Goal: Task Accomplishment & Management: Complete application form

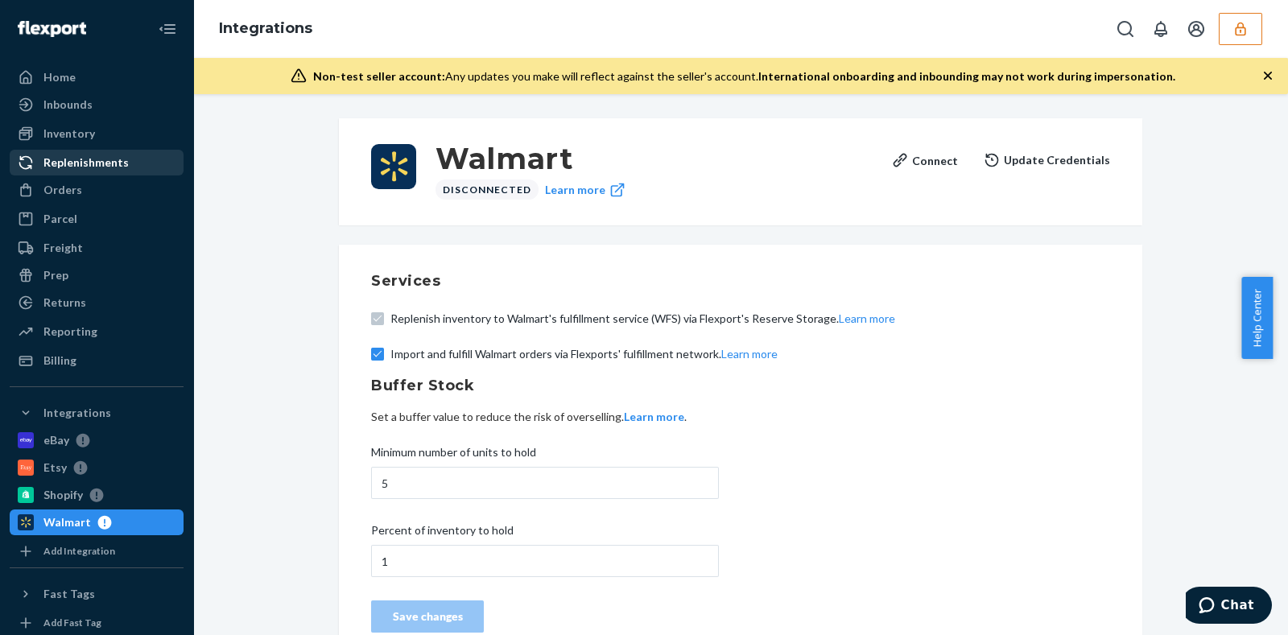
drag, startPoint x: 116, startPoint y: 191, endPoint x: 116, endPoint y: 172, distance: 18.5
click at [116, 191] on div "Orders" at bounding box center [96, 190] width 171 height 23
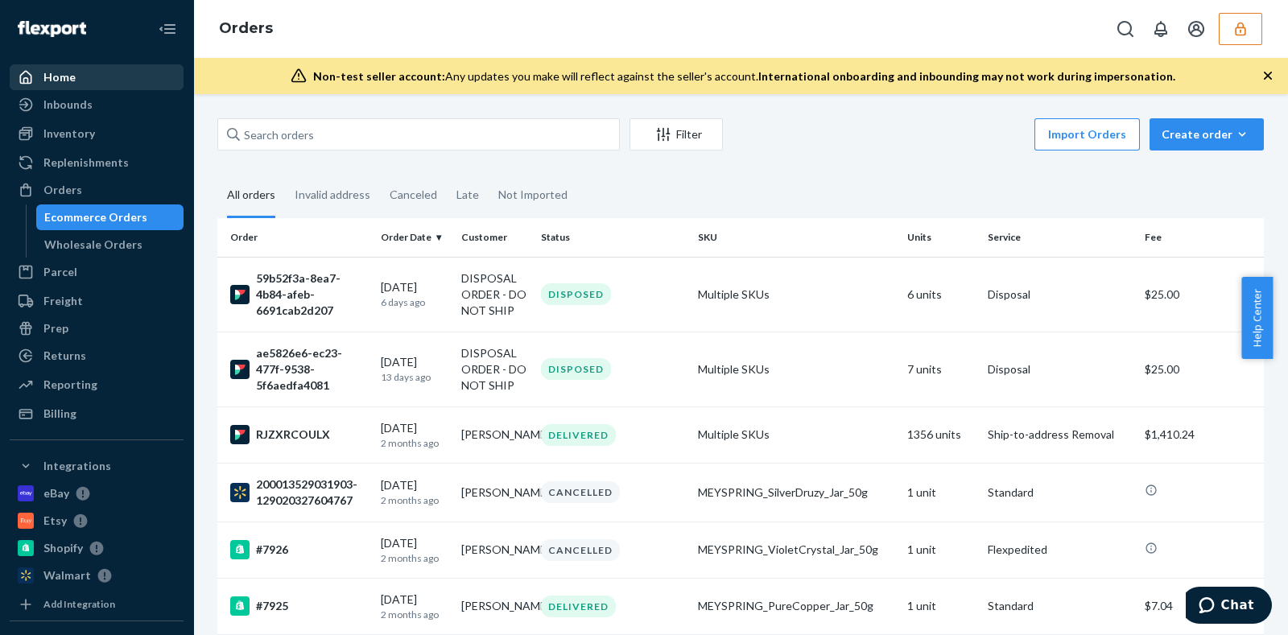
click at [93, 88] on div "Home" at bounding box center [96, 77] width 171 height 23
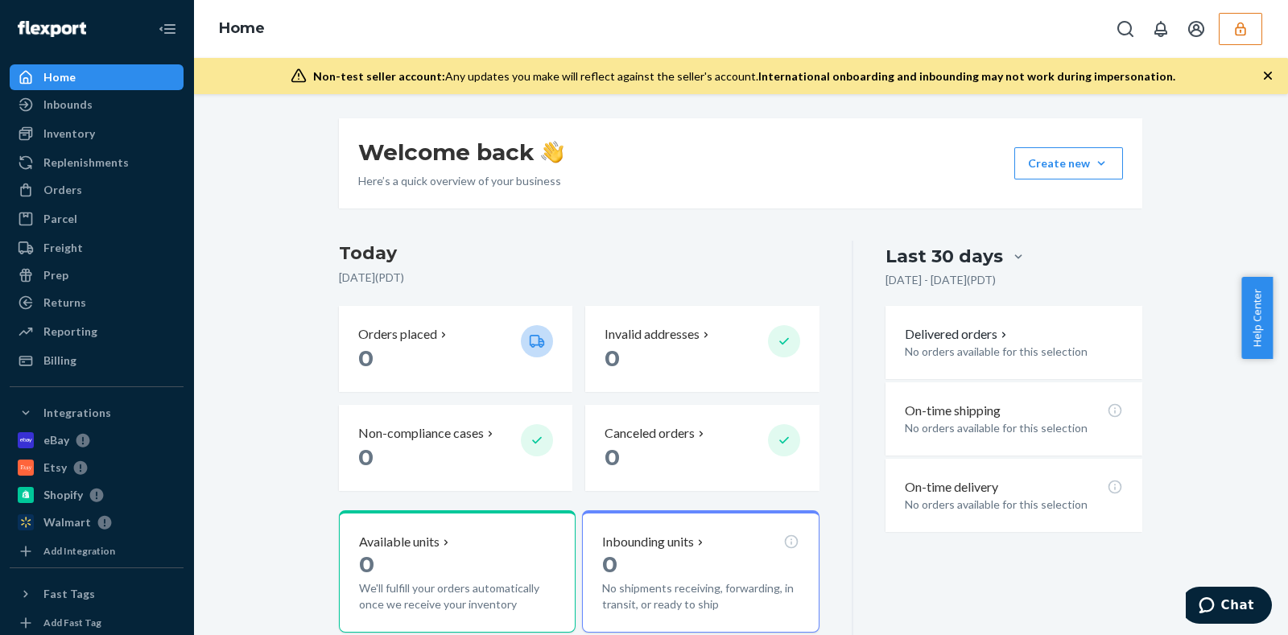
click at [1266, 77] on icon "button" at bounding box center [1268, 76] width 8 height 8
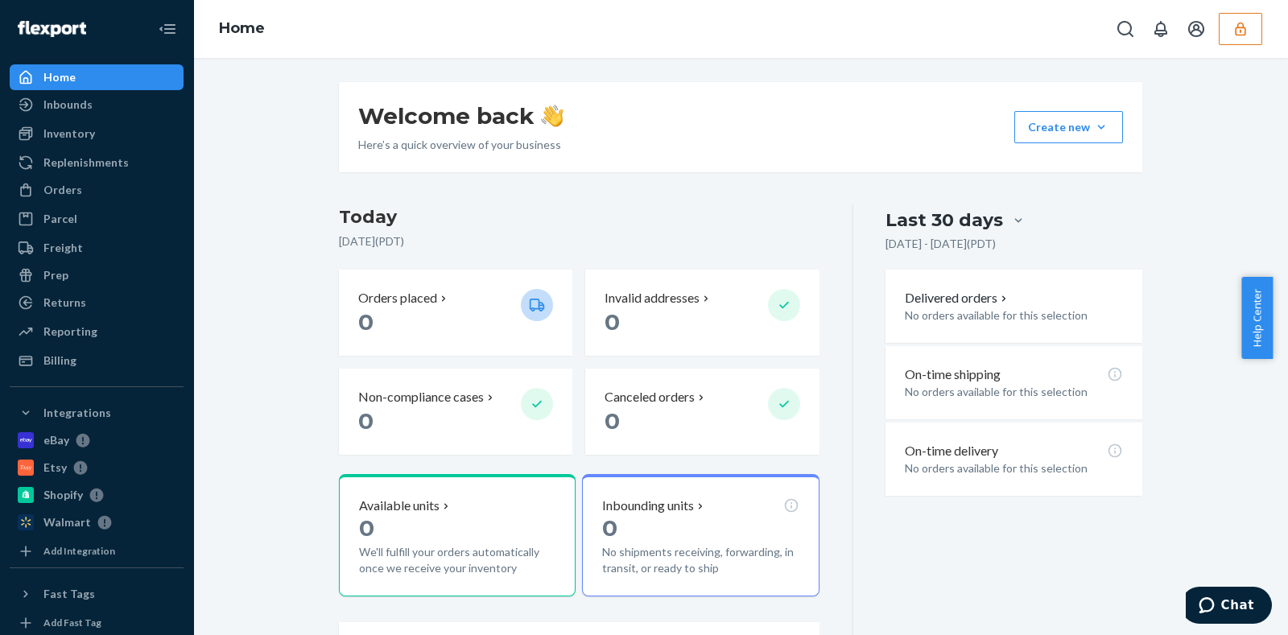
click at [1239, 107] on div "Welcome back Here’s a quick overview of your business Create new Create new inb…" at bounding box center [740, 629] width 1071 height 1094
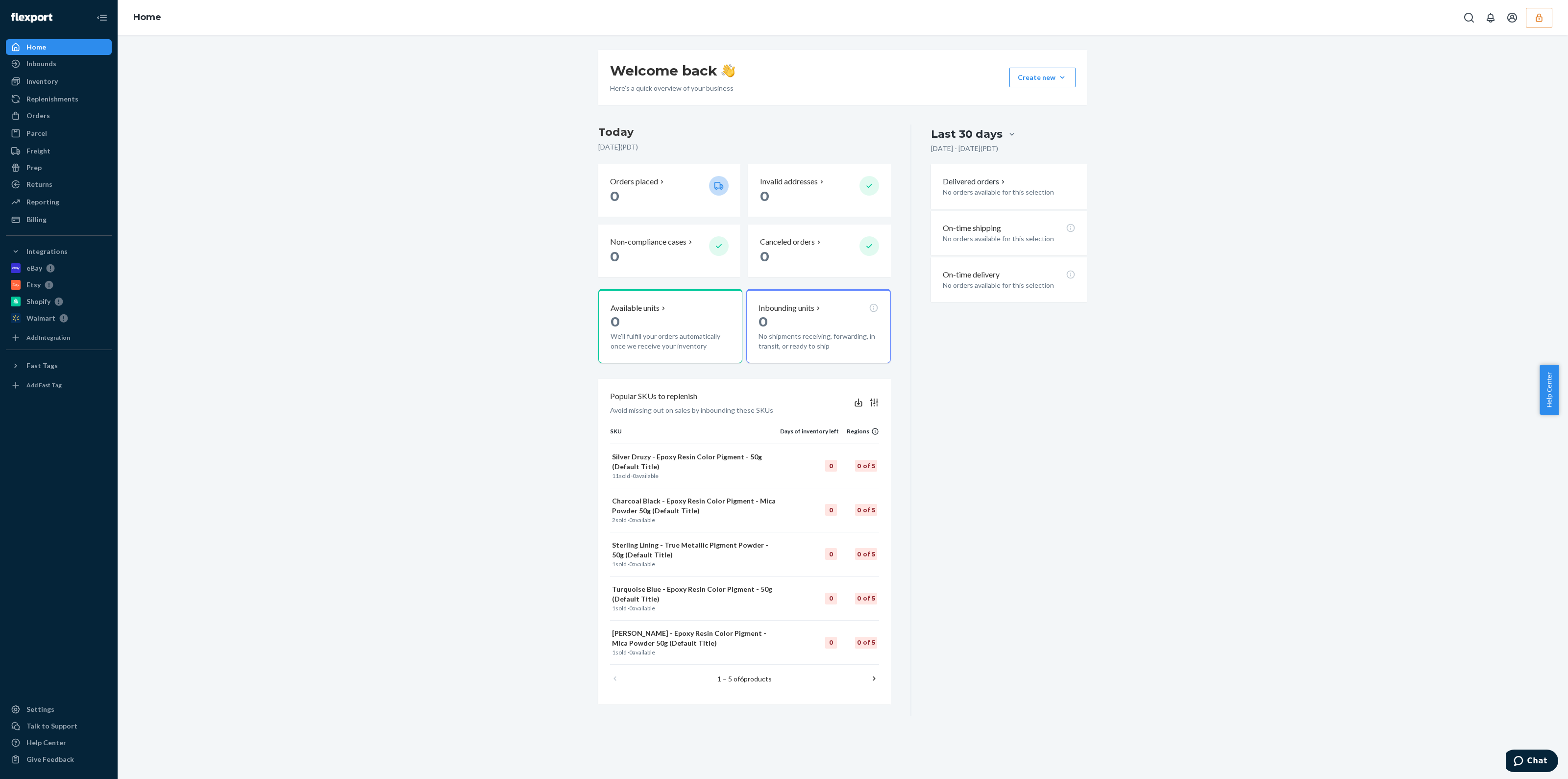
click at [783, 21] on button "button" at bounding box center [1539, 18] width 26 height 19
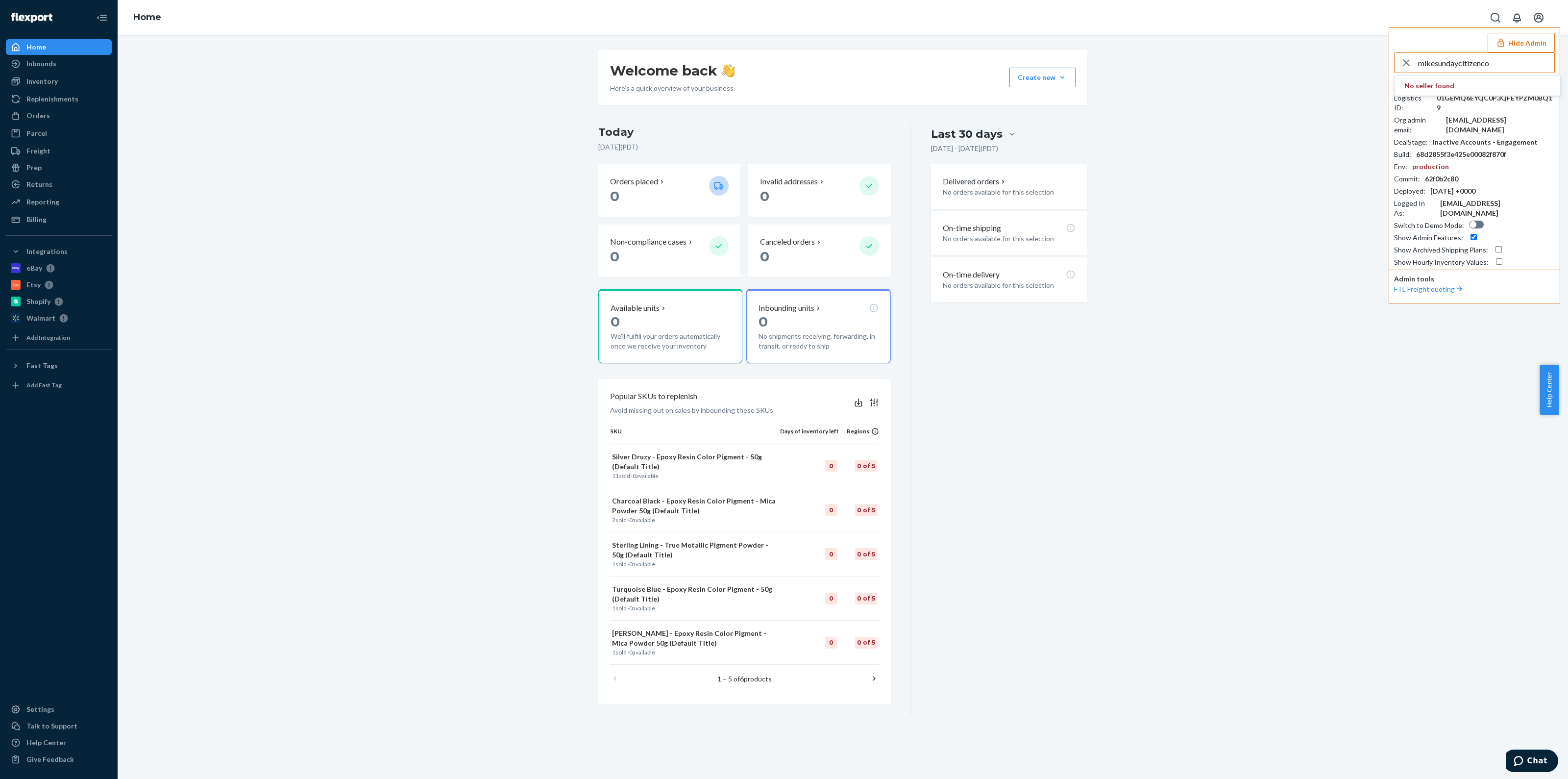
type input "mikesundaycitizenco"
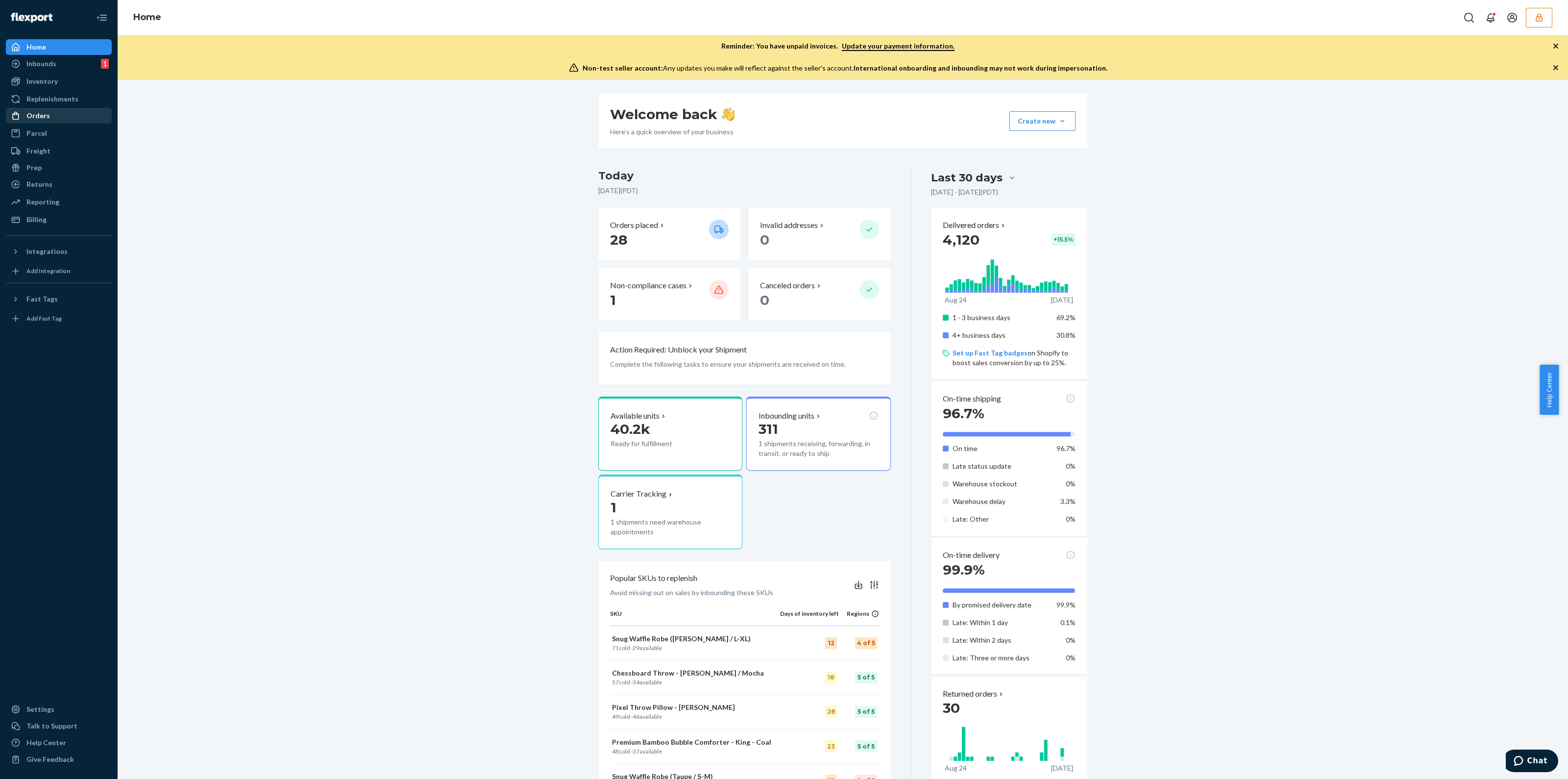
click at [41, 114] on div "Orders" at bounding box center [38, 116] width 24 height 10
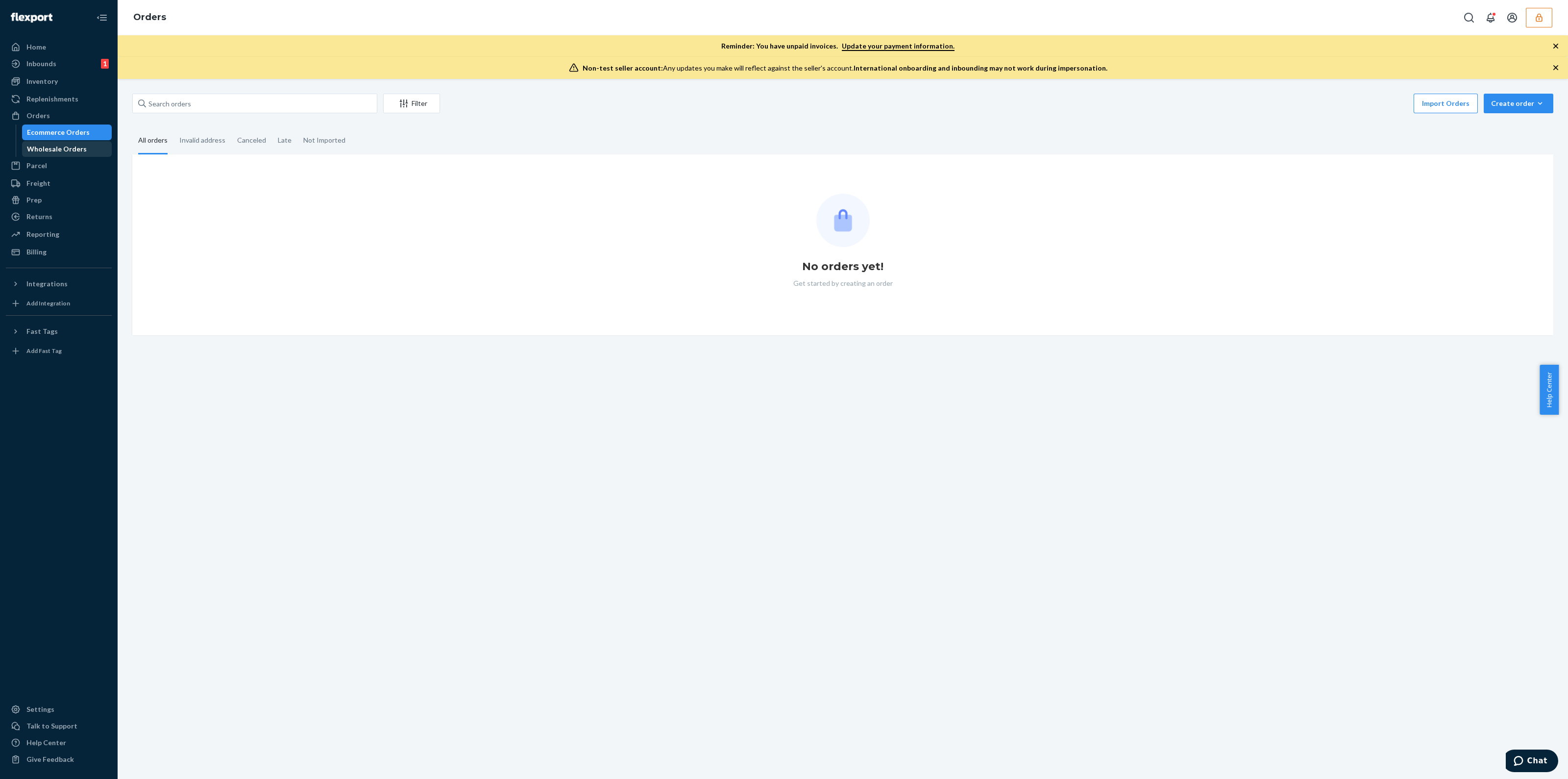
click at [65, 149] on div "Wholesale Orders" at bounding box center [57, 149] width 60 height 10
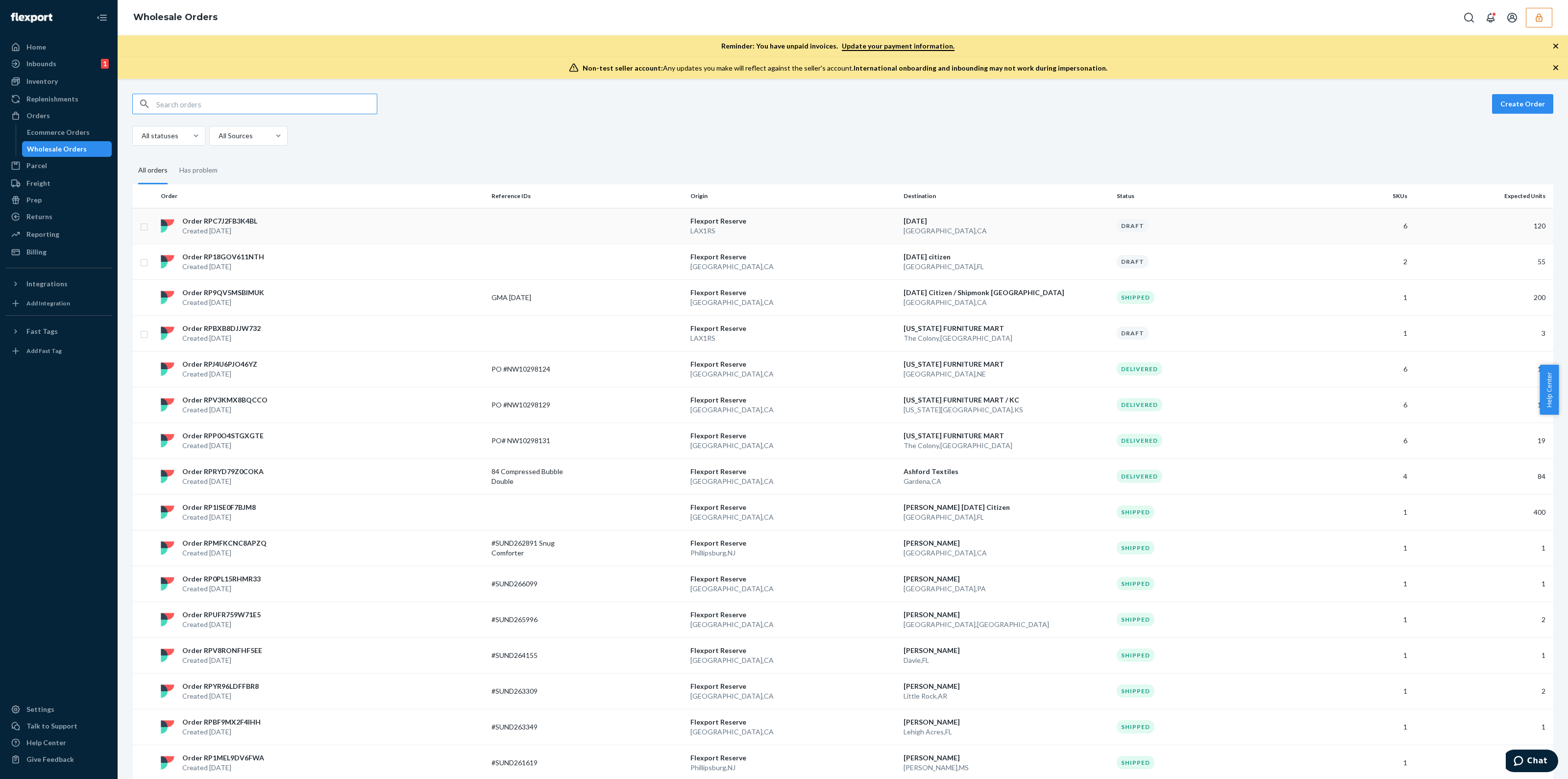
click at [965, 232] on p "[GEOGRAPHIC_DATA] , [GEOGRAPHIC_DATA]" at bounding box center [1006, 231] width 205 height 10
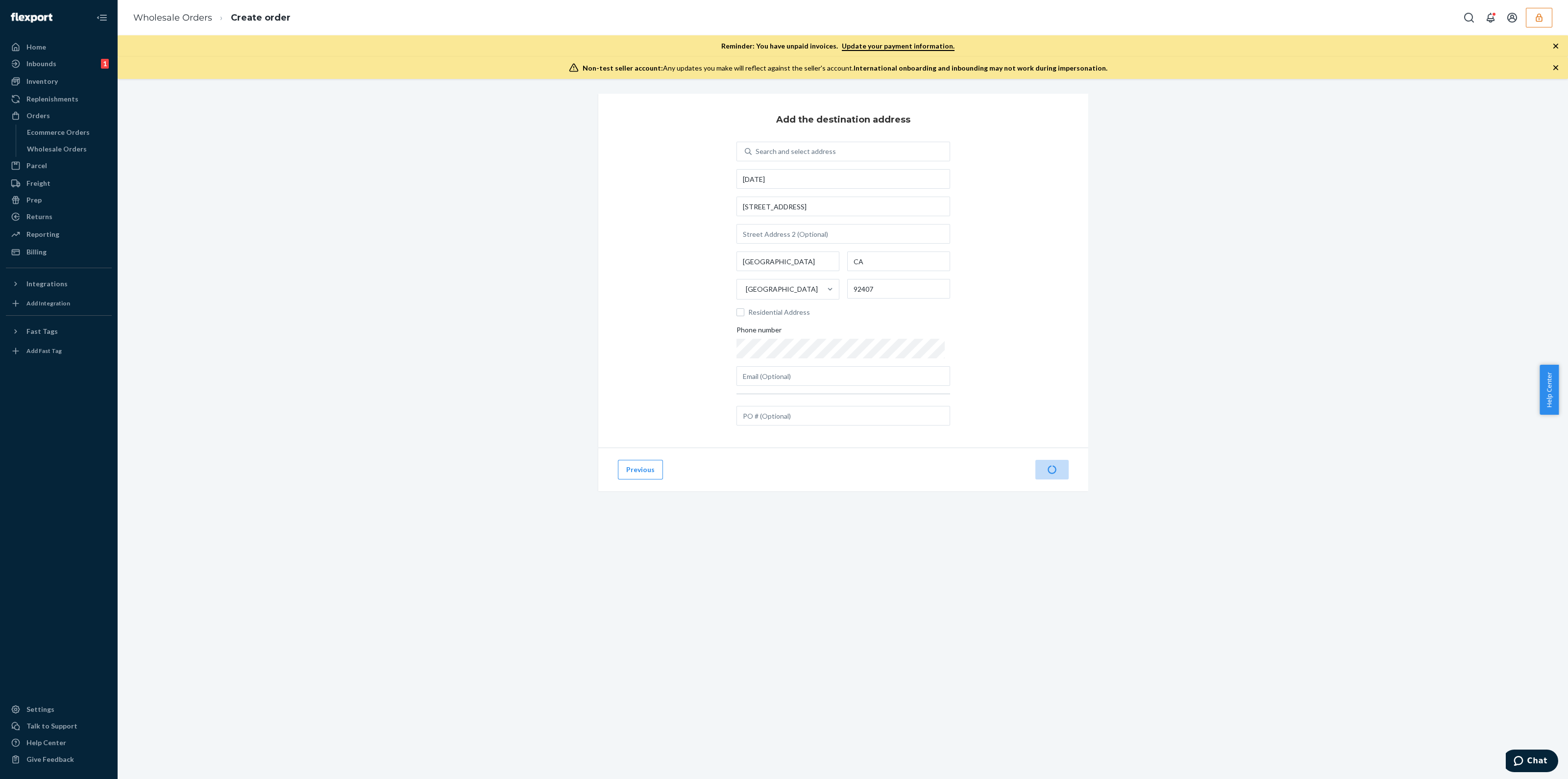
click at [1558, 48] on icon "button" at bounding box center [1556, 46] width 10 height 10
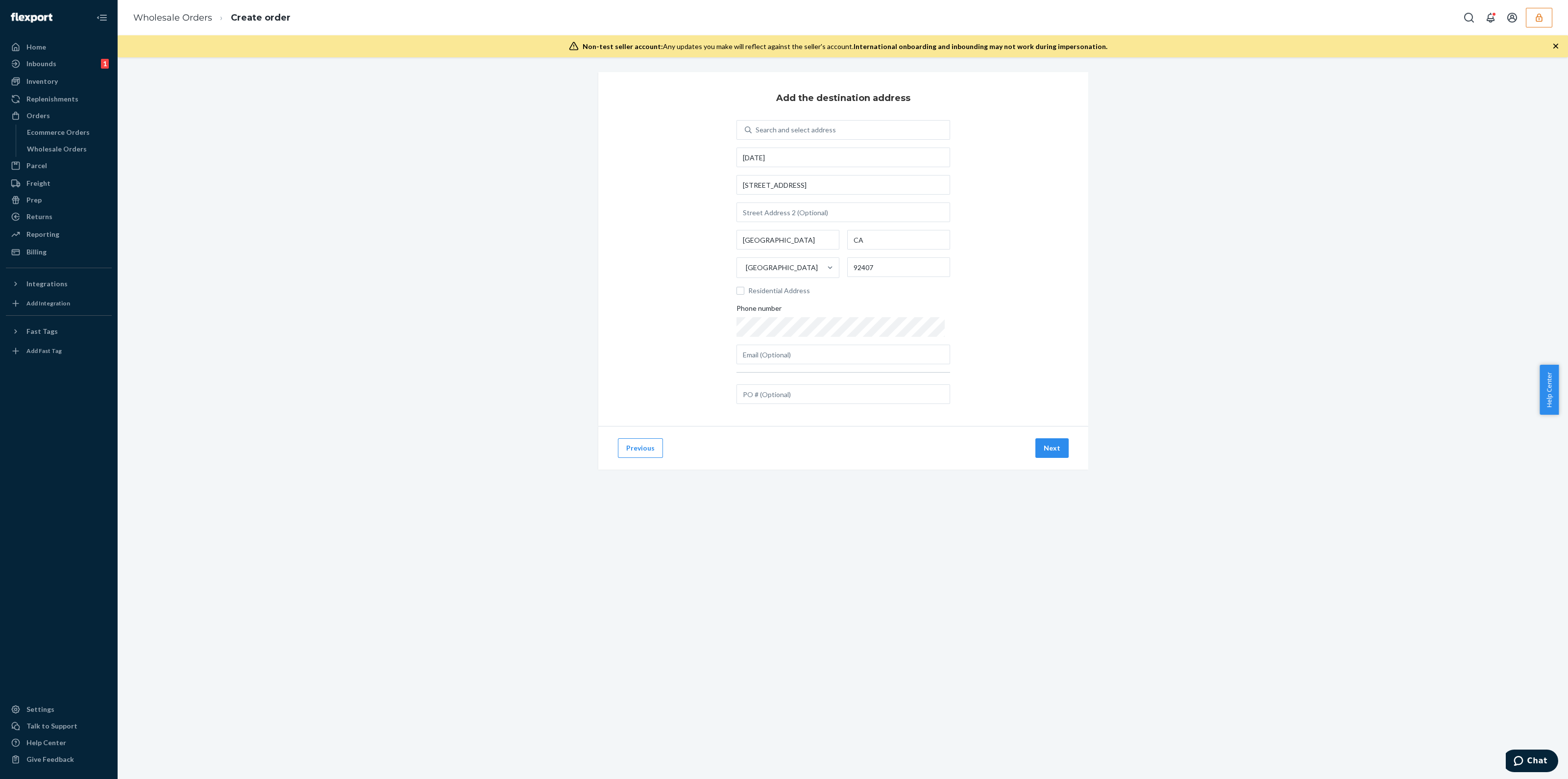
click at [1558, 46] on icon "button" at bounding box center [1556, 46] width 10 height 10
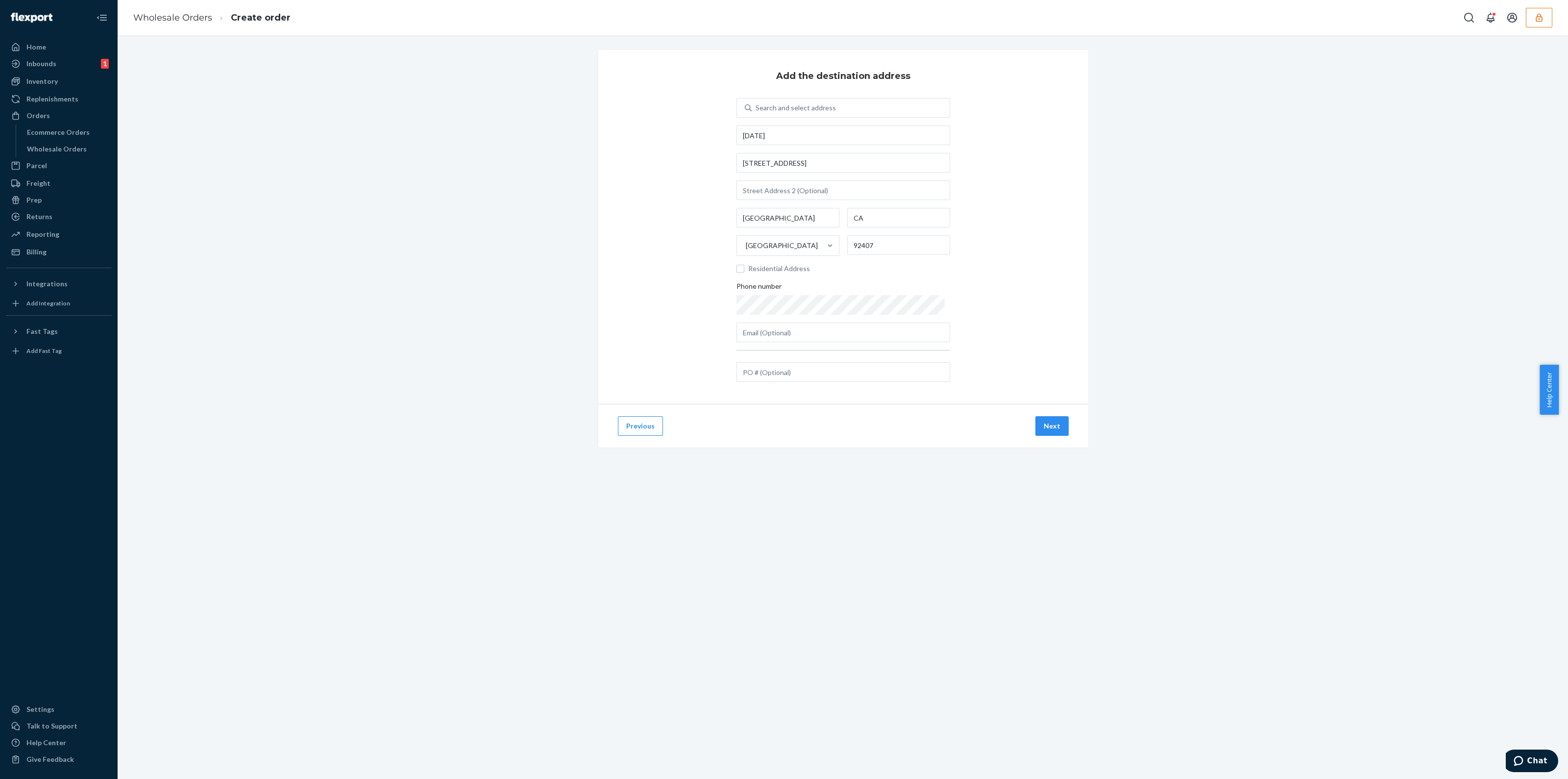
click at [172, 23] on li "Wholesale Orders" at bounding box center [173, 18] width 79 height 13
click at [174, 18] on link "Wholesale Orders" at bounding box center [173, 18] width 79 height 11
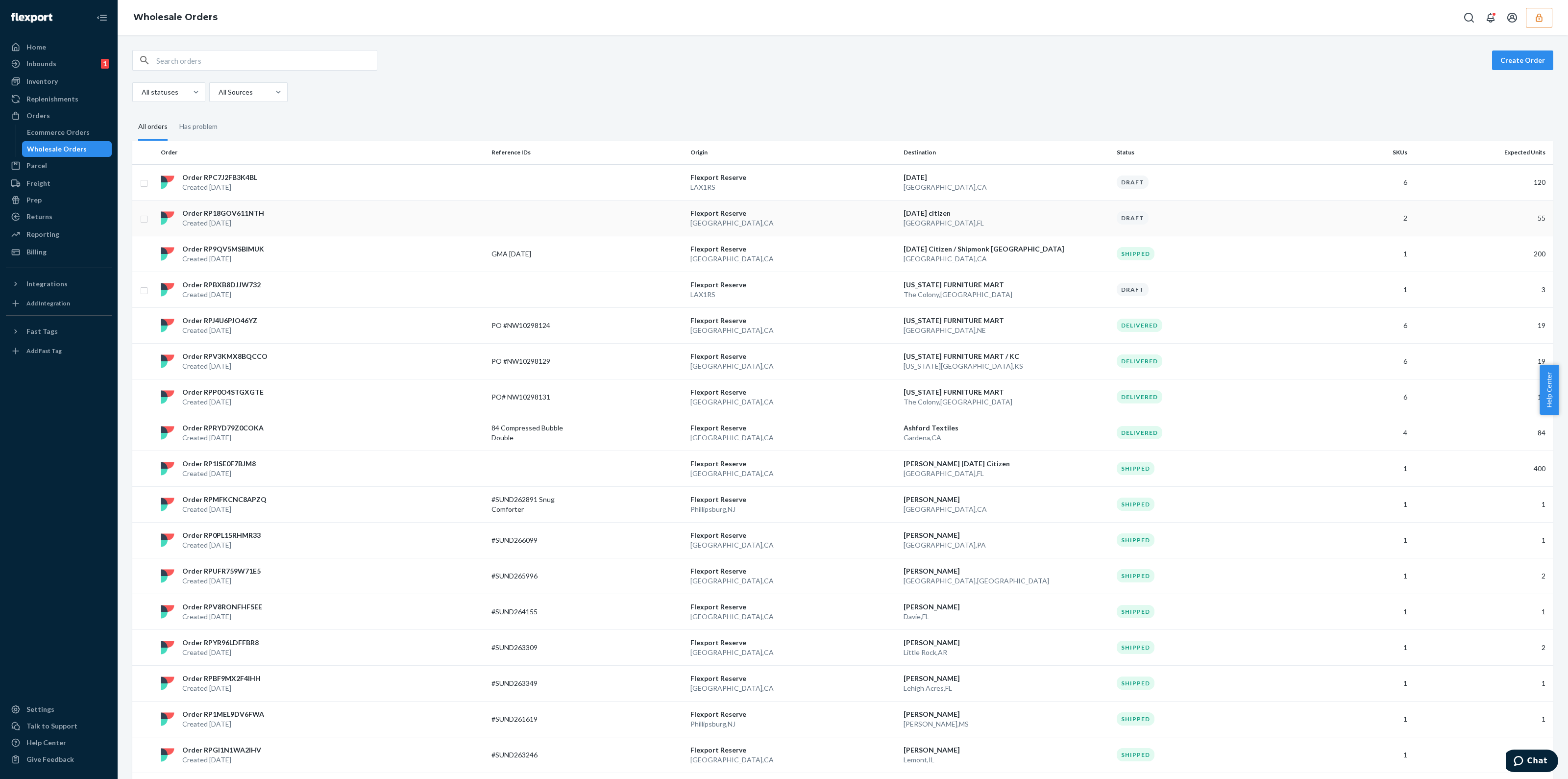
click at [801, 231] on td "Flexport Reserve San Bernardino , CA" at bounding box center [793, 217] width 213 height 36
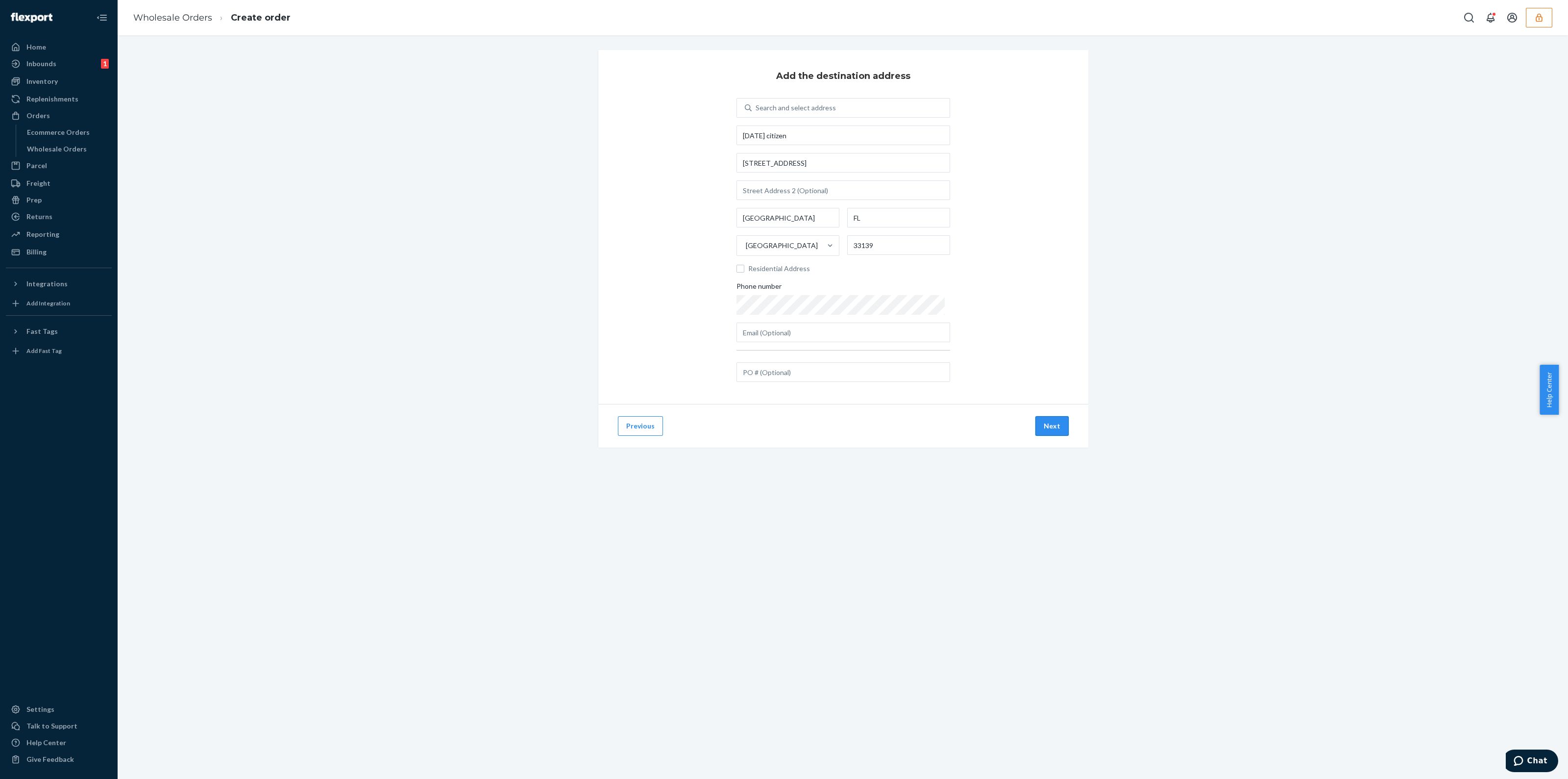
click at [1046, 425] on button "Next" at bounding box center [1052, 426] width 33 height 19
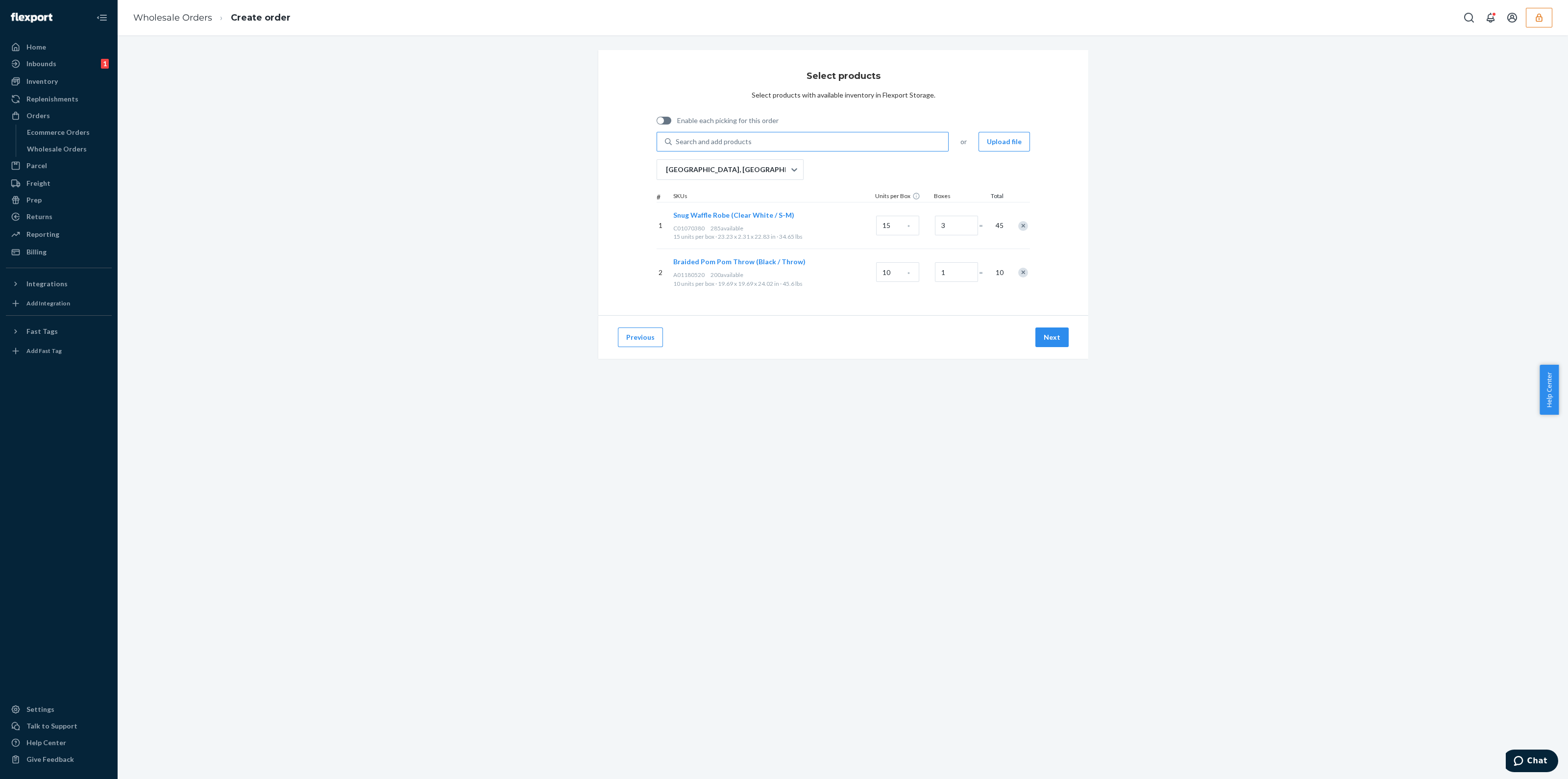
click at [762, 139] on div "Search and add products" at bounding box center [810, 141] width 276 height 18
click at [677, 139] on input "Search and add products" at bounding box center [676, 142] width 1 height 10
type input "a"
click at [1019, 270] on div "Remove Item" at bounding box center [1023, 273] width 10 height 10
click at [830, 143] on div "Search and add products" at bounding box center [810, 141] width 276 height 18
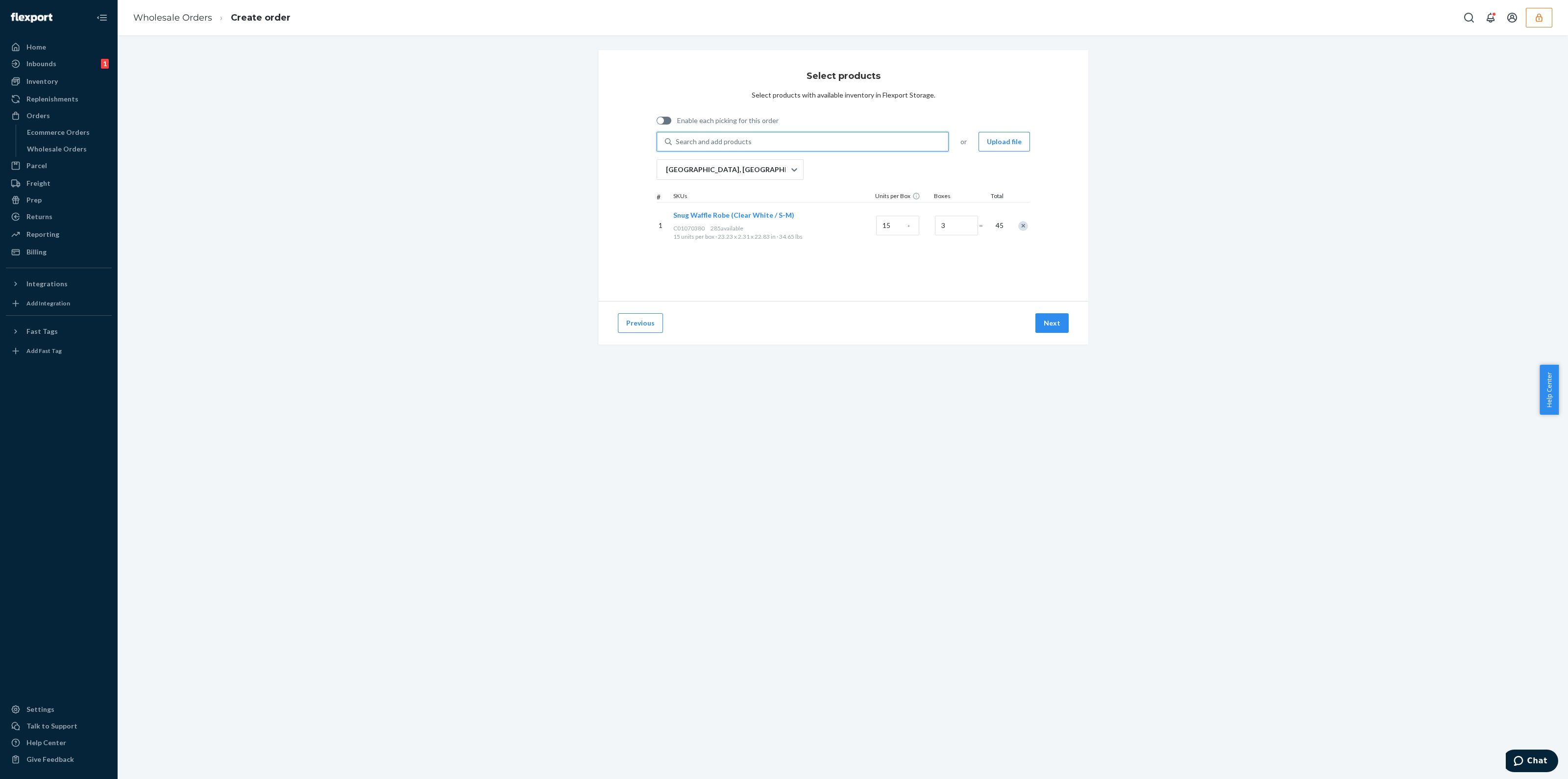
click at [677, 143] on input "0 results available. Use Up and Down to choose options, press Enter to select t…" at bounding box center [676, 142] width 1 height 10
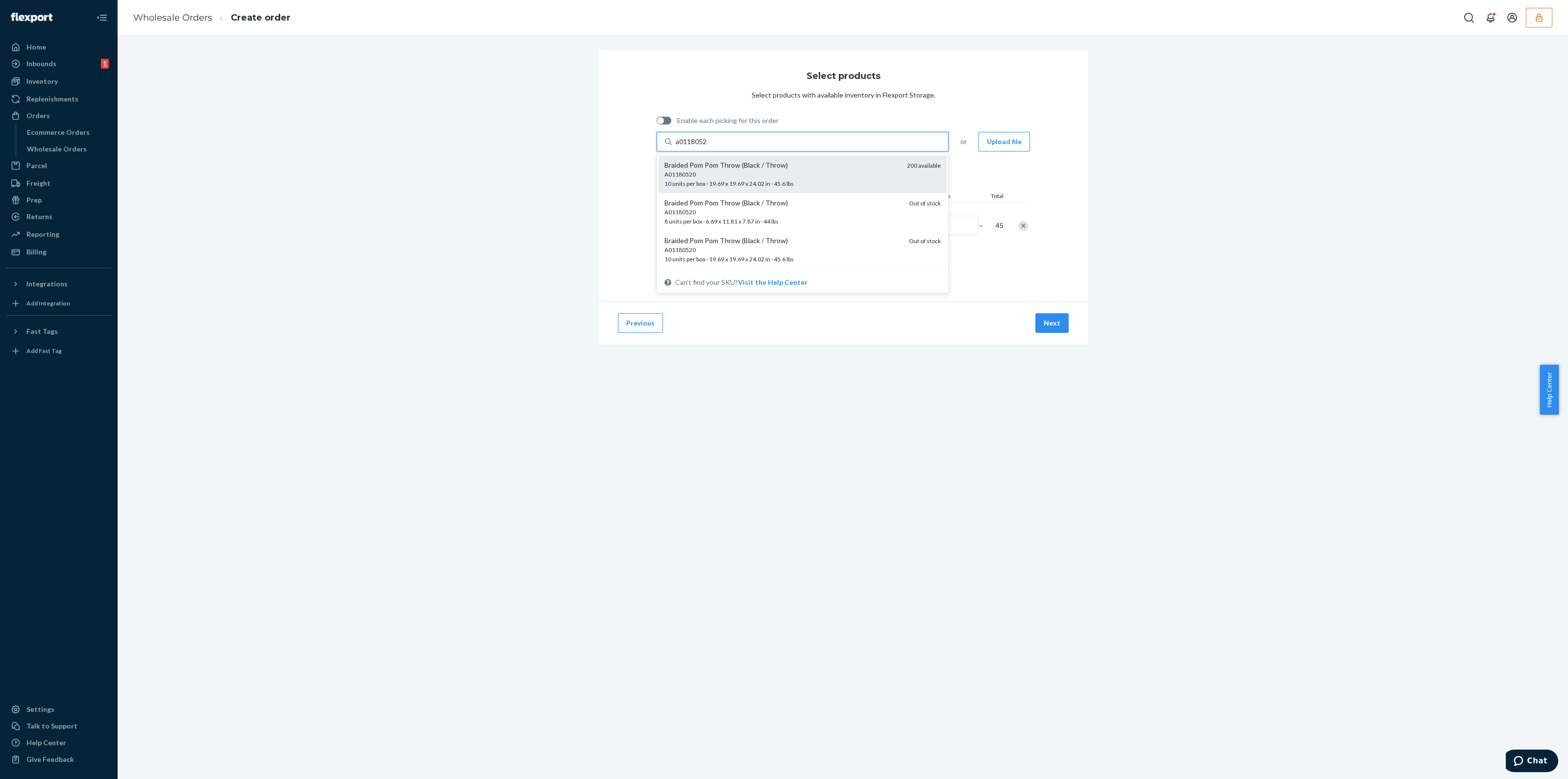
type input "a0118052"
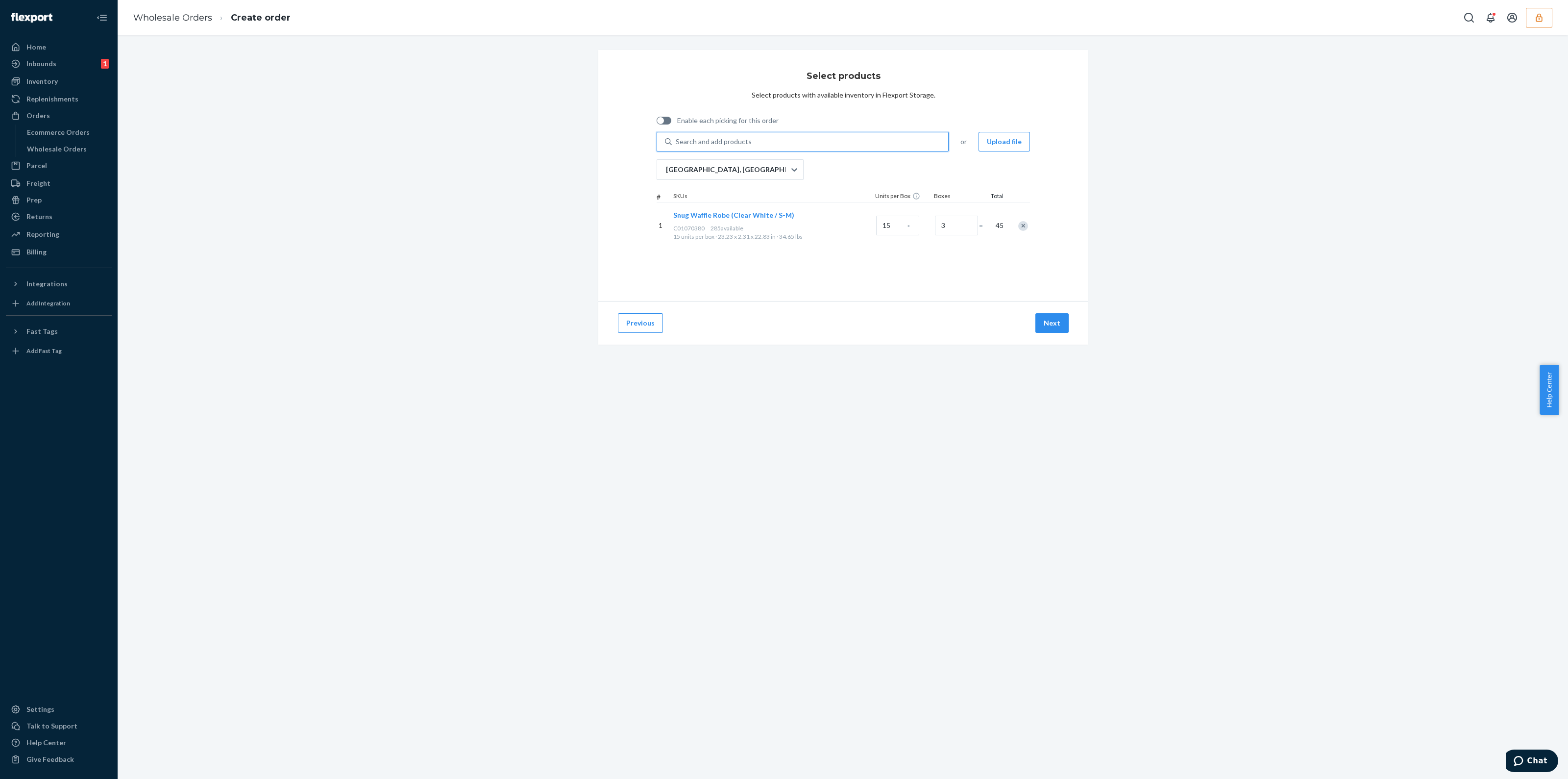
click at [800, 146] on div "Search and add products" at bounding box center [810, 141] width 276 height 18
click at [677, 146] on input "0 results available. Use Up and Down to choose options, press Enter to select t…" at bounding box center [676, 142] width 1 height 10
type input "A0118052"
click at [870, 171] on div "A01180520" at bounding box center [782, 174] width 235 height 9
click at [709, 147] on input "A0118052" at bounding box center [692, 142] width 33 height 10
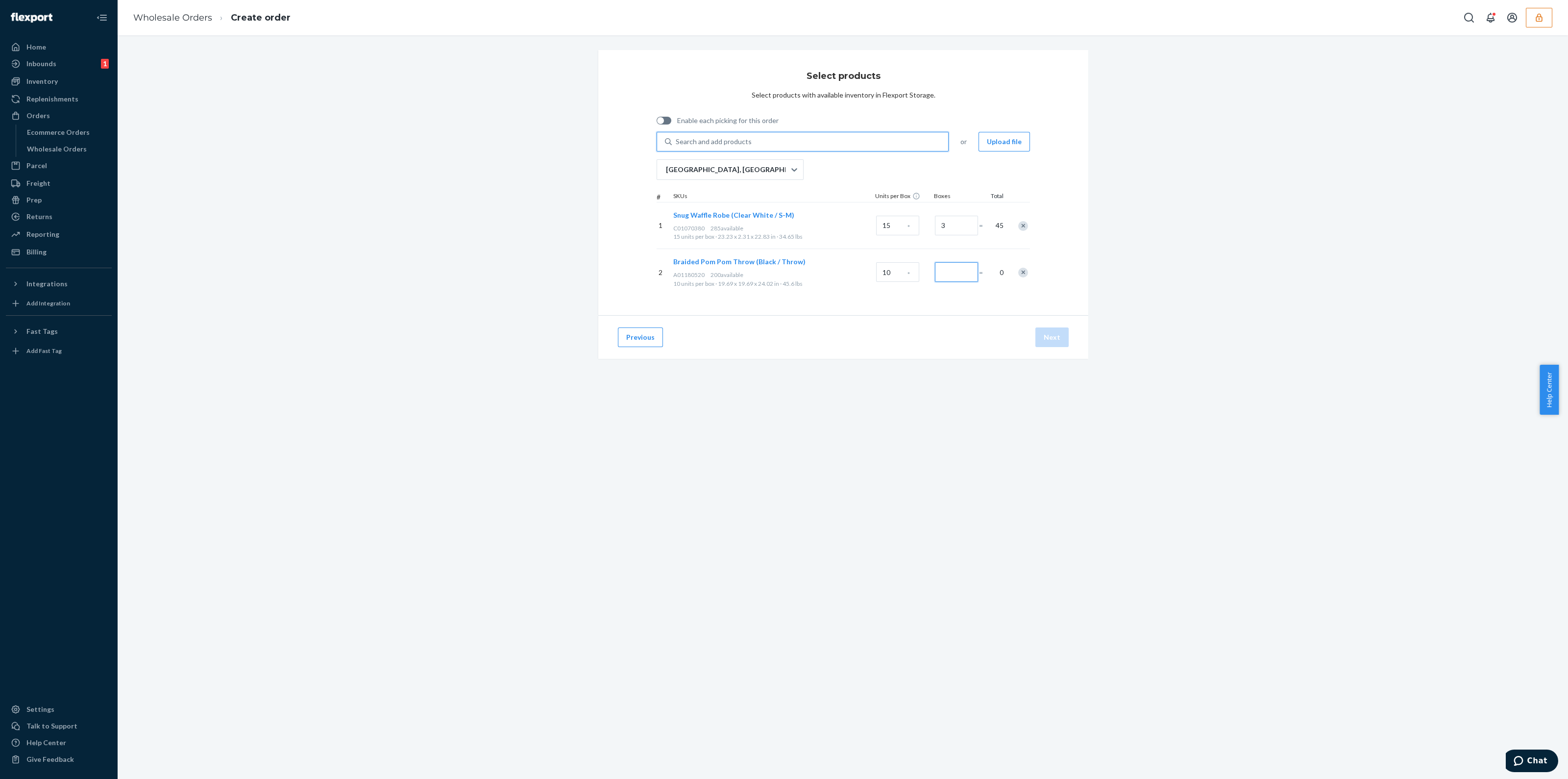
click at [951, 278] on input "Number of boxes" at bounding box center [956, 272] width 43 height 19
type input "1"
click at [1038, 340] on button "Next" at bounding box center [1052, 337] width 33 height 19
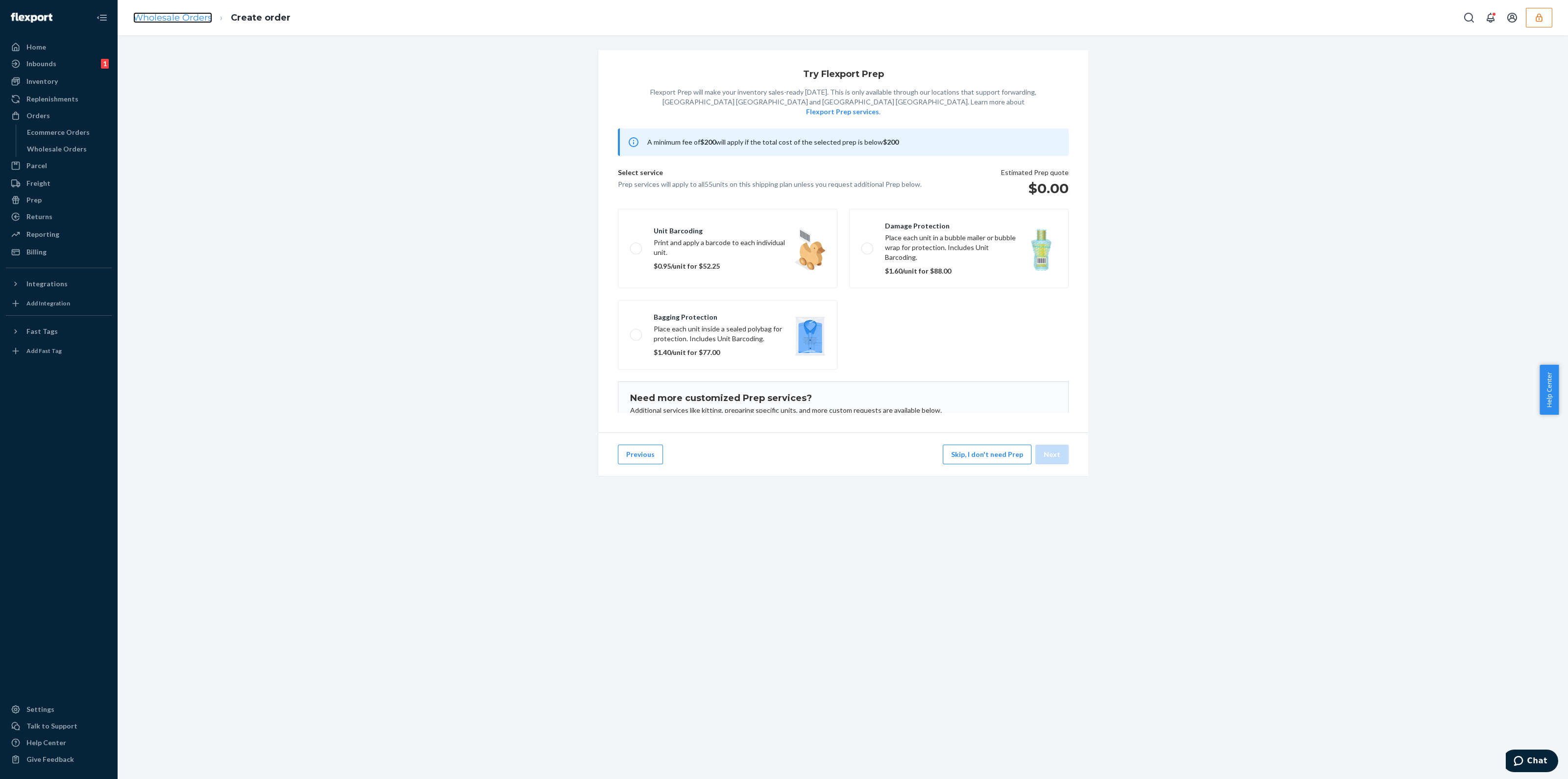
click at [186, 13] on link "Wholesale Orders" at bounding box center [173, 18] width 79 height 11
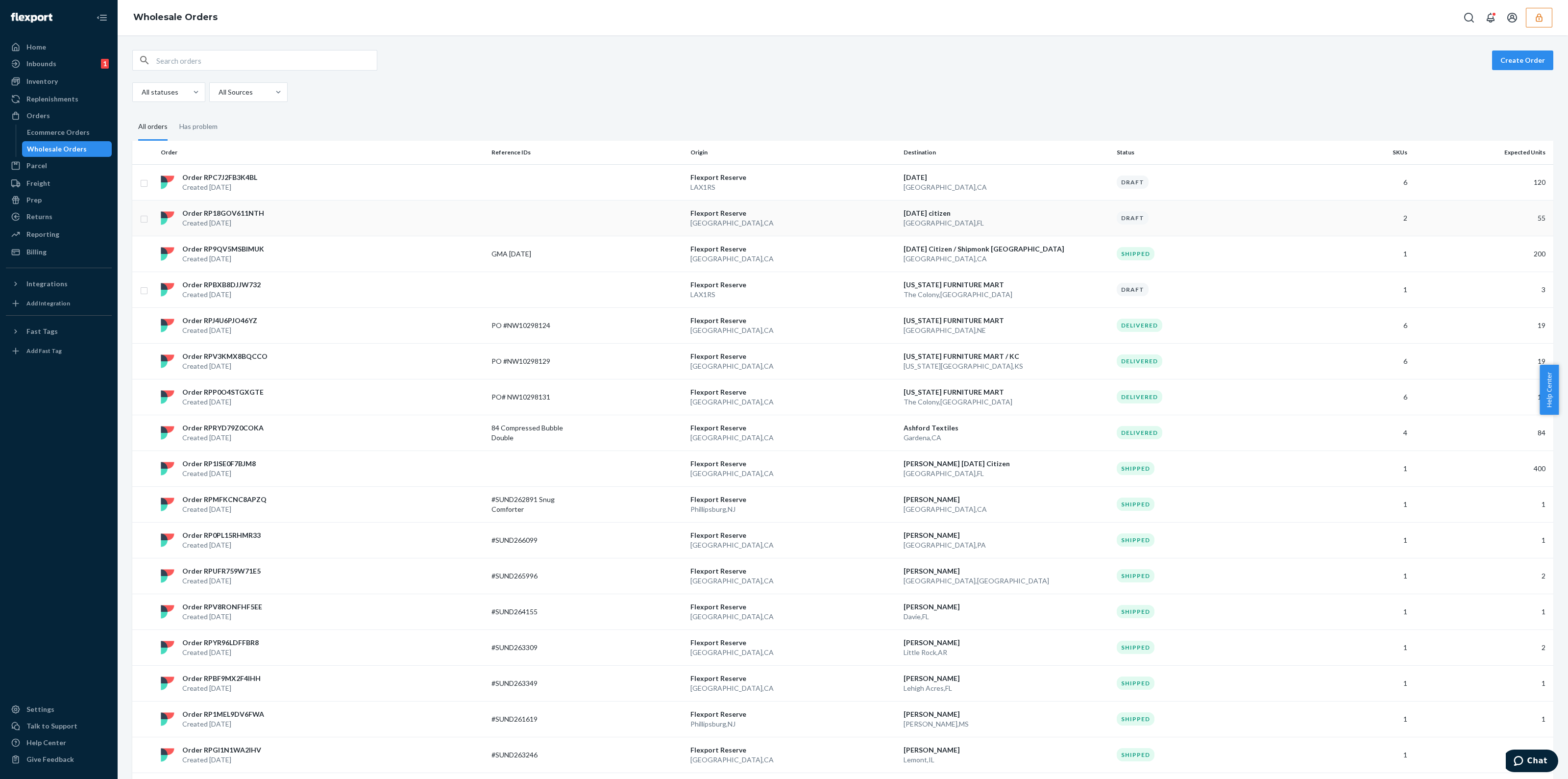
click at [267, 221] on div "Order RP18GOV611NTH Created Sep 22, 2025" at bounding box center [322, 218] width 331 height 19
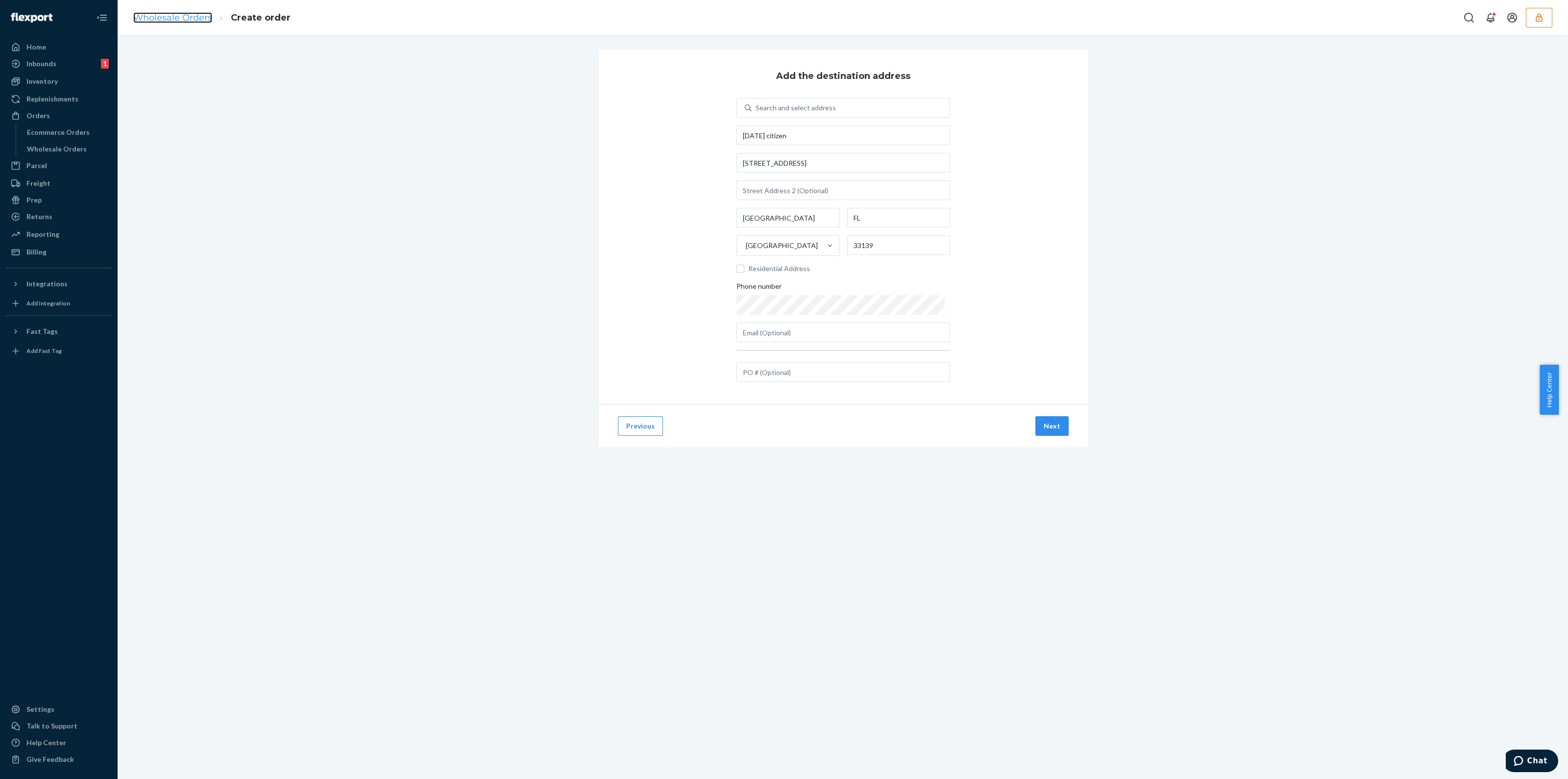
click at [188, 21] on link "Wholesale Orders" at bounding box center [173, 18] width 79 height 11
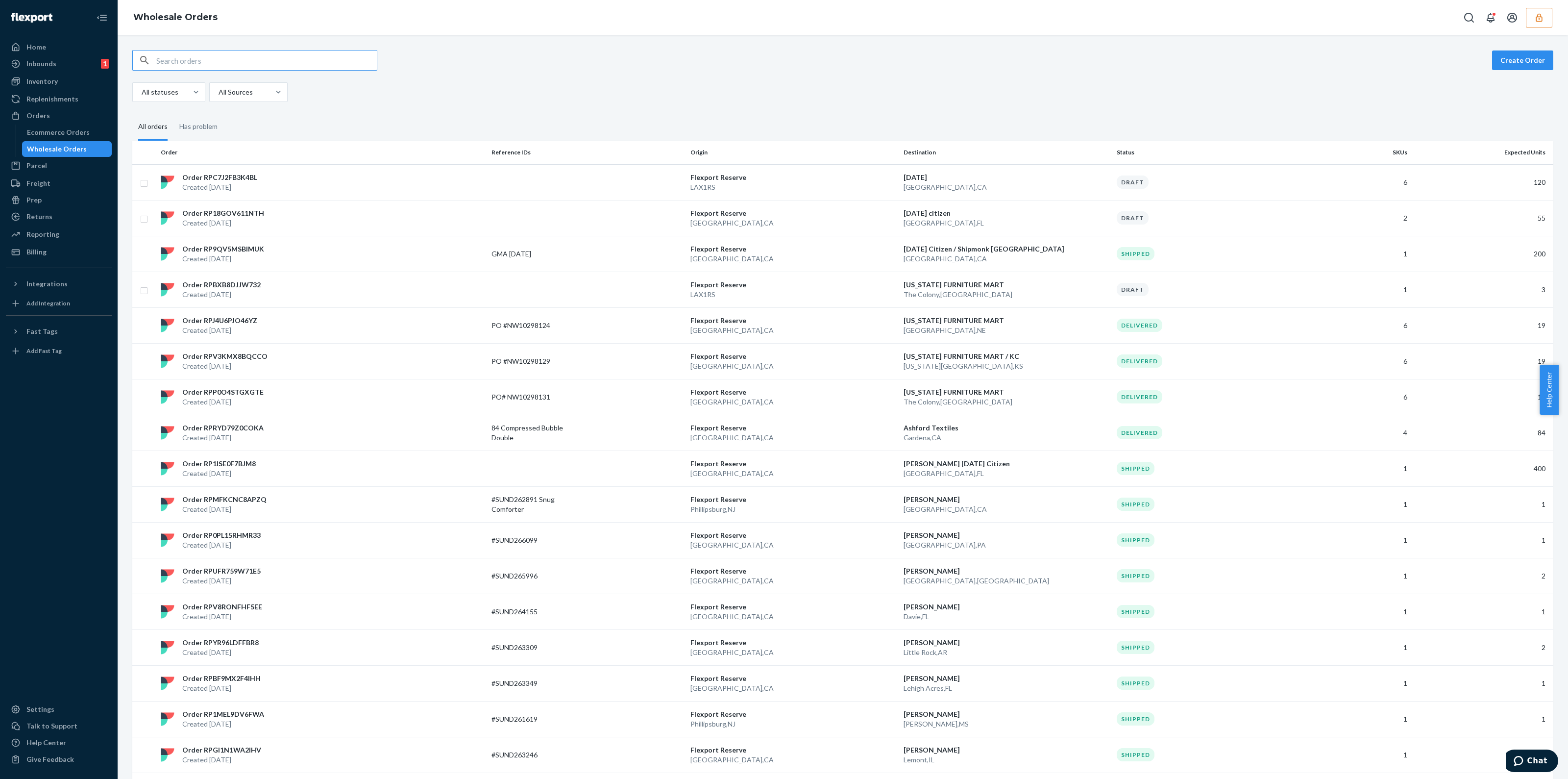
click at [258, 62] on input "text" at bounding box center [267, 60] width 220 height 19
click at [1536, 18] on icon "button" at bounding box center [1539, 18] width 10 height 10
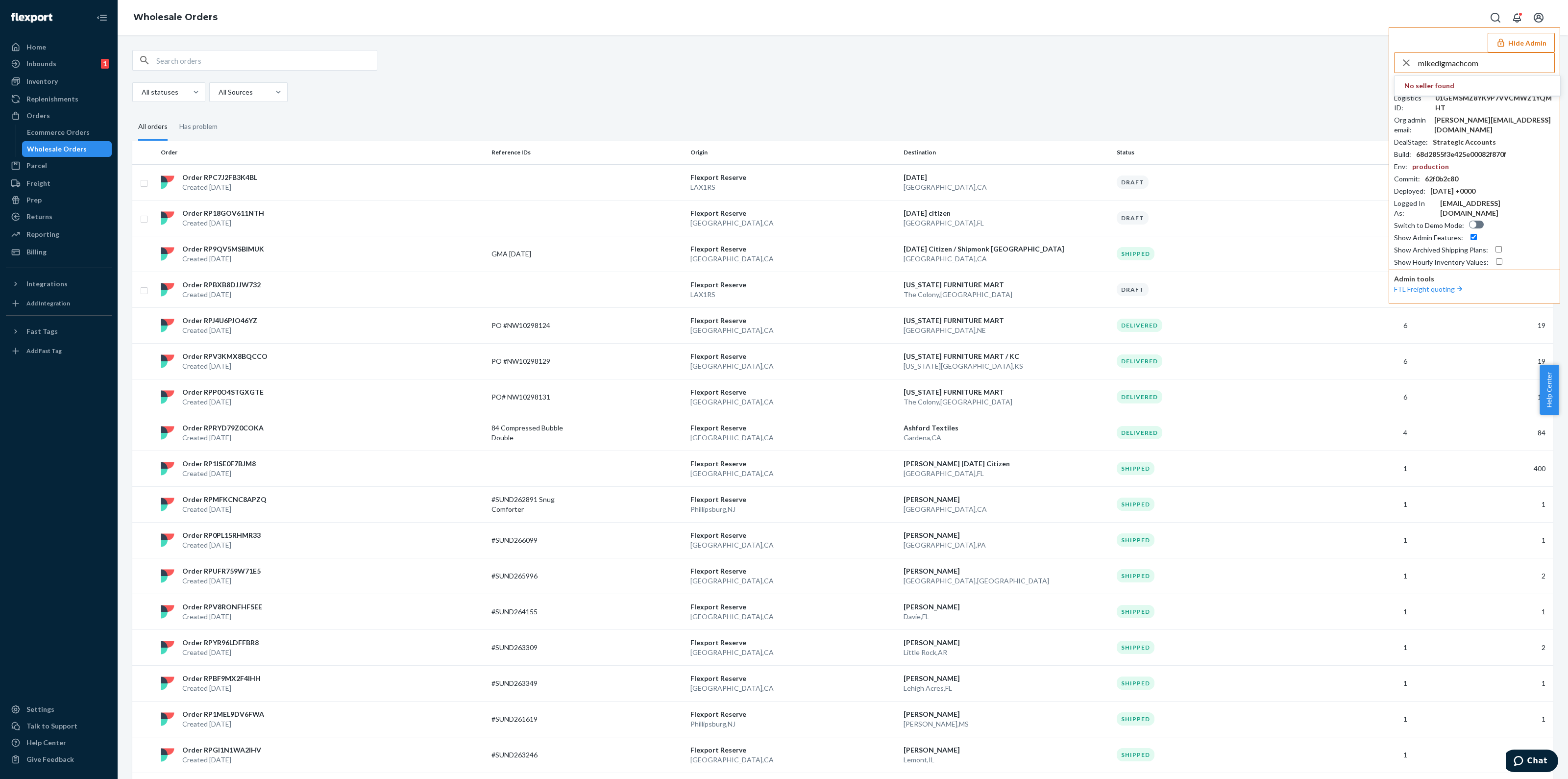
type input "mikedigmachcom"
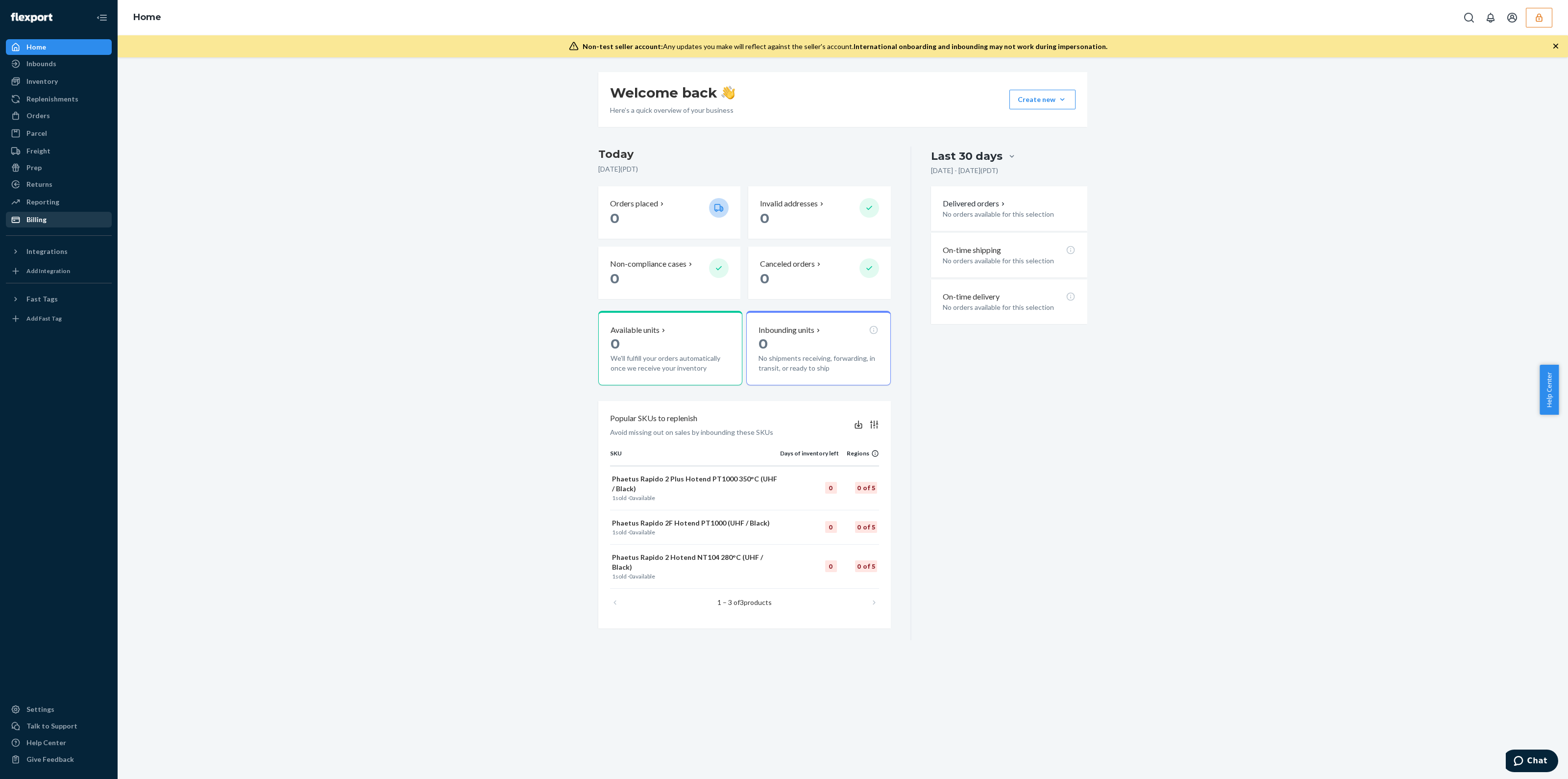
click at [61, 224] on div "Billing" at bounding box center [58, 219] width 104 height 14
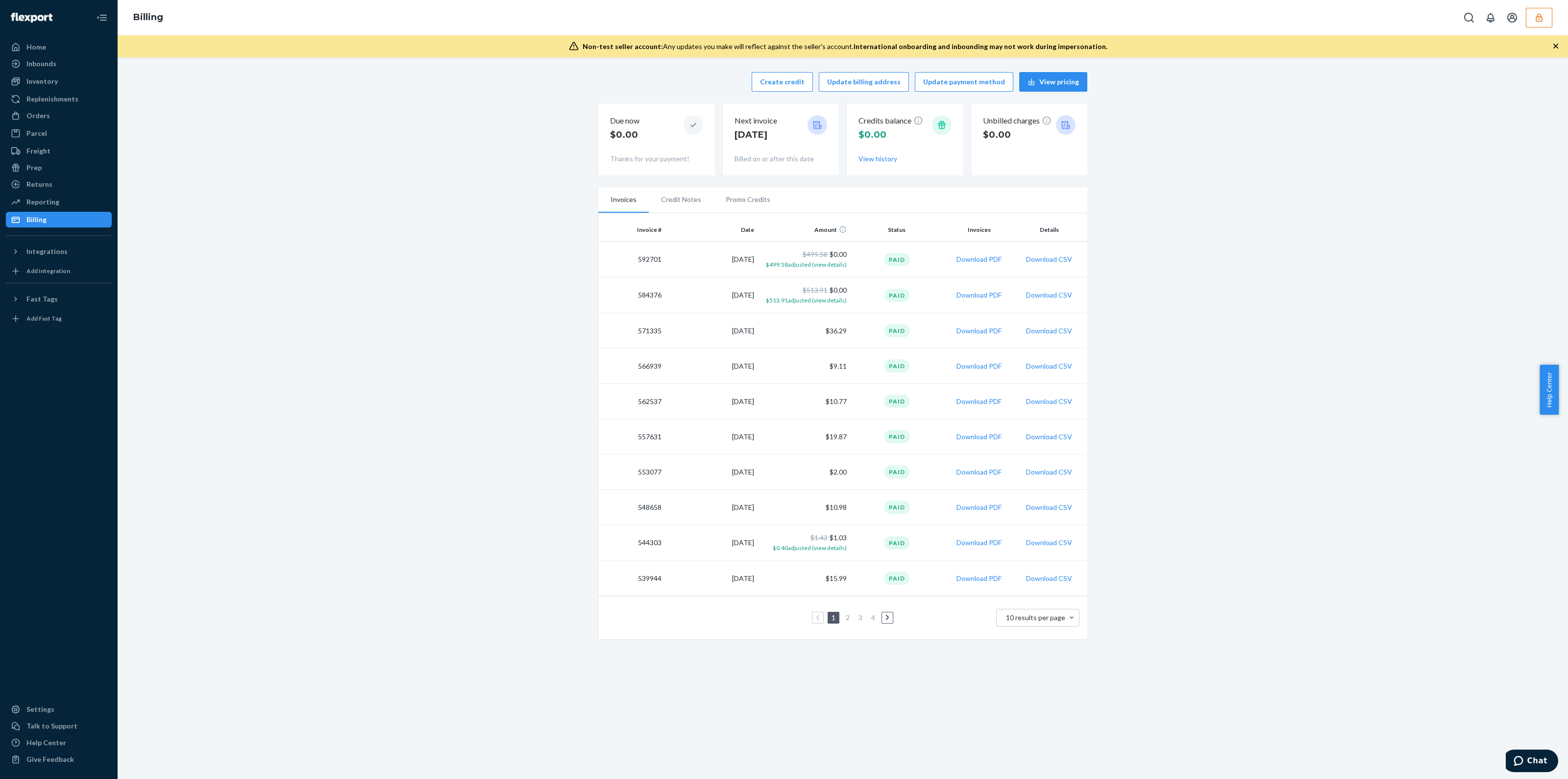
click at [1535, 16] on icon "button" at bounding box center [1539, 18] width 10 height 10
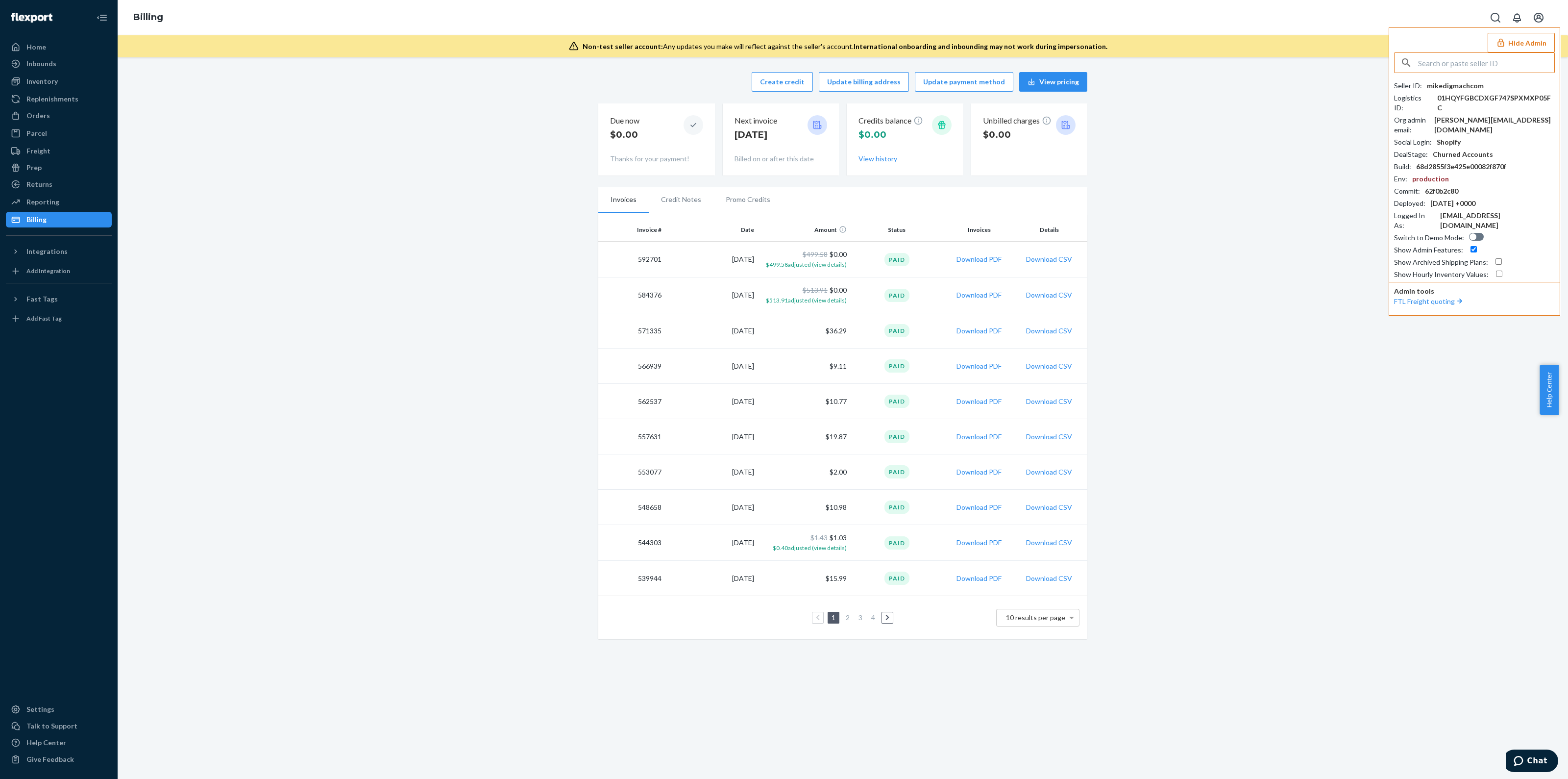
click at [66, 259] on div "Home Inbounds Shipping Plans Problems Inventory Products Replenishments Orders …" at bounding box center [58, 389] width 117 height 779
click at [66, 256] on div "Integrations" at bounding box center [58, 252] width 104 height 14
click at [52, 267] on icon at bounding box center [51, 269] width 9 height 9
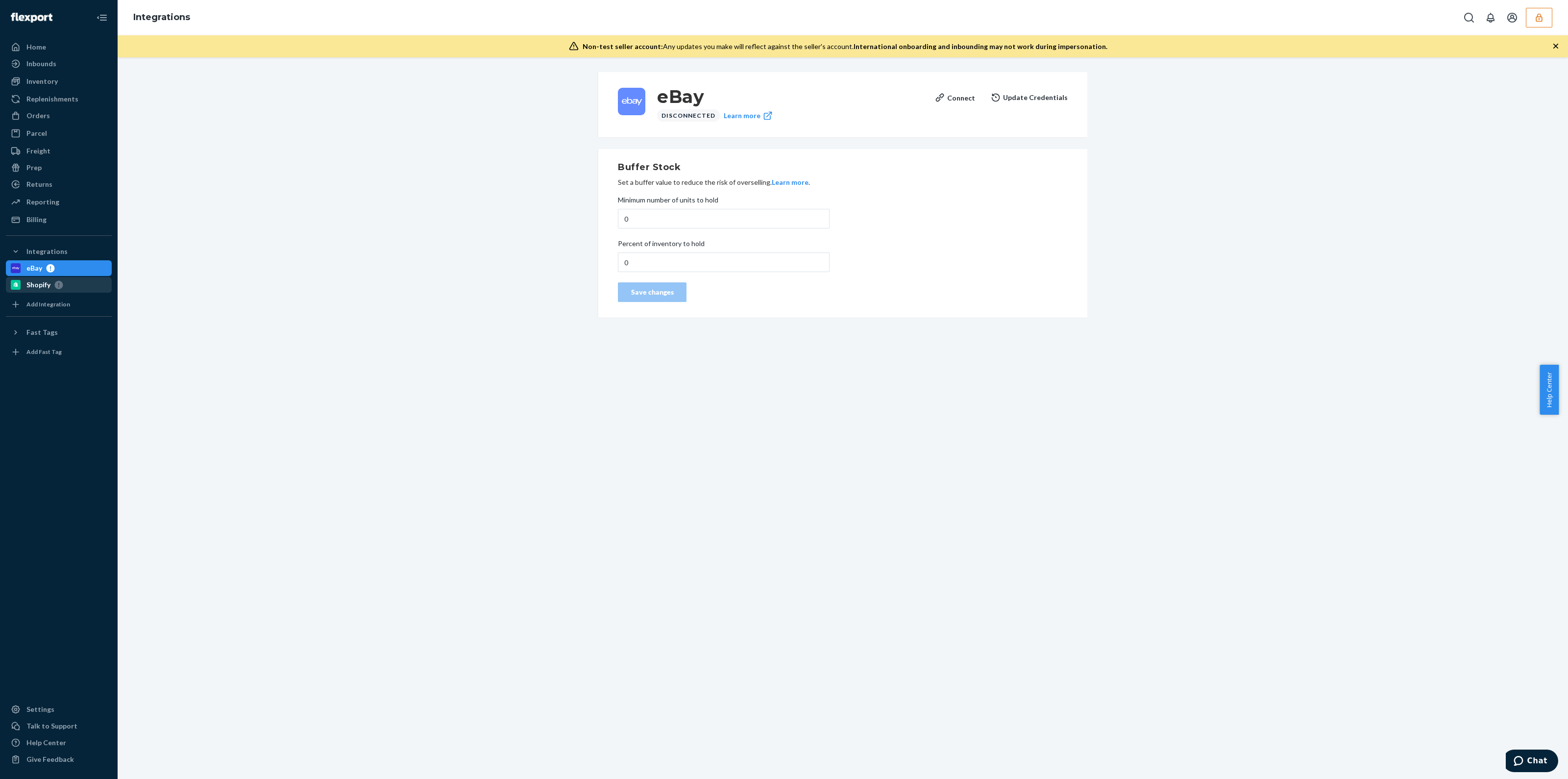
click at [44, 283] on div "Shopify" at bounding box center [38, 285] width 24 height 10
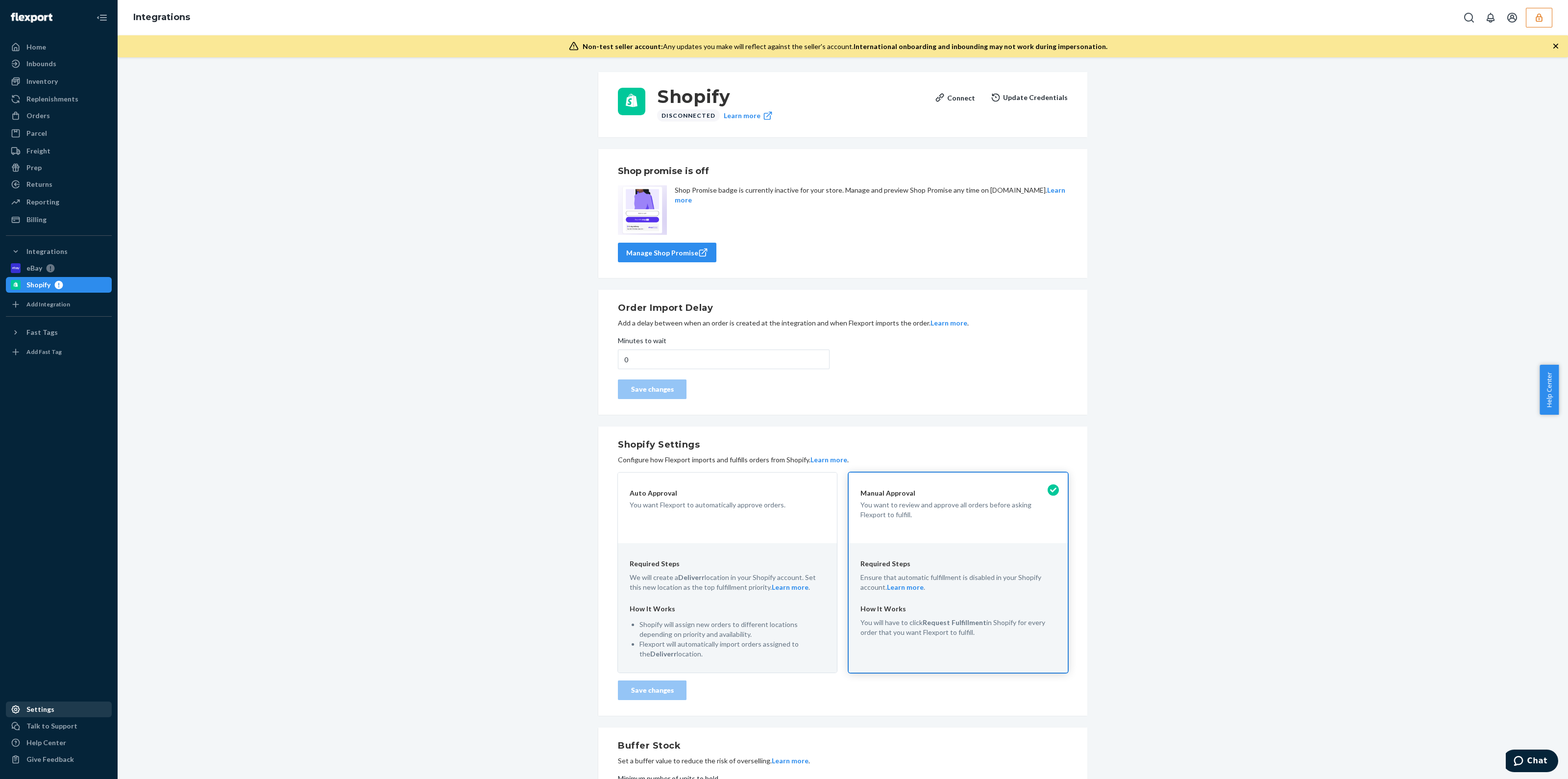
click at [44, 710] on div "Settings" at bounding box center [40, 710] width 28 height 10
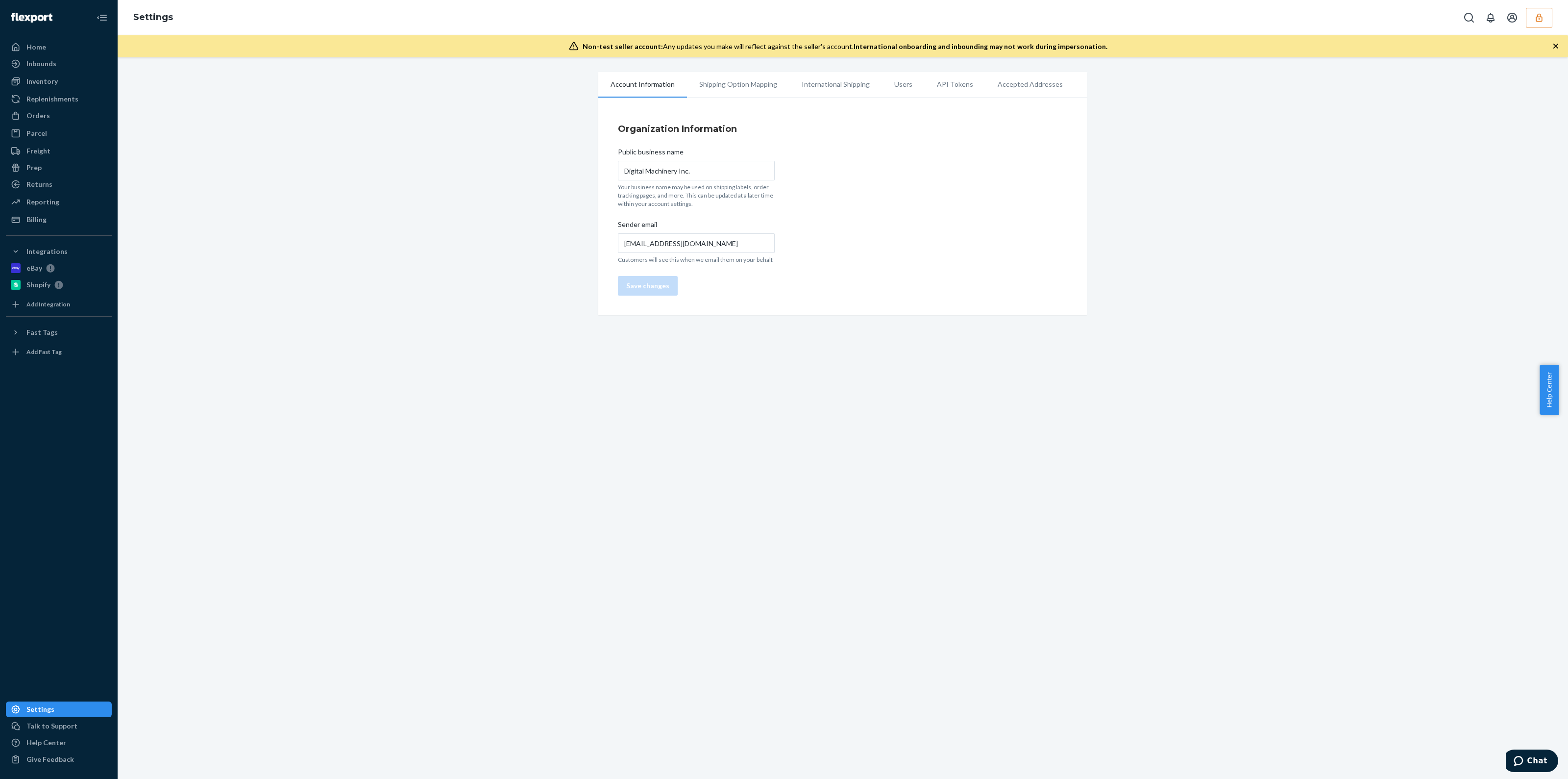
click at [882, 83] on li "Users" at bounding box center [903, 84] width 43 height 24
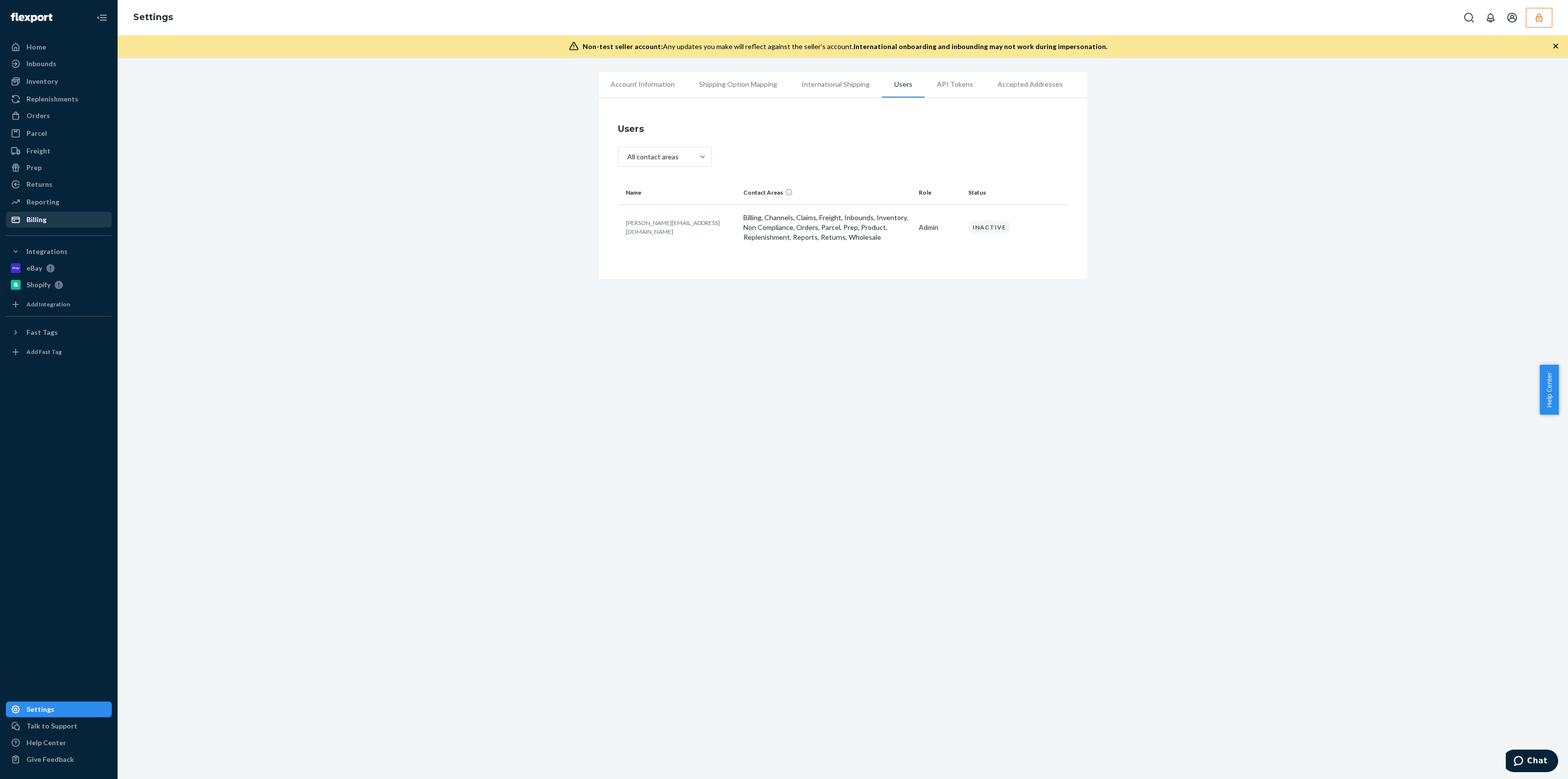
click at [59, 216] on div "Billing" at bounding box center [58, 219] width 104 height 14
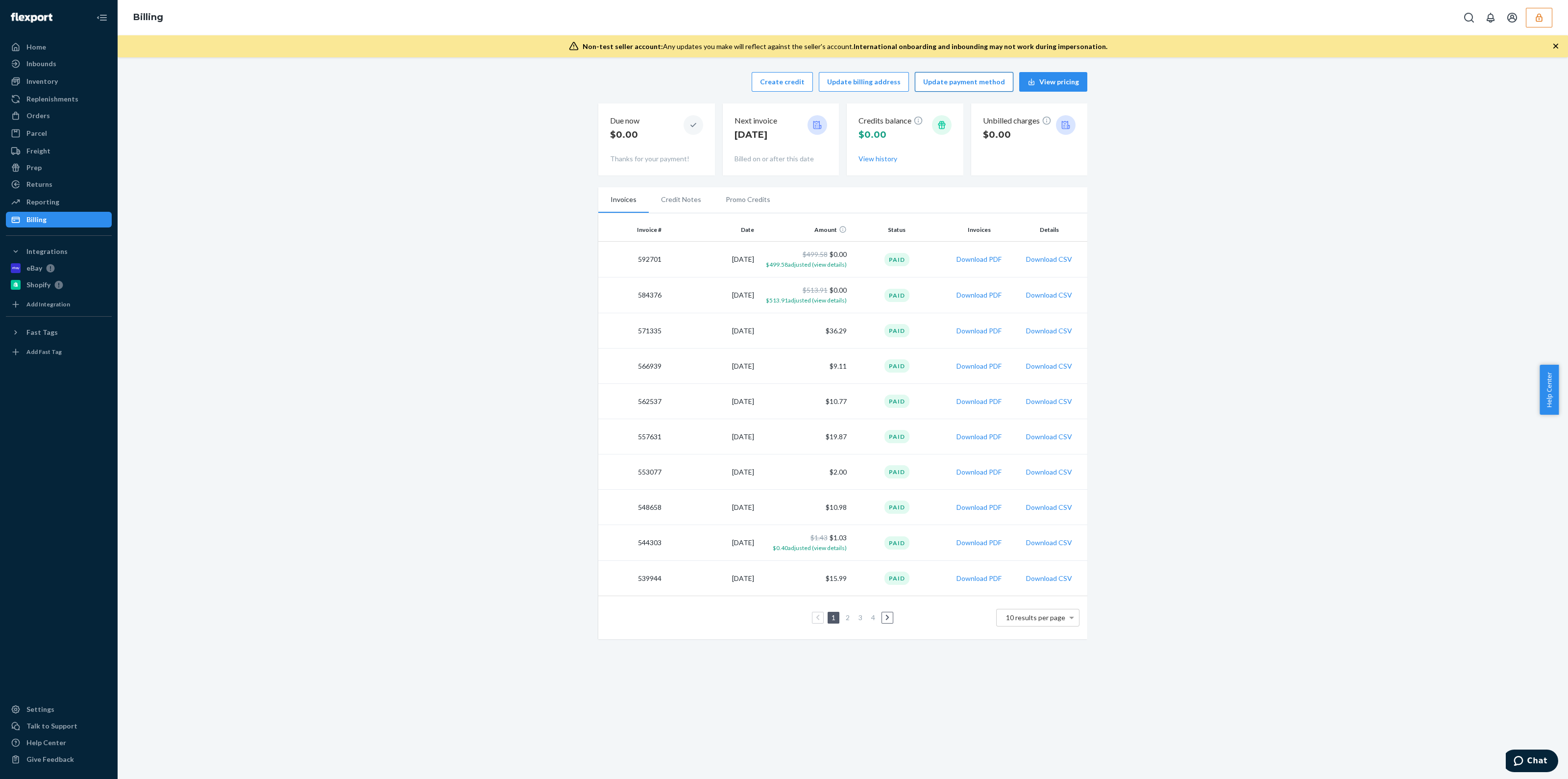
click at [964, 83] on button "Update payment method" at bounding box center [964, 82] width 99 height 19
click at [1547, 12] on button "button" at bounding box center [1539, 18] width 26 height 19
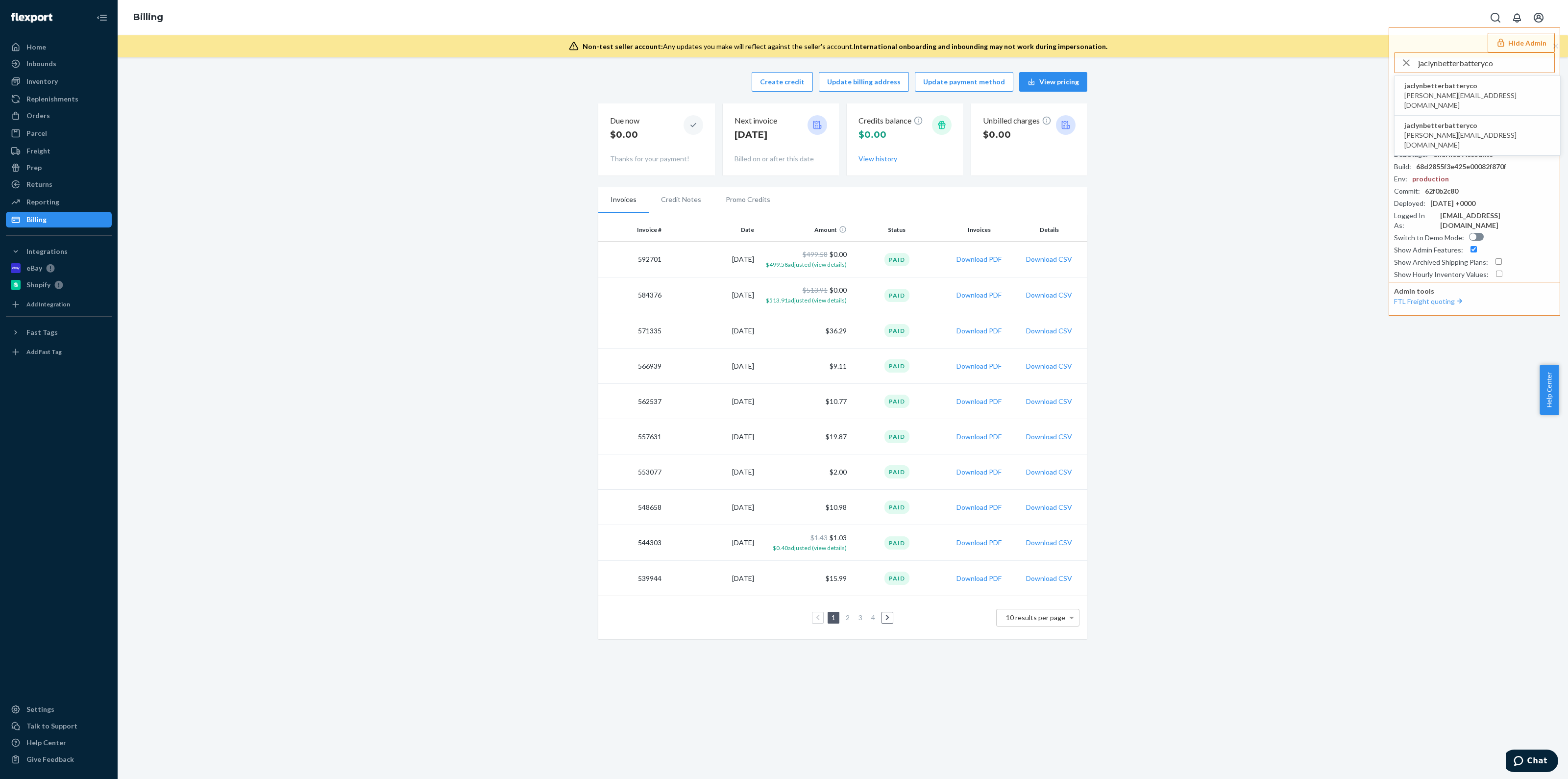
type input "jaclynbetterbatteryco"
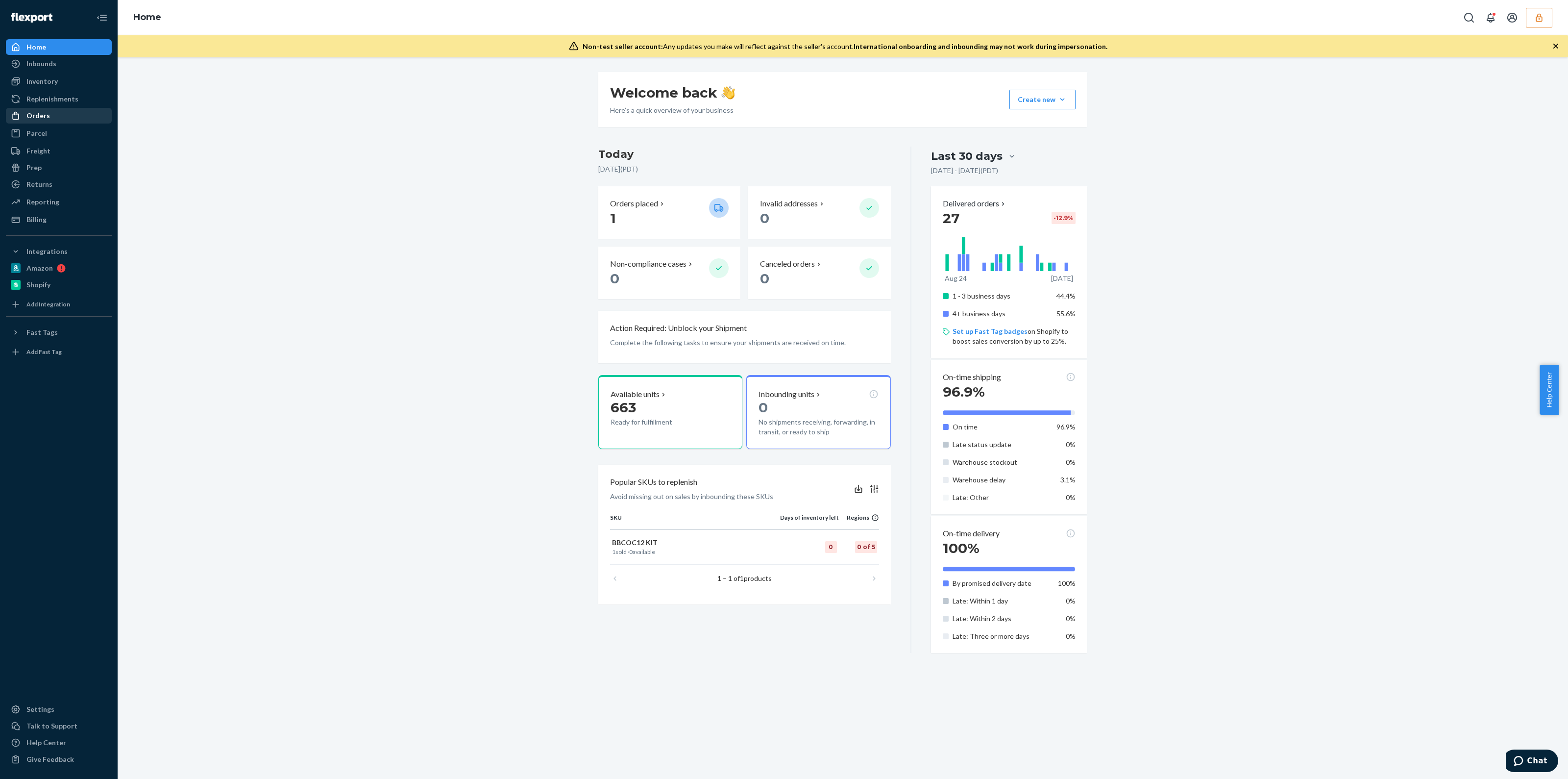
click at [72, 119] on div "Orders" at bounding box center [58, 116] width 104 height 14
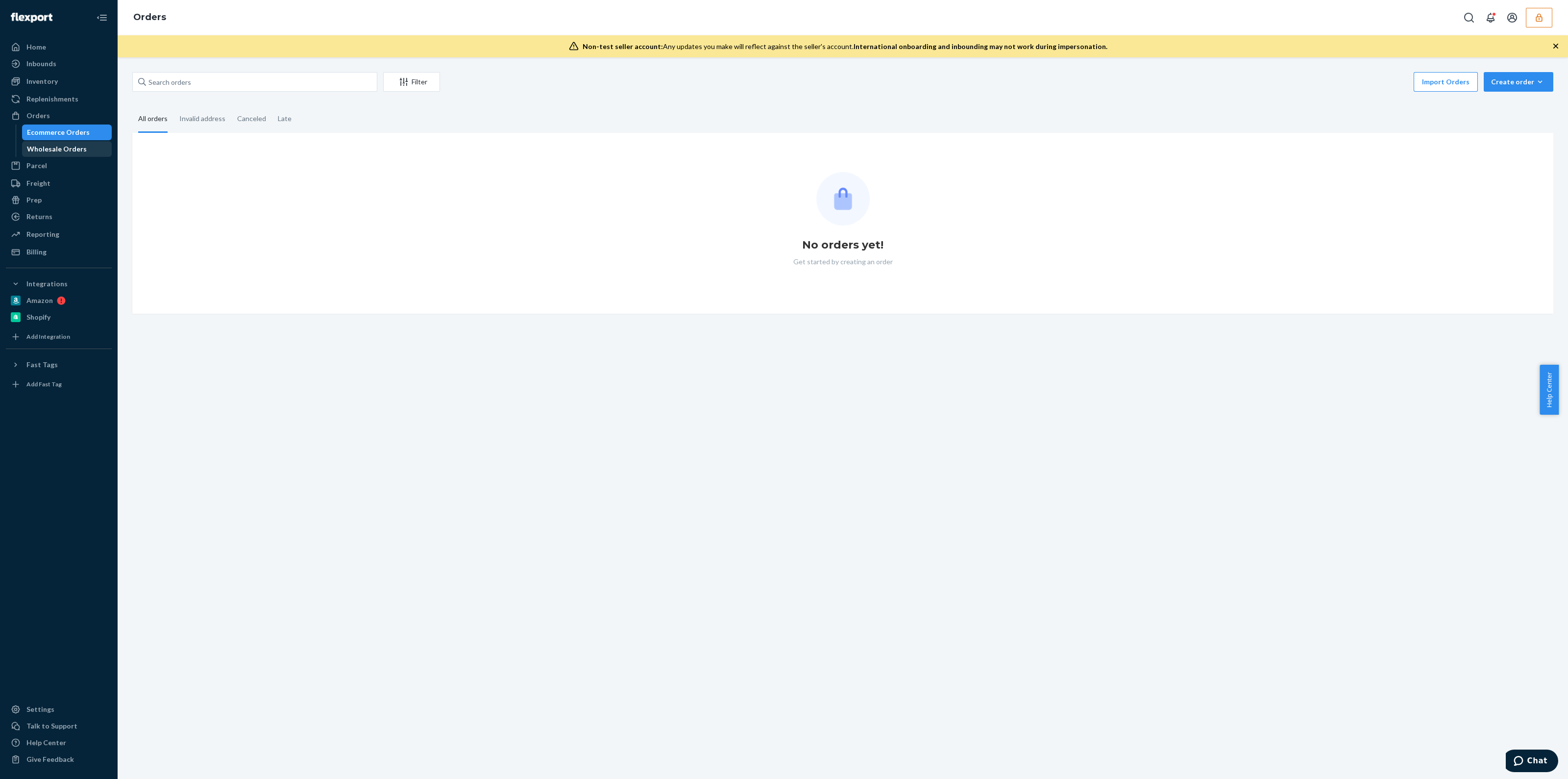
click at [57, 152] on div "Wholesale Orders" at bounding box center [57, 149] width 60 height 10
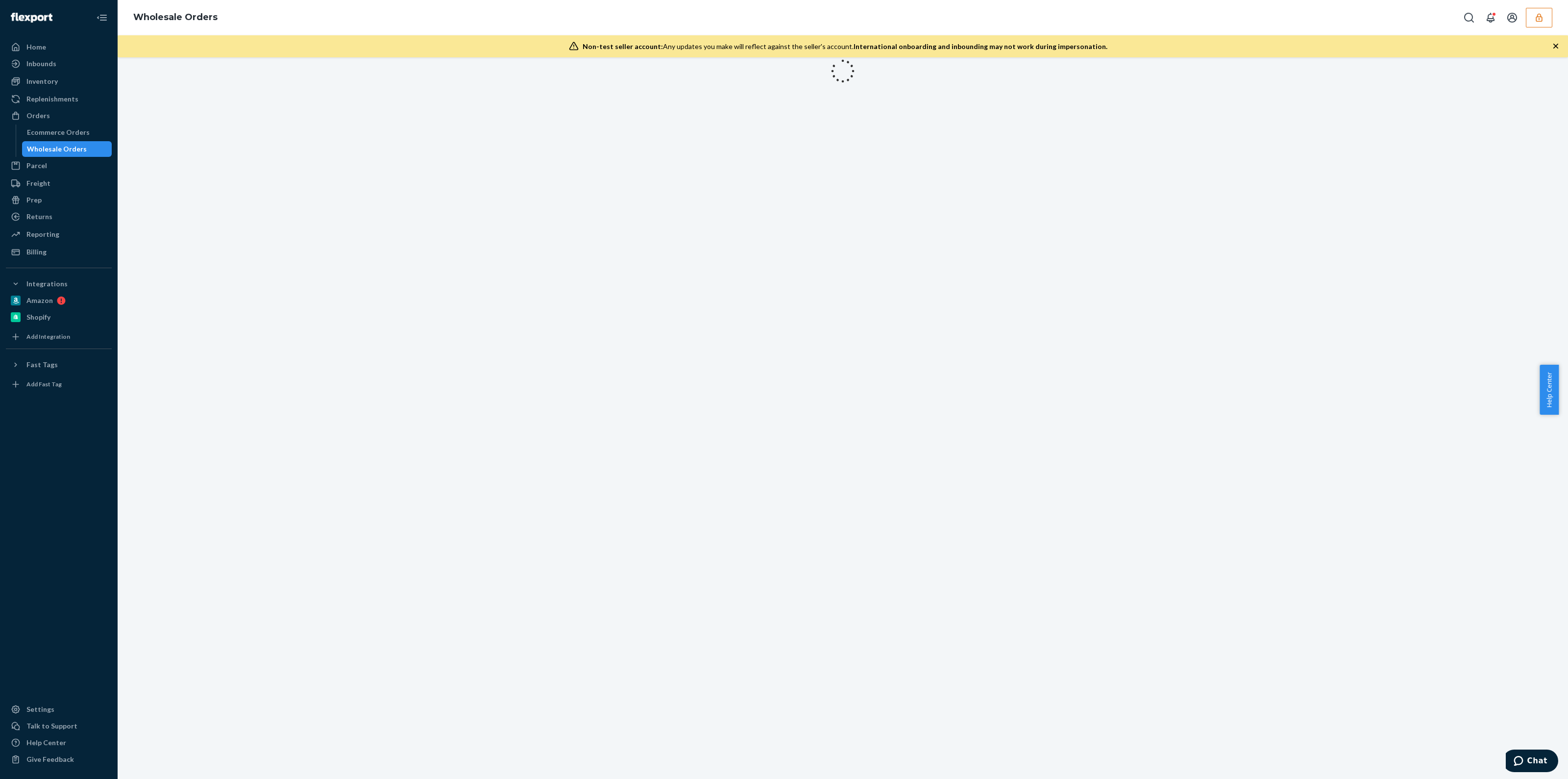
click at [217, 89] on div at bounding box center [842, 418] width 1451 height 722
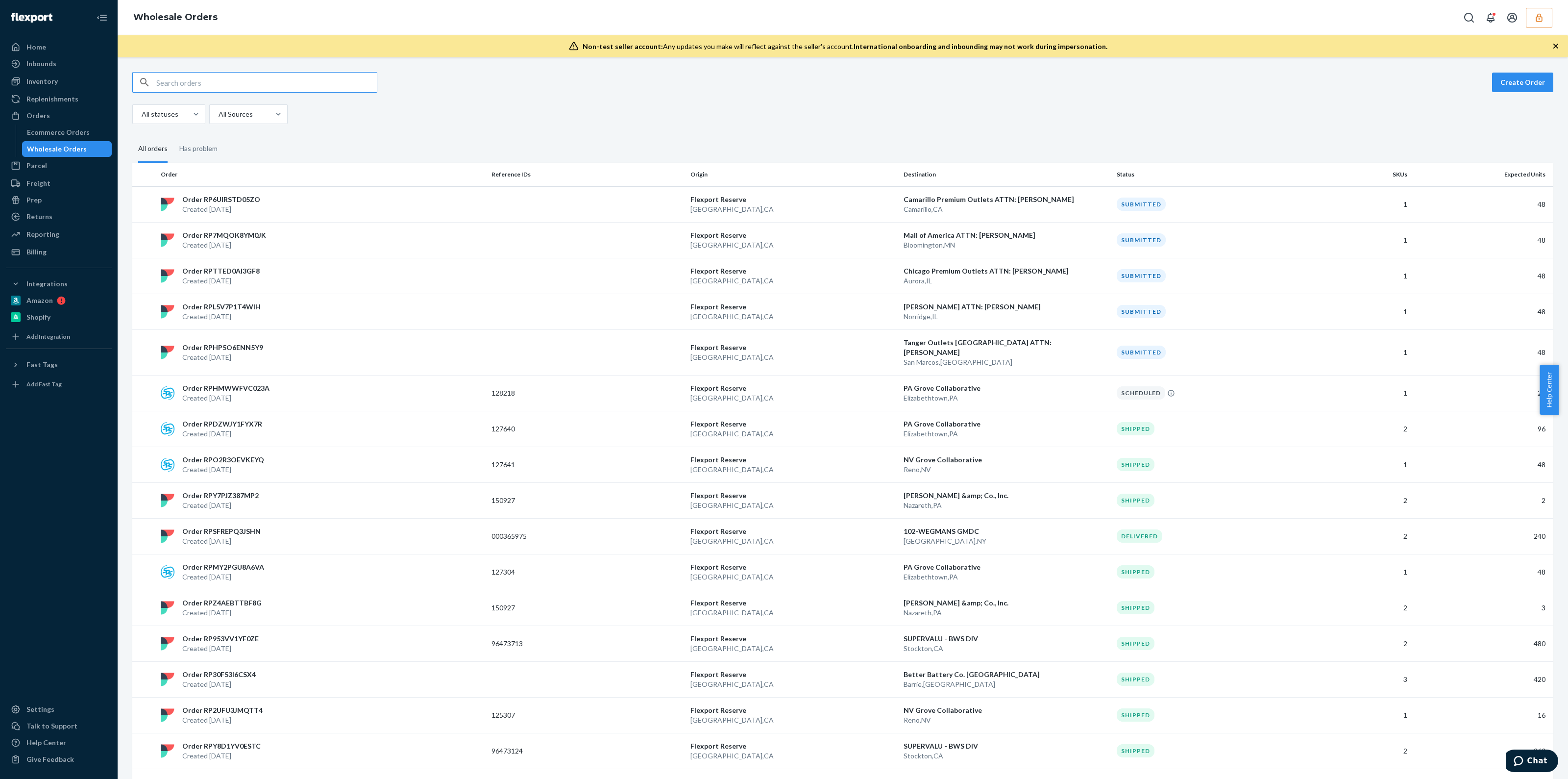
click at [233, 84] on input "text" at bounding box center [267, 82] width 220 height 19
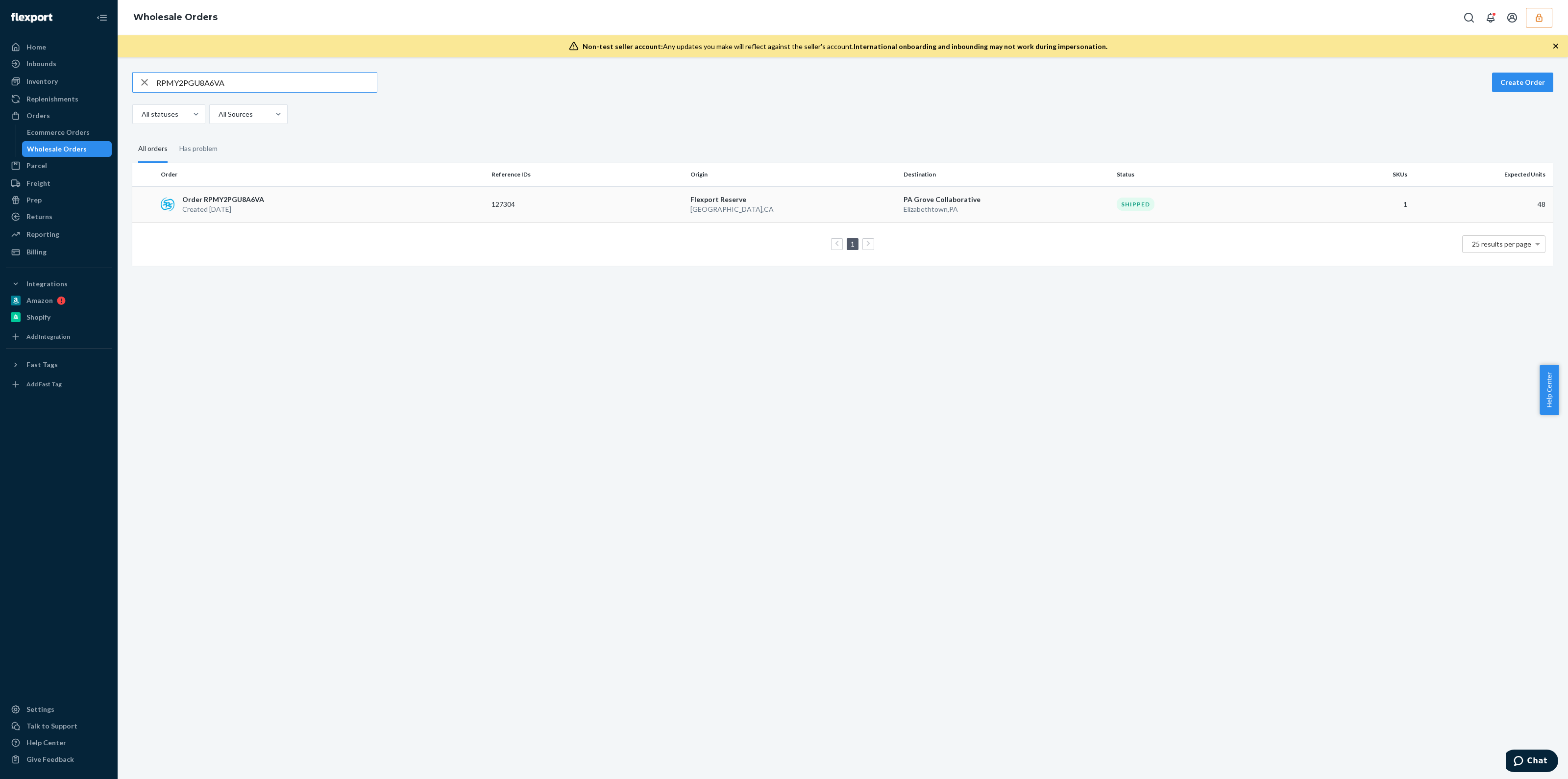
type input "RPMY2PGU8A6VA"
click at [765, 207] on p "San Bernardino , CA" at bounding box center [793, 210] width 205 height 10
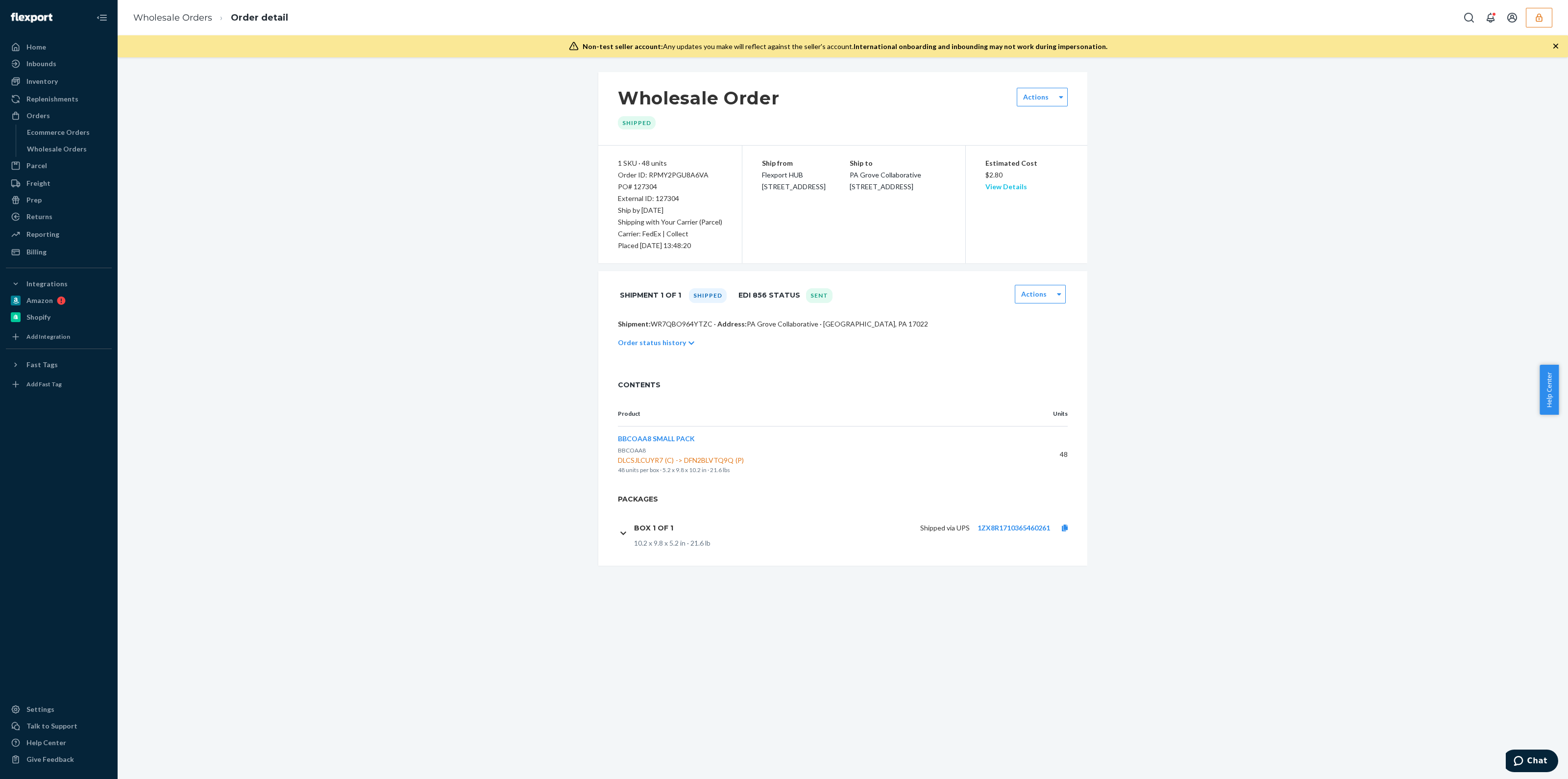
click at [1002, 188] on link "View Details" at bounding box center [1006, 186] width 41 height 9
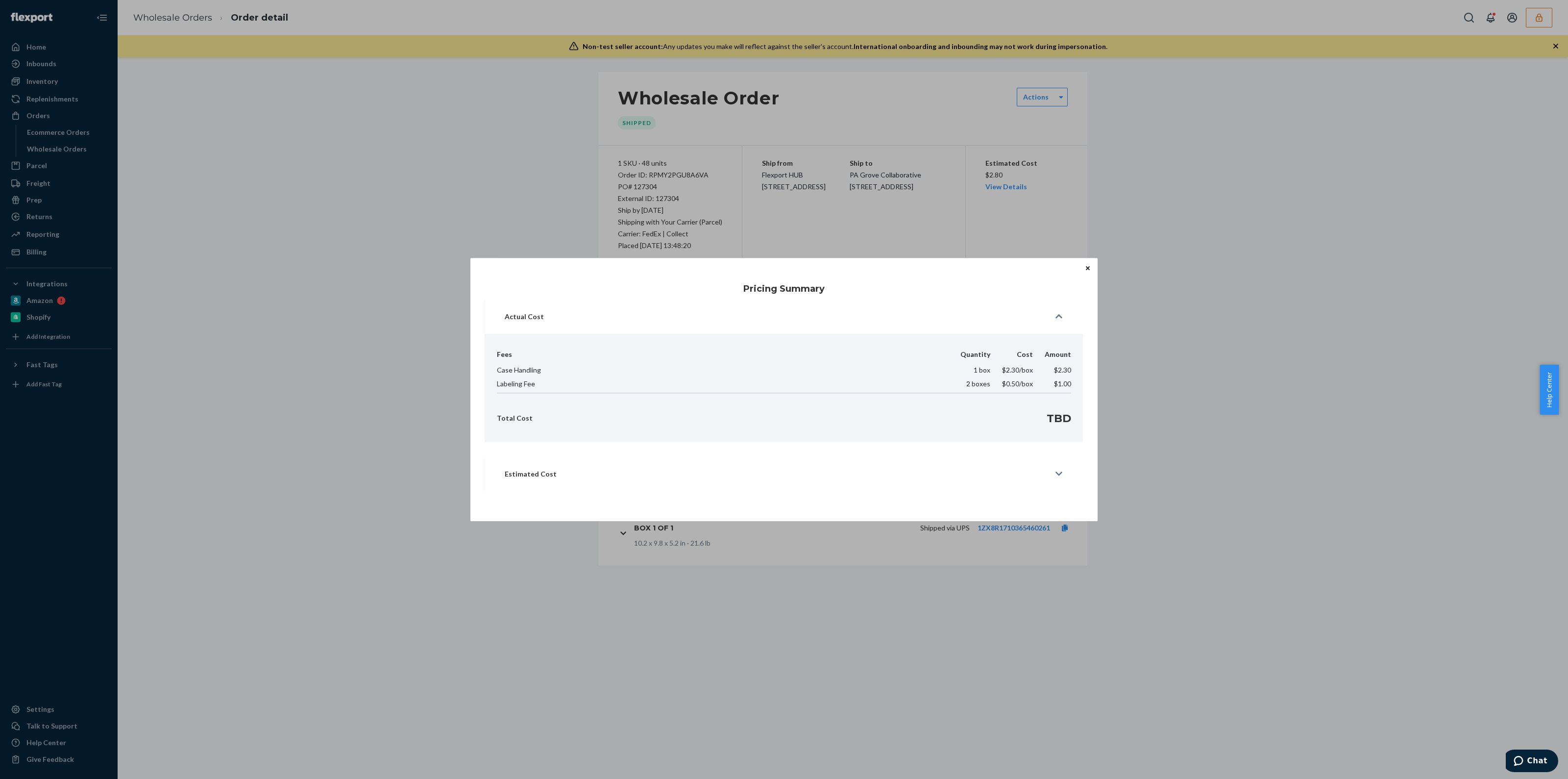
click at [1085, 269] on button "Close" at bounding box center [1088, 268] width 10 height 11
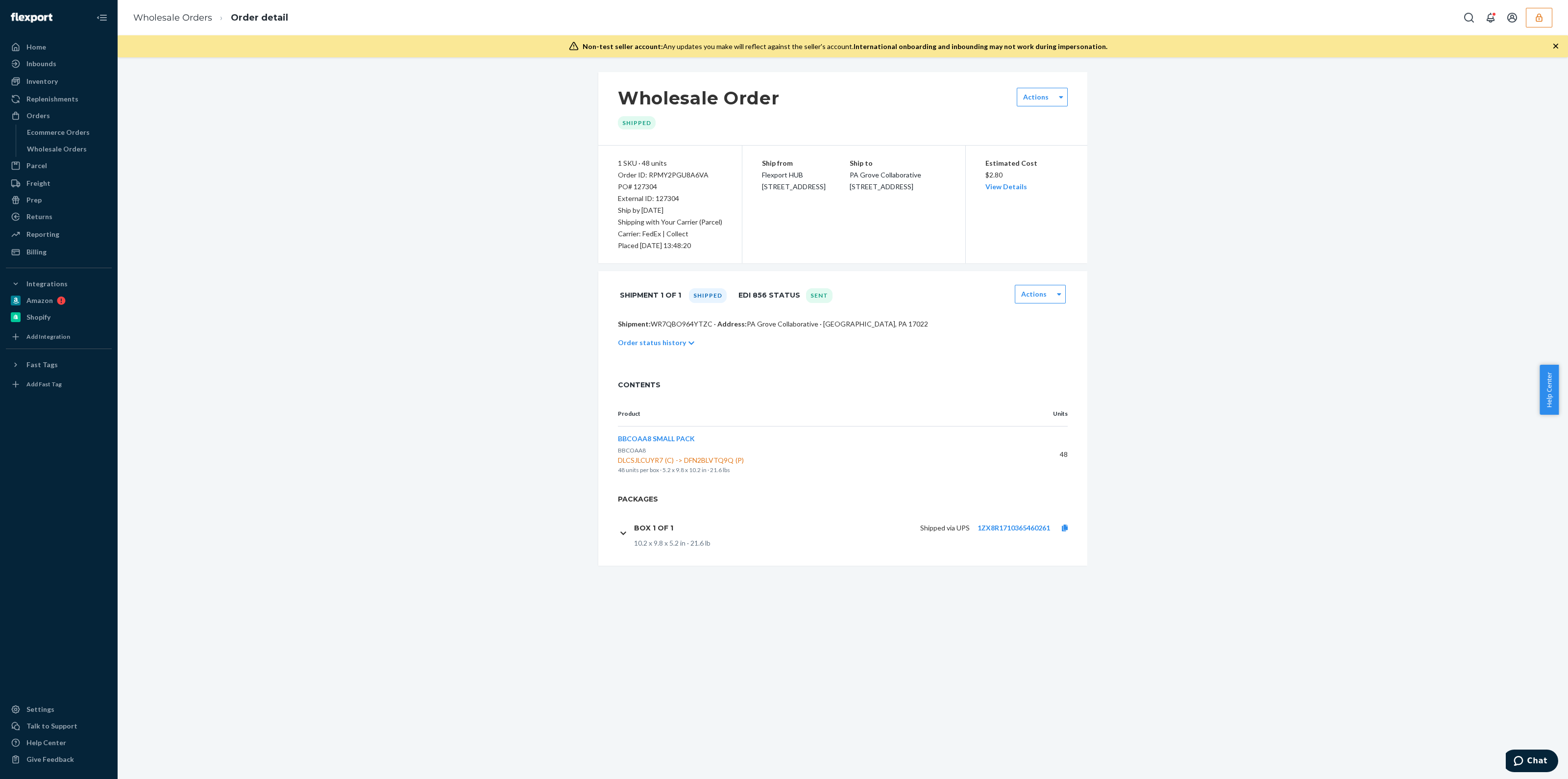
click at [1026, 522] on div "Shipped via UPS 1ZX8R1710365460261" at bounding box center [880, 528] width 398 height 21
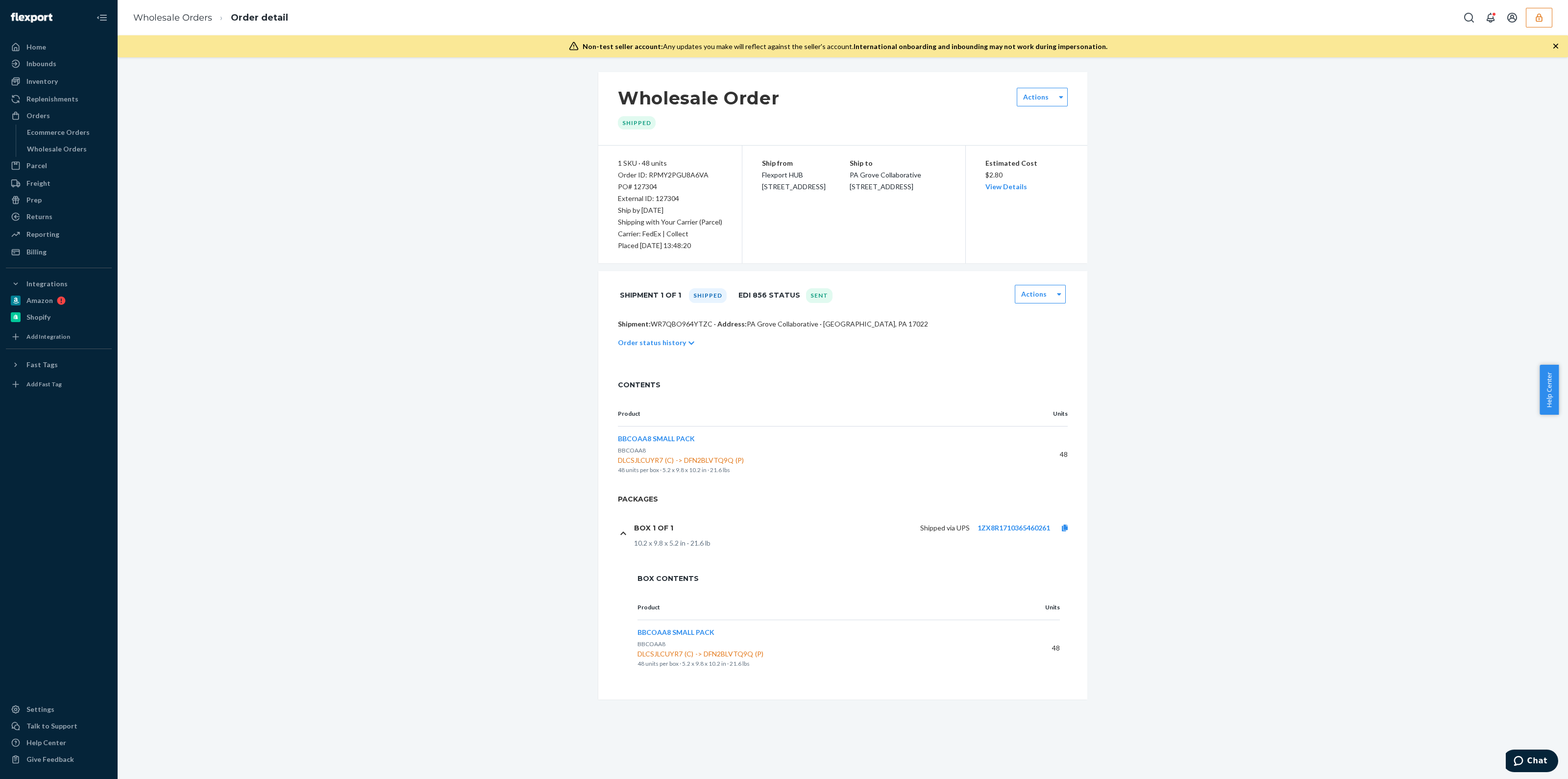
click at [668, 347] on p "Order status history" at bounding box center [652, 343] width 68 height 10
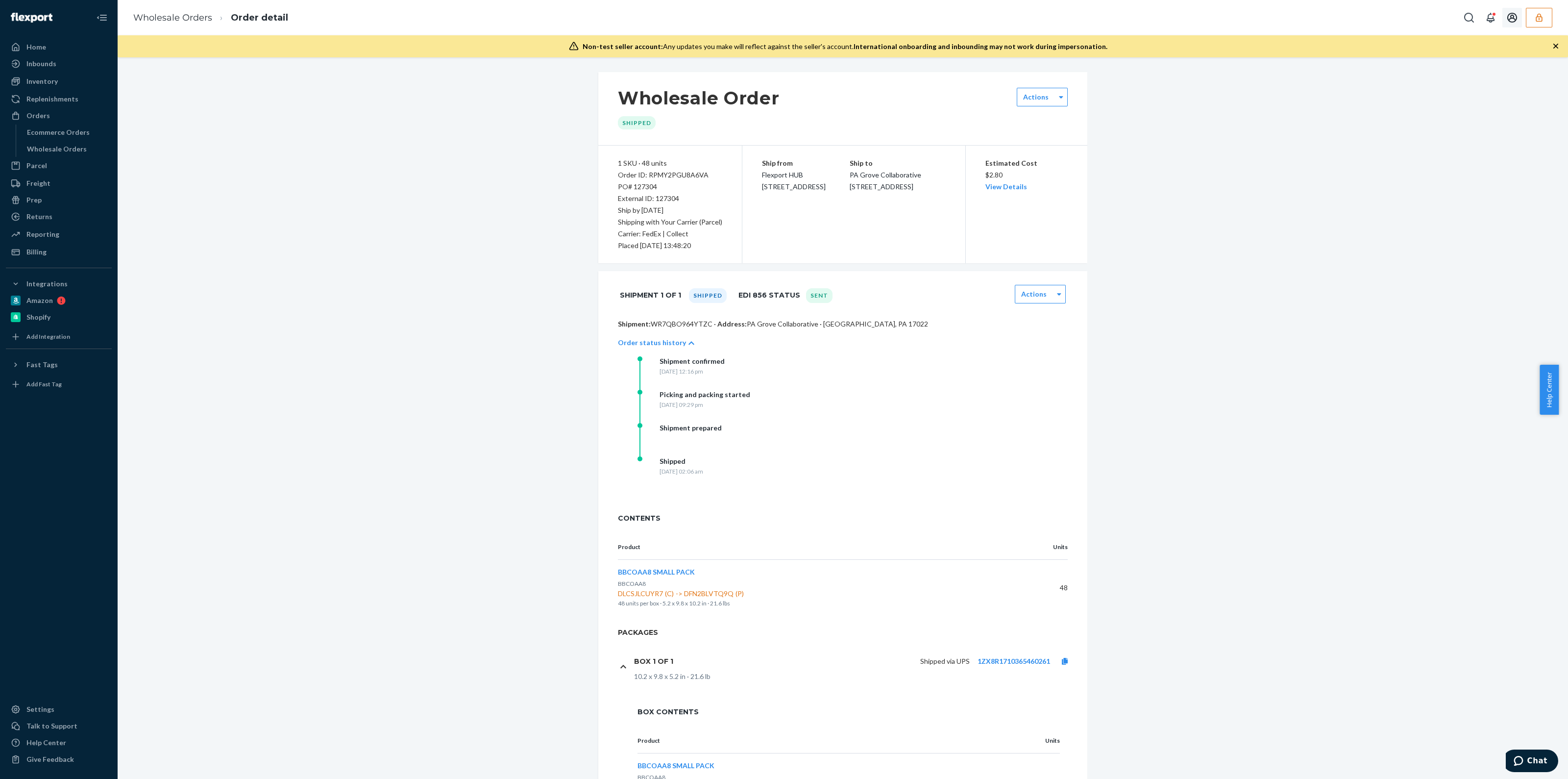
click at [1538, 16] on icon "button" at bounding box center [1539, 18] width 10 height 10
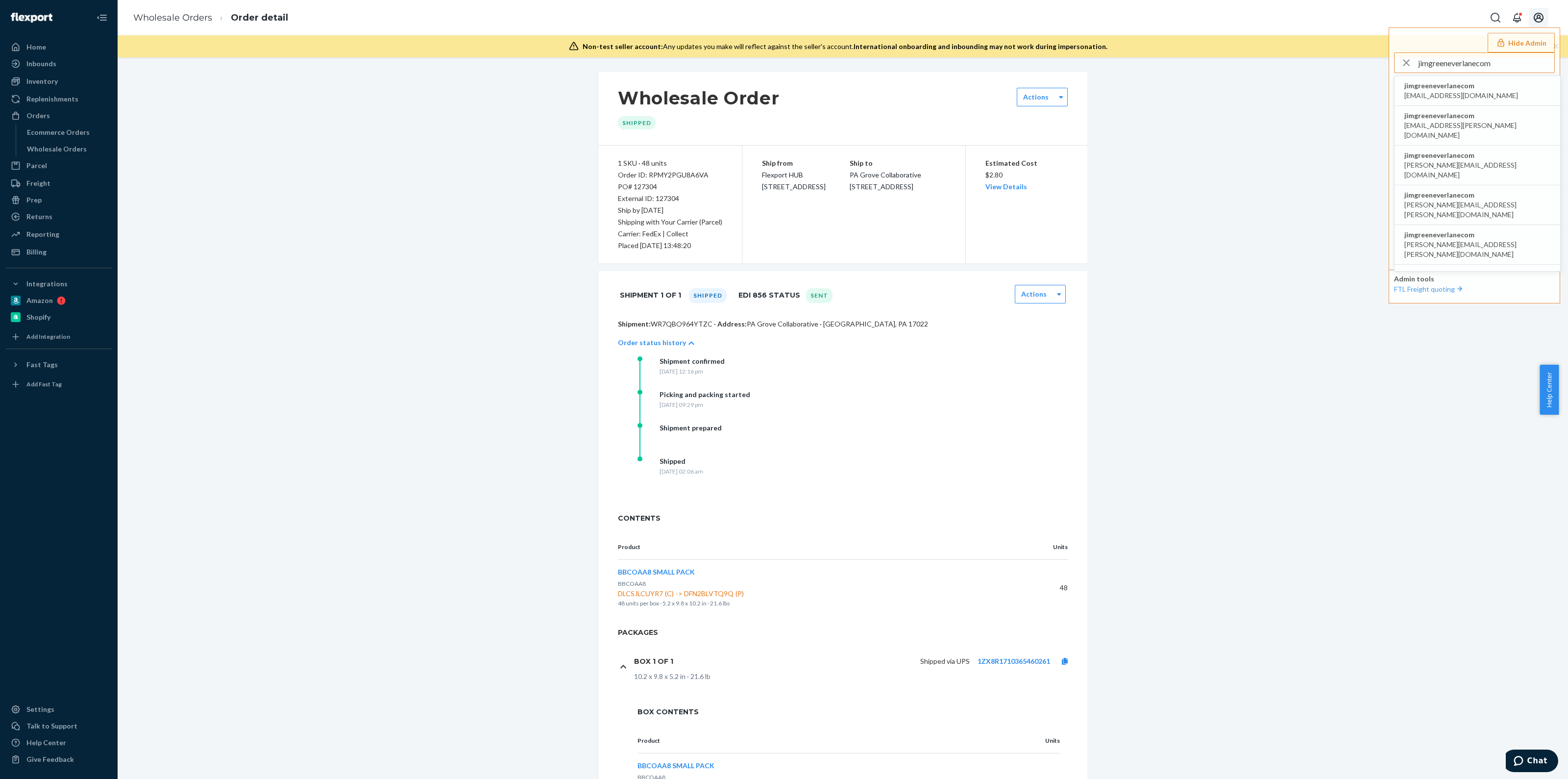
type input "jimgreeneverlanecom"
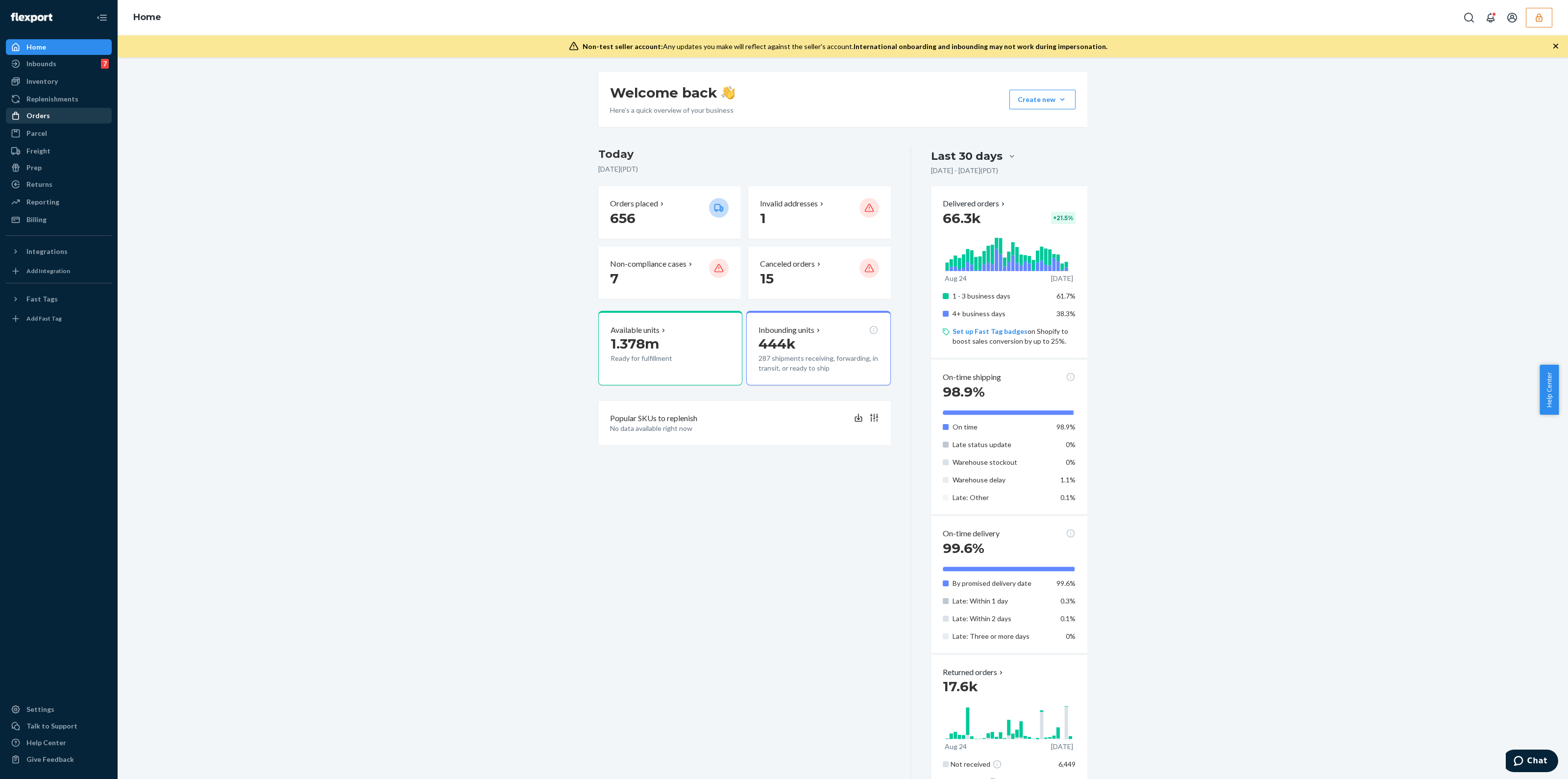
drag, startPoint x: 70, startPoint y: 116, endPoint x: 67, endPoint y: 107, distance: 9.5
click at [69, 116] on div "Orders" at bounding box center [58, 116] width 104 height 14
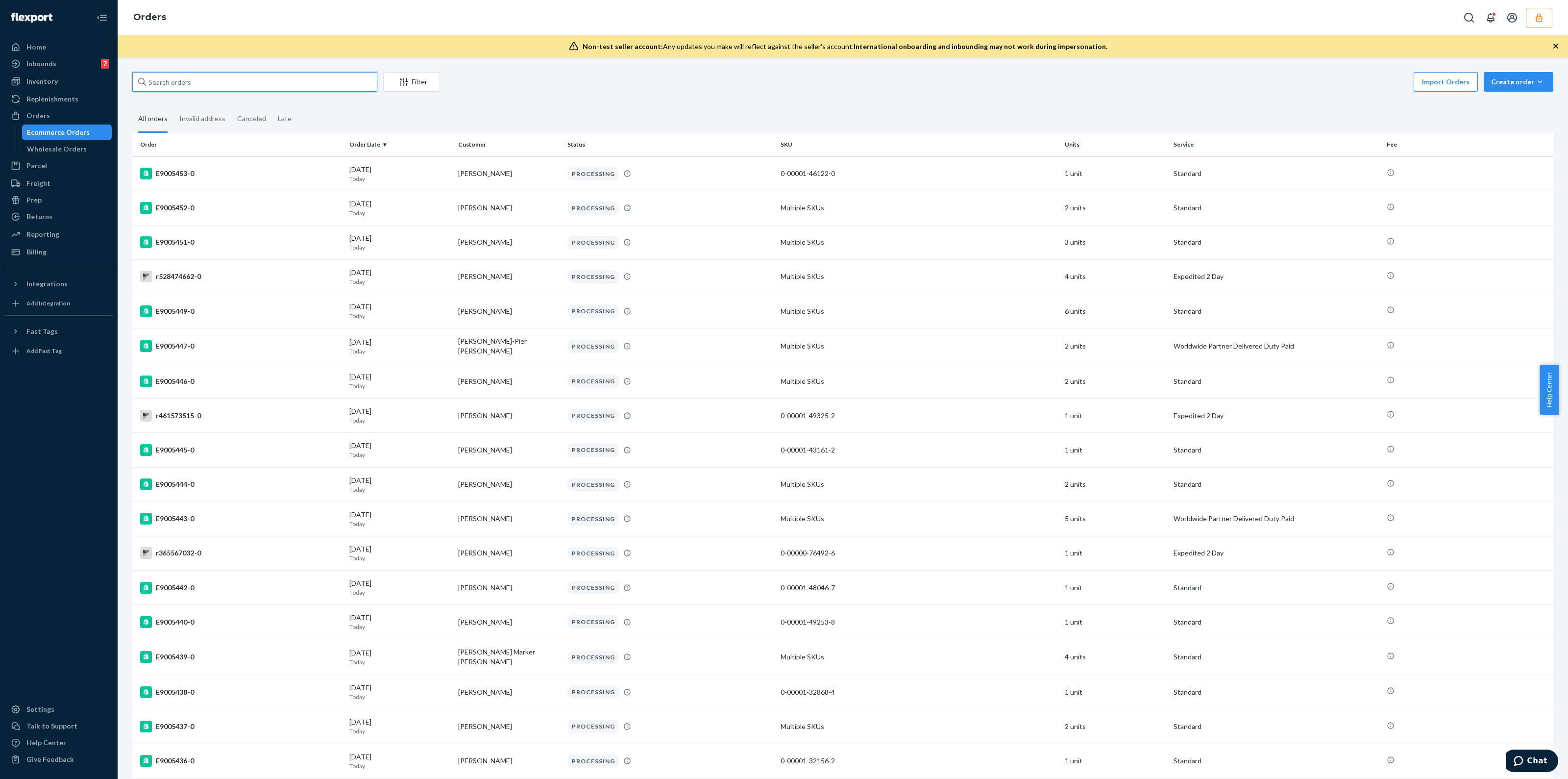
click at [320, 77] on input "text" at bounding box center [254, 82] width 245 height 19
paste input "r366437721"
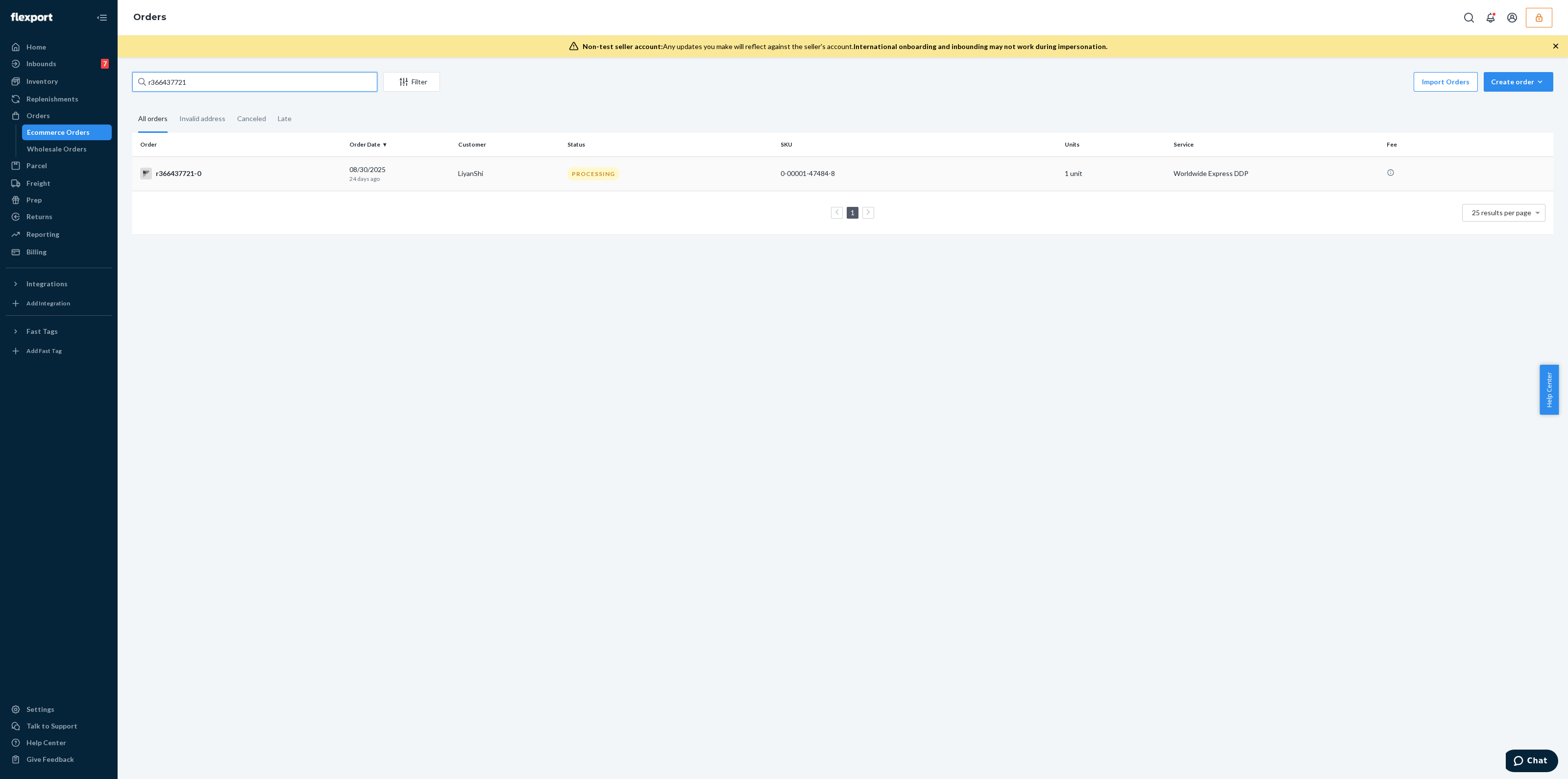
type input "r366437721"
click at [685, 172] on div "PROCESSING" at bounding box center [670, 174] width 209 height 13
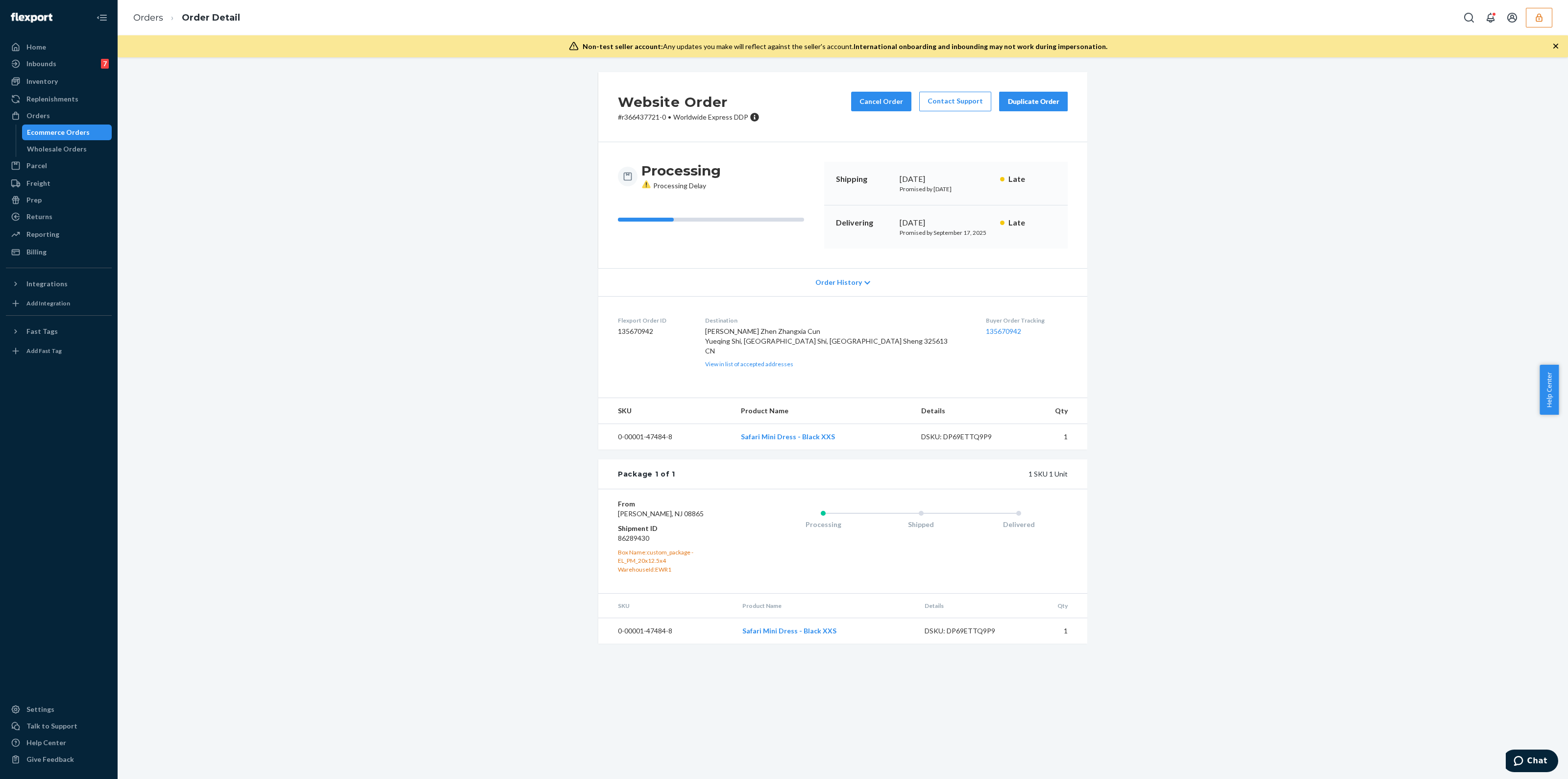
click at [642, 543] on dd "86289430" at bounding box center [676, 538] width 117 height 10
copy dd "86289430"
click at [640, 332] on dd "135670942" at bounding box center [654, 331] width 72 height 10
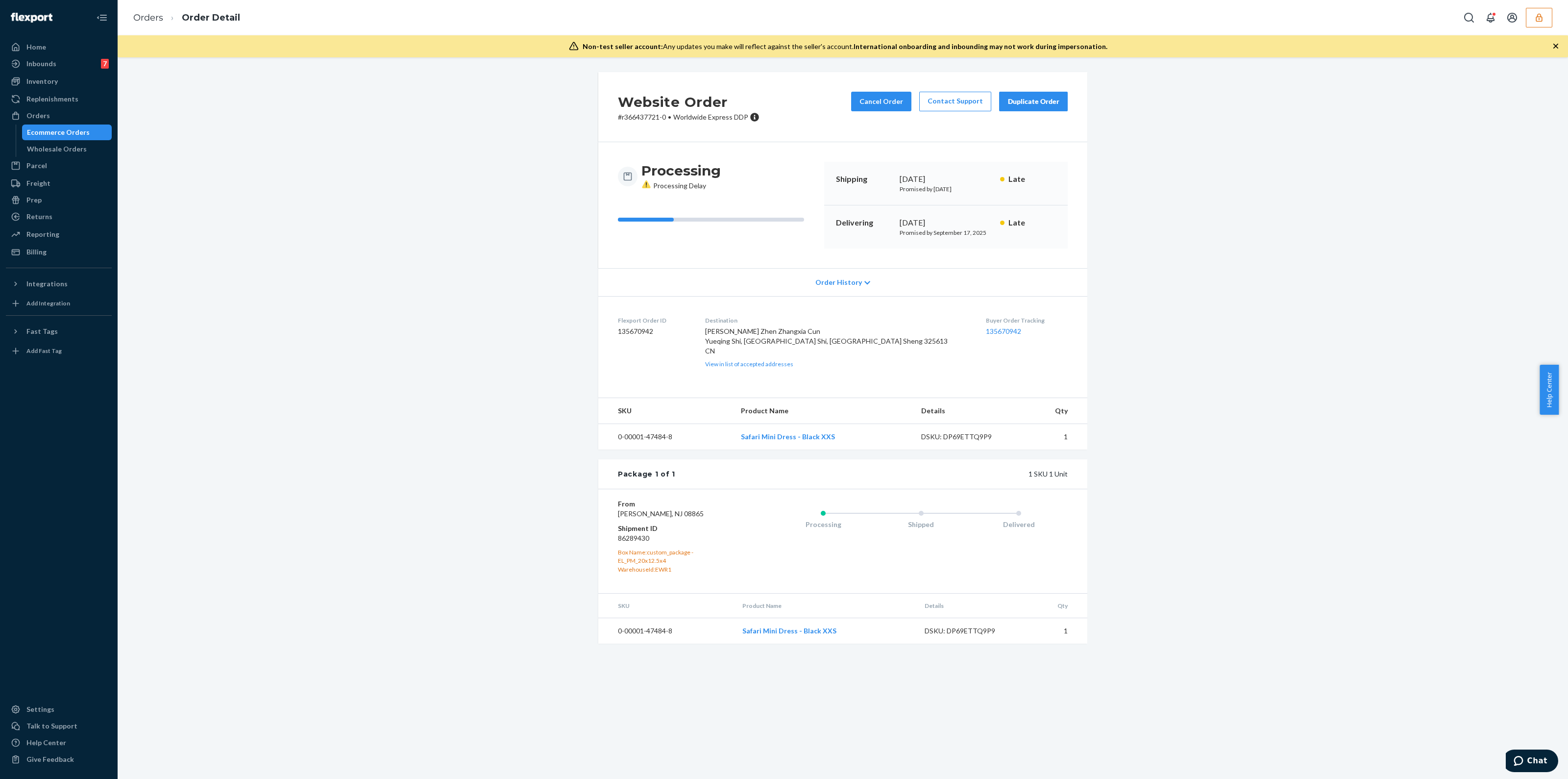
click at [625, 543] on dd "86289430" at bounding box center [676, 538] width 117 height 10
copy dd "86289430"
click at [1536, 23] on button "button" at bounding box center [1539, 18] width 26 height 19
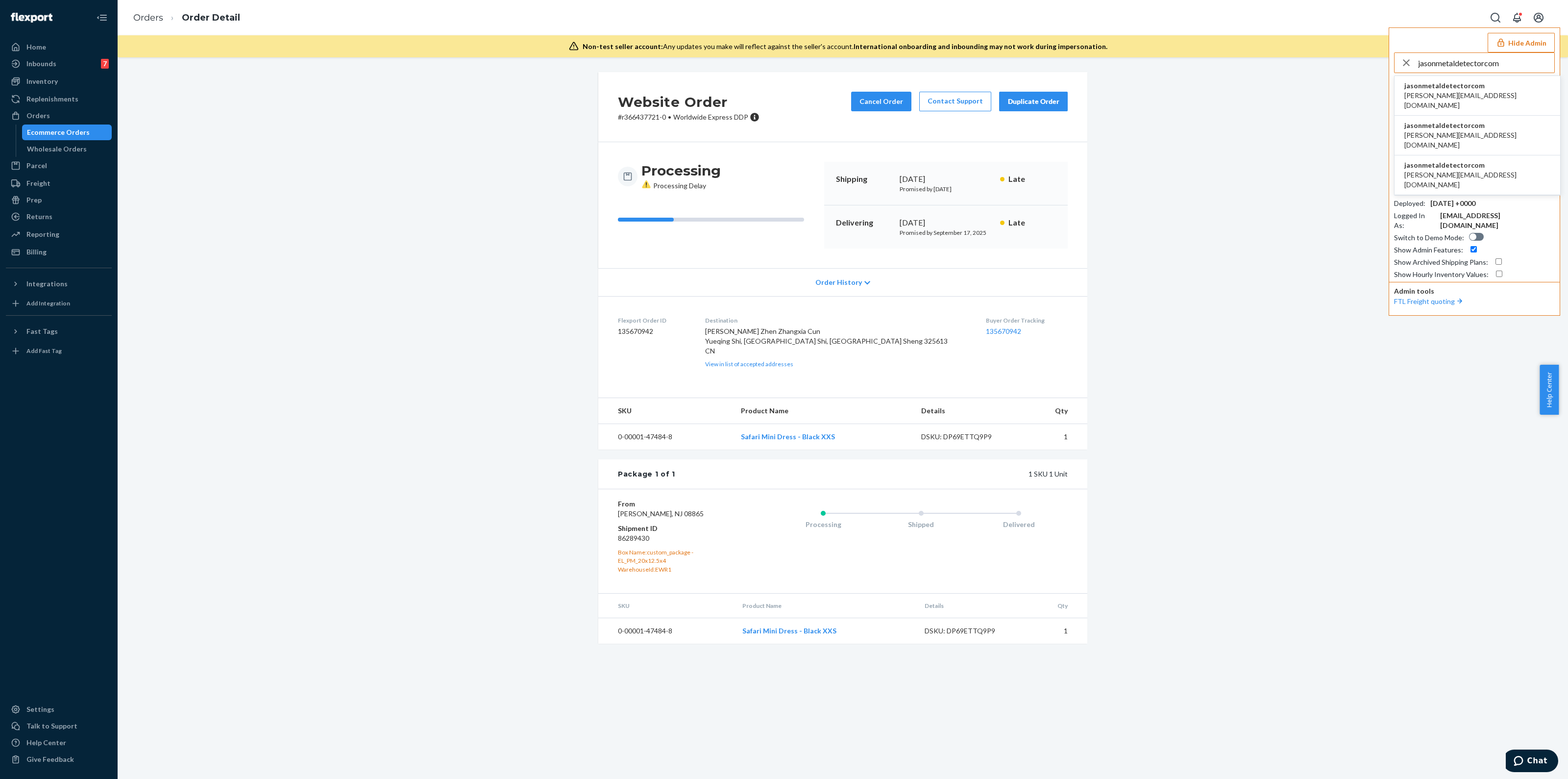
type input "jasonmetaldetectorcom"
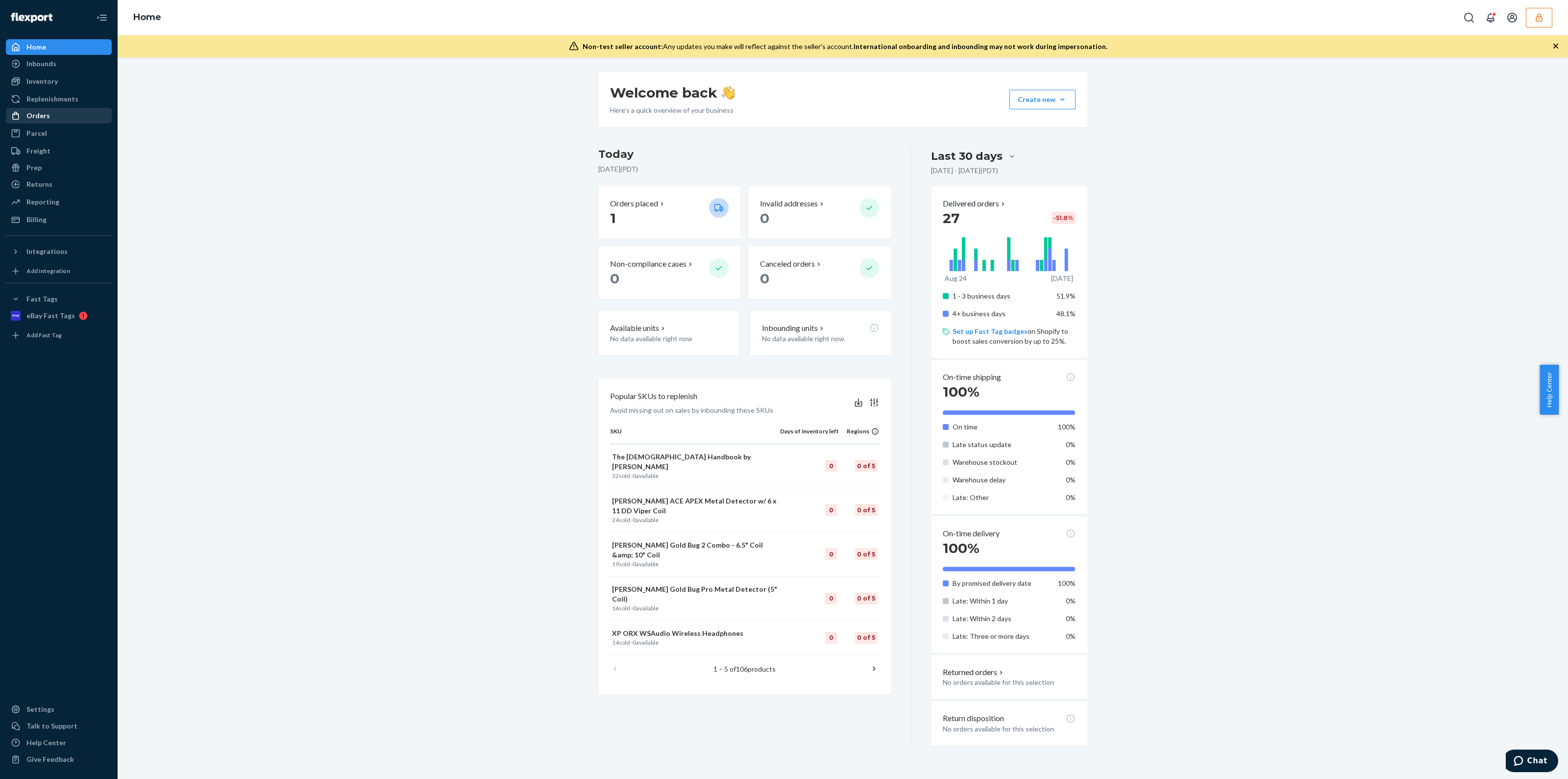
click at [52, 119] on div "Orders" at bounding box center [58, 116] width 104 height 14
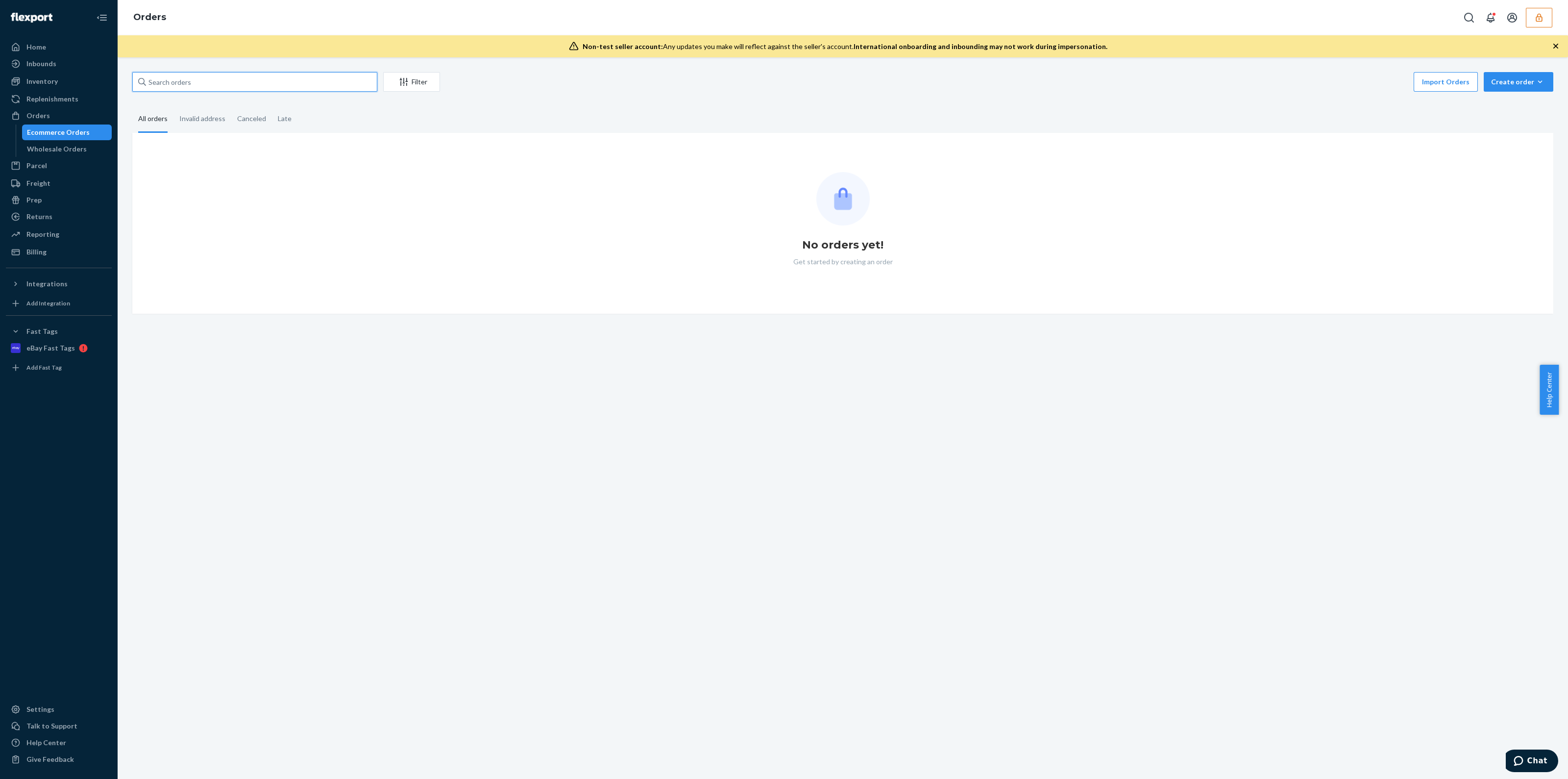
click at [268, 88] on input "text" at bounding box center [254, 82] width 245 height 19
paste input "DCJ36EQACG5"
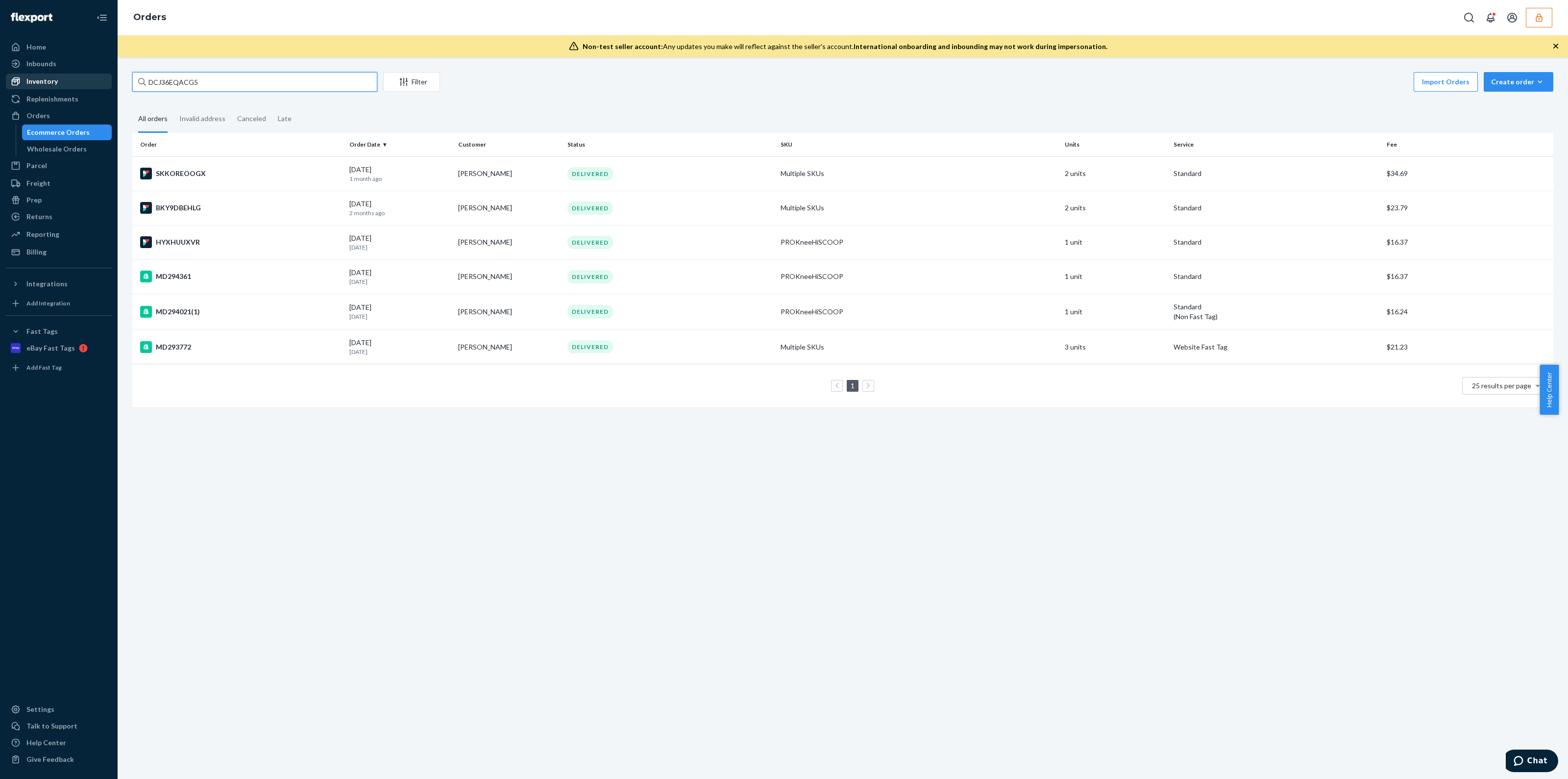
type input "DCJ36EQACG5"
click at [82, 82] on div "Inventory" at bounding box center [58, 81] width 104 height 14
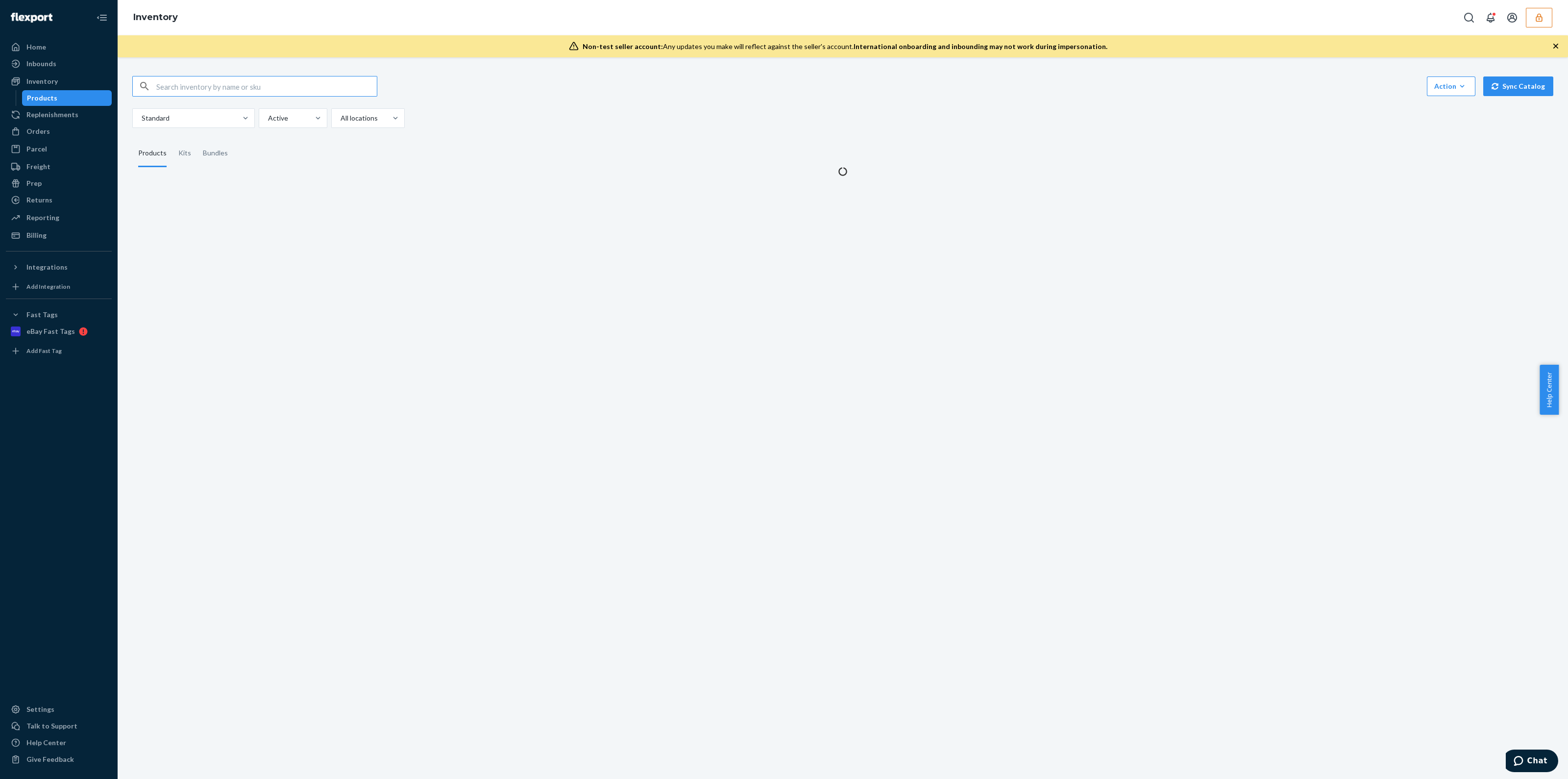
click at [250, 92] on input "text" at bounding box center [267, 86] width 220 height 19
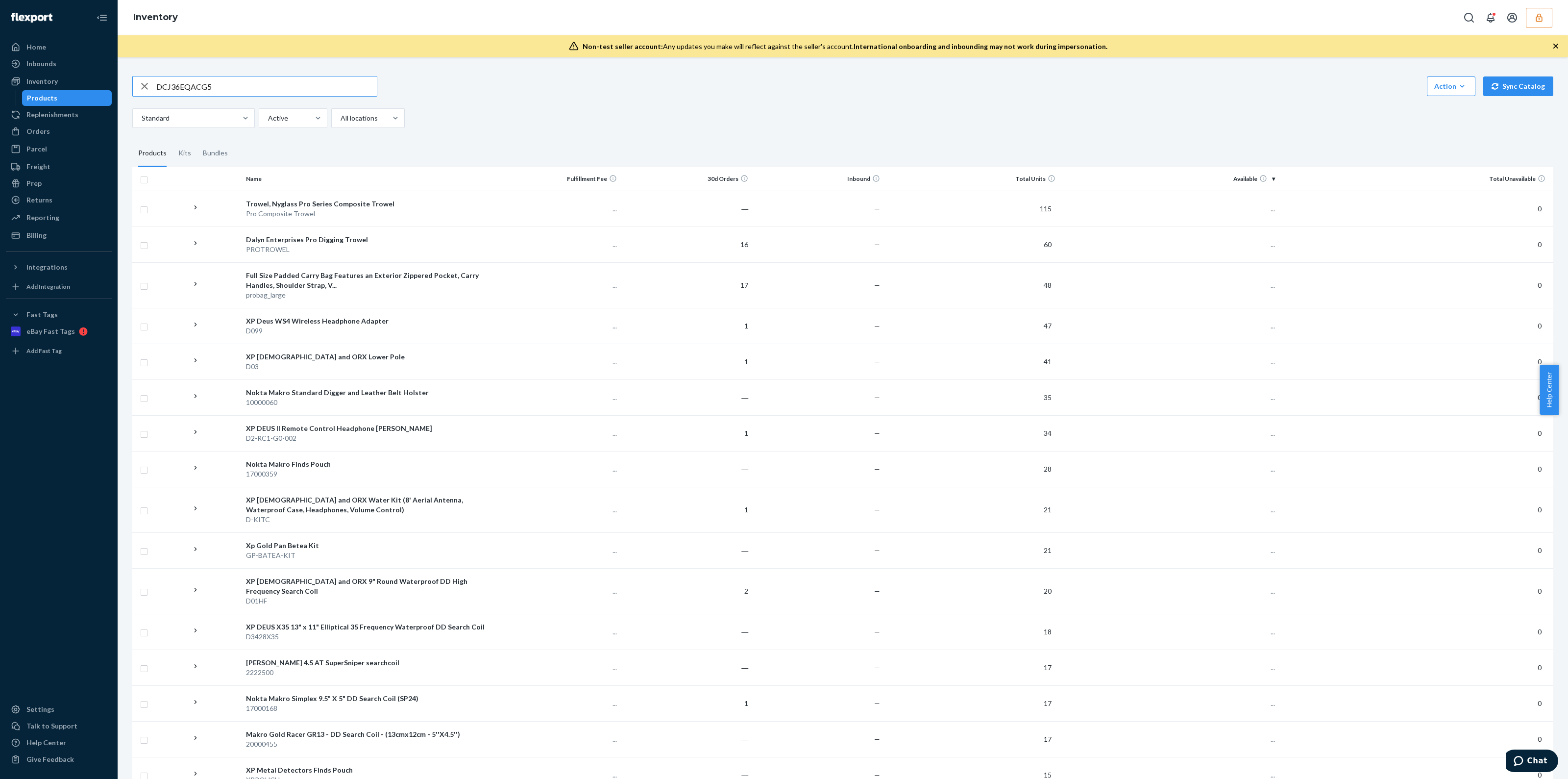
type input "DCJ36EQACG5"
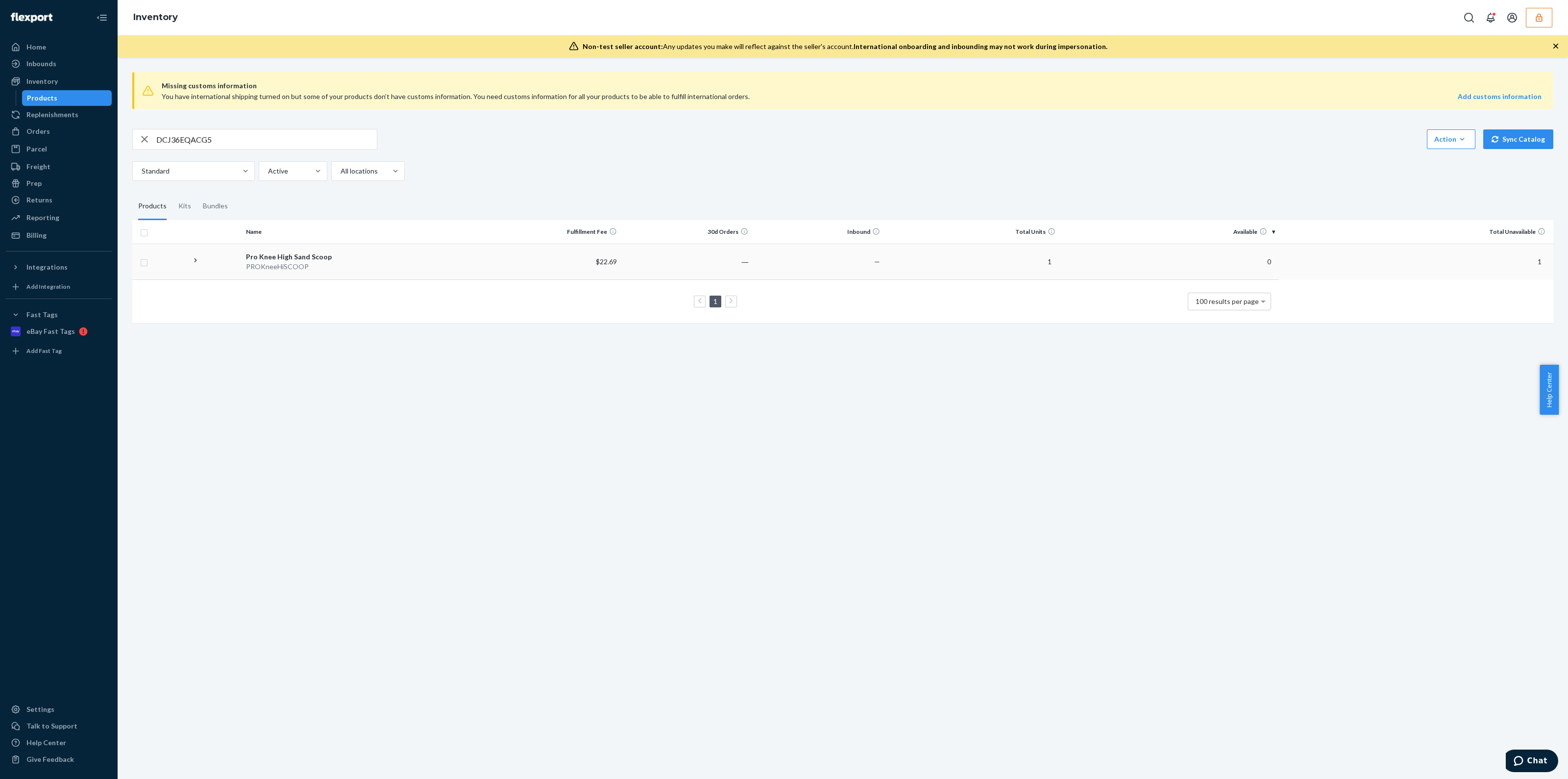
click at [962, 260] on td "1" at bounding box center [971, 261] width 175 height 36
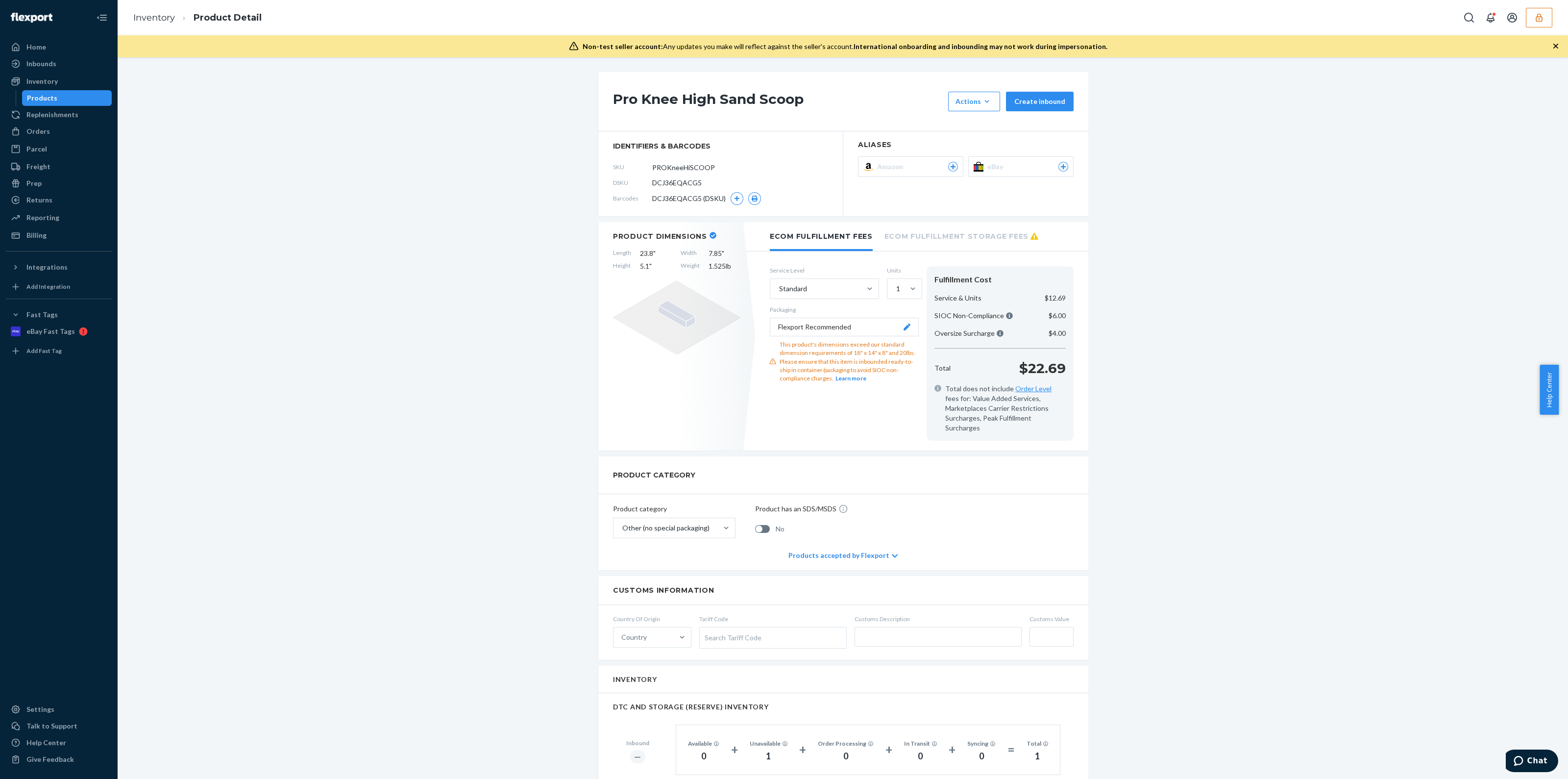
click at [1549, 48] on div "Non-test seller account: Any updates you make will reflect against the seller's…" at bounding box center [842, 46] width 1451 height 22
click at [1552, 46] on icon "button" at bounding box center [1556, 46] width 10 height 10
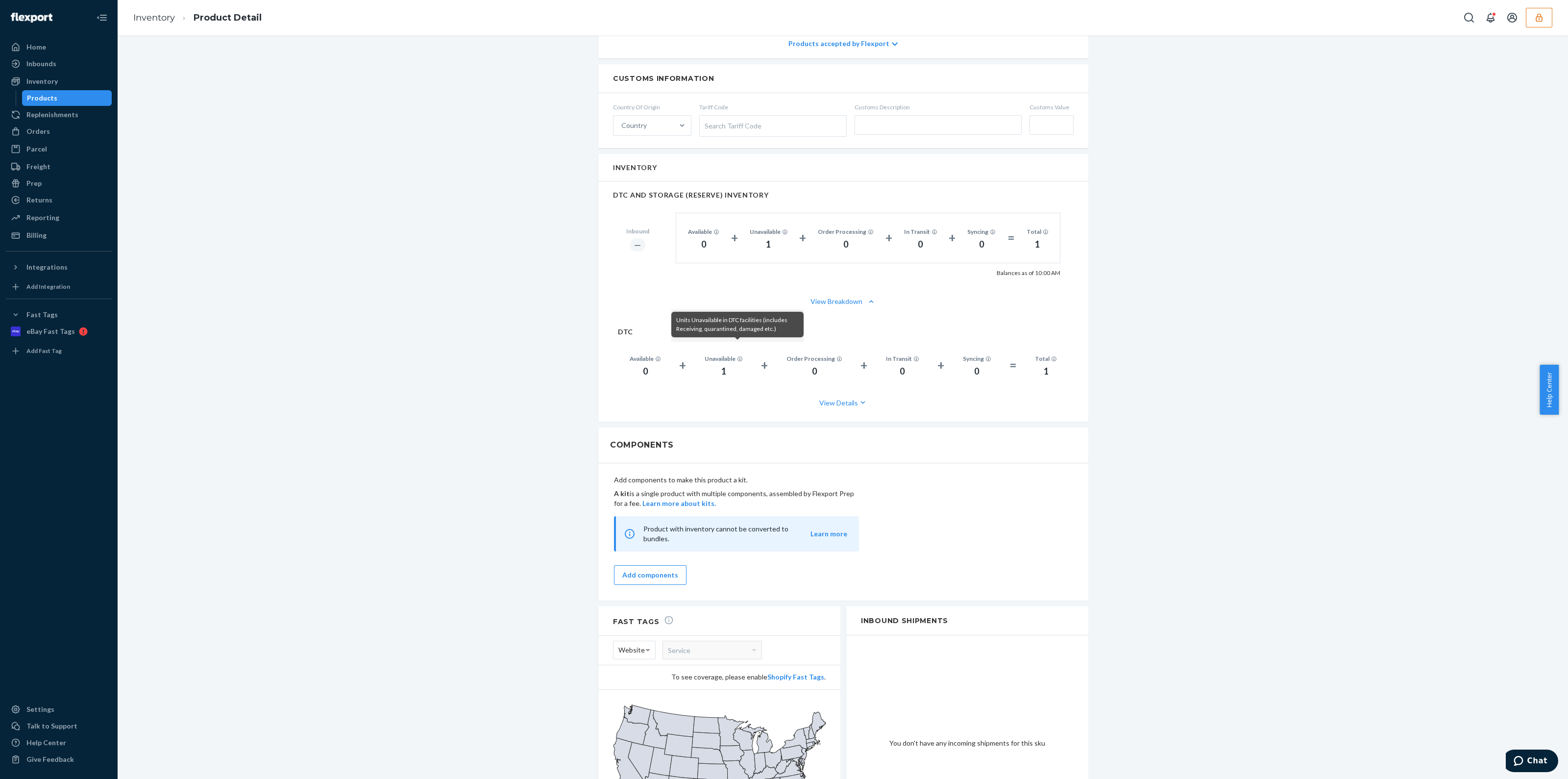
scroll to position [571, 0]
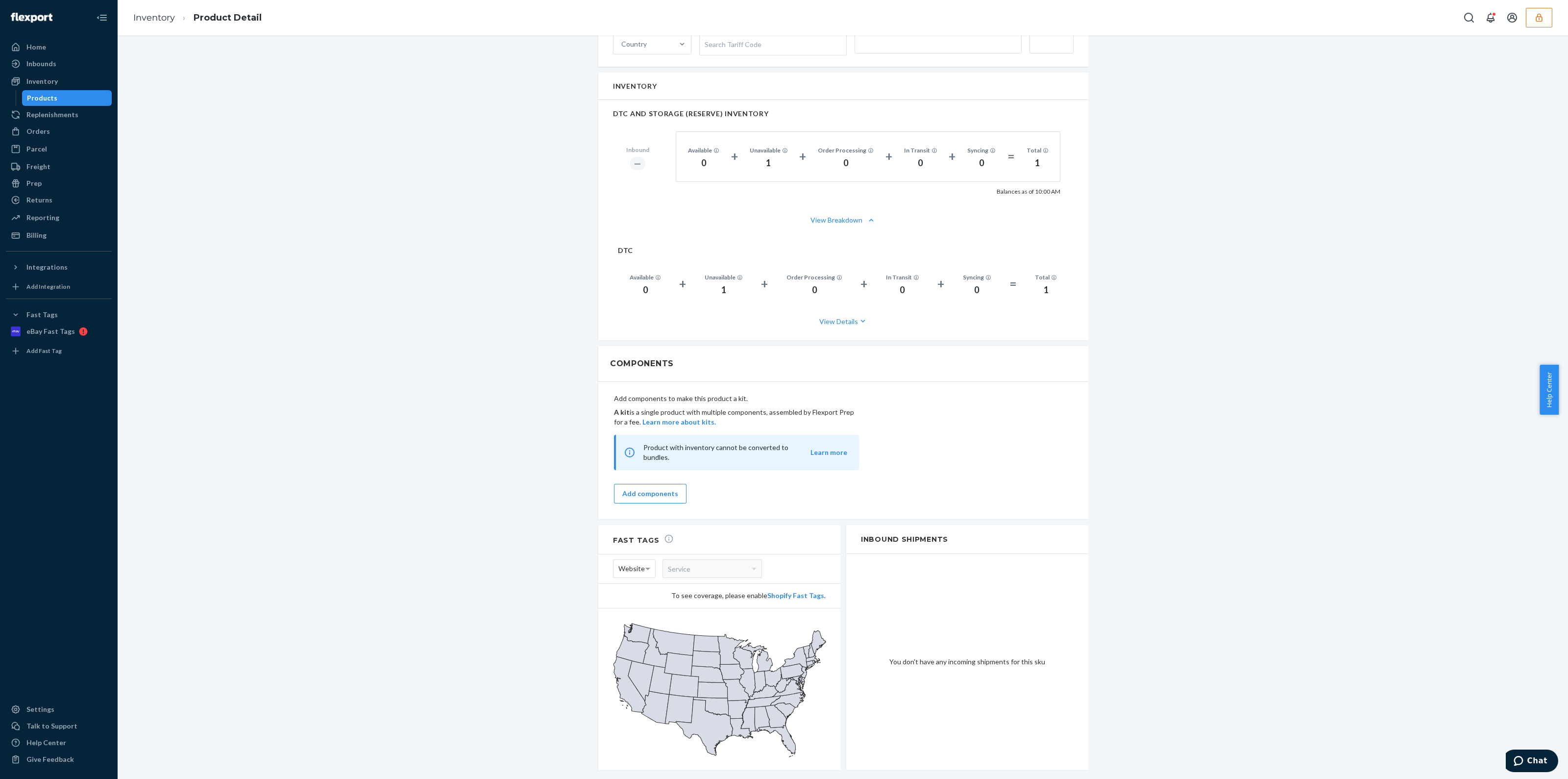
click at [1534, 27] on div "Inventory Product Detail" at bounding box center [842, 18] width 1451 height 35
click at [1541, 23] on button "button" at bounding box center [1539, 18] width 26 height 19
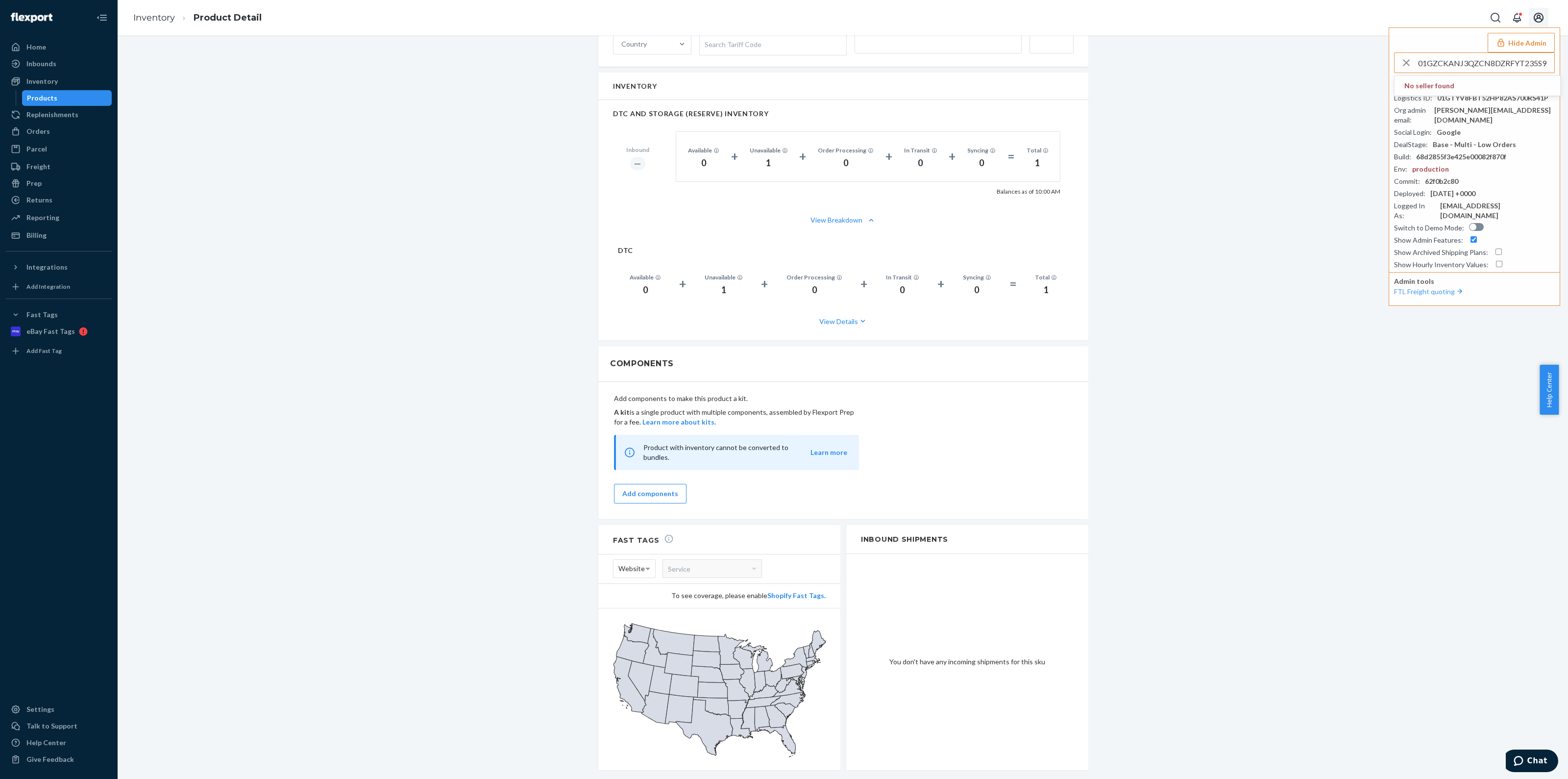
type input "01GZCKANJ3QZCN8DZRFYT235S9"
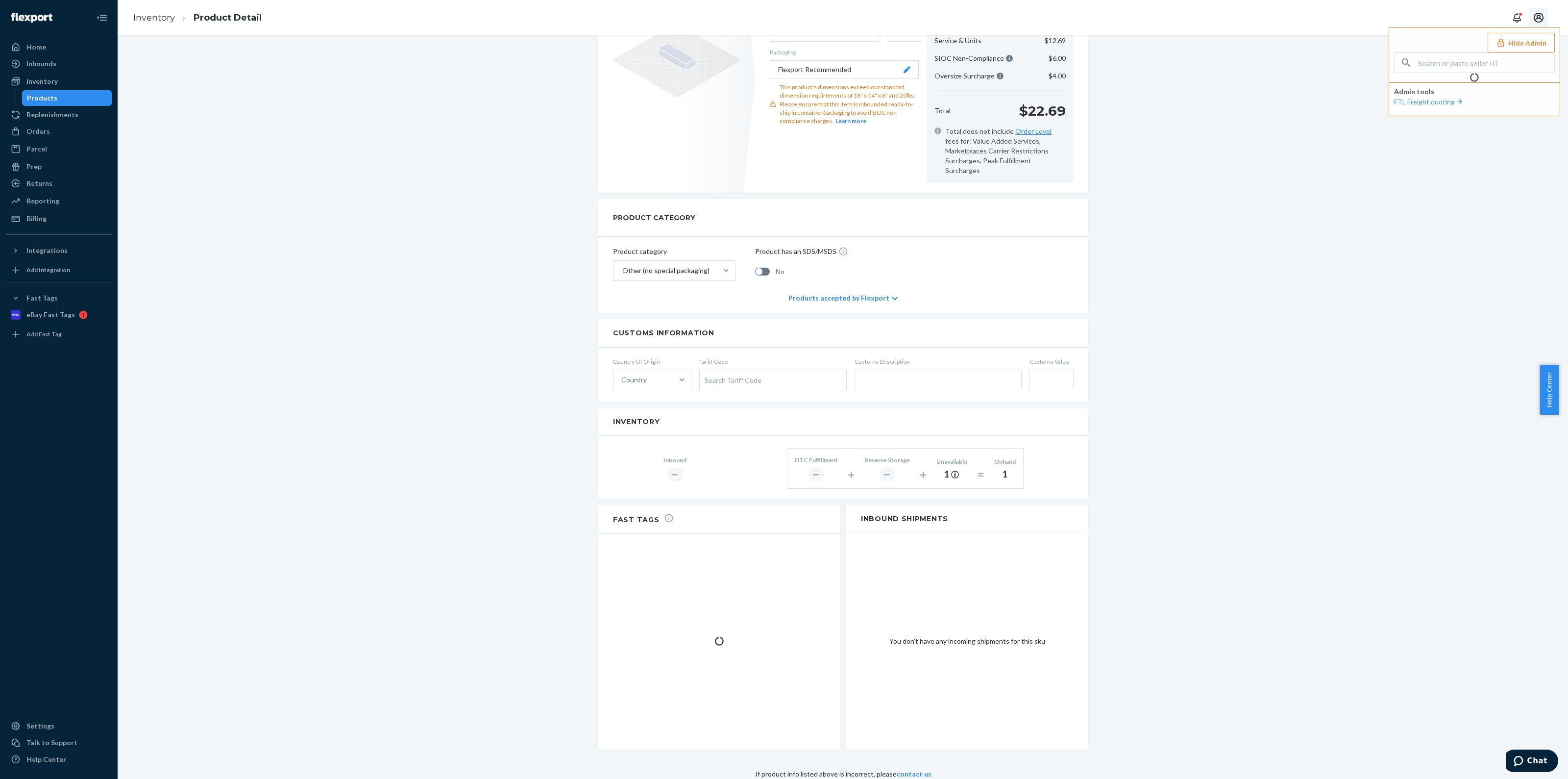
scroll to position [222, 0]
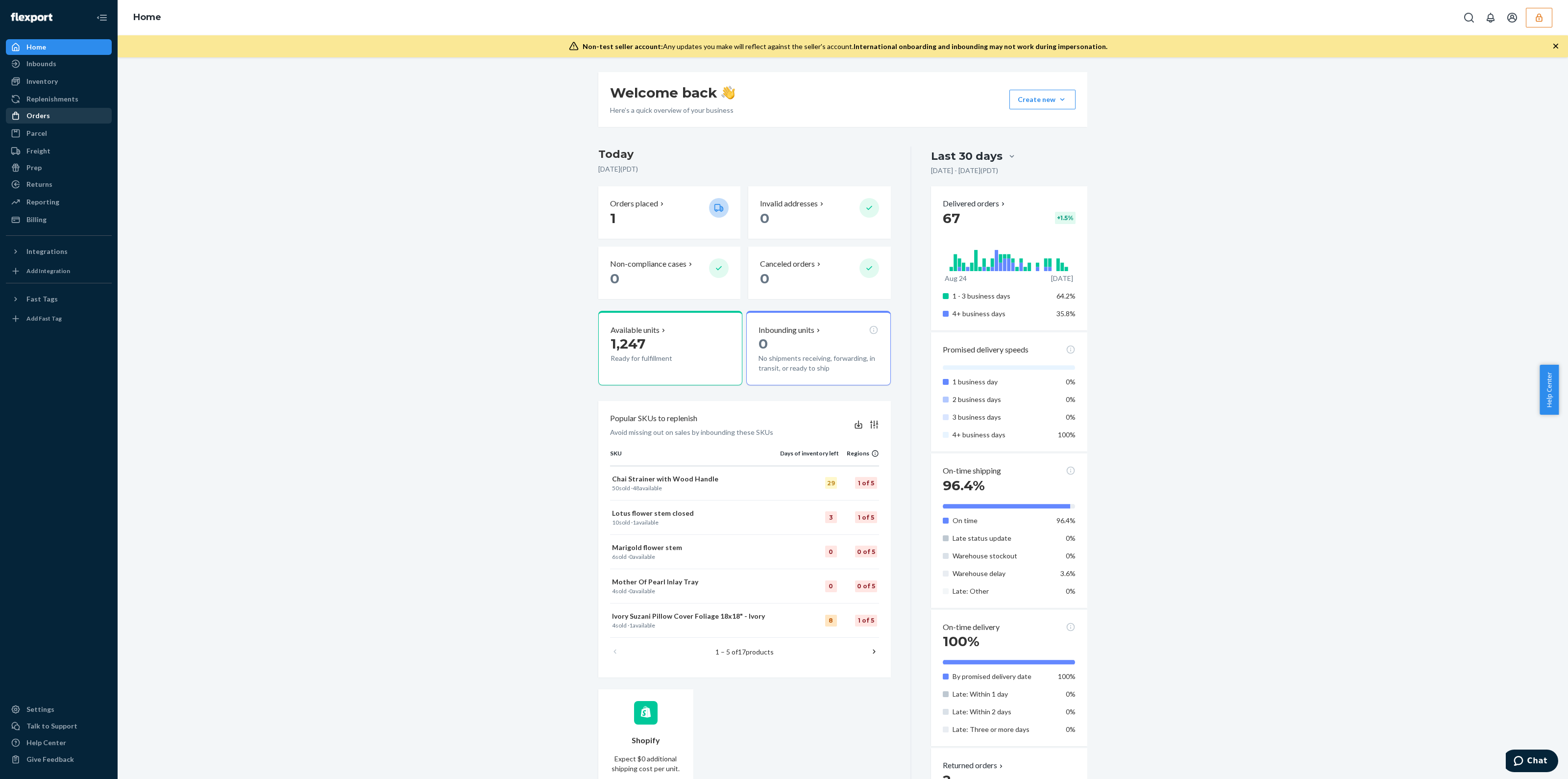
drag, startPoint x: 46, startPoint y: 111, endPoint x: 100, endPoint y: 111, distance: 54.0
click at [46, 111] on div "Orders" at bounding box center [38, 116] width 24 height 10
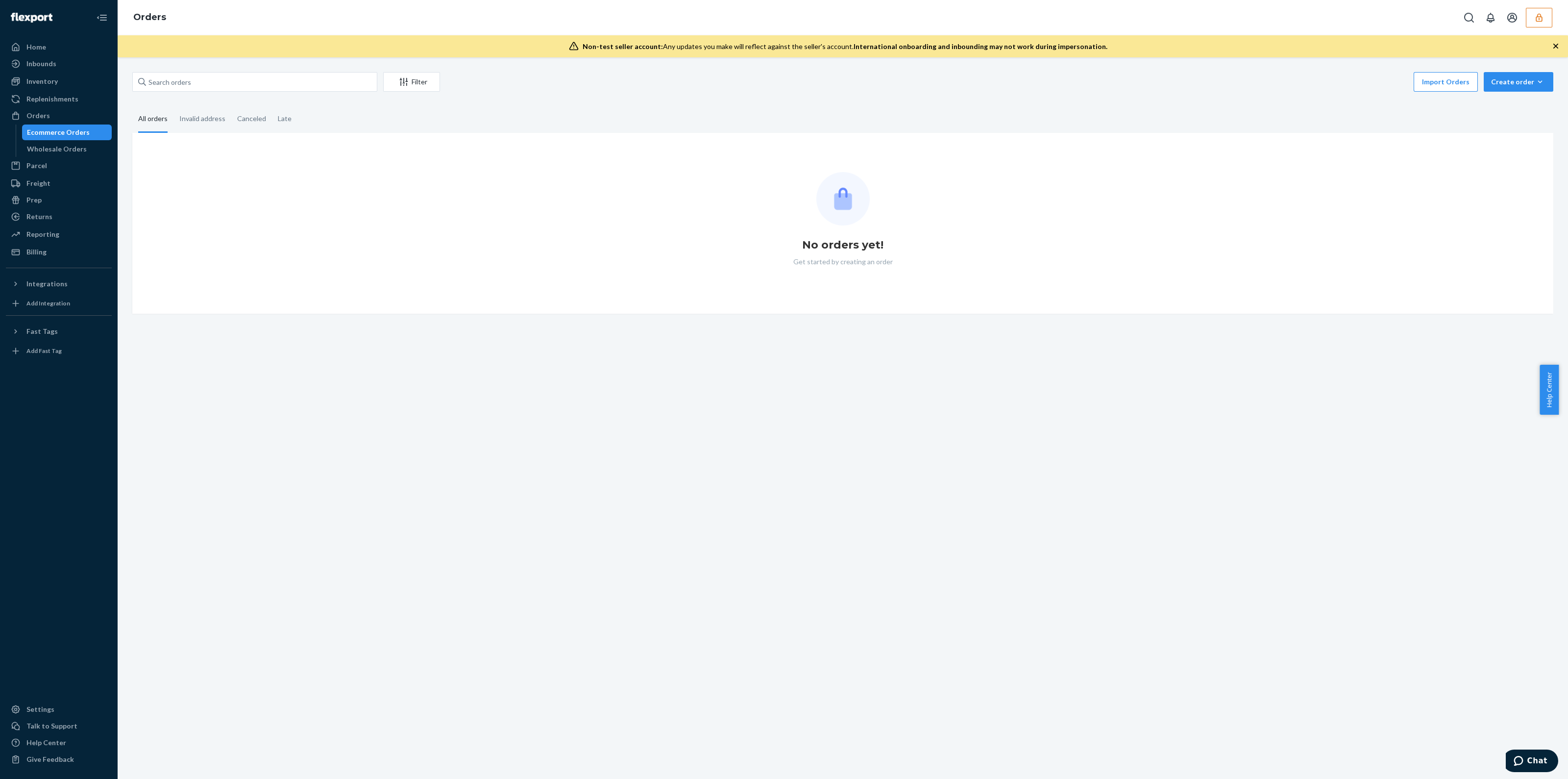
click at [276, 99] on div "Filter Import Orders Create order Ecommerce order Removal order All orders Inva…" at bounding box center [842, 192] width 1436 height 242
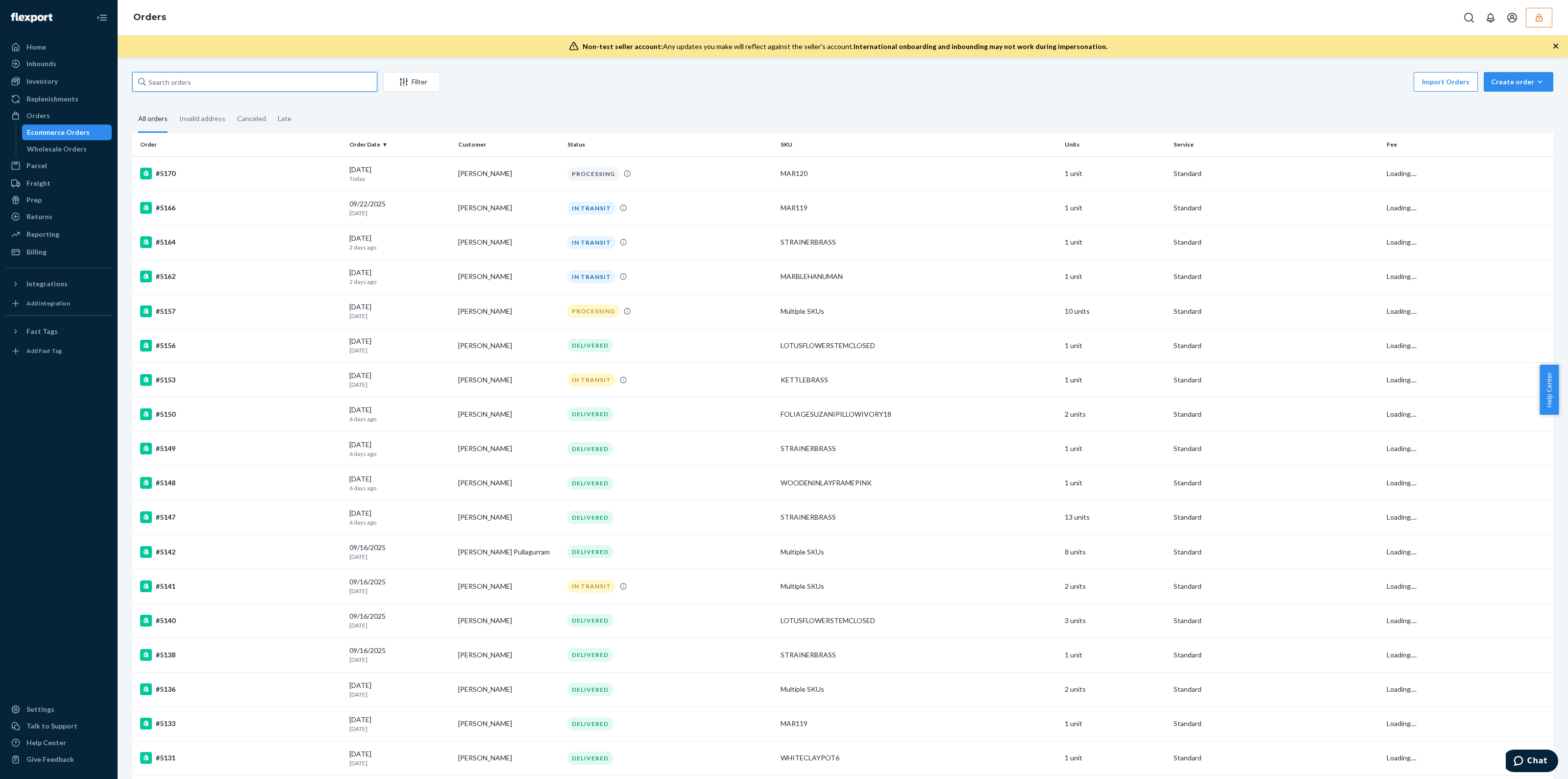
click at [277, 91] on input "text" at bounding box center [254, 82] width 245 height 19
paste input "5157"
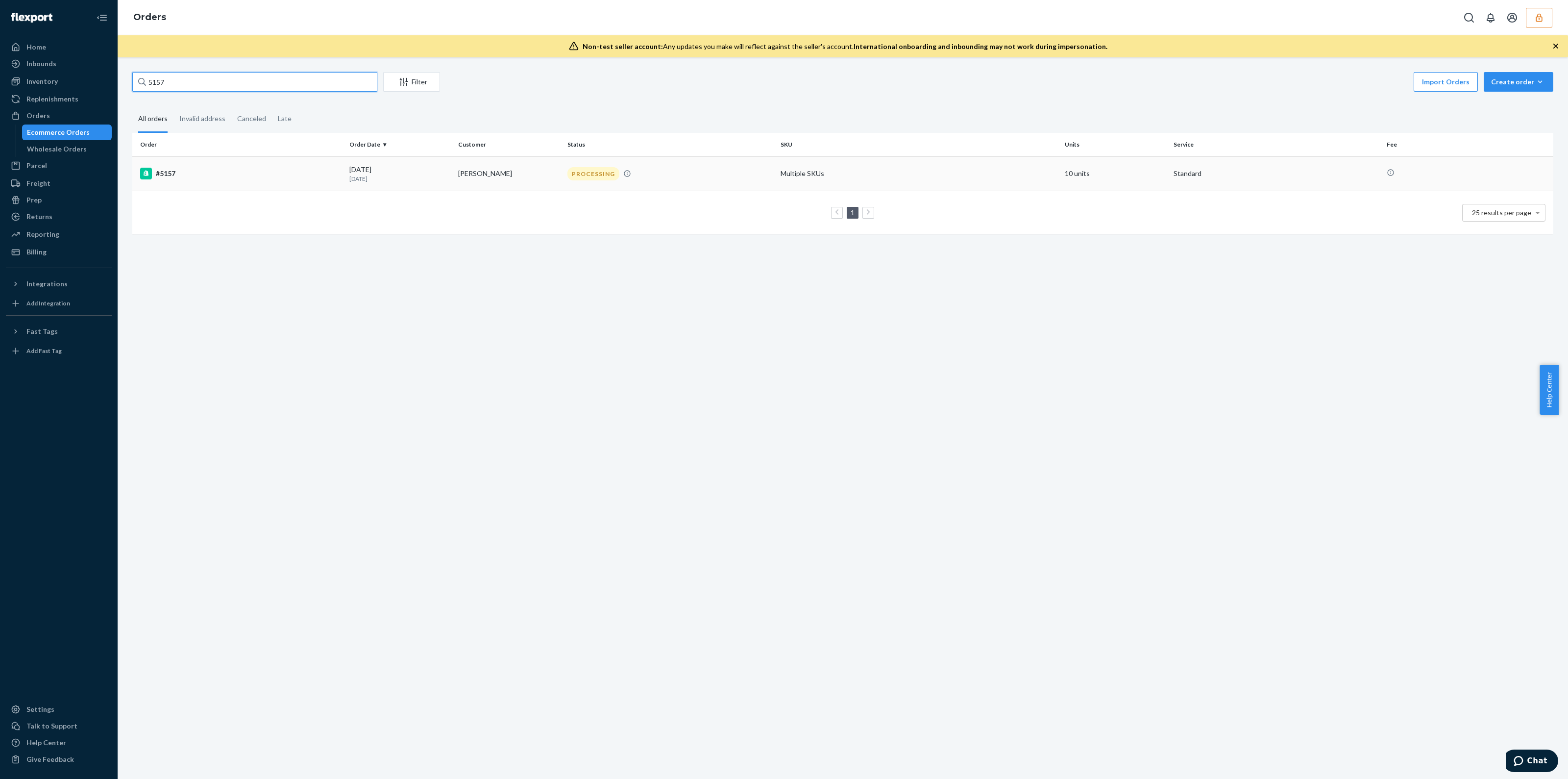
type input "5157"
click at [506, 188] on td "[PERSON_NAME]" at bounding box center [508, 174] width 109 height 34
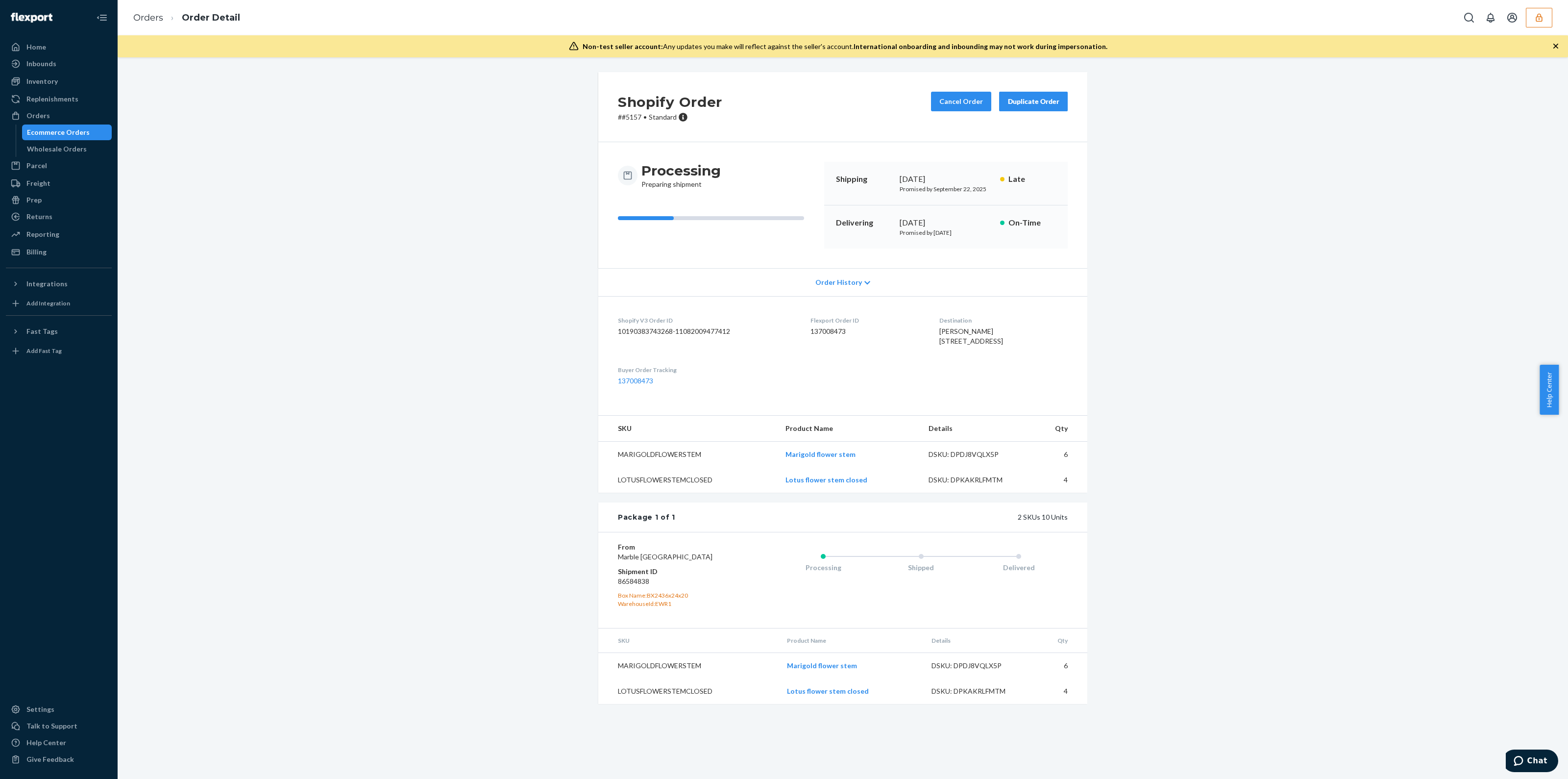
click at [634, 587] on dd "86584838" at bounding box center [676, 582] width 117 height 10
copy dd "86584838"
click at [409, 357] on div "Shopify Order # #5157 • Standard Cancel Order Duplicate Order Processing Prepar…" at bounding box center [842, 393] width 1436 height 644
click at [1542, 21] on icon "button" at bounding box center [1539, 18] width 10 height 10
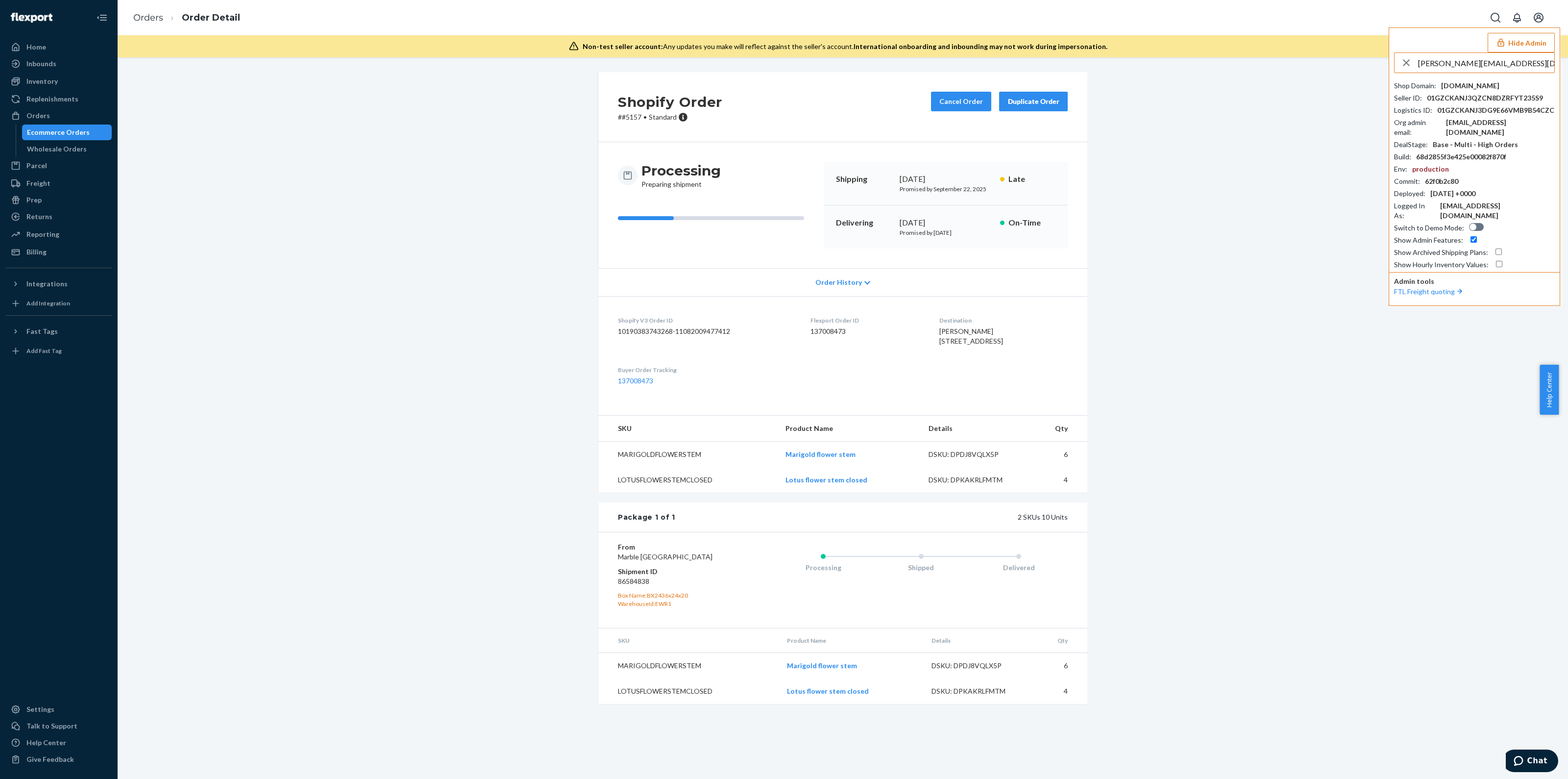
type input "[PERSON_NAME][EMAIL_ADDRESS][DOMAIN_NAME]"
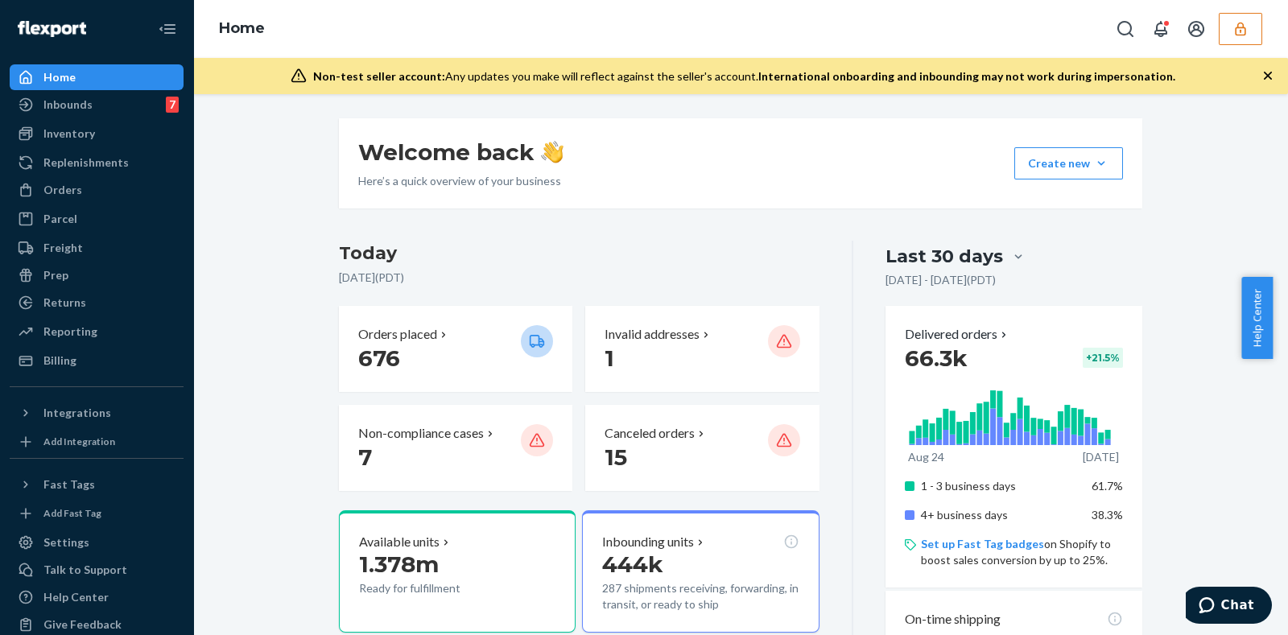
scroll to position [72, 0]
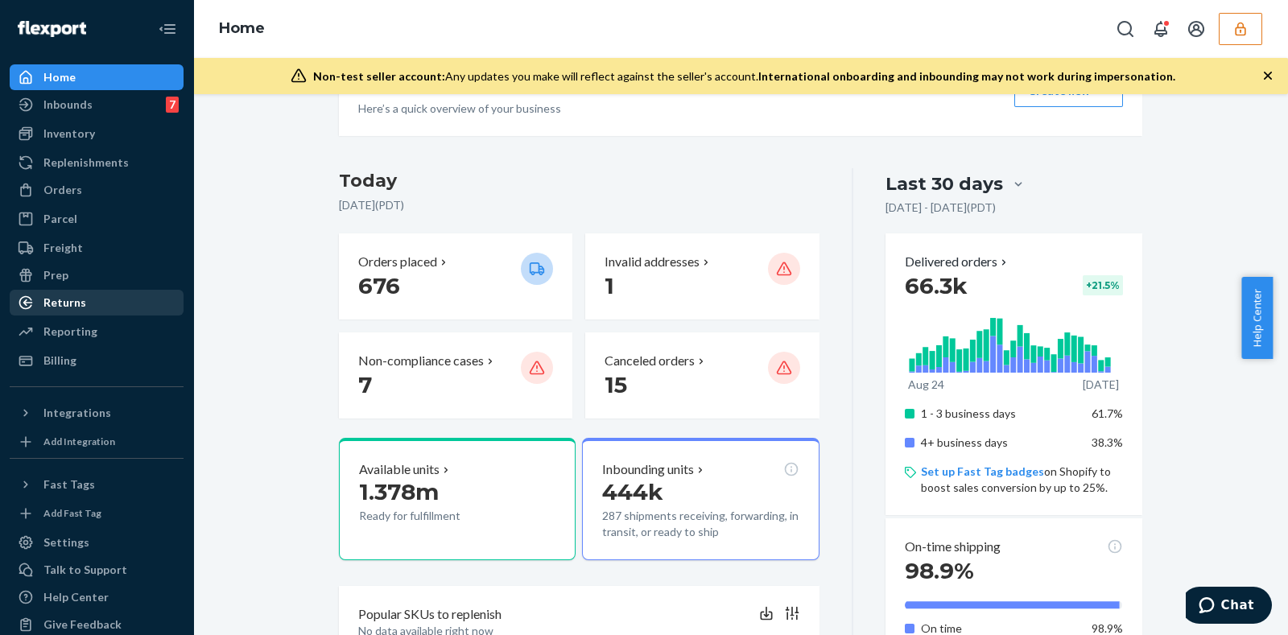
click at [104, 300] on div "Returns" at bounding box center [96, 302] width 171 height 23
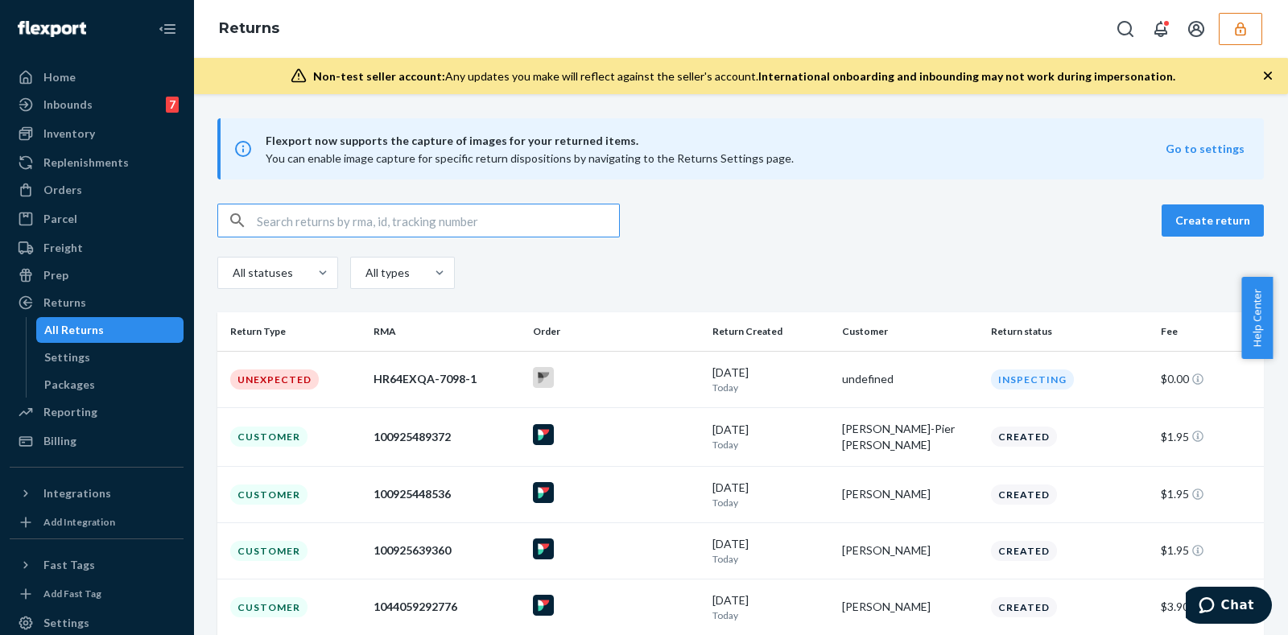
click at [435, 221] on input "text" at bounding box center [438, 220] width 362 height 32
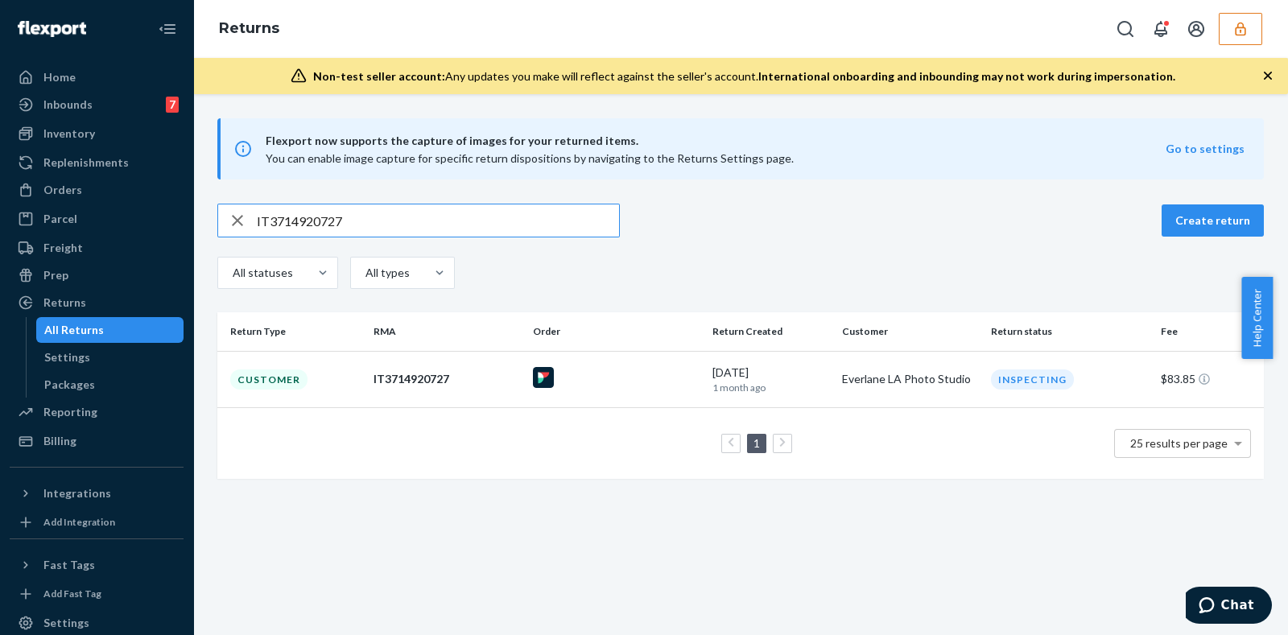
type input "IT3714920727"
click at [644, 374] on div at bounding box center [616, 379] width 167 height 25
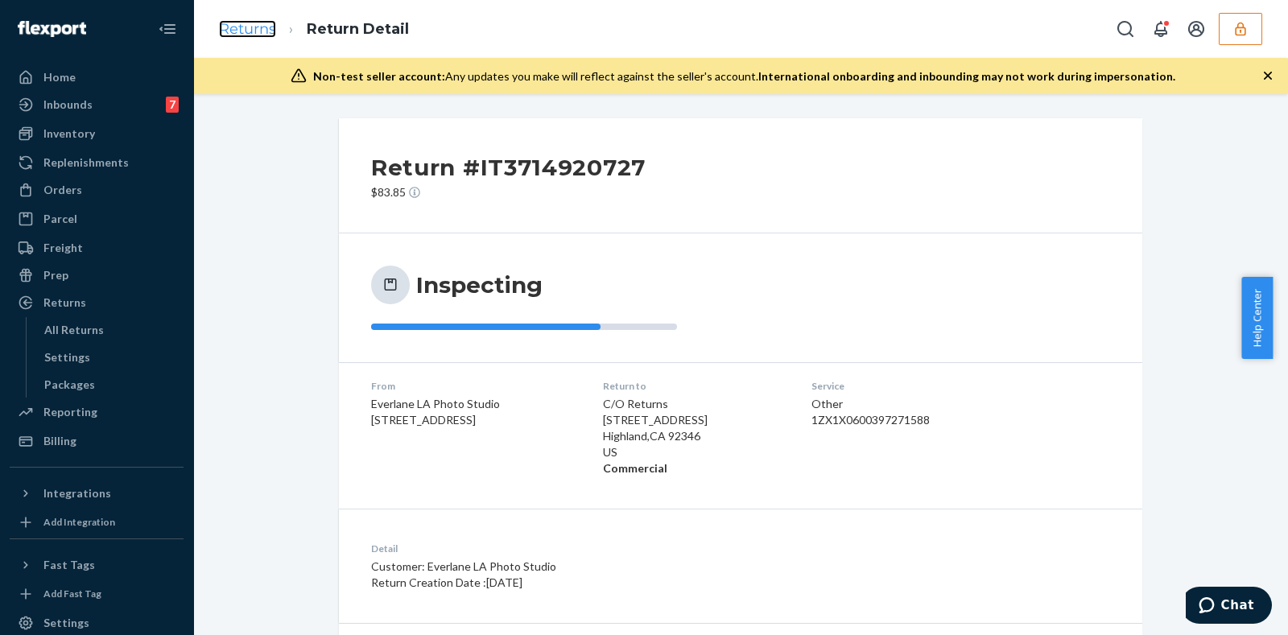
click at [254, 33] on link "Returns" at bounding box center [247, 29] width 57 height 18
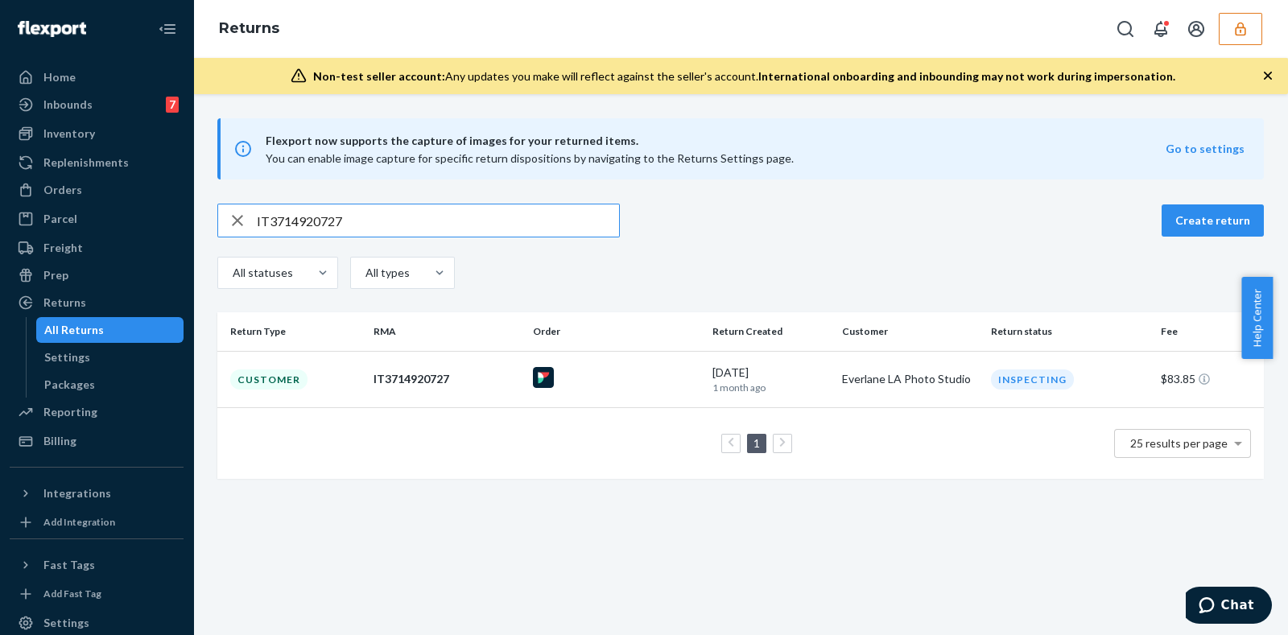
click at [496, 219] on input "IT3714920727" at bounding box center [438, 220] width 362 height 32
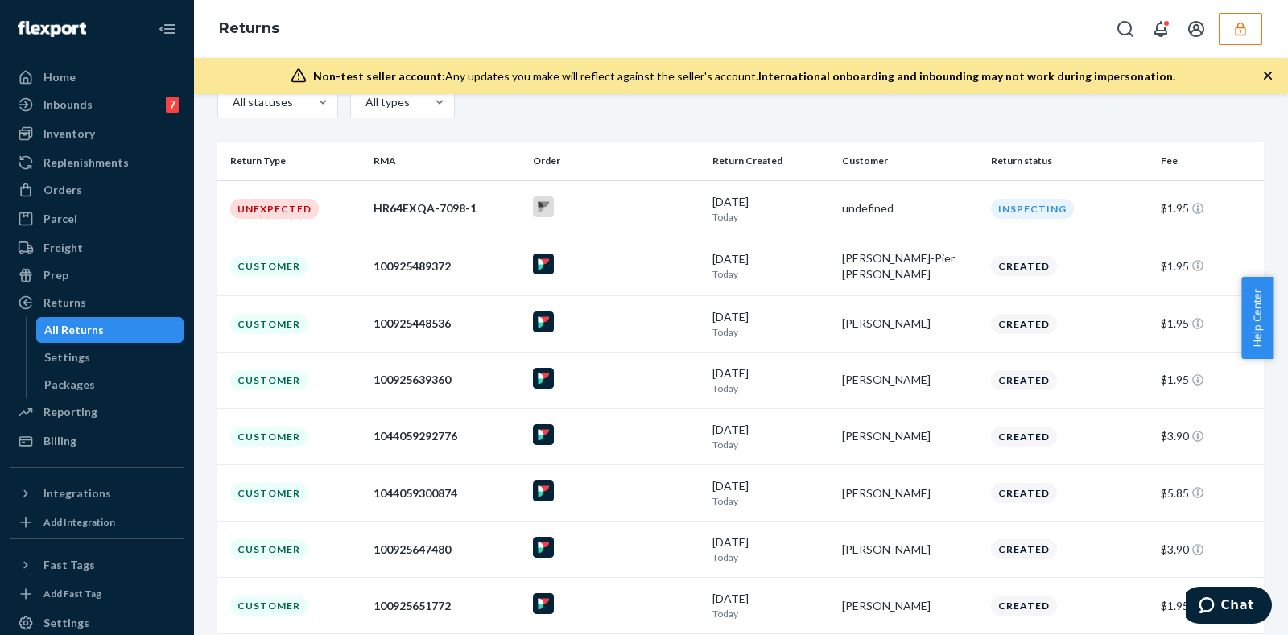
scroll to position [365, 0]
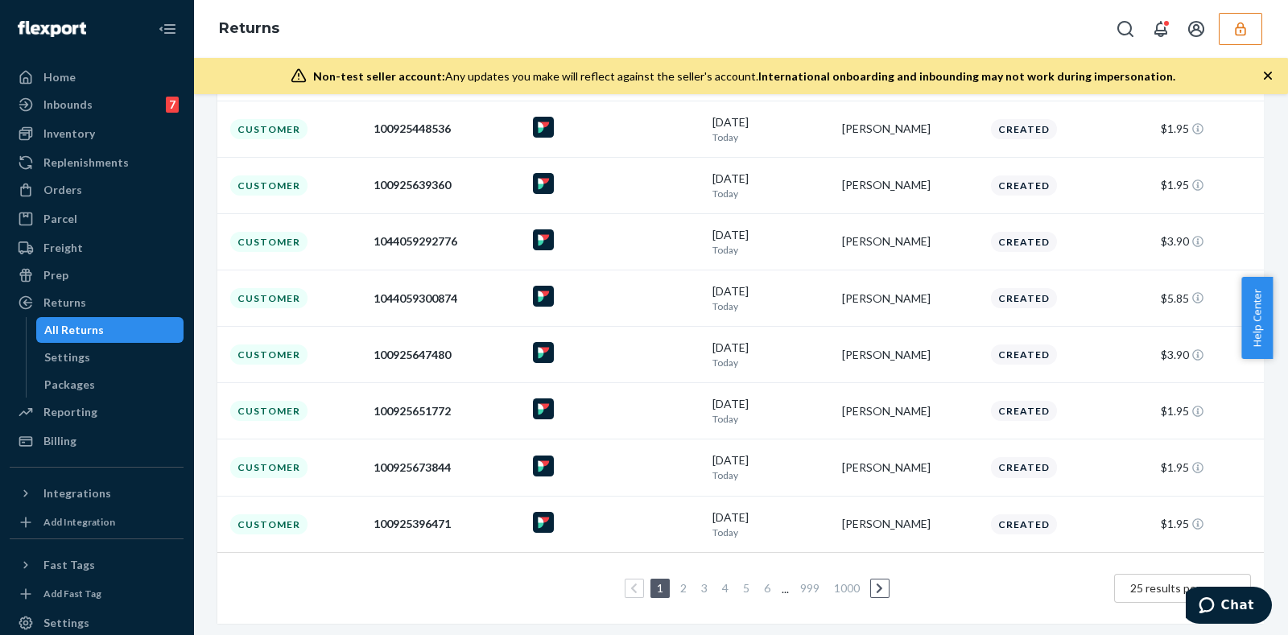
click at [1266, 68] on icon "button" at bounding box center [1268, 76] width 16 height 16
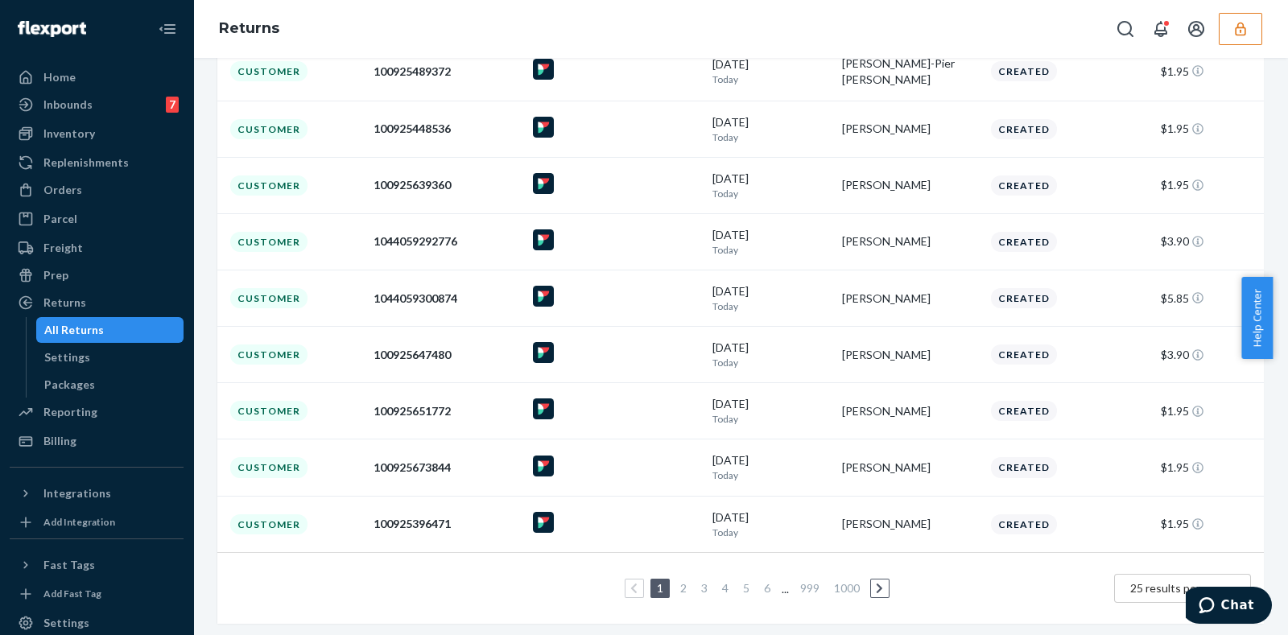
scroll to position [0, 0]
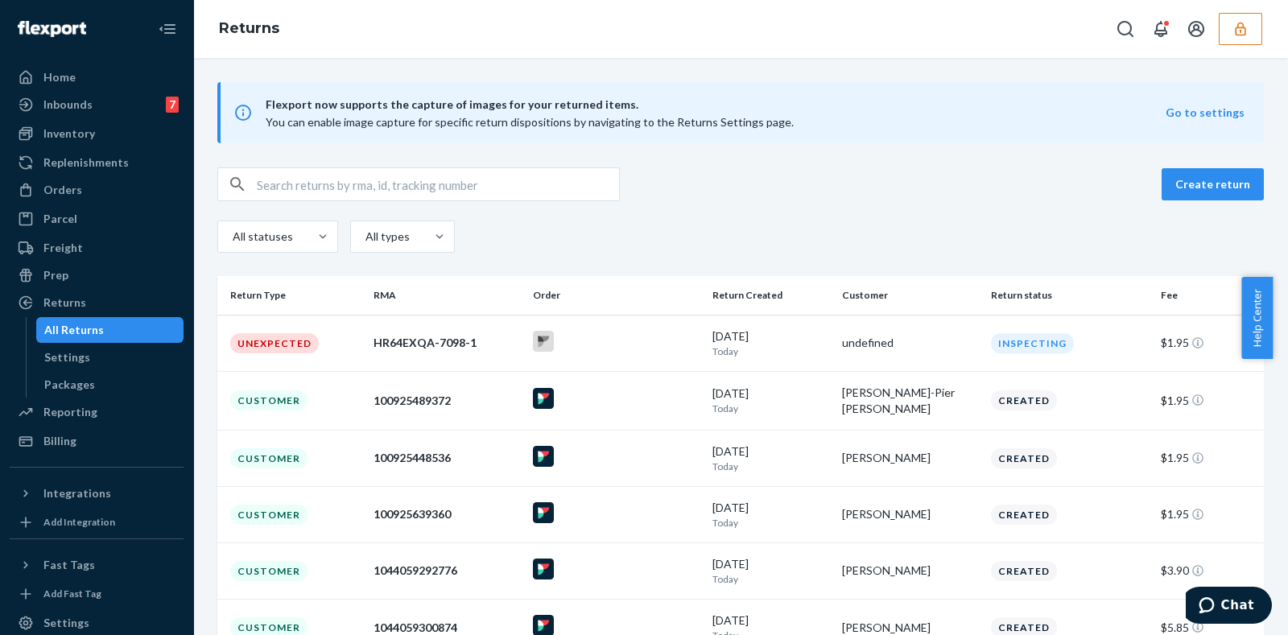
click at [451, 171] on input "text" at bounding box center [438, 184] width 362 height 32
paste input "IT3714920727"
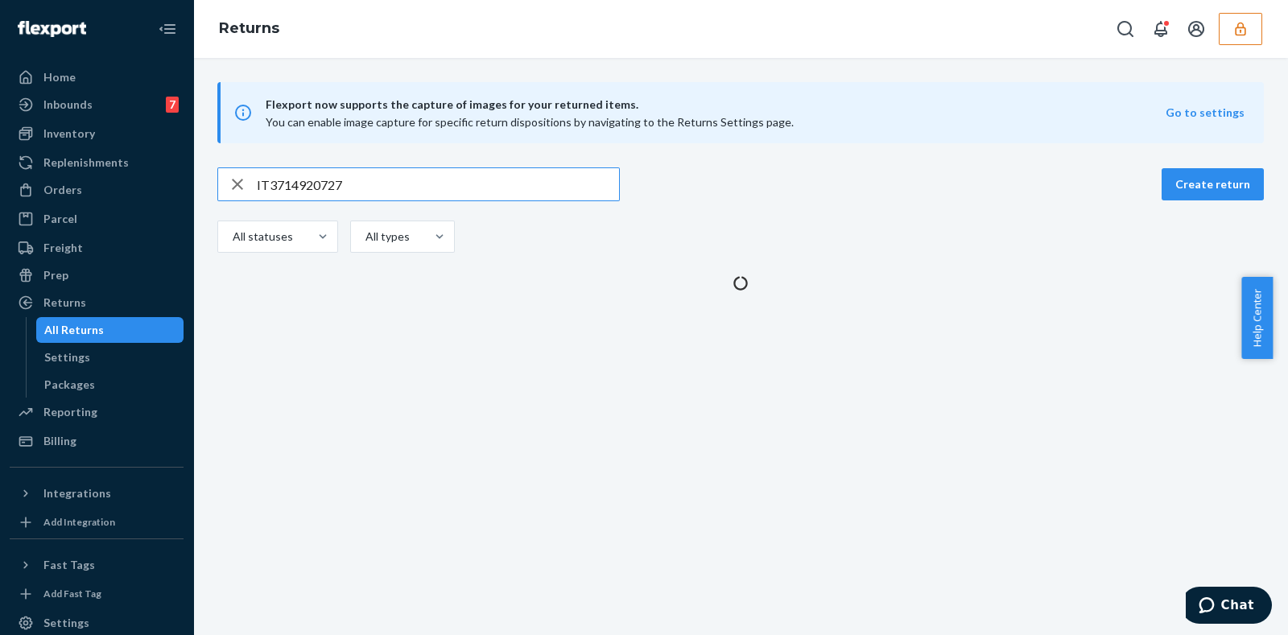
type input "IT3714920727"
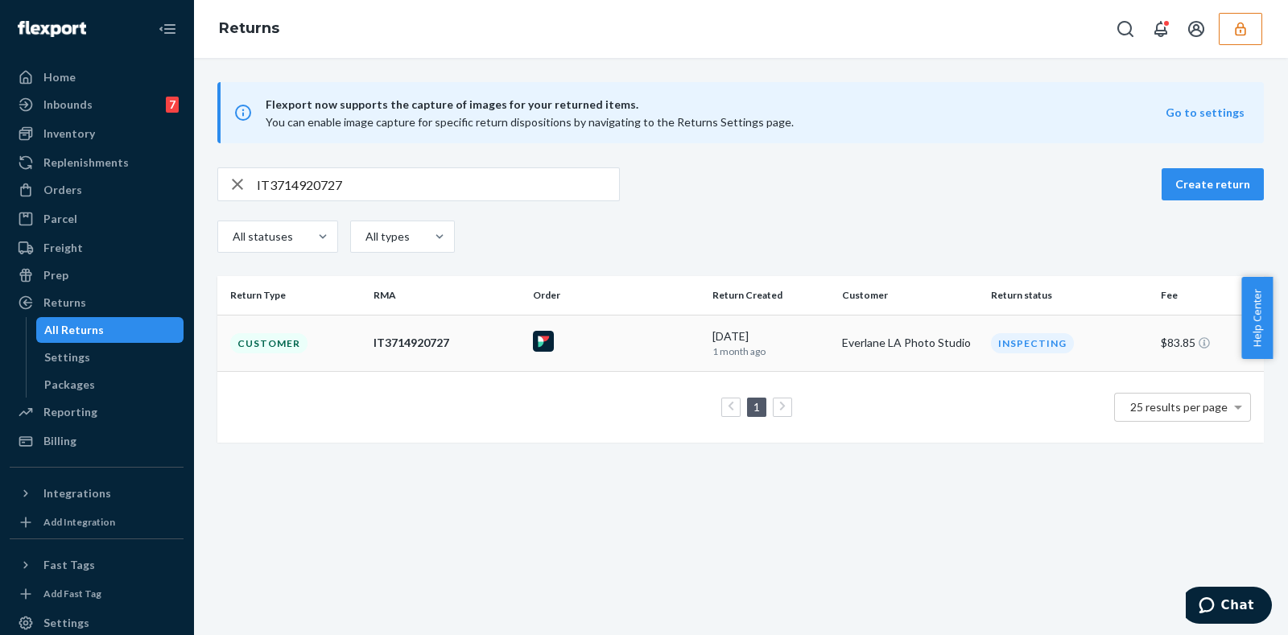
click at [706, 332] on td "7/31/2025 1 month ago" at bounding box center [771, 343] width 130 height 56
click at [702, 332] on div "Flexport now supports the capture of images for your returned items. You can en…" at bounding box center [740, 346] width 1095 height 577
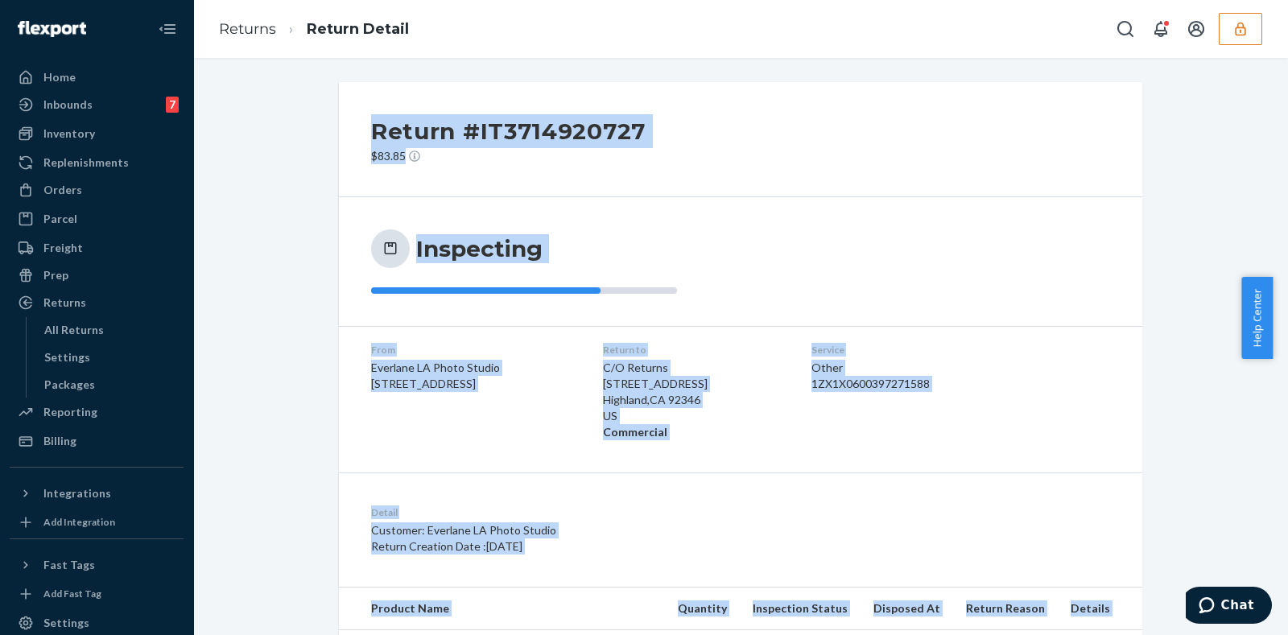
click at [702, 332] on dl "From Everlane LA Photo Studio 2030 Sacramento St Los Angeles, CA 90021 Return t…" at bounding box center [740, 391] width 803 height 130
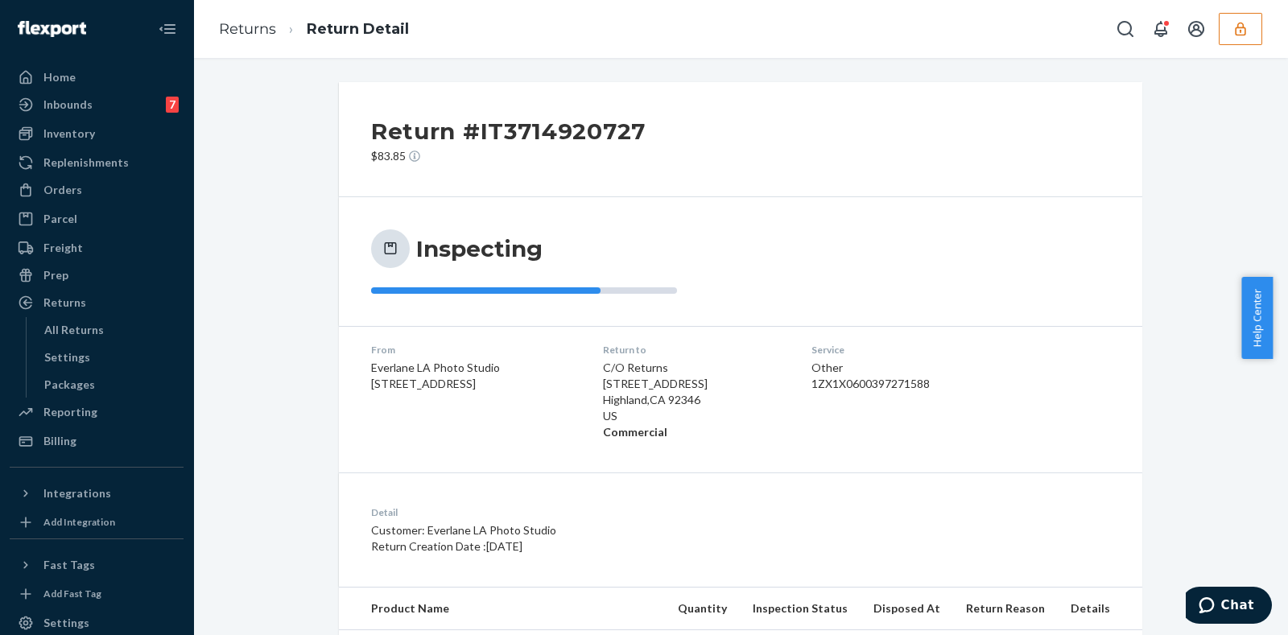
click at [833, 398] on div "Service Other 1ZX1X0600397271588" at bounding box center [909, 391] width 196 height 97
click at [564, 134] on h2 "Return #IT3714920727" at bounding box center [508, 131] width 275 height 34
click at [655, 199] on div "Inspecting" at bounding box center [740, 261] width 803 height 129
click at [757, 306] on div "Inspecting" at bounding box center [740, 261] width 803 height 129
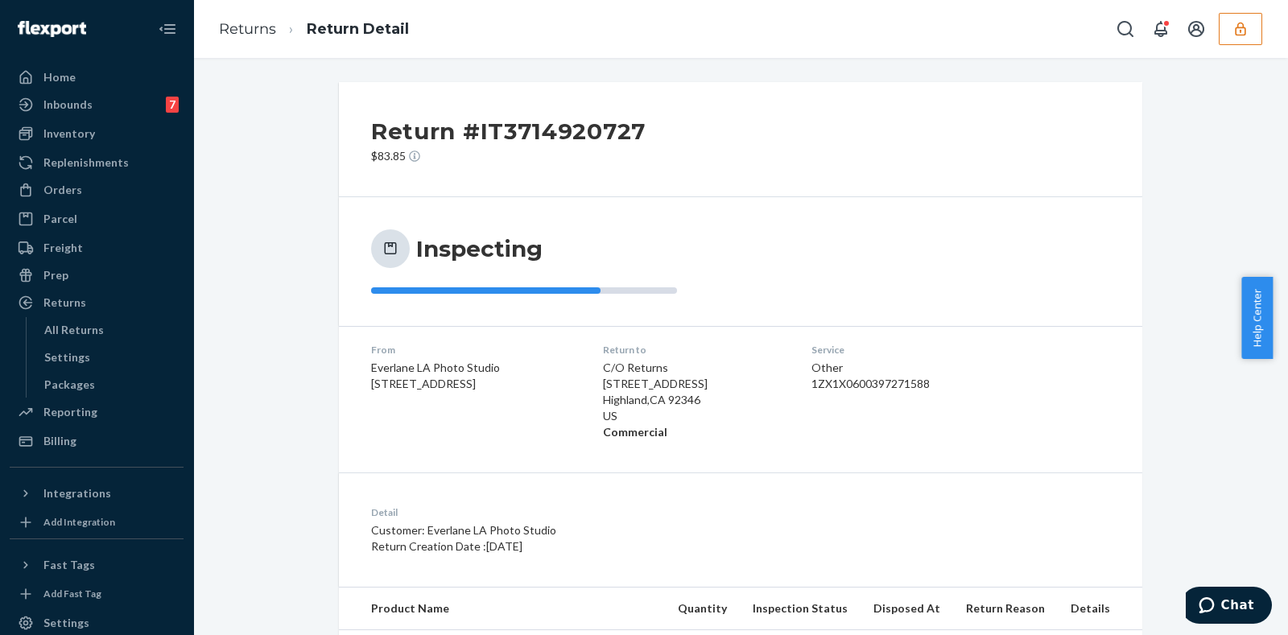
click at [383, 258] on icon at bounding box center [390, 248] width 15 height 19
click at [420, 268] on div "Inspecting" at bounding box center [561, 261] width 380 height 64
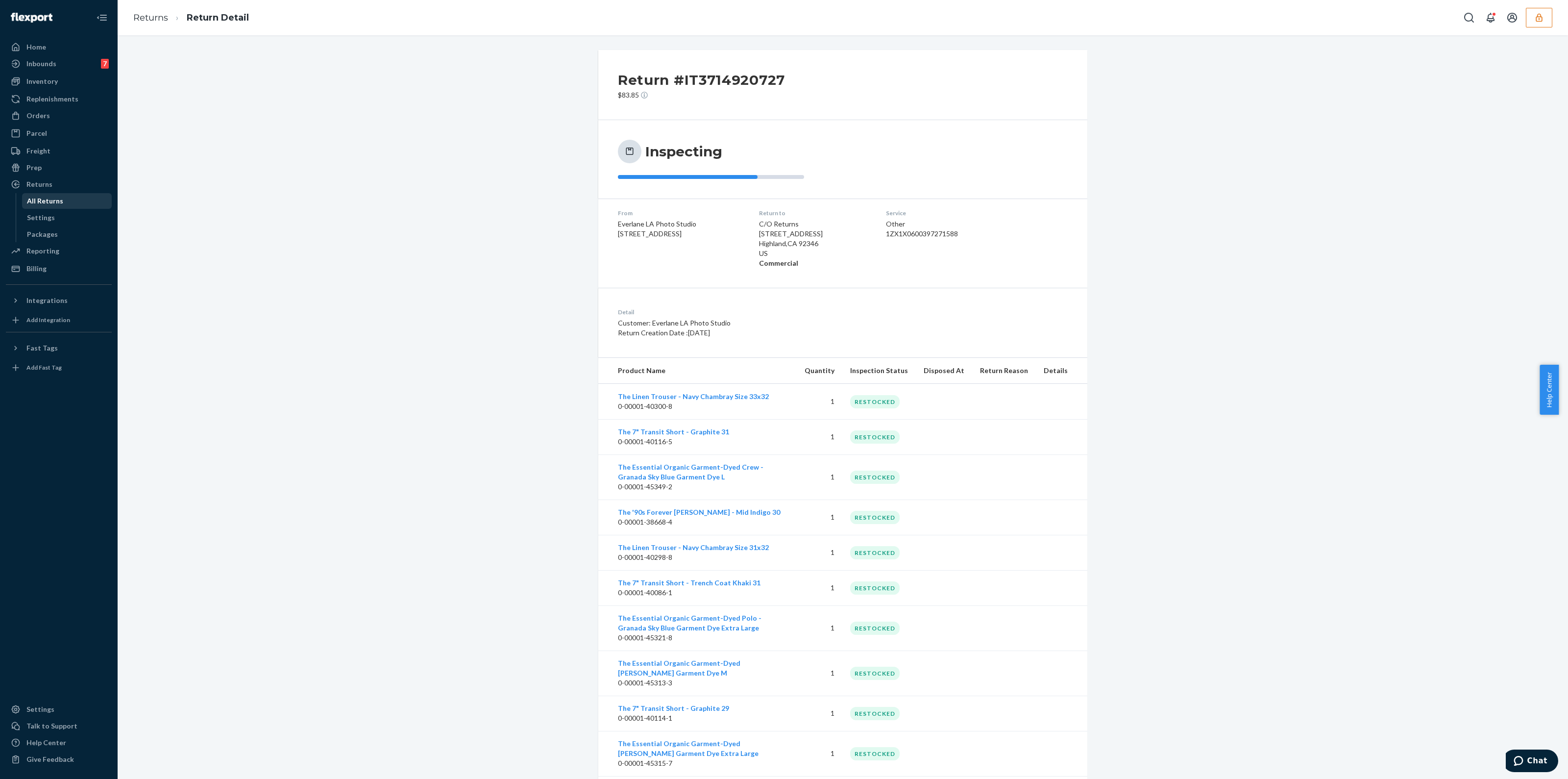
click at [59, 195] on div "All Returns" at bounding box center [67, 201] width 88 height 14
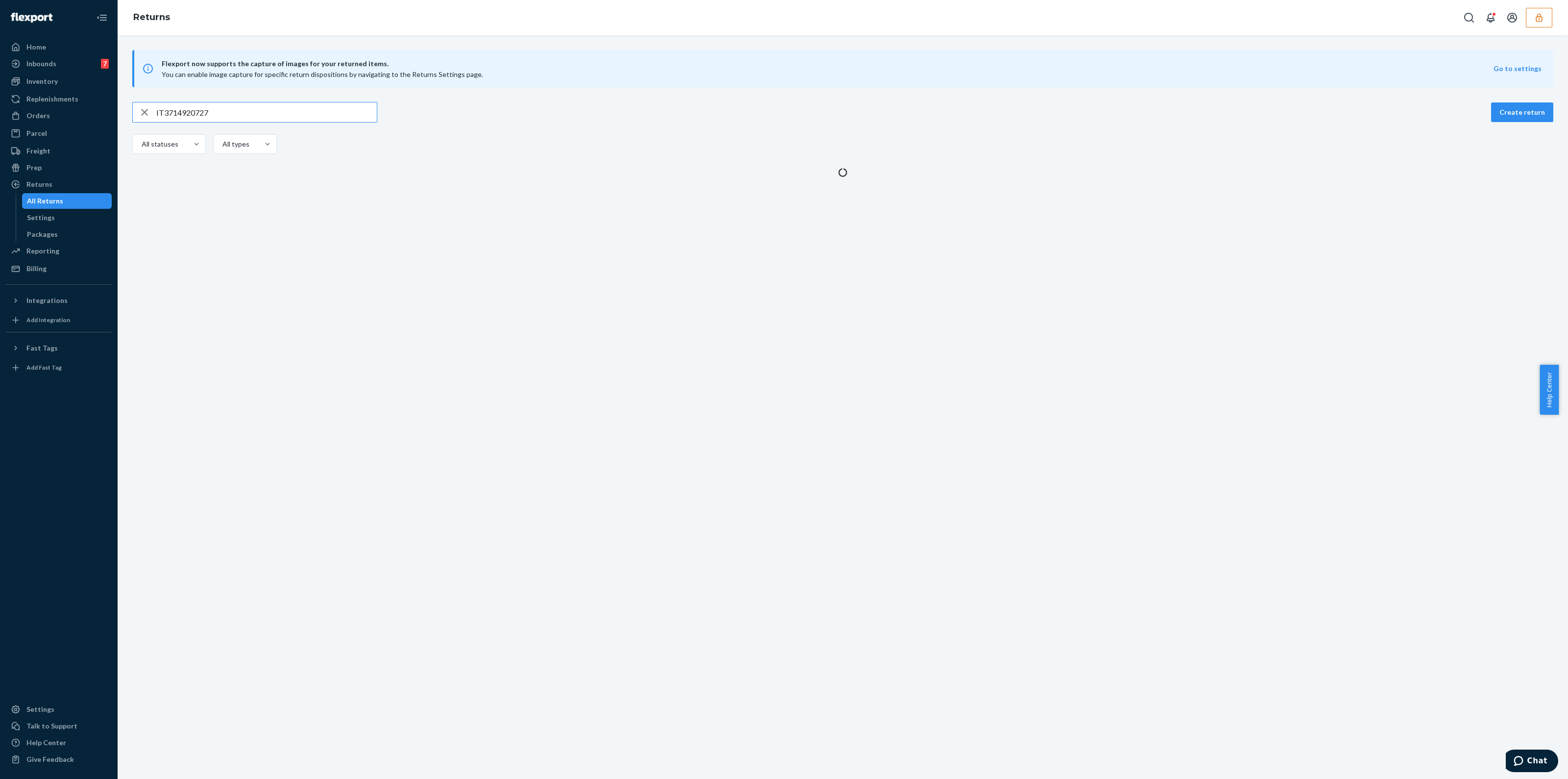
click at [255, 117] on input "IT3714920727" at bounding box center [267, 112] width 220 height 19
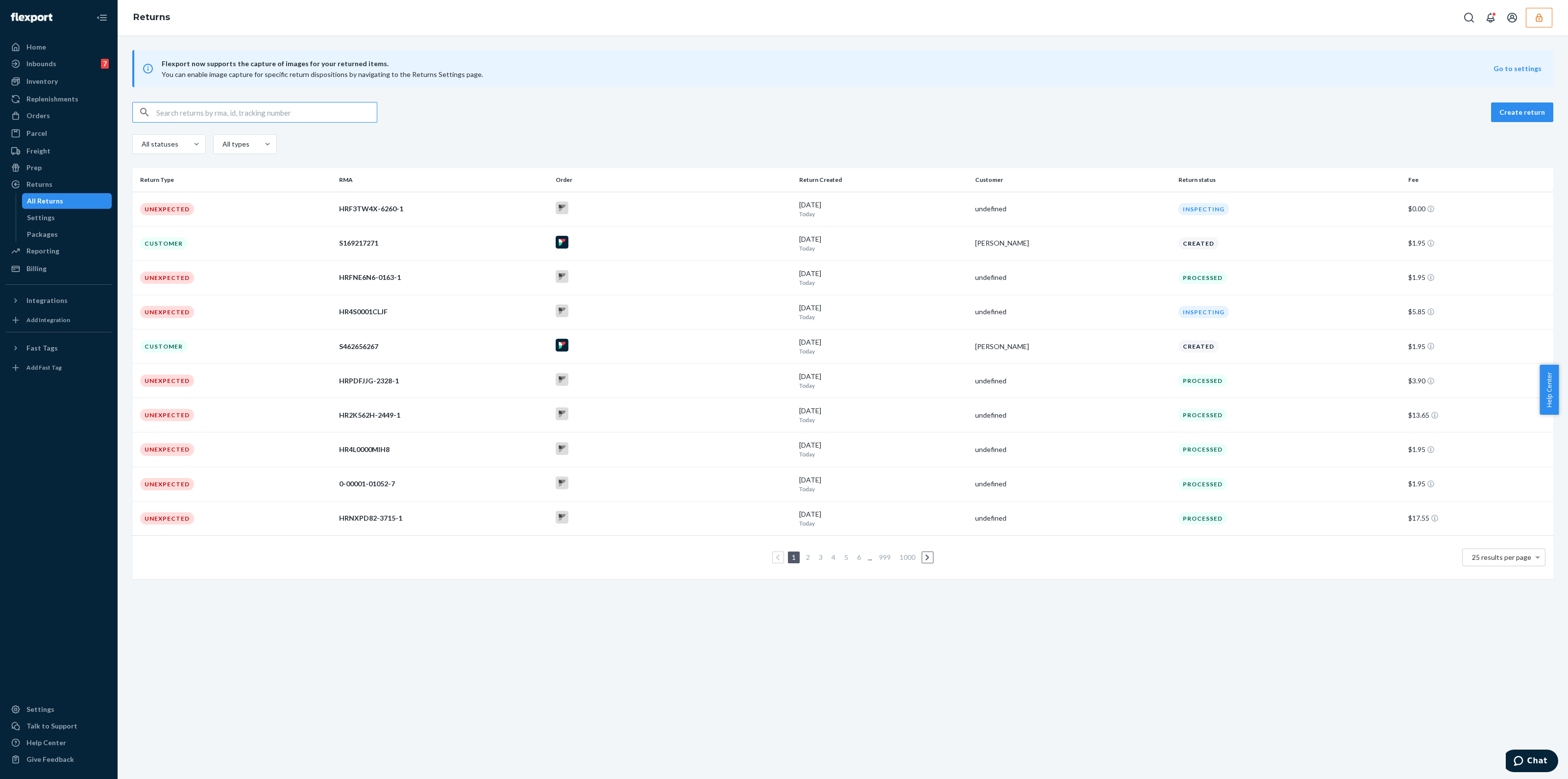
click at [316, 114] on input "text" at bounding box center [267, 112] width 220 height 19
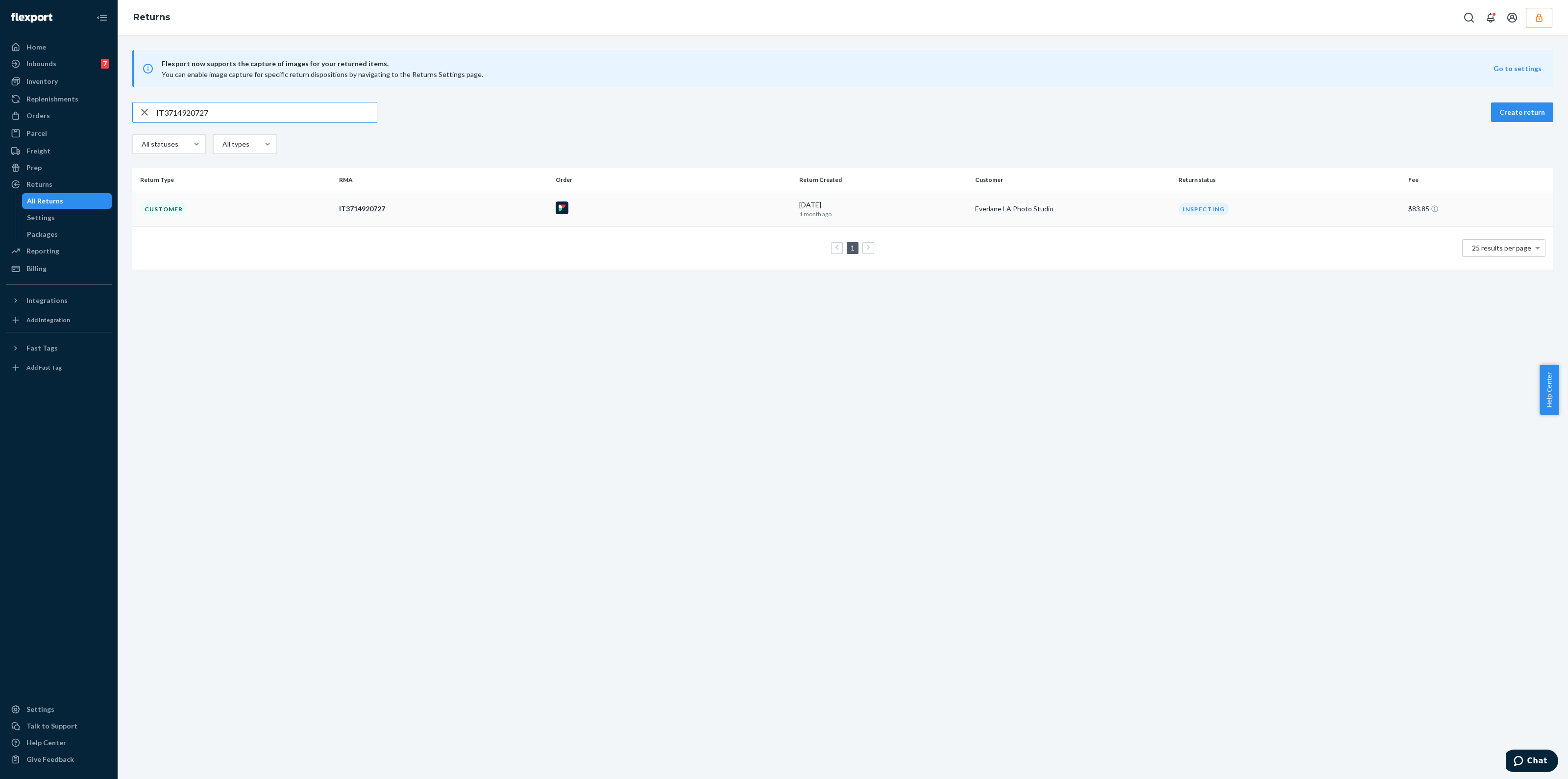
type input "IT3714920727"
click at [486, 211] on div "IT3714920727" at bounding box center [443, 209] width 209 height 10
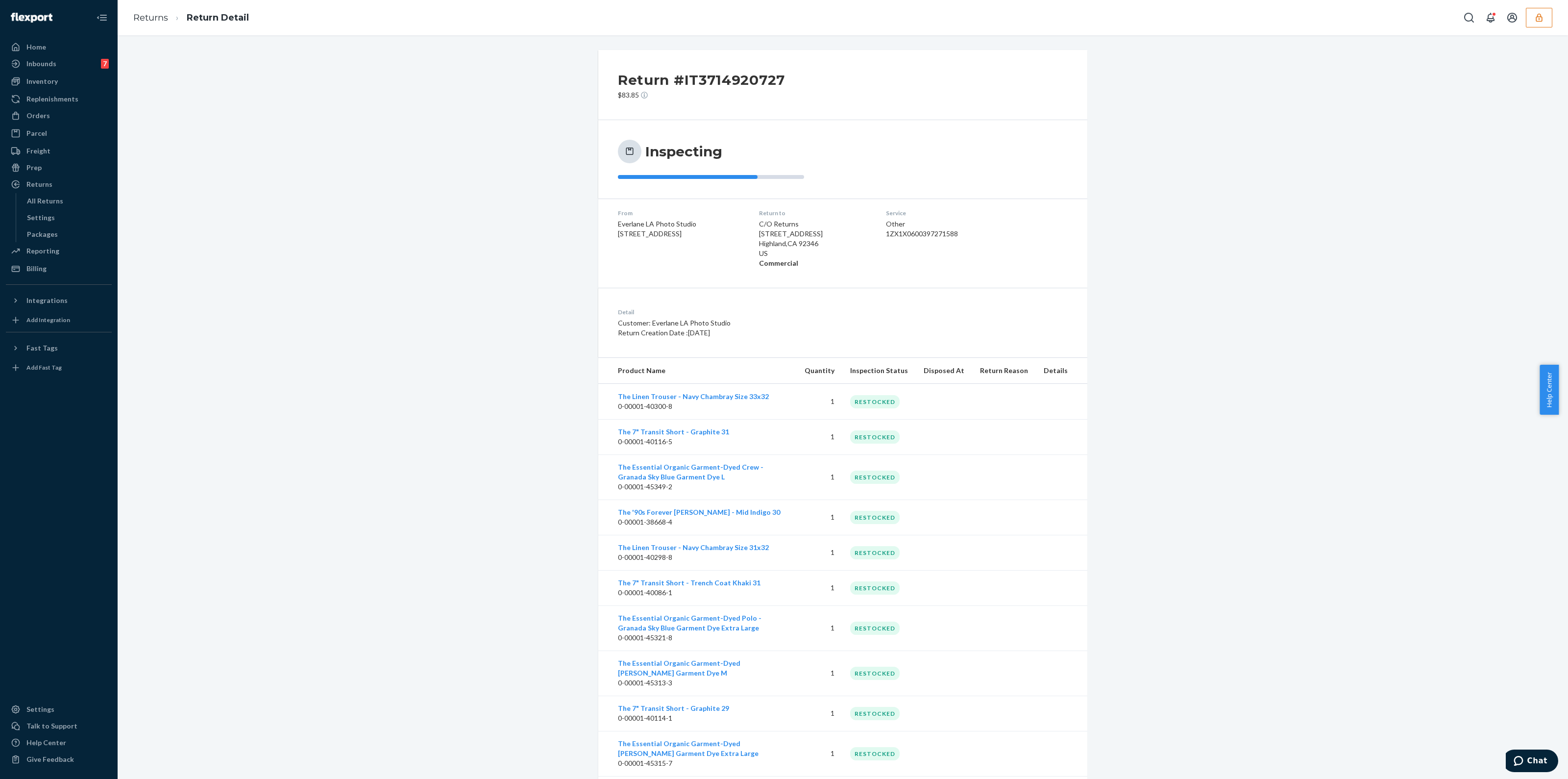
click at [928, 236] on div "1ZX1X0600397271588" at bounding box center [945, 234] width 119 height 10
copy div "1ZX1X0600397271588"
click at [72, 197] on div "All Returns" at bounding box center [67, 201] width 88 height 14
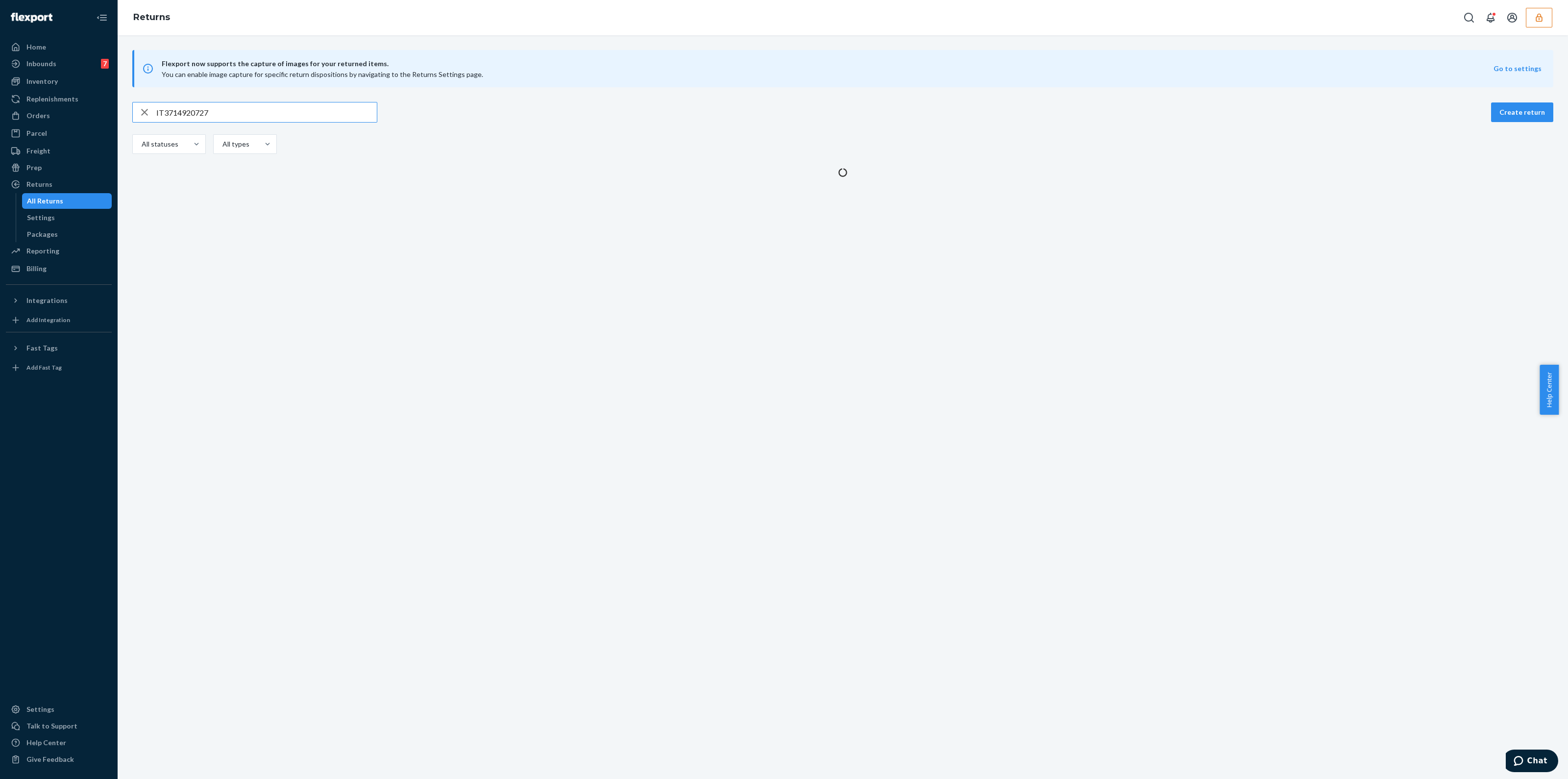
click at [233, 118] on input "IT3714920727" at bounding box center [267, 112] width 220 height 19
click at [233, 117] on input "IT3714920727" at bounding box center [267, 112] width 220 height 19
type input "IT9628616889"
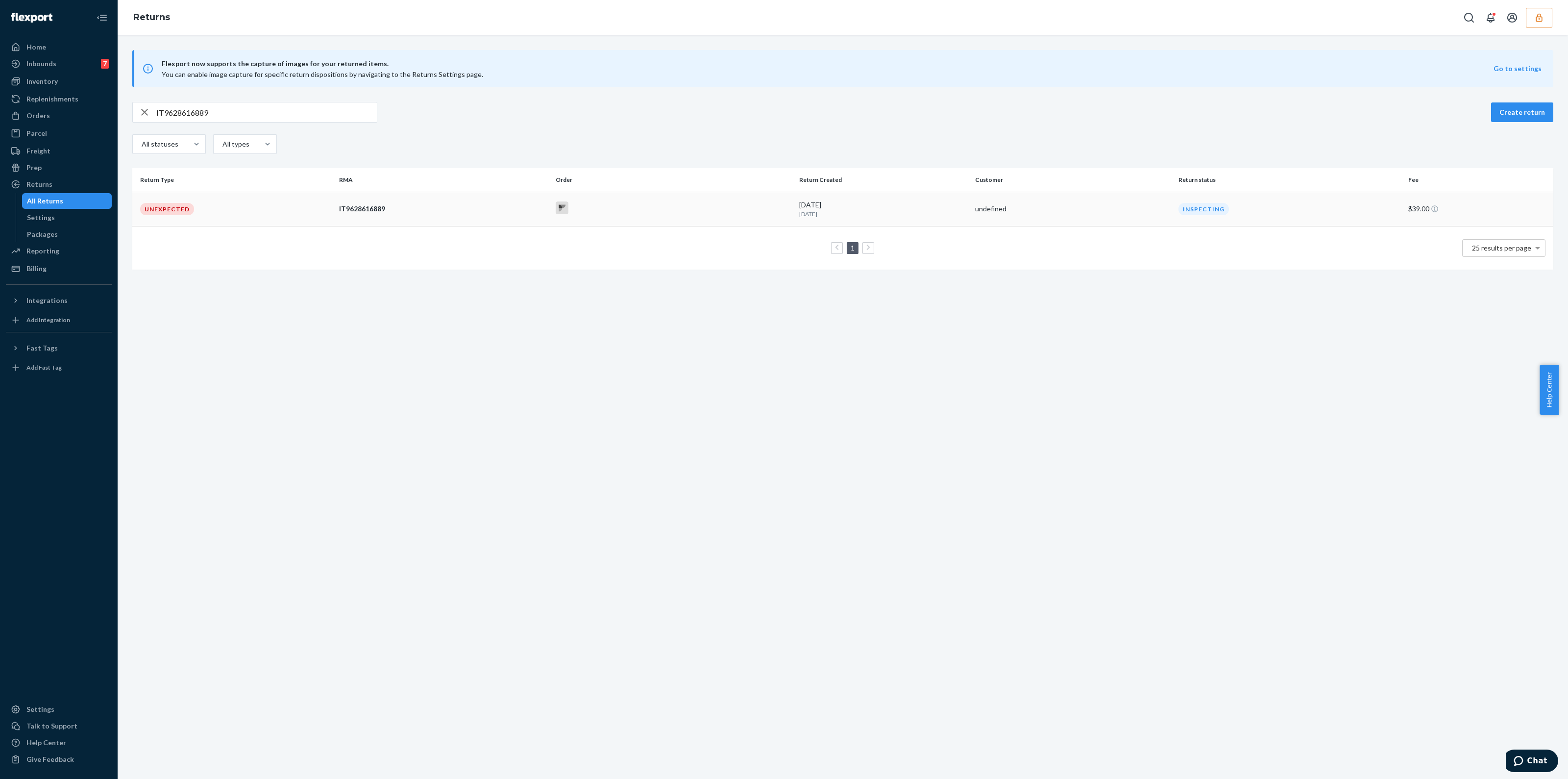
click at [738, 208] on div at bounding box center [673, 209] width 236 height 15
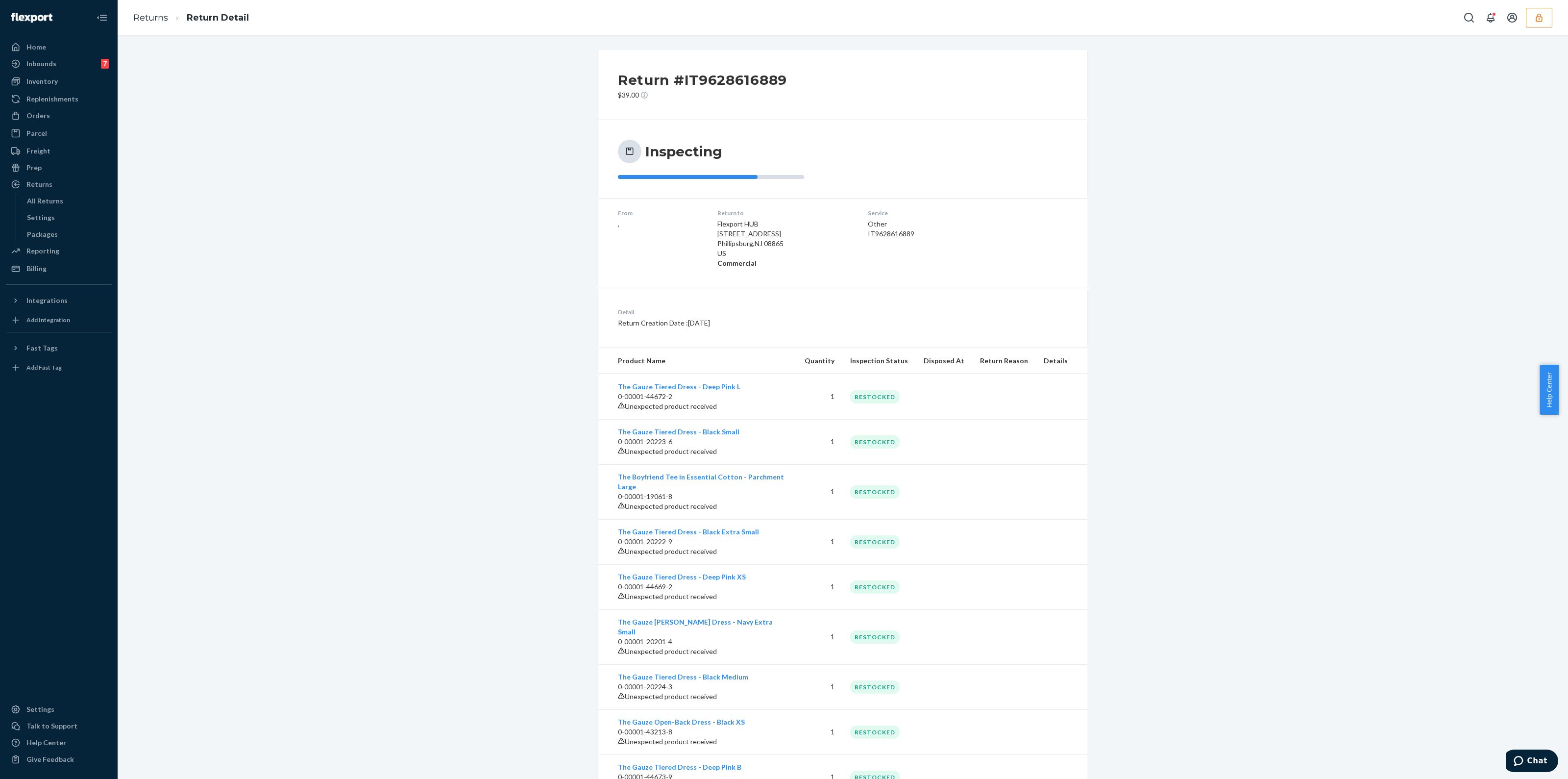
click at [901, 235] on div "IT9628616889" at bounding box center [926, 234] width 116 height 10
click at [71, 205] on div "All Returns" at bounding box center [67, 201] width 88 height 14
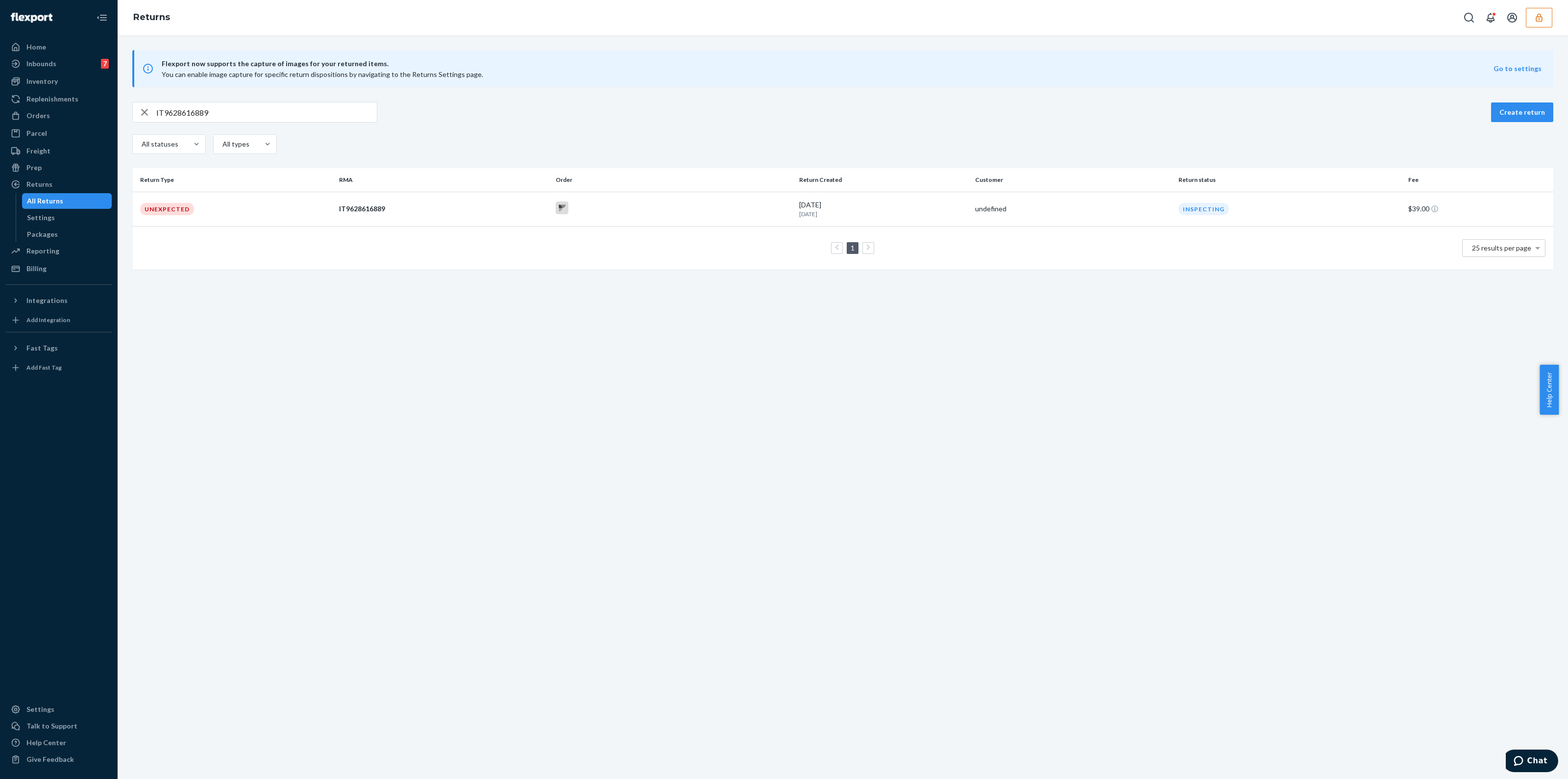
click at [198, 115] on input "IT9628616889" at bounding box center [267, 112] width 220 height 19
paste input "IT6375765172"
type input "IT6375765172"
click at [805, 210] on p "1 month ago" at bounding box center [883, 214] width 168 height 9
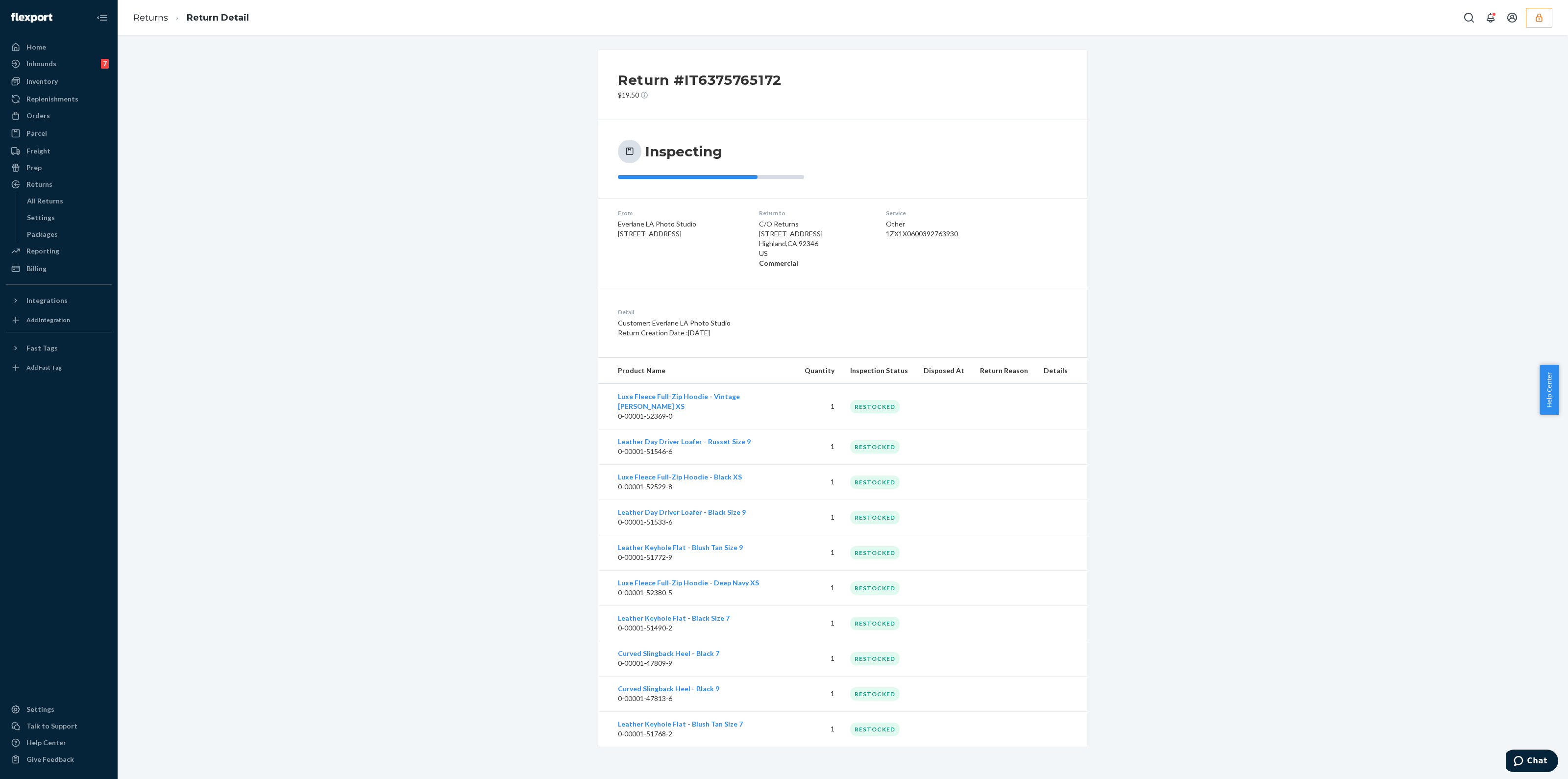
click at [931, 236] on div "1ZX1X0600392763930" at bounding box center [945, 234] width 119 height 10
click at [931, 236] on div "1ZX1X0600392763930" at bounding box center [945, 234] width 119 height 10
copy div "1ZX1X0600392763930"
click at [54, 202] on div "All Returns" at bounding box center [45, 201] width 37 height 10
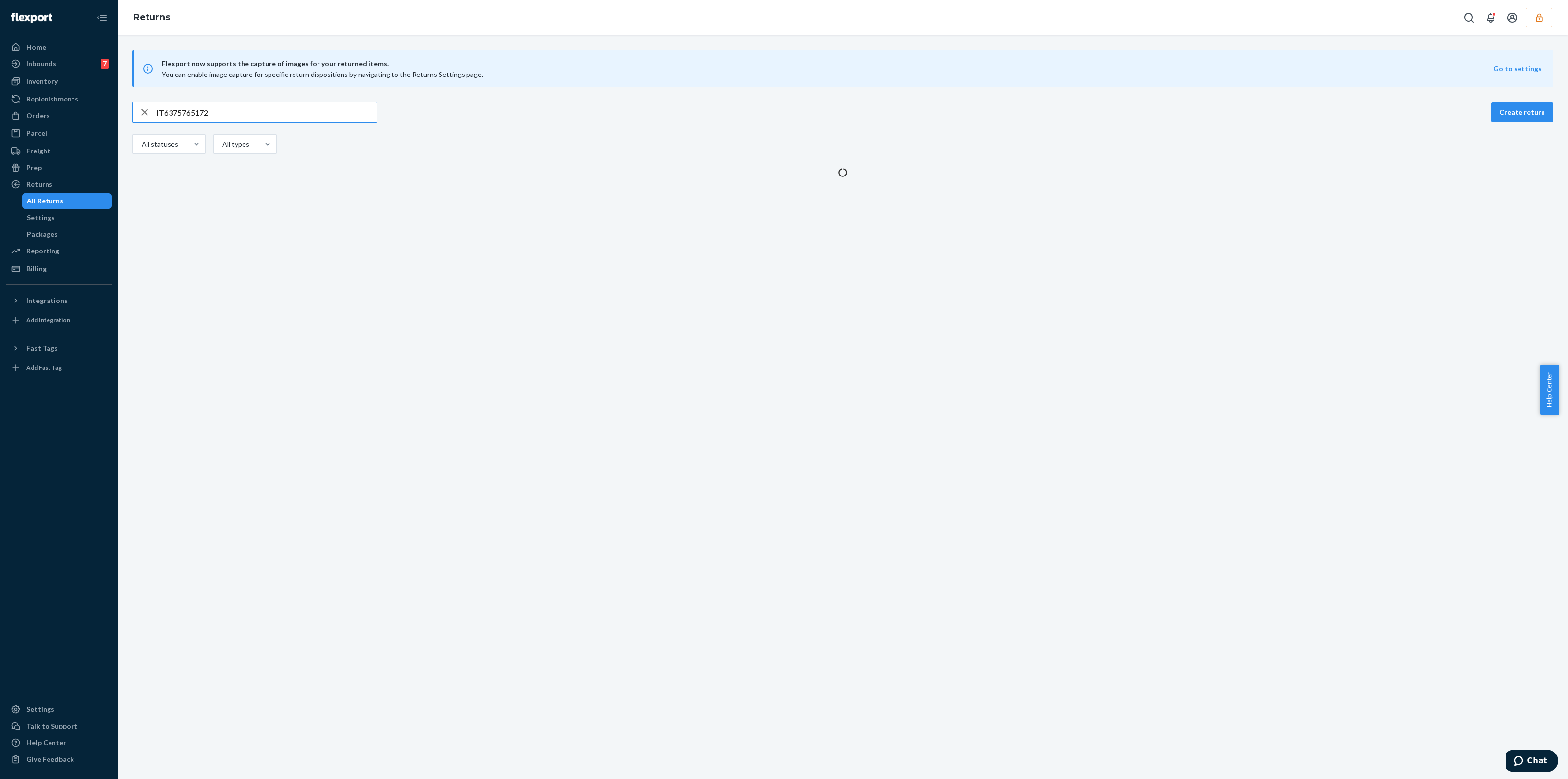
click at [282, 107] on input "IT6375765172" at bounding box center [267, 112] width 220 height 19
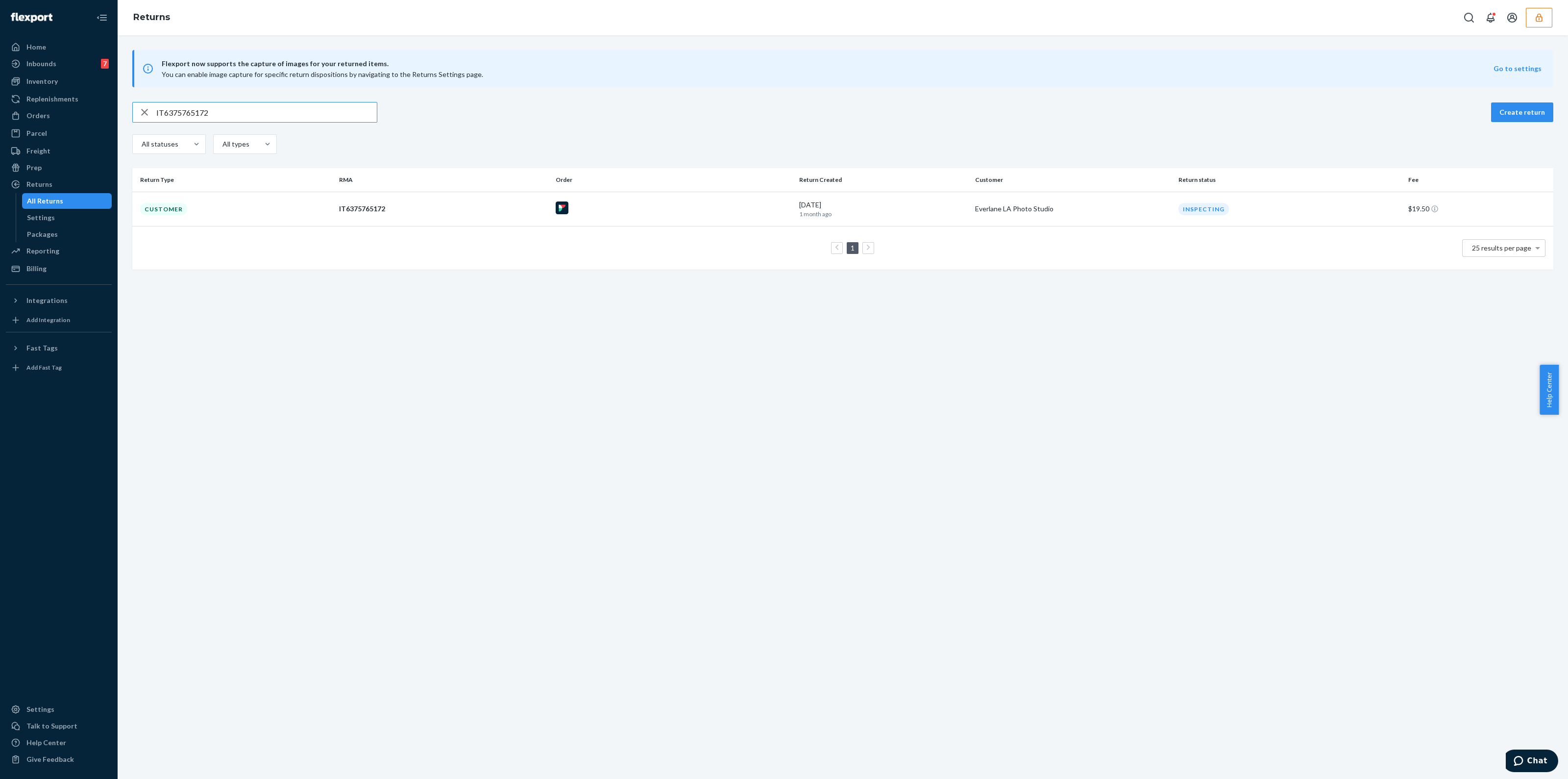
click at [282, 107] on input "IT6375765172" at bounding box center [267, 112] width 220 height 19
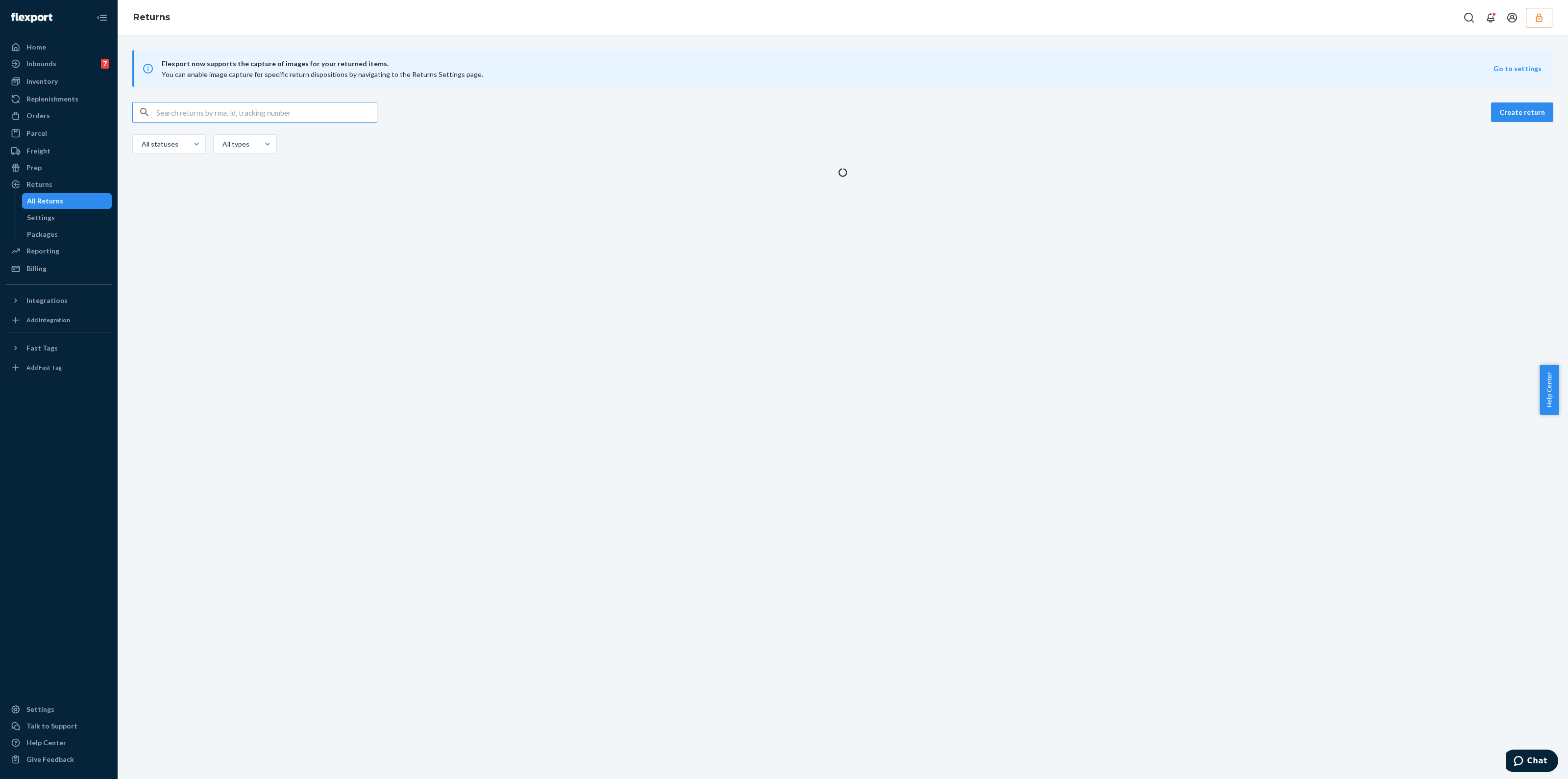
type input "v"
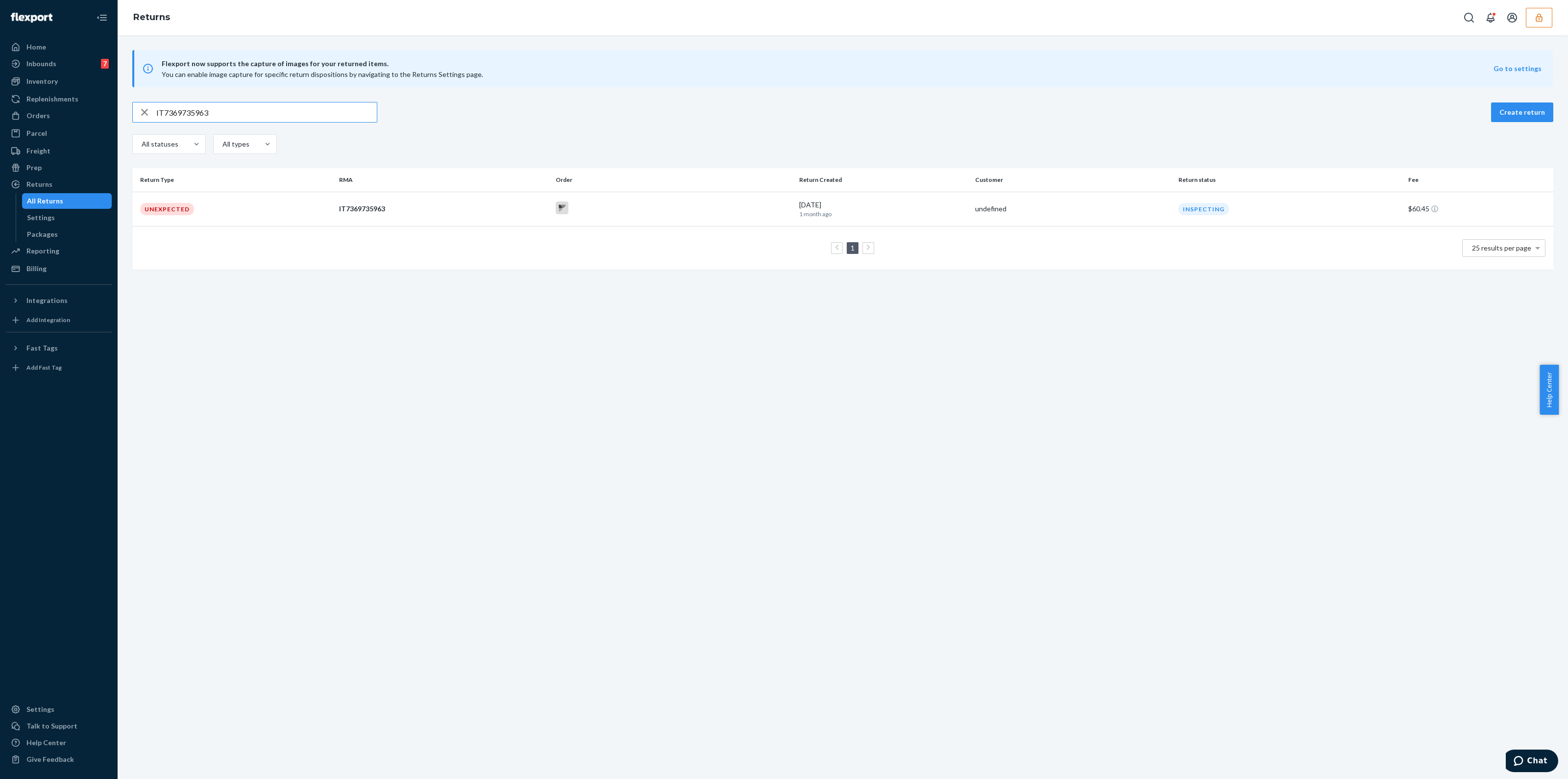
type input "IT7369735963"
click at [749, 209] on div at bounding box center [673, 209] width 236 height 15
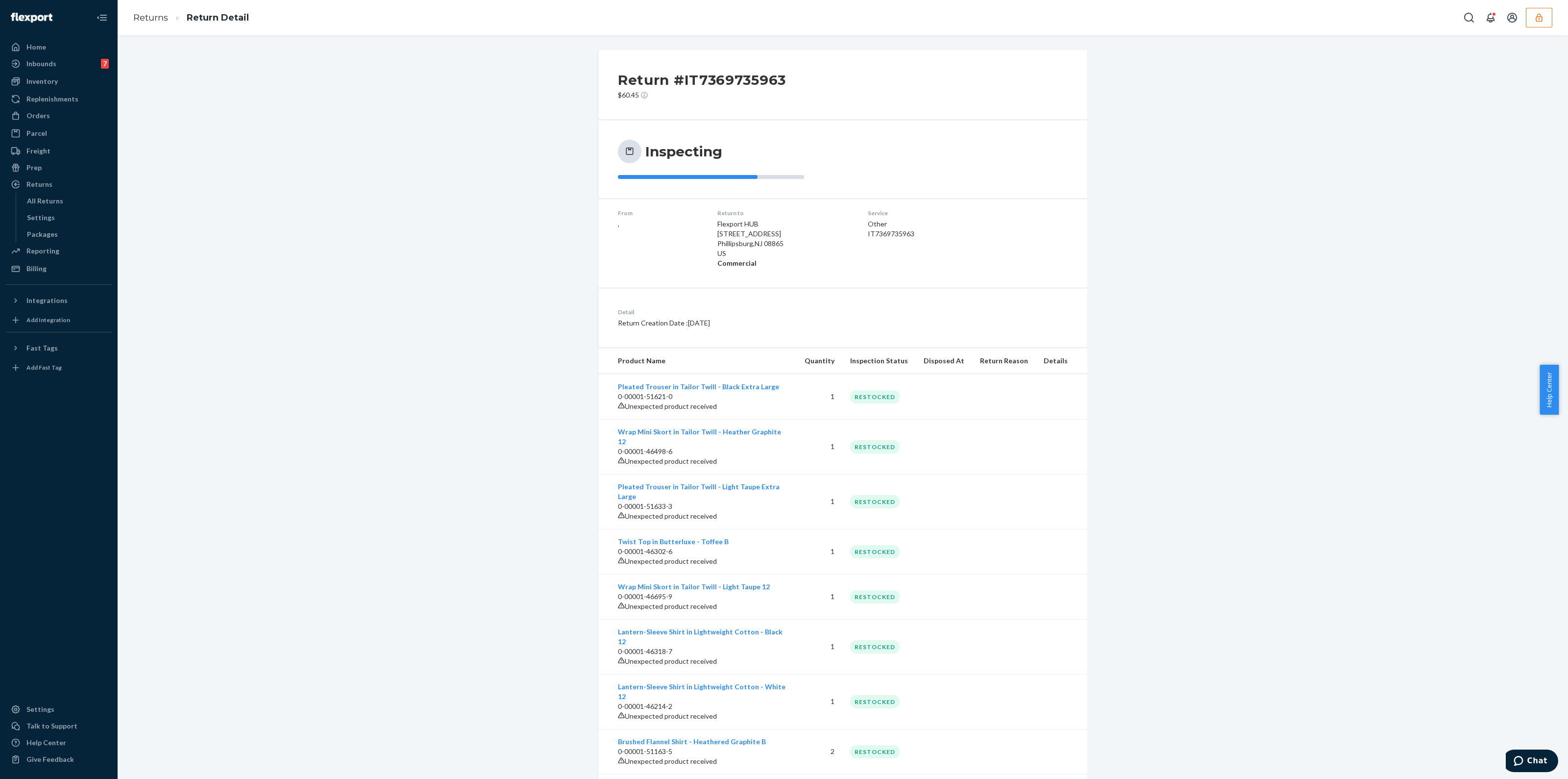
click at [887, 233] on div "IT7369735963" at bounding box center [926, 234] width 116 height 10
click at [1527, 27] on div "Returns Return Detail" at bounding box center [842, 18] width 1451 height 35
click at [1535, 23] on button "button" at bounding box center [1539, 18] width 26 height 19
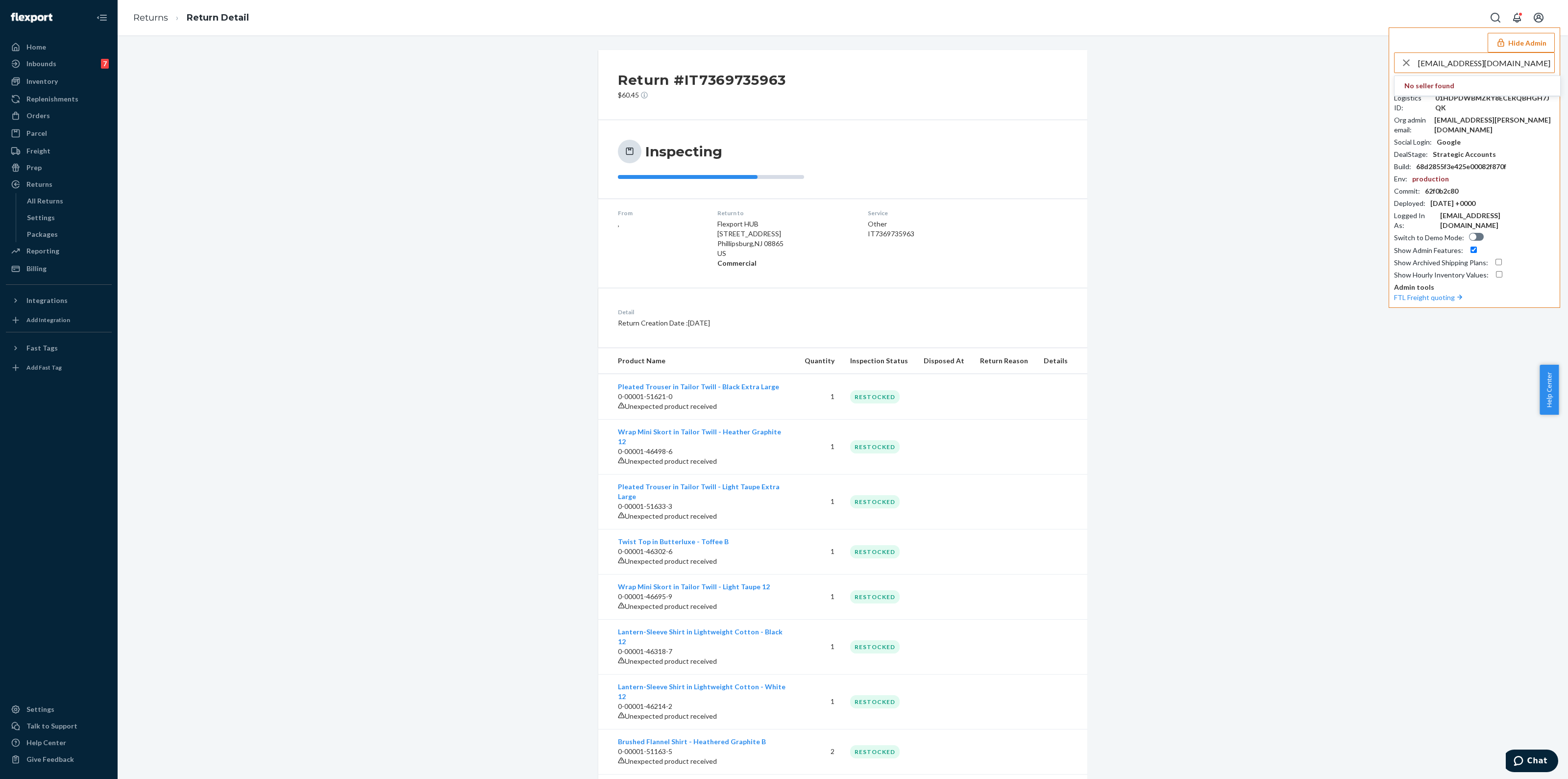
type input "nikki@euroflexproducts.com"
click at [1395, 69] on div "button" at bounding box center [1406, 63] width 24 height 19
click at [1471, 60] on input "nikki@euroflexproducts.com" at bounding box center [1486, 63] width 136 height 19
paste input "ericeuroflexproductscom"
type input "ericeuroflexproductscom"
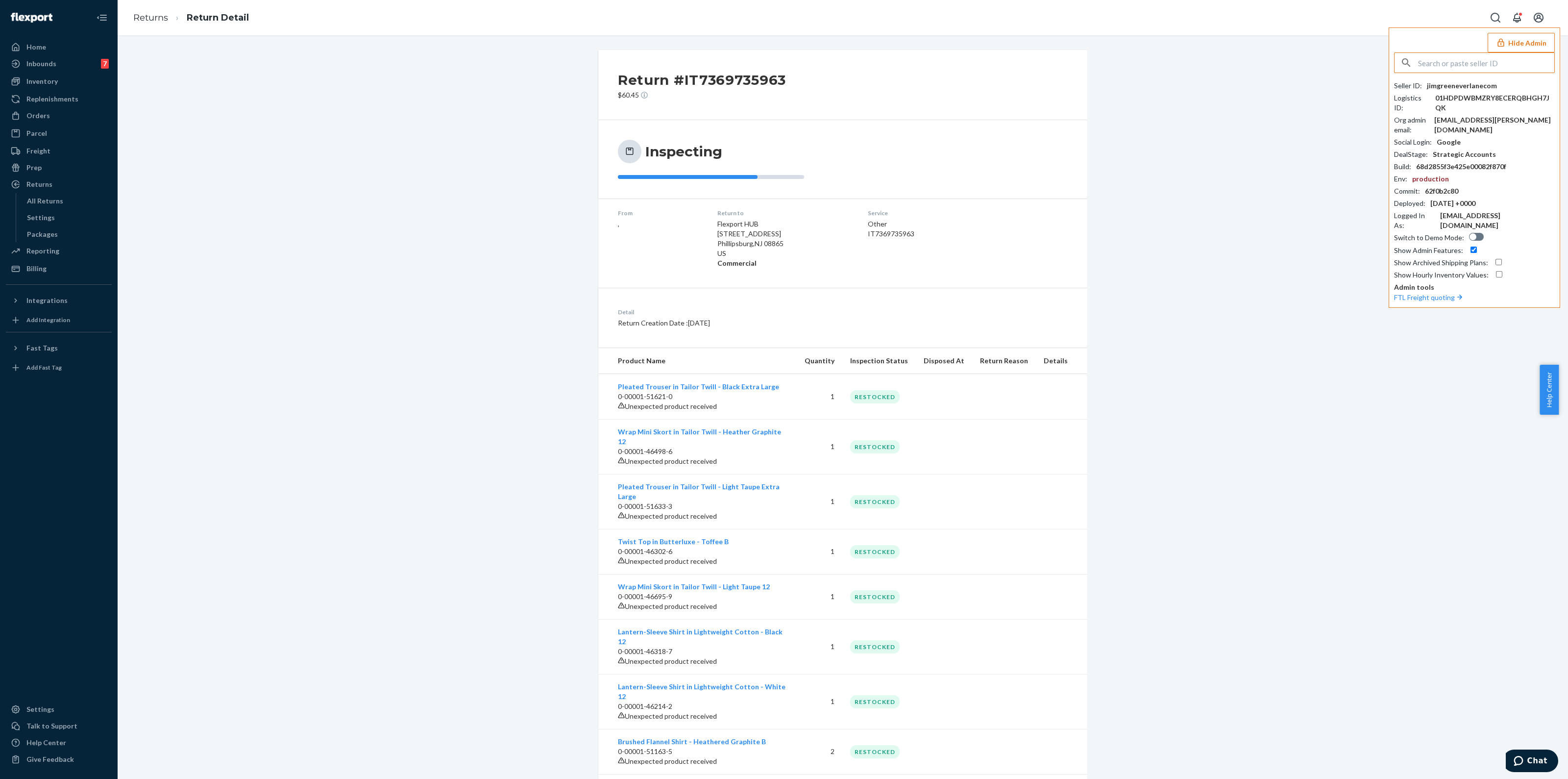
type input "ericeuroflexproductscom"
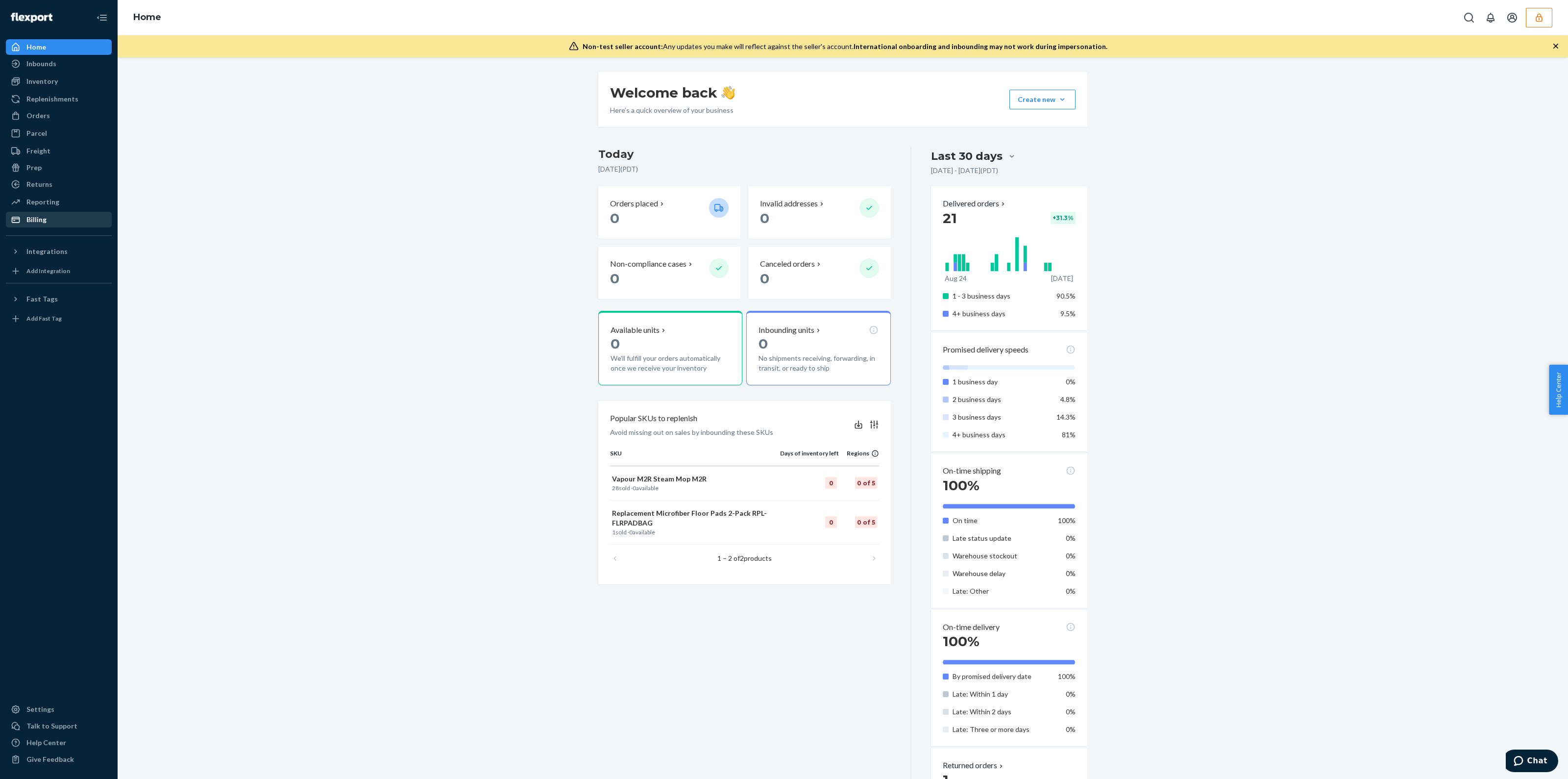
drag, startPoint x: 19, startPoint y: 225, endPoint x: 24, endPoint y: 212, distance: 13.9
click at [19, 225] on div "Billing" at bounding box center [58, 219] width 104 height 14
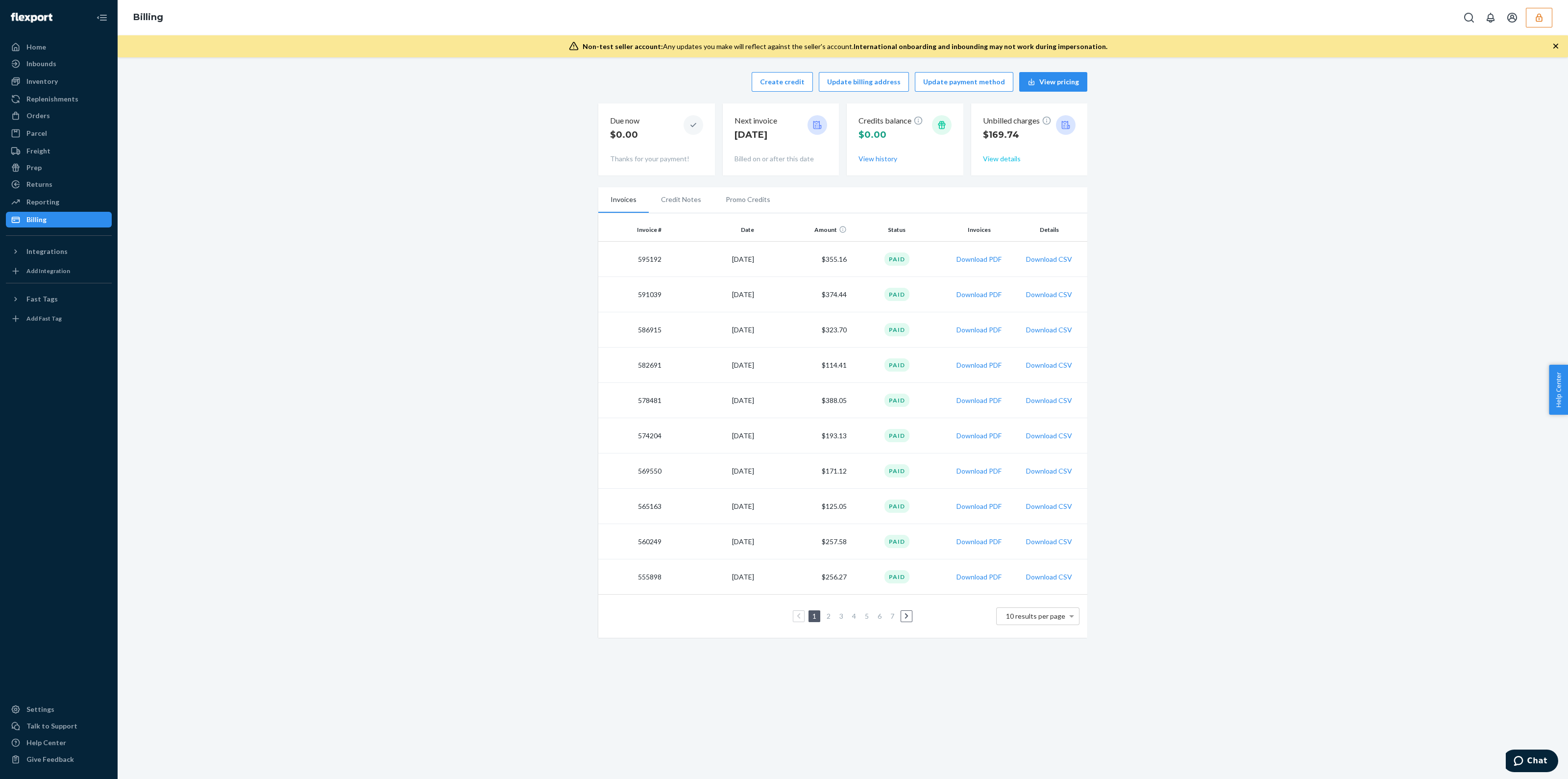
click at [1010, 160] on button "View details" at bounding box center [1002, 159] width 38 height 10
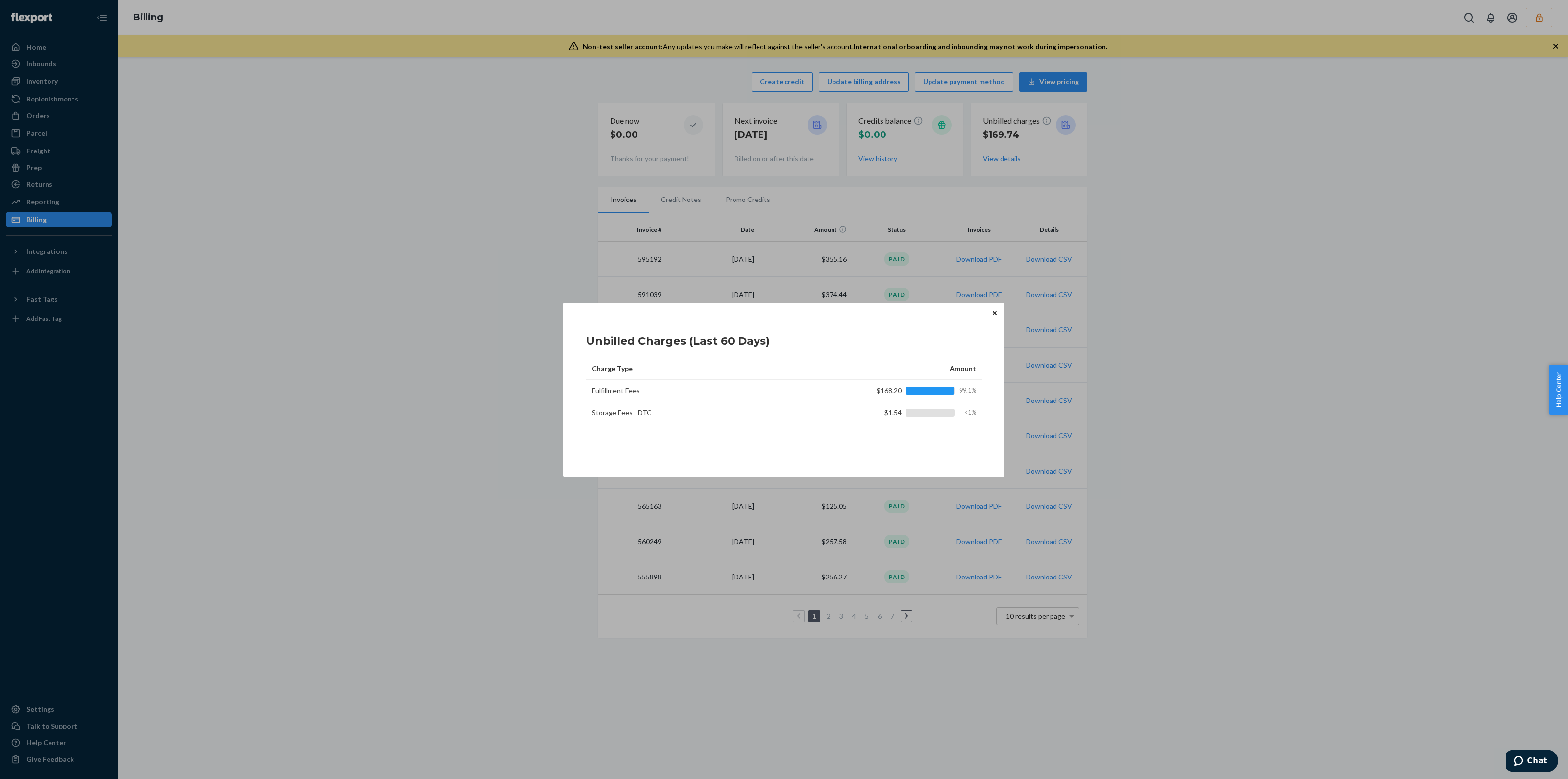
drag, startPoint x: 992, startPoint y: 315, endPoint x: 987, endPoint y: 315, distance: 5.0
click at [993, 315] on icon "Close" at bounding box center [995, 314] width 4 height 6
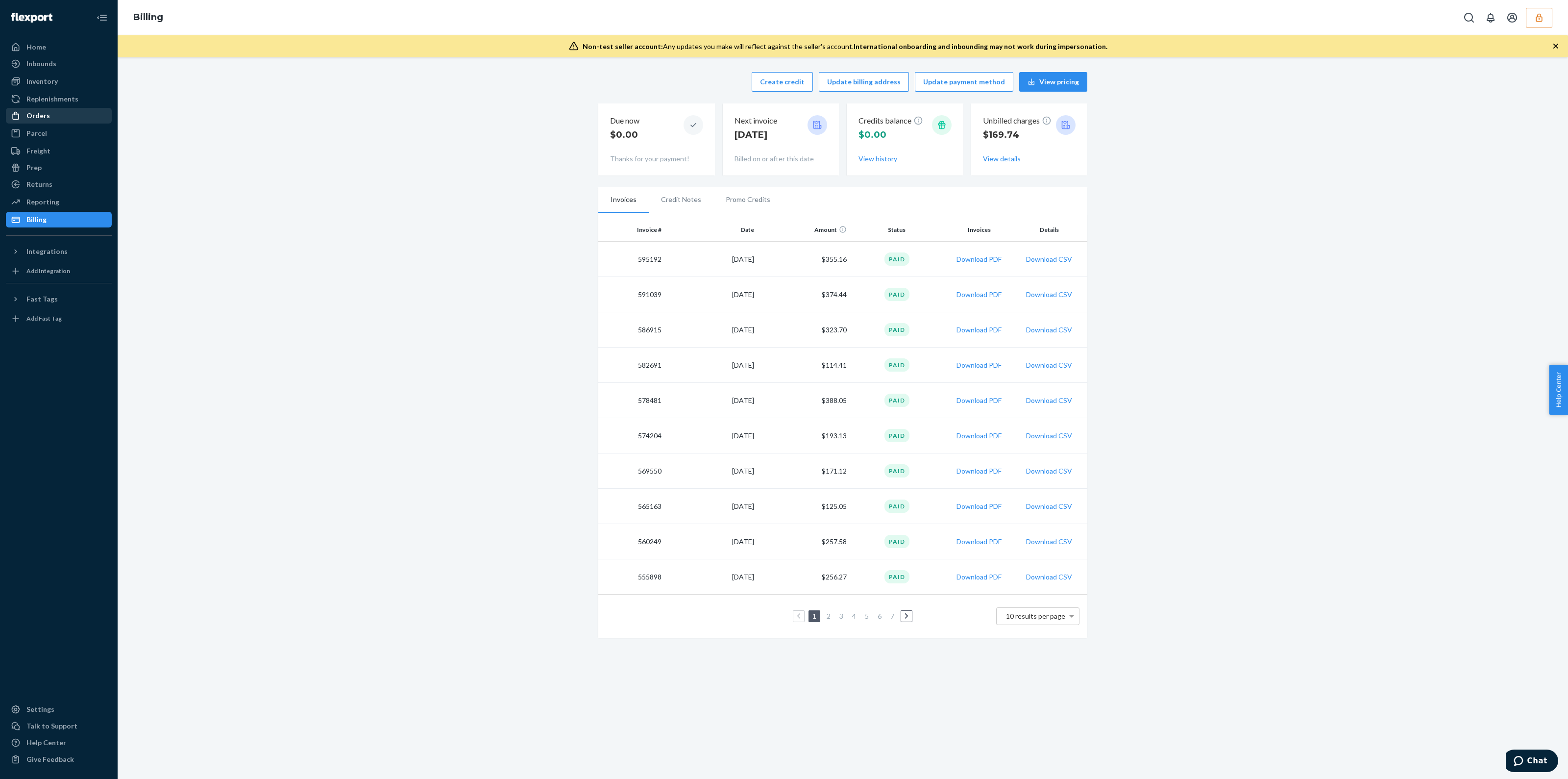
click at [9, 115] on div "Orders" at bounding box center [58, 116] width 104 height 14
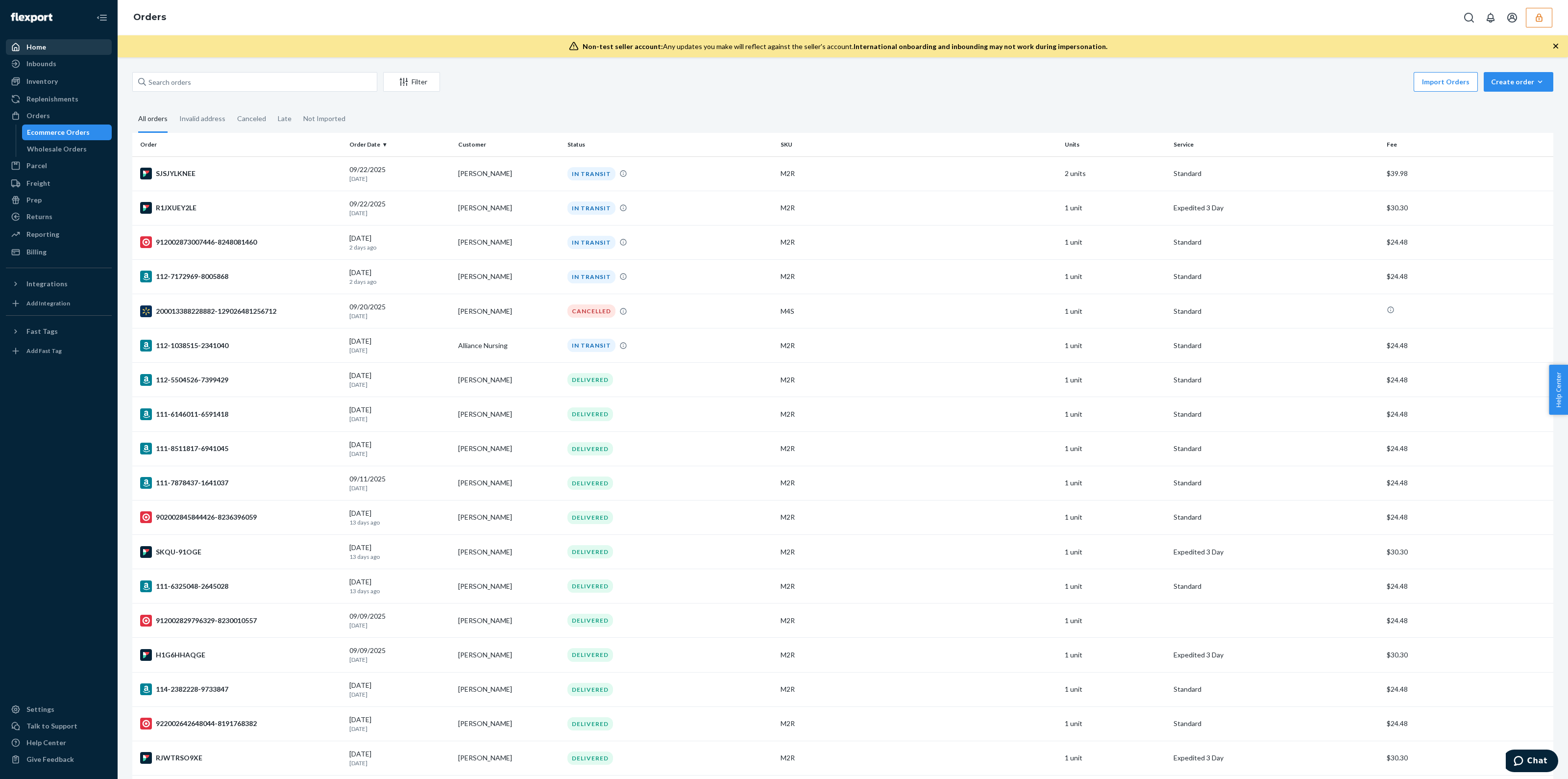
click at [57, 48] on div "Home" at bounding box center [58, 47] width 104 height 14
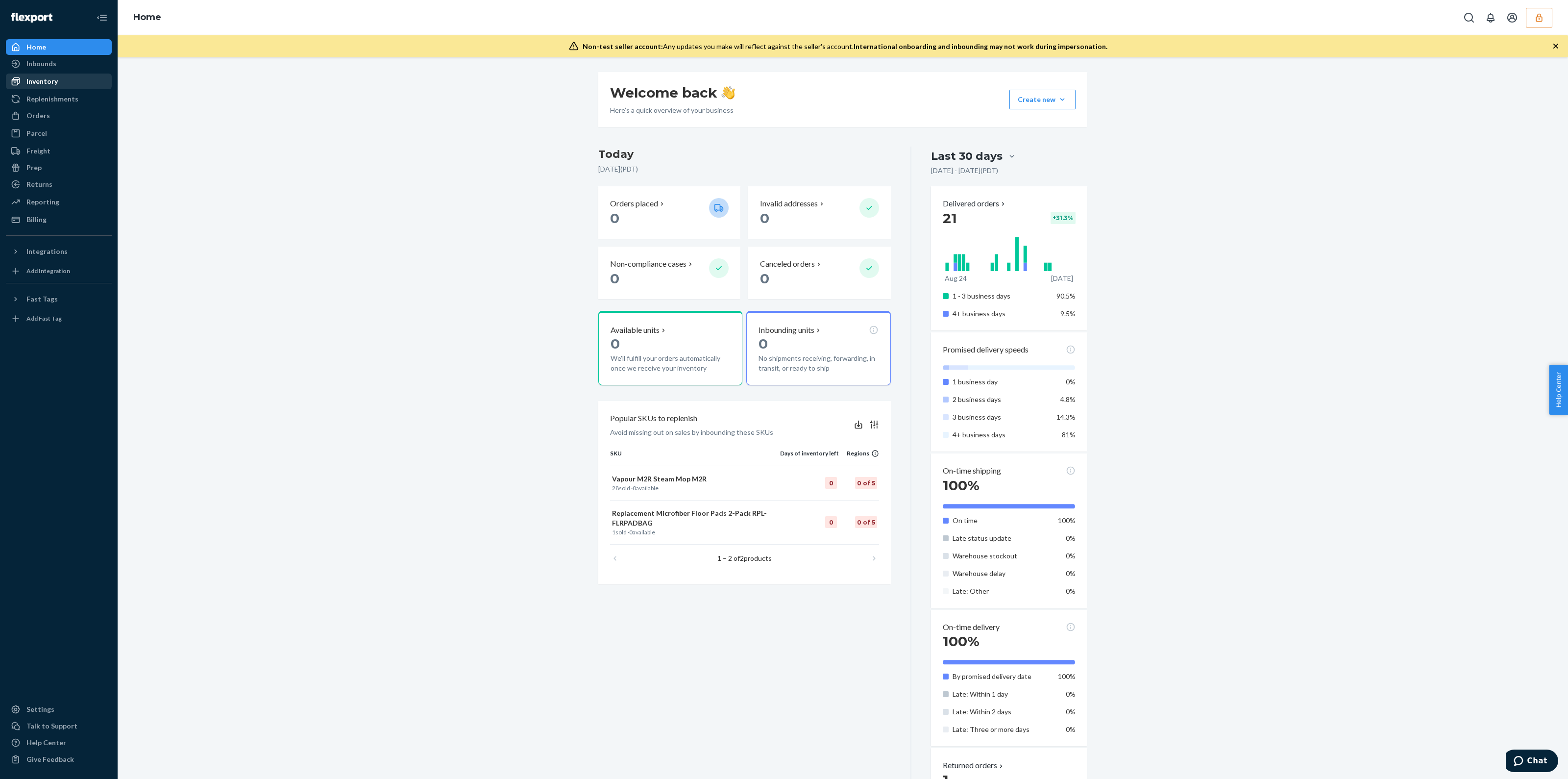
click at [65, 86] on div "Inventory" at bounding box center [58, 81] width 104 height 14
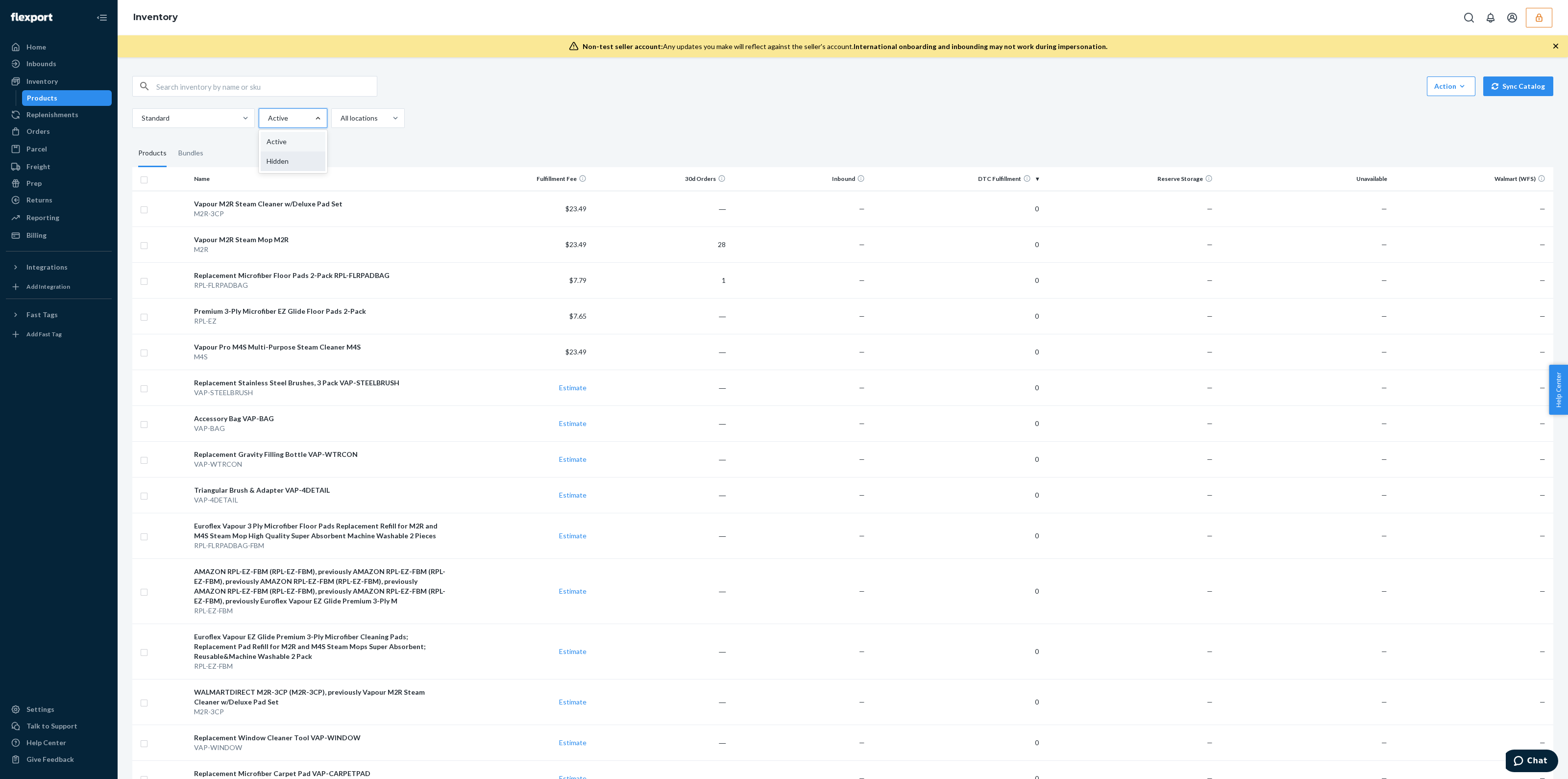
click at [303, 158] on div "Hidden" at bounding box center [293, 161] width 65 height 19
click at [268, 123] on input "option Hidden focused, 2 of 2. 2 results available. Use Up and Down to choose o…" at bounding box center [268, 118] width 1 height 10
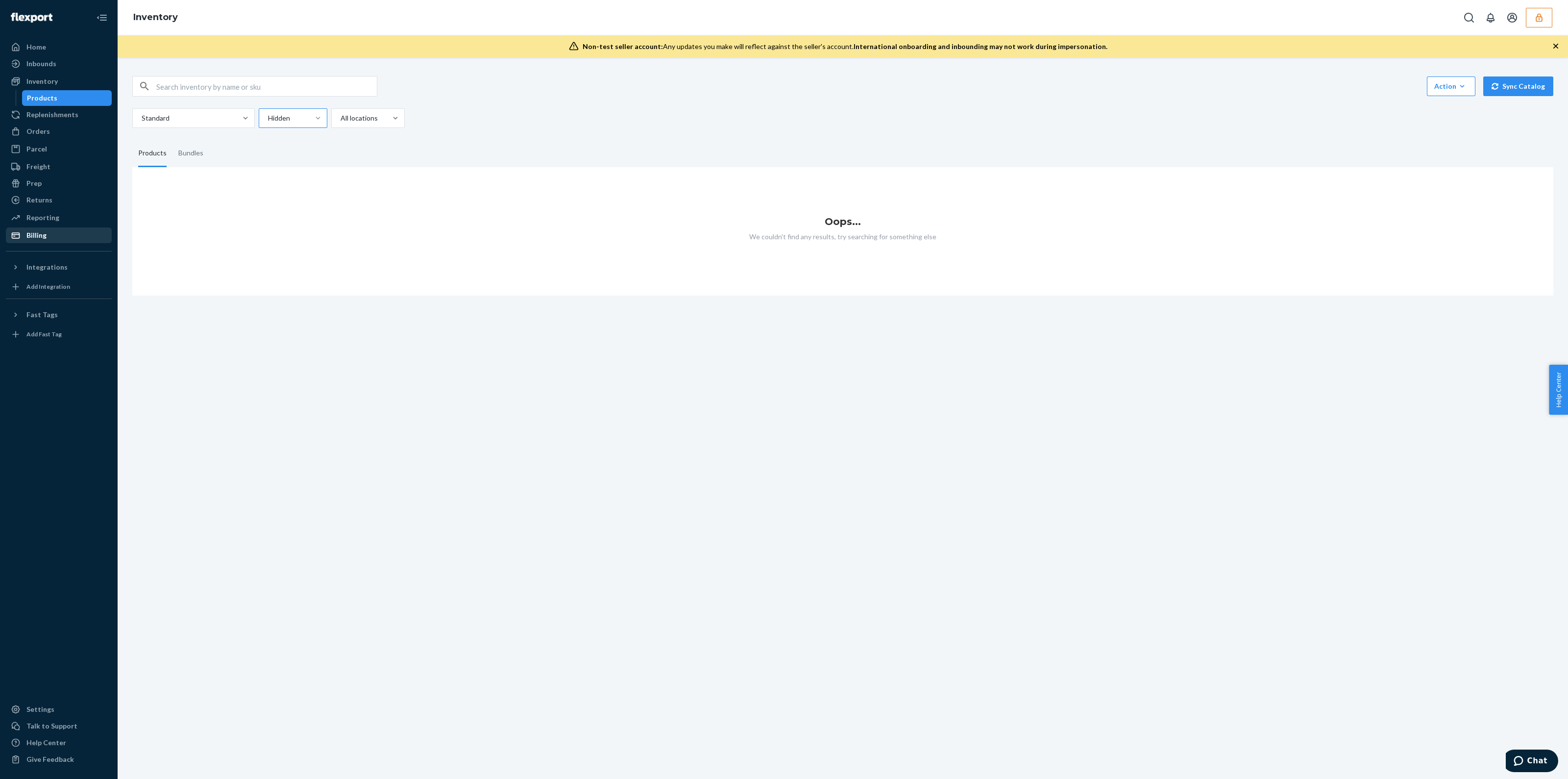
click at [74, 230] on div "Billing" at bounding box center [58, 235] width 104 height 14
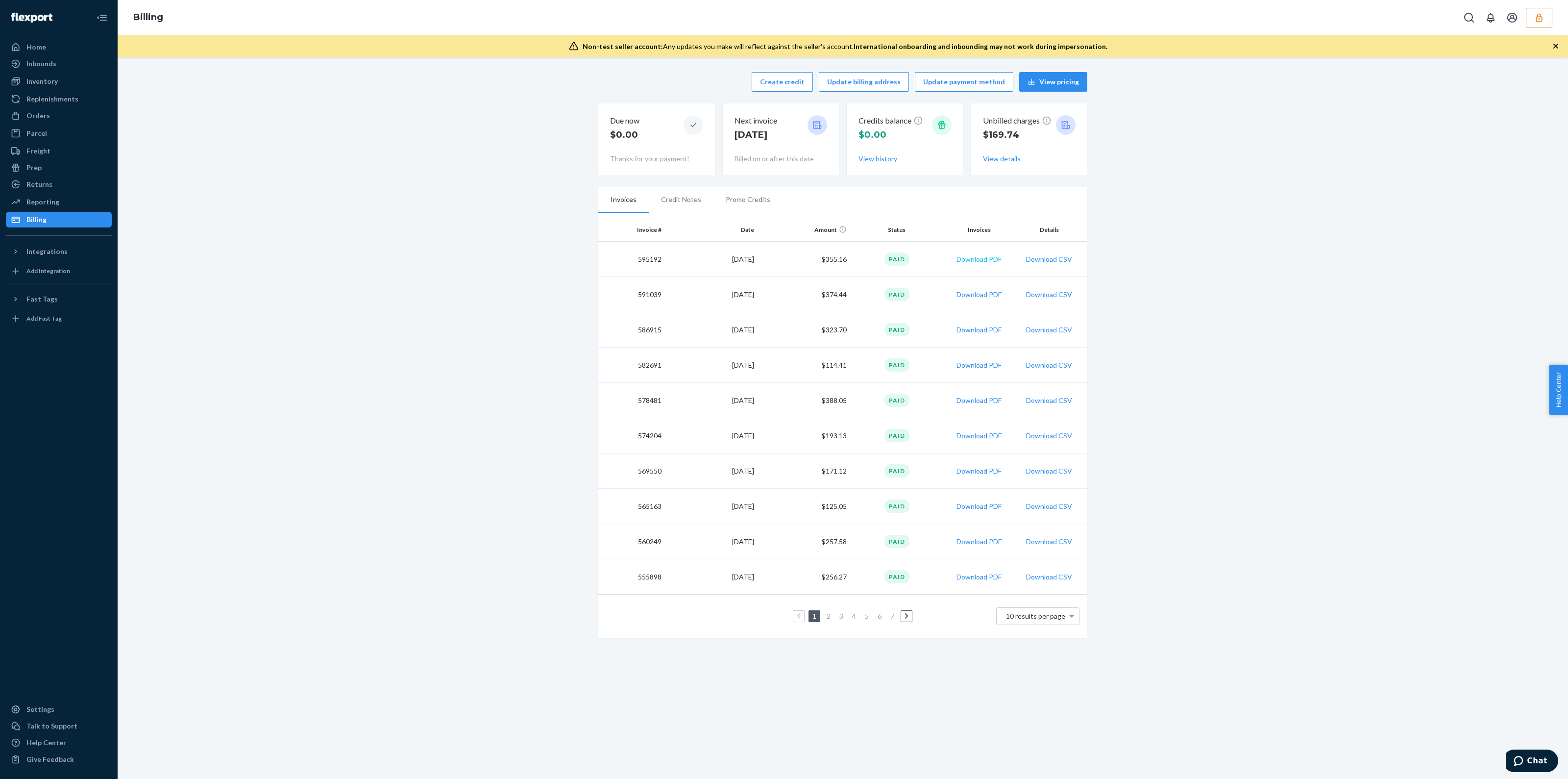
click at [983, 260] on button "Download PDF" at bounding box center [979, 259] width 45 height 10
click at [979, 294] on button "Download PDF" at bounding box center [979, 295] width 45 height 10
click at [1544, 23] on button "button" at bounding box center [1539, 18] width 26 height 19
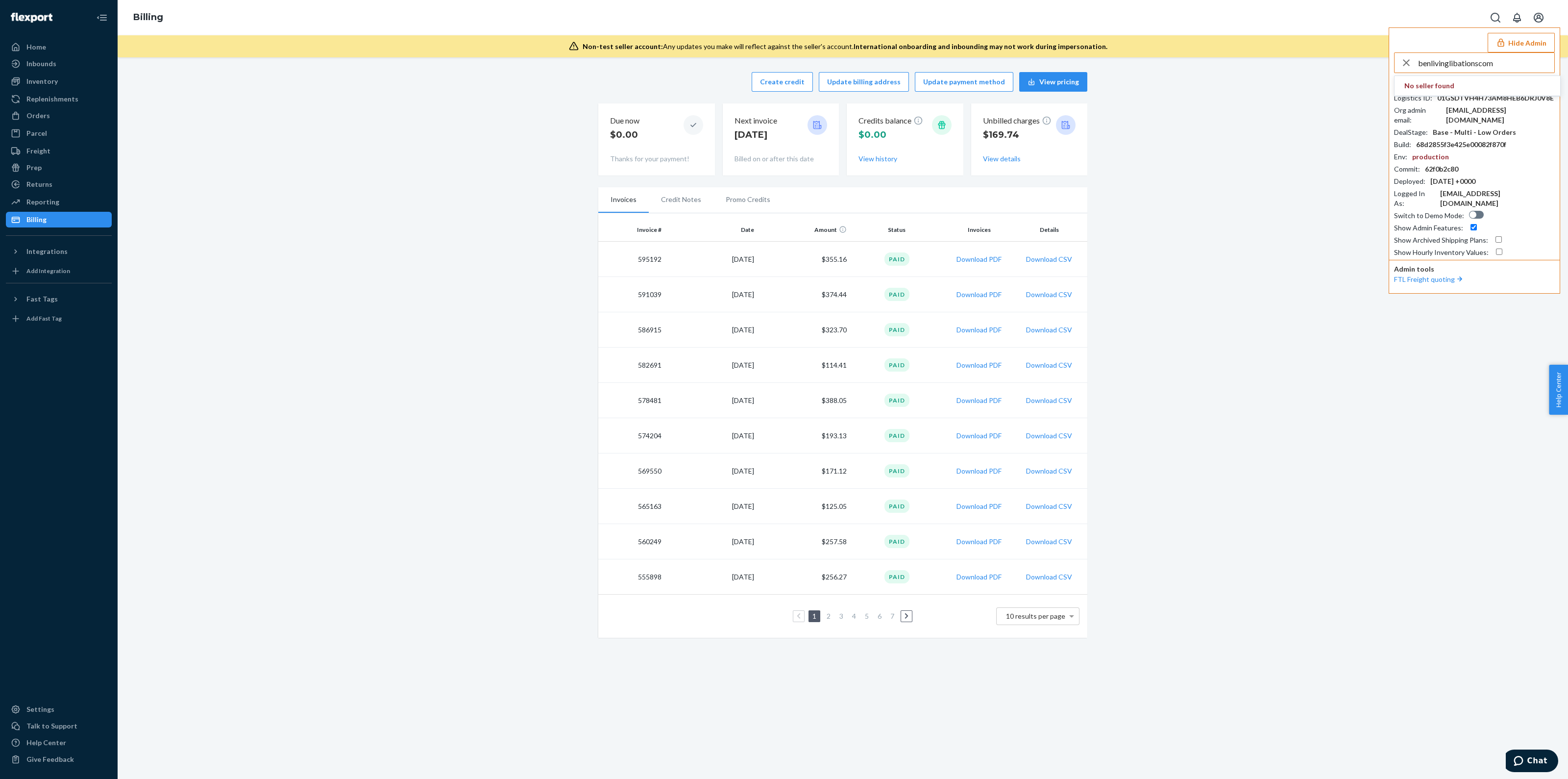
type input "benlivinglibationscom"
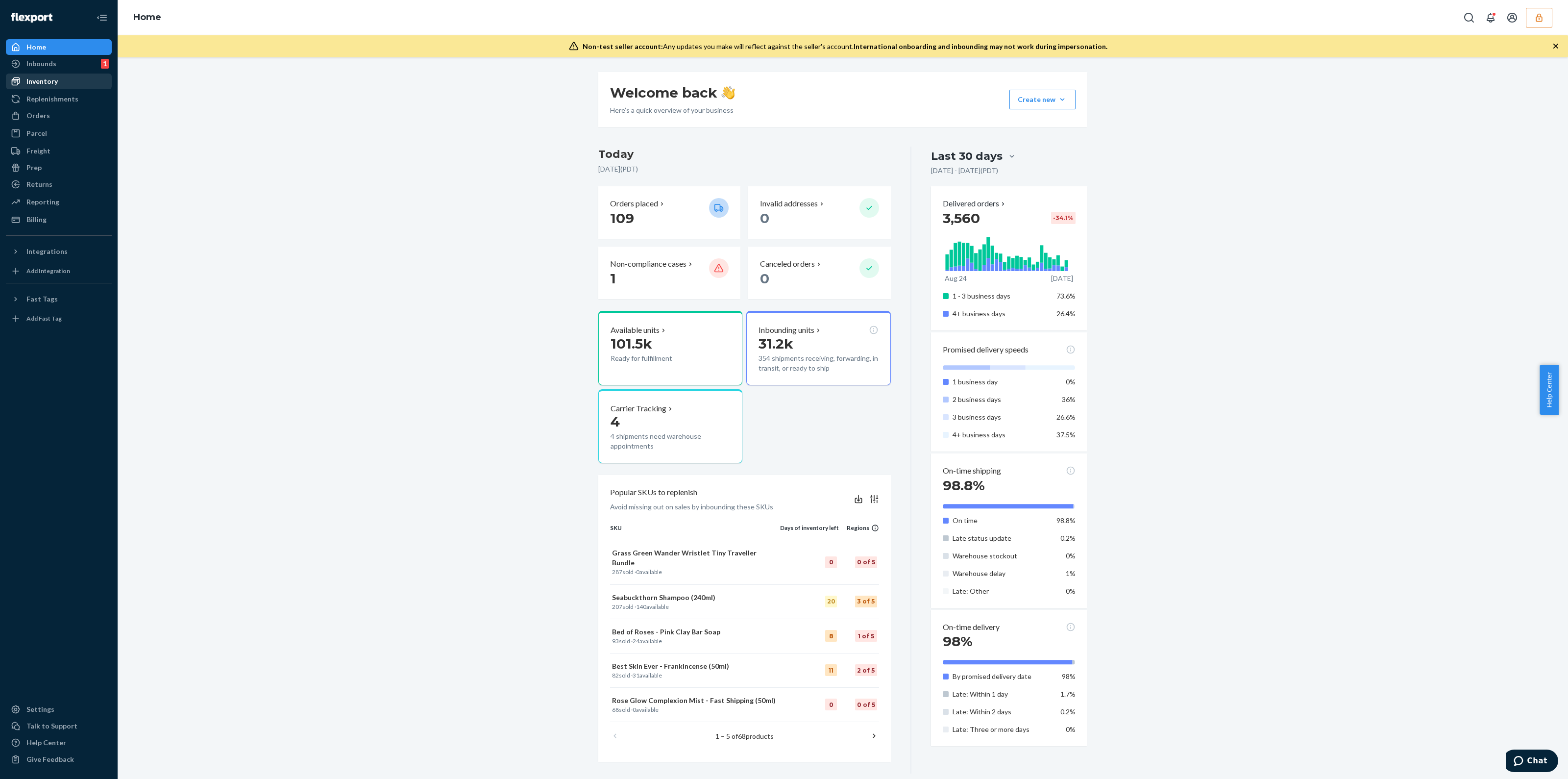
click at [81, 83] on div "Inventory" at bounding box center [58, 81] width 104 height 14
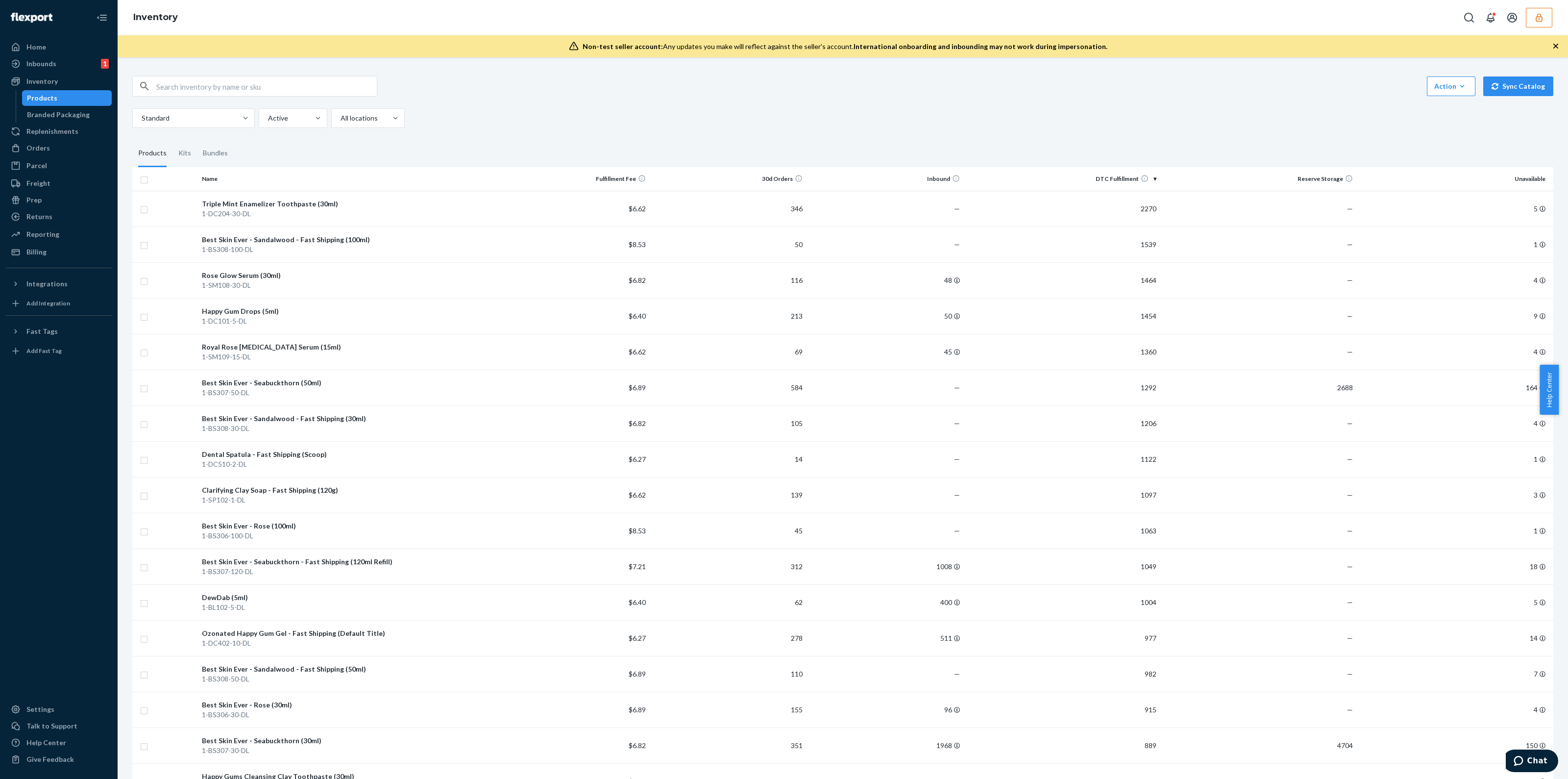
click at [212, 94] on input "text" at bounding box center [267, 86] width 220 height 19
type input "v"
paste input "DE8BF9CE49A"
type input "DE8BF9CE49A"
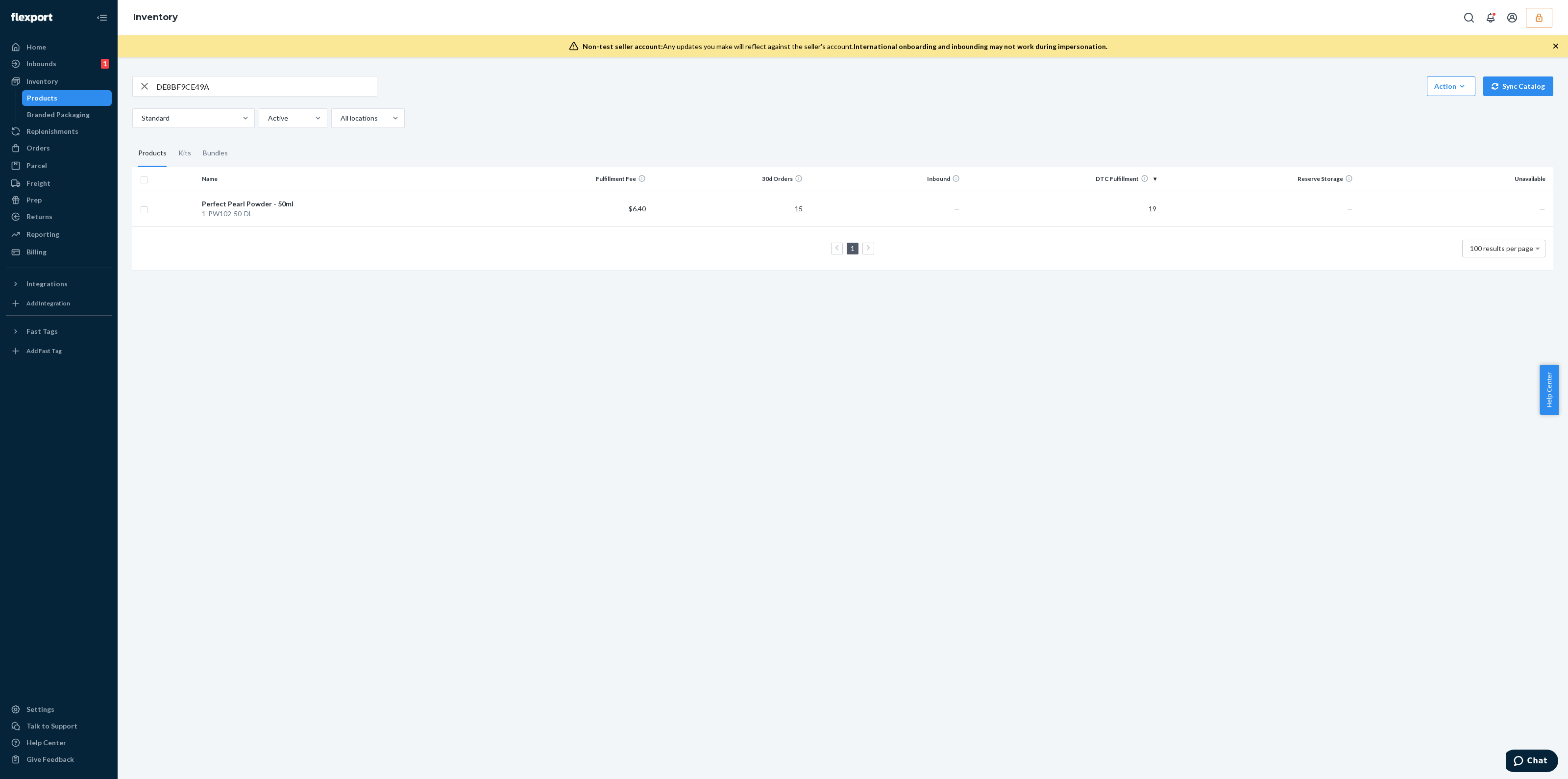
click at [1531, 9] on button "button" at bounding box center [1539, 18] width 26 height 19
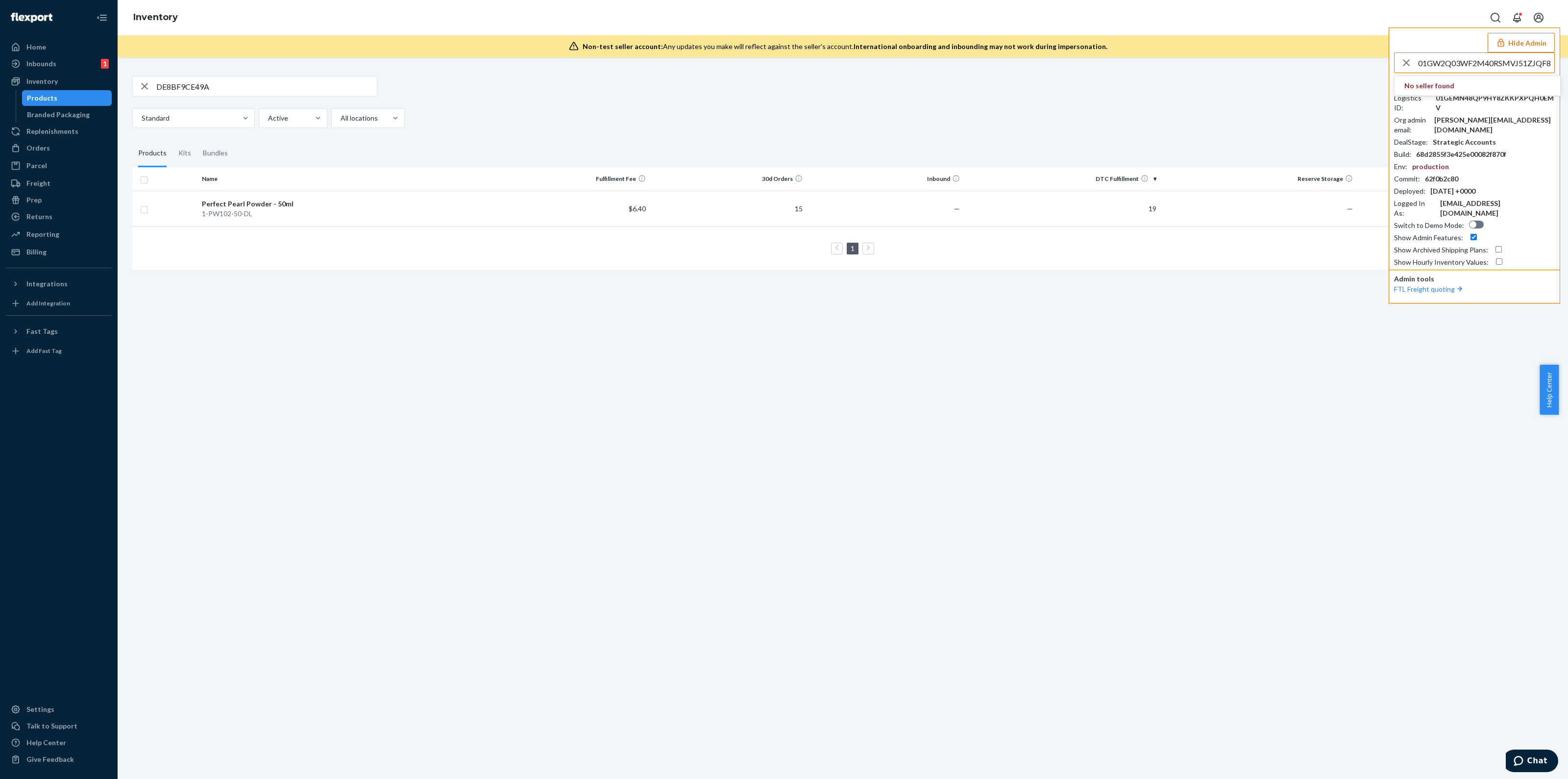
type input "01GW2Q03WF2M40RSMVJ51ZJQF8"
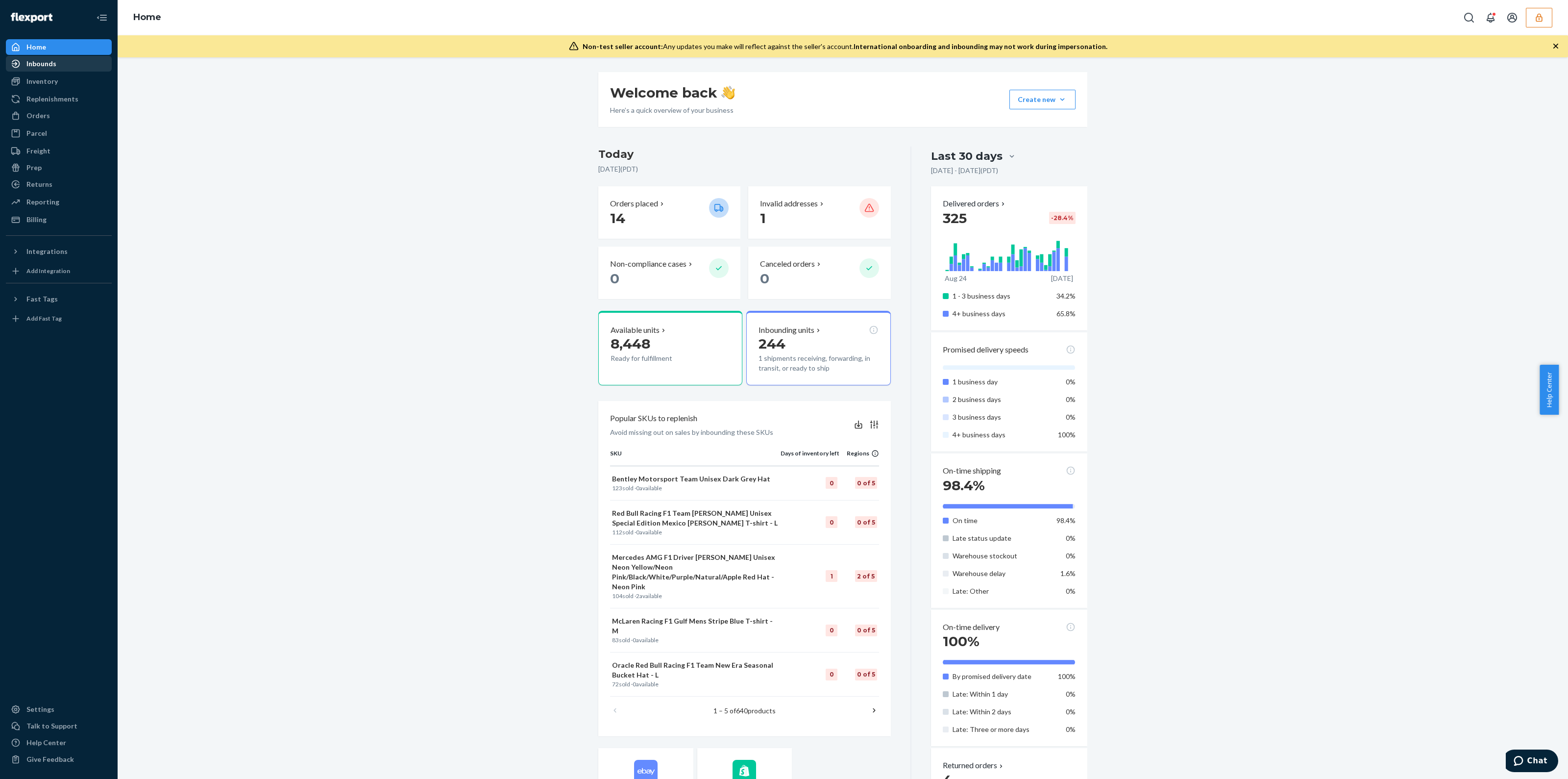
drag, startPoint x: 21, startPoint y: 115, endPoint x: 105, endPoint y: 71, distance: 94.8
click at [21, 115] on div at bounding box center [19, 116] width 16 height 10
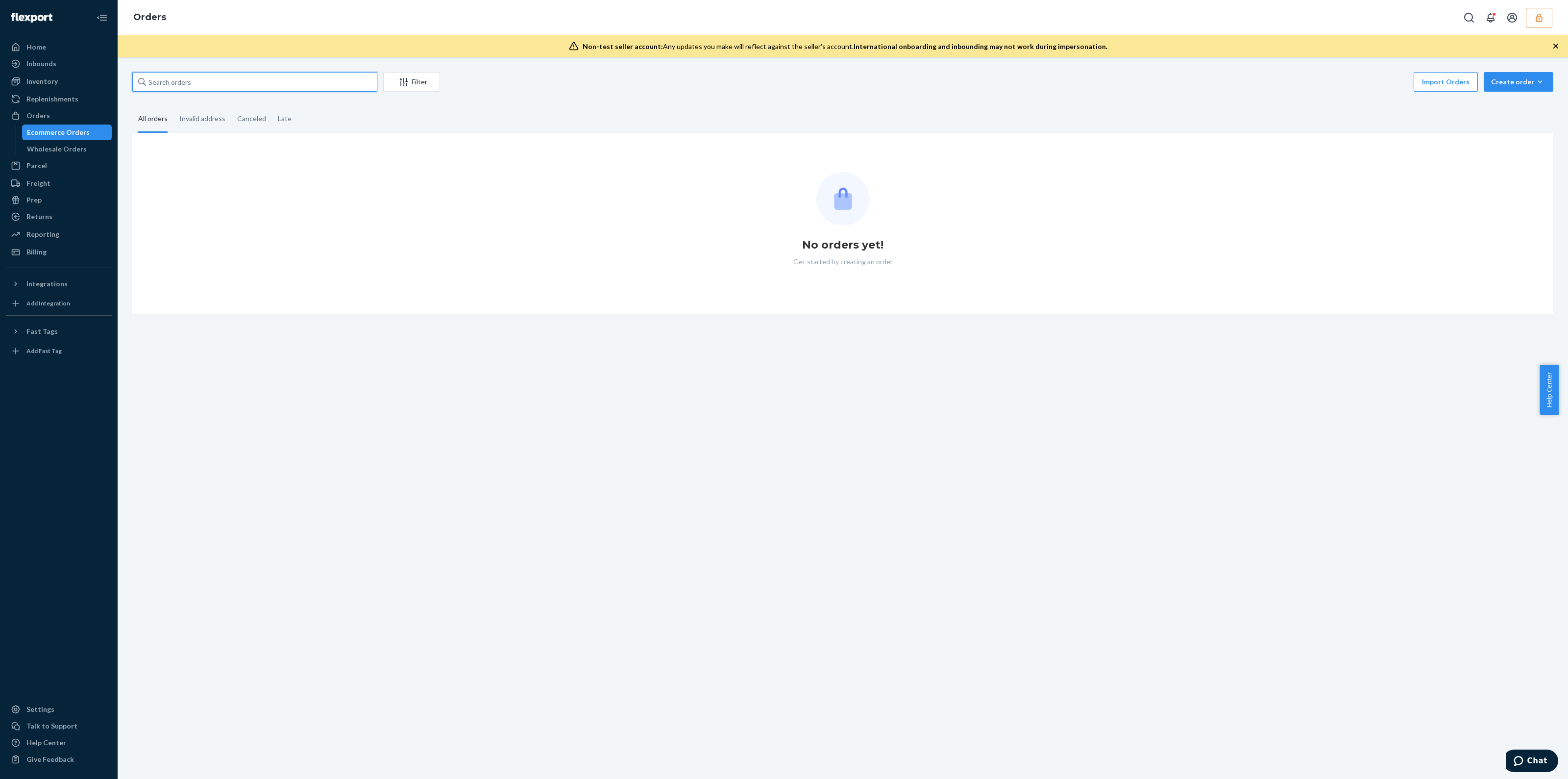
click at [209, 84] on input "text" at bounding box center [254, 82] width 245 height 19
paste input "EBAY01-13623-52237"
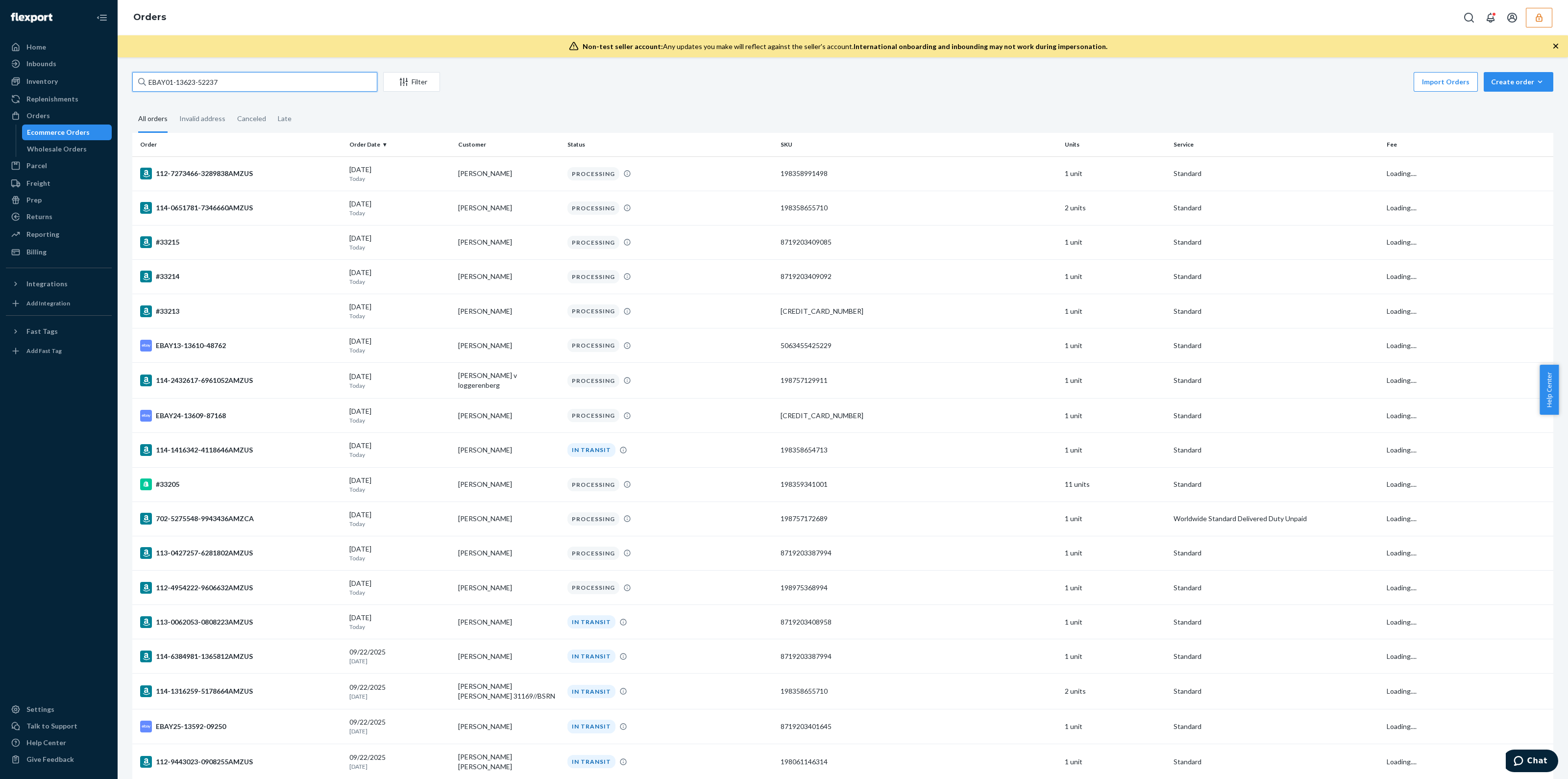
type input "EBAY01-13623-52237"
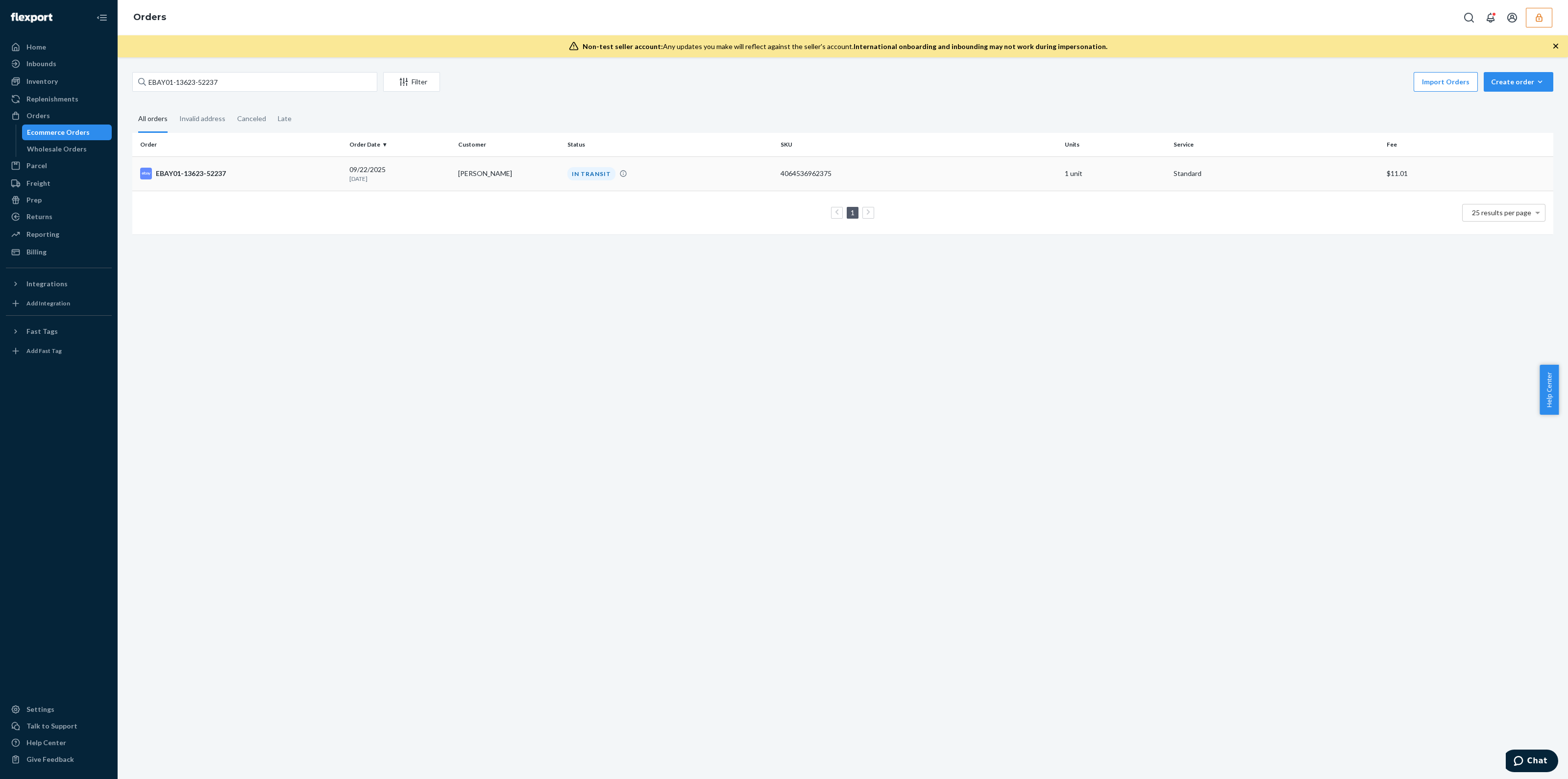
drag, startPoint x: 785, startPoint y: 189, endPoint x: 785, endPoint y: 184, distance: 5.0
click at [785, 184] on td "4064536962375" at bounding box center [919, 174] width 284 height 34
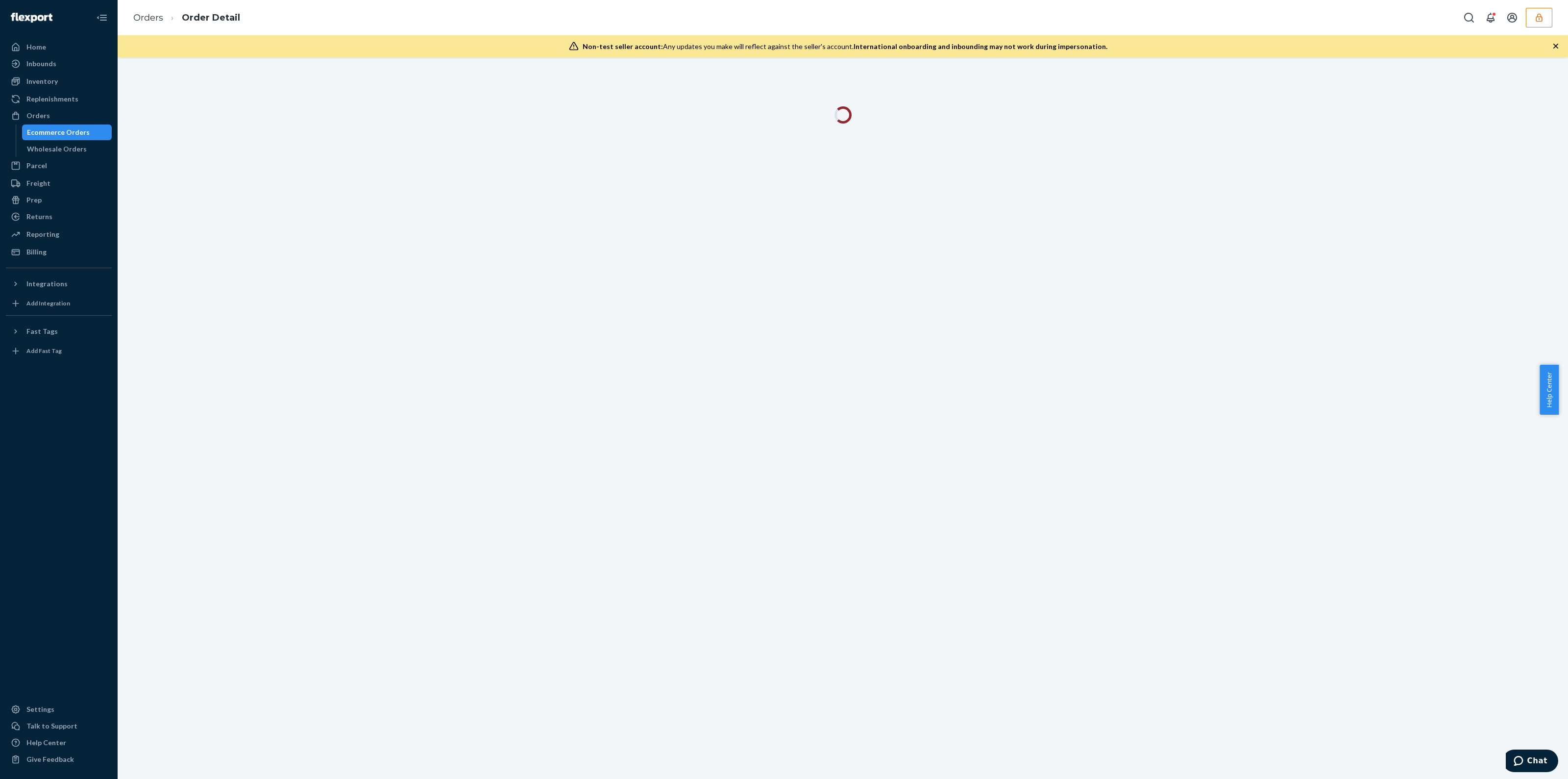
click at [1554, 49] on icon "button" at bounding box center [1556, 46] width 10 height 10
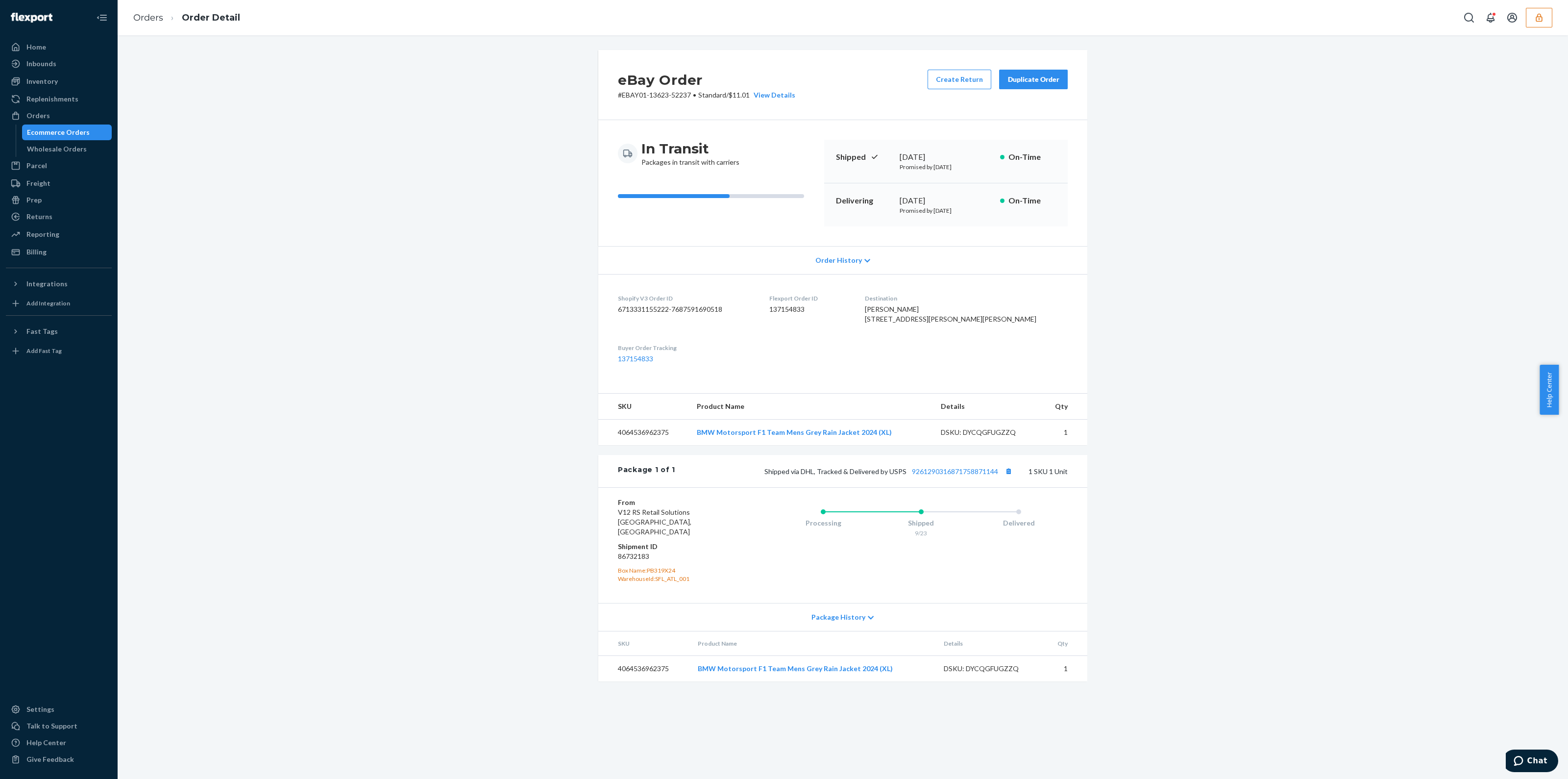
click at [934, 478] on div "Shipped via DHL, Tracked & Delivered by USPS 9261290316871758871144 1 SKU 1 Unit" at bounding box center [871, 471] width 393 height 13
click at [934, 476] on link "9261290316871758871144" at bounding box center [955, 471] width 86 height 9
click at [946, 476] on link "9261290316871758871144" at bounding box center [955, 471] width 86 height 9
click at [1546, 16] on button "button" at bounding box center [1539, 18] width 26 height 19
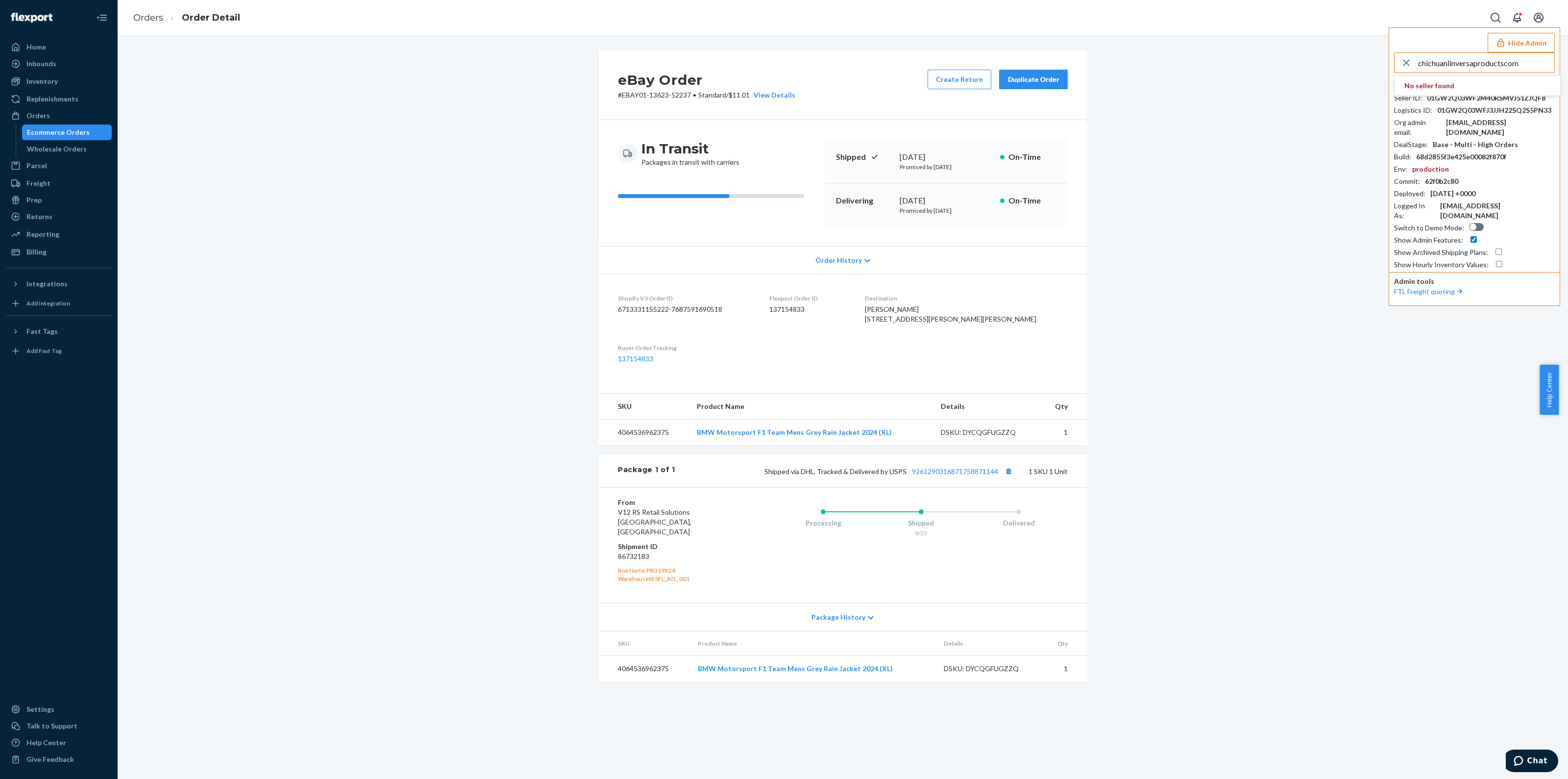
type input "chichuanlinversaproductscom"
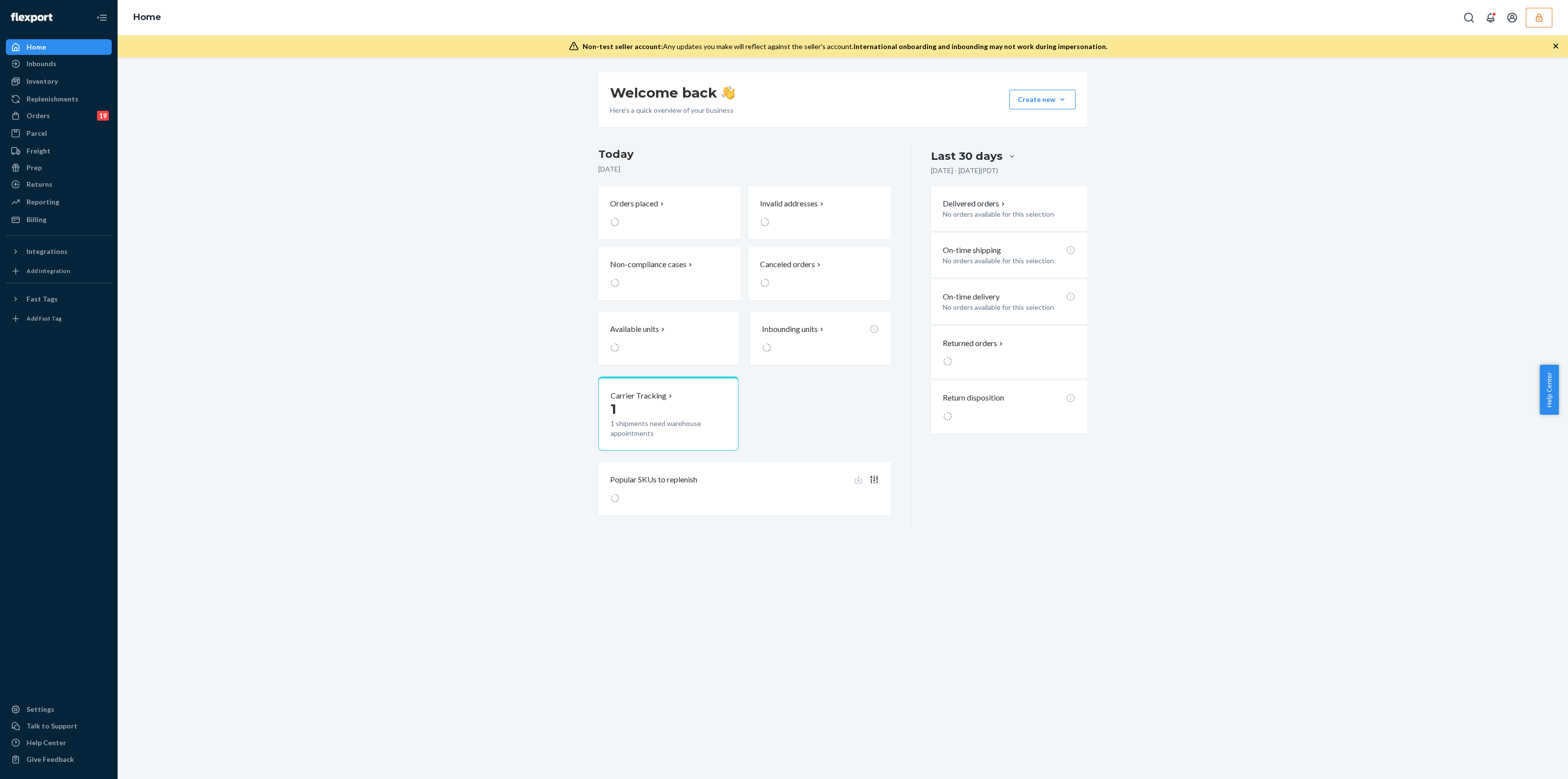
click at [61, 124] on ul "Home Inbounds Shipping Plans Problems Inventory Products Replenishments Orders …" at bounding box center [59, 133] width 106 height 188
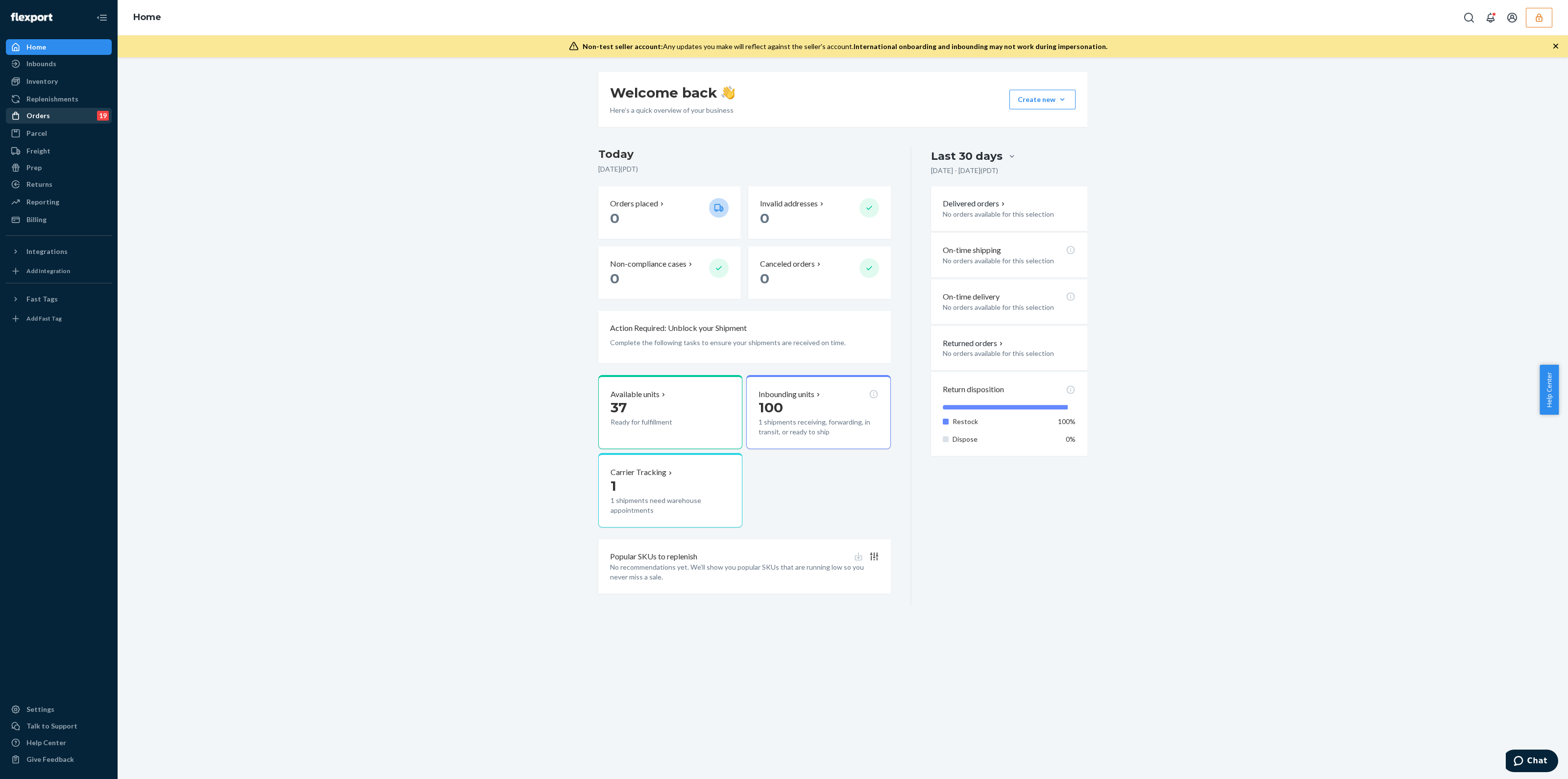
drag, startPoint x: 61, startPoint y: 124, endPoint x: 59, endPoint y: 114, distance: 10.2
click at [61, 123] on div "Orders 19 Ecommerce Orders Wholesale Orders 19" at bounding box center [59, 116] width 106 height 16
click at [59, 113] on div "Orders 19" at bounding box center [58, 116] width 104 height 14
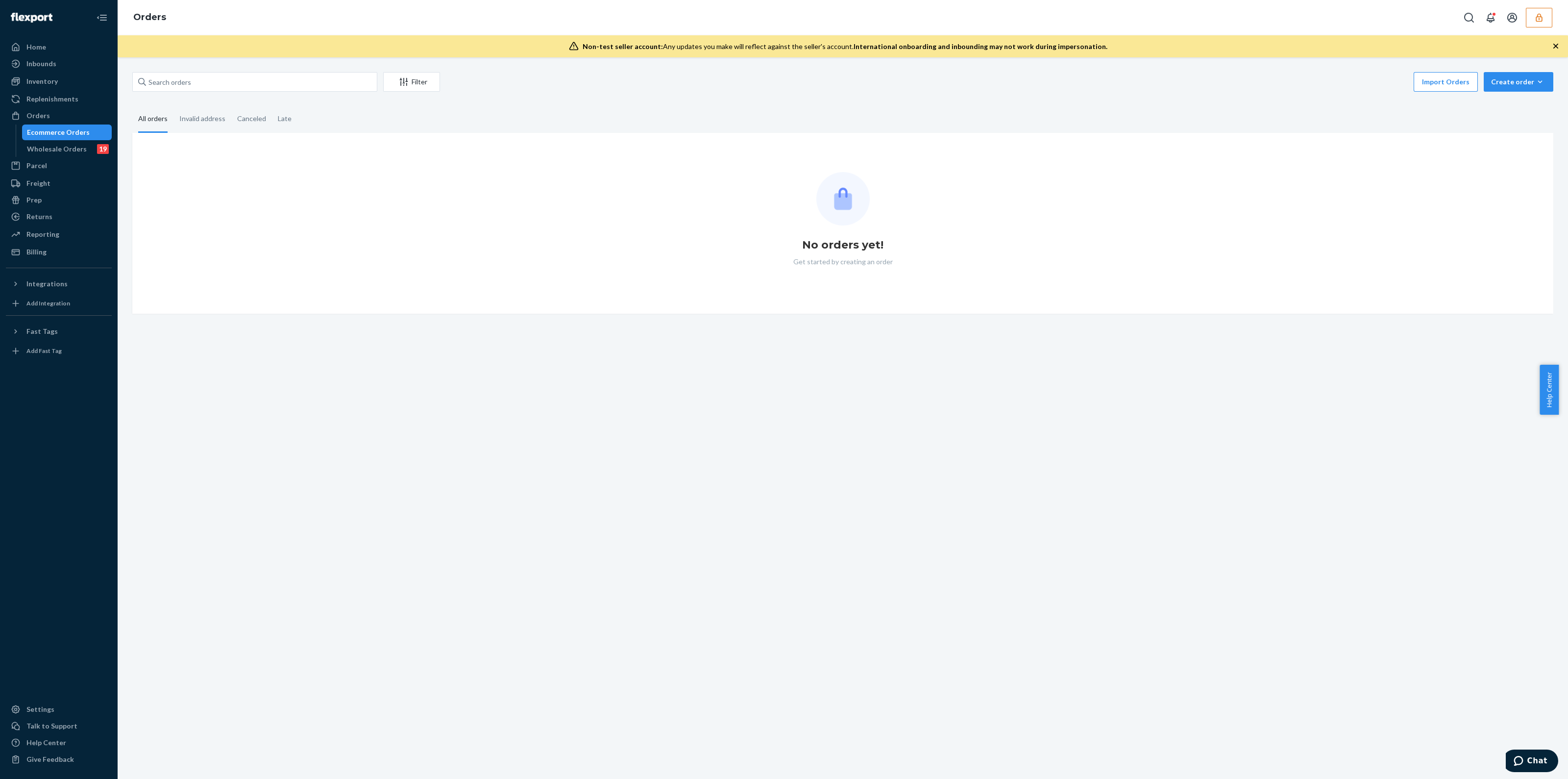
click at [61, 141] on link "Wholesale Orders 19" at bounding box center [67, 149] width 90 height 16
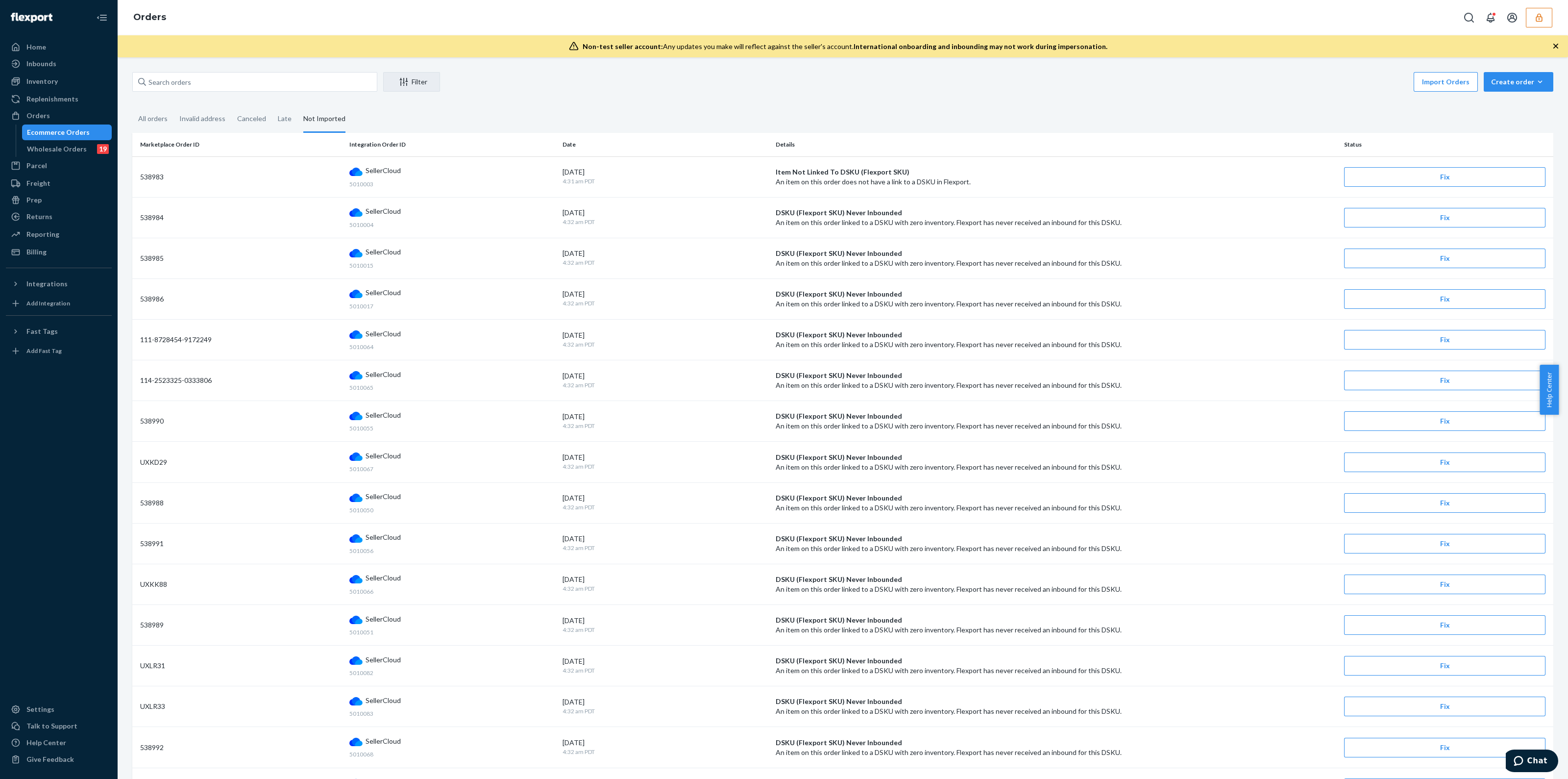
click at [245, 94] on div "Filter Import Orders Create order Ecommerce order Removal order All orders Inva…" at bounding box center [842, 604] width 1436 height 1065
click at [243, 80] on input "text" at bounding box center [254, 82] width 245 height 19
paste input "RPF8LFLM04HIP"
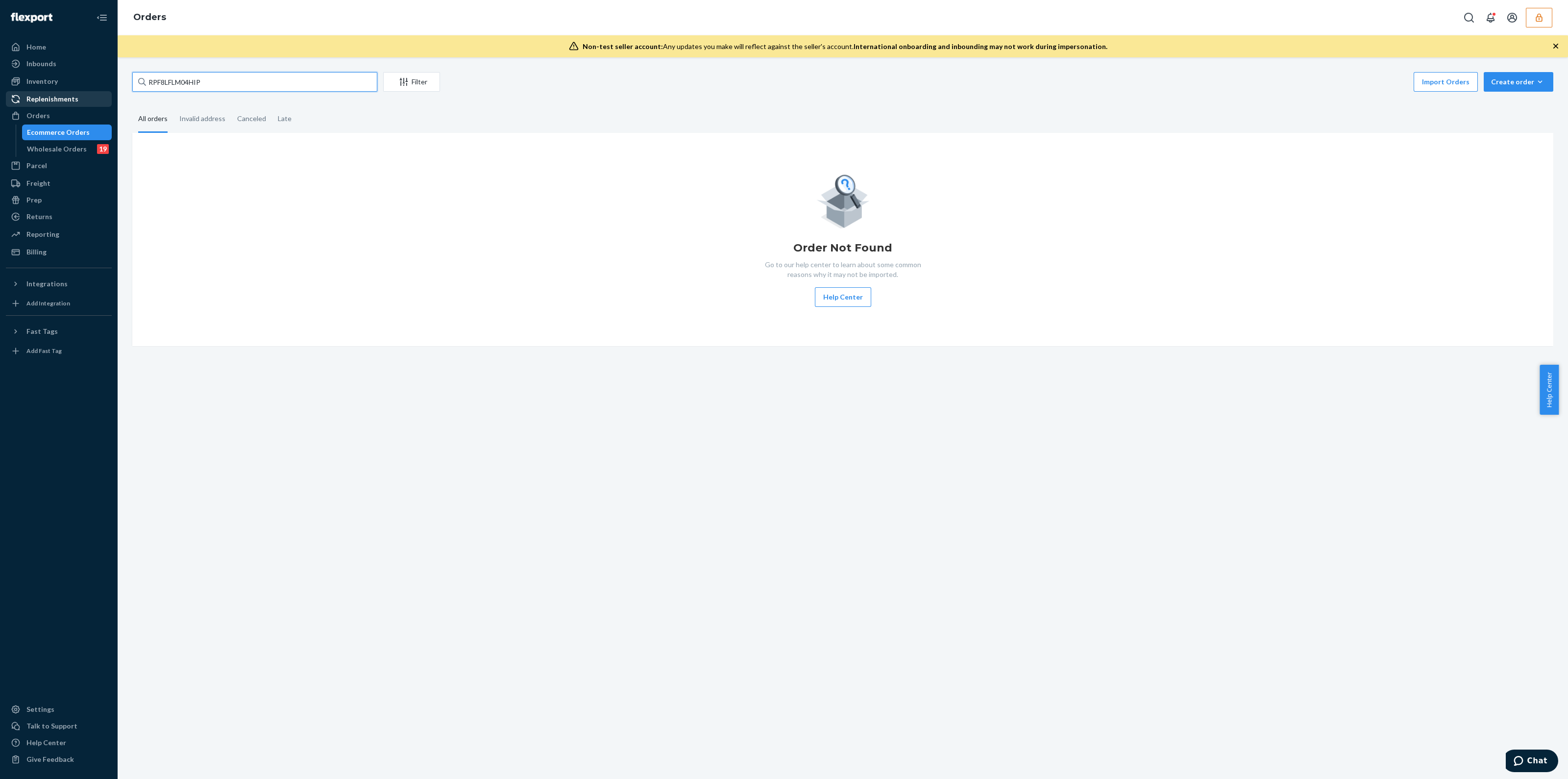
type input "RPF8LFLM04HIP"
click at [41, 103] on div "Replenishments" at bounding box center [52, 99] width 52 height 10
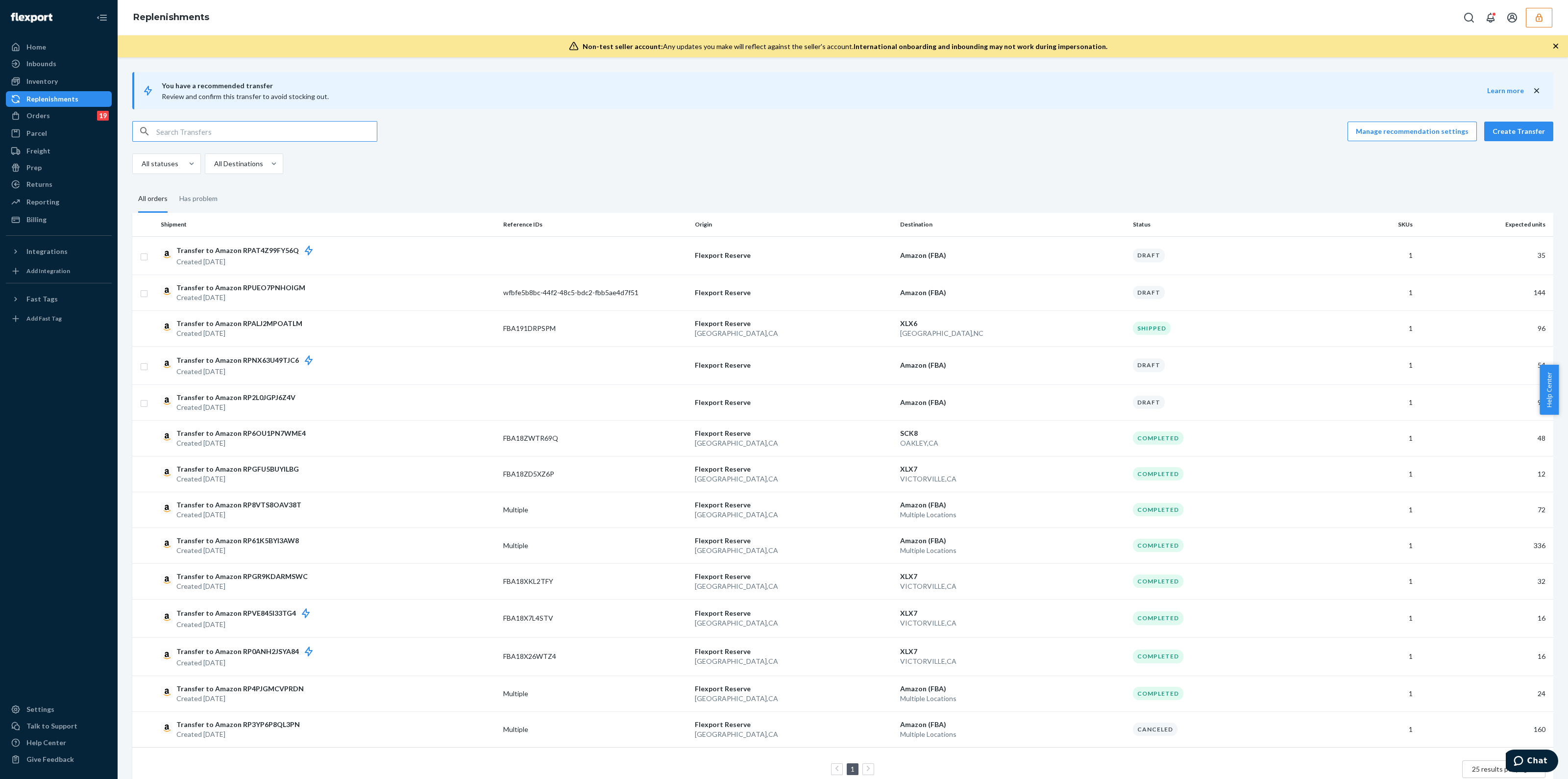
click at [209, 83] on span "You have a recommended transfer" at bounding box center [825, 85] width 1326 height 12
click at [197, 141] on div at bounding box center [254, 132] width 245 height 21
click at [206, 122] on input "text" at bounding box center [267, 132] width 220 height 19
paste input "RPF8LFLM04HIP"
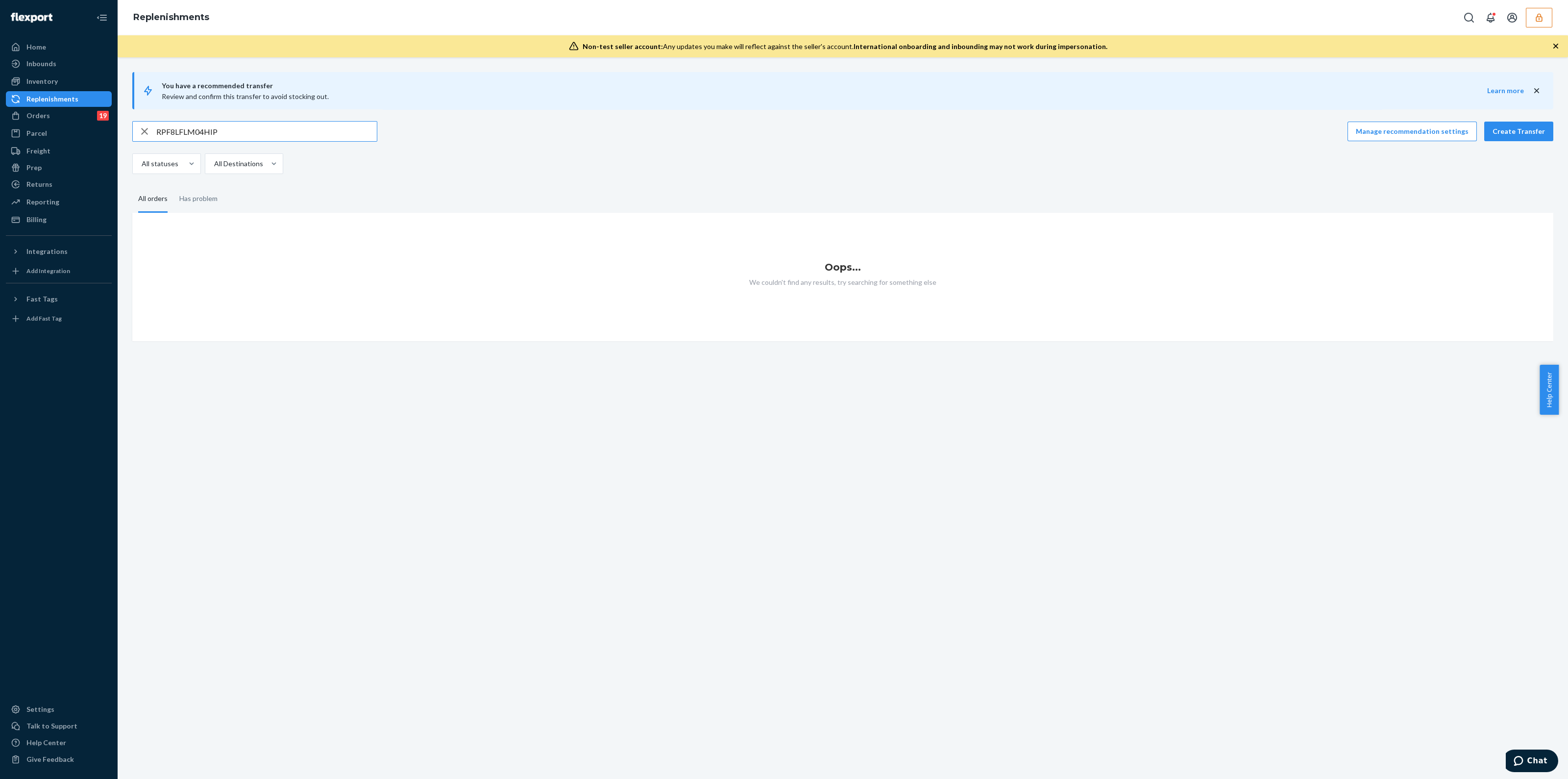
type input "RPF8LFLM04HIP"
click at [1550, 24] on button "button" at bounding box center [1539, 18] width 26 height 19
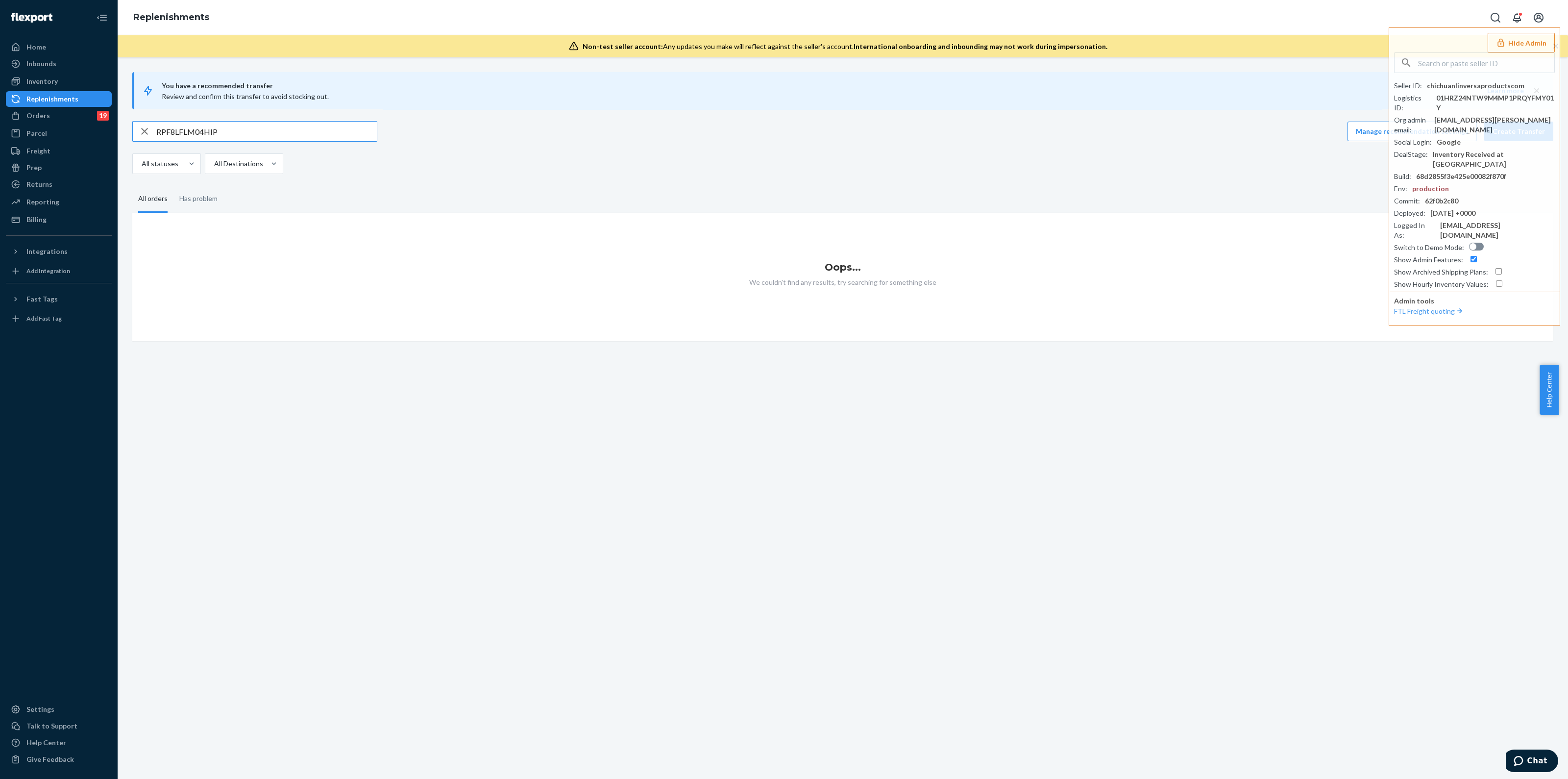
click at [298, 132] on input "RPF8LFLM04HIP" at bounding box center [267, 132] width 220 height 19
click at [74, 113] on div "Orders 19" at bounding box center [58, 116] width 104 height 14
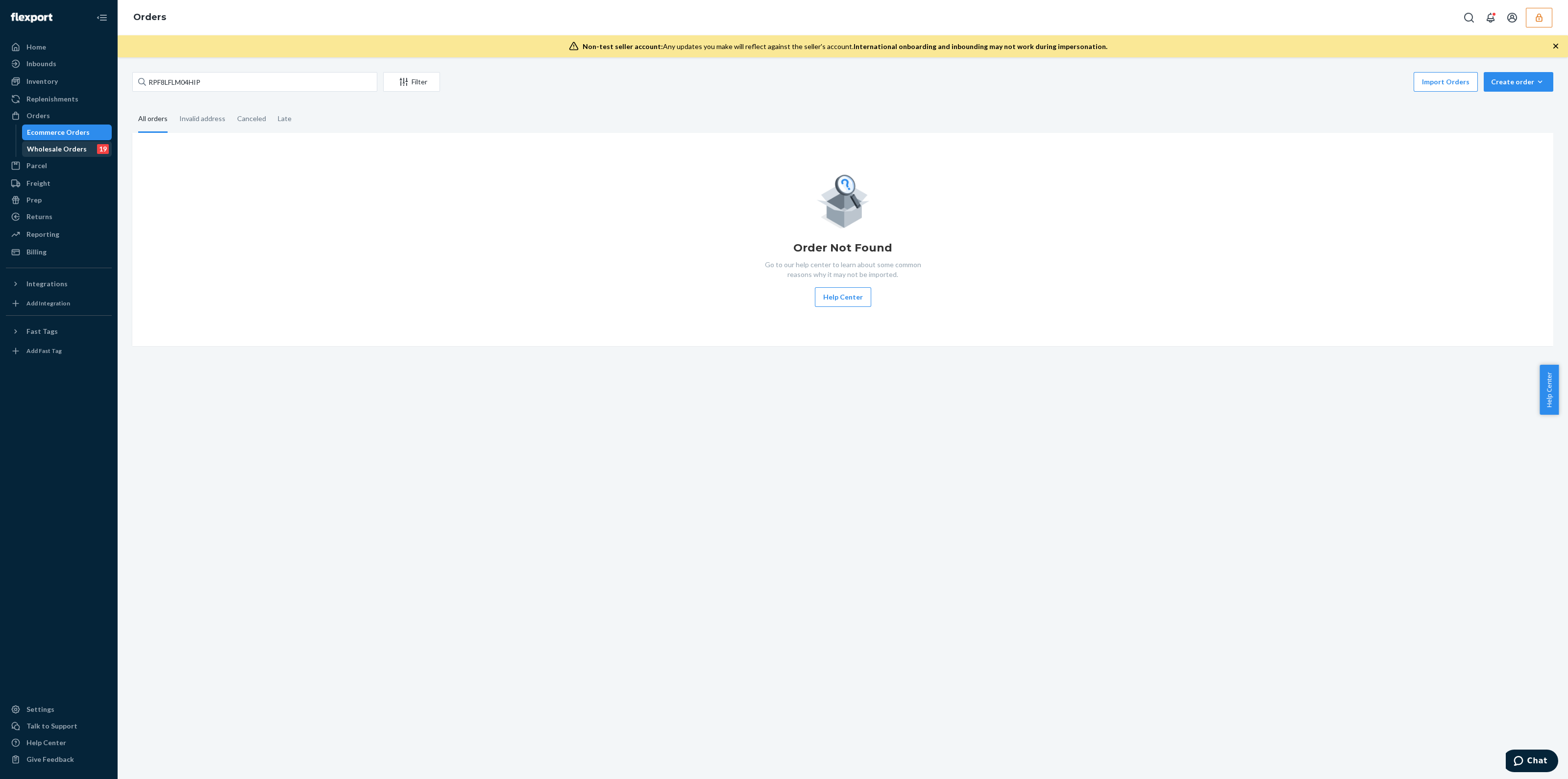
drag, startPoint x: 62, startPoint y: 146, endPoint x: 81, endPoint y: 136, distance: 21.5
click at [61, 146] on div "Wholesale Orders" at bounding box center [57, 149] width 60 height 10
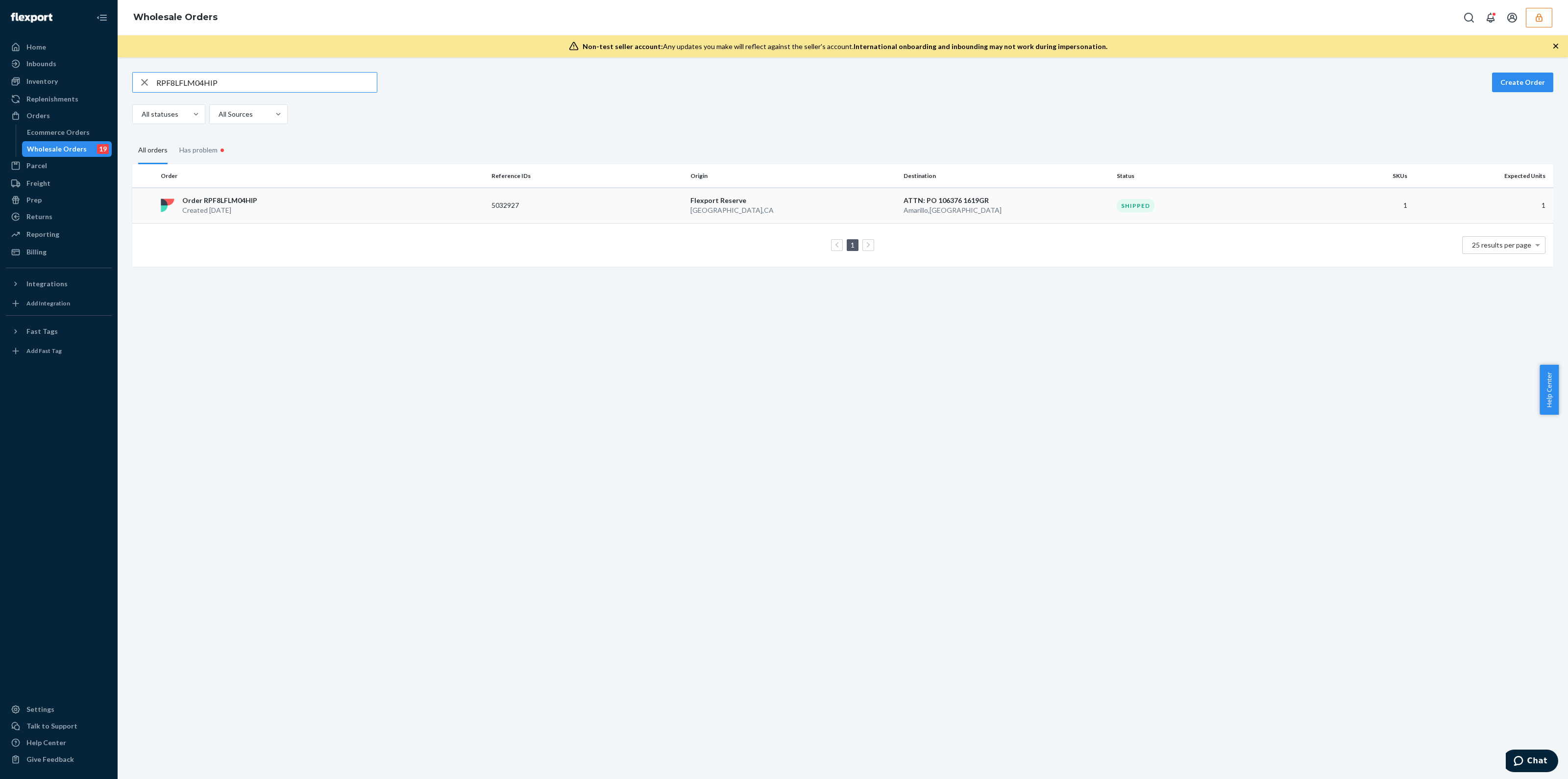
type input "RPF8LFLM04HIP"
click at [404, 210] on div "Order RPF8LFLM04HIP Created Sep 15, 2025" at bounding box center [322, 205] width 331 height 19
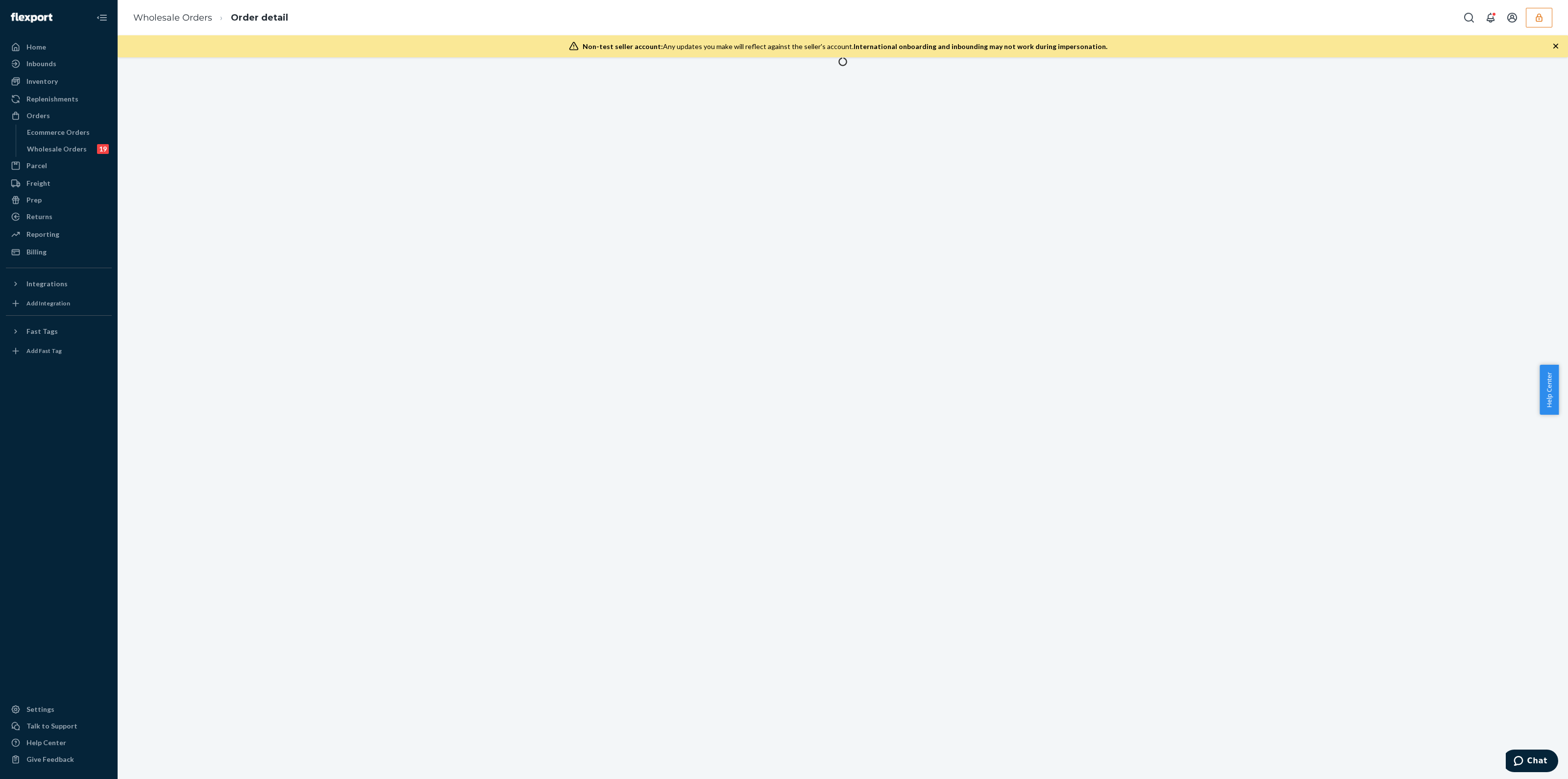
click at [404, 210] on div at bounding box center [842, 418] width 1451 height 722
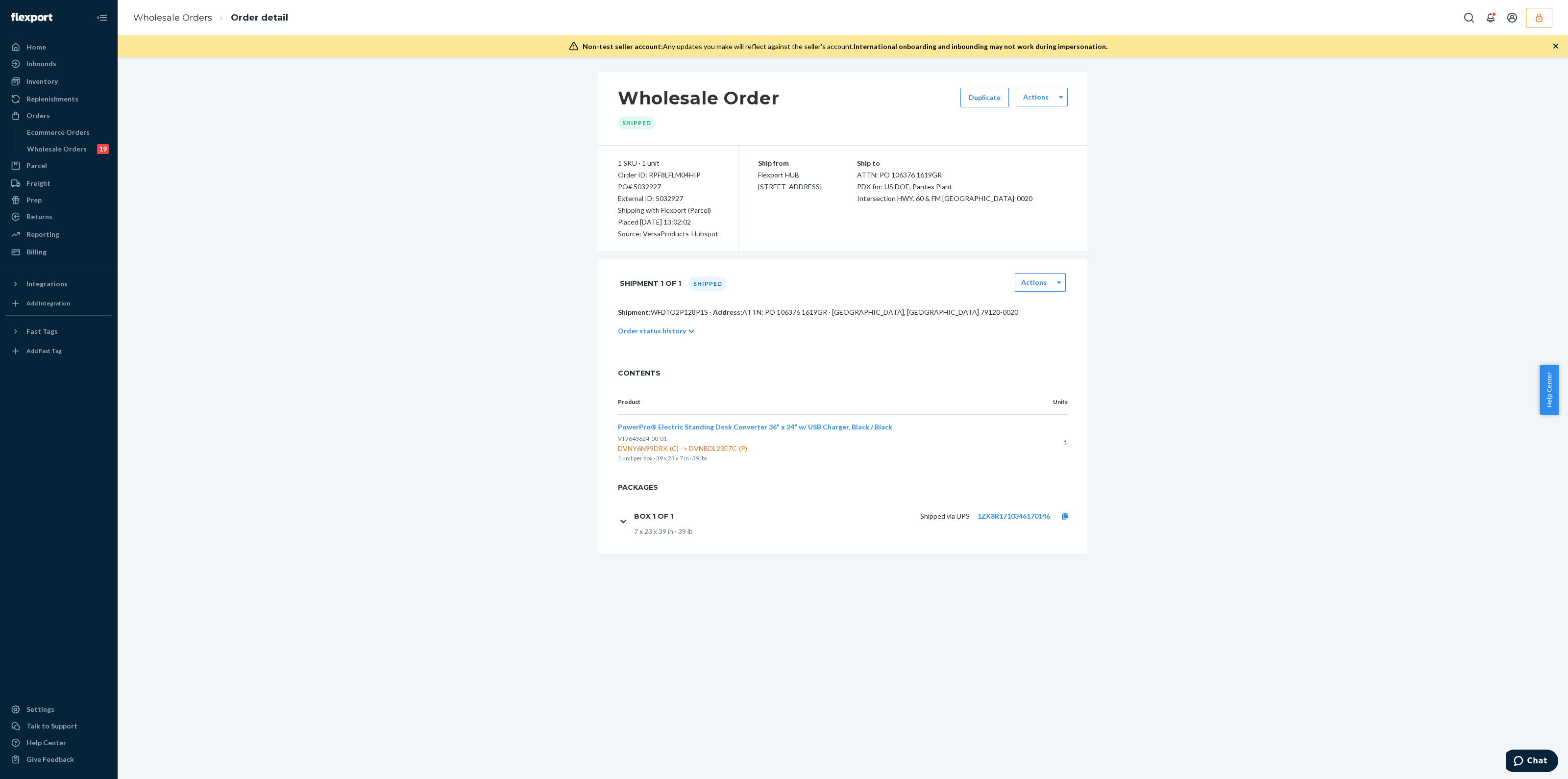
click at [1021, 521] on div "Shipped via UPS 1ZX8R1710346170146" at bounding box center [880, 516] width 398 height 21
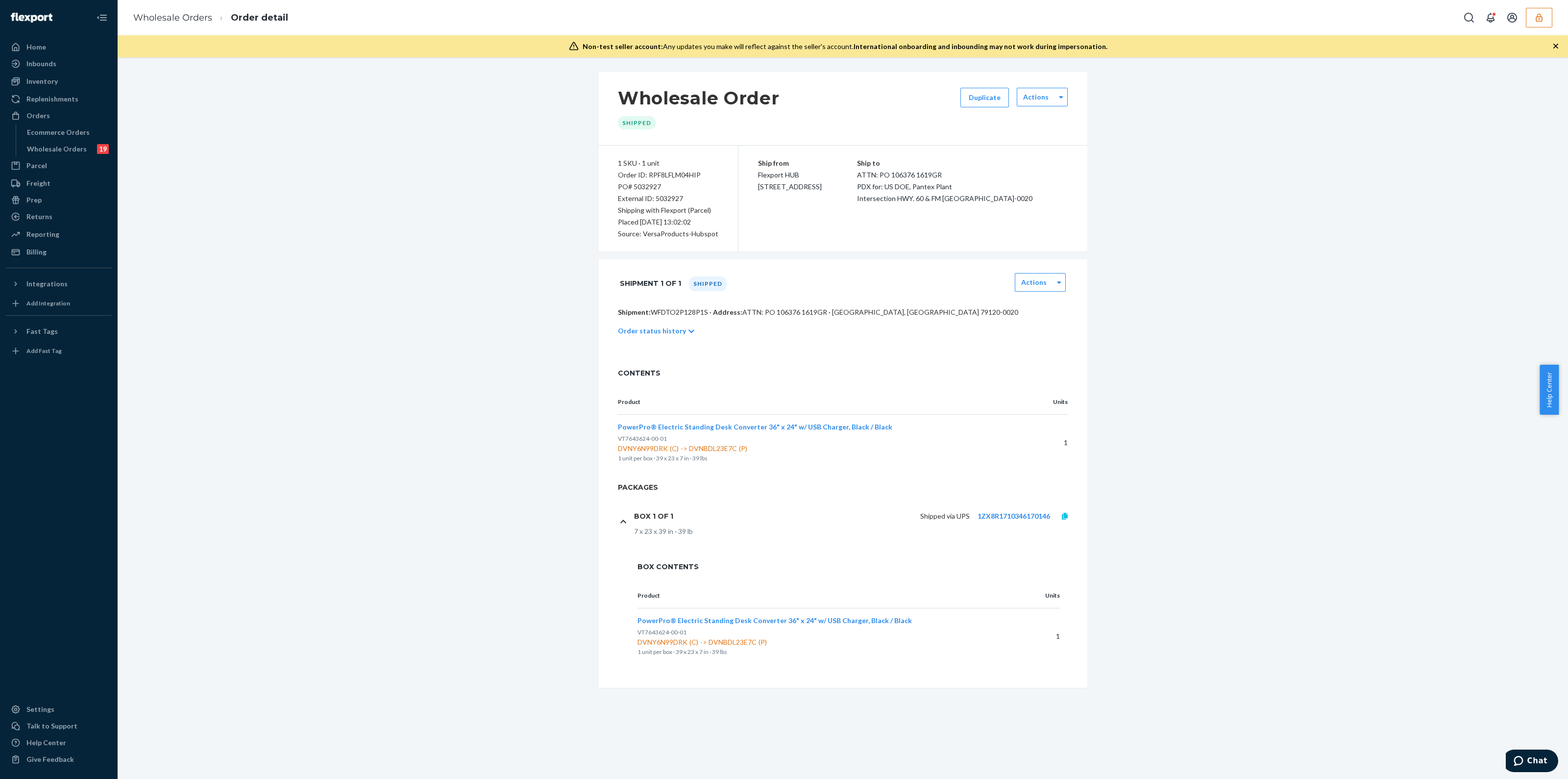
click at [1062, 513] on icon at bounding box center [1065, 516] width 6 height 7
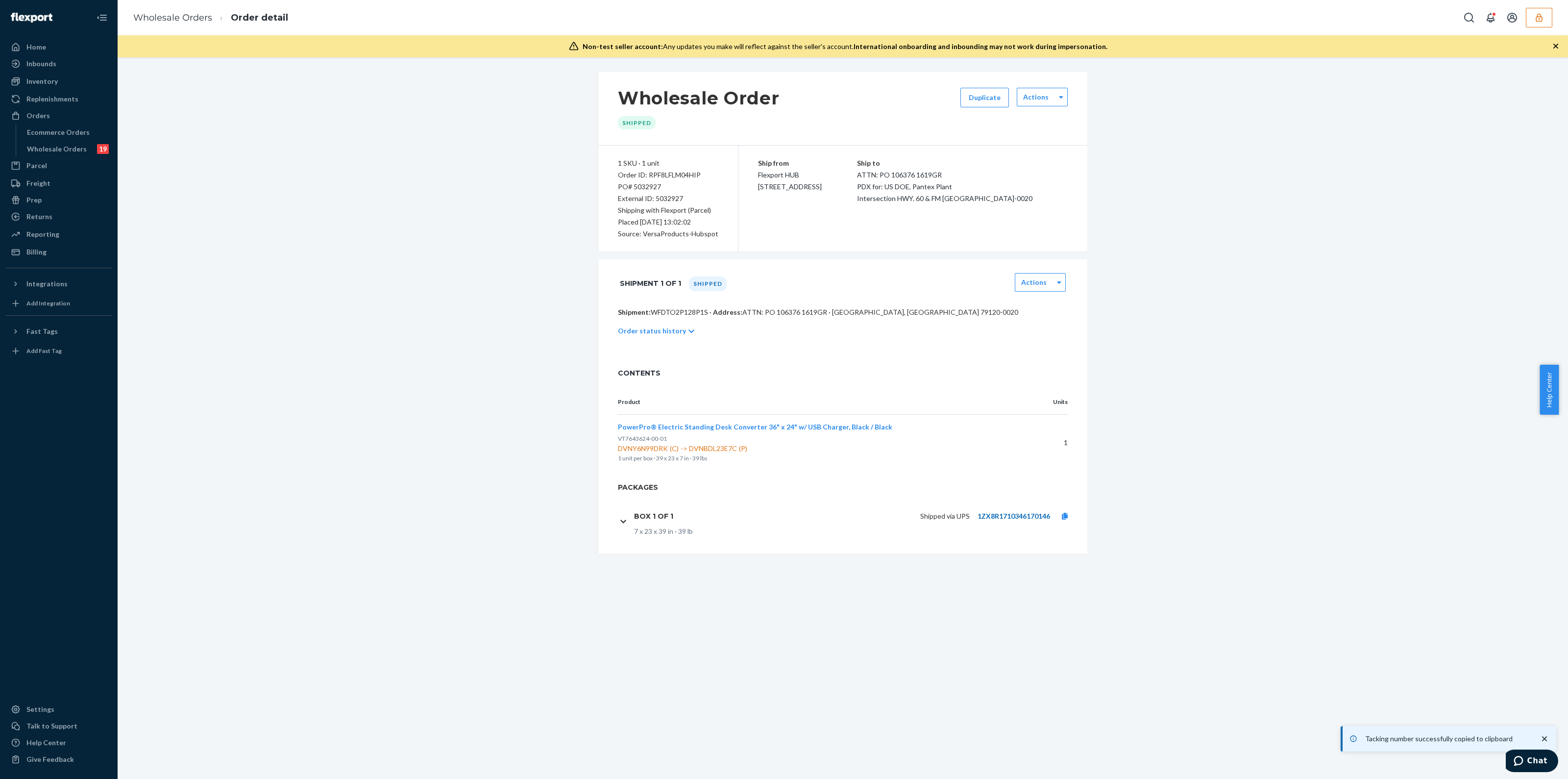
click at [1000, 515] on link "1ZX8R1710346170146" at bounding box center [1013, 516] width 72 height 9
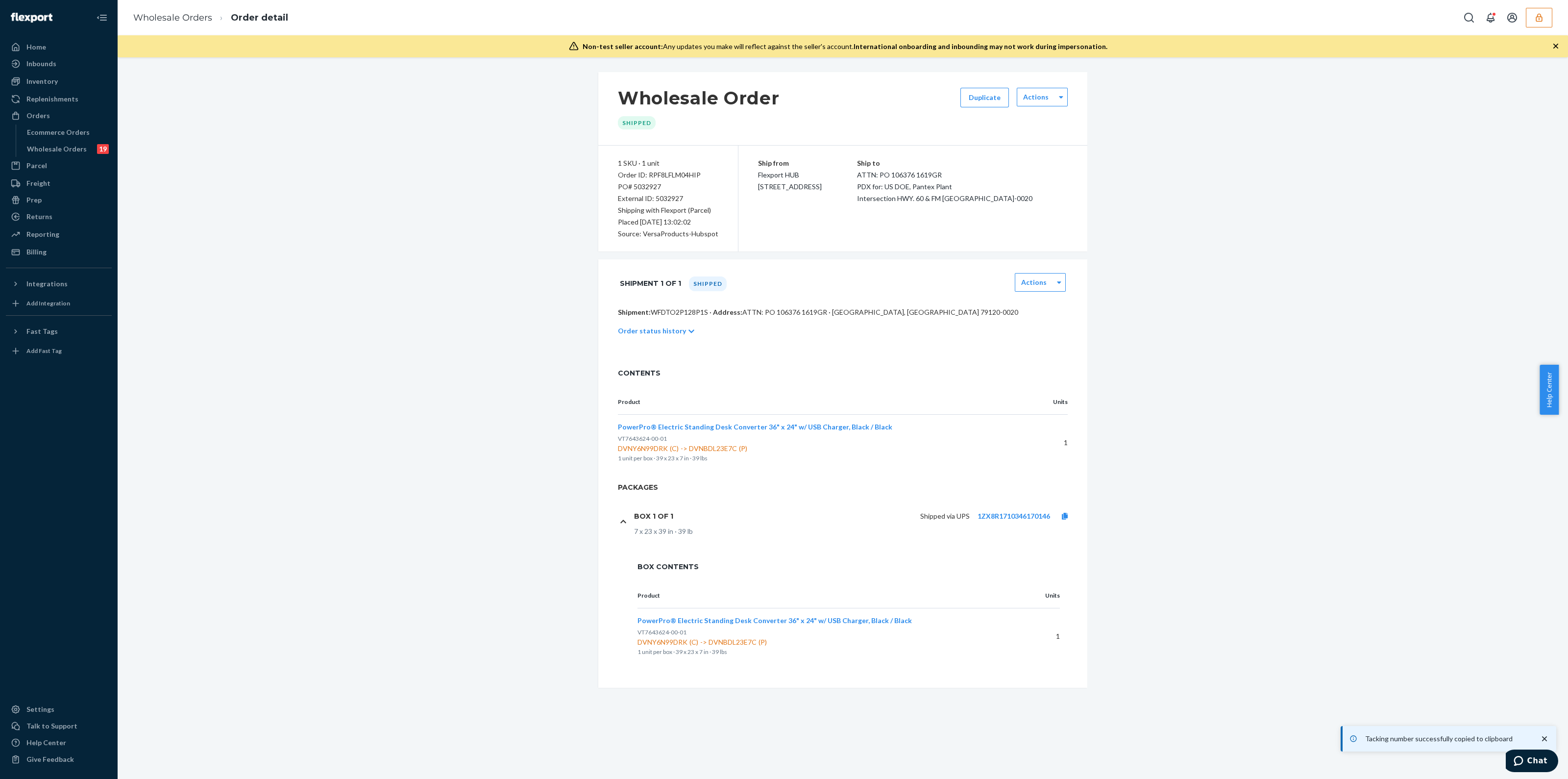
click at [1544, 19] on button "button" at bounding box center [1539, 18] width 26 height 19
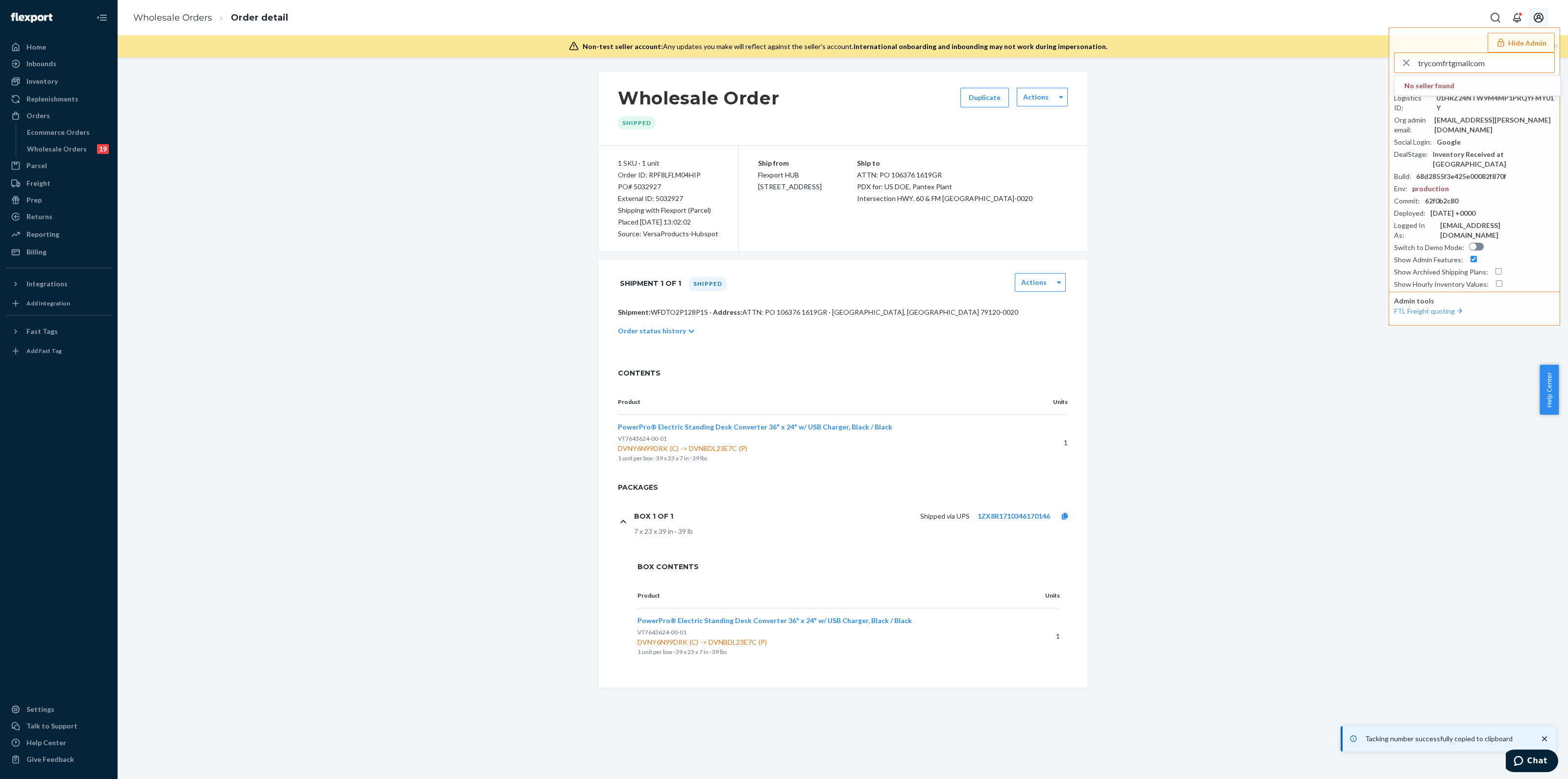
type input "trycomfrtgmailcom"
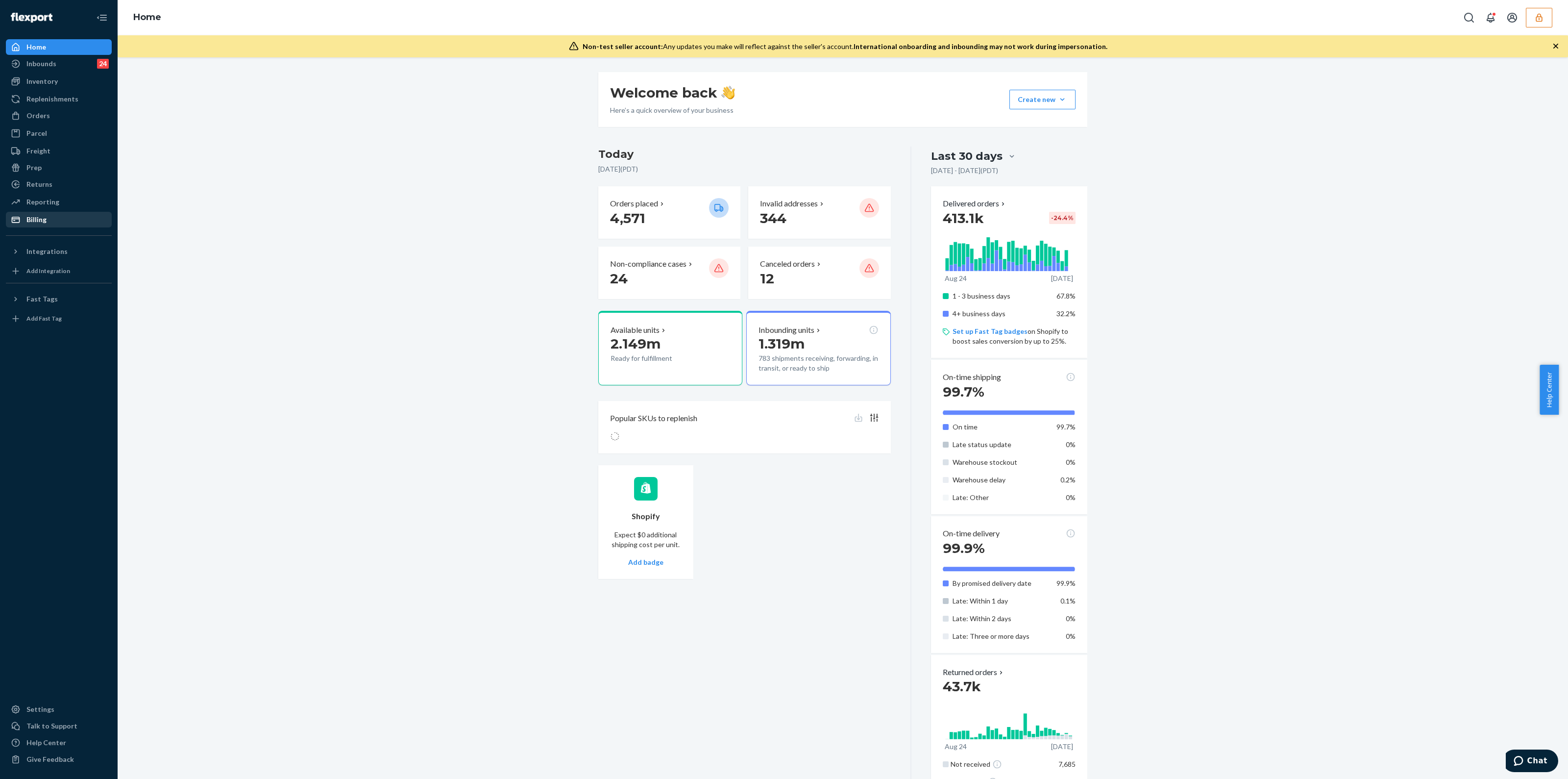
click at [53, 222] on div "Billing" at bounding box center [58, 219] width 104 height 14
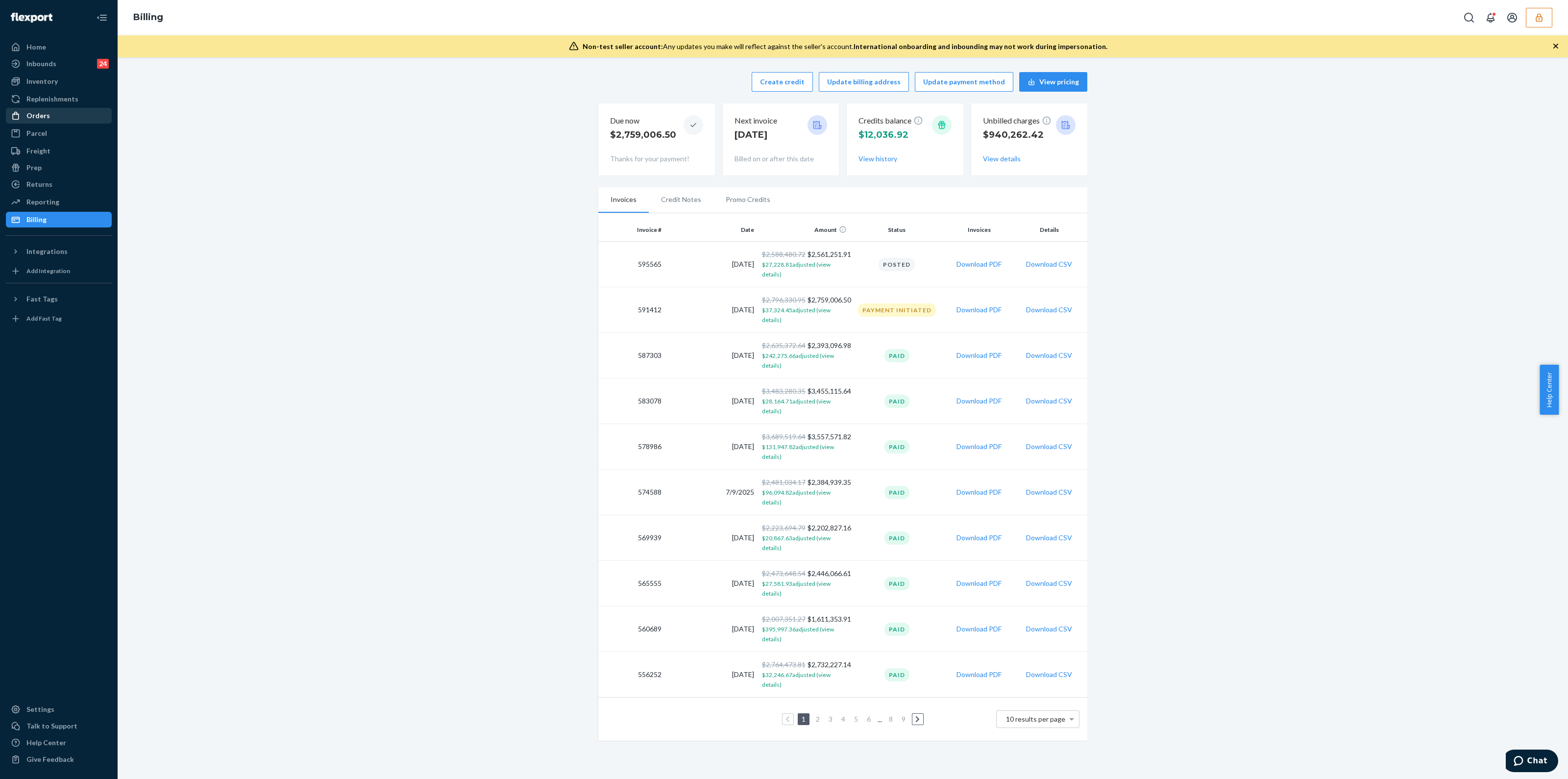
click at [49, 114] on div "Orders" at bounding box center [58, 116] width 104 height 14
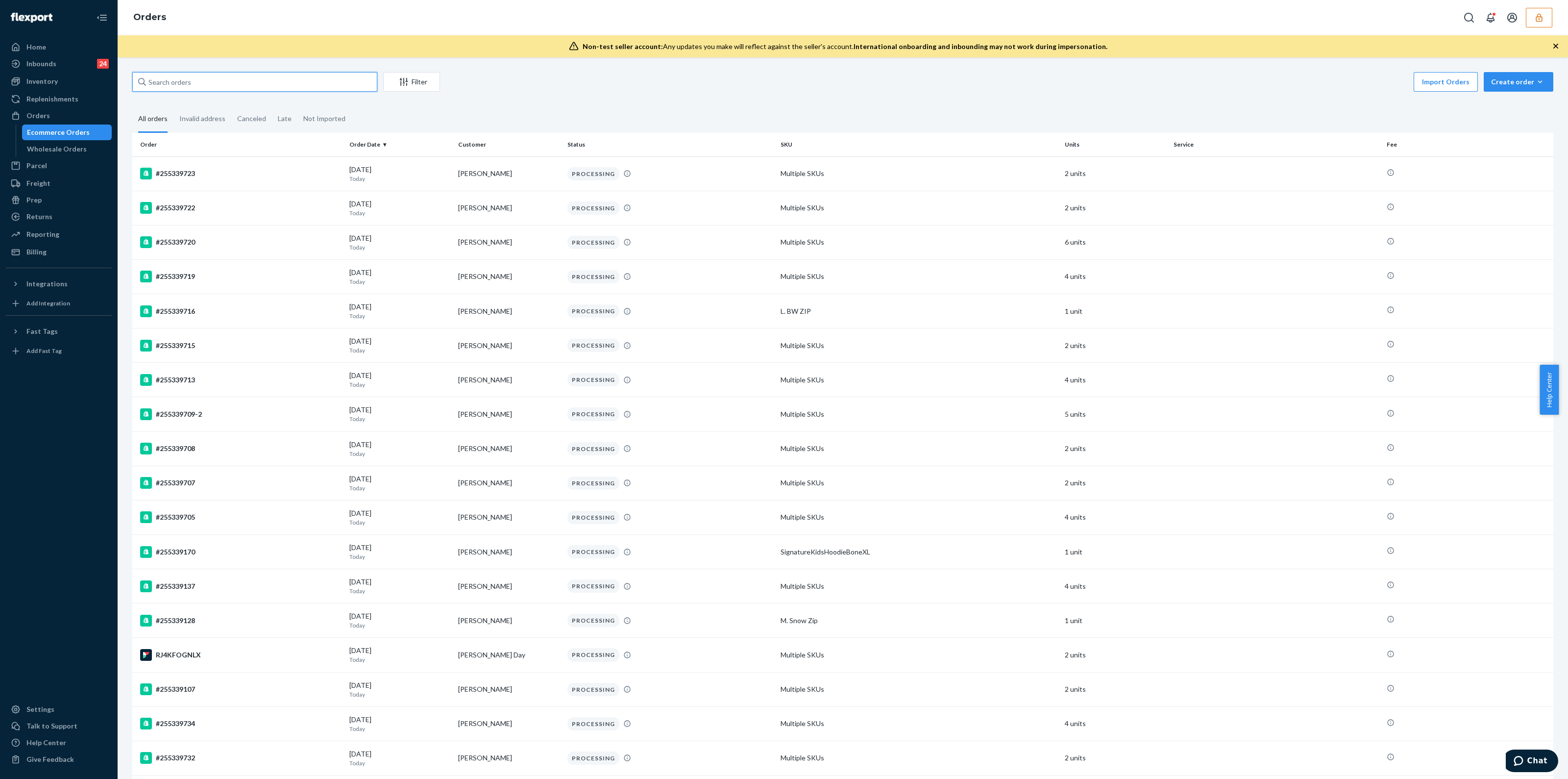
click at [327, 80] on input "text" at bounding box center [254, 82] width 245 height 19
paste input "253878905"
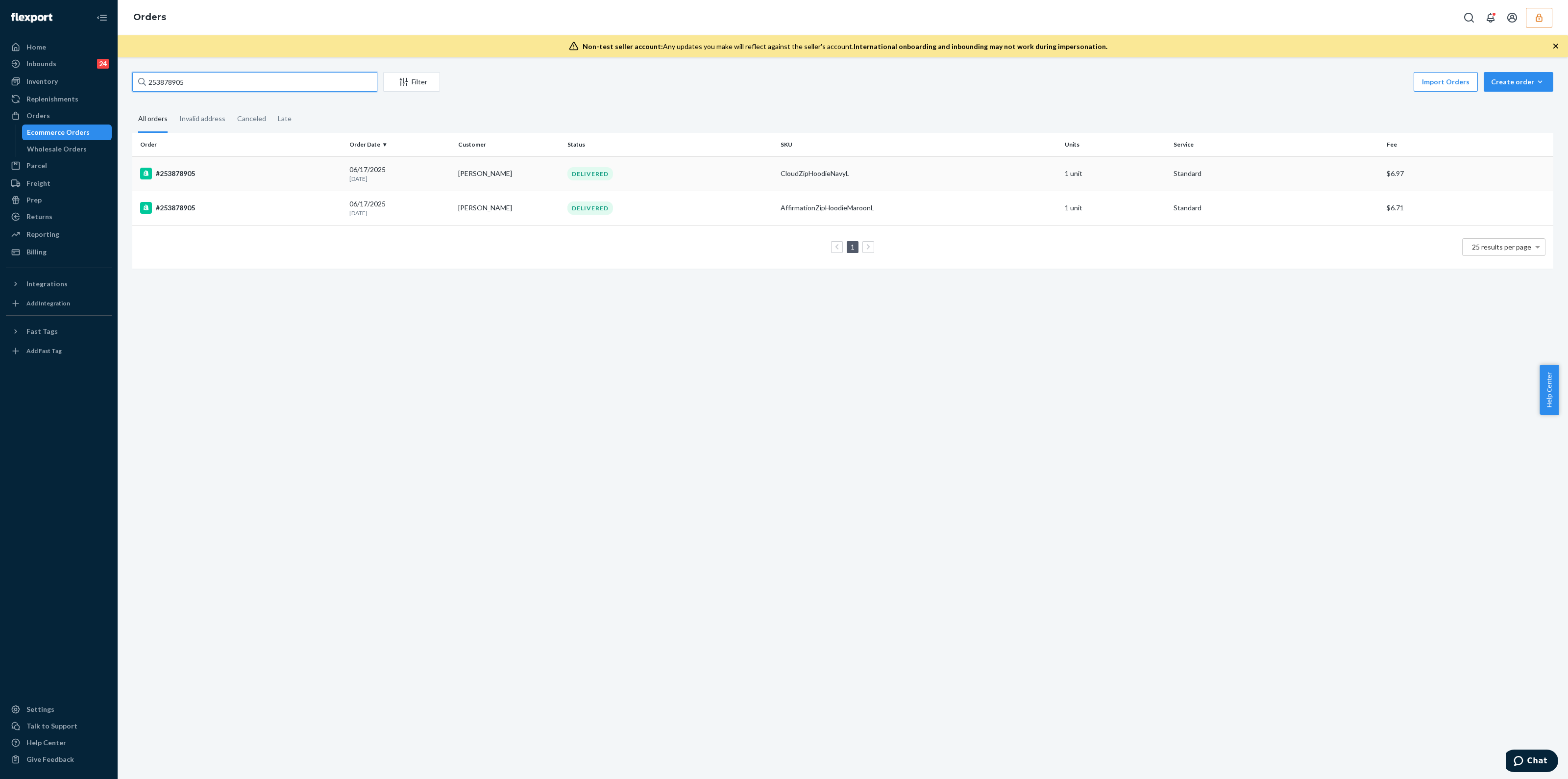
type input "253878905"
click at [839, 177] on div "CloudZipHoodieNavyL" at bounding box center [919, 174] width 276 height 10
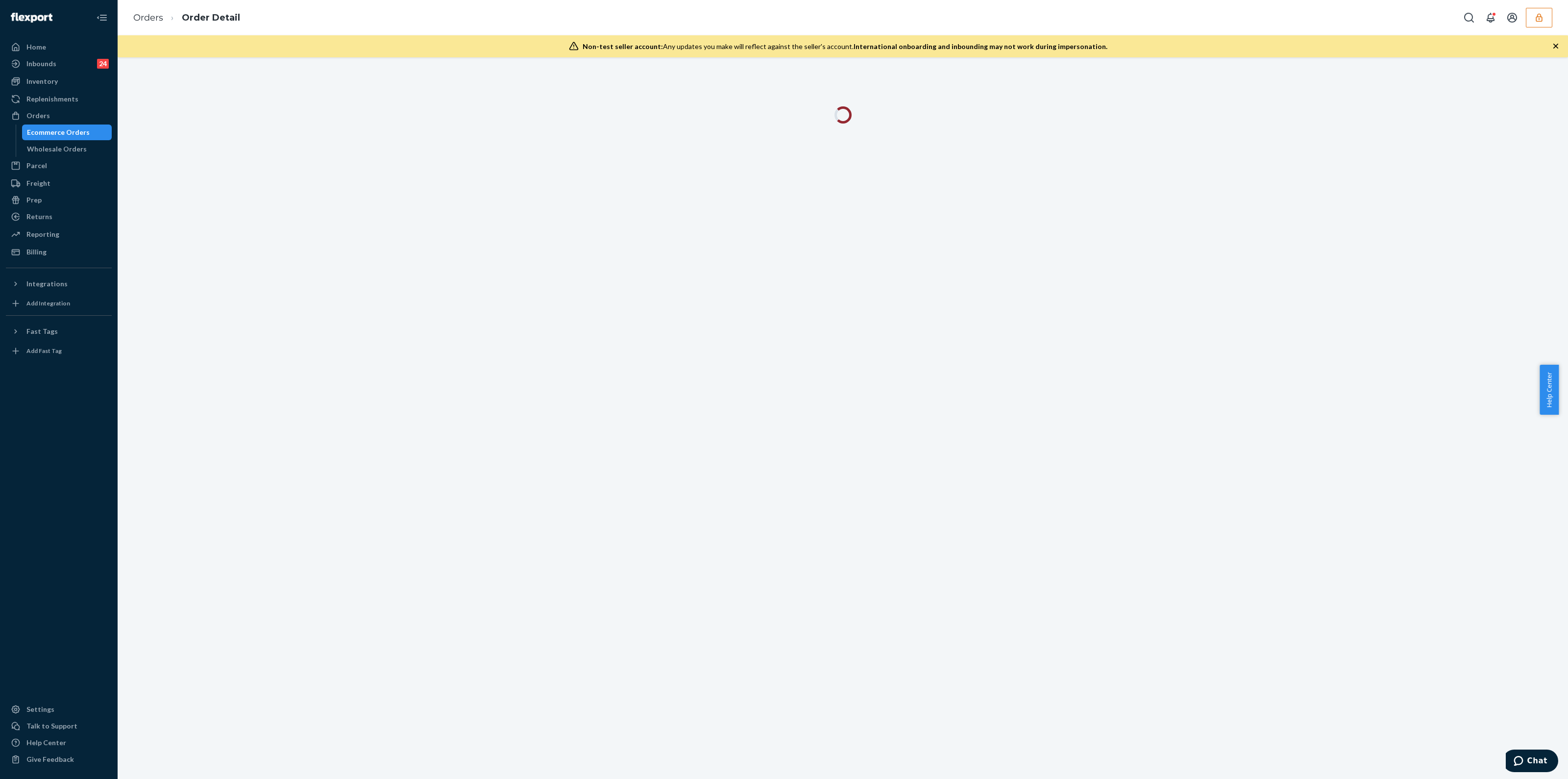
click at [1553, 45] on icon "button" at bounding box center [1556, 46] width 10 height 10
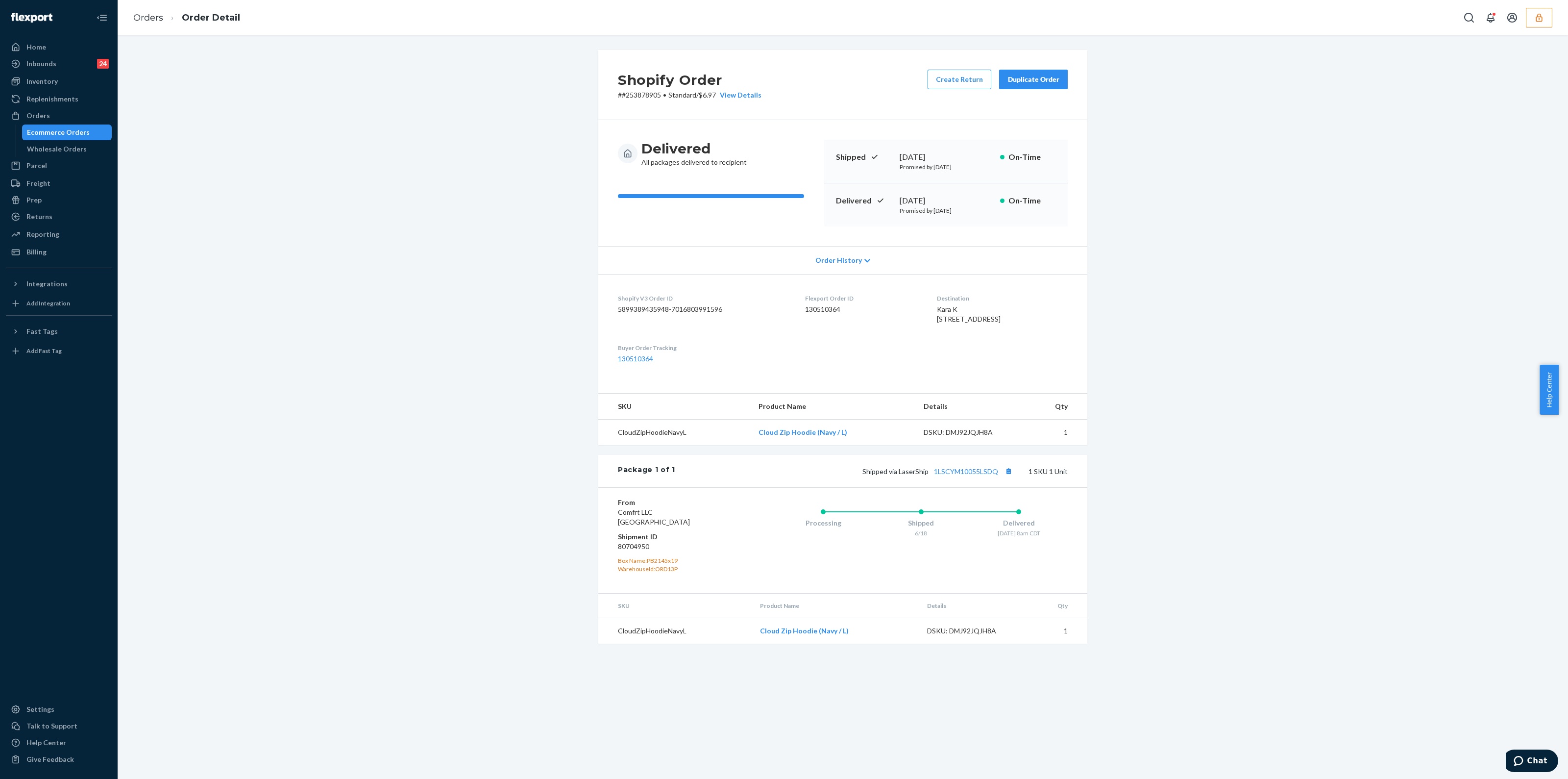
click at [1531, 26] on button "button" at bounding box center [1539, 18] width 26 height 19
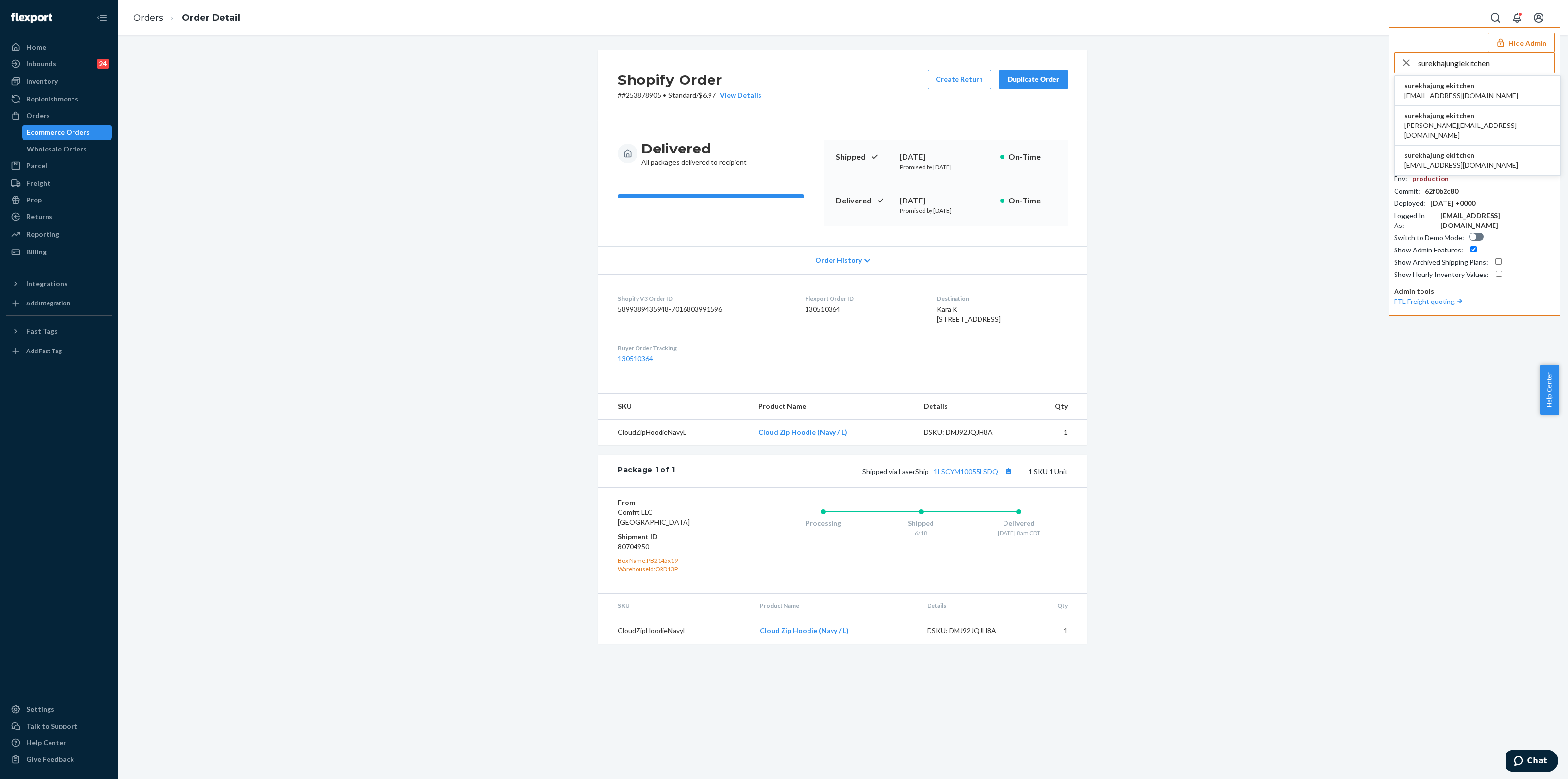
type input "surekhajunglekitchen"
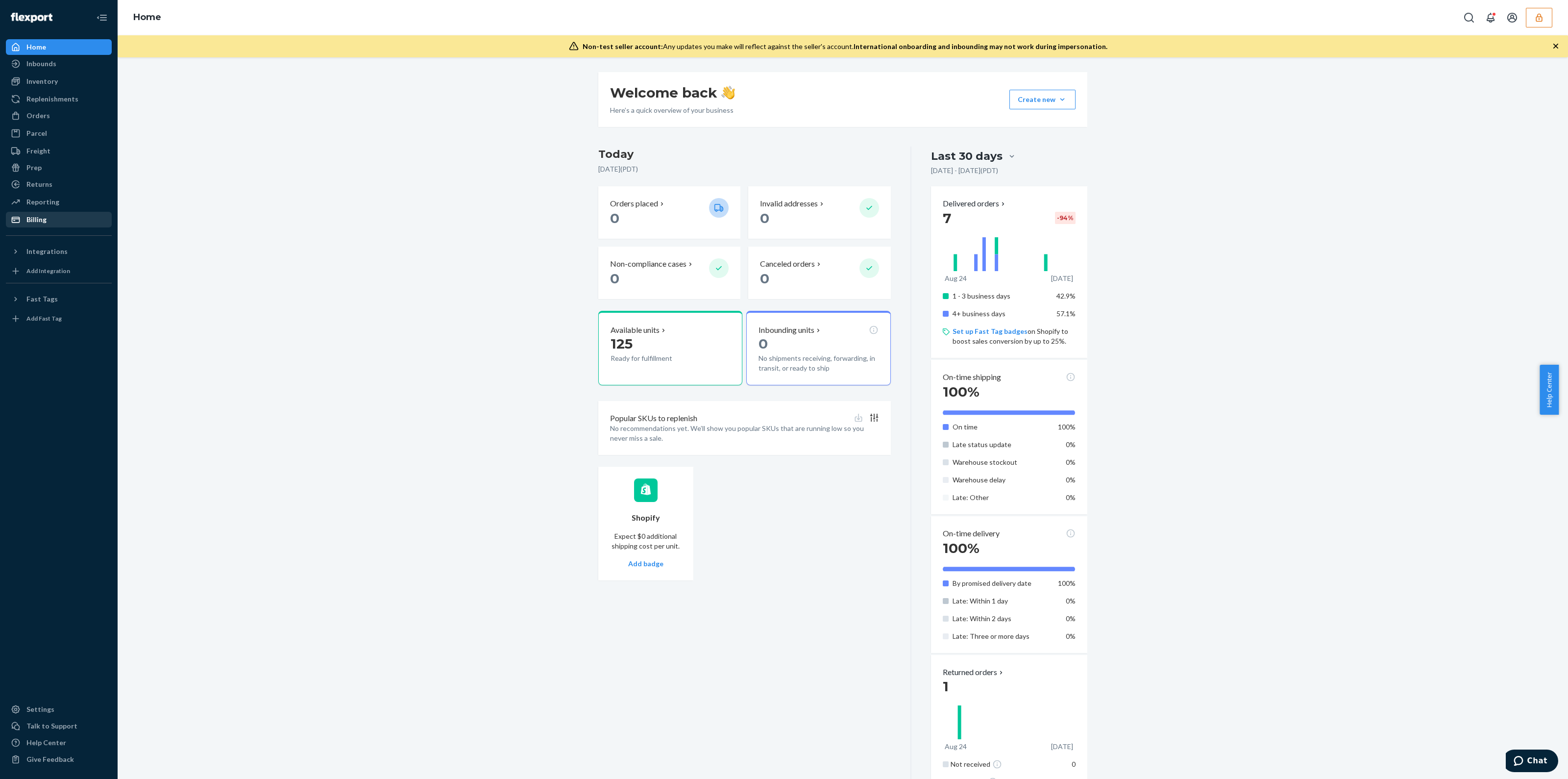
click at [72, 222] on div "Billing" at bounding box center [58, 219] width 104 height 14
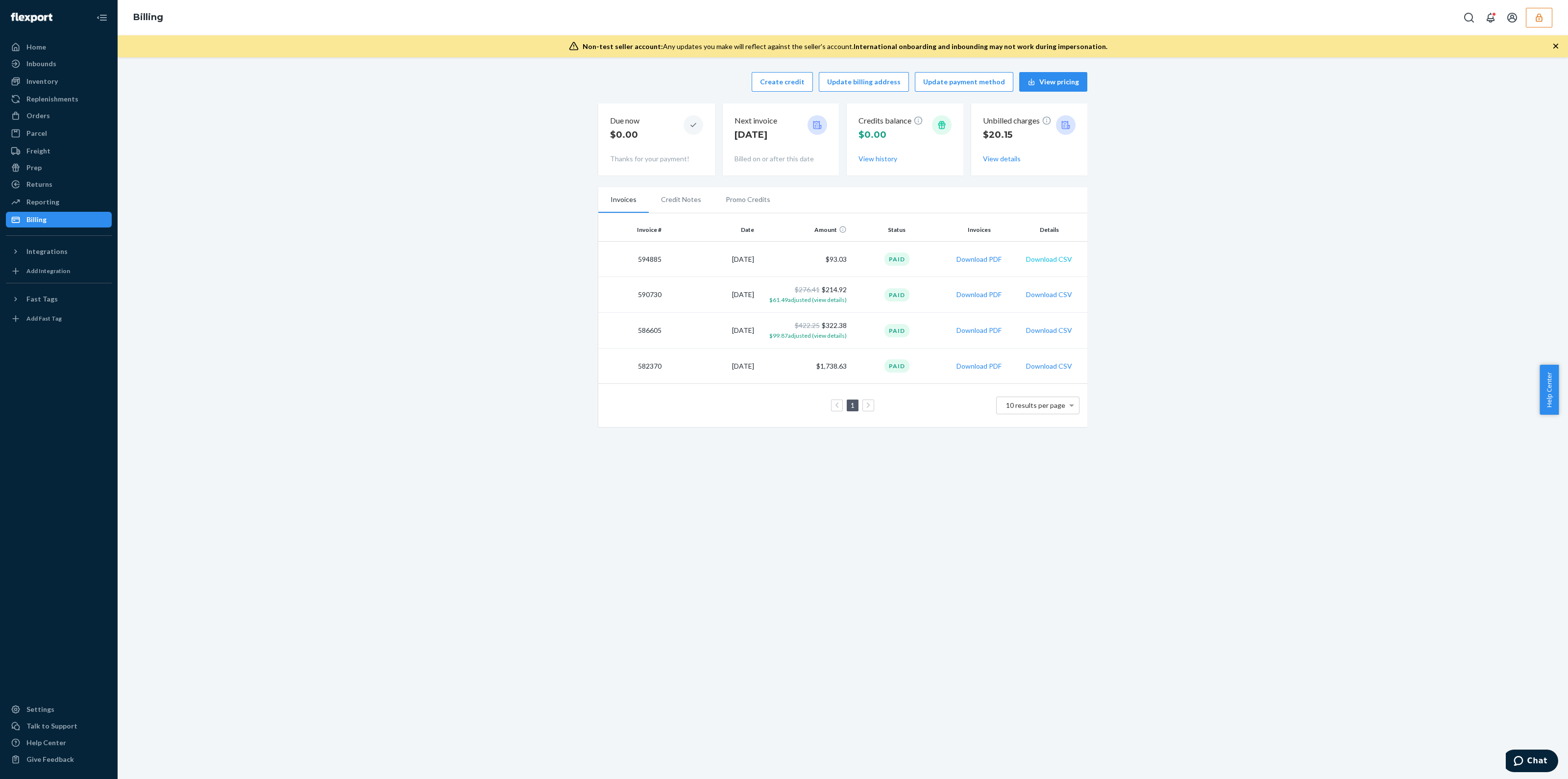
click at [1046, 263] on button "Download CSV" at bounding box center [1049, 259] width 46 height 10
drag, startPoint x: 18, startPoint y: 117, endPoint x: 69, endPoint y: 96, distance: 55.2
click at [18, 117] on icon at bounding box center [15, 116] width 6 height 9
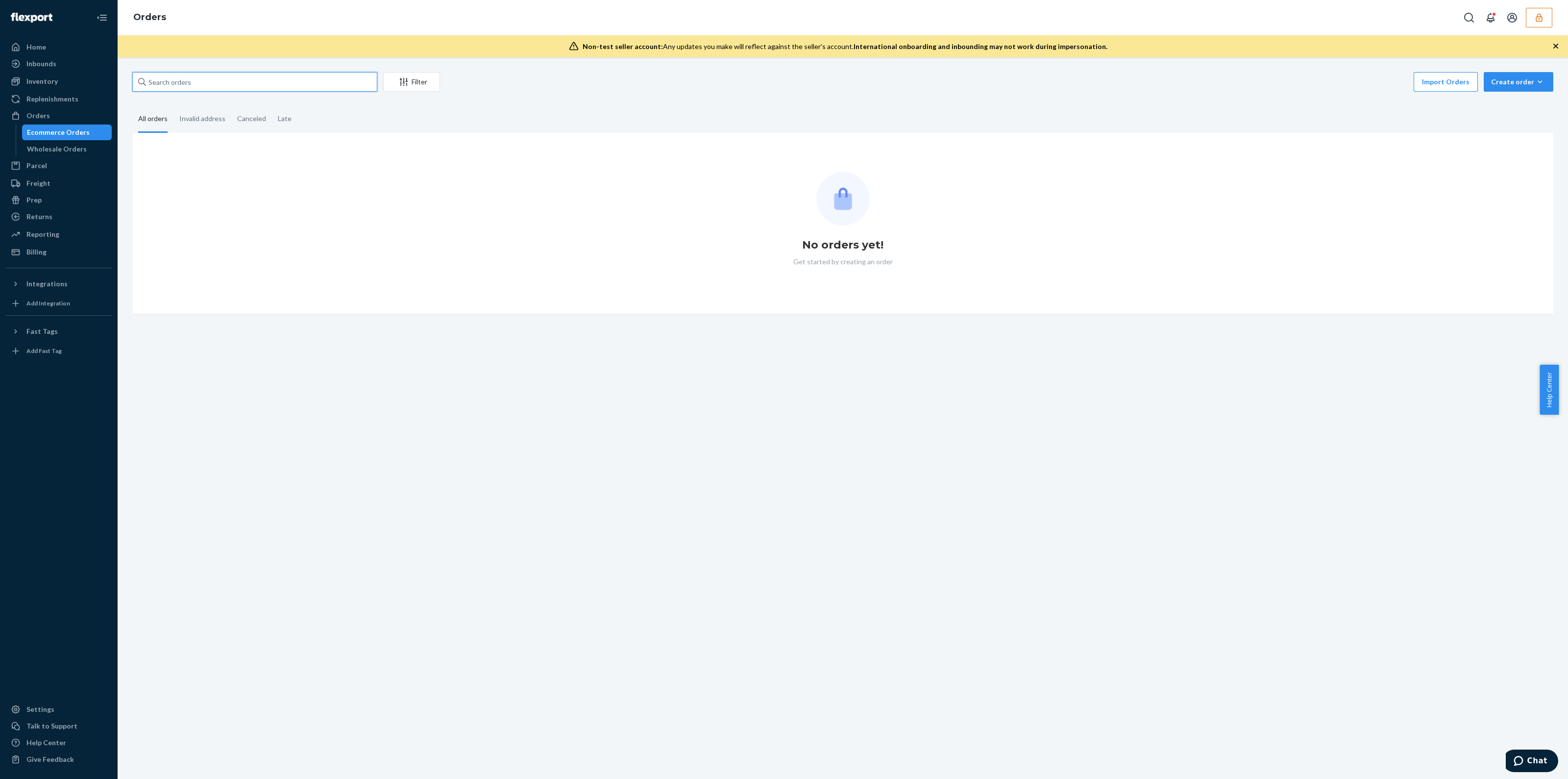
click at [234, 74] on input "text" at bounding box center [254, 82] width 245 height 19
paste input "133374493"
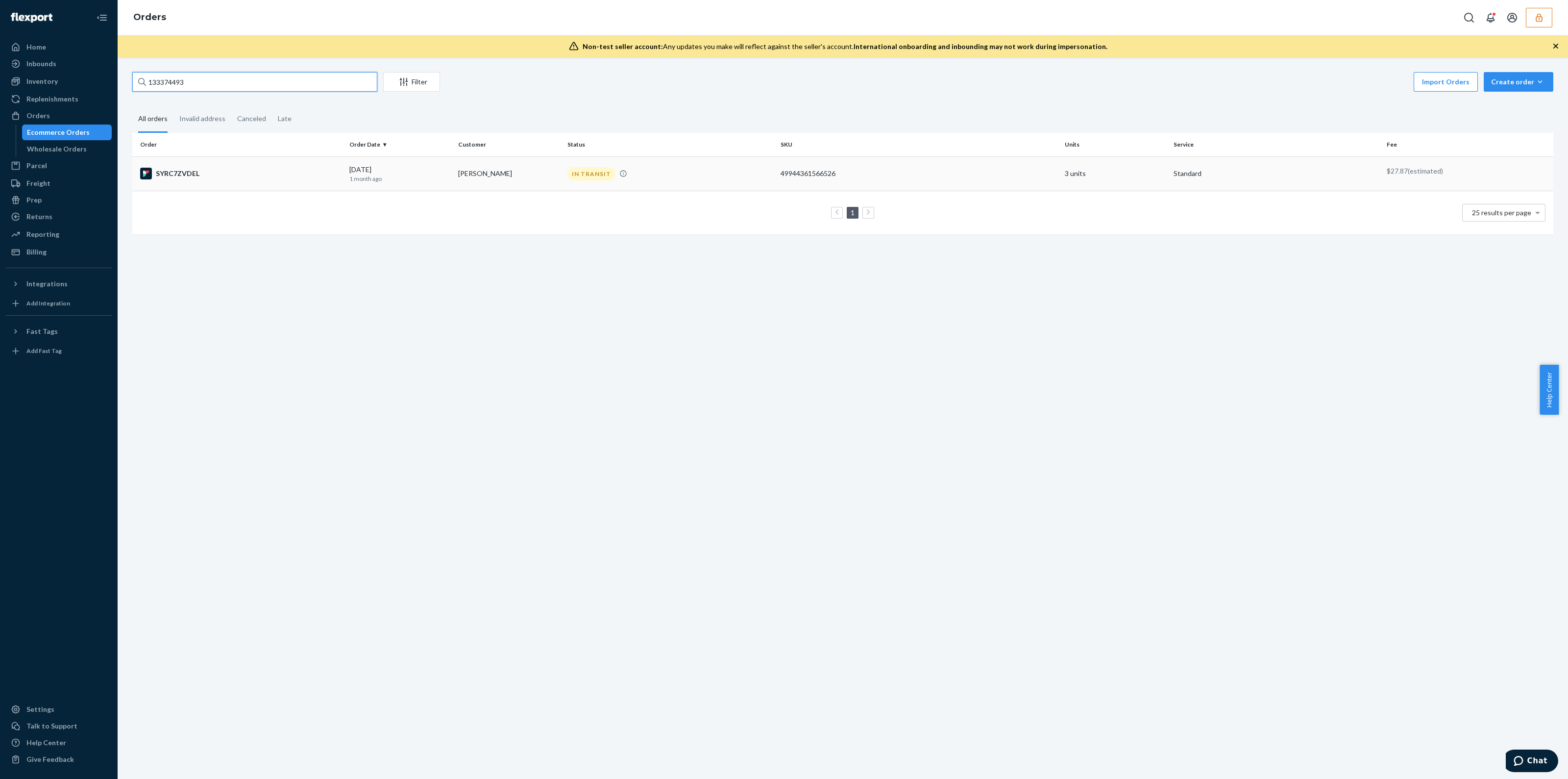
type input "133374493"
click at [707, 172] on div "IN TRANSIT" at bounding box center [670, 174] width 209 height 13
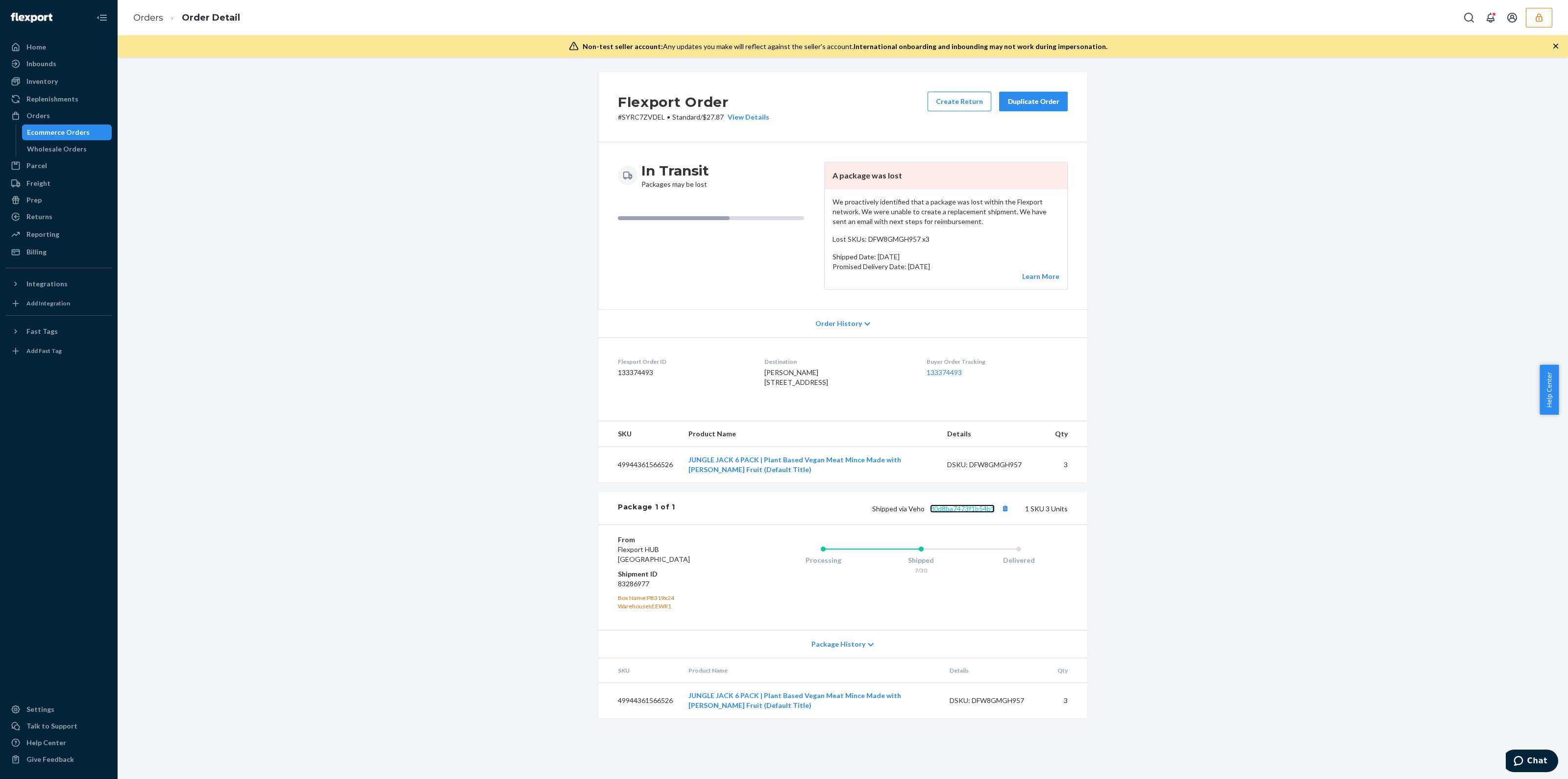
click at [961, 513] on link "d0d8ba7473f1b54b1" at bounding box center [962, 509] width 65 height 9
click at [621, 589] on dd "83286977" at bounding box center [676, 584] width 117 height 10
click at [672, 547] on div "From Flexport HUB Phillipsburg, NJ 08865 Shipment ID 83286977 Box Name: PB319x2…" at bounding box center [842, 577] width 489 height 105
click at [641, 370] on dd "133374493" at bounding box center [683, 373] width 131 height 10
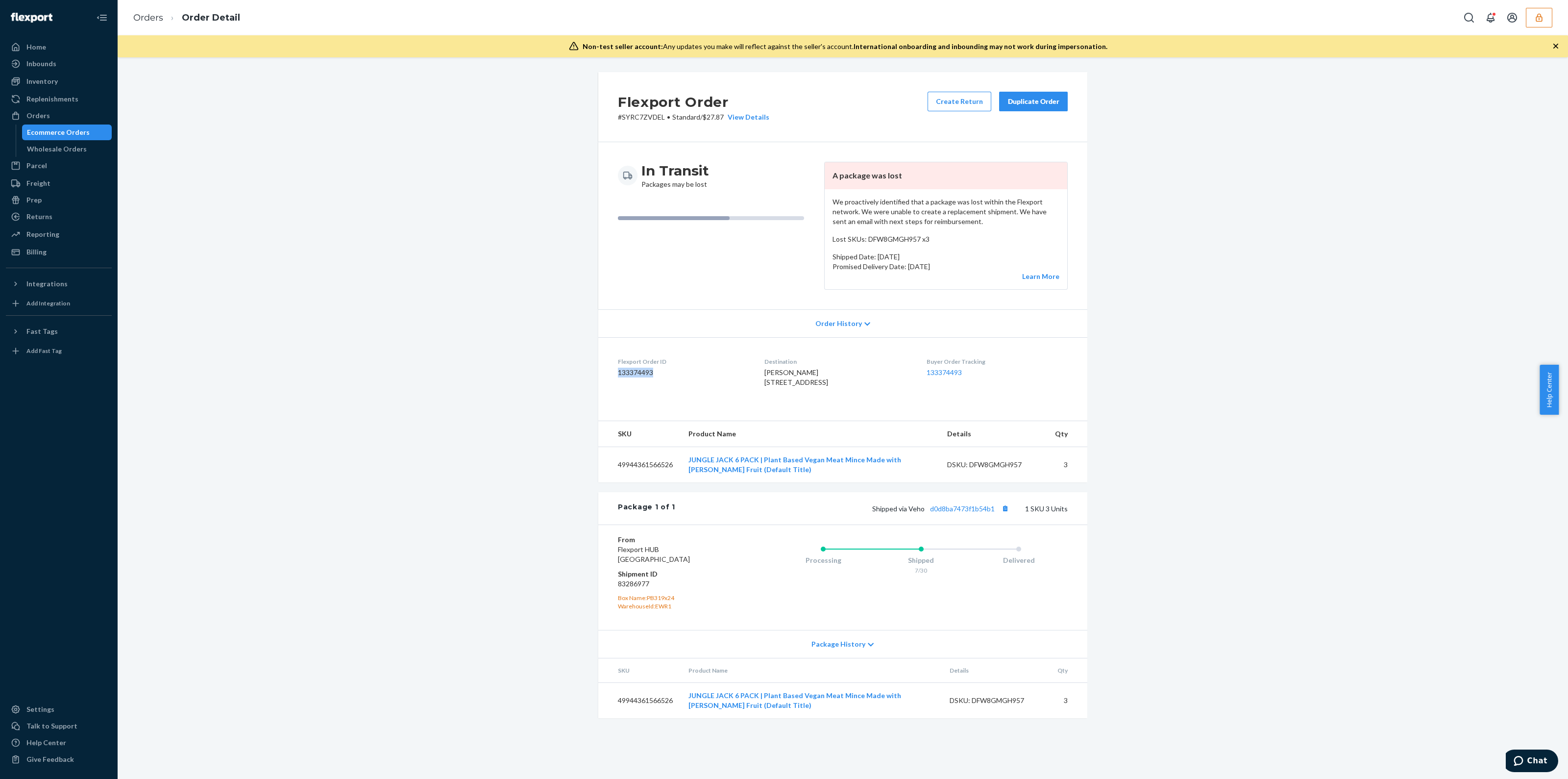
click at [641, 370] on dd "133374493" at bounding box center [683, 373] width 131 height 10
copy dd "133374493"
click at [976, 513] on link "d0d8ba7473f1b54b1" at bounding box center [962, 509] width 65 height 9
click at [72, 253] on div "Billing" at bounding box center [58, 252] width 104 height 14
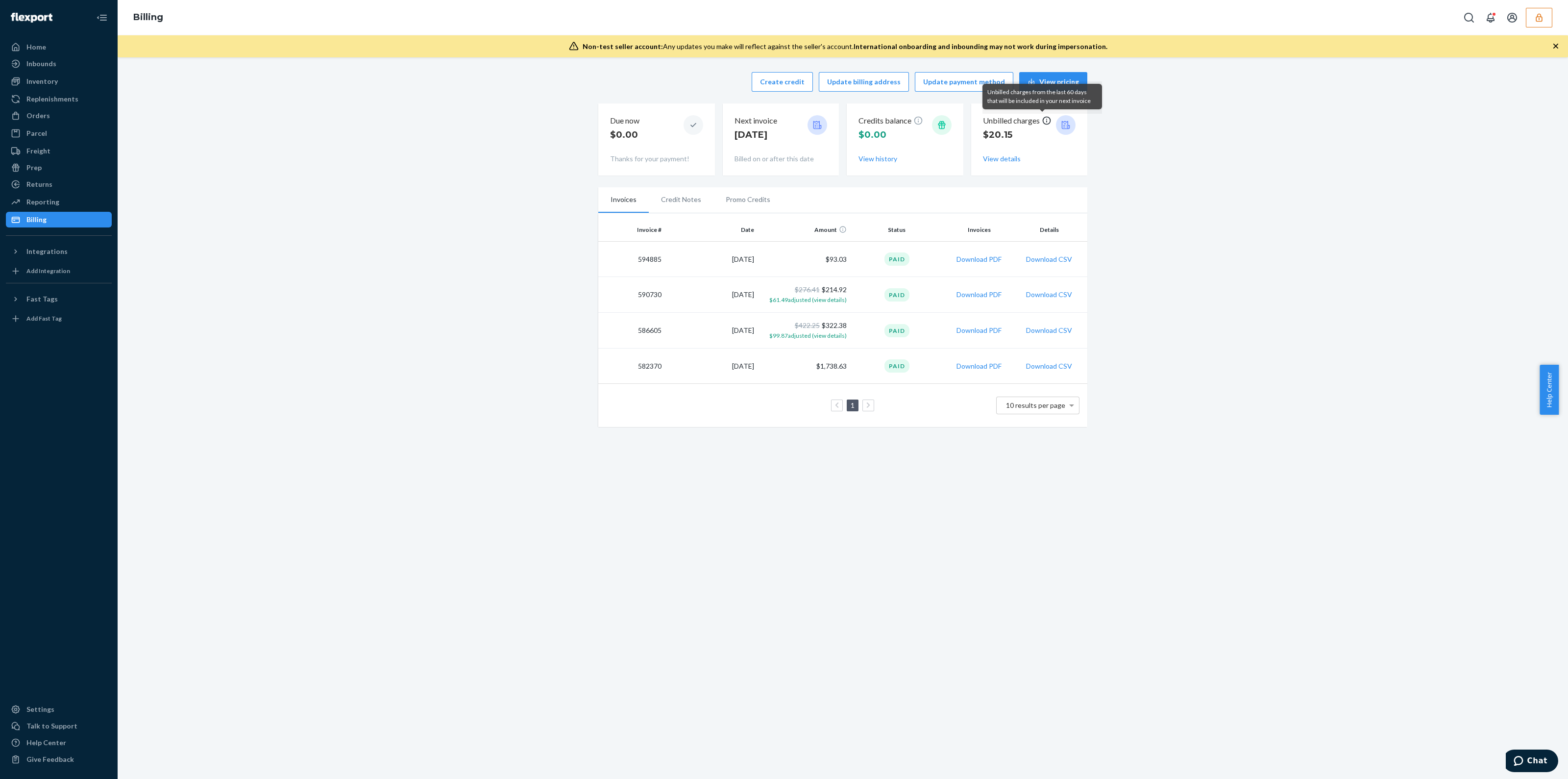
click at [1045, 121] on icon at bounding box center [1046, 121] width 10 height 10
click at [987, 162] on button "View details" at bounding box center [1002, 159] width 38 height 10
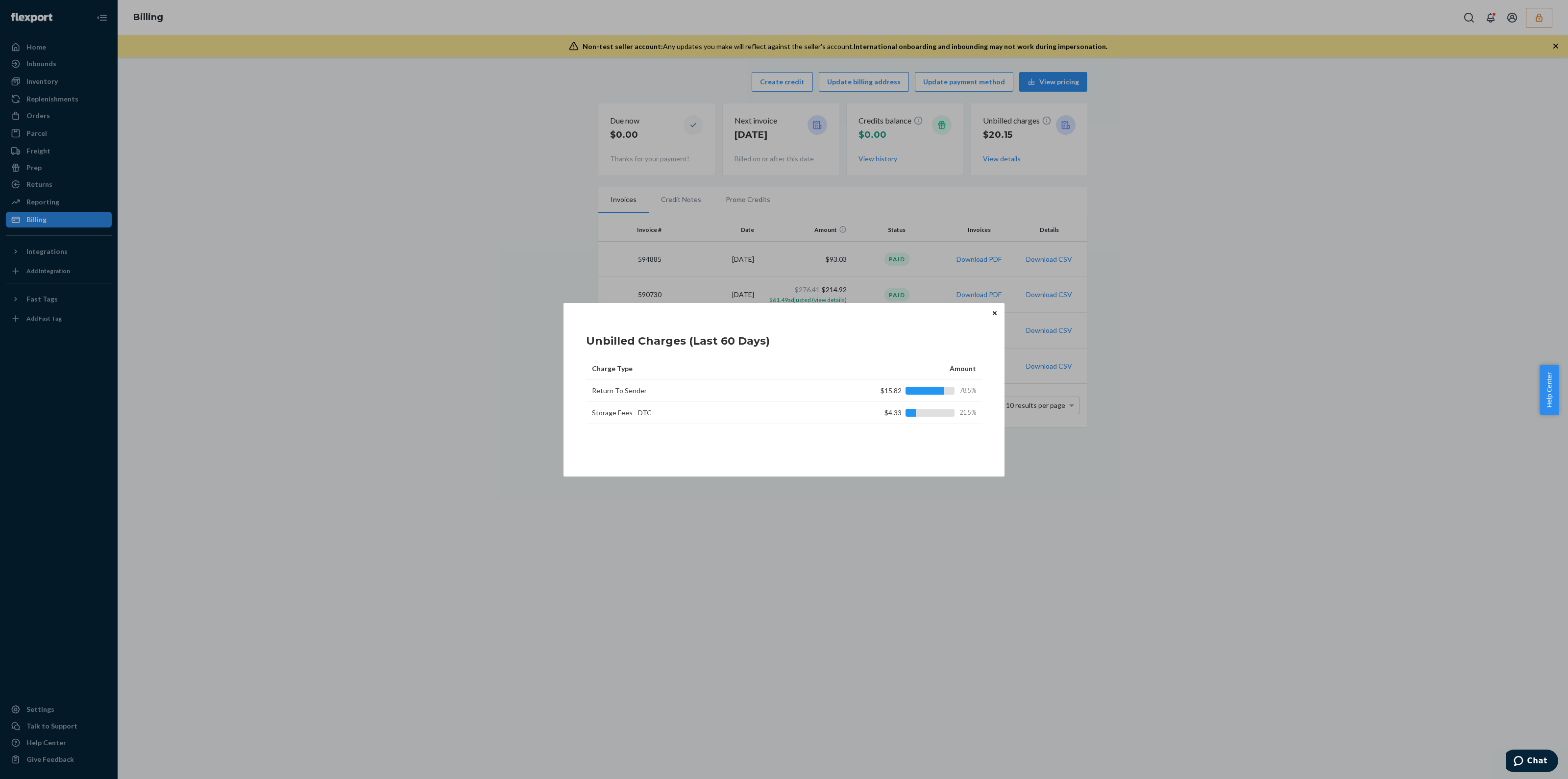
click at [999, 308] on button "Close" at bounding box center [995, 314] width 10 height 11
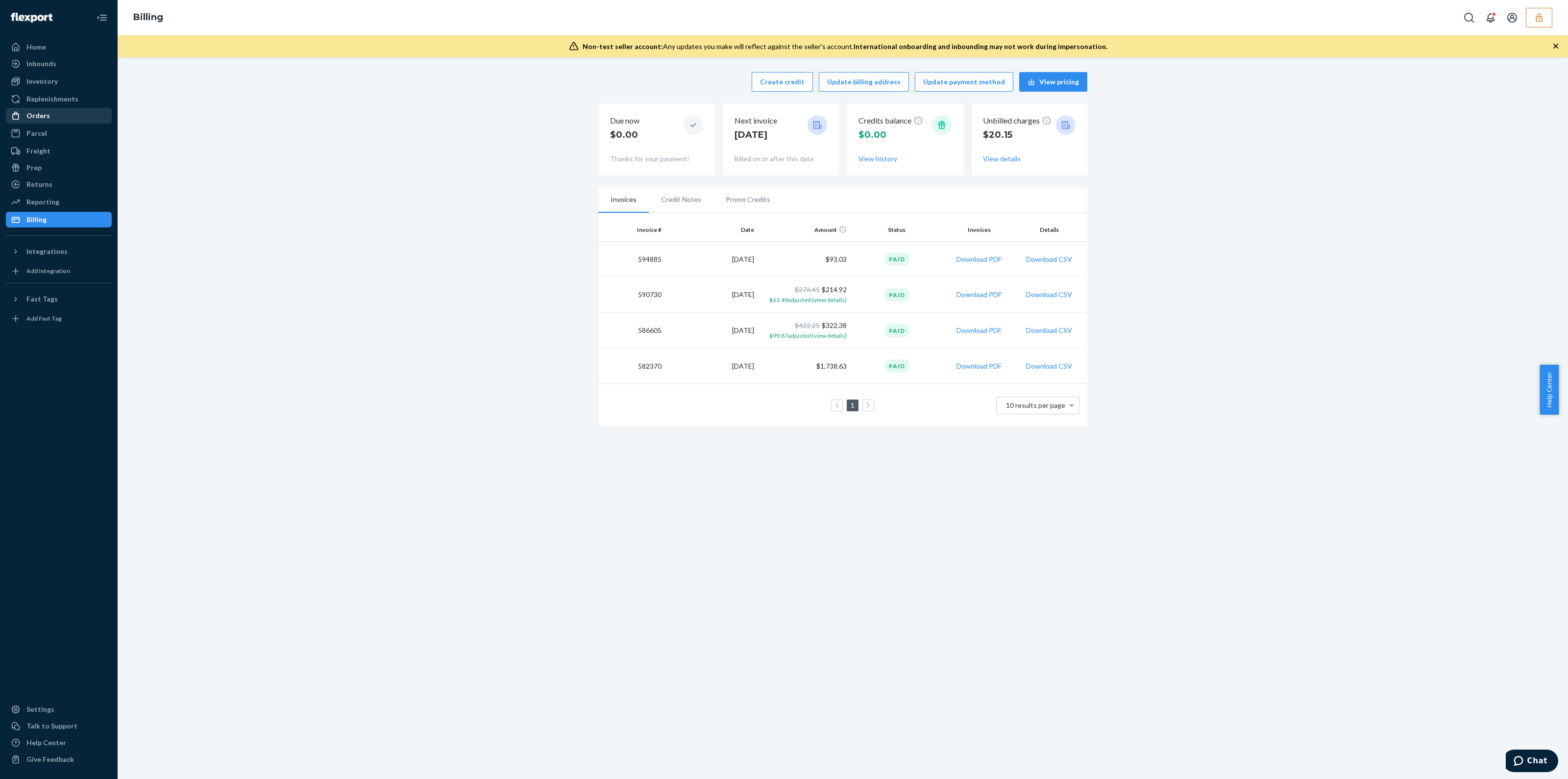
click at [26, 110] on div "Orders" at bounding box center [58, 116] width 104 height 14
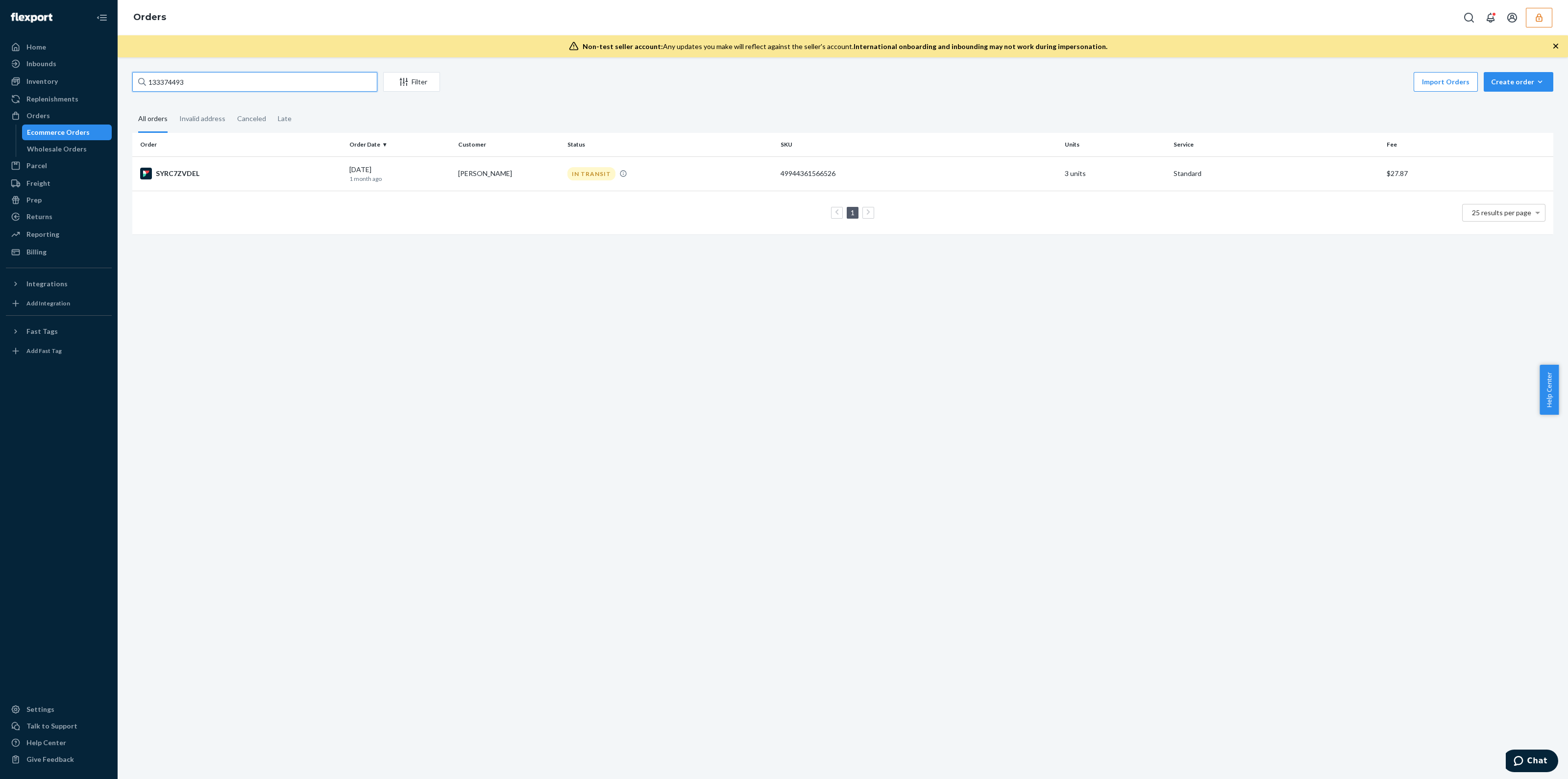
drag, startPoint x: 303, startPoint y: 85, endPoint x: 2, endPoint y: 99, distance: 301.3
click at [3, 99] on div "Home Inbounds Shipping Plans Problems Inventory Products Replenishments Orders …" at bounding box center [784, 389] width 1568 height 779
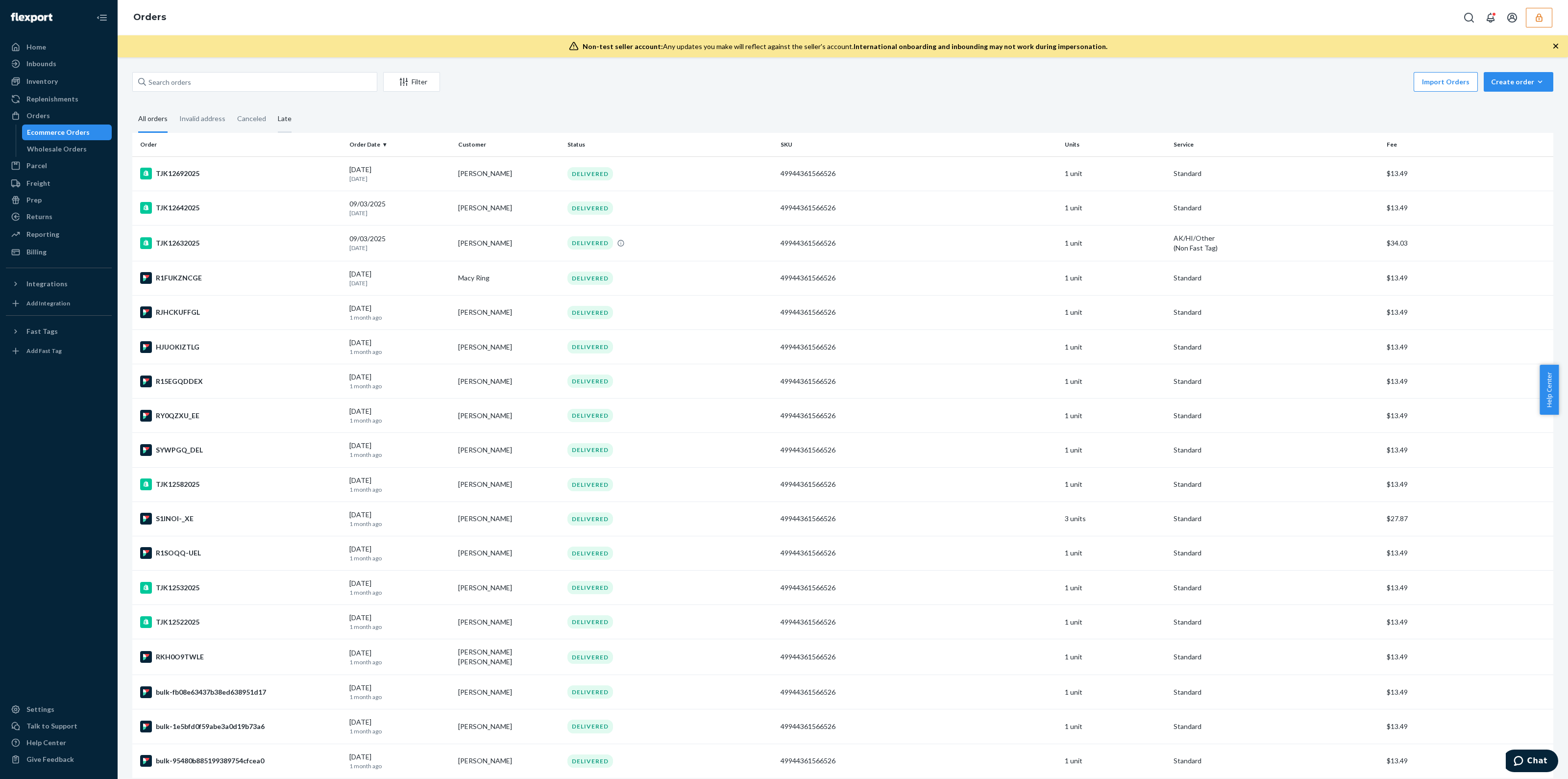
drag, startPoint x: 275, startPoint y: 119, endPoint x: 278, endPoint y: 107, distance: 12.4
click at [278, 110] on div "Late" at bounding box center [284, 119] width 14 height 27
click at [278, 112] on div "Late" at bounding box center [284, 119] width 14 height 27
click at [272, 106] on input "Late" at bounding box center [272, 106] width 0 height 0
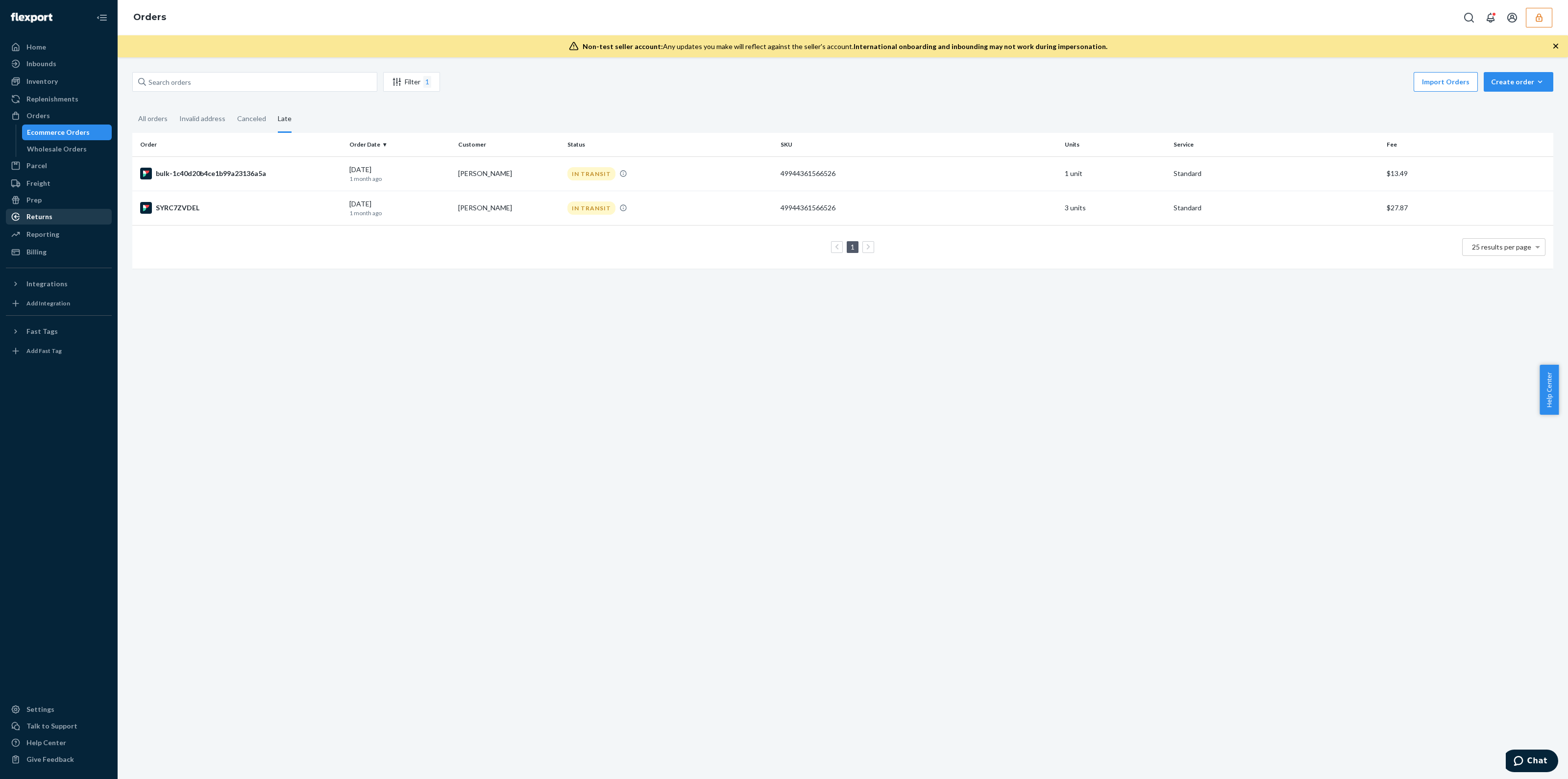
click at [69, 213] on div "Returns" at bounding box center [58, 217] width 104 height 14
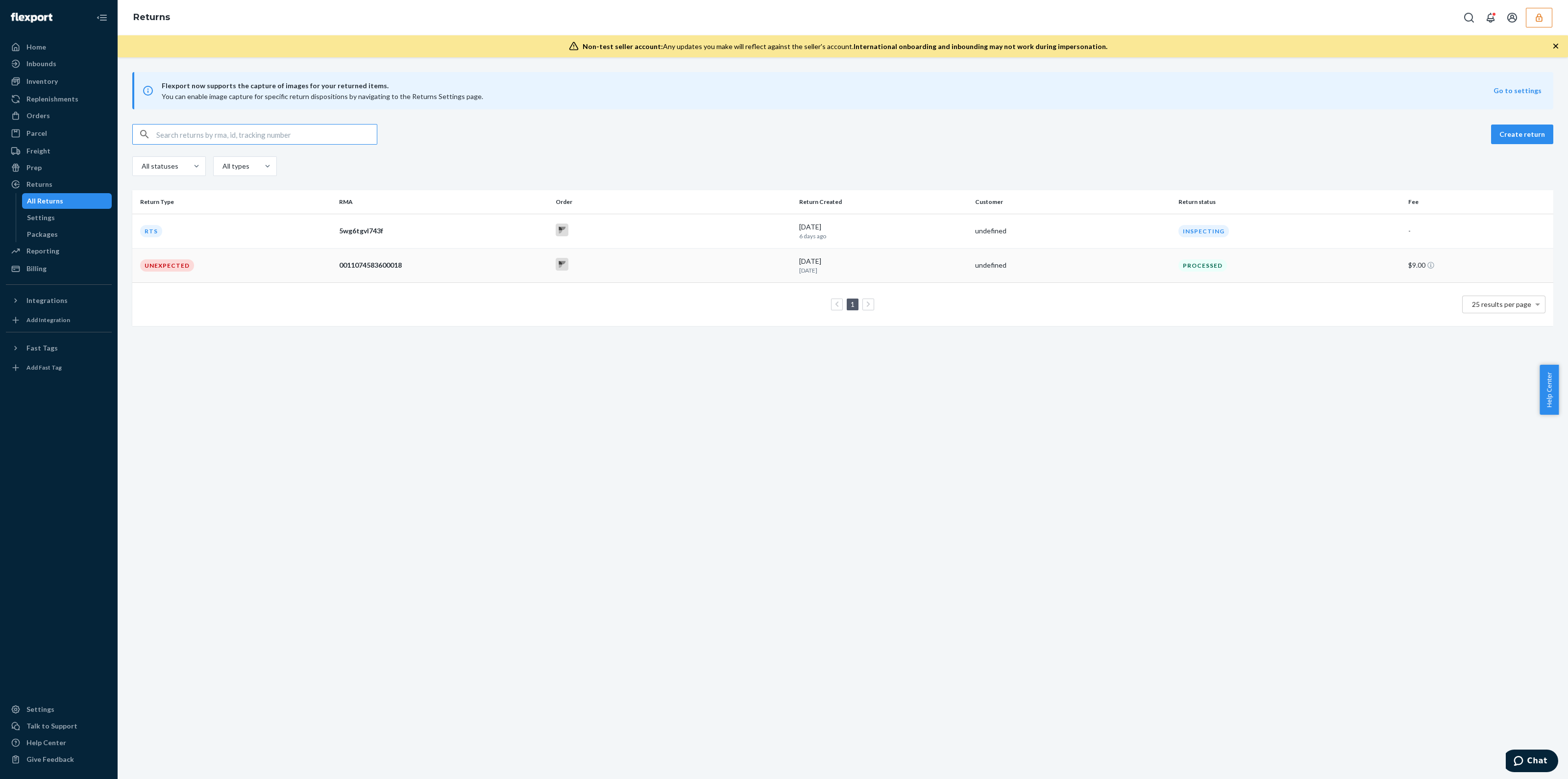
click at [660, 275] on td at bounding box center [673, 265] width 243 height 34
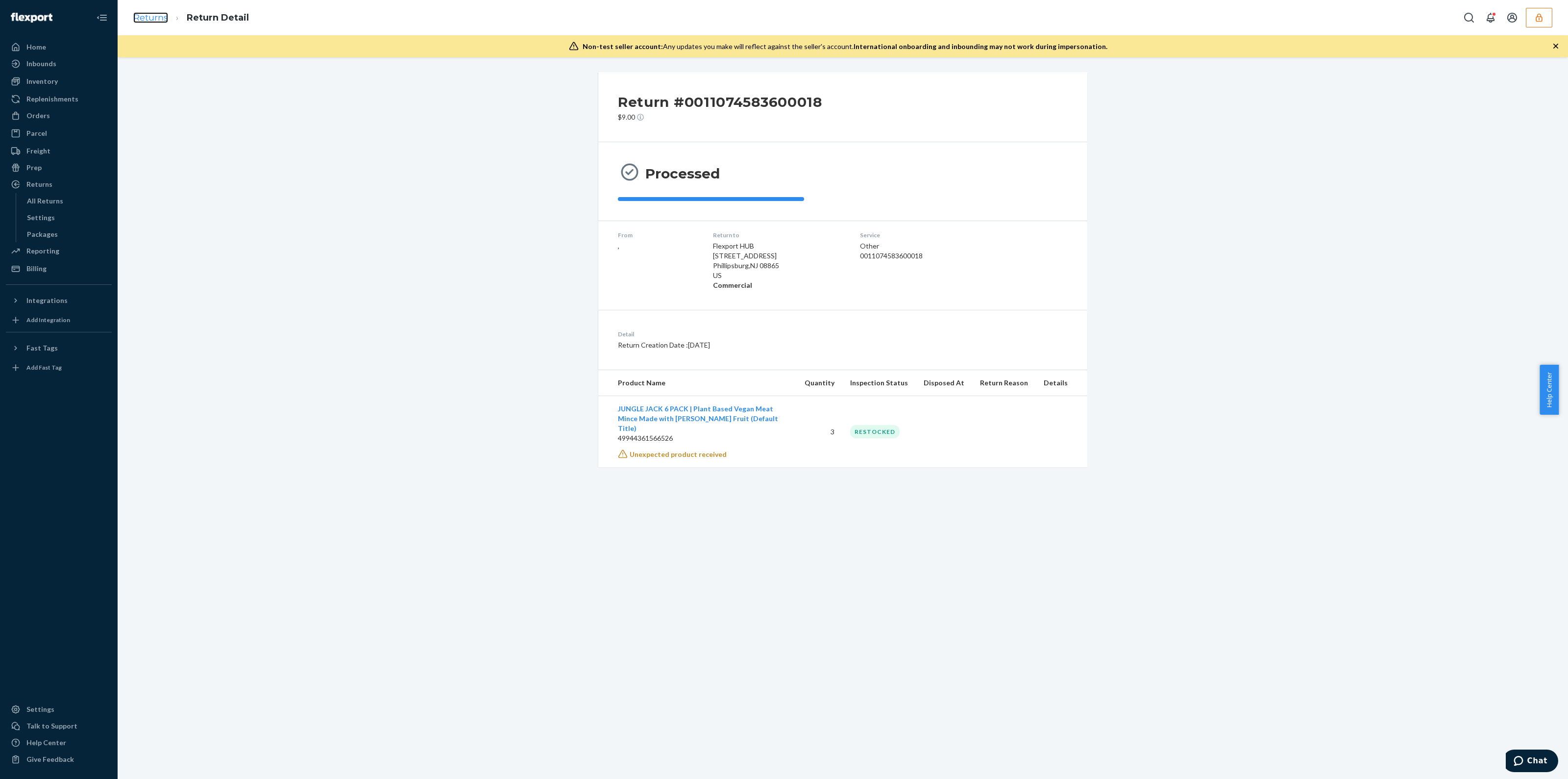
click at [159, 14] on link "Returns" at bounding box center [150, 18] width 35 height 11
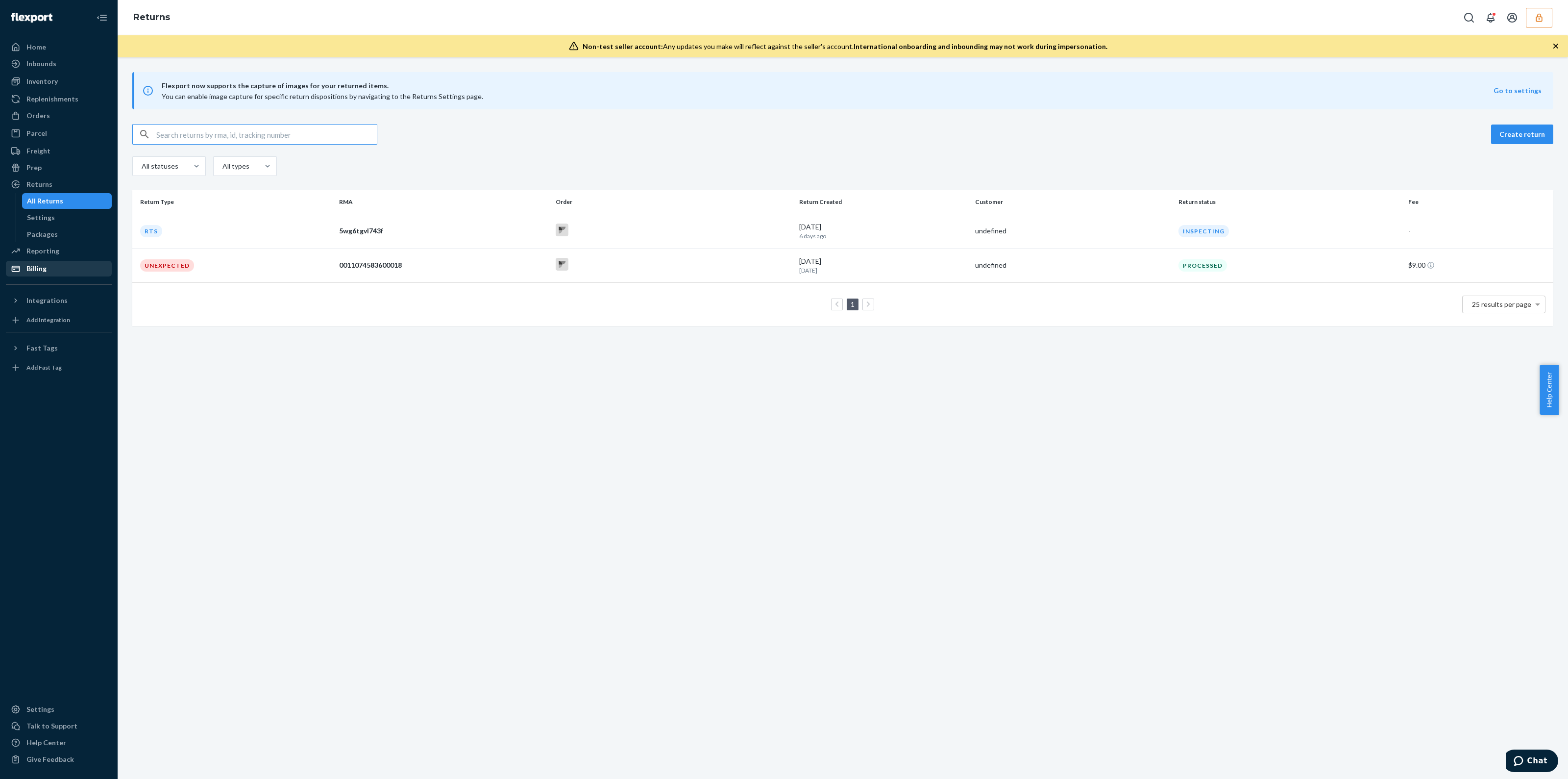
click at [34, 268] on div "Billing" at bounding box center [36, 269] width 20 height 10
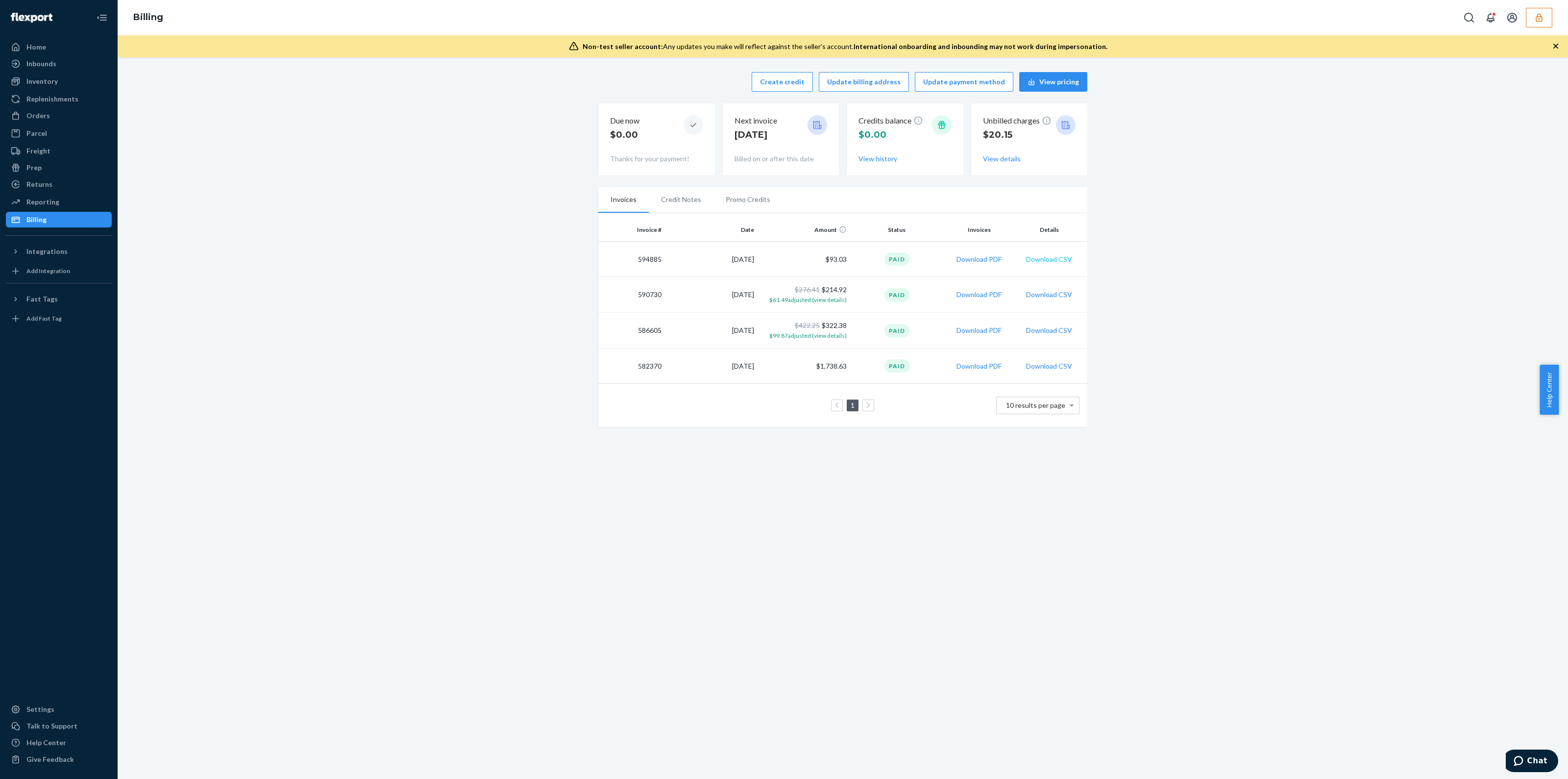
click at [1046, 257] on button "Download CSV" at bounding box center [1049, 259] width 46 height 10
click at [1034, 256] on button "Download CSV" at bounding box center [1049, 259] width 46 height 10
click at [87, 217] on div "Billing" at bounding box center [58, 219] width 104 height 14
click at [63, 118] on div "Orders" at bounding box center [58, 116] width 104 height 14
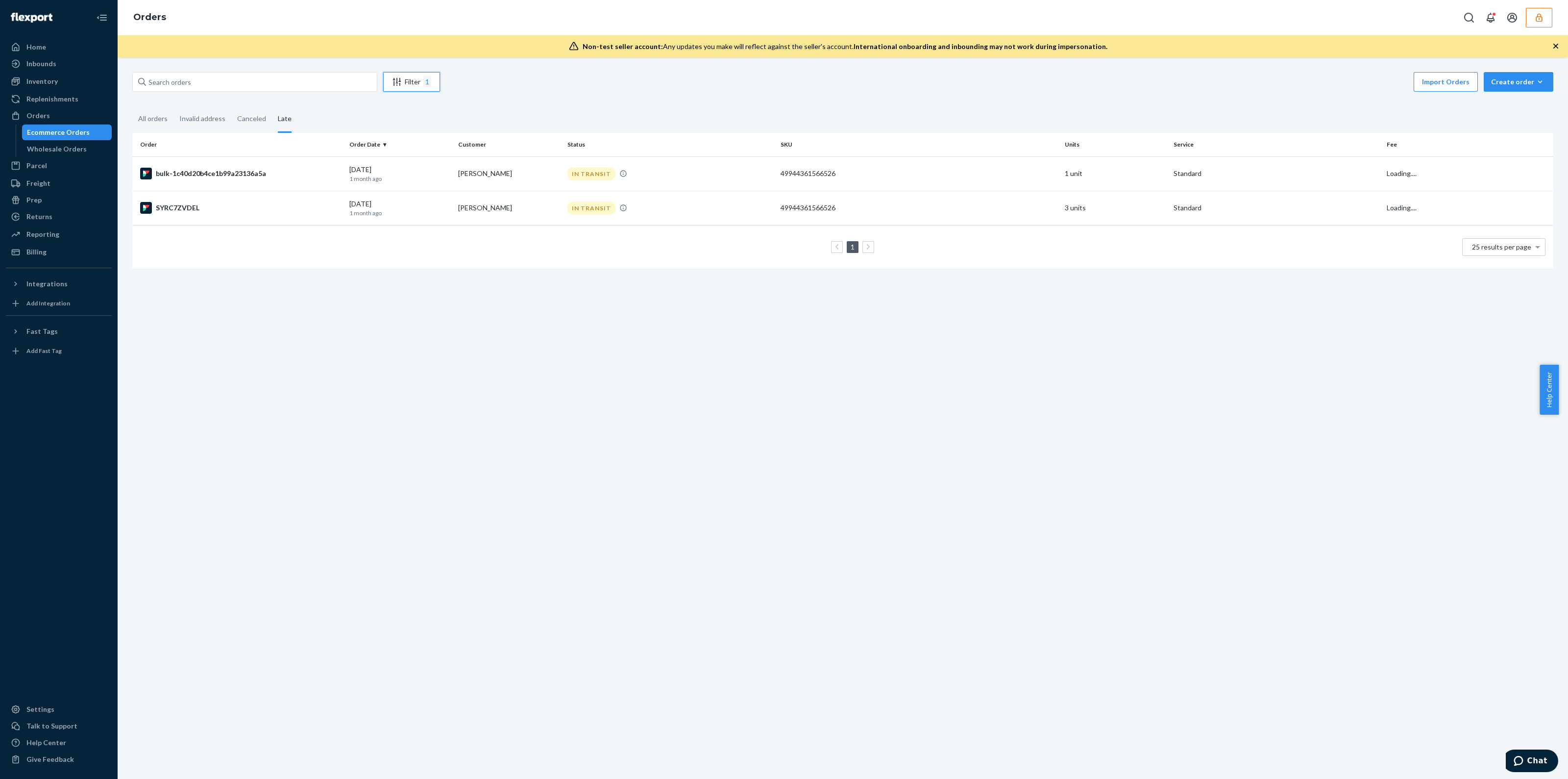
click at [407, 83] on div "Filter 1" at bounding box center [411, 82] width 56 height 12
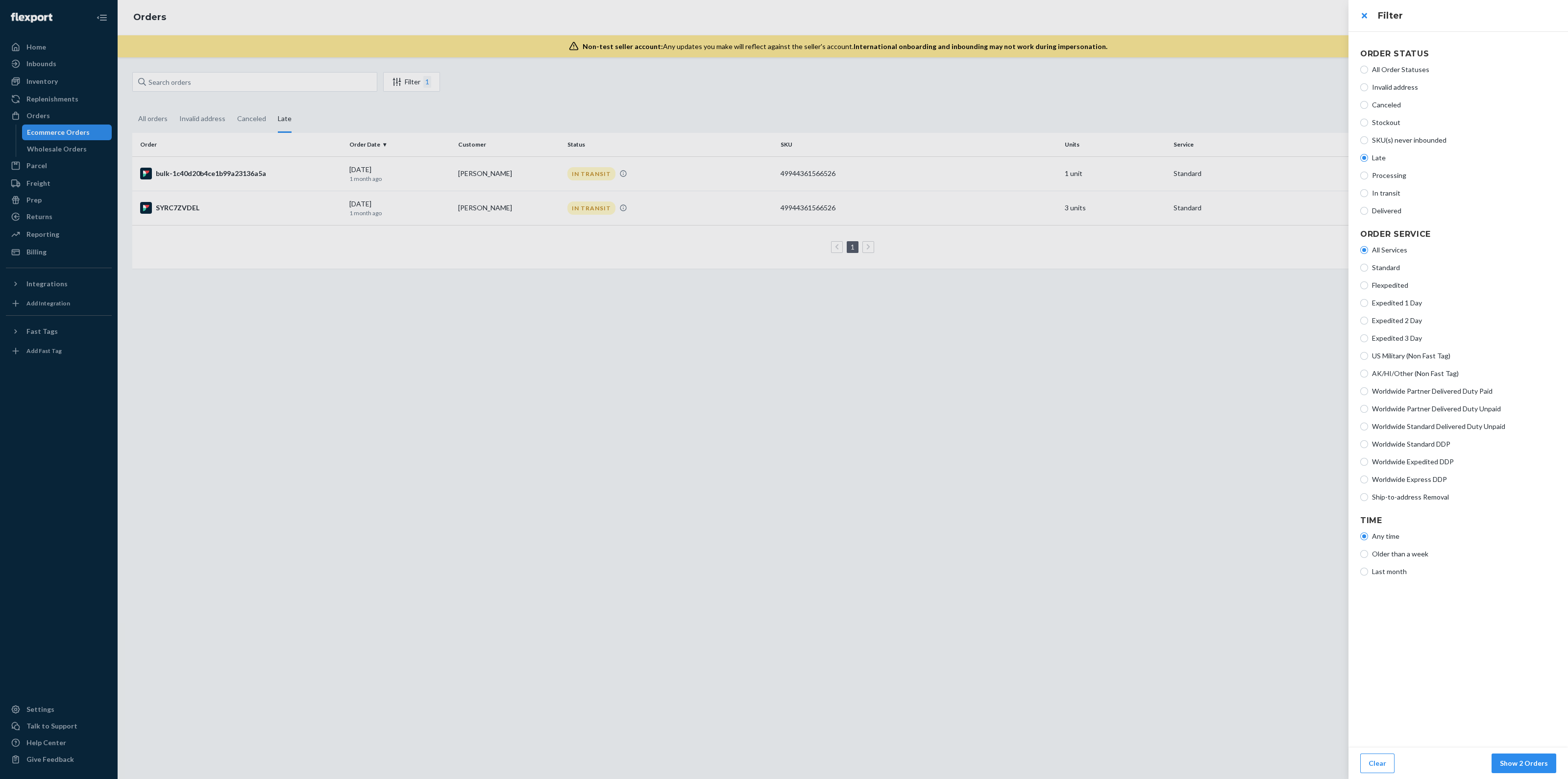
drag, startPoint x: 512, startPoint y: 366, endPoint x: 517, endPoint y: 351, distance: 15.8
click at [507, 362] on div at bounding box center [784, 389] width 1568 height 779
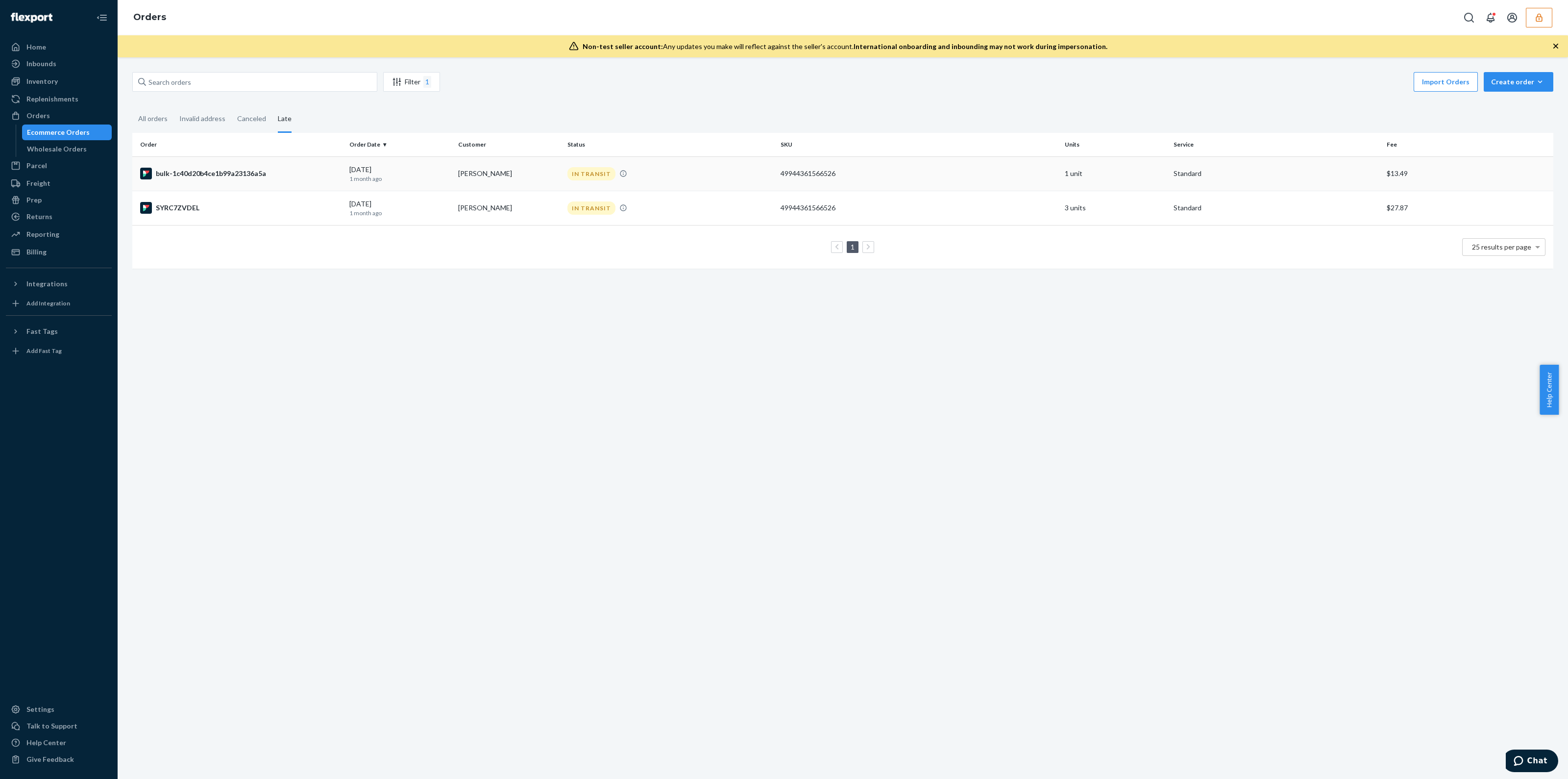
click at [685, 165] on td "IN TRANSIT" at bounding box center [670, 174] width 213 height 34
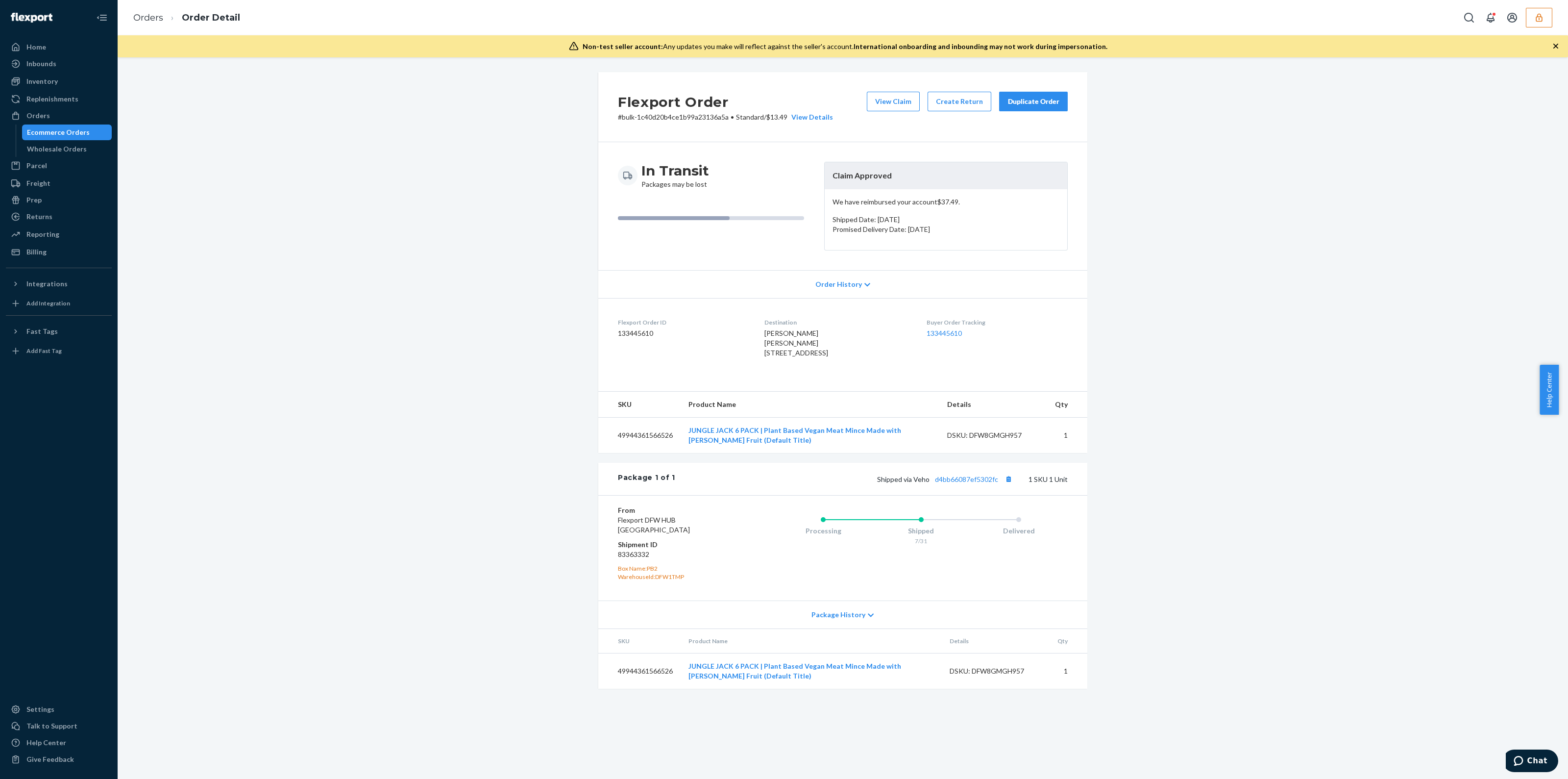
click at [27, 130] on div "Ecommerce Orders" at bounding box center [58, 132] width 63 height 10
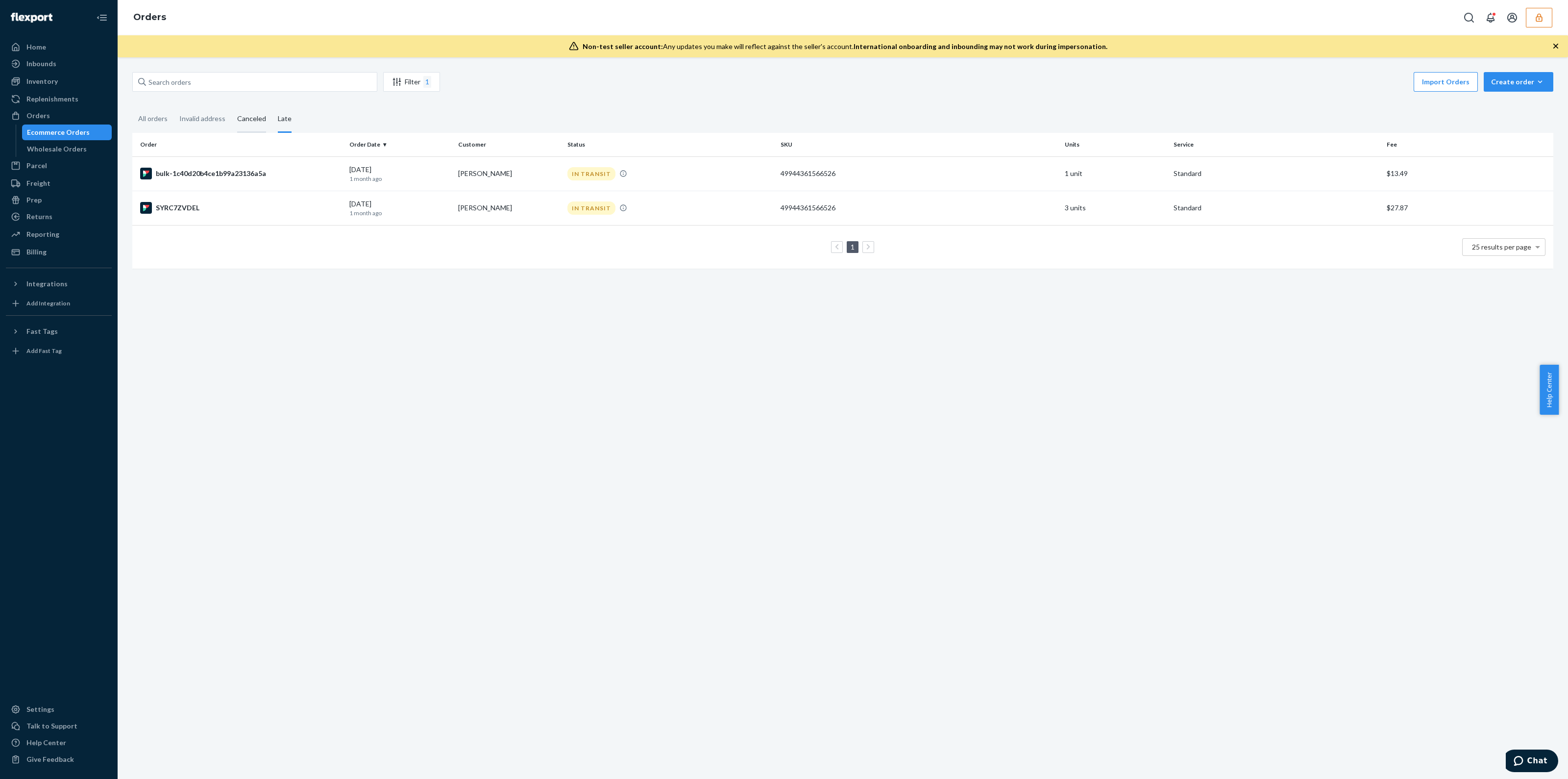
click at [240, 117] on div "Canceled" at bounding box center [251, 119] width 29 height 27
click at [231, 106] on input "Canceled" at bounding box center [231, 106] width 0 height 0
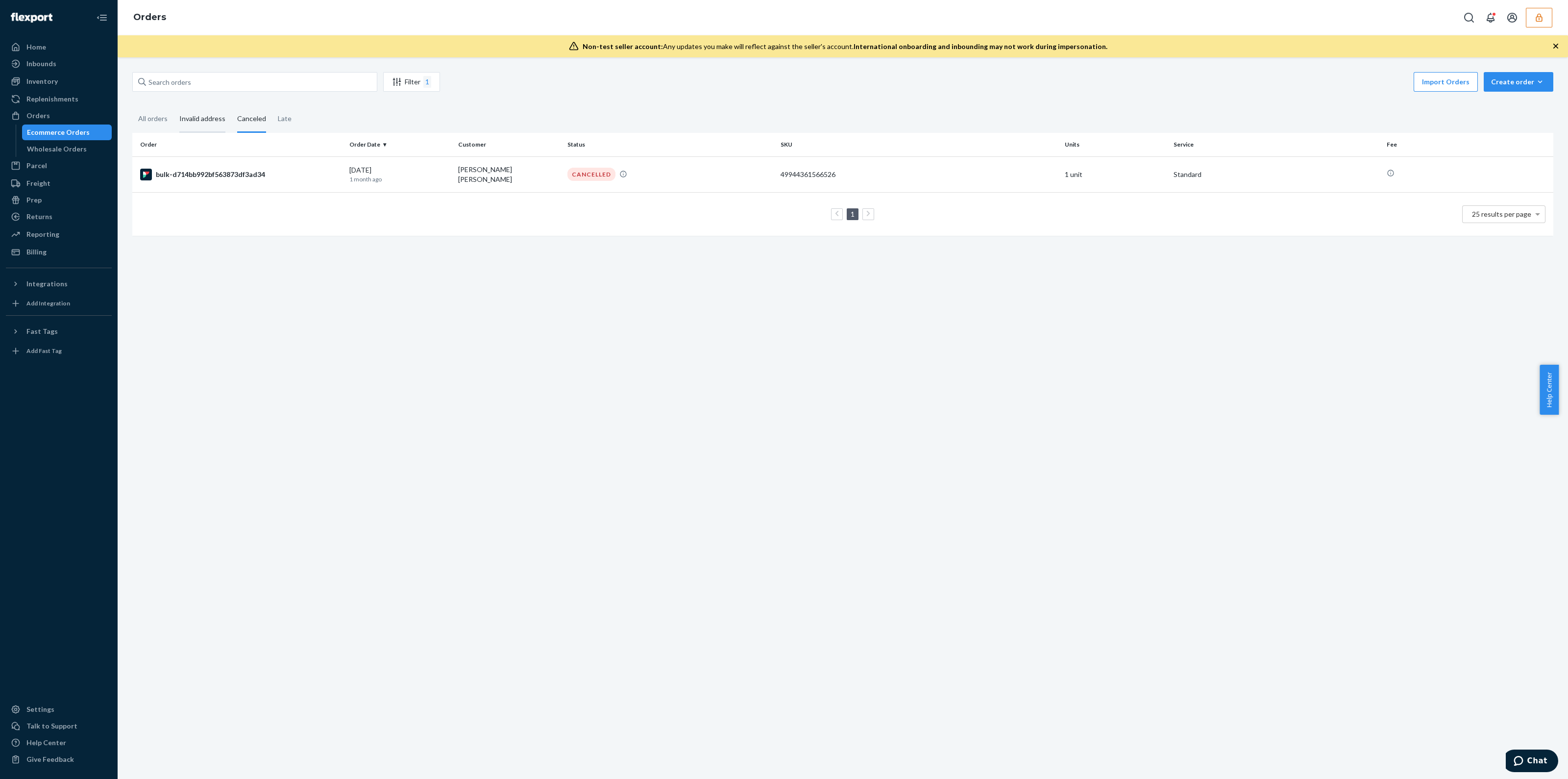
click at [208, 116] on div "Invalid address" at bounding box center [203, 119] width 46 height 27
click at [173, 106] on input "Invalid address" at bounding box center [173, 106] width 0 height 0
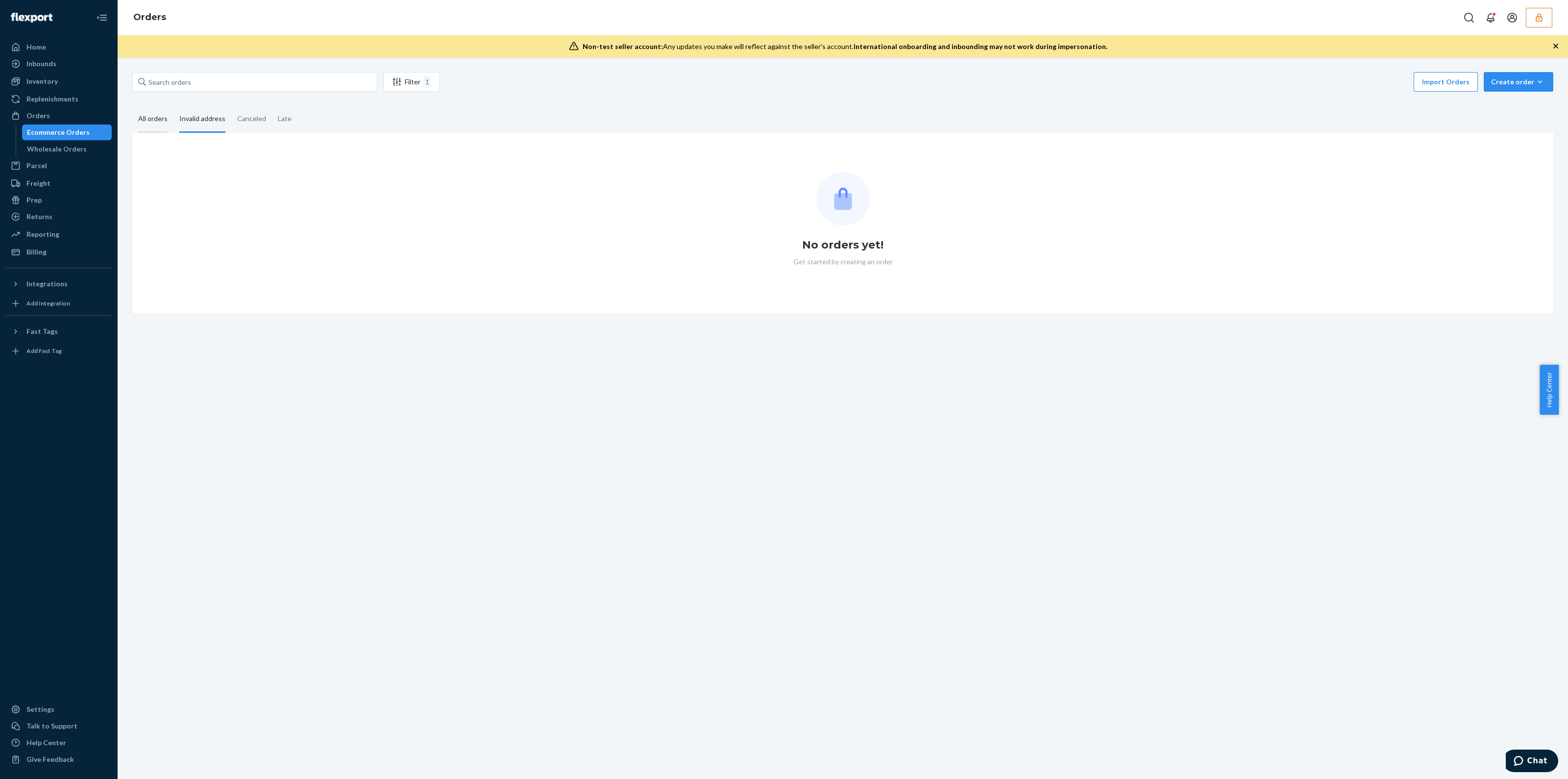
click at [166, 118] on div "All orders" at bounding box center [153, 119] width 29 height 27
click at [132, 106] on input "All orders" at bounding box center [132, 106] width 0 height 0
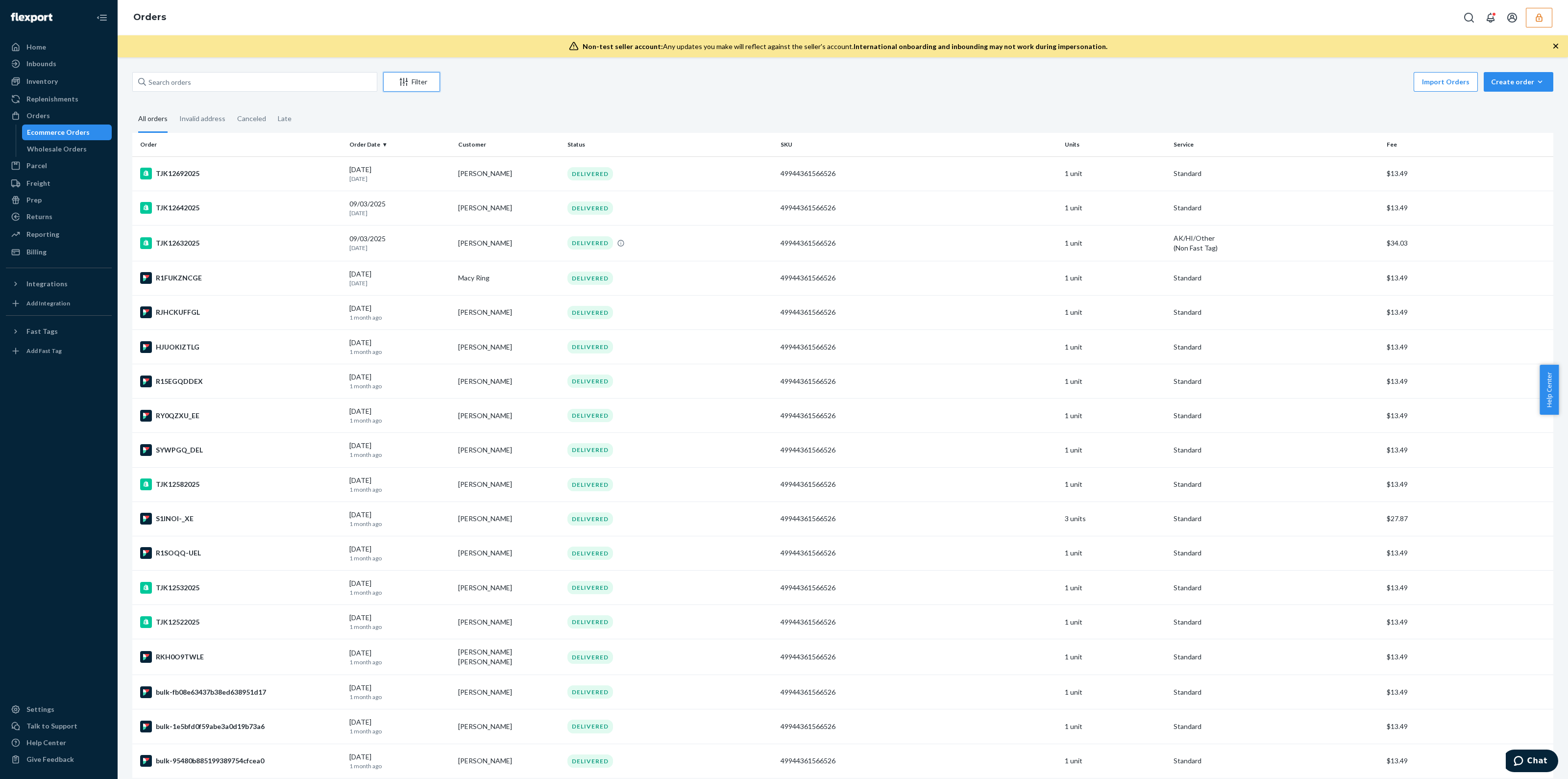
click at [411, 77] on div "Filter" at bounding box center [411, 82] width 56 height 10
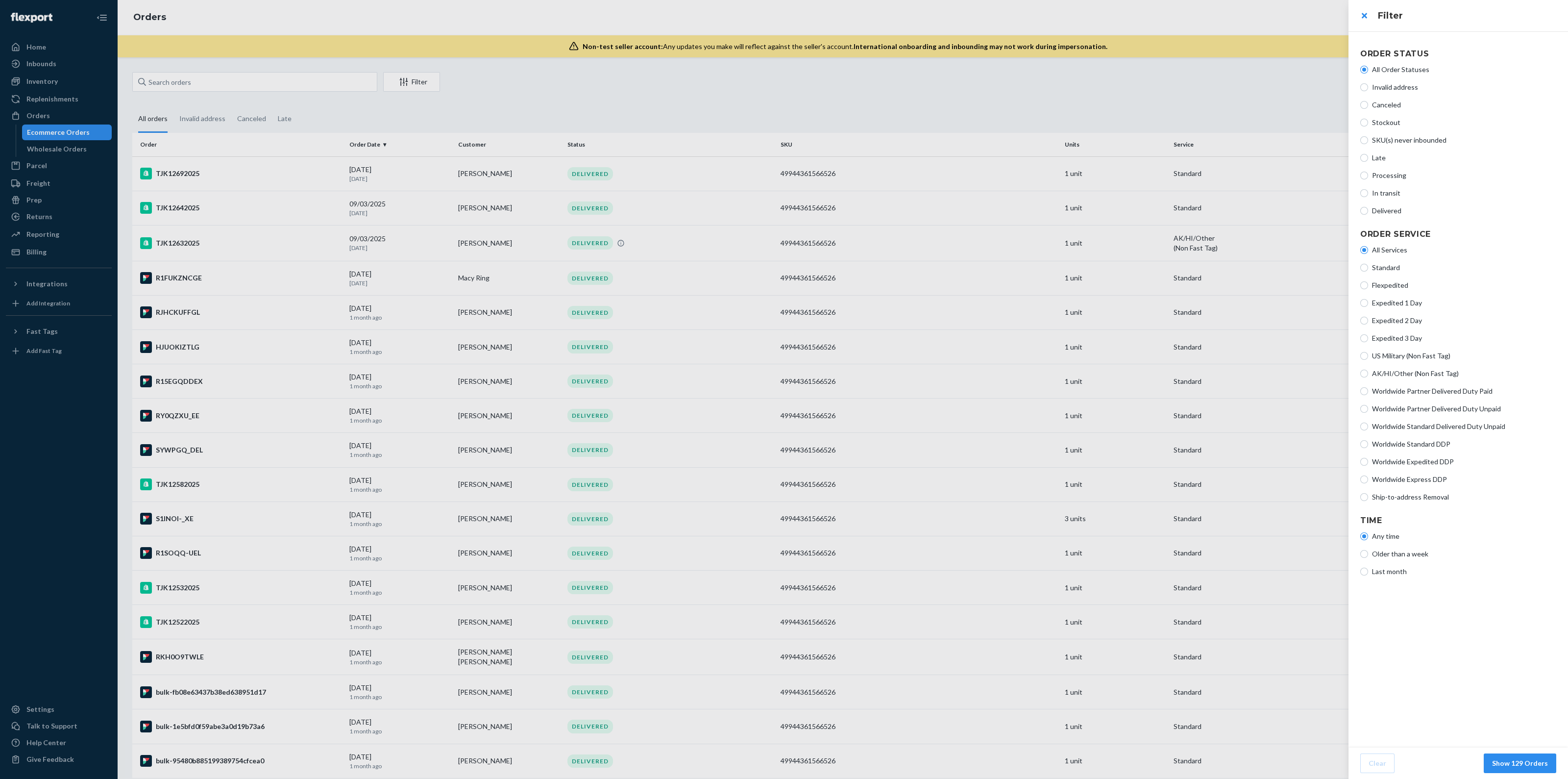
click at [1386, 195] on span "In transit" at bounding box center [1464, 193] width 184 height 10
click at [1368, 195] on input "In transit" at bounding box center [1364, 193] width 8 height 8
radio input "true"
radio input "false"
click at [1539, 763] on button "Show 2 Orders" at bounding box center [1524, 763] width 65 height 19
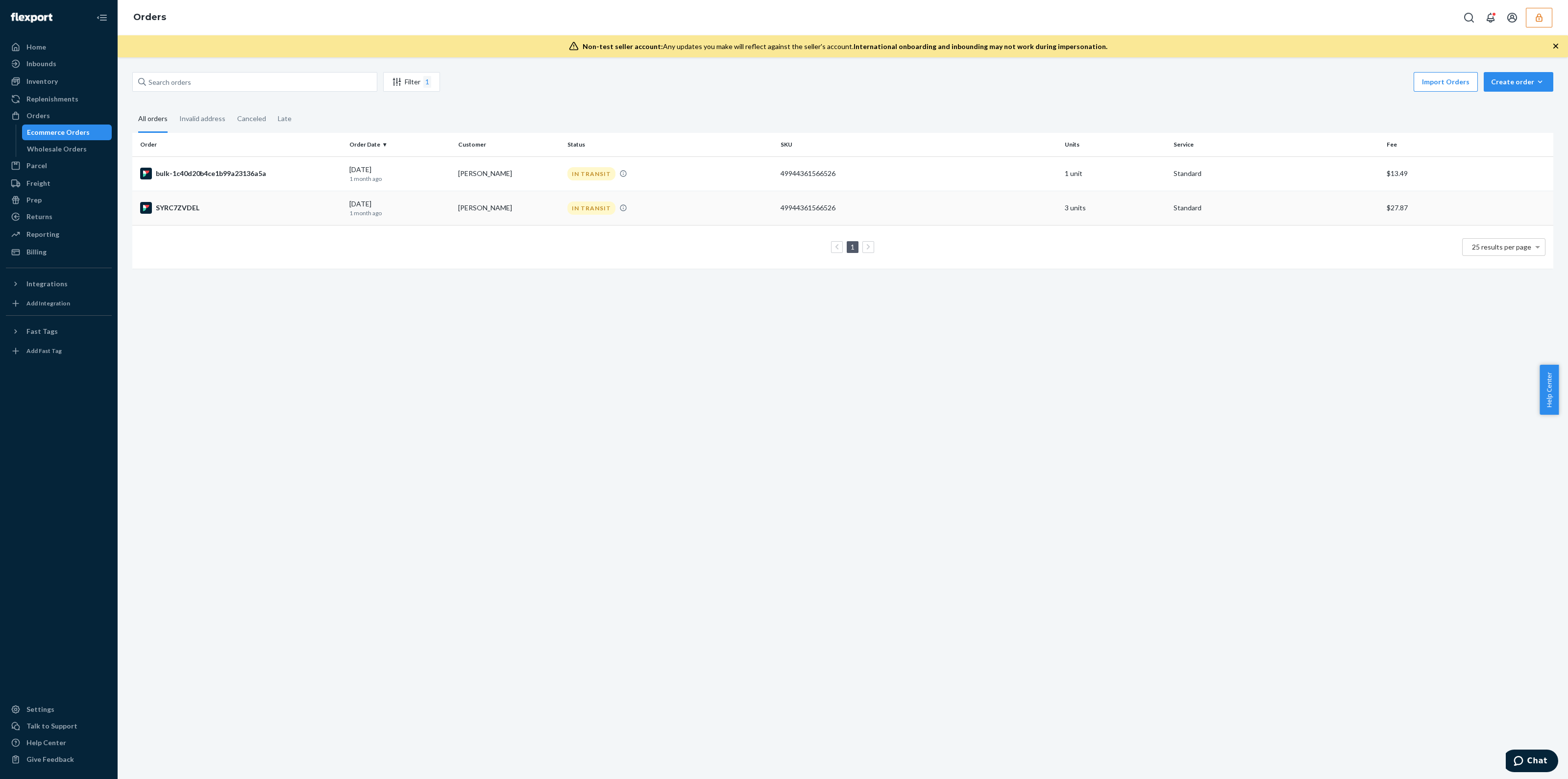
click at [672, 210] on div "IN TRANSIT" at bounding box center [670, 208] width 209 height 13
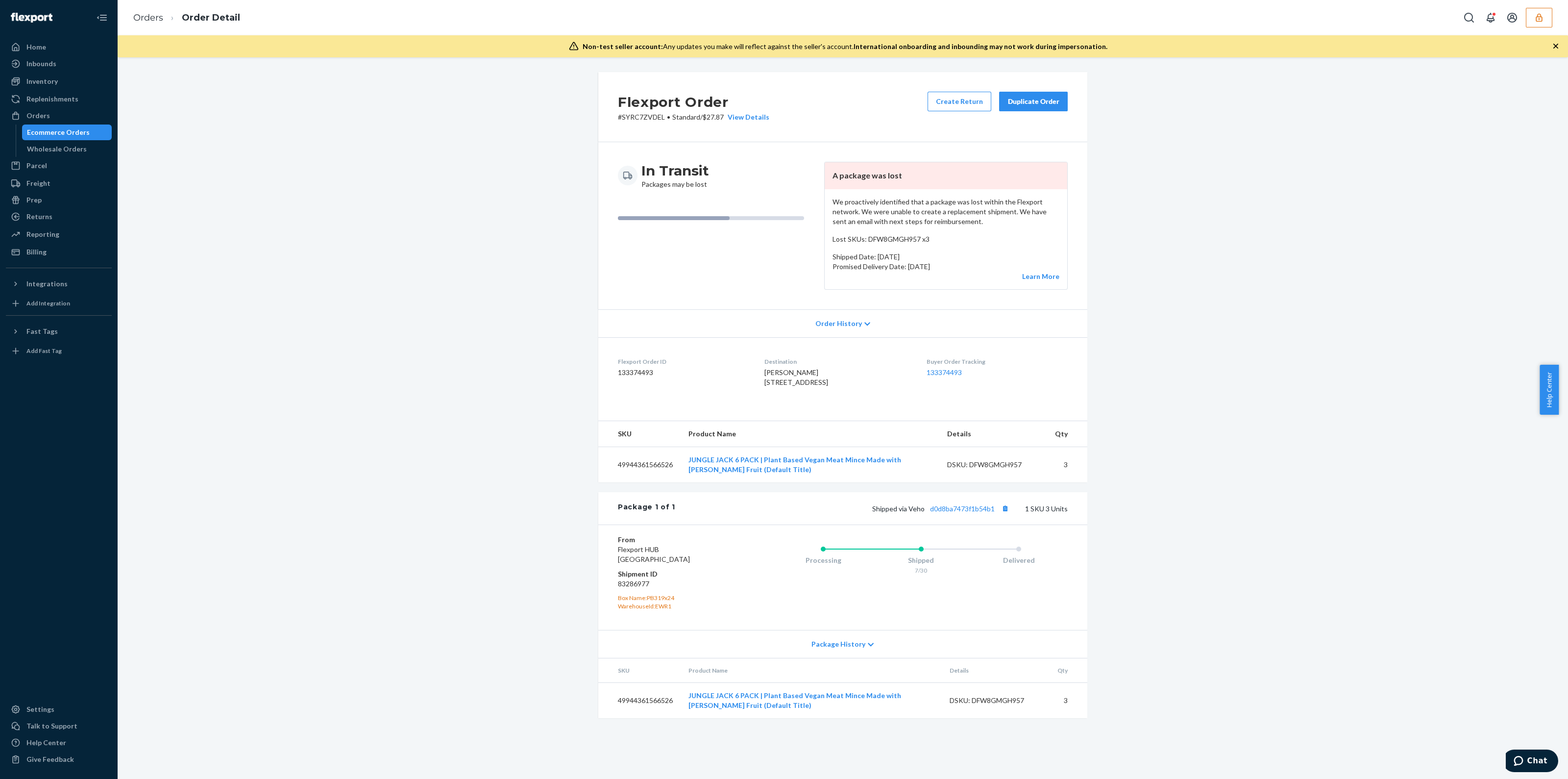
drag, startPoint x: 69, startPoint y: 247, endPoint x: 105, endPoint y: 260, distance: 38.3
click at [69, 247] on div "Billing" at bounding box center [58, 252] width 104 height 14
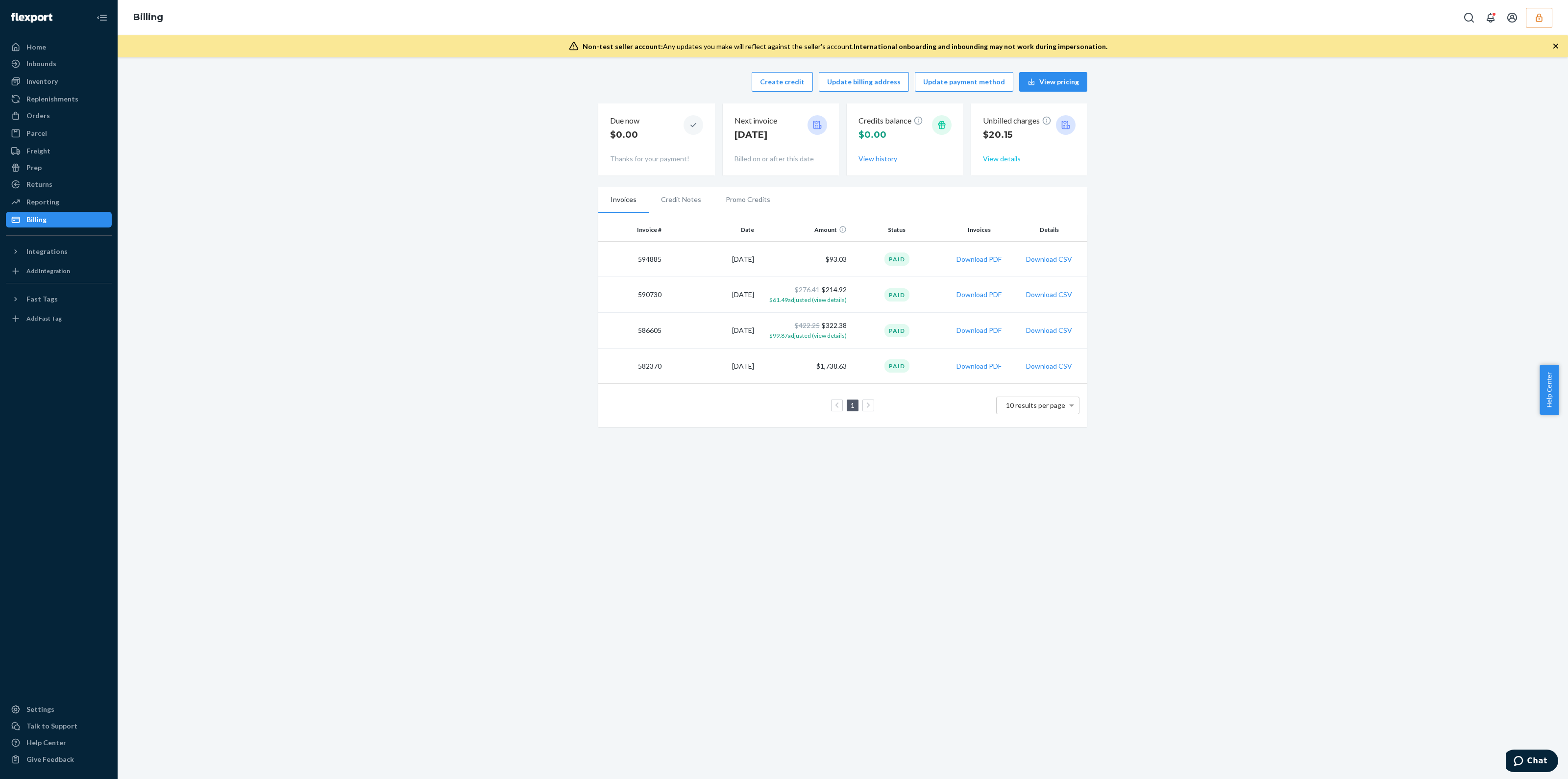
click at [1002, 154] on button "View details" at bounding box center [1002, 159] width 38 height 10
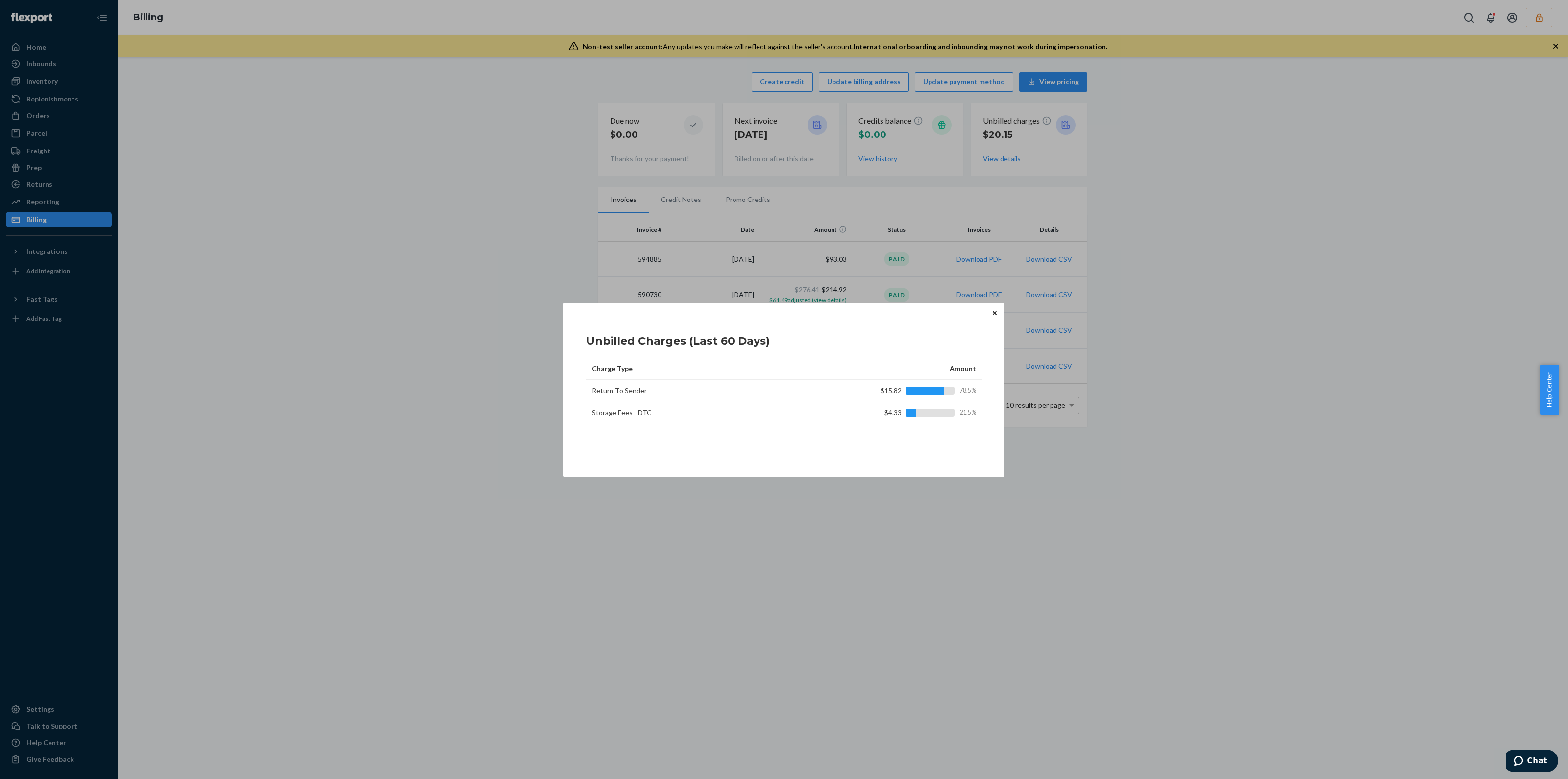
click at [620, 396] on td "Return To Sender" at bounding box center [709, 391] width 245 height 22
click at [994, 314] on icon "Close" at bounding box center [995, 313] width 4 height 4
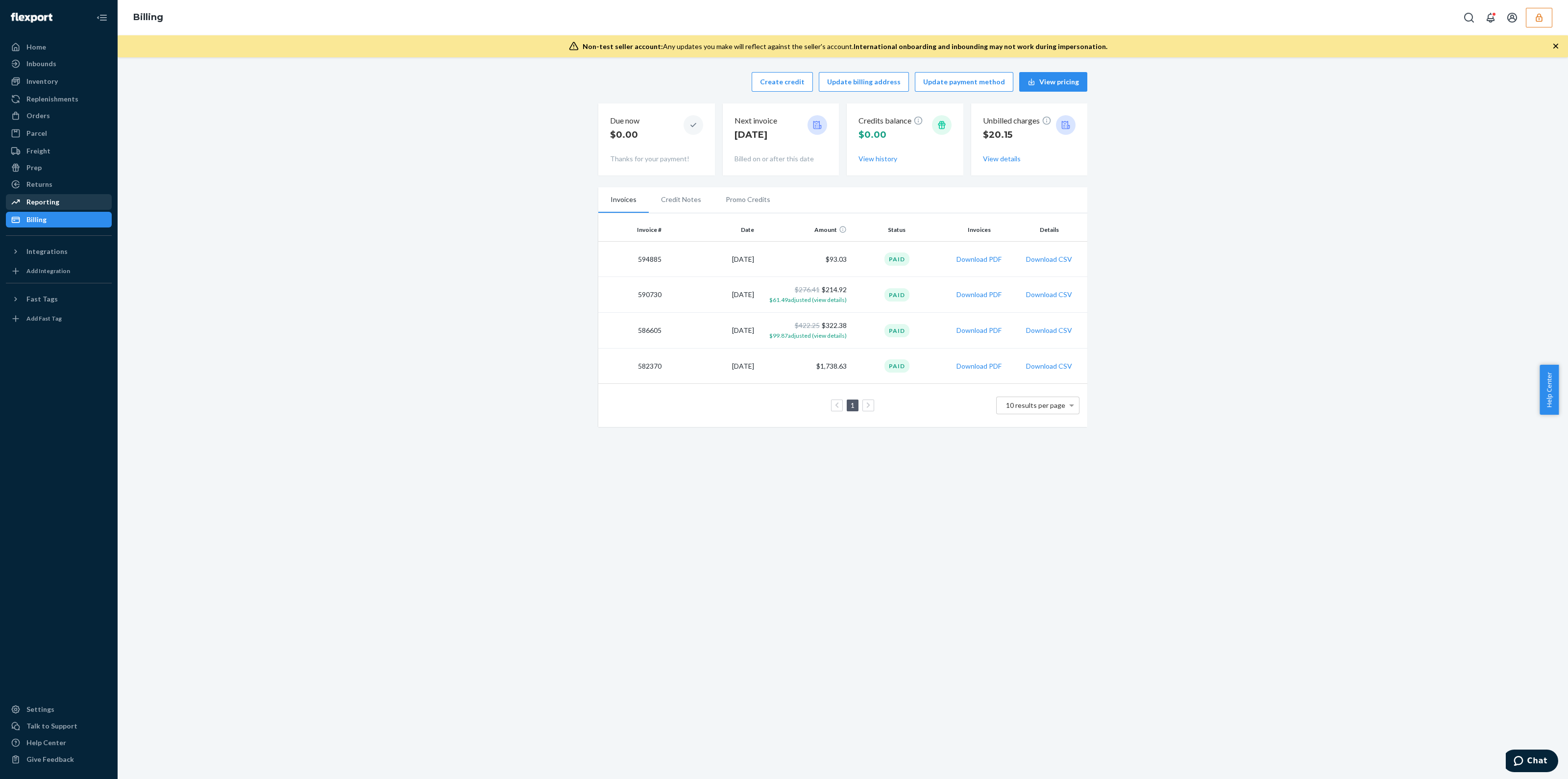
click at [54, 208] on div "Reporting" at bounding box center [58, 202] width 104 height 14
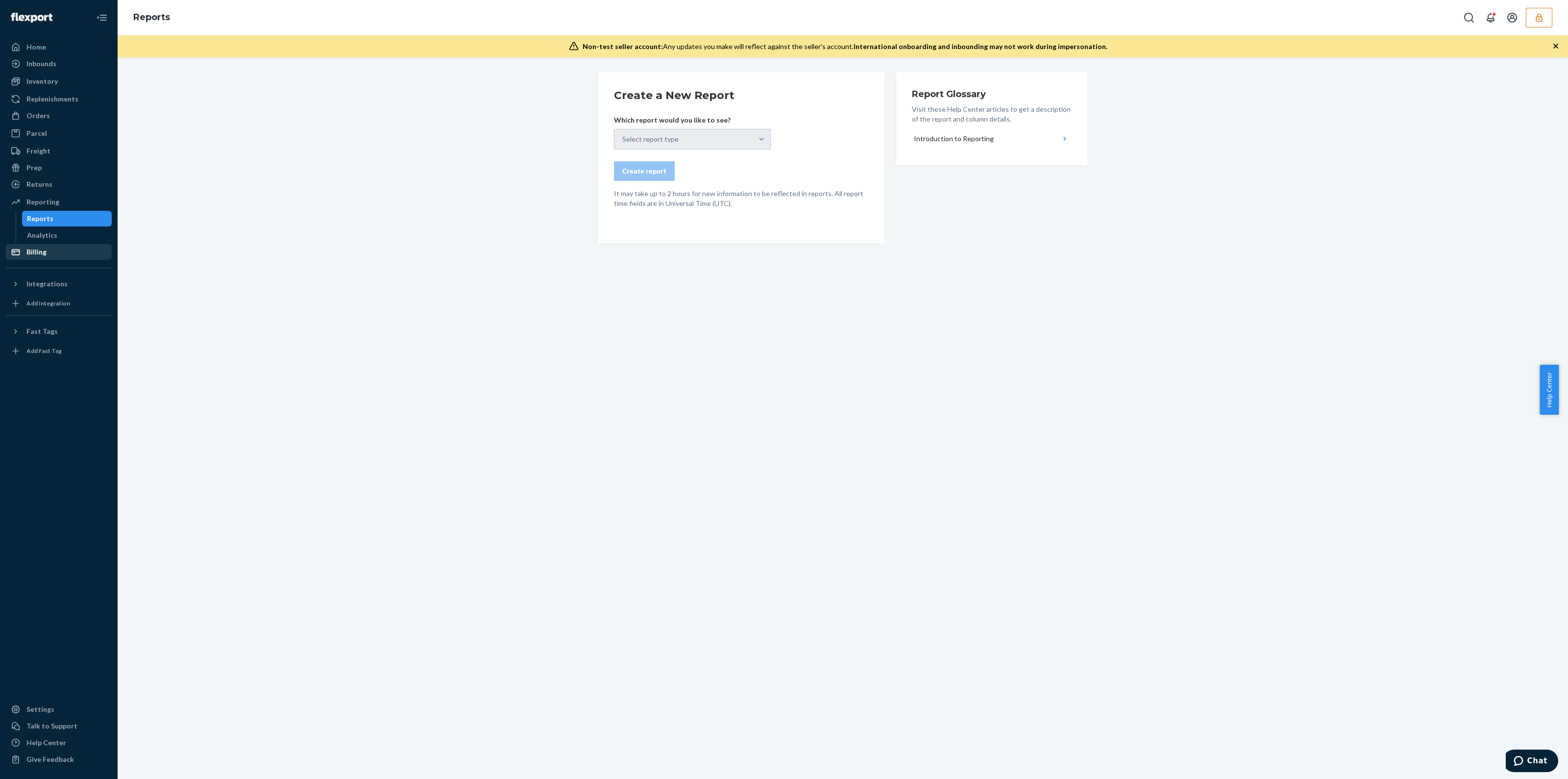
click at [46, 253] on div "Billing" at bounding box center [58, 252] width 104 height 14
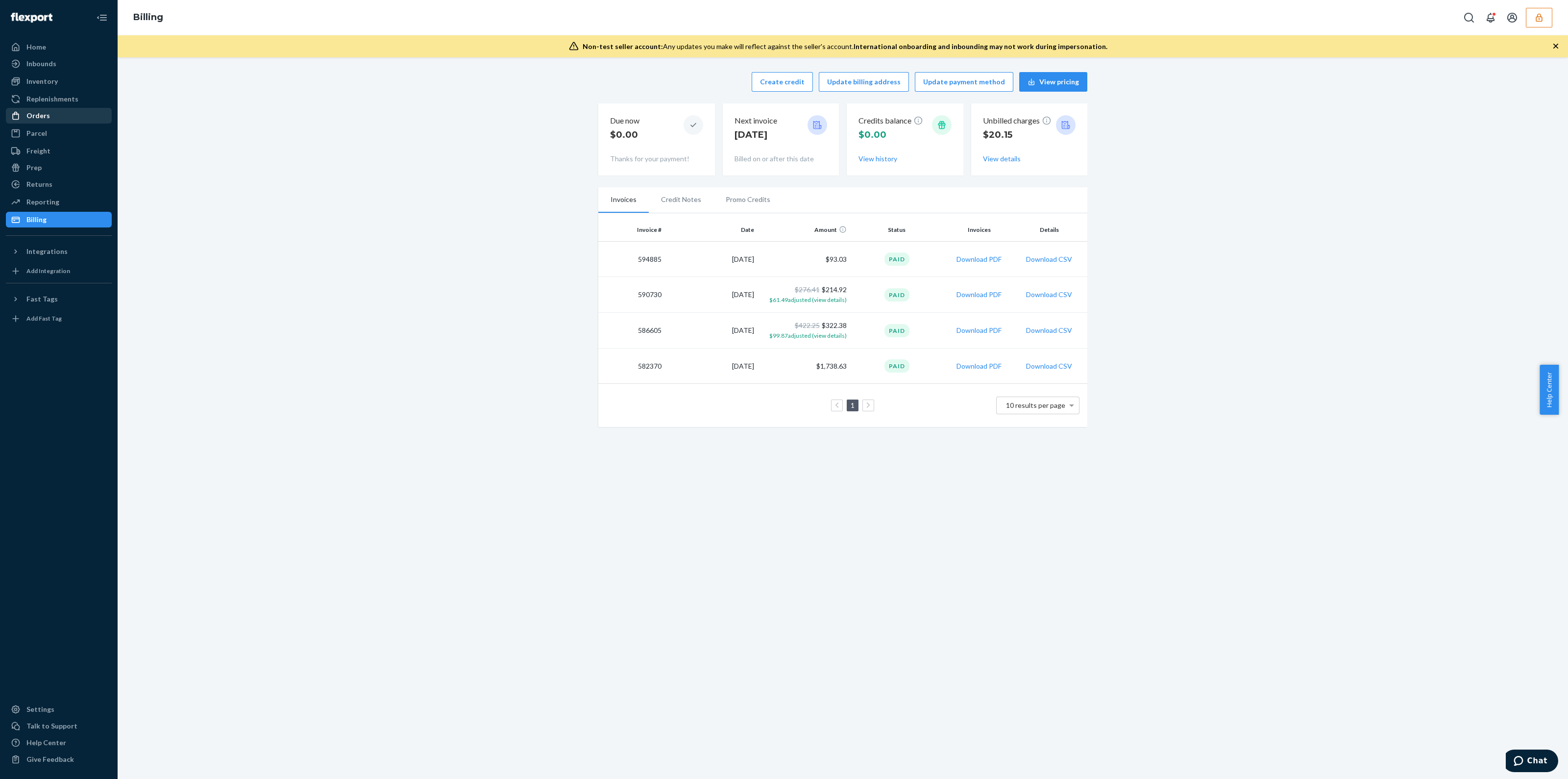
click at [46, 117] on div "Orders" at bounding box center [38, 116] width 24 height 10
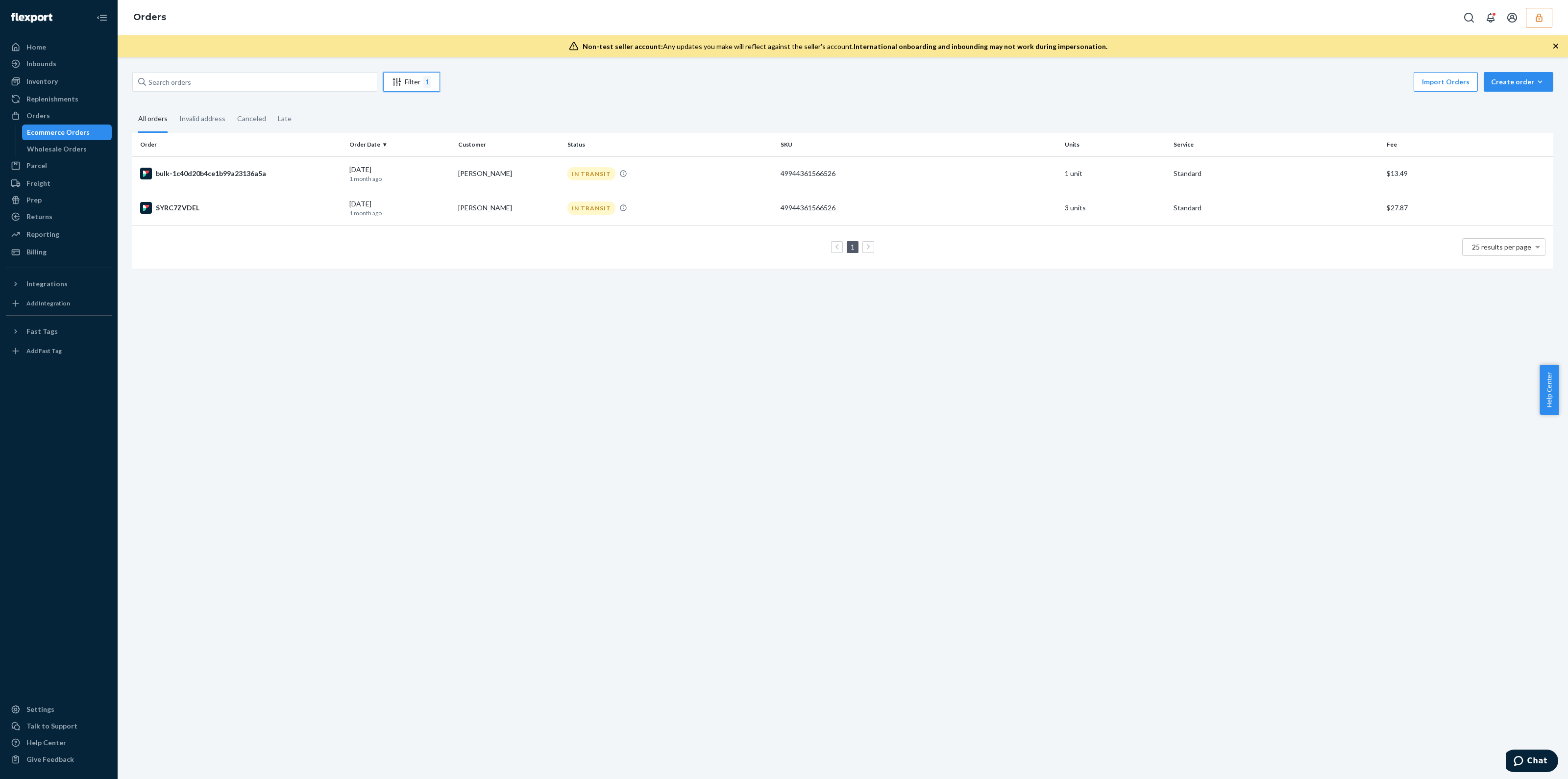
click at [424, 83] on div "1" at bounding box center [427, 82] width 8 height 12
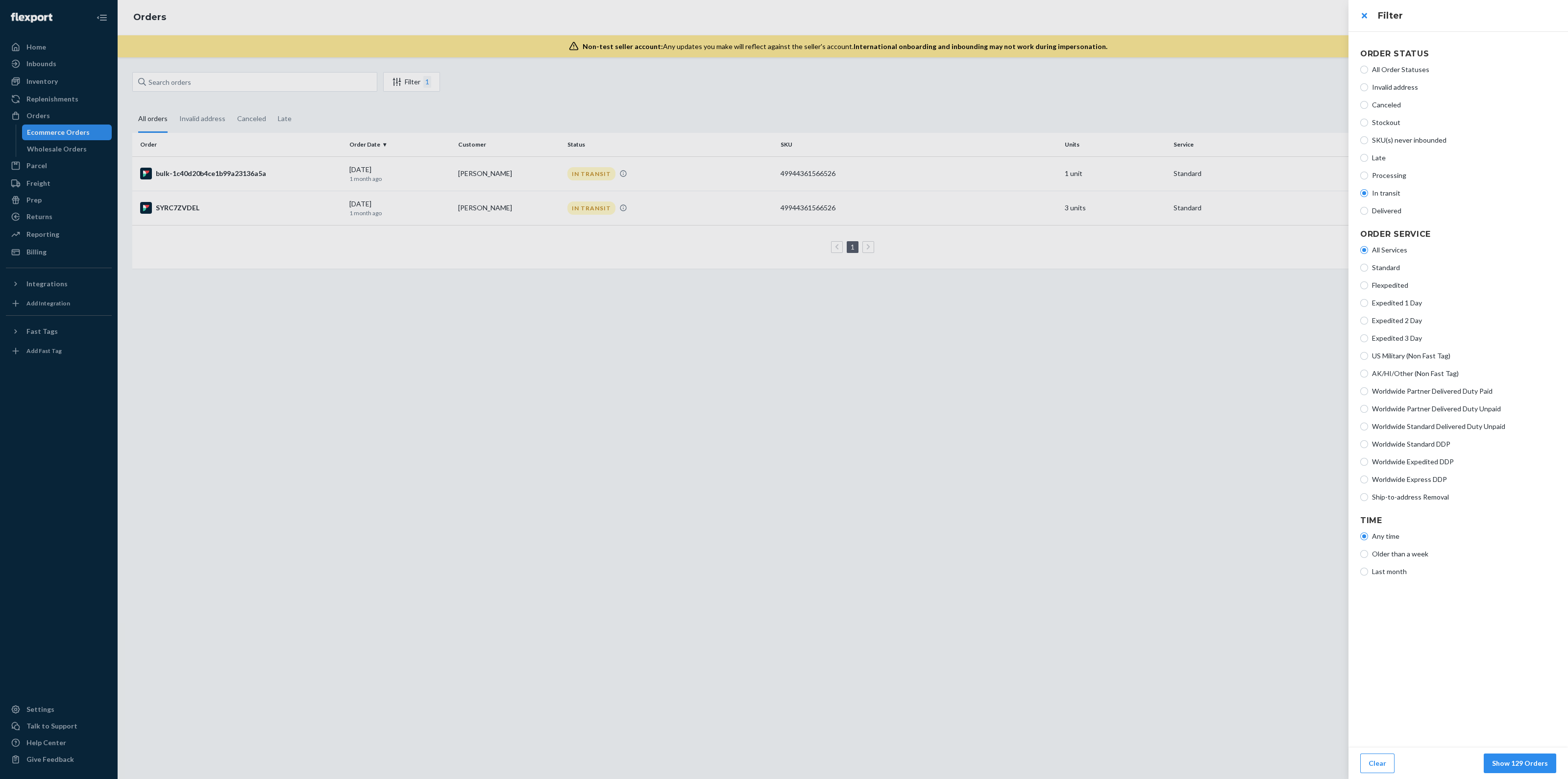
click at [1377, 163] on div "All Order Statuses Invalid address Canceled Stockout SKU(s) never inbounded Lat…" at bounding box center [1458, 140] width 196 height 159
click at [1376, 157] on span "Late" at bounding box center [1464, 158] width 184 height 10
click at [1368, 157] on input "Late" at bounding box center [1364, 158] width 8 height 8
radio input "true"
radio input "false"
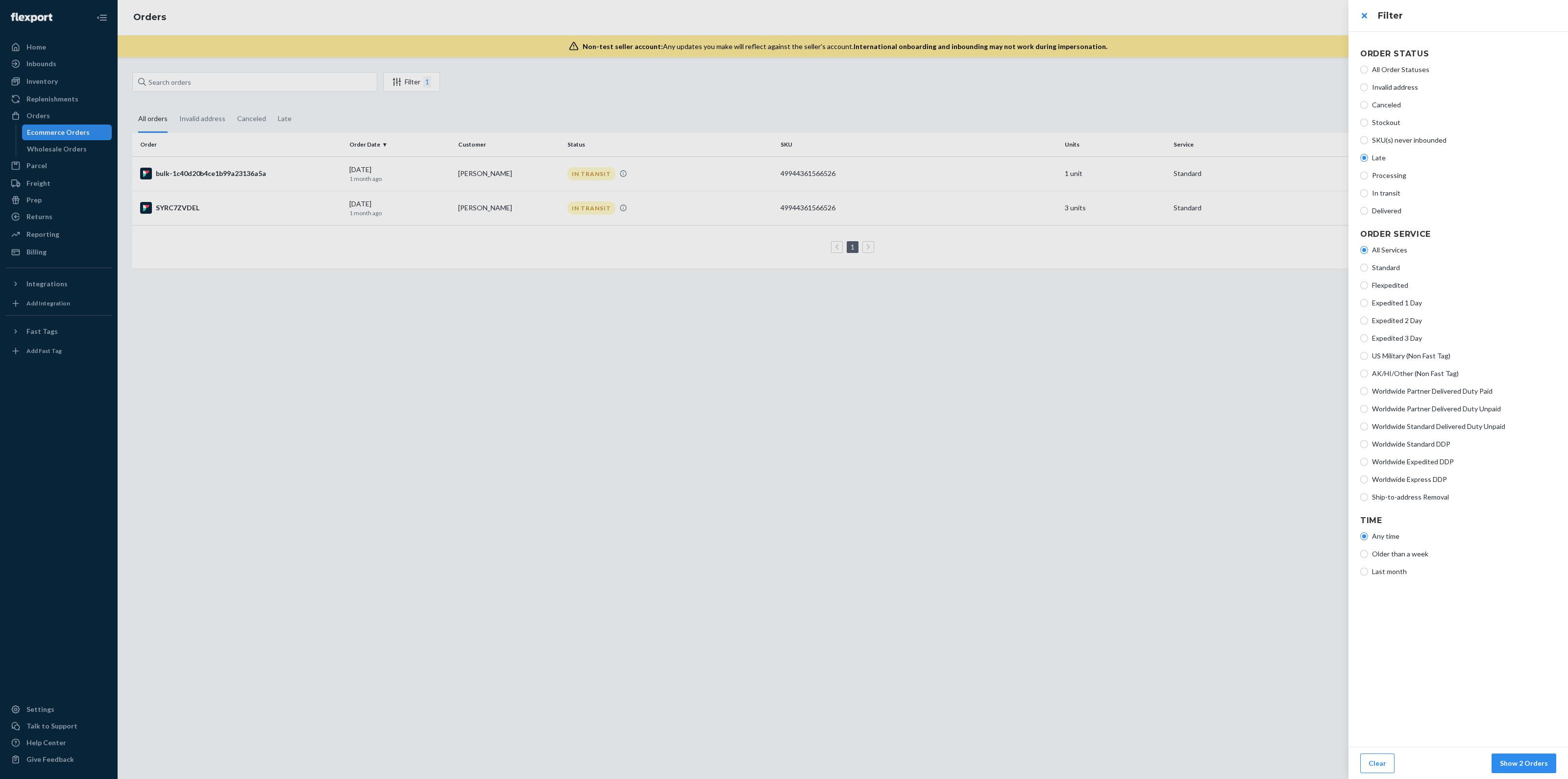
click at [1385, 85] on span "Invalid address" at bounding box center [1464, 87] width 184 height 10
click at [1368, 85] on input "Invalid address" at bounding box center [1364, 87] width 8 height 8
radio input "true"
radio input "false"
click at [1391, 65] on span "All Order Statuses" at bounding box center [1464, 69] width 184 height 10
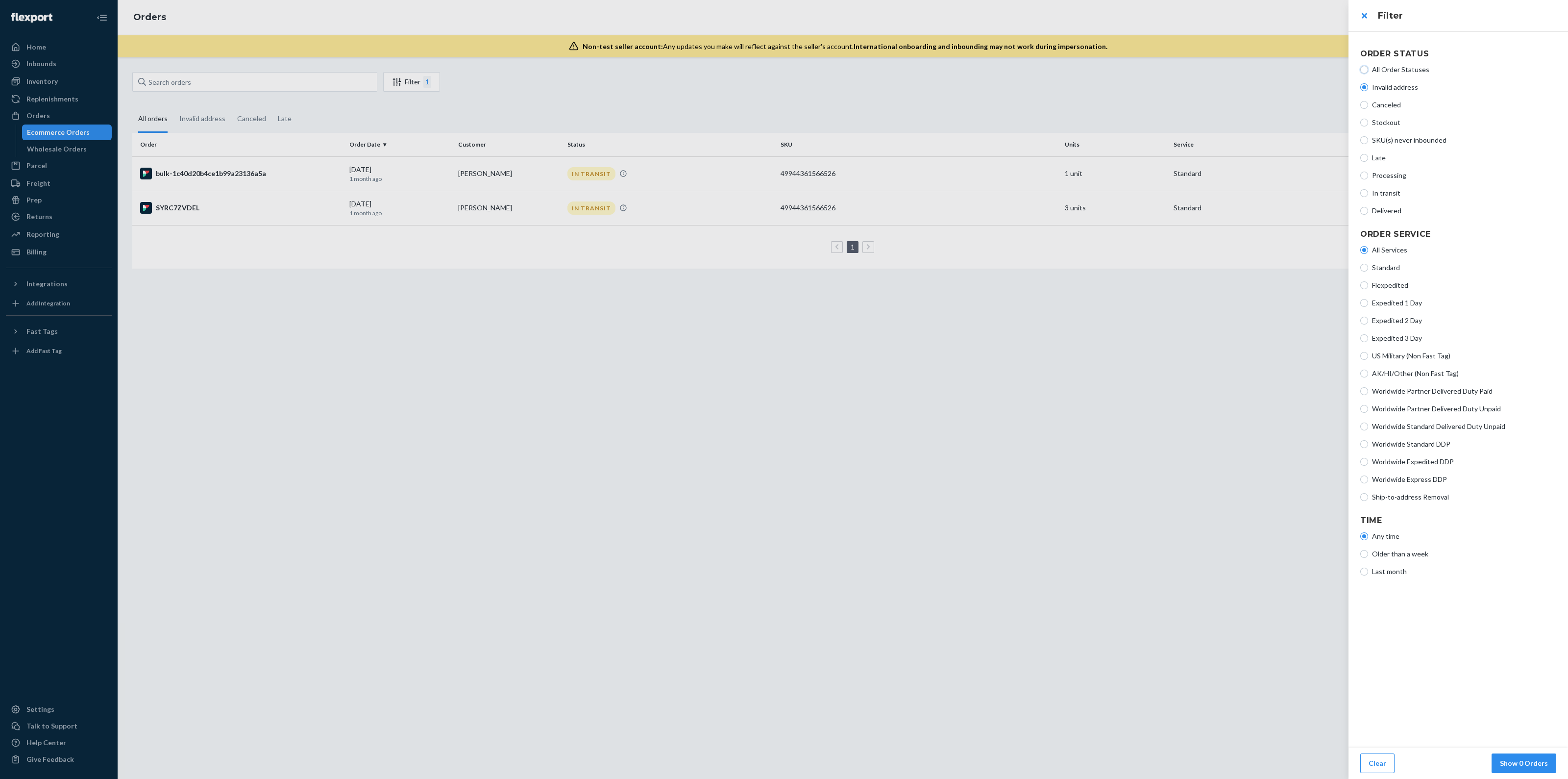
click at [1368, 66] on input "All Order Statuses" at bounding box center [1364, 69] width 8 height 8
radio input "true"
radio input "false"
click at [1365, 16] on button "close" at bounding box center [1364, 16] width 19 height 19
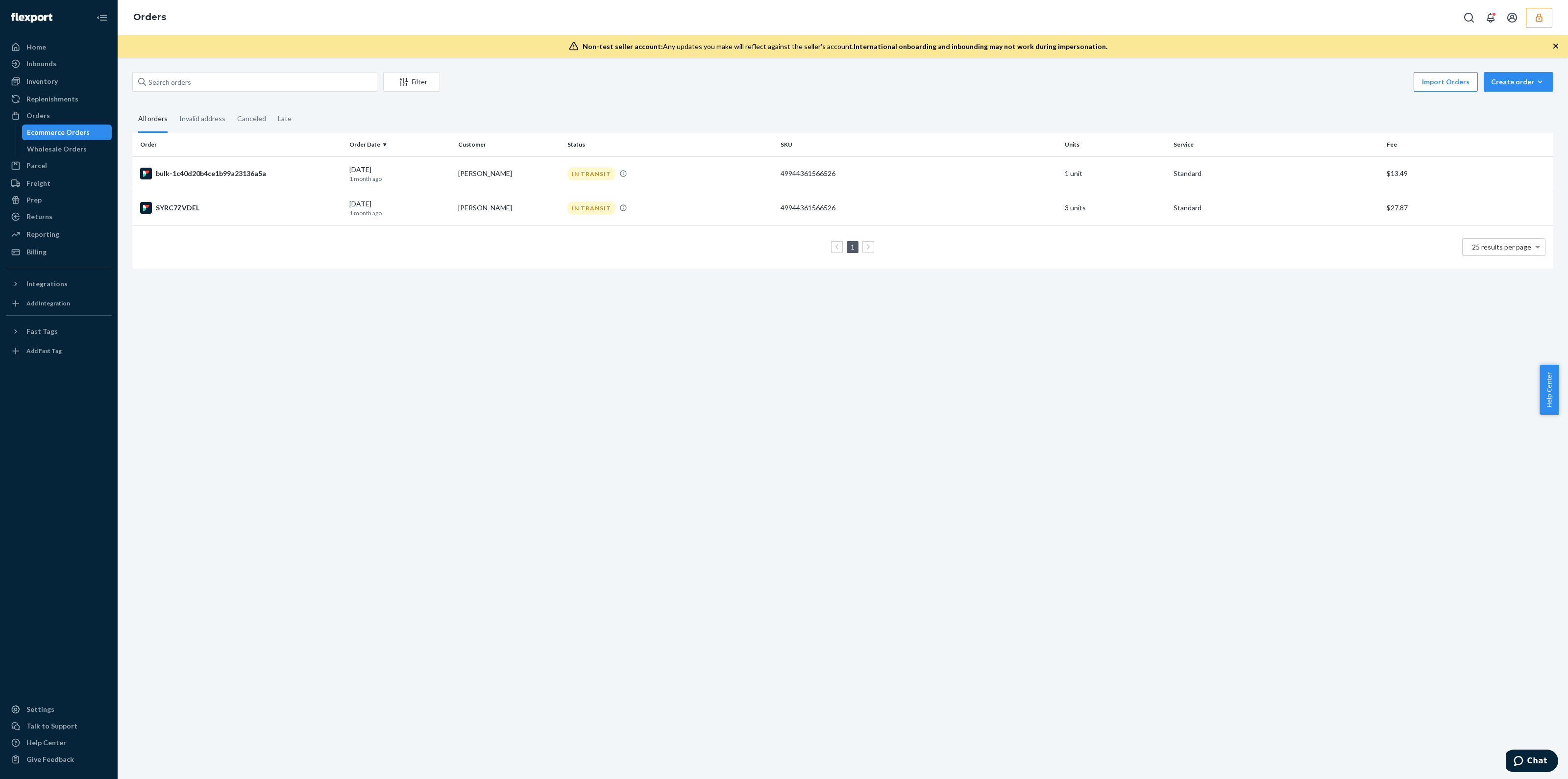
click at [1536, 27] on button "button" at bounding box center [1539, 18] width 26 height 19
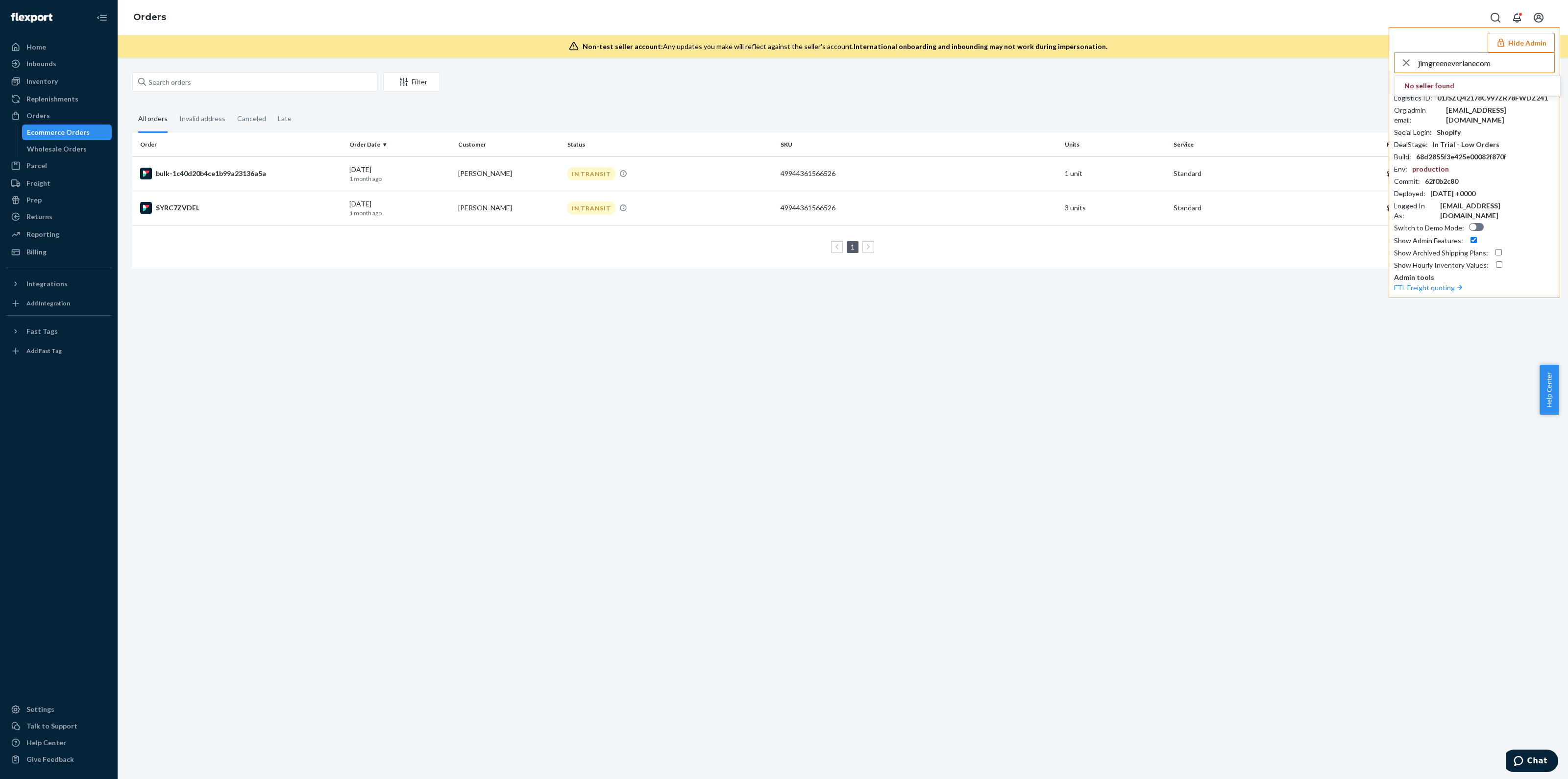
type input "jimgreeneverlanecom"
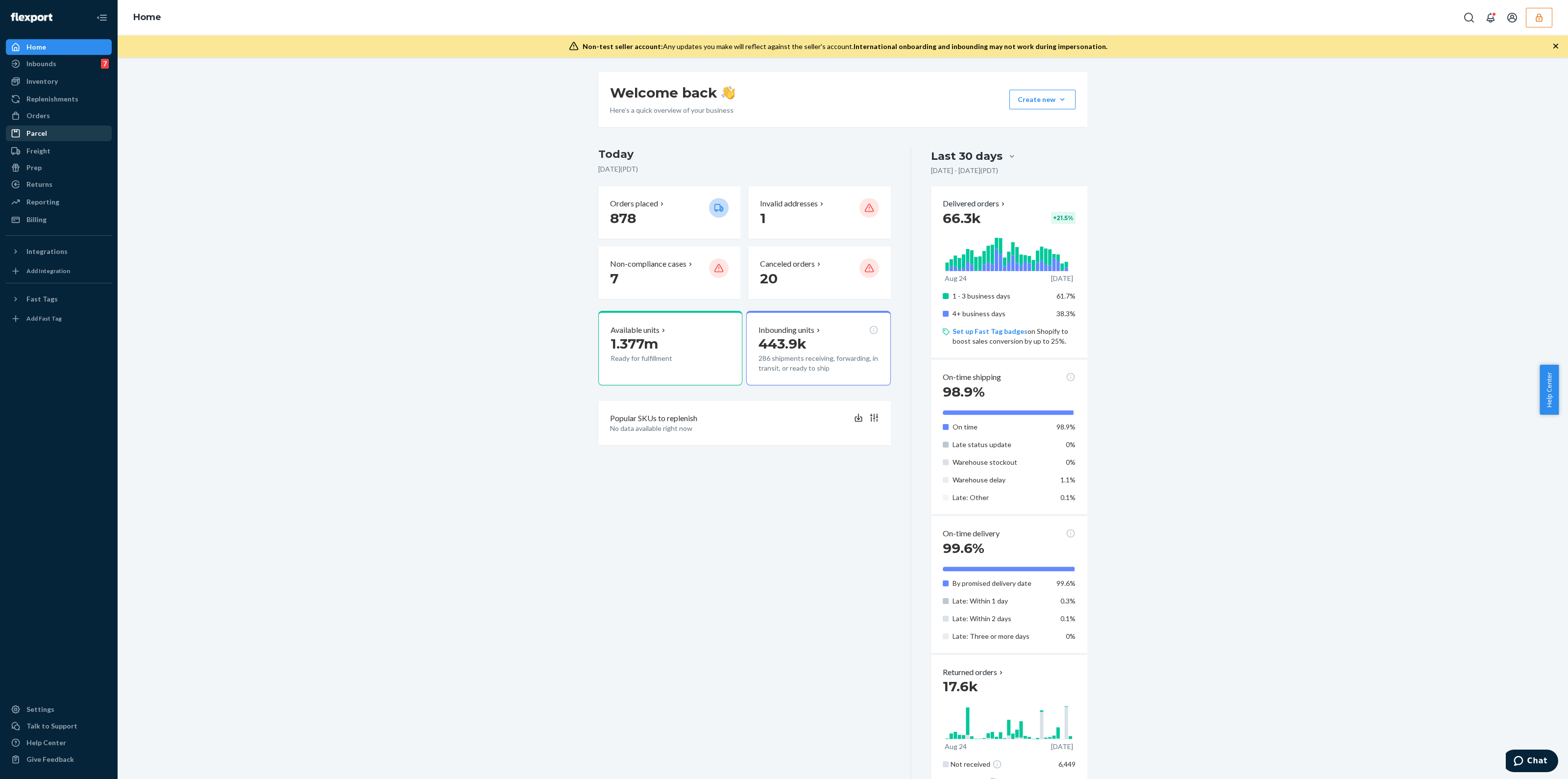
click at [64, 125] on link "Parcel" at bounding box center [59, 133] width 106 height 16
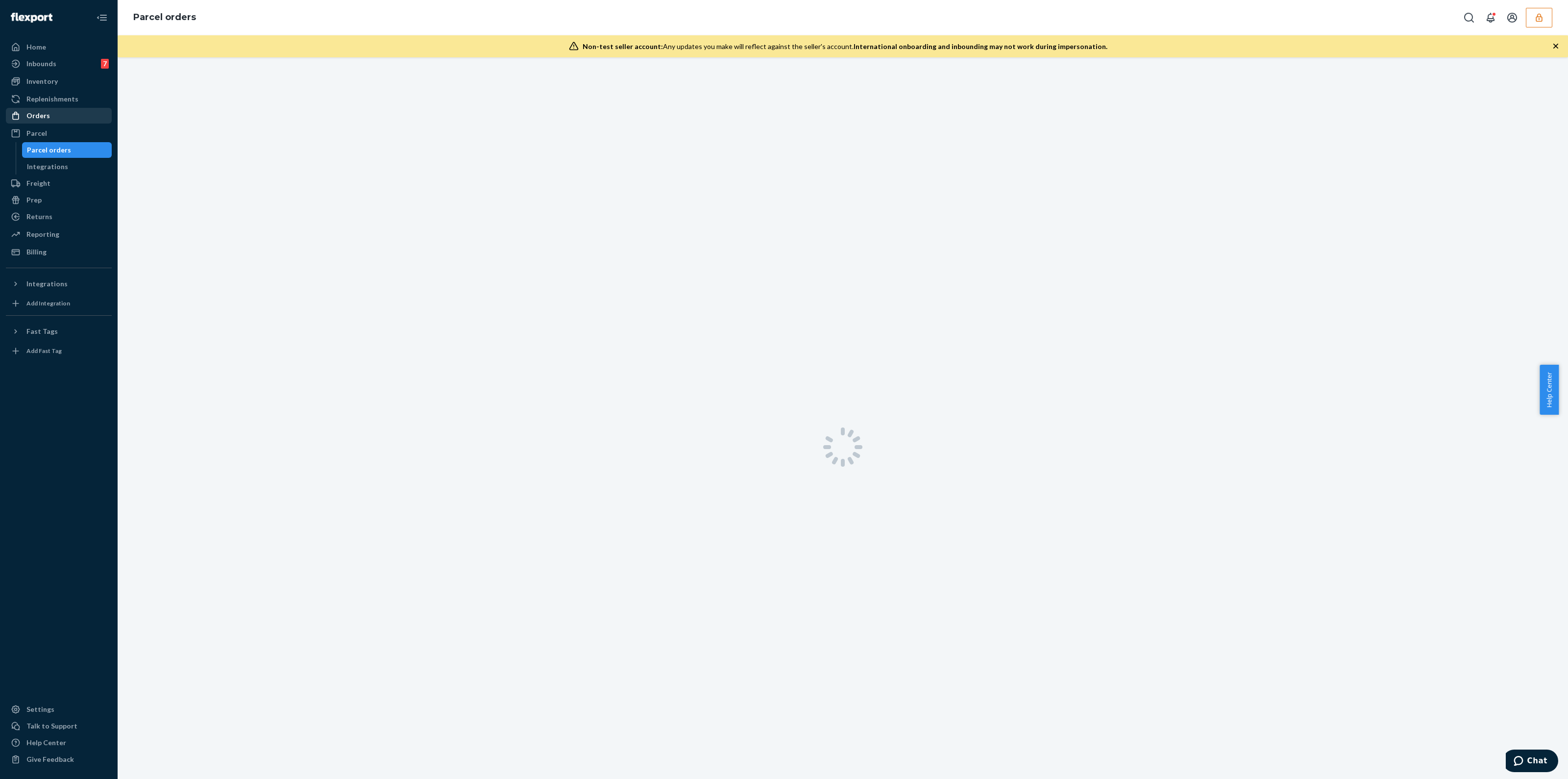
click at [62, 121] on div "Orders" at bounding box center [58, 116] width 104 height 14
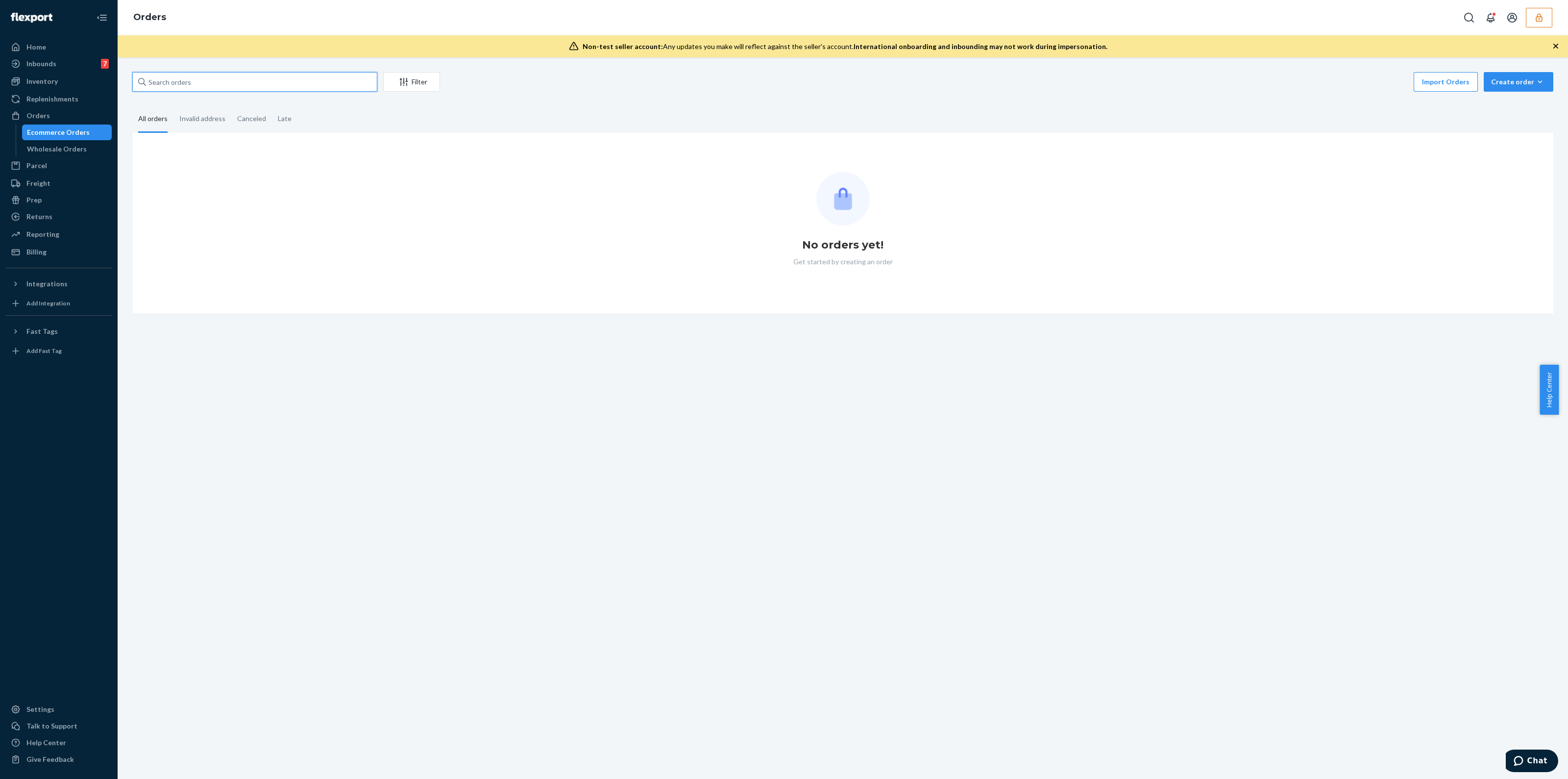
click at [208, 77] on input "text" at bounding box center [254, 82] width 245 height 19
paste input "r366437721"
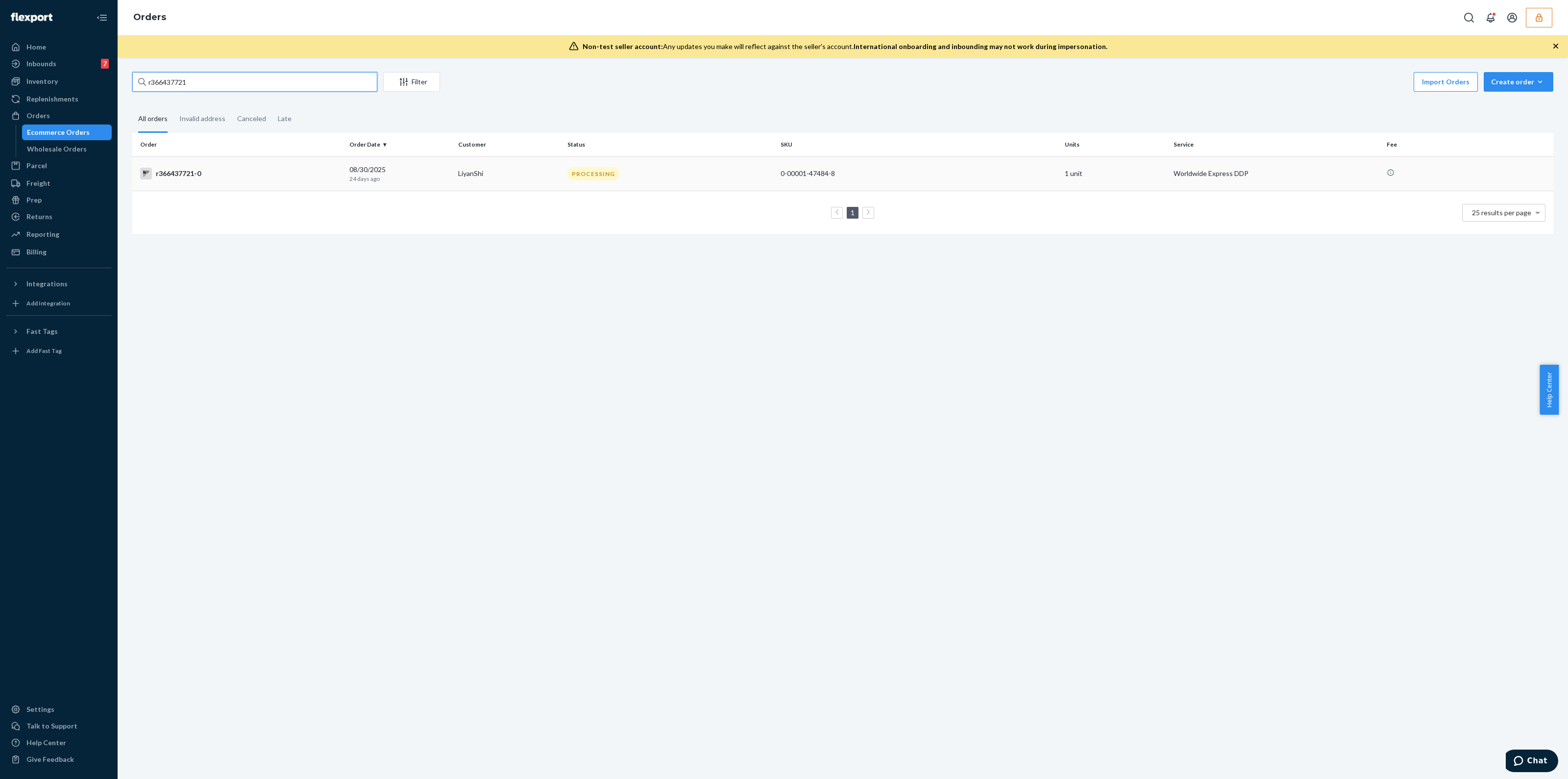
type input "r366437721"
click at [697, 171] on div "PROCESSING" at bounding box center [670, 174] width 209 height 13
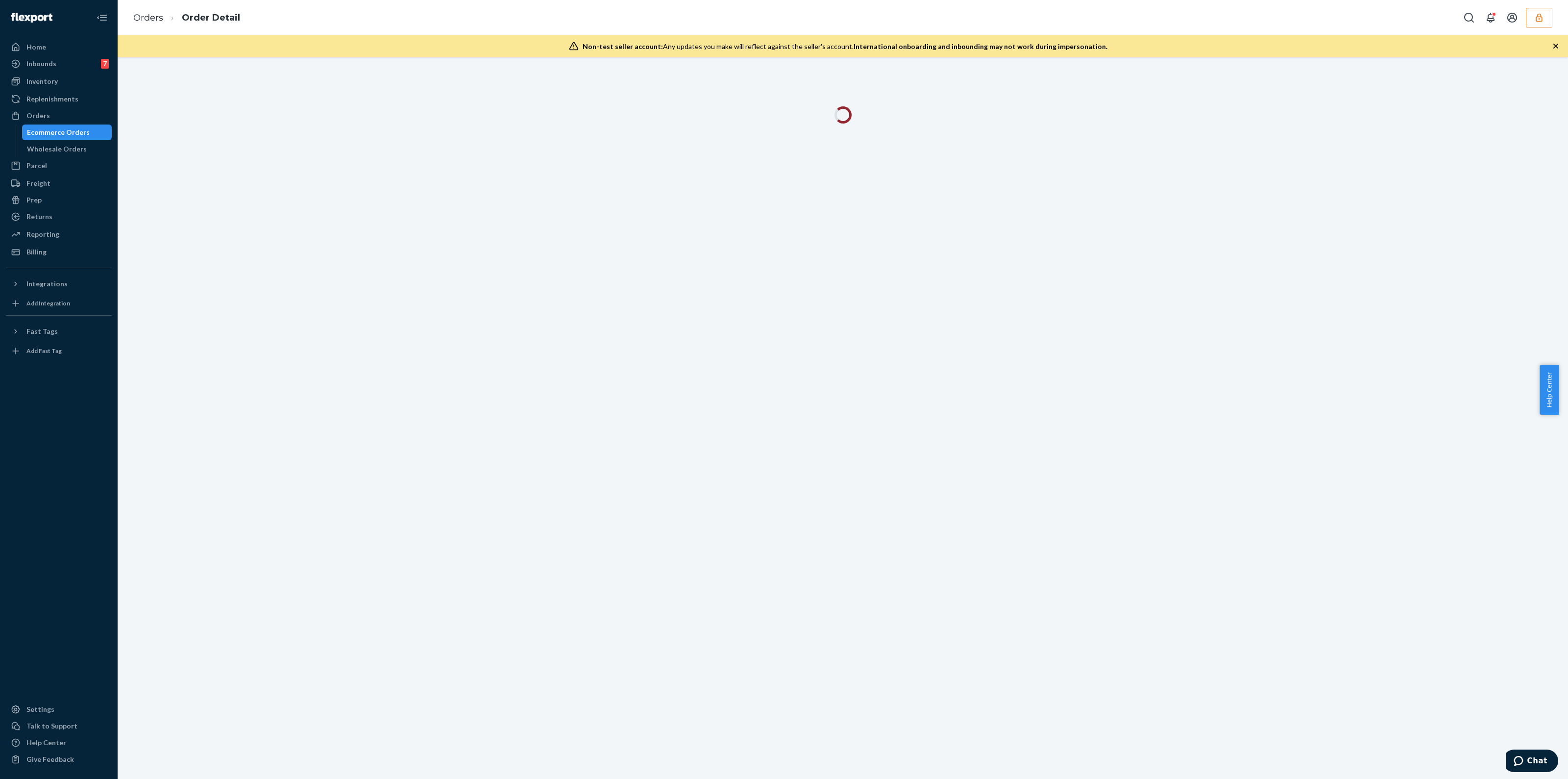
click at [1550, 43] on div "Non-test seller account: Any updates you make will reflect against the seller's…" at bounding box center [842, 46] width 1451 height 22
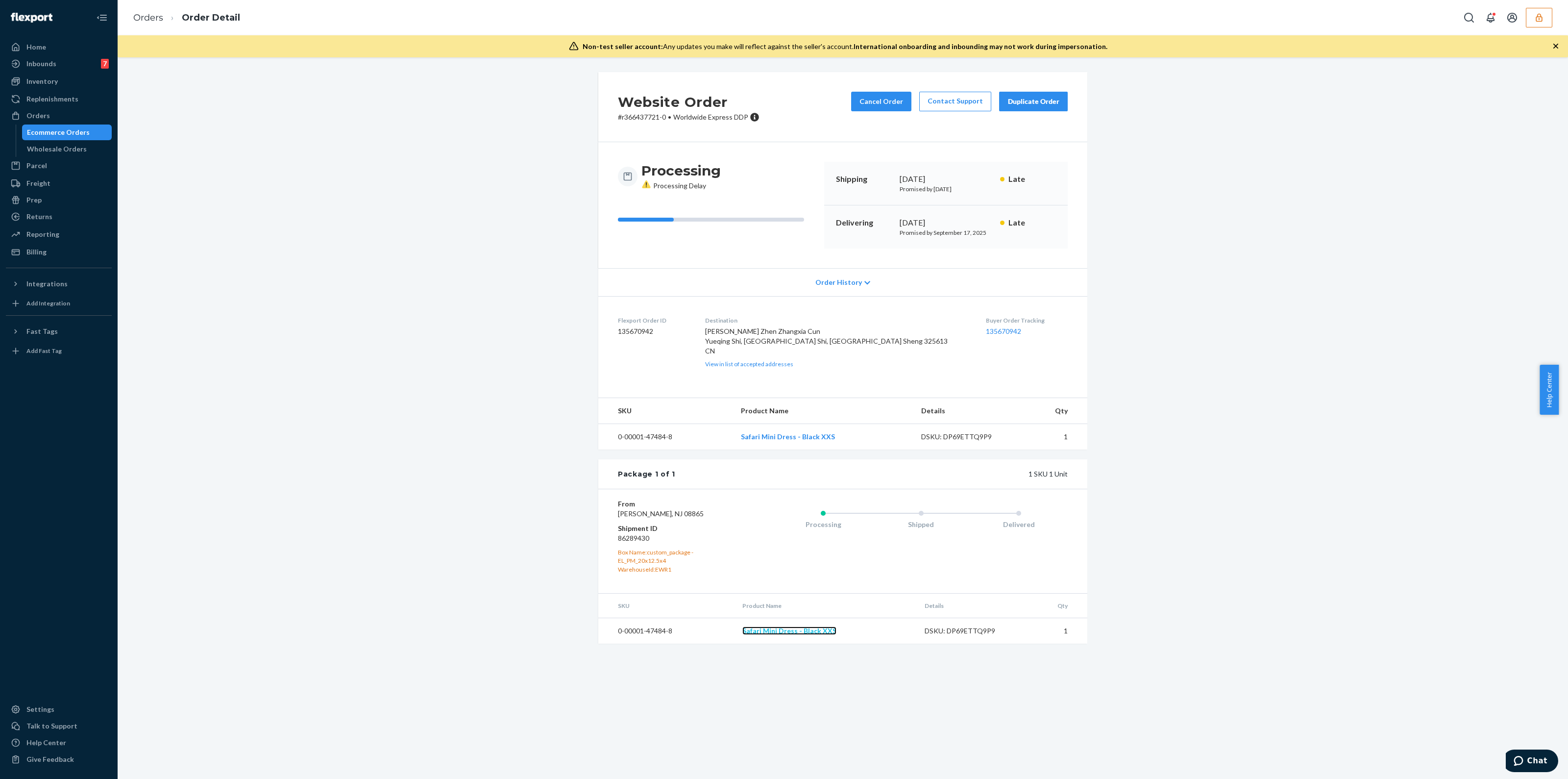
click at [774, 635] on link "Safari Mini Dress - Black XXS" at bounding box center [789, 631] width 94 height 9
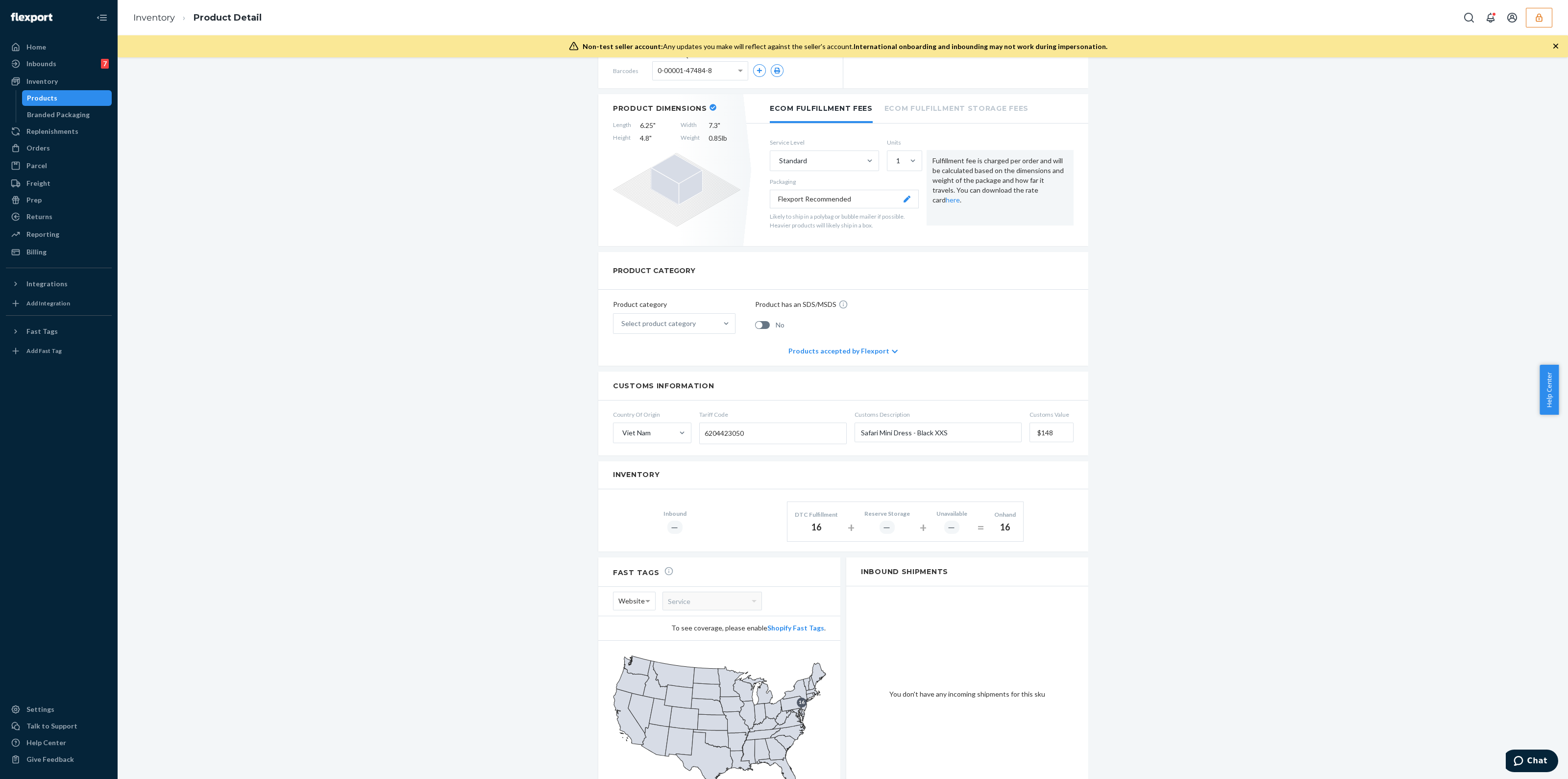
scroll to position [191, 0]
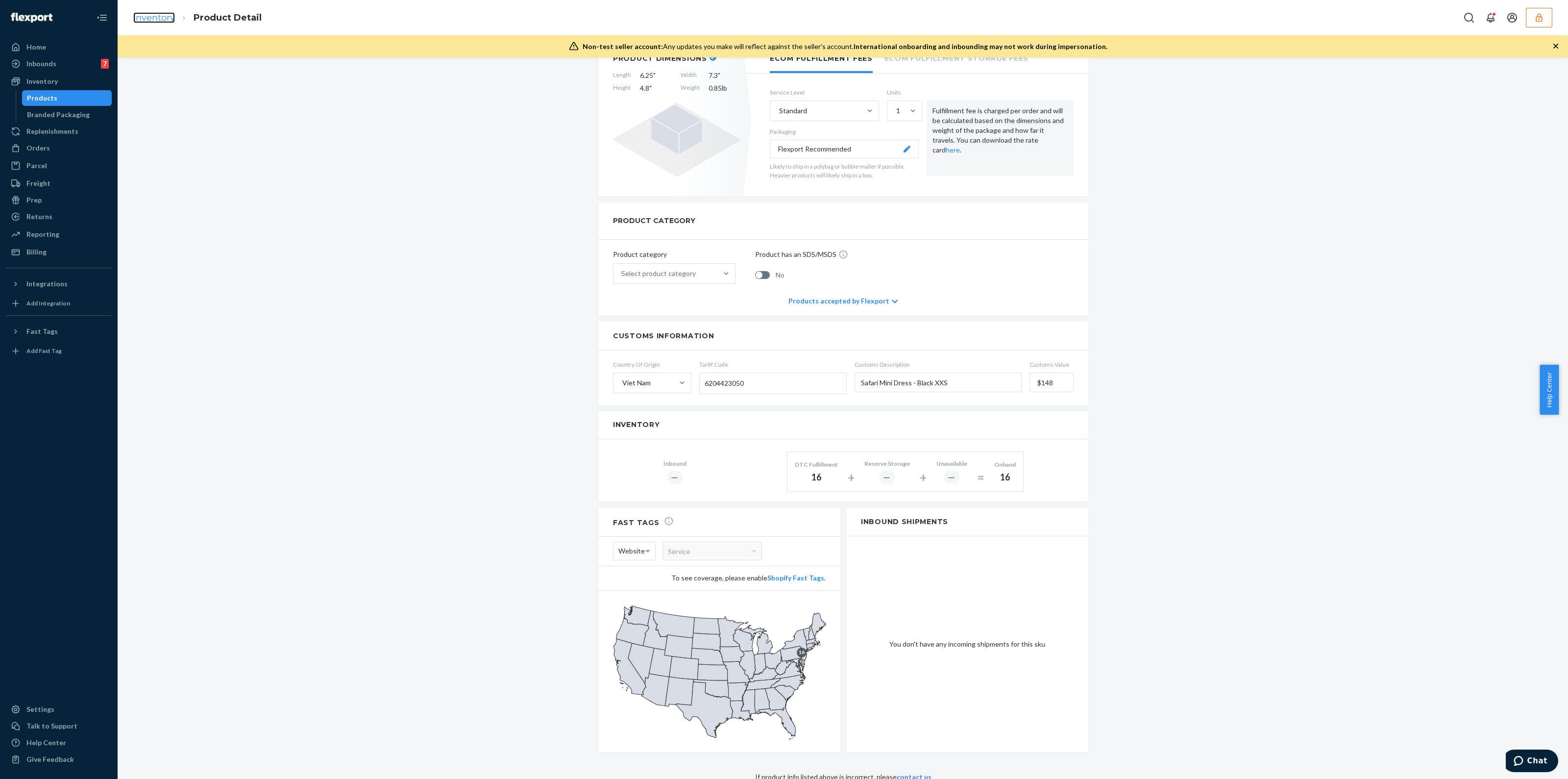
click at [169, 21] on link "Inventory" at bounding box center [154, 18] width 41 height 11
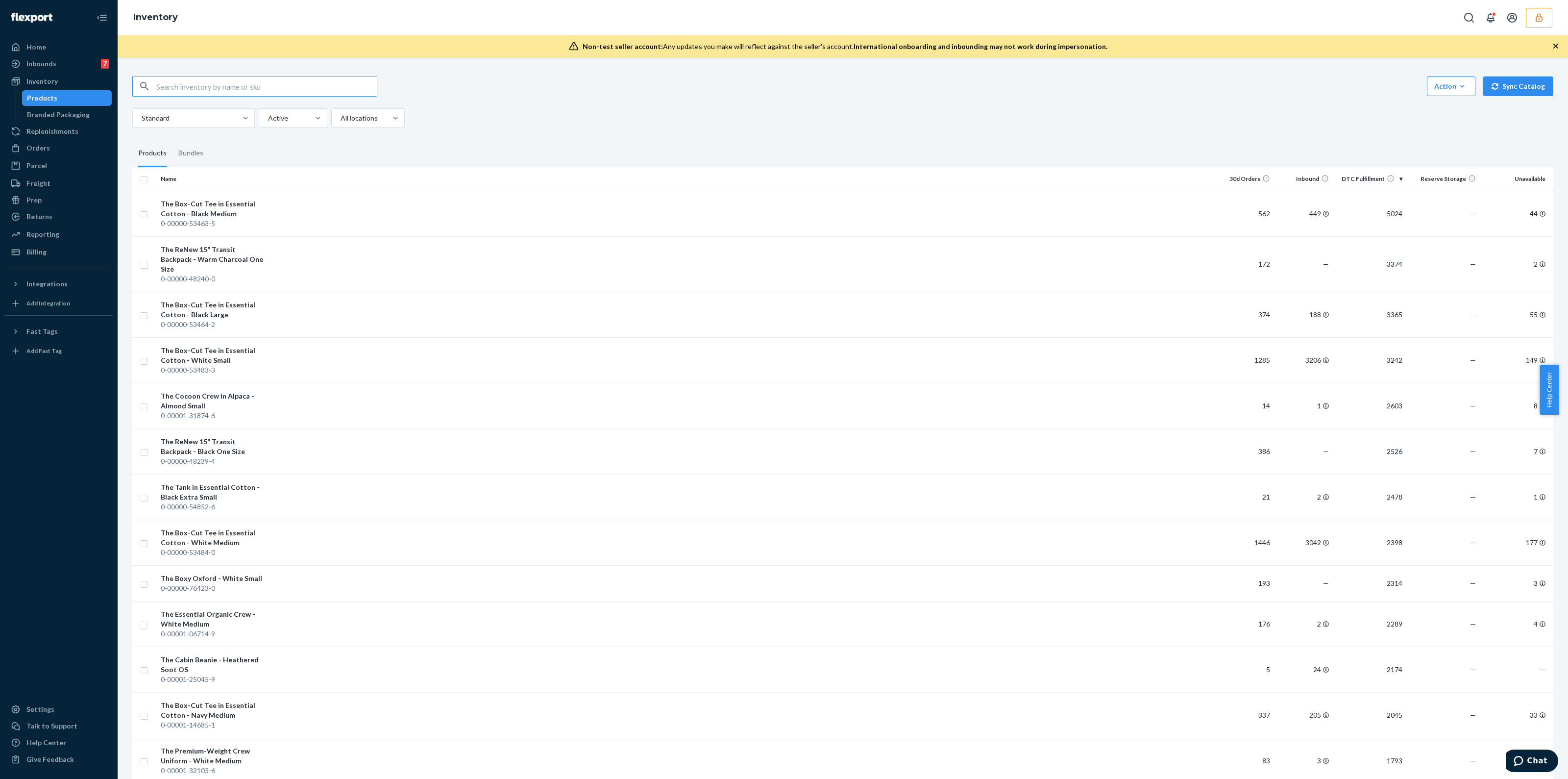
click at [255, 88] on input "text" at bounding box center [267, 86] width 220 height 19
type input "r366437721"
click at [59, 152] on div "Orders" at bounding box center [58, 148] width 104 height 14
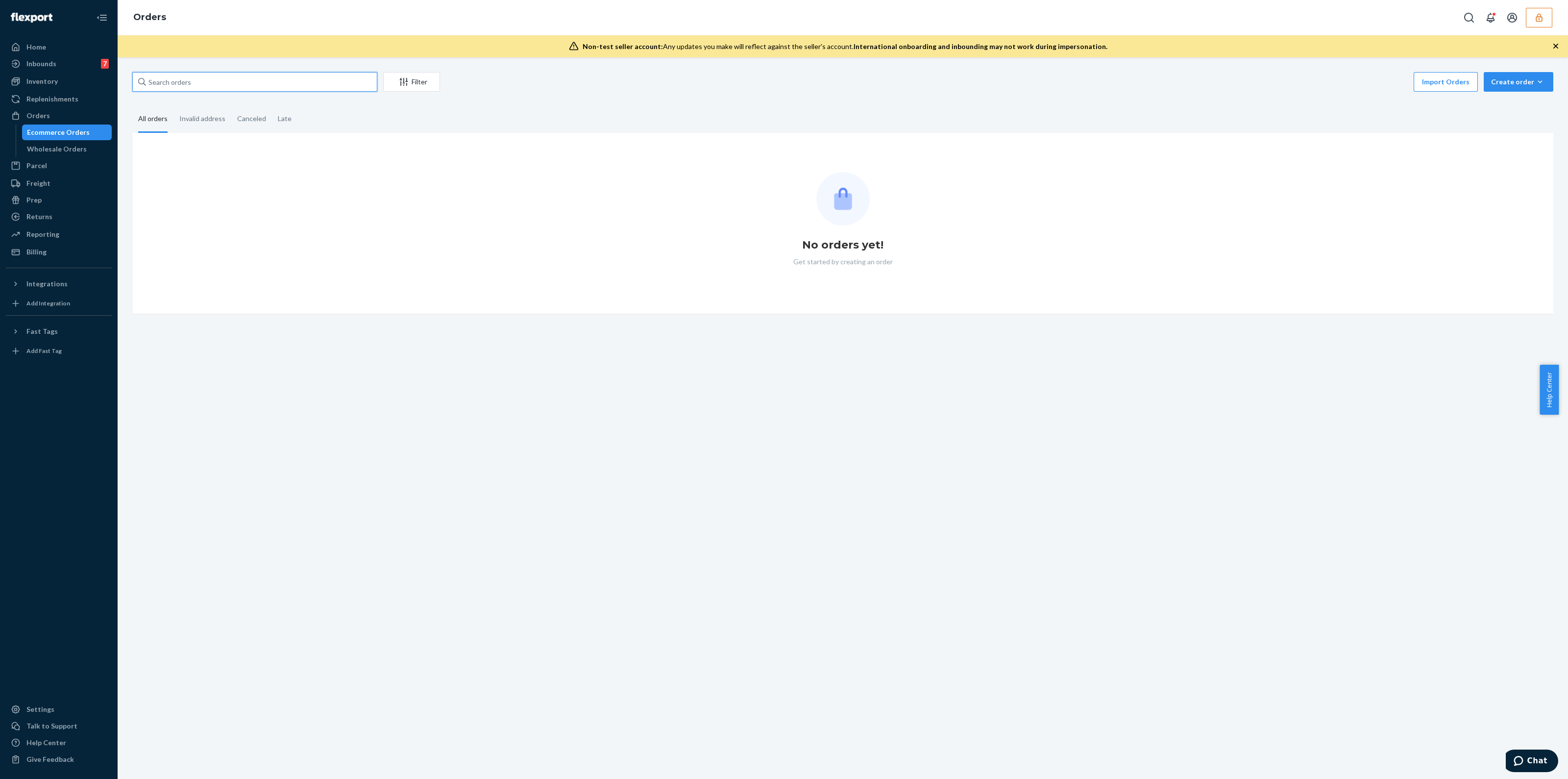
click at [275, 77] on input "text" at bounding box center [254, 82] width 245 height 19
paste input "r366437721"
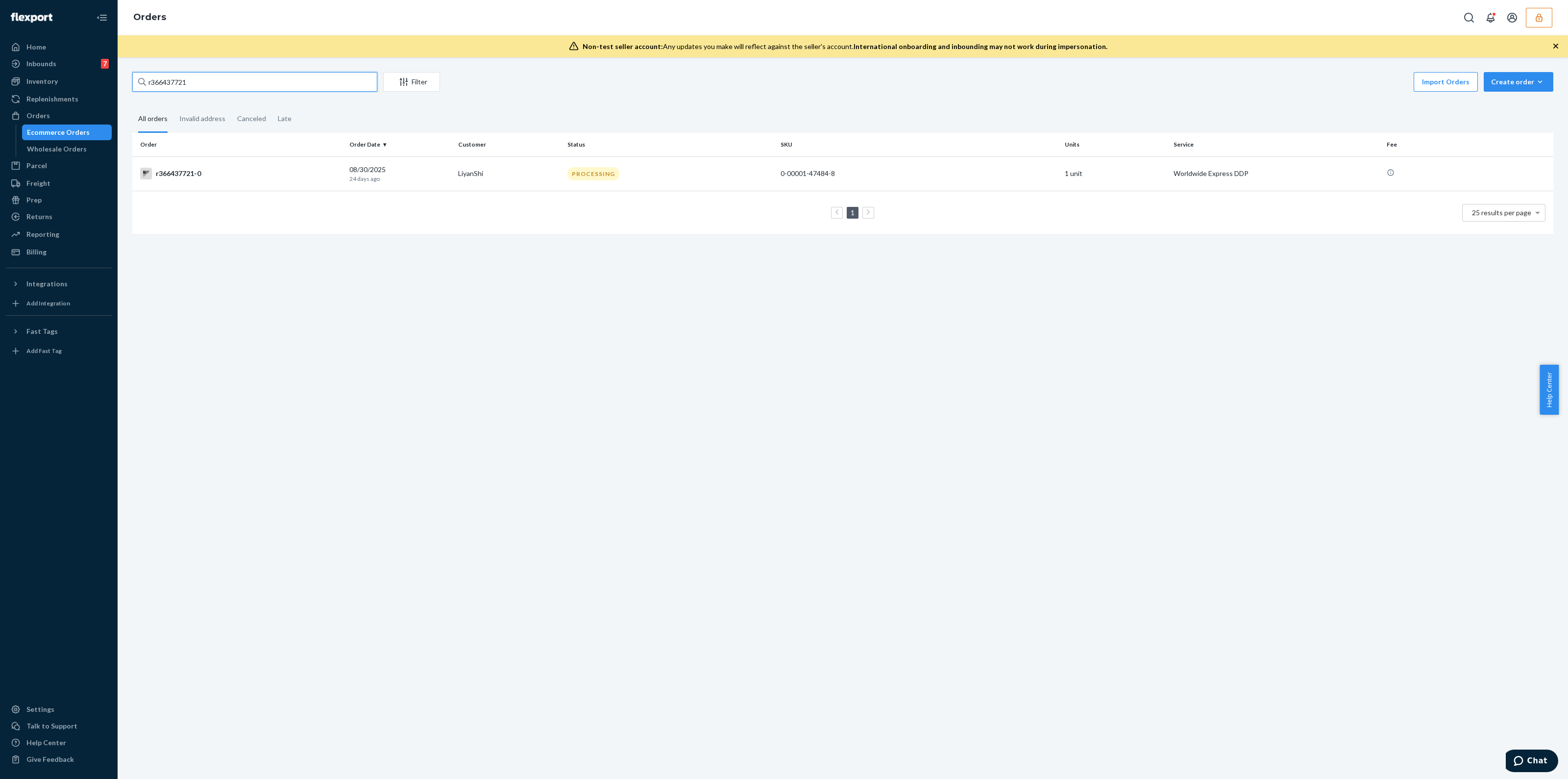
type input "r366437721"
click at [770, 182] on td "PROCESSING" at bounding box center [670, 174] width 213 height 34
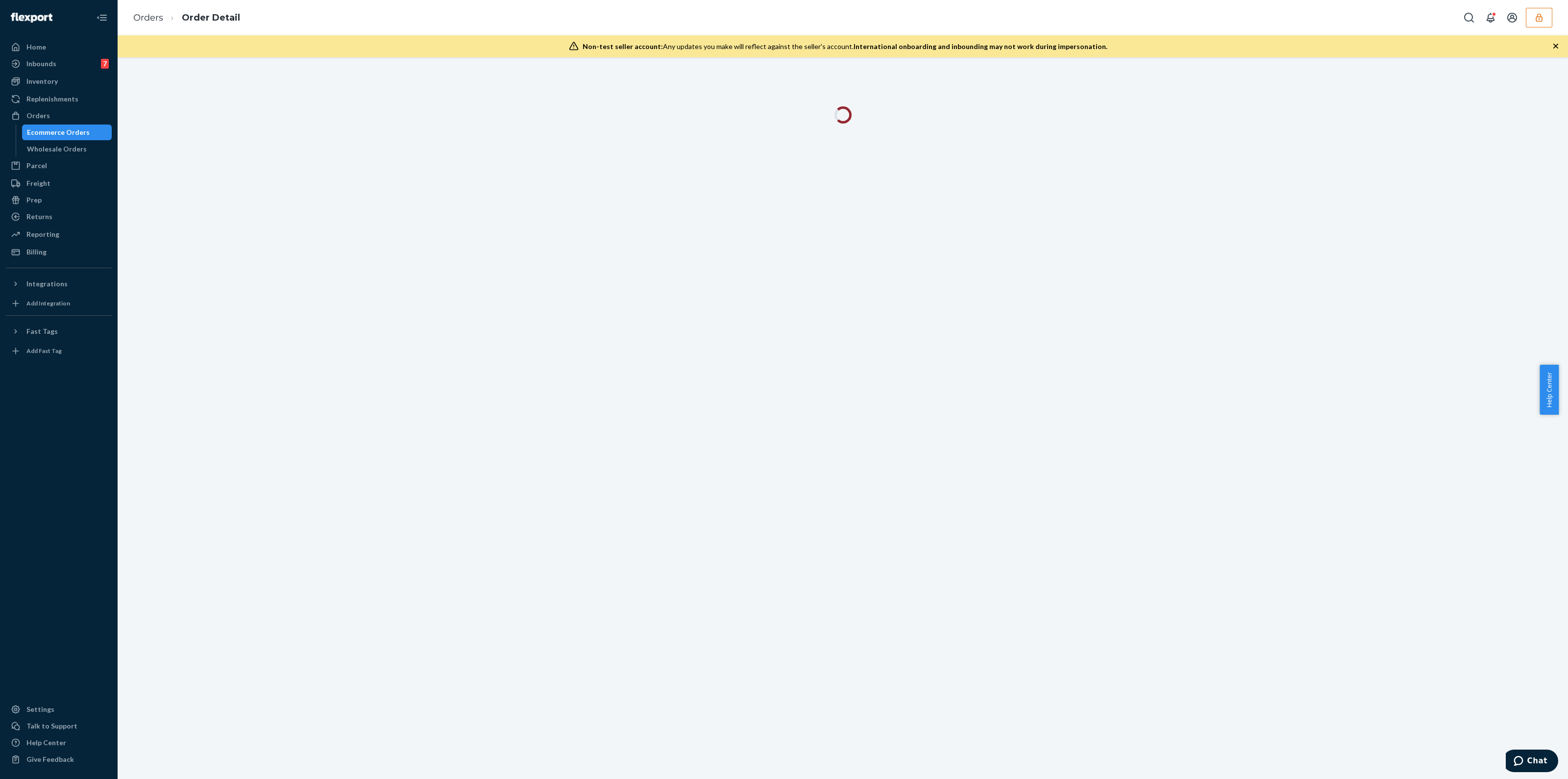
click at [1553, 50] on icon "button" at bounding box center [1556, 46] width 10 height 10
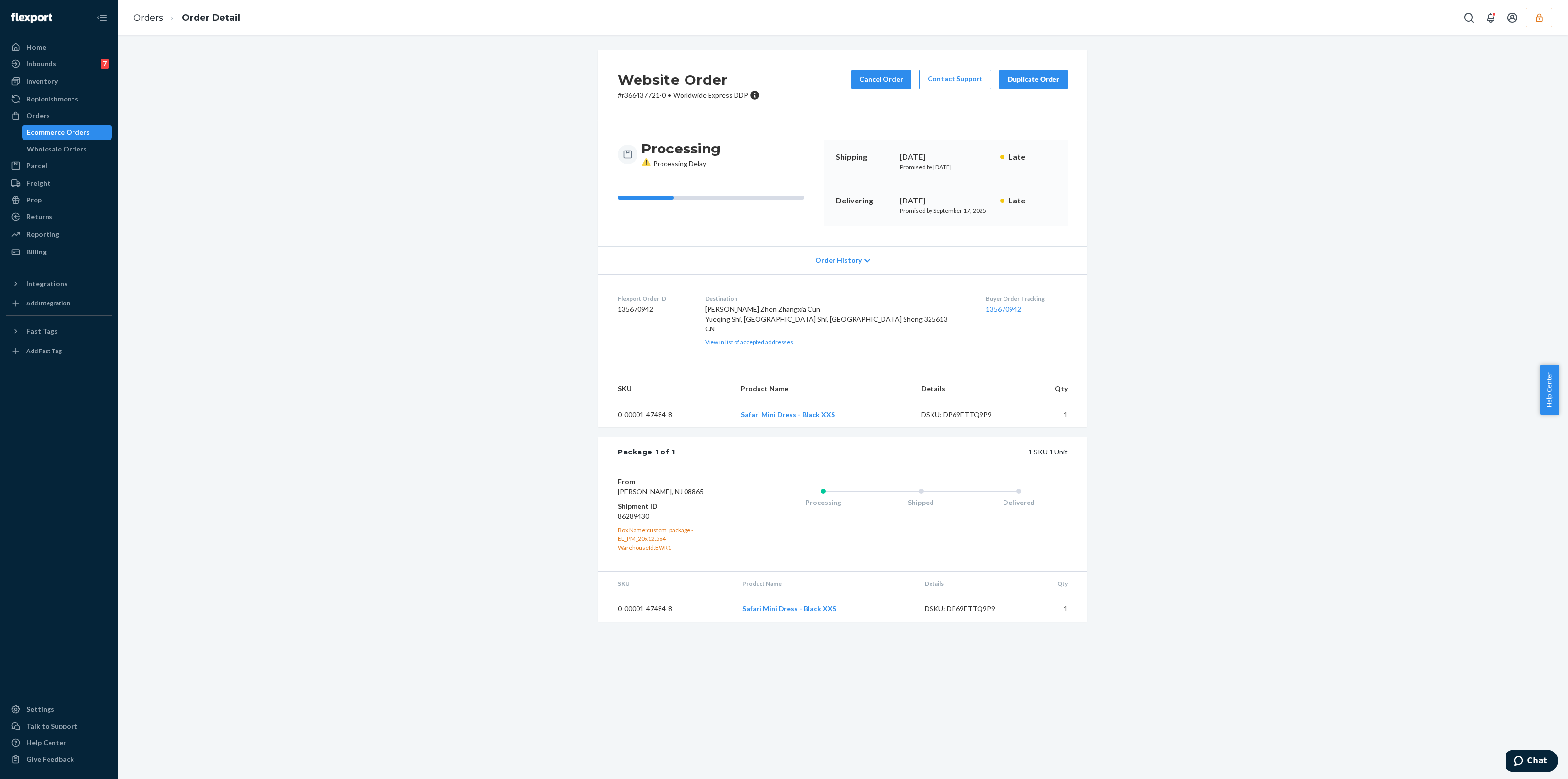
click at [632, 309] on dd "135670942" at bounding box center [654, 309] width 72 height 10
copy dd "135670942"
click at [32, 221] on div "Returns" at bounding box center [39, 217] width 26 height 10
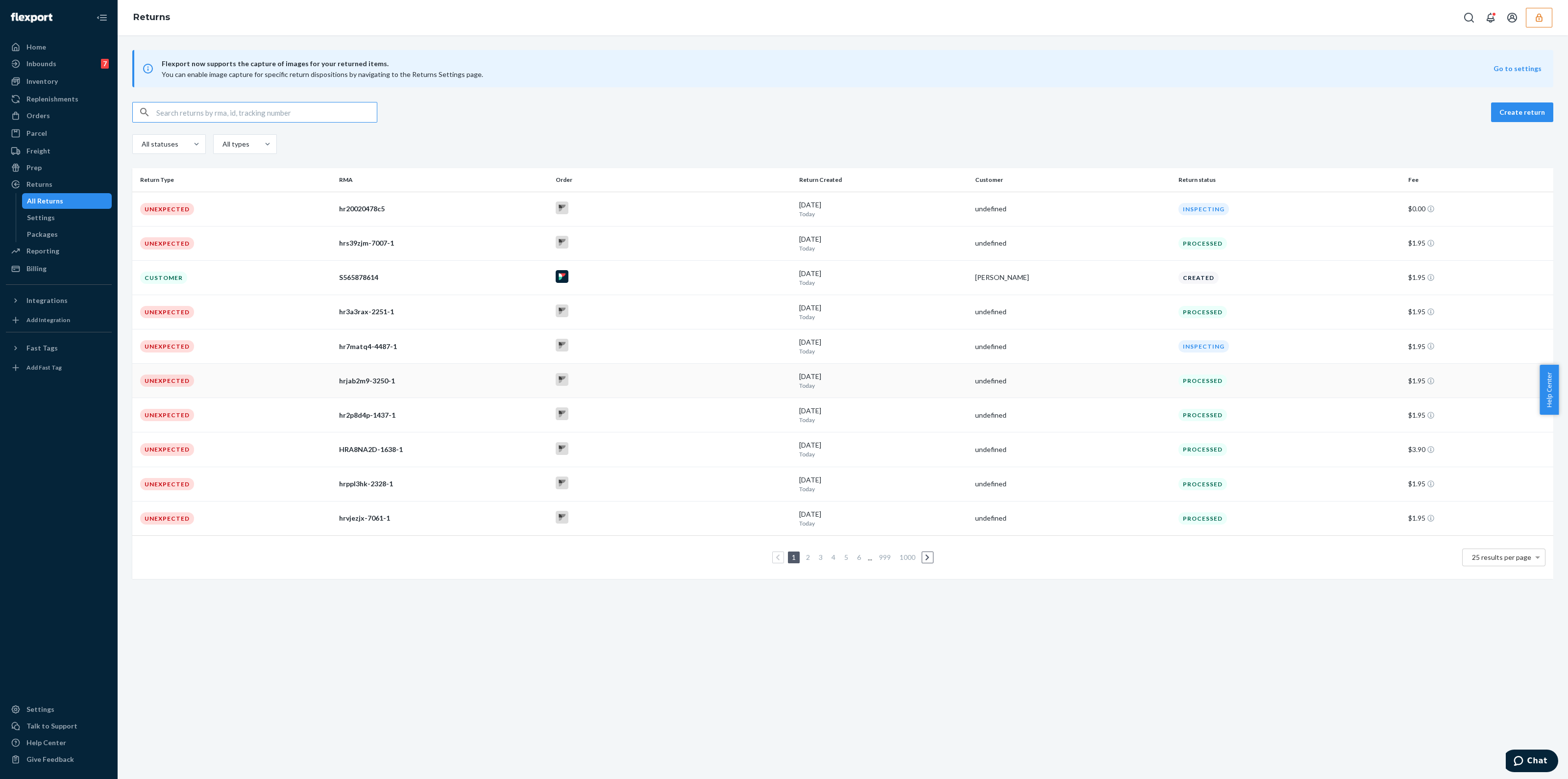
click at [689, 380] on div at bounding box center [673, 381] width 236 height 15
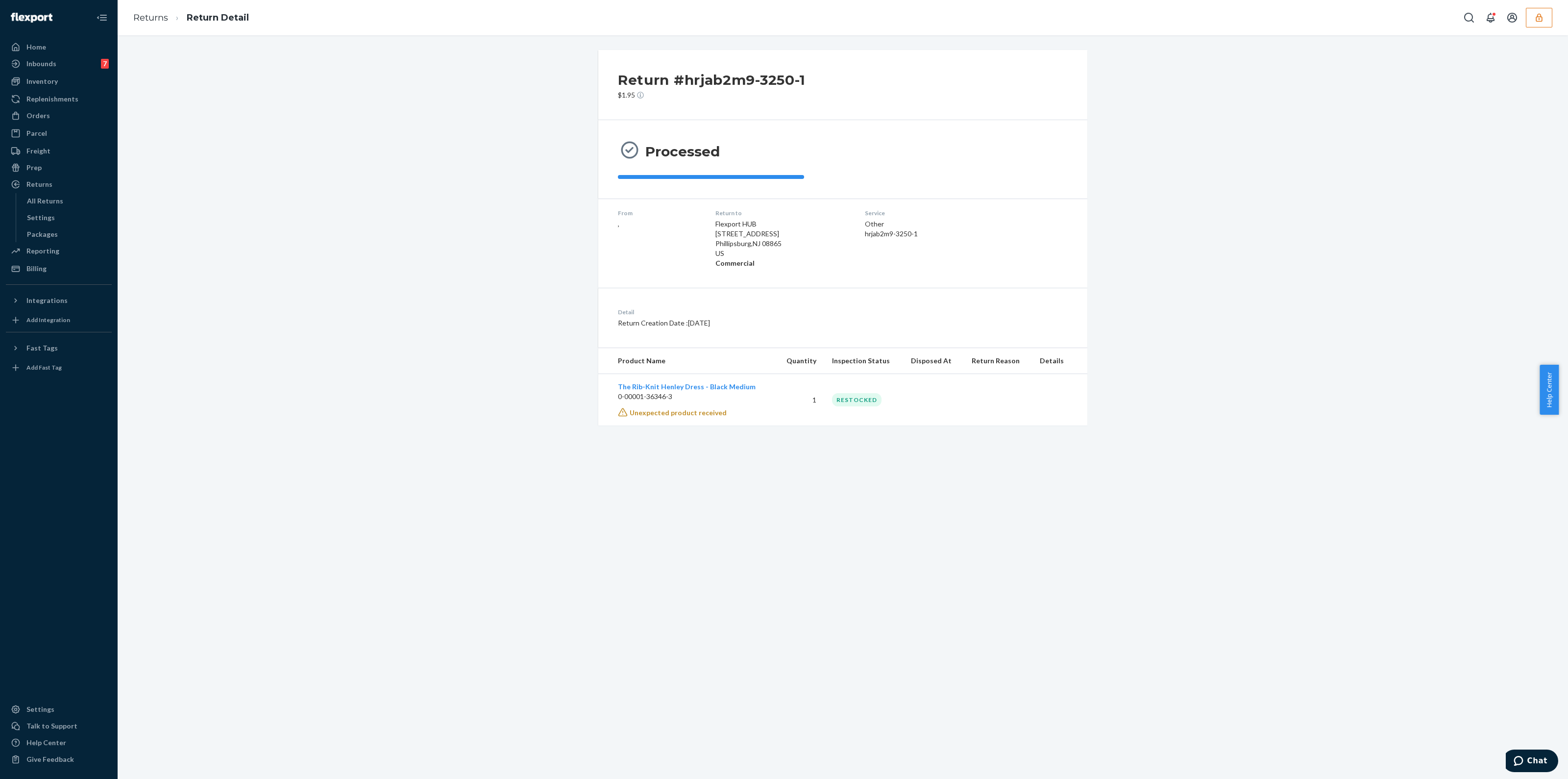
click at [1526, 18] on button "button" at bounding box center [1539, 18] width 26 height 19
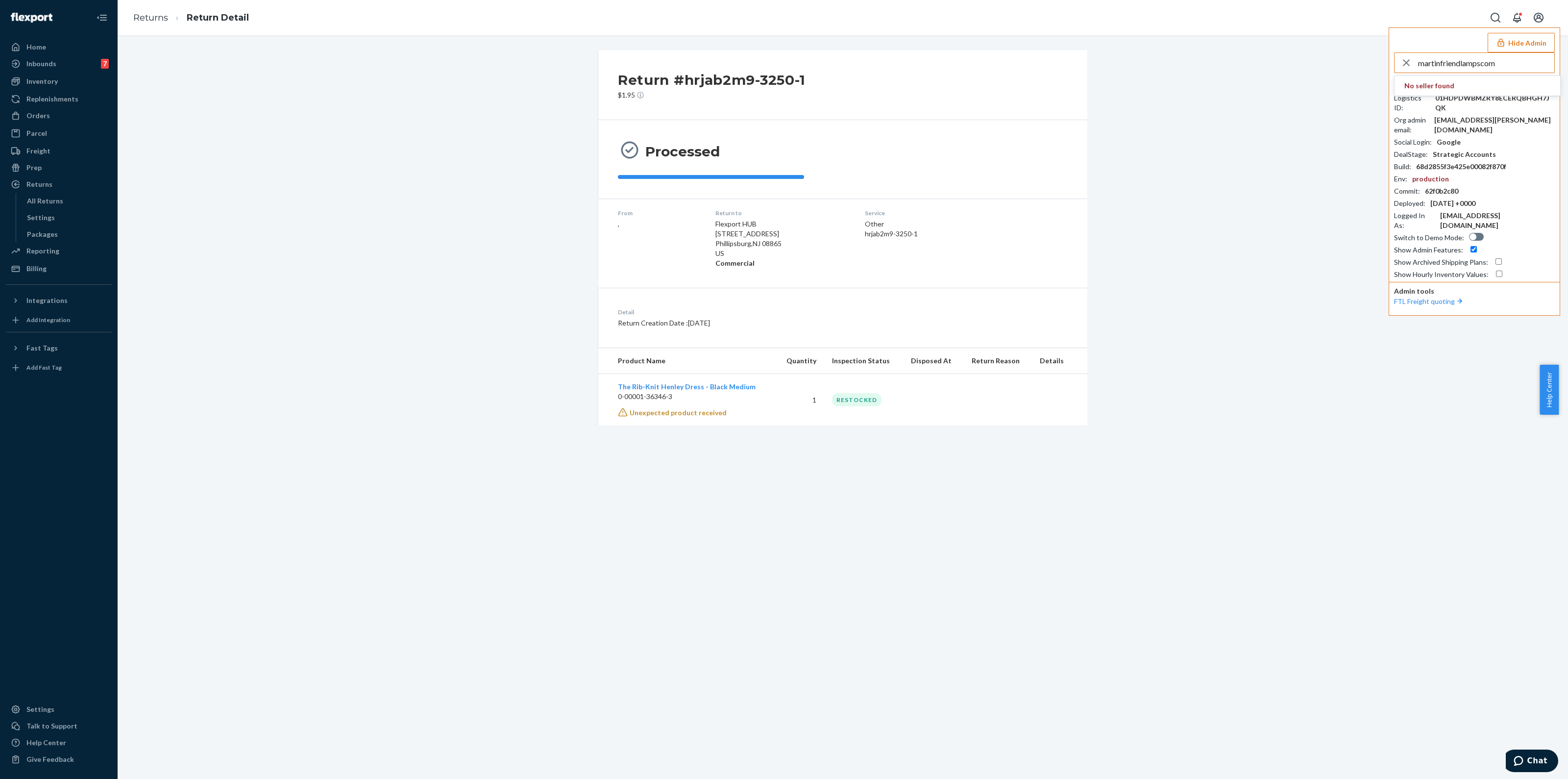
type input "martinfriendlampscom"
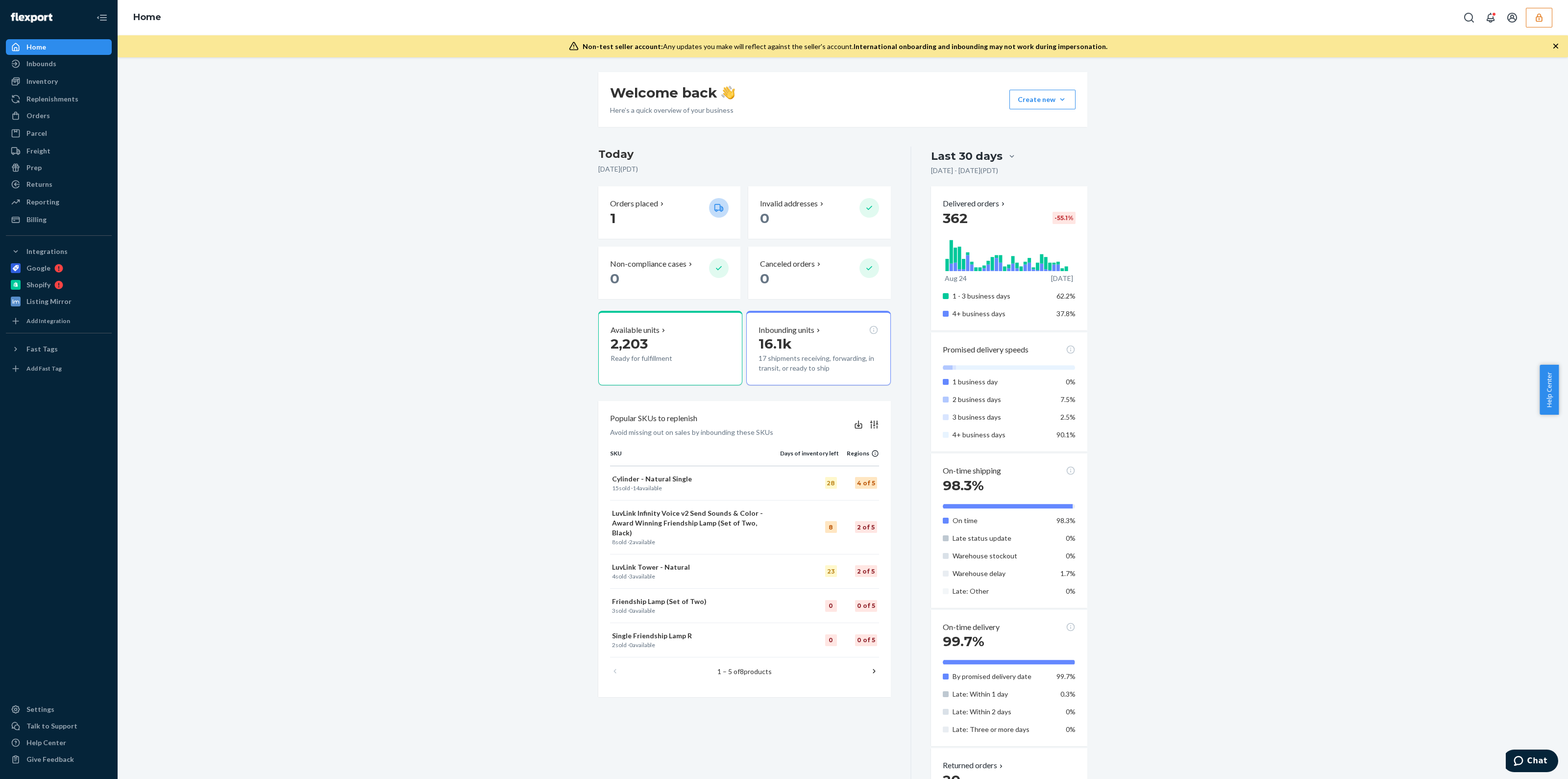
click at [1530, 21] on button "button" at bounding box center [1539, 18] width 26 height 19
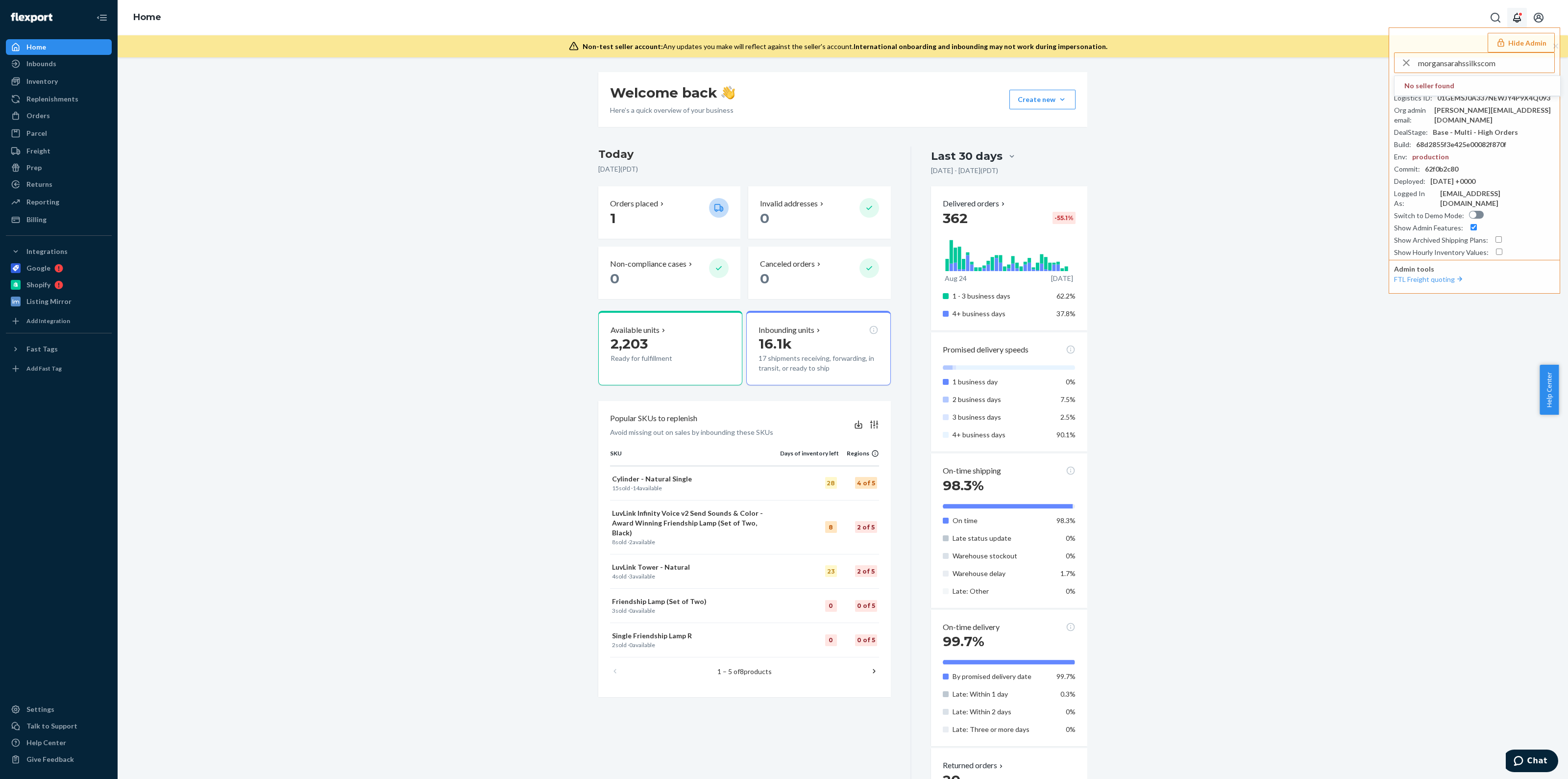
type input "morgansarahssilkscom"
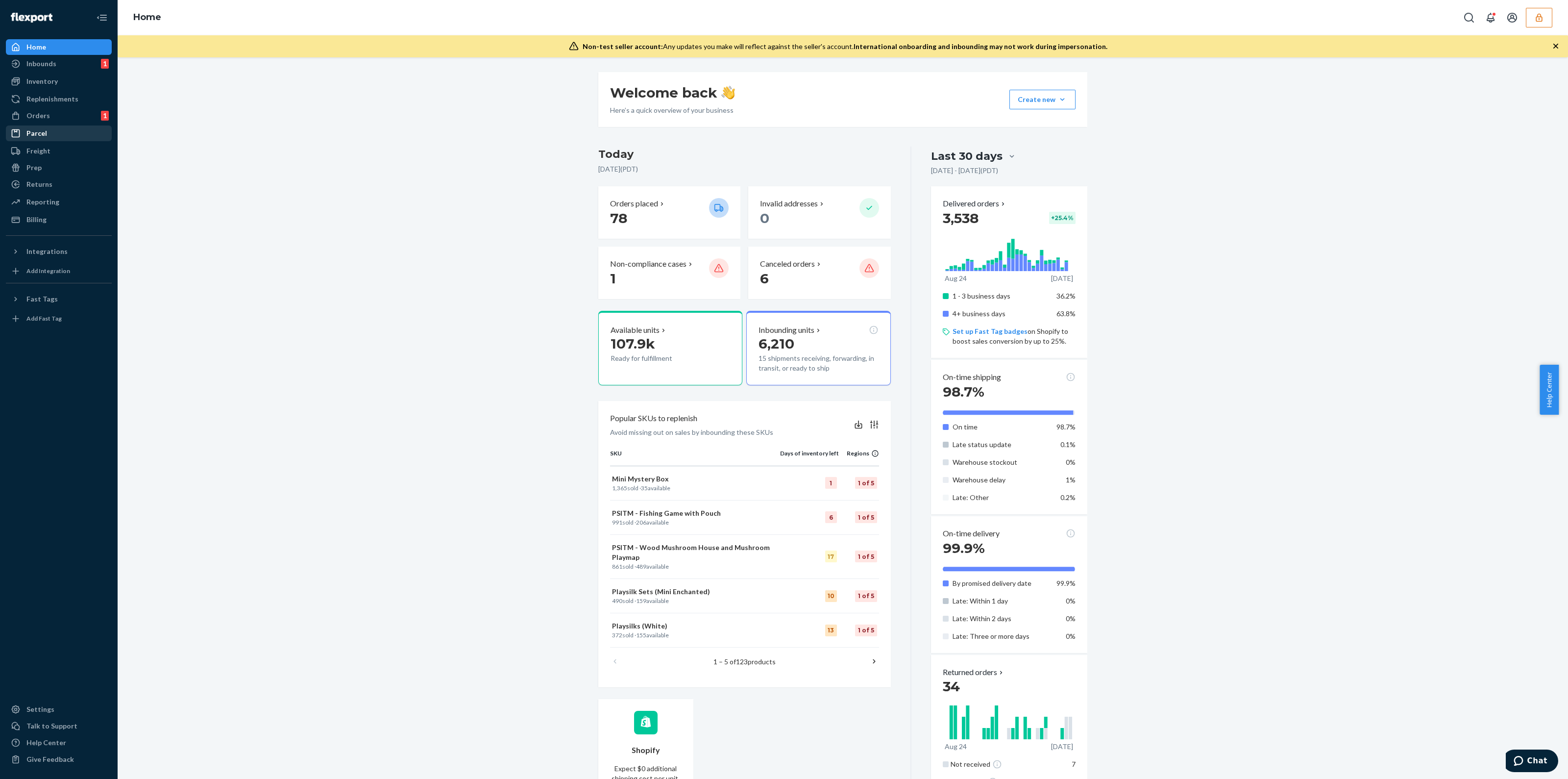
click at [65, 139] on div "Parcel" at bounding box center [58, 133] width 104 height 14
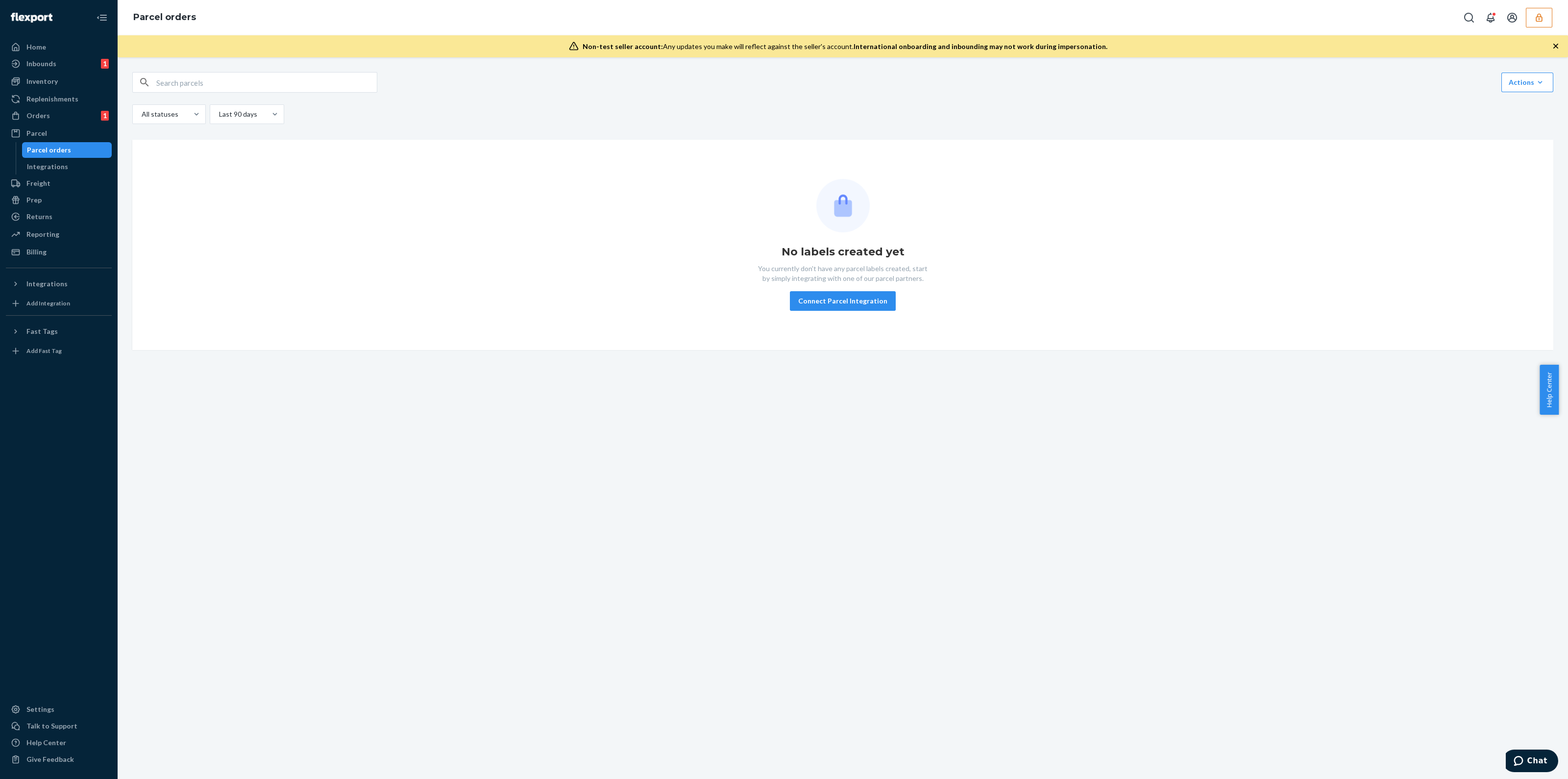
click at [311, 70] on div "Link Parcels to Flexport Freight Shipments Cancel Parcel Orders Create Parcel O…" at bounding box center [842, 418] width 1451 height 722
click at [304, 82] on input "text" at bounding box center [267, 82] width 220 height 19
paste input "389622"
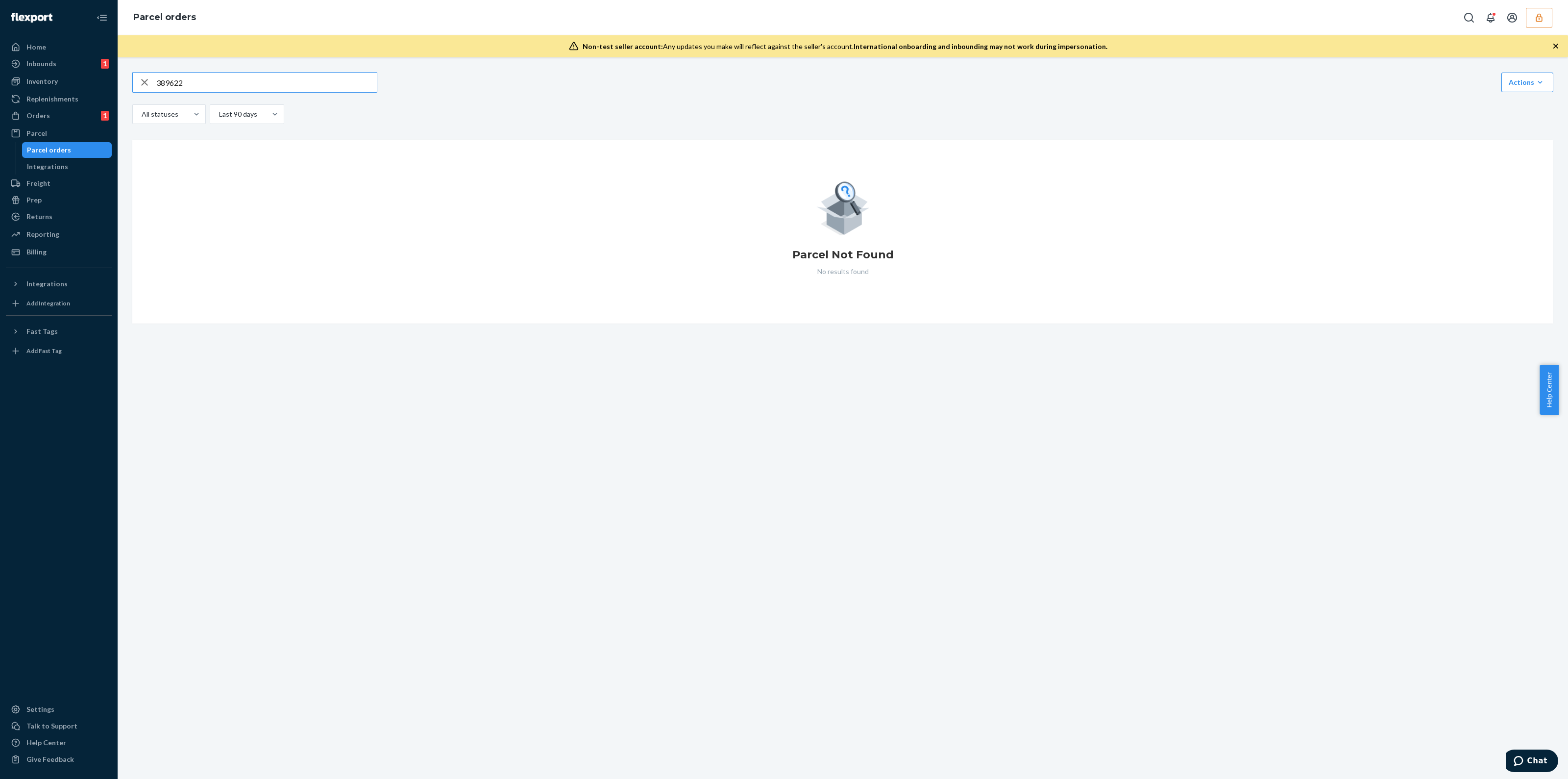
type input "389622"
click at [77, 111] on div "Orders 1" at bounding box center [58, 116] width 104 height 14
click at [200, 87] on input "text" at bounding box center [254, 82] width 245 height 19
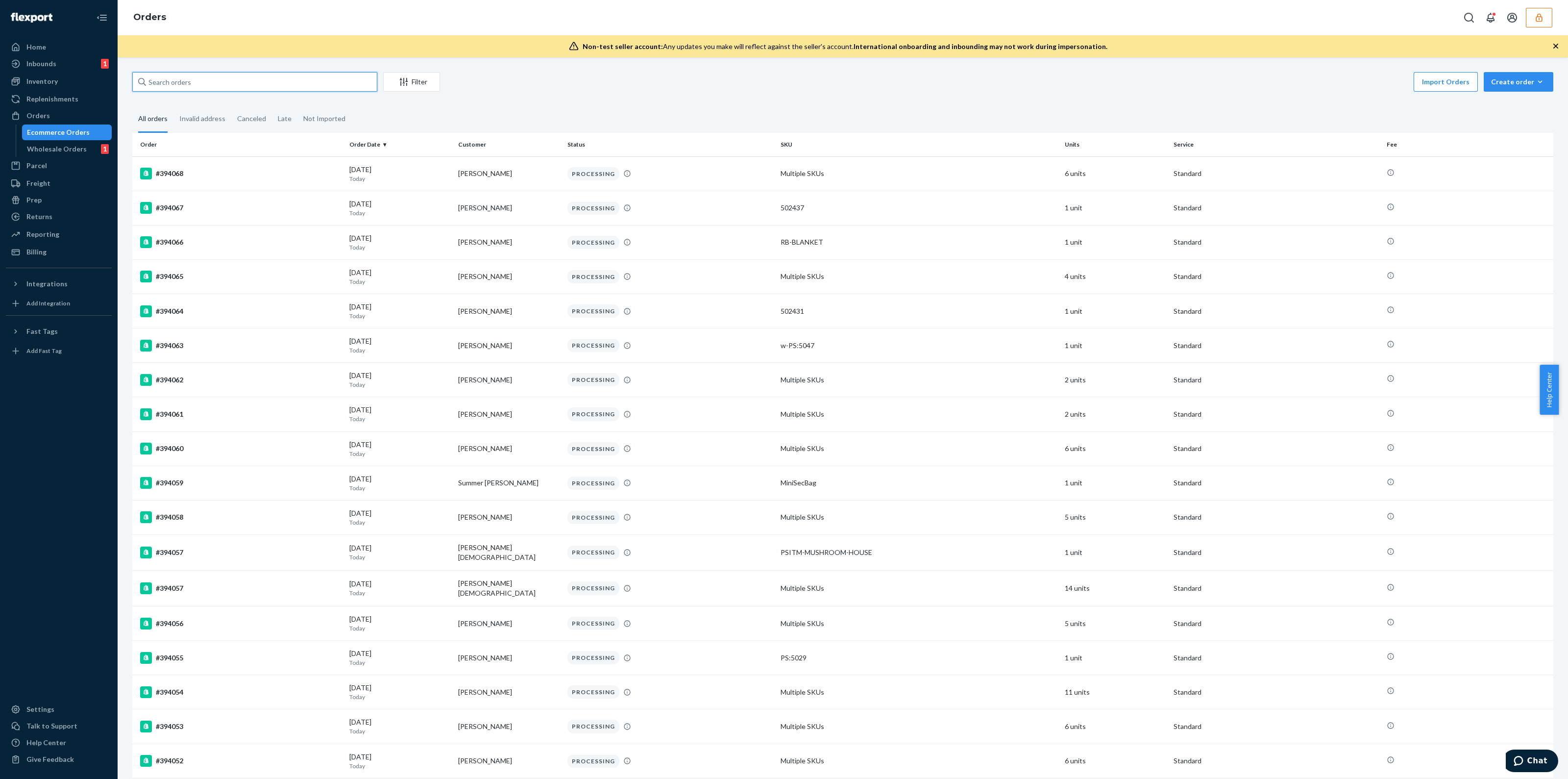
paste input "389622"
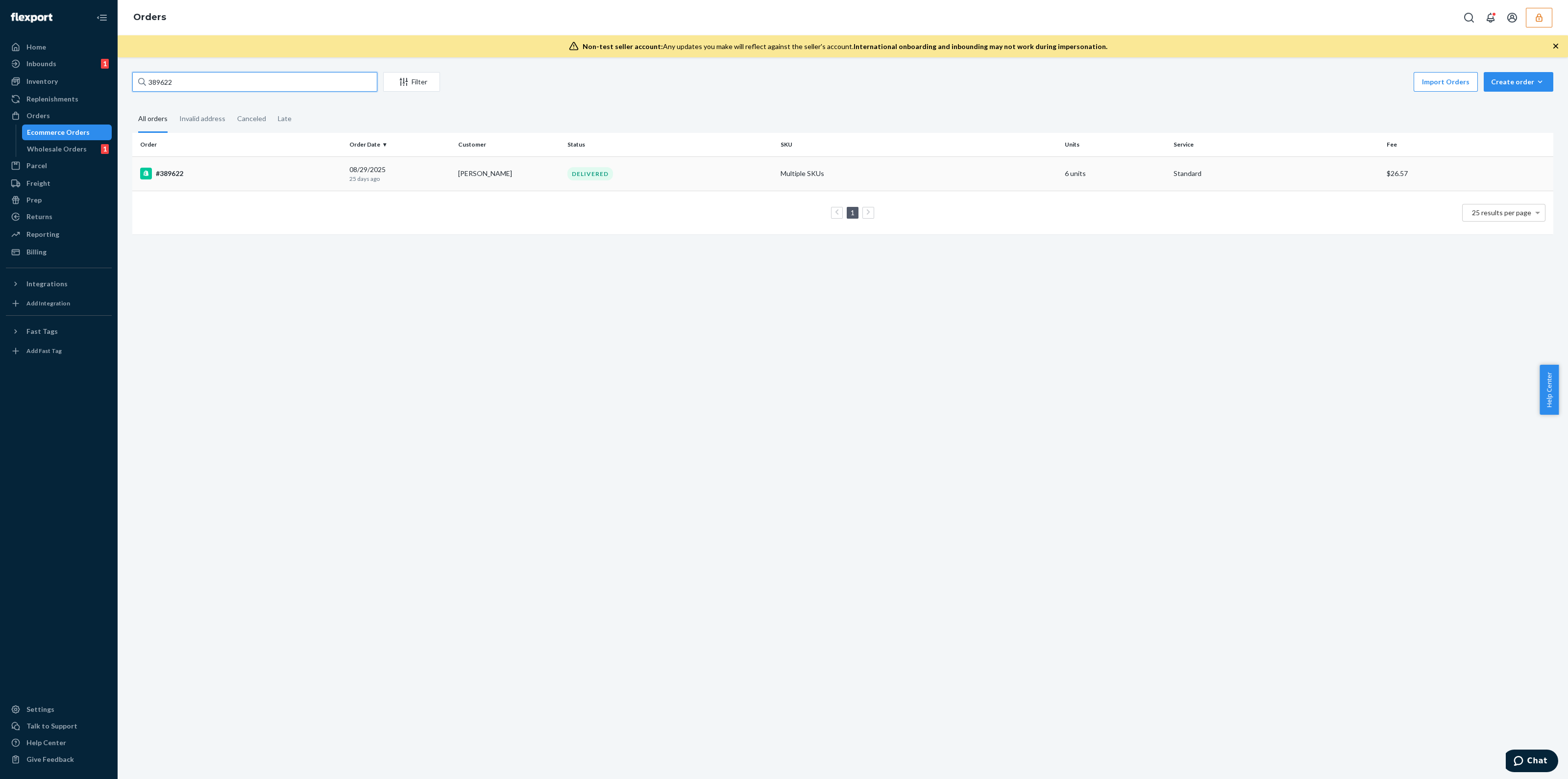
type input "389622"
click at [603, 164] on td "DELIVERED" at bounding box center [670, 174] width 213 height 34
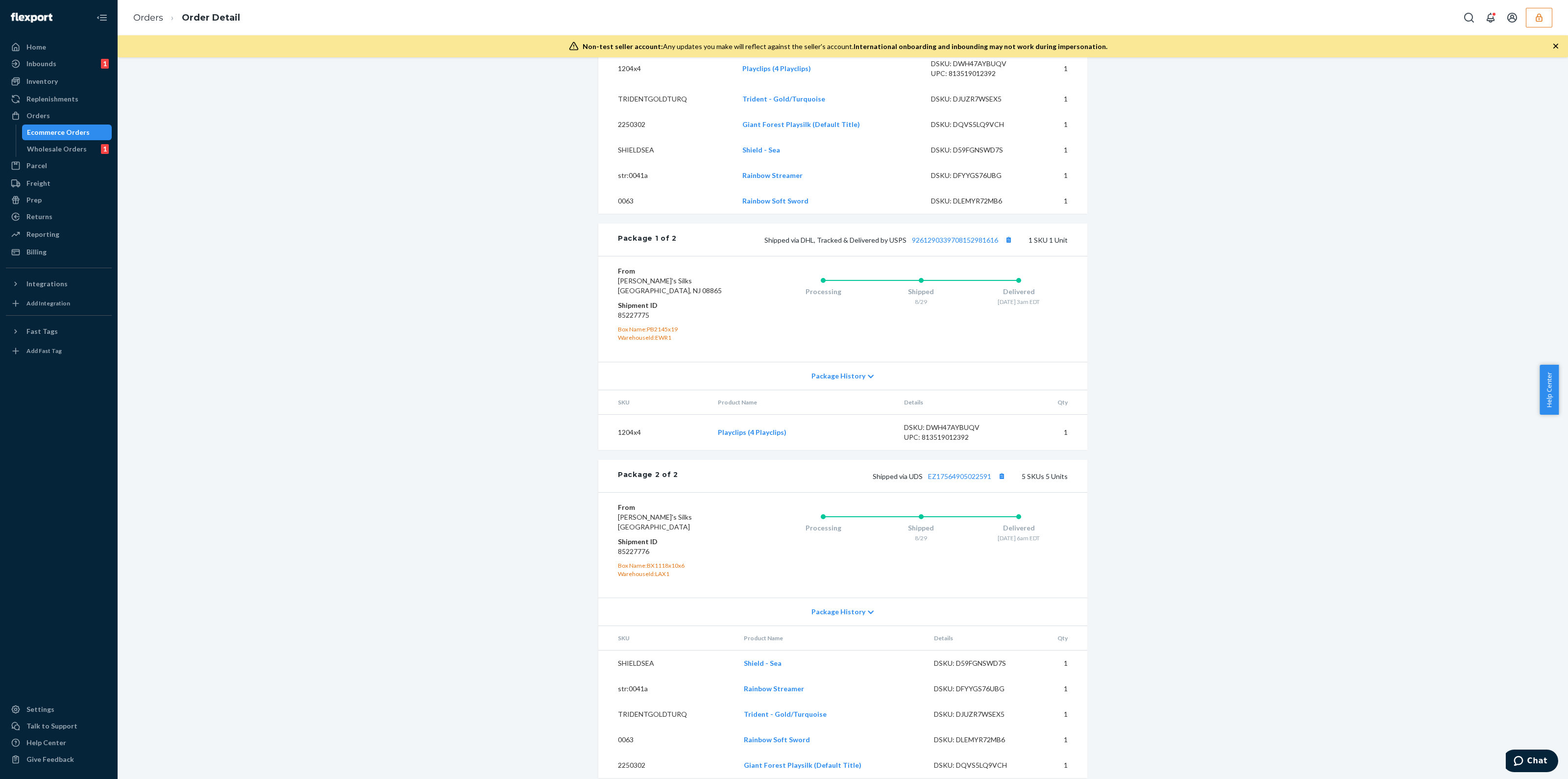
scroll to position [419, 0]
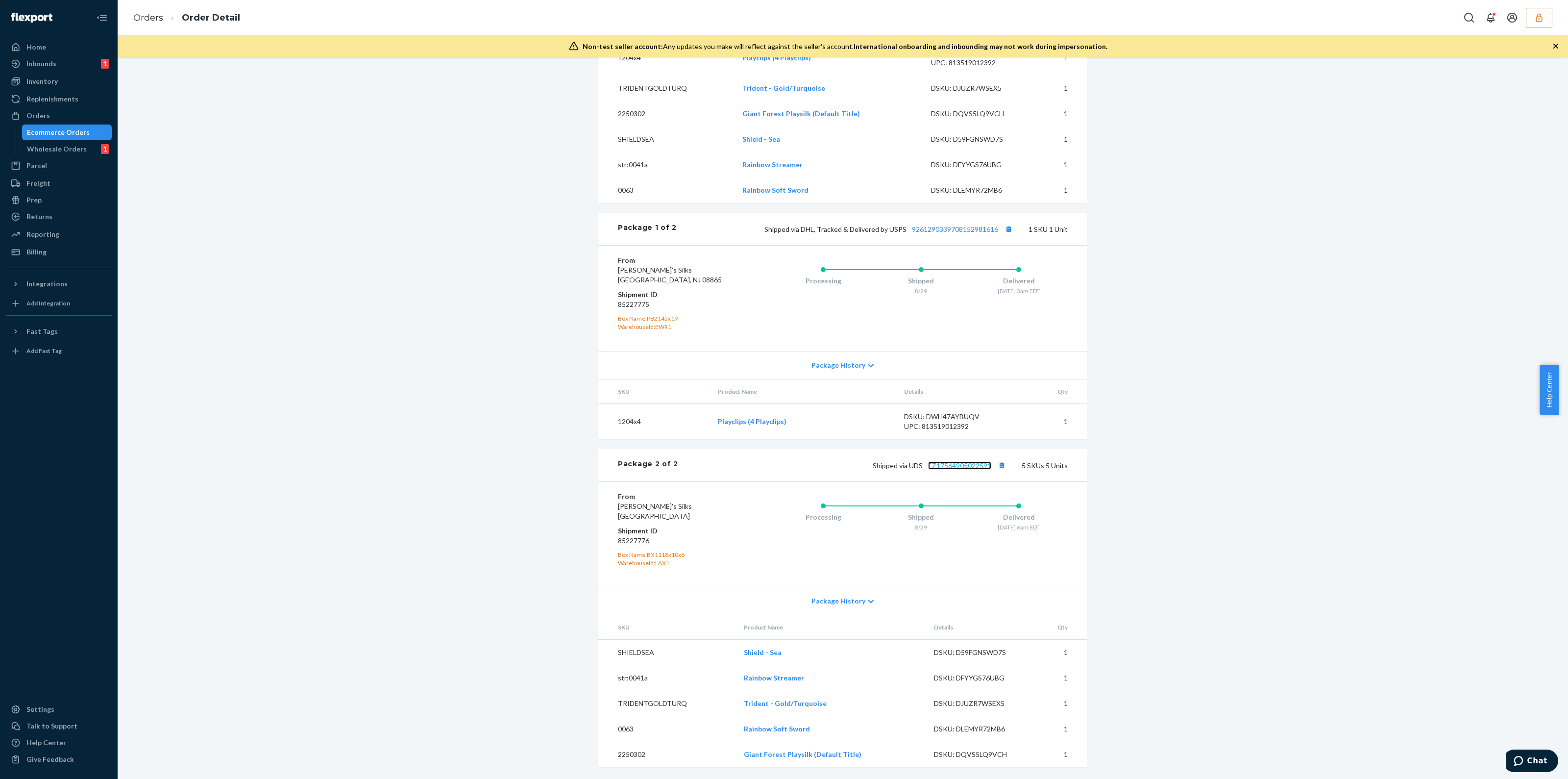
click at [971, 469] on link "EZ17564905022591" at bounding box center [960, 466] width 63 height 9
click at [1547, 20] on button "button" at bounding box center [1539, 18] width 26 height 19
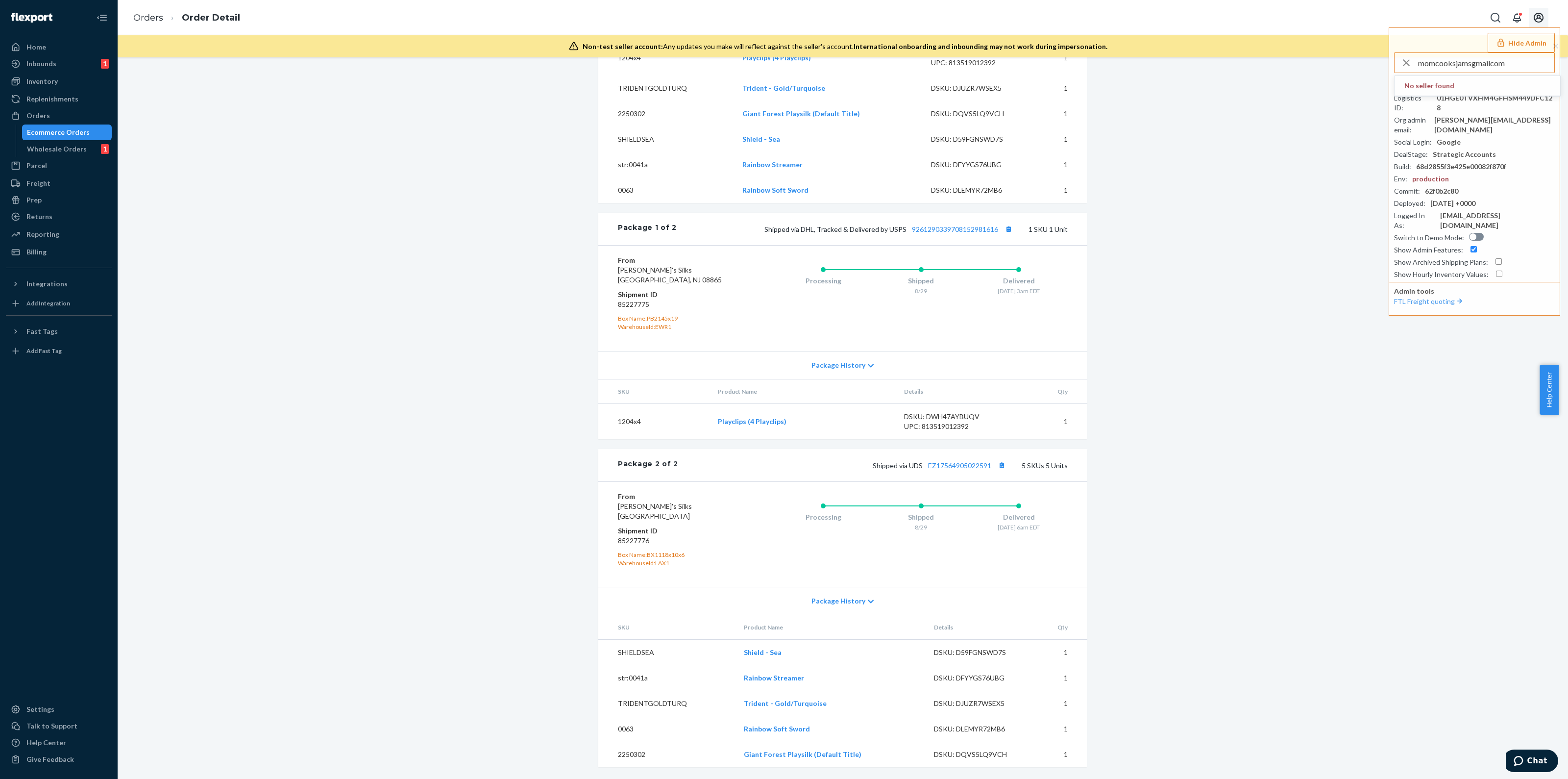
type input "momcooksjamsgmailcom"
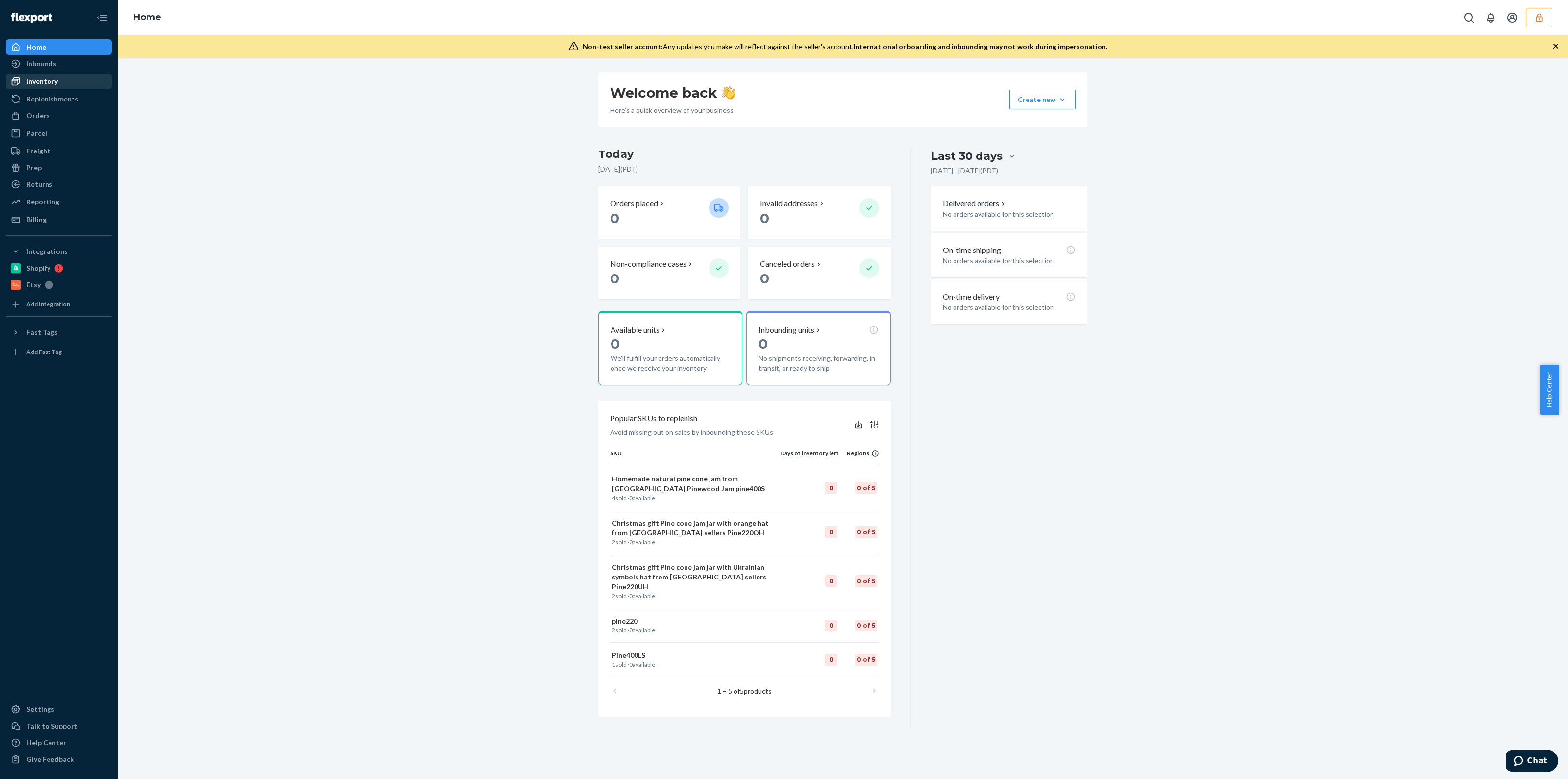
click at [35, 92] on div "Replenishments" at bounding box center [58, 99] width 104 height 14
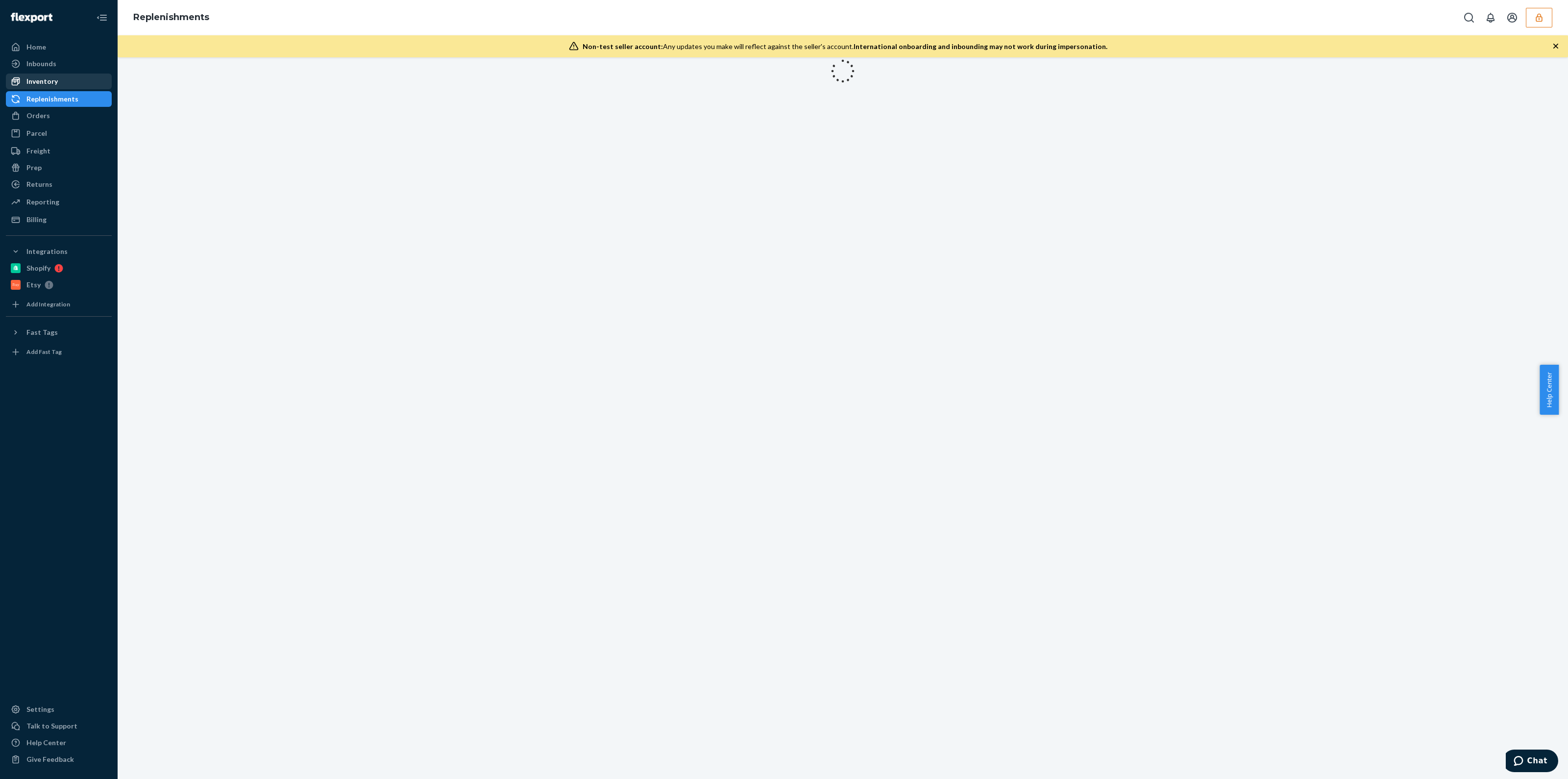
click at [39, 83] on div "Inventory" at bounding box center [42, 82] width 32 height 10
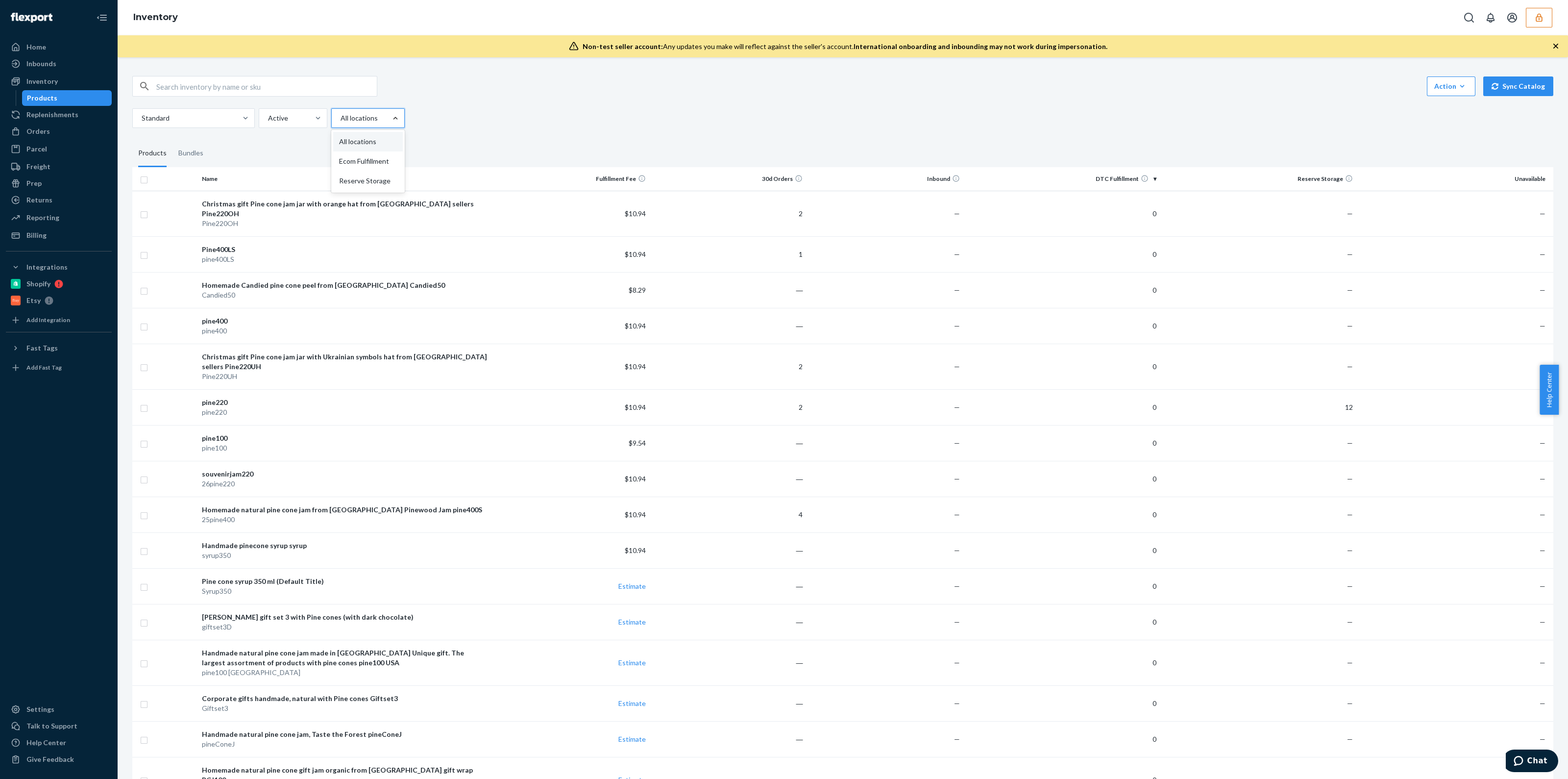
click at [387, 116] on div at bounding box center [395, 118] width 18 height 10
click at [340, 116] on input "option All locations focused, 1 of 3. 3 results available. Use Up and Down to c…" at bounding box center [340, 118] width 1 height 10
click at [375, 180] on div "Reserve Storage" at bounding box center [368, 181] width 69 height 19
click at [340, 123] on input "option Reserve Storage focused, 3 of 3. 3 results available. Use Up and Down to…" at bounding box center [340, 118] width 1 height 10
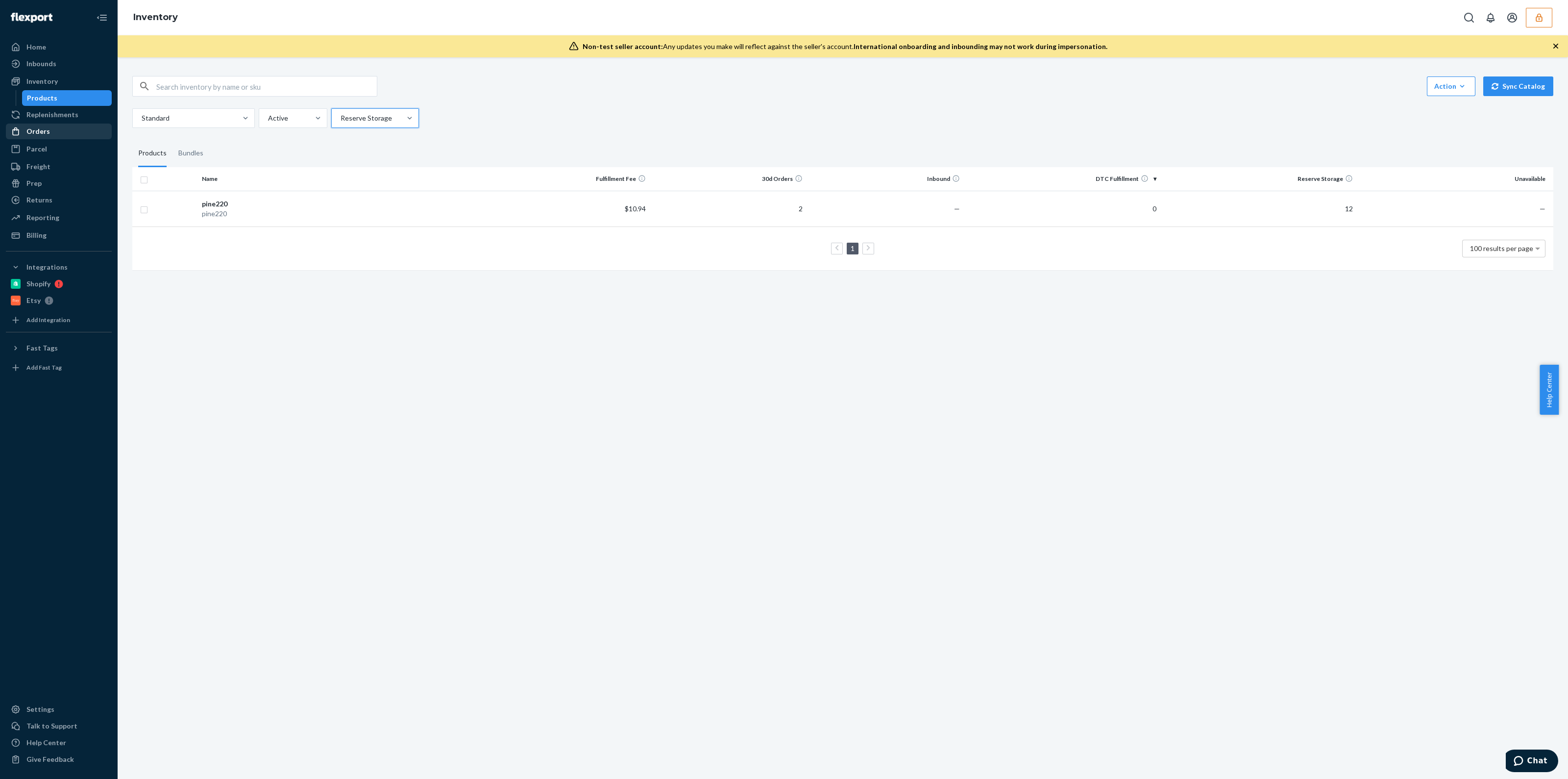
click at [61, 132] on div "Orders" at bounding box center [58, 131] width 104 height 14
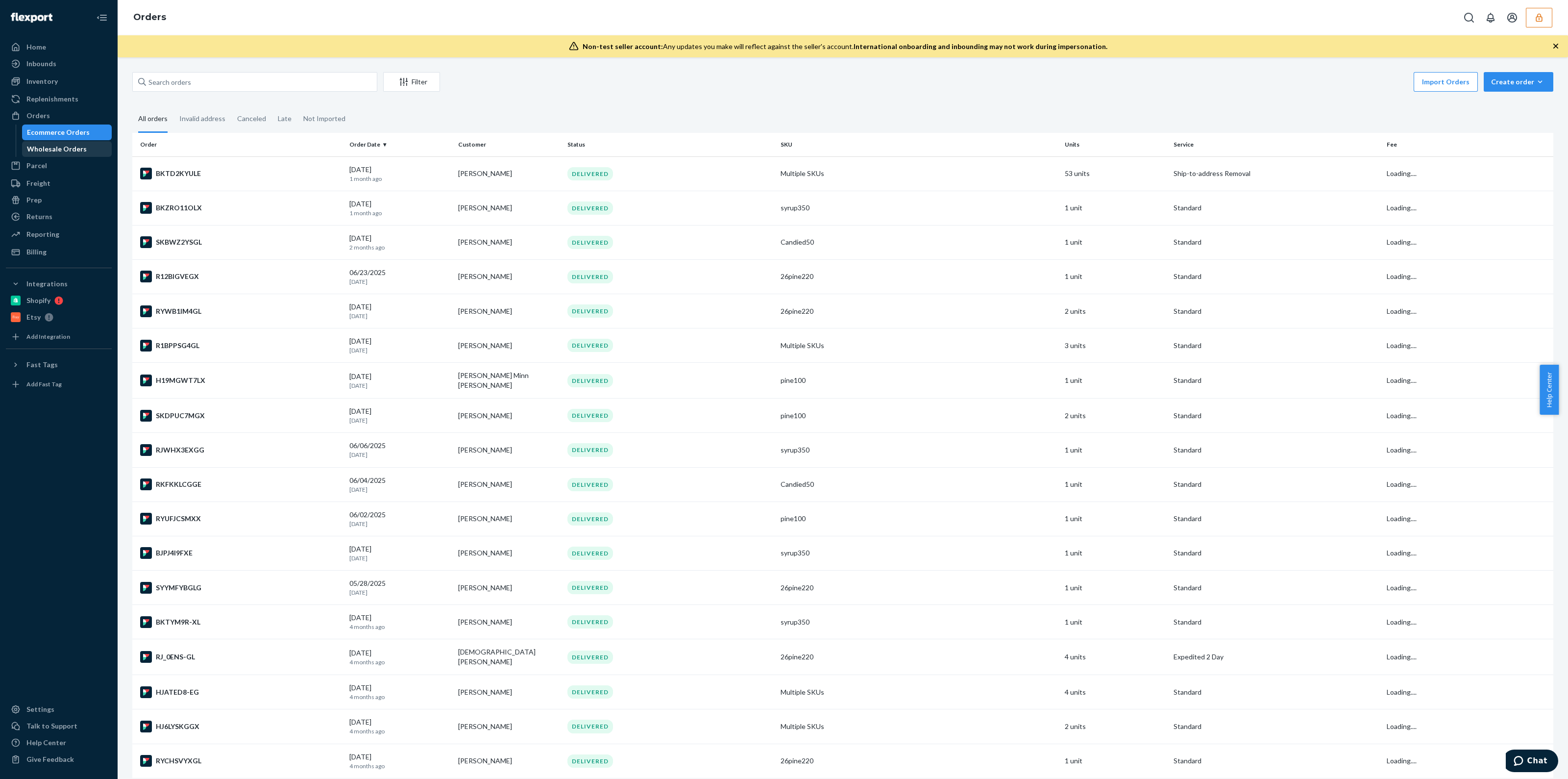
click at [61, 143] on div "Wholesale Orders" at bounding box center [67, 149] width 88 height 14
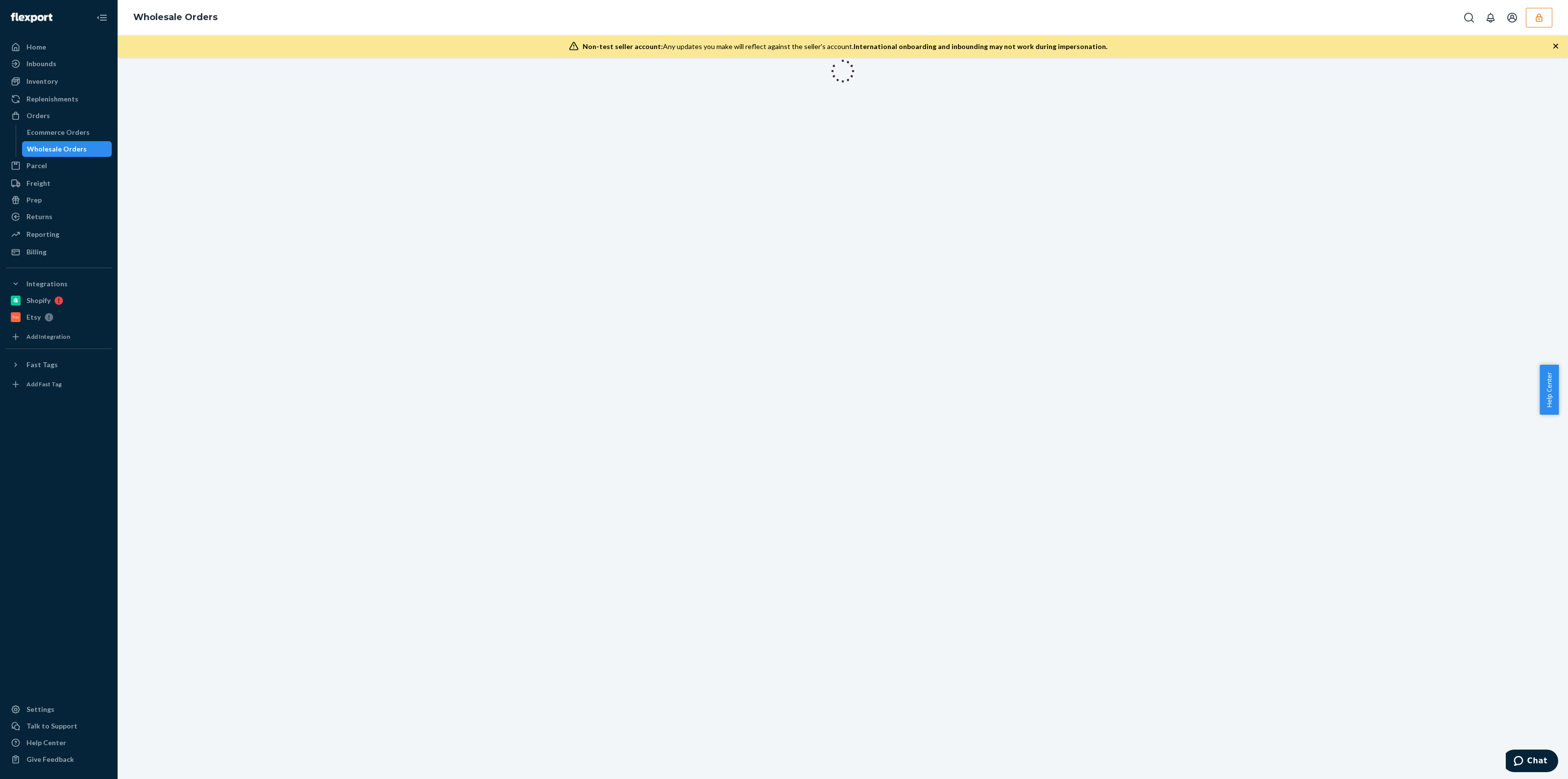
click at [567, 778] on html "Home Inbounds Shipping Plans Problems Inventory Products Replenishments Orders …" at bounding box center [784, 389] width 1568 height 779
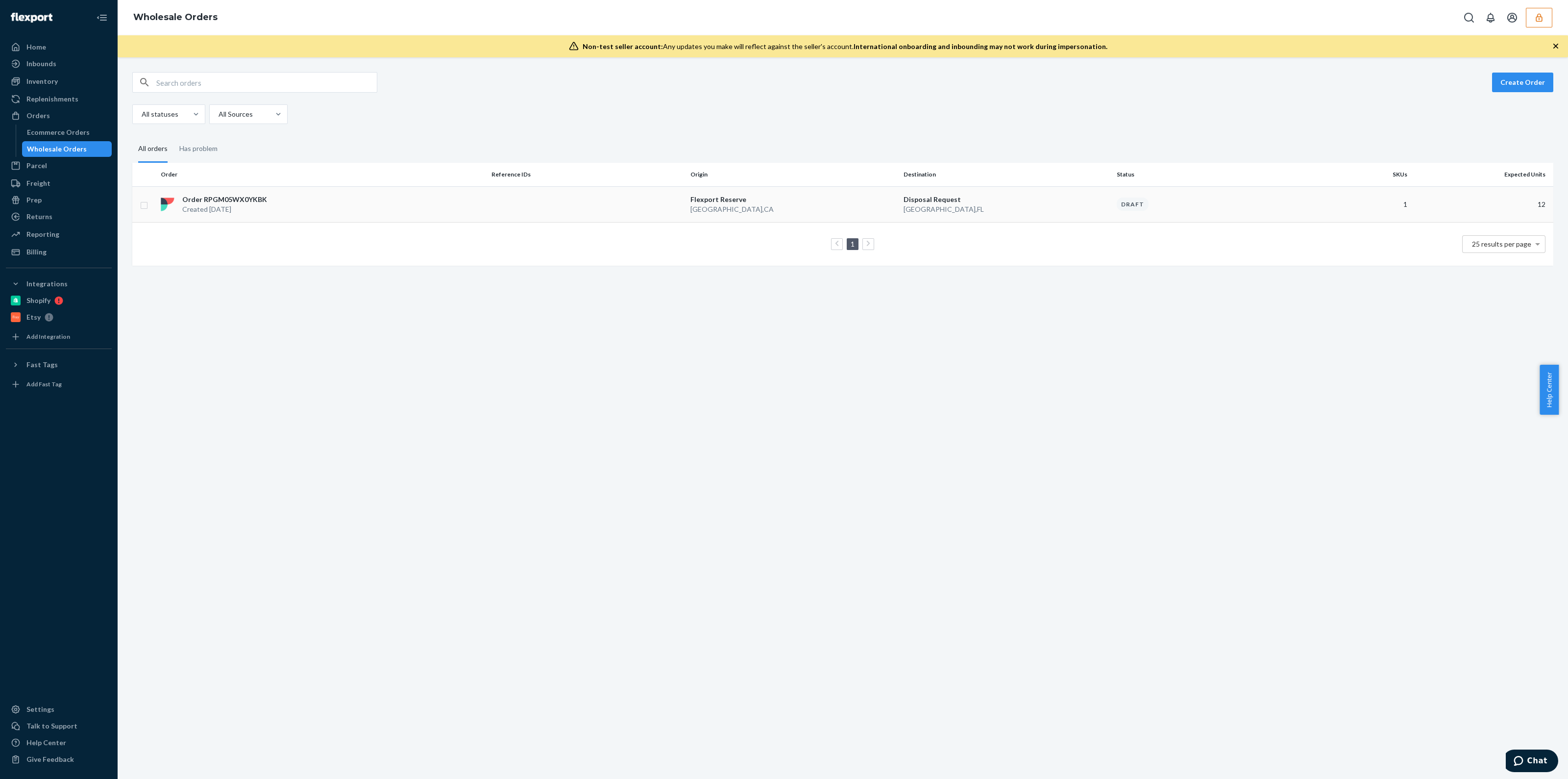
click at [792, 200] on p "Flexport Reserve" at bounding box center [793, 200] width 205 height 10
click at [792, 200] on div "Create Order All statuses All Sources All orders Has problem Order Reference ID…" at bounding box center [842, 418] width 1451 height 722
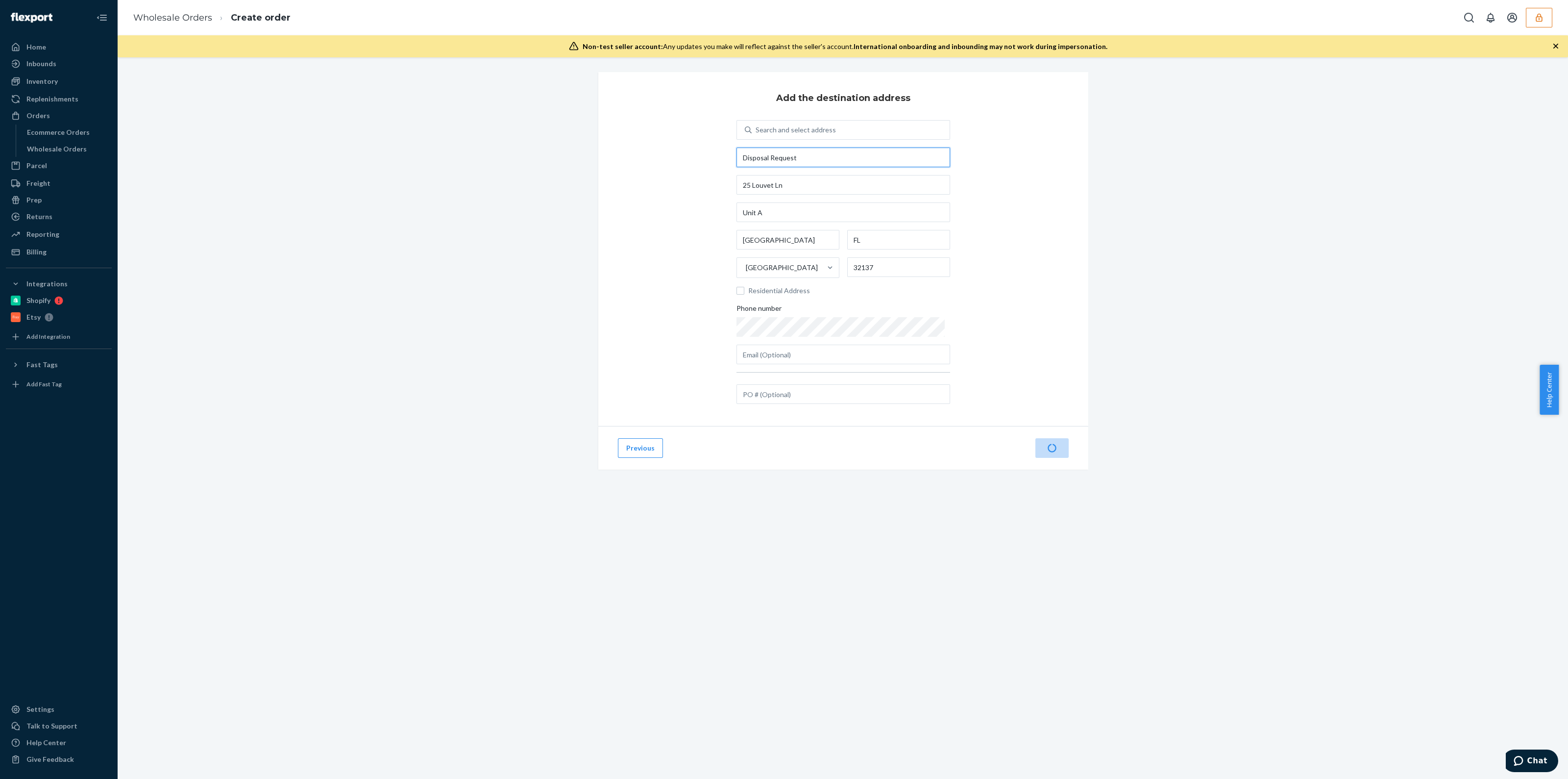
drag, startPoint x: 807, startPoint y: 158, endPoint x: 665, endPoint y: 163, distance: 142.1
click at [665, 163] on div "Add the destination address Search and select address Disposal Request 25 Louve…" at bounding box center [843, 249] width 490 height 354
type input "momcooksjams"
click at [740, 291] on input "Residential Address" at bounding box center [740, 291] width 8 height 8
checkbox input "true"
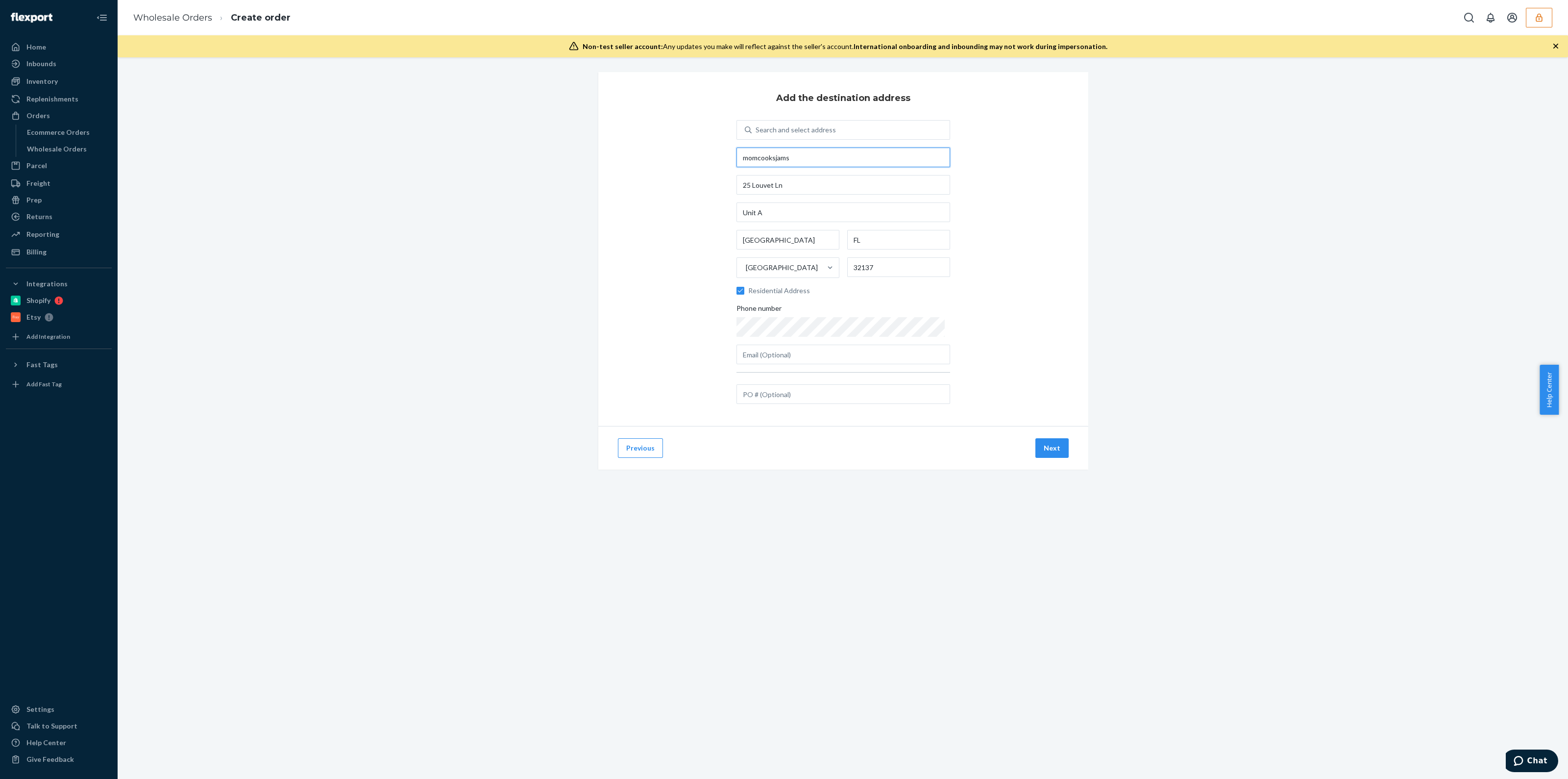
drag, startPoint x: 795, startPoint y: 161, endPoint x: 472, endPoint y: 160, distance: 323.0
click at [514, 155] on div "Add the destination address Search and select address momcooksjams 25 Louvet Ln…" at bounding box center [842, 282] width 1436 height 421
paste input "Serhii Hrechka"
type input "Serhii Hrechka"
click at [657, 343] on div "Add the destination address Search and select address Serhii Hrechka 25 Louvet …" at bounding box center [843, 255] width 490 height 366
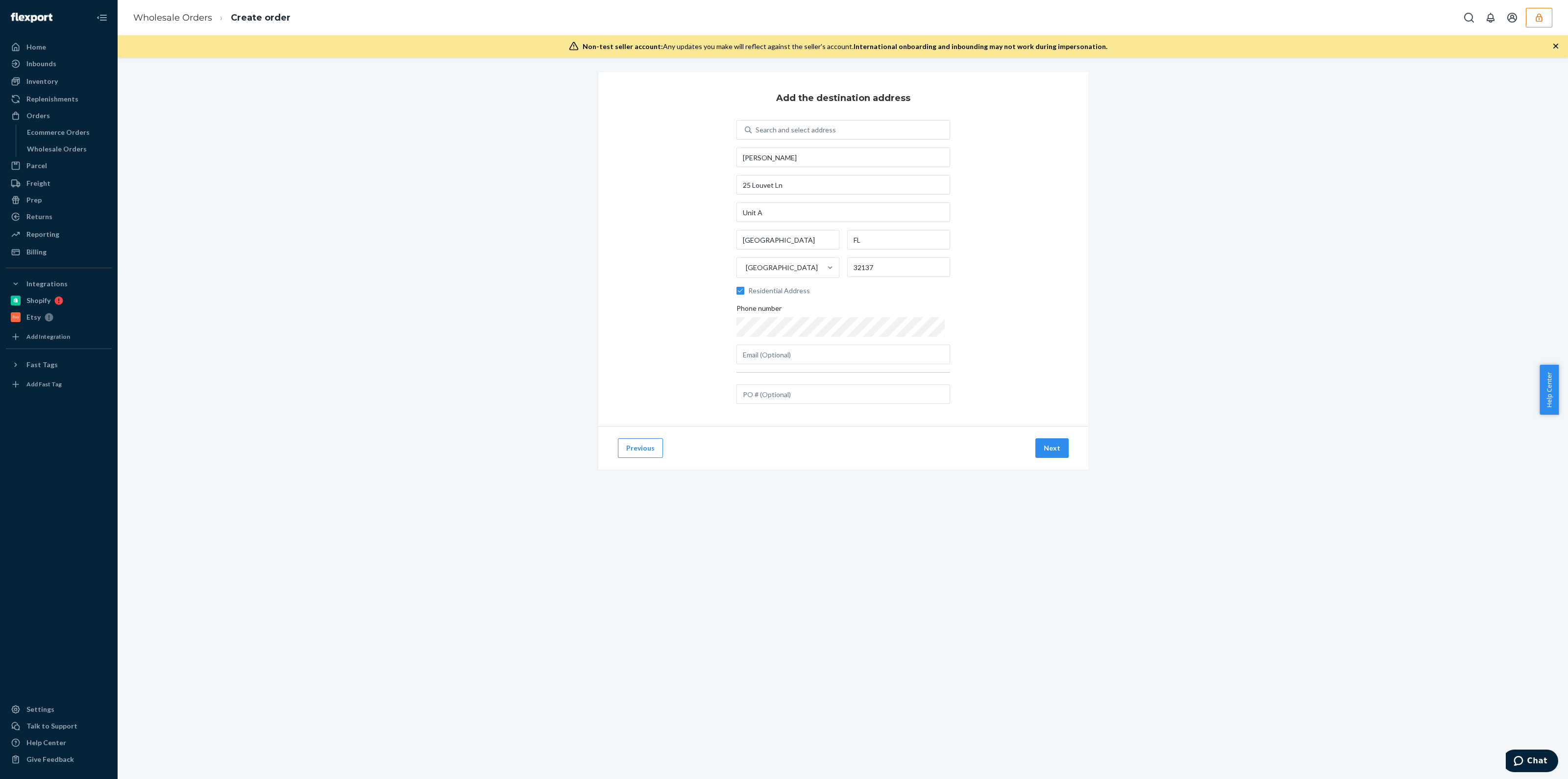
click at [790, 378] on div at bounding box center [843, 378] width 214 height 12
click at [1045, 444] on button "Next" at bounding box center [1052, 448] width 33 height 19
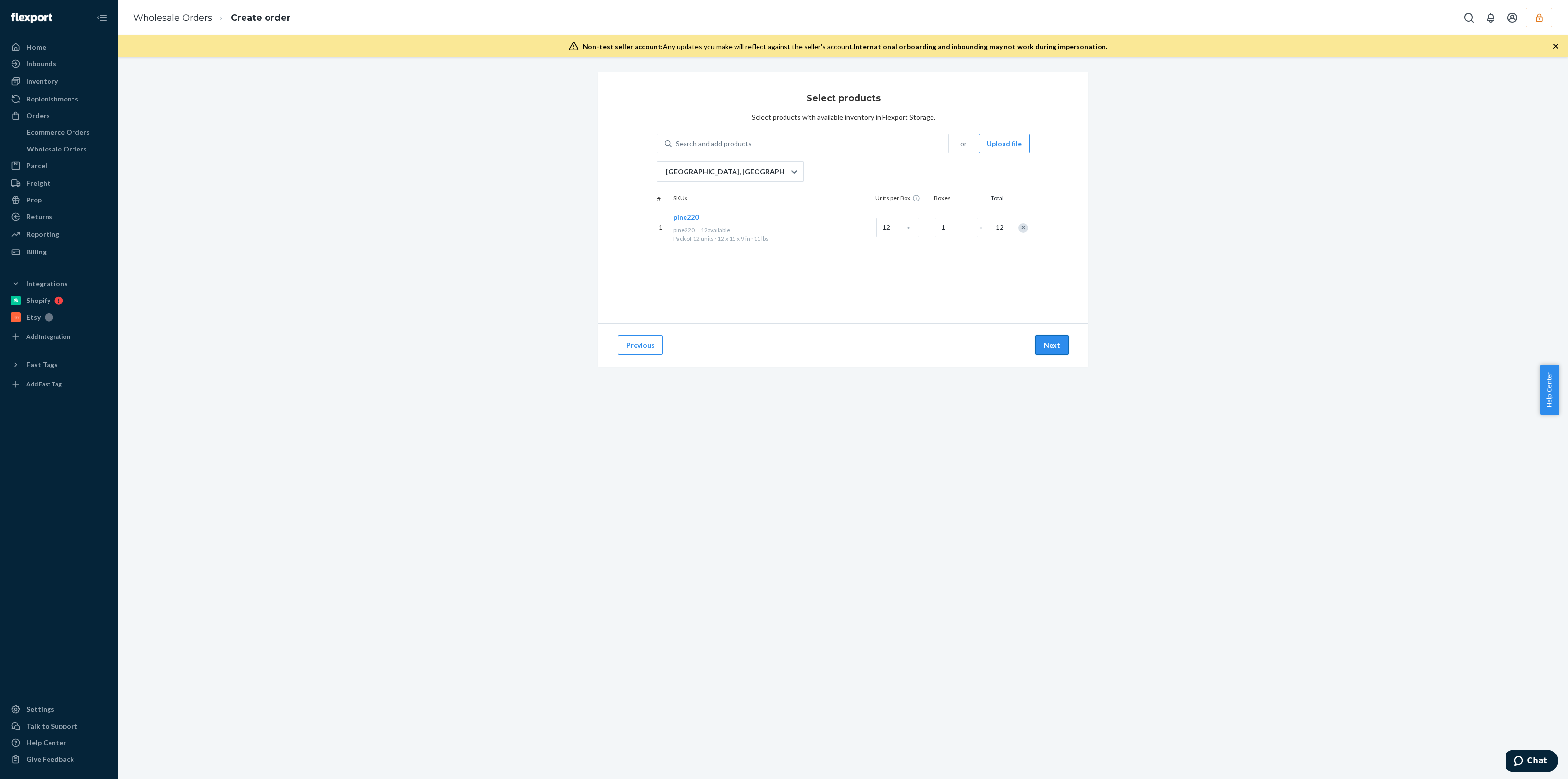
click at [1057, 351] on button "Next" at bounding box center [1052, 345] width 33 height 19
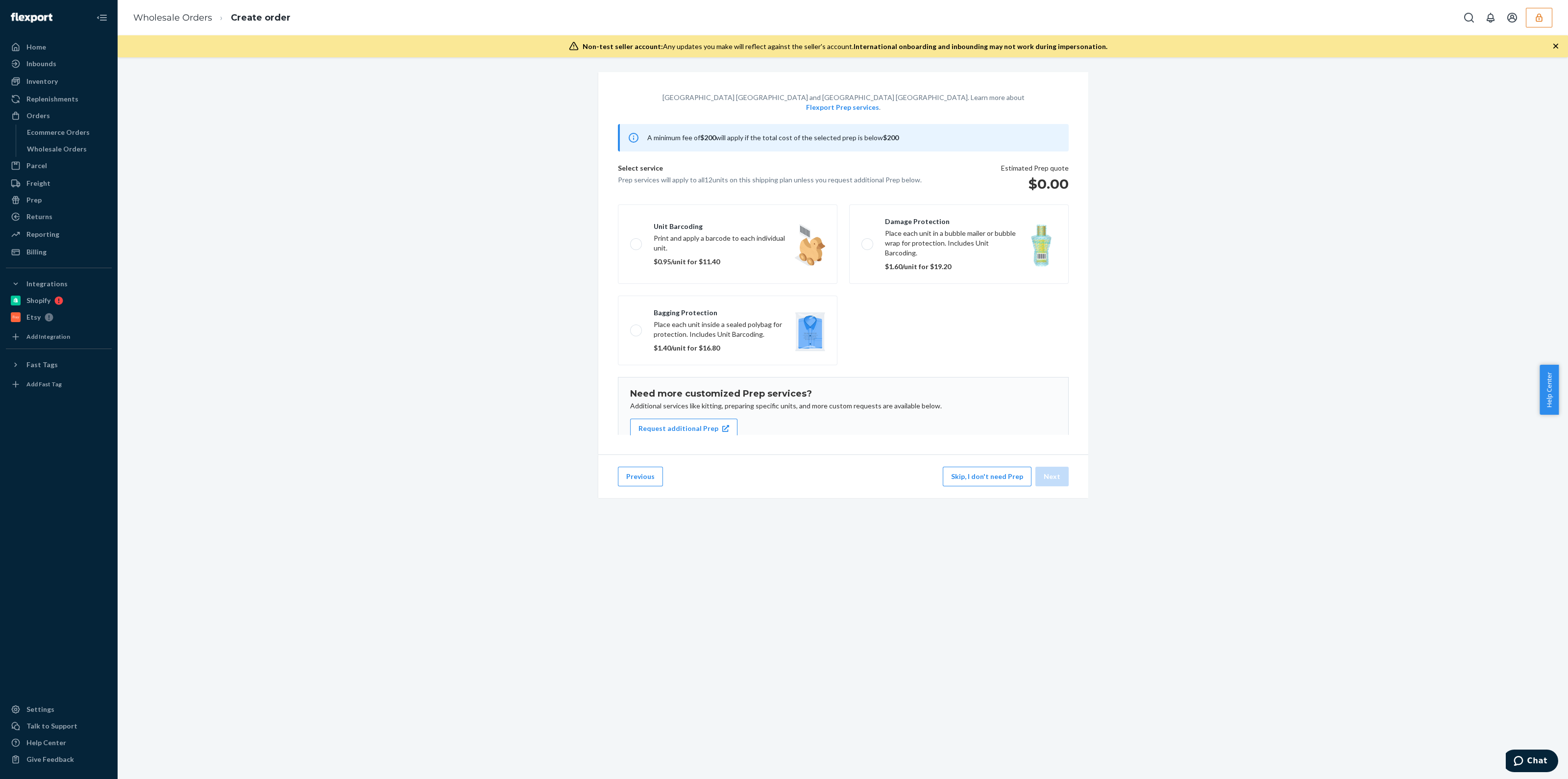
scroll to position [63, 0]
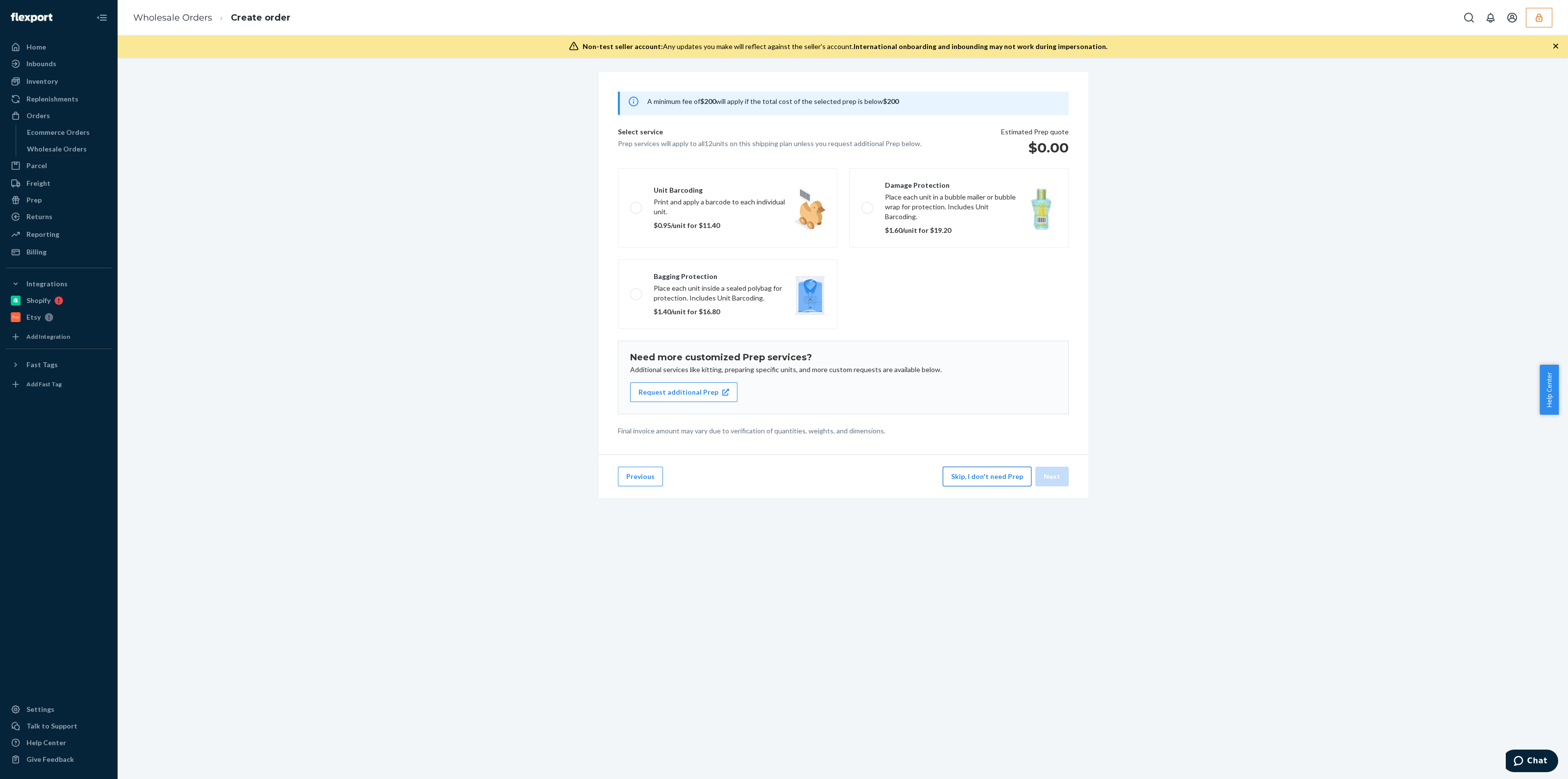
click at [1001, 482] on button "Skip, I don't need Prep" at bounding box center [987, 476] width 89 height 19
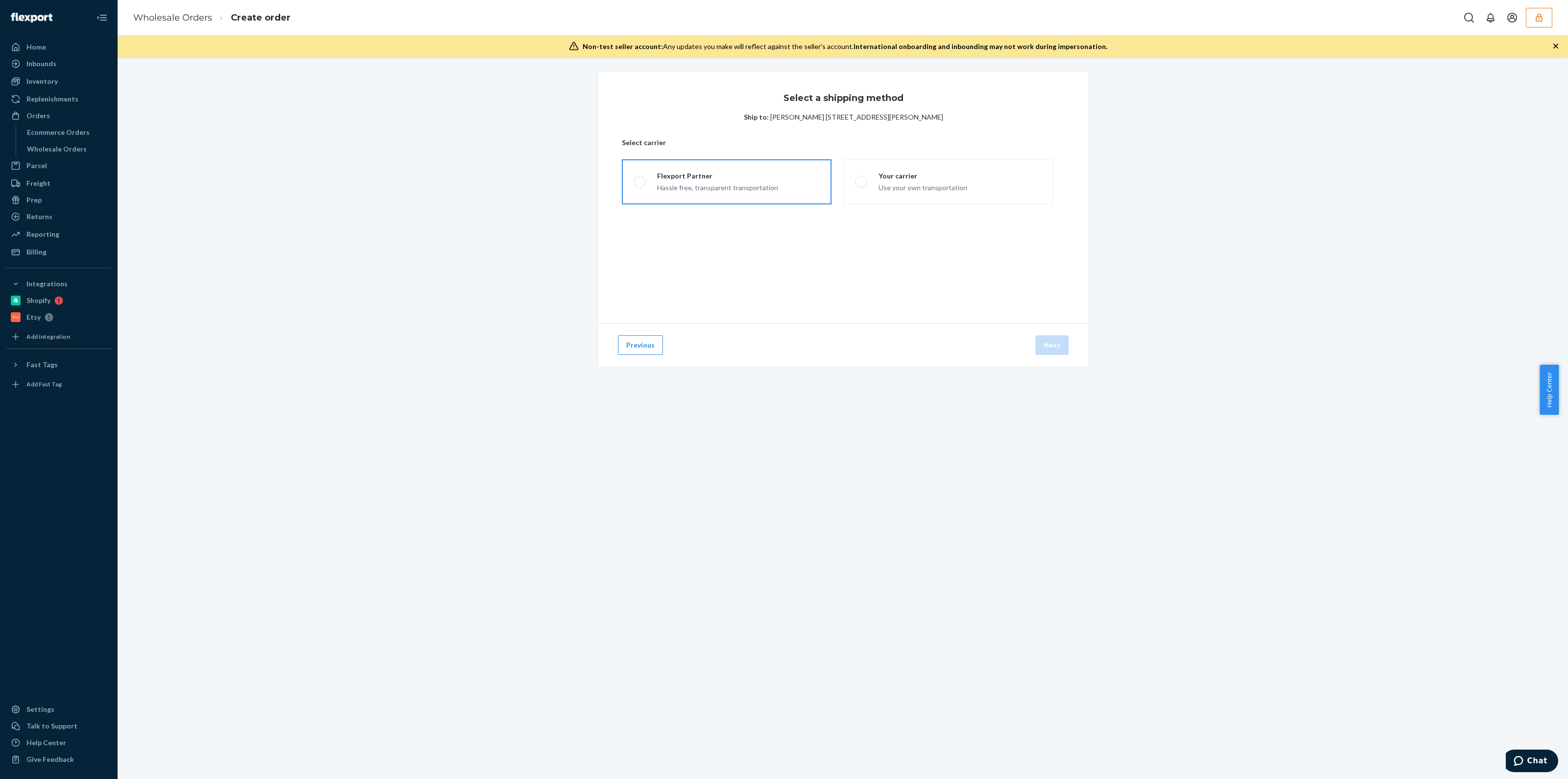
click at [732, 193] on label "Flexport Partner Hassle free, transparent transportation" at bounding box center [727, 182] width 210 height 45
click at [640, 185] on input "Flexport Partner Hassle free, transparent transportation" at bounding box center [637, 182] width 6 height 6
radio input "true"
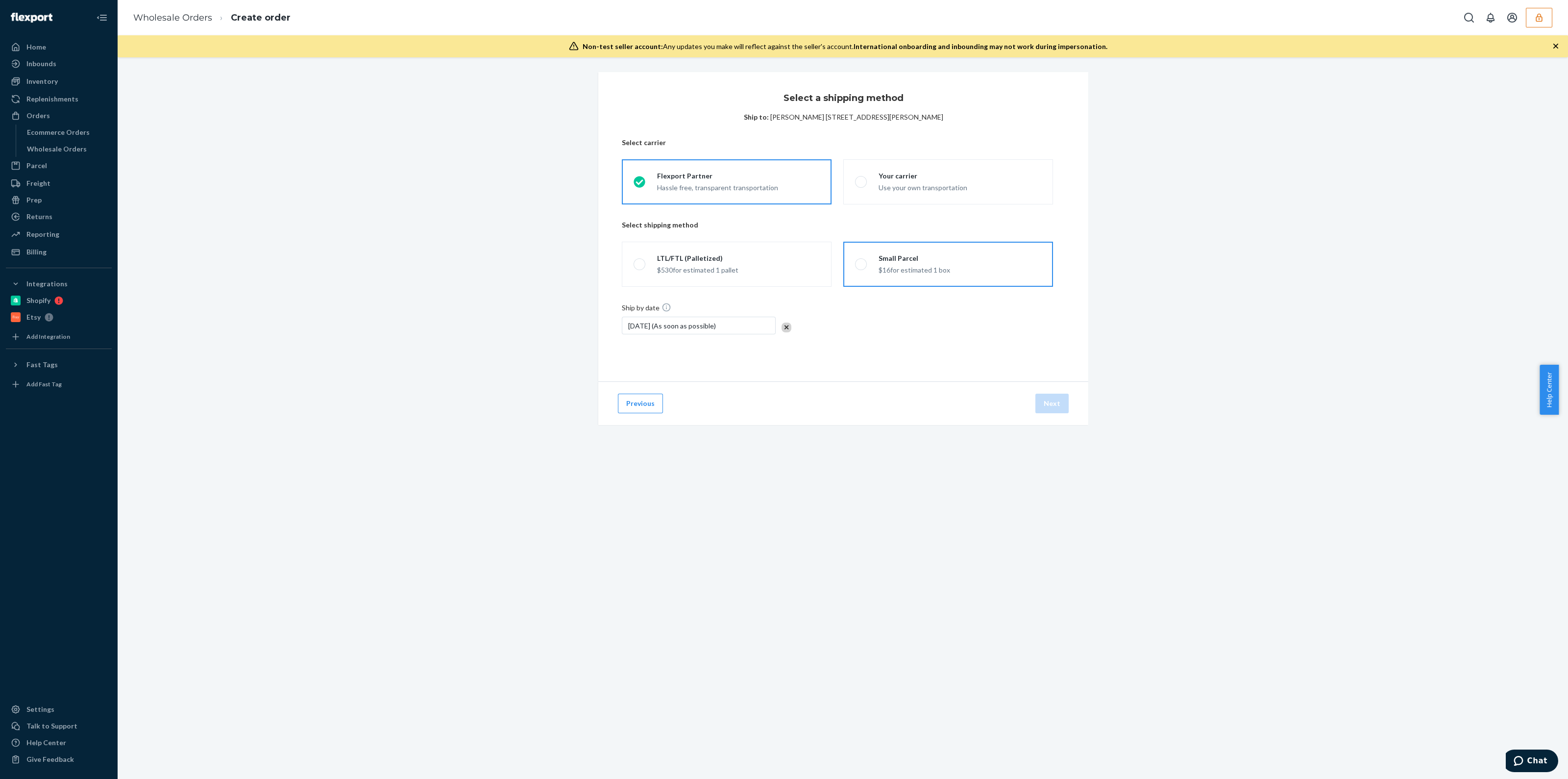
click at [856, 259] on span at bounding box center [861, 264] width 12 height 12
click at [856, 261] on input "Small Parcel $16 for estimated 1 box" at bounding box center [858, 264] width 6 height 6
radio input "true"
click at [1043, 403] on button "Next" at bounding box center [1052, 403] width 33 height 19
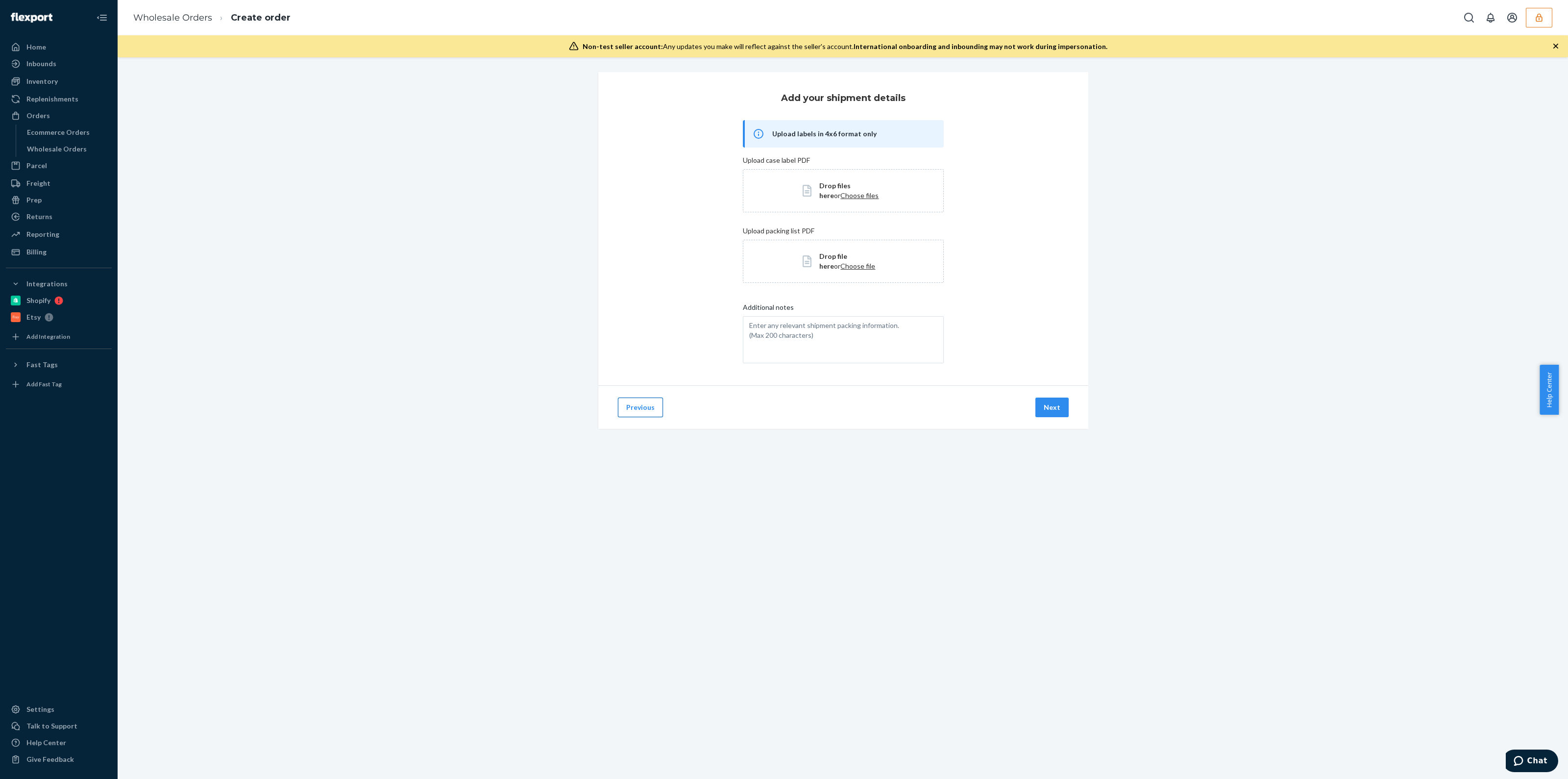
click at [652, 404] on button "Previous" at bounding box center [640, 407] width 45 height 19
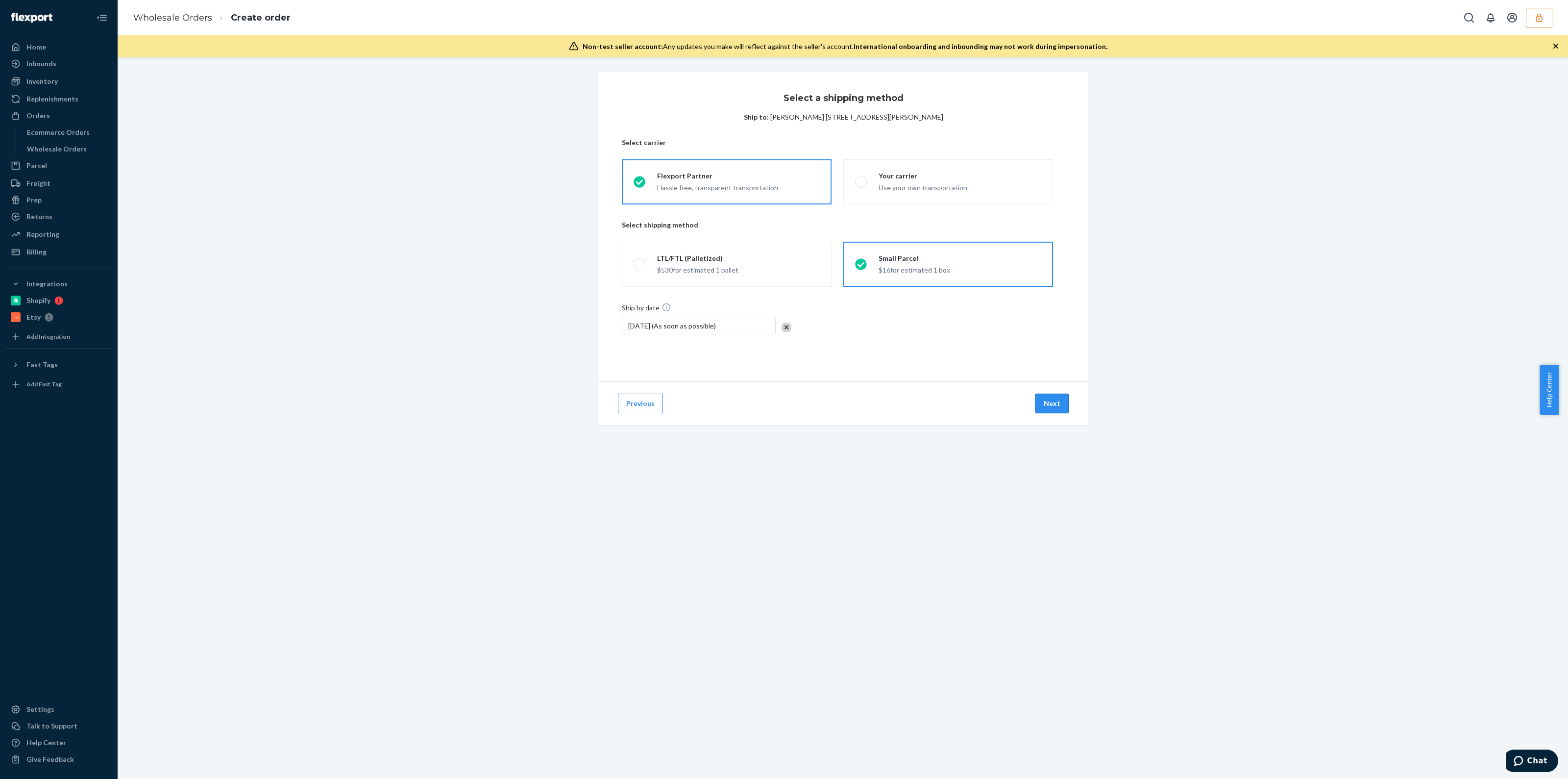
click at [1054, 403] on button "Next" at bounding box center [1052, 403] width 33 height 19
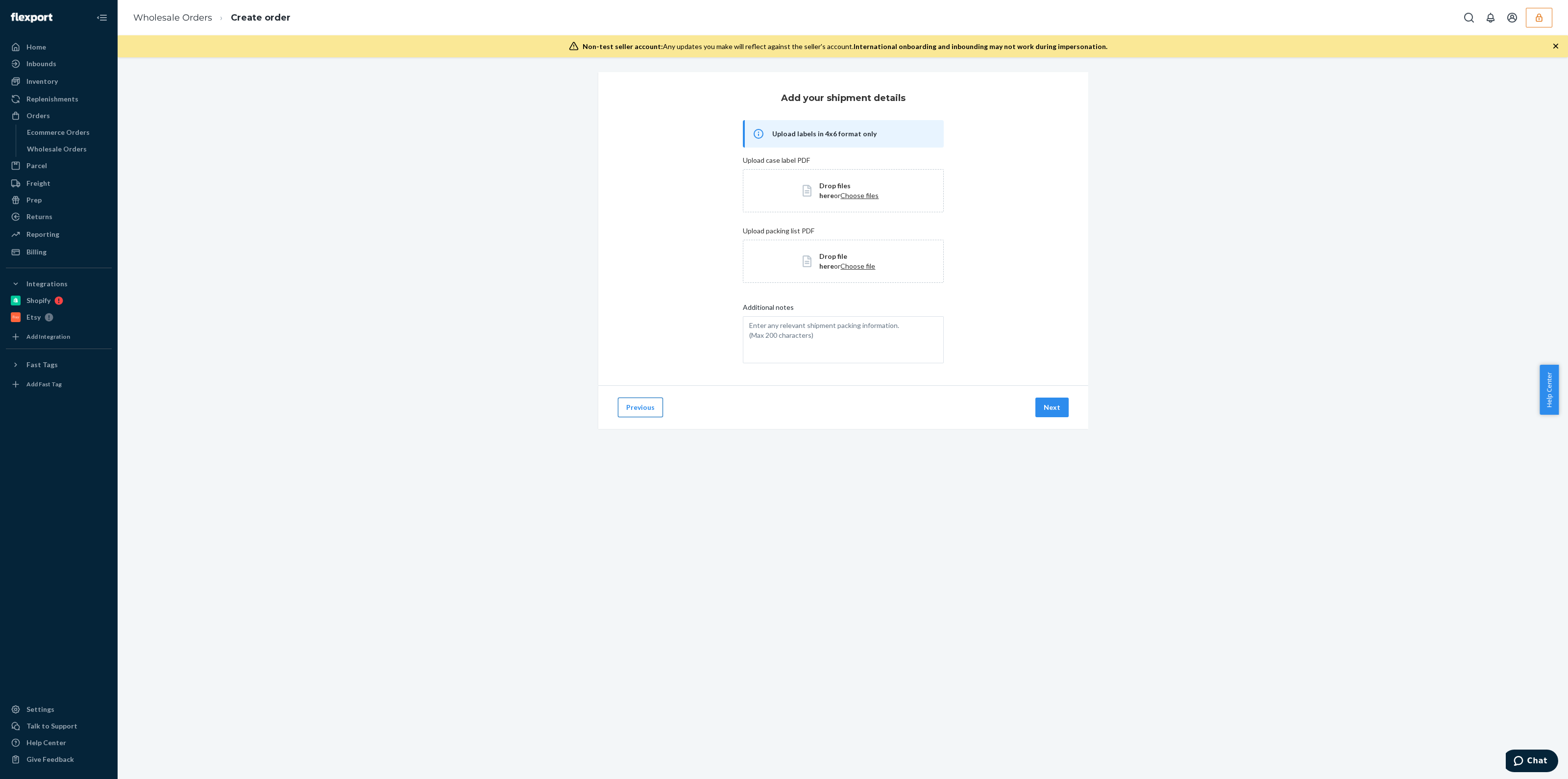
click at [647, 411] on button "Previous" at bounding box center [640, 407] width 45 height 19
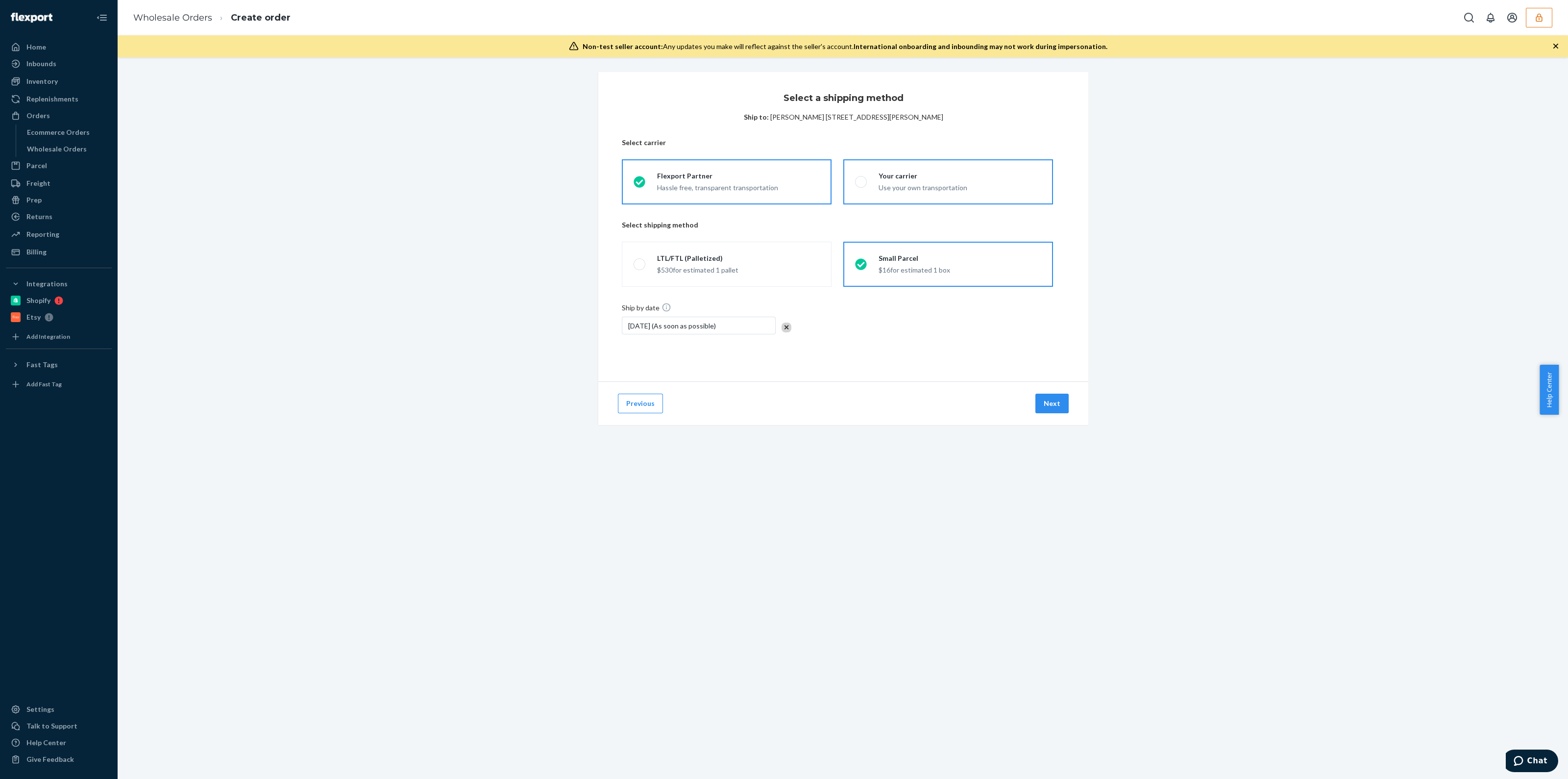
click at [883, 201] on label "Your carrier Use your own transportation" at bounding box center [948, 182] width 210 height 45
click at [861, 185] on input "Your carrier Use your own transportation" at bounding box center [858, 182] width 6 height 6
radio input "true"
radio input "false"
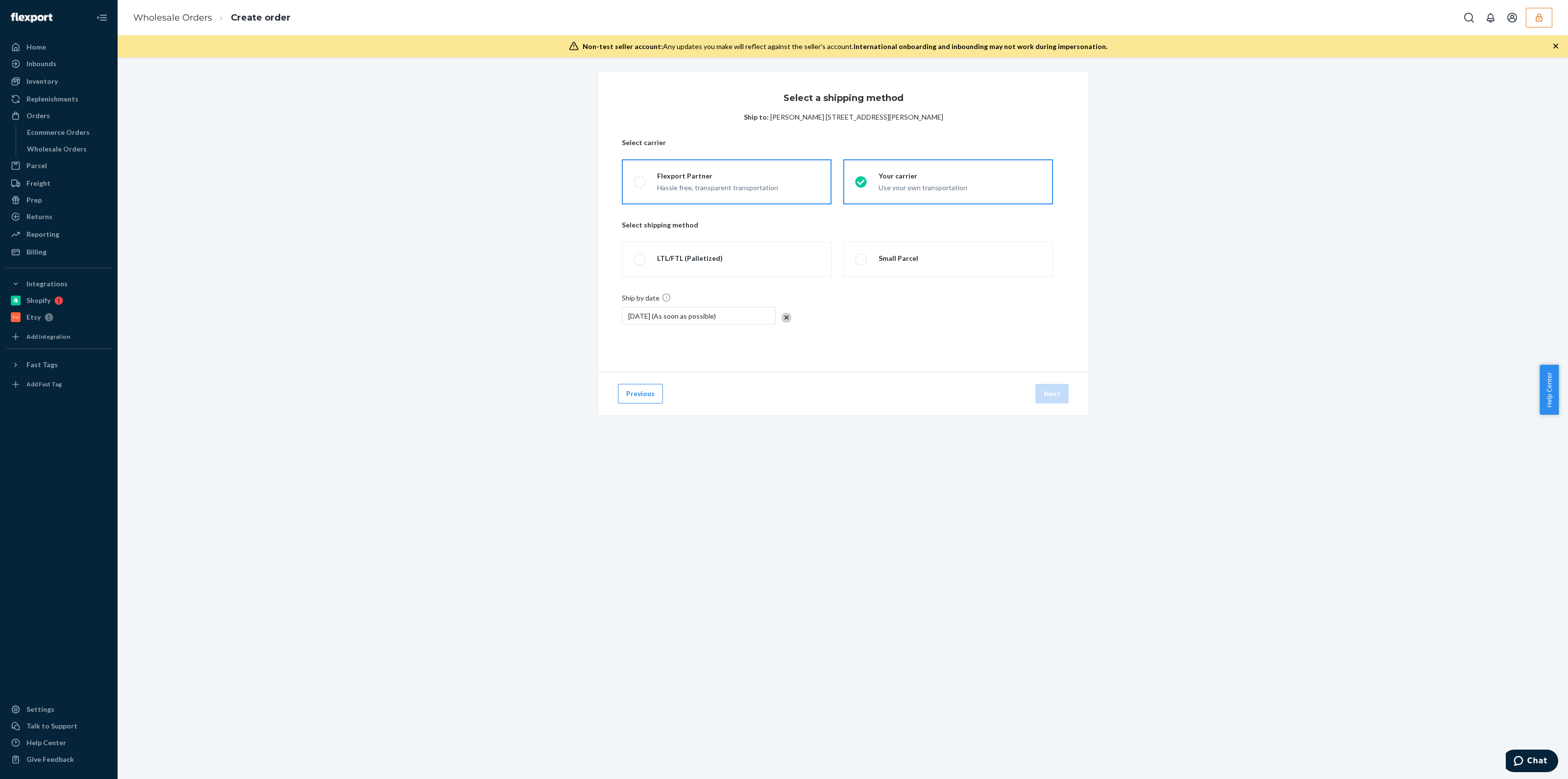
click at [754, 189] on div "Hassle free, transparent transportation" at bounding box center [718, 186] width 121 height 12
click at [640, 185] on input "Flexport Partner Hassle free, transparent transportation" at bounding box center [637, 182] width 6 height 6
radio input "true"
radio input "false"
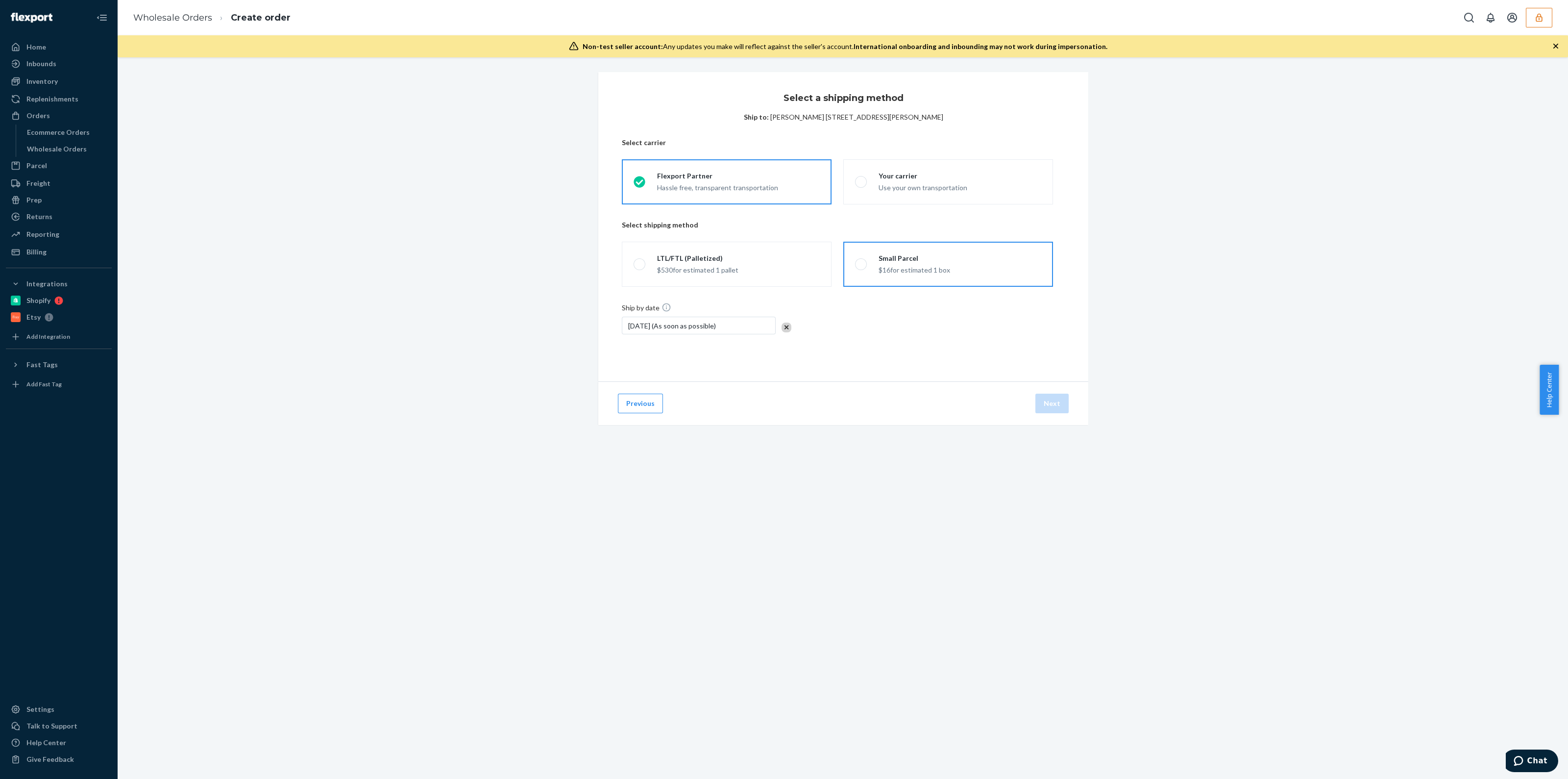
click at [940, 252] on label "Small Parcel $16 for estimated 1 box" at bounding box center [948, 264] width 210 height 45
click at [861, 261] on input "Small Parcel $16 for estimated 1 box" at bounding box center [858, 264] width 6 height 6
radio input "true"
click at [1059, 400] on button "Next" at bounding box center [1052, 403] width 33 height 19
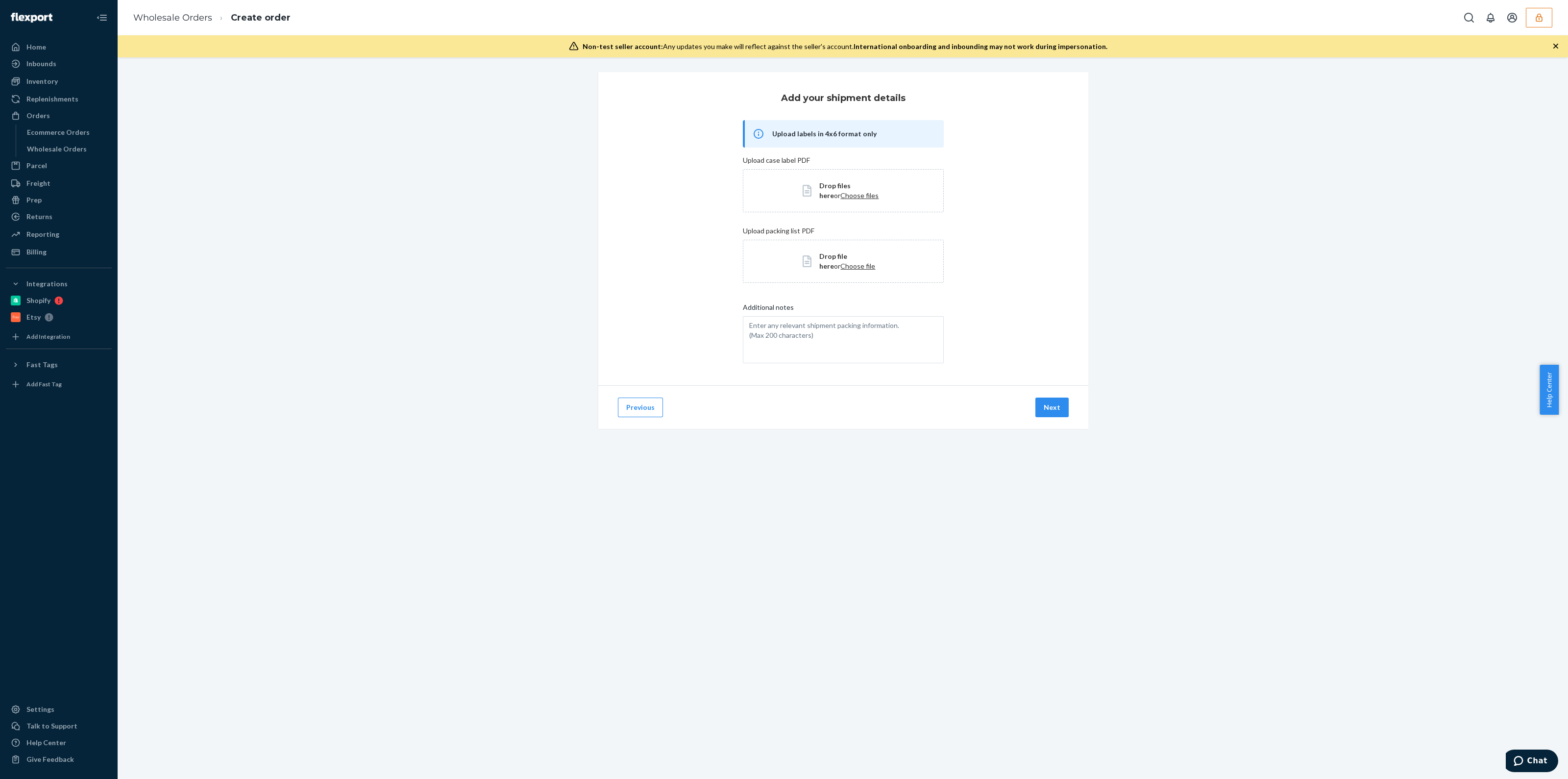
scroll to position [0, 0]
click at [1541, 19] on icon "button" at bounding box center [1539, 18] width 10 height 10
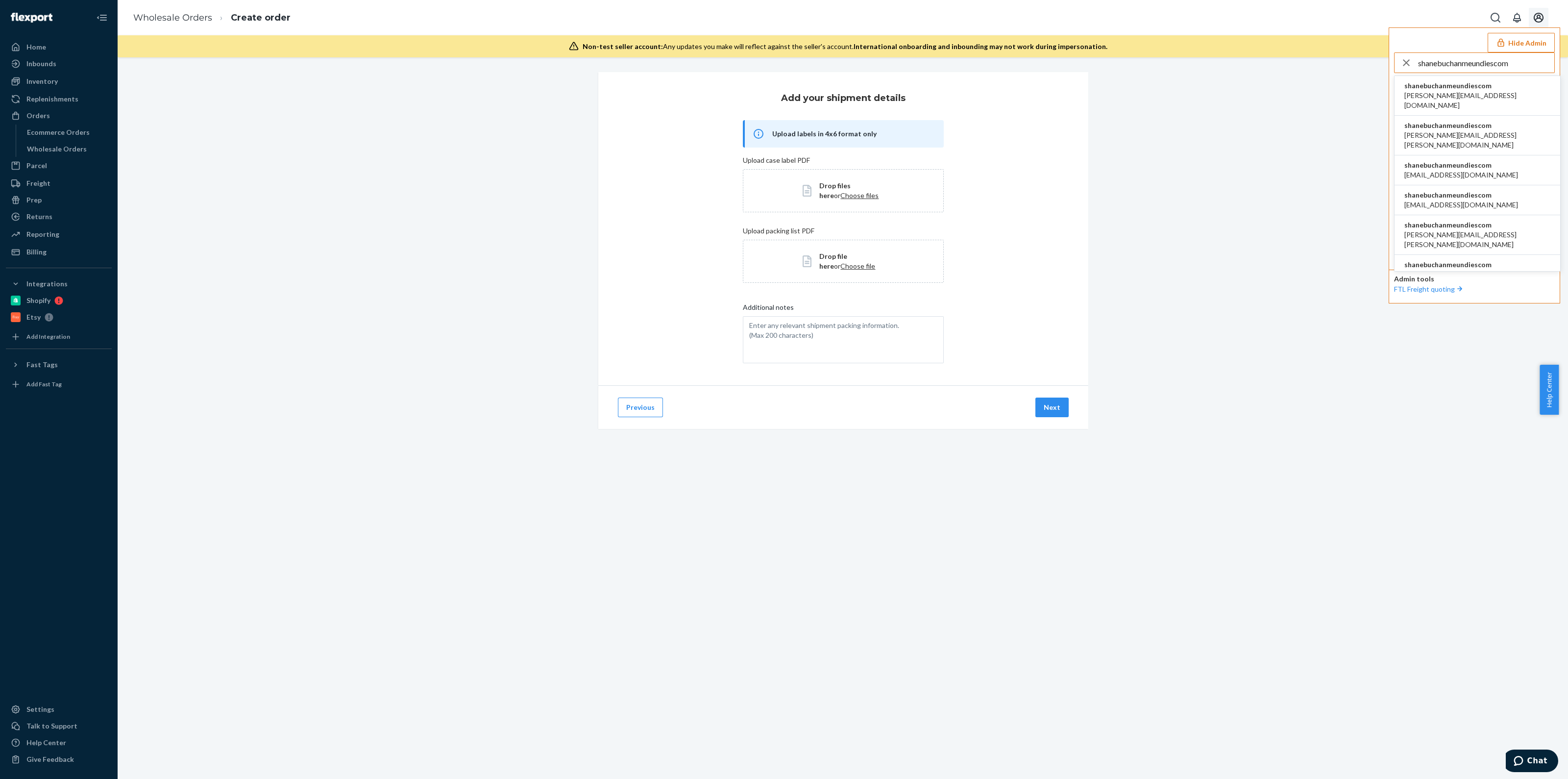
type input "shanebuchanmeundiescom"
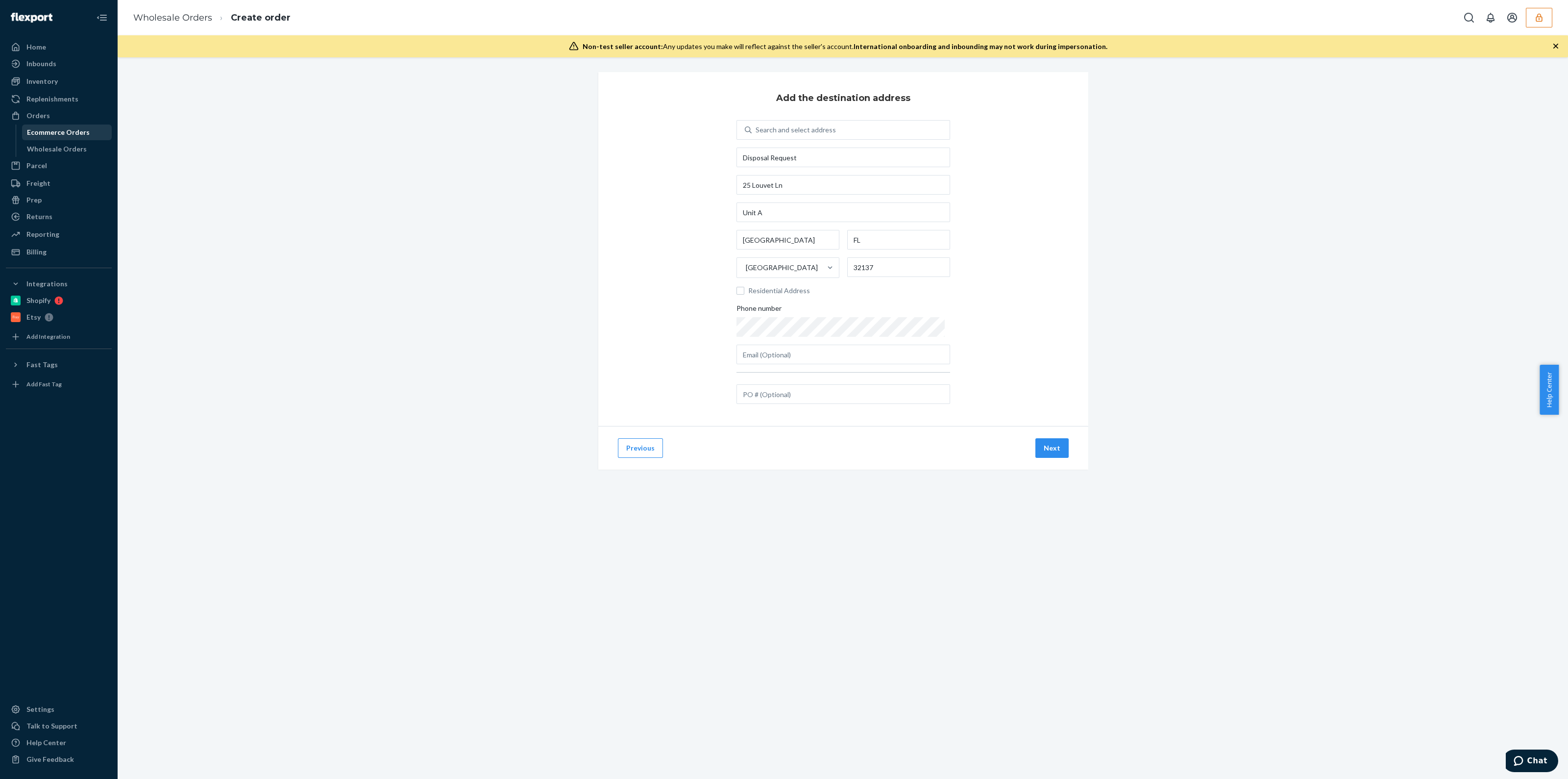
click at [64, 137] on div "Ecommerce Orders" at bounding box center [58, 132] width 63 height 10
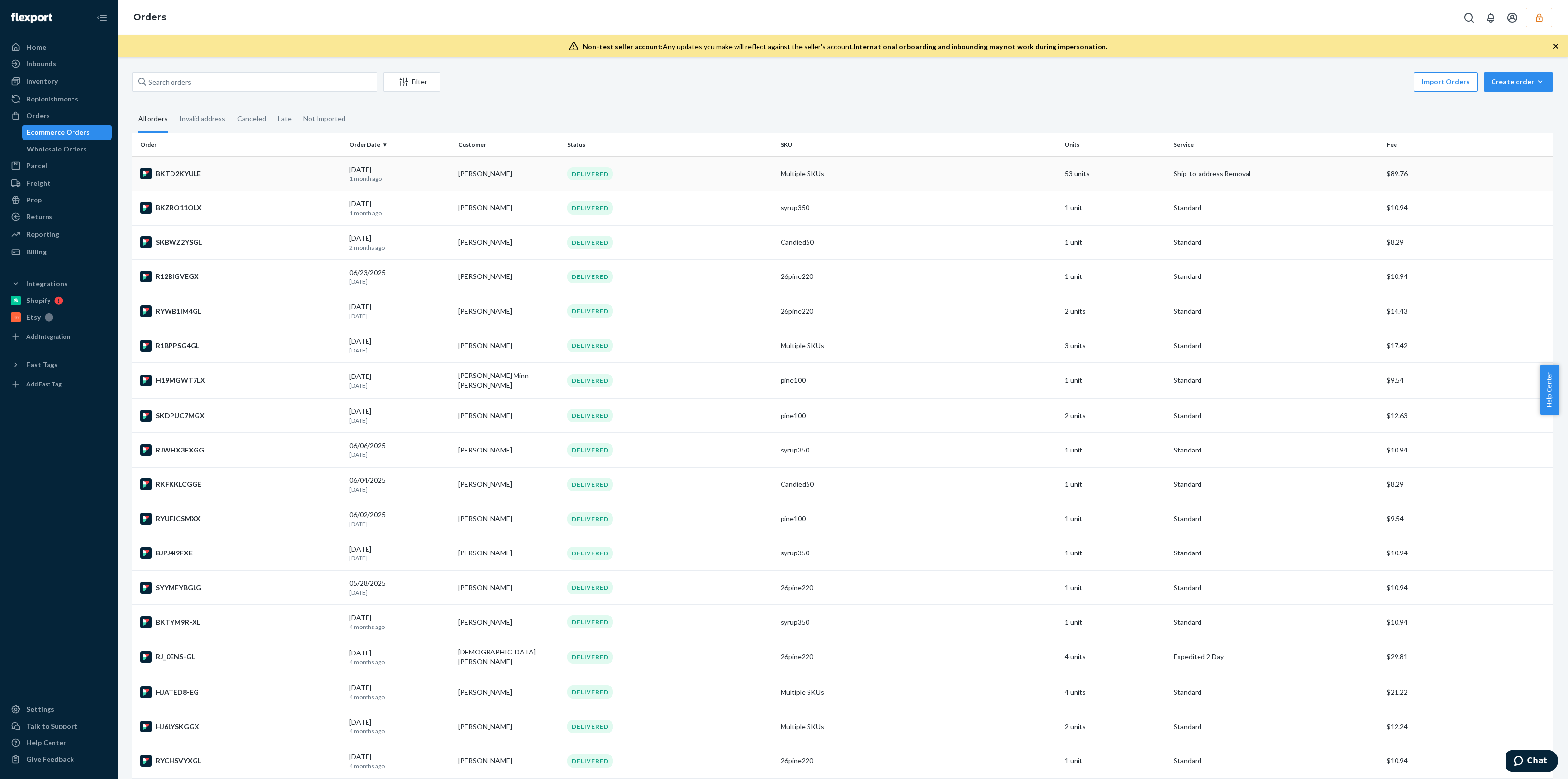
click at [702, 183] on td "DELIVERED" at bounding box center [670, 174] width 213 height 34
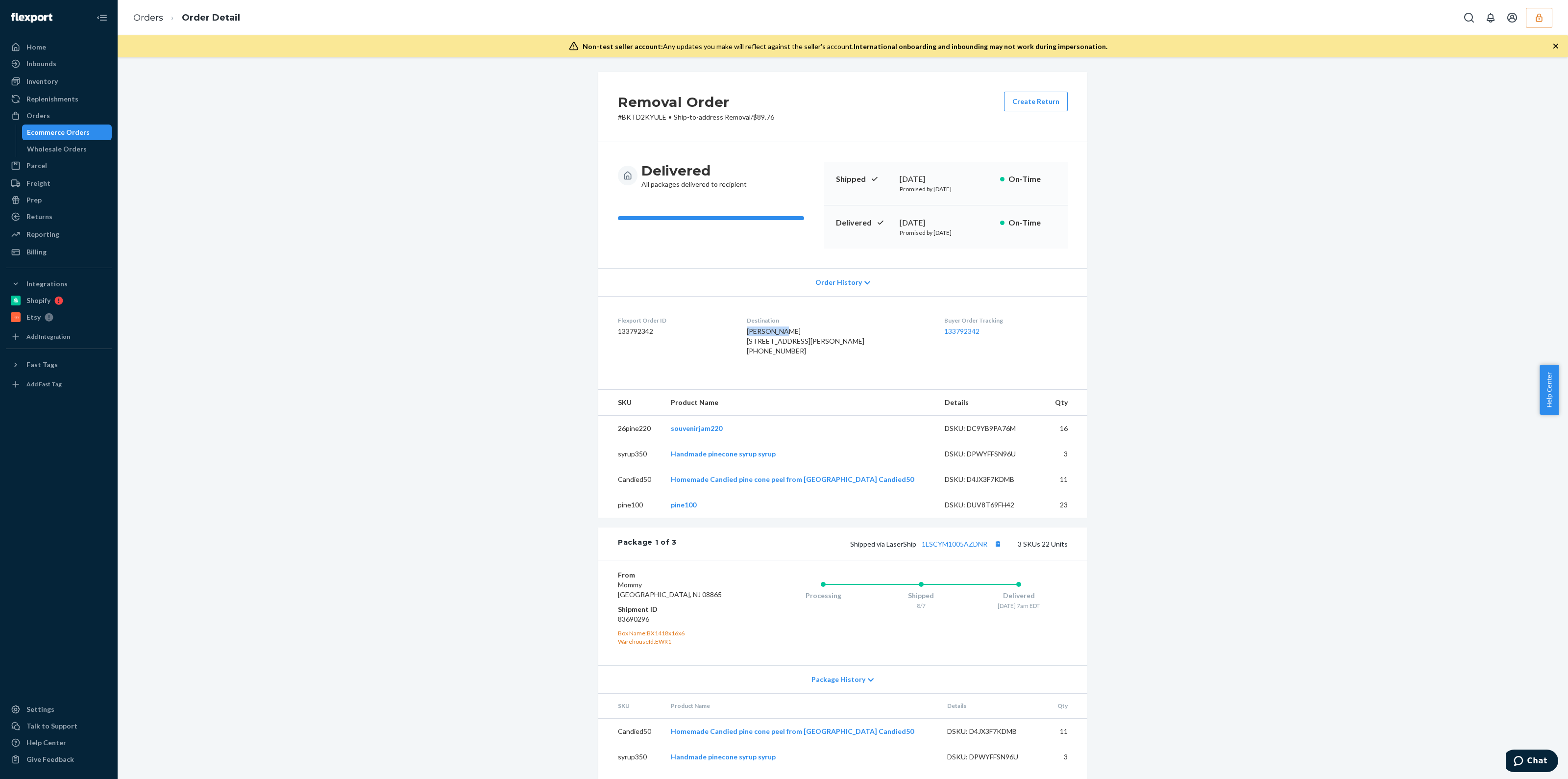
drag, startPoint x: 774, startPoint y: 331, endPoint x: 750, endPoint y: 328, distance: 24.2
click at [750, 328] on dl "Flexport Order ID 133792342 Destination Serhii Hrechka 25 Louvet Ln Unit A Palm…" at bounding box center [842, 337] width 489 height 83
drag, startPoint x: 754, startPoint y: 330, endPoint x: 804, endPoint y: 332, distance: 50.0
click at [804, 332] on div "Serhii Hrechka 25 Louvet Ln Unit A Palm Coast, FL 32137-9702 US +13865693524" at bounding box center [838, 341] width 182 height 29
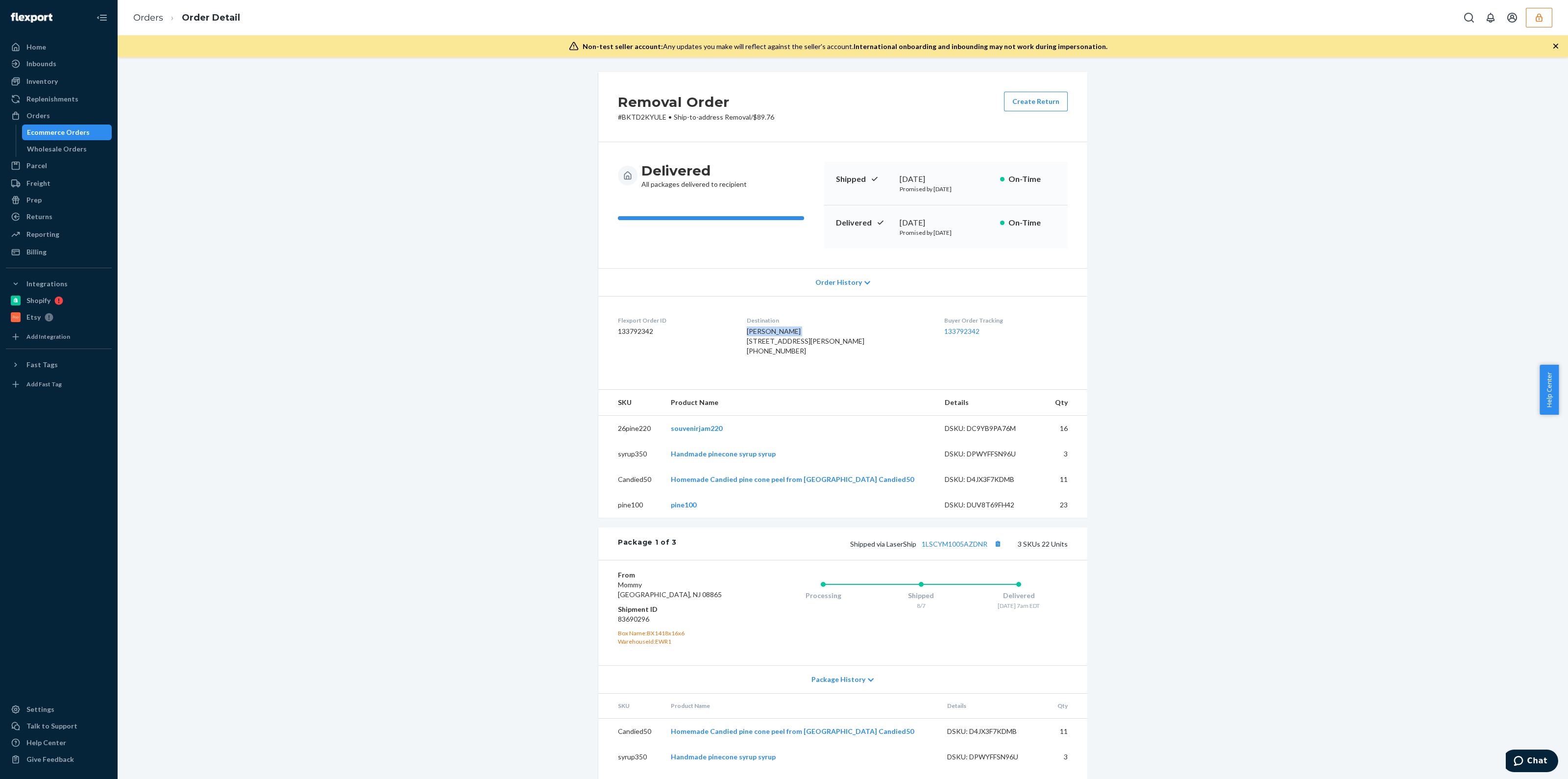
copy span "Serhii Hrechka"
drag, startPoint x: 785, startPoint y: 367, endPoint x: 755, endPoint y: 370, distance: 30.1
click at [755, 356] on div "+13865693524" at bounding box center [838, 351] width 182 height 10
copy div "13865693524"
click at [774, 356] on div "+13865693524" at bounding box center [838, 351] width 182 height 10
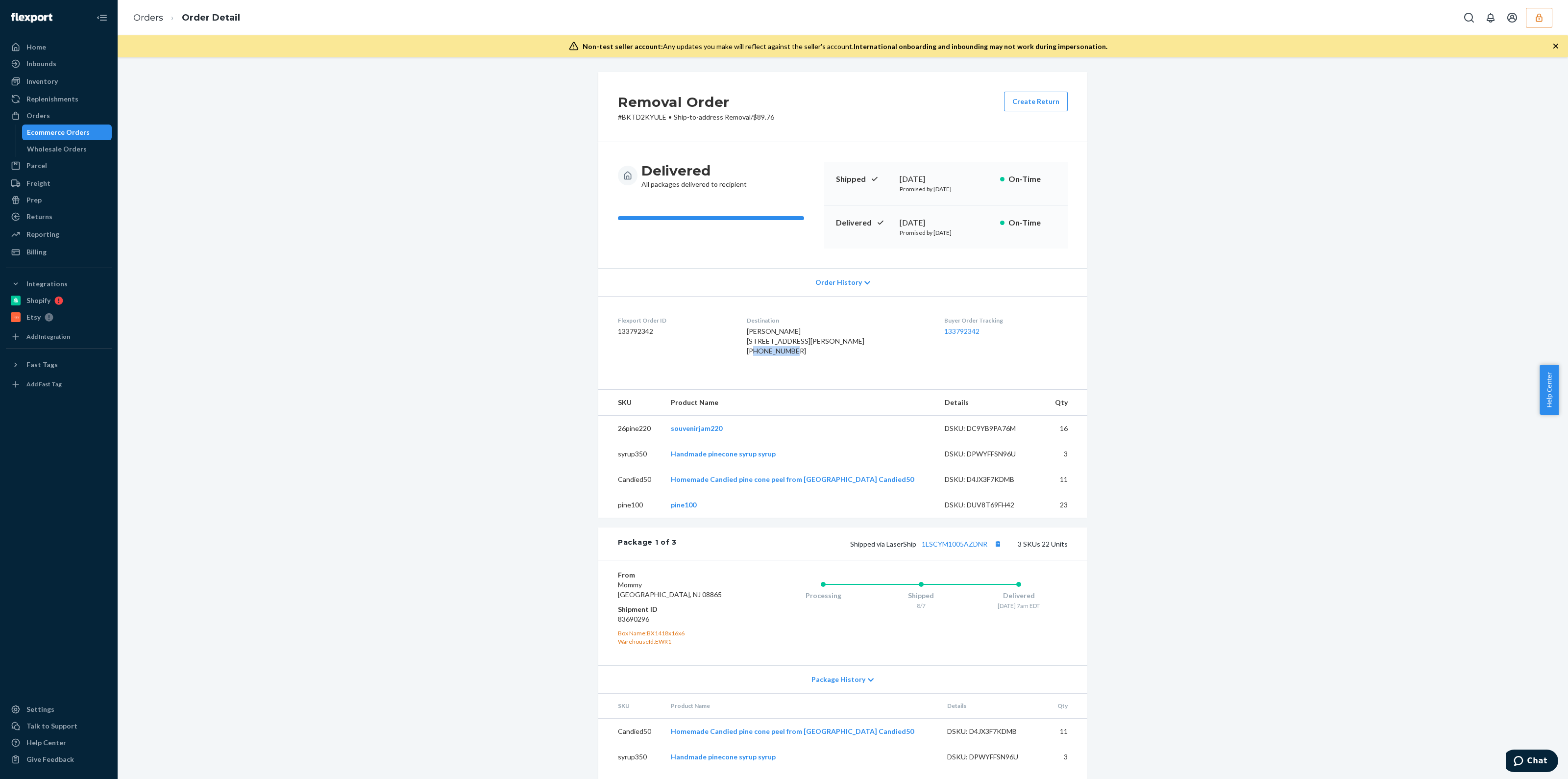
drag, startPoint x: 761, startPoint y: 371, endPoint x: 814, endPoint y: 375, distance: 53.2
click at [814, 356] on div "+13865693524" at bounding box center [838, 351] width 182 height 10
copy div "3865693524"
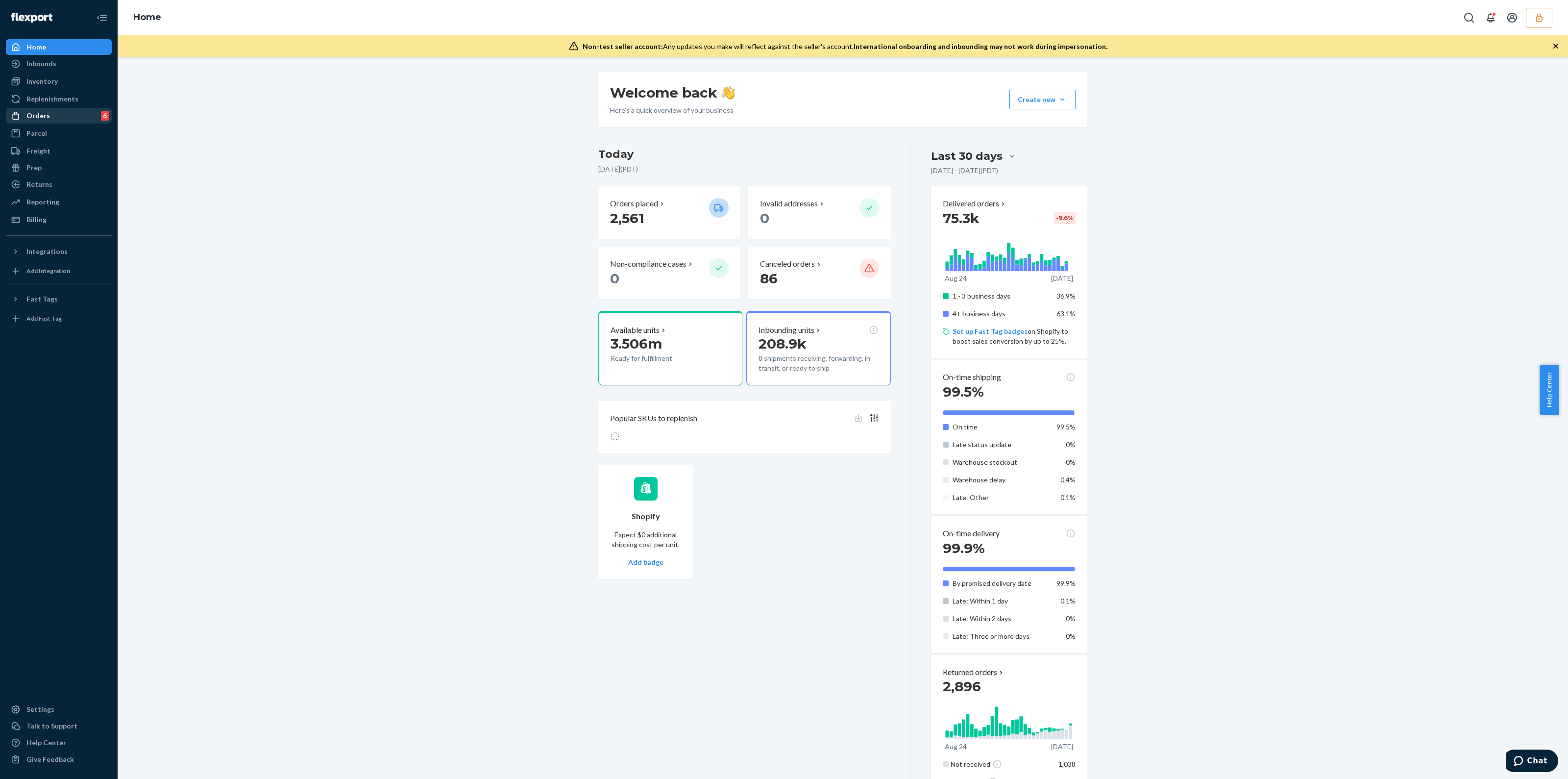
click at [61, 112] on div "Orders 6" at bounding box center [58, 116] width 104 height 14
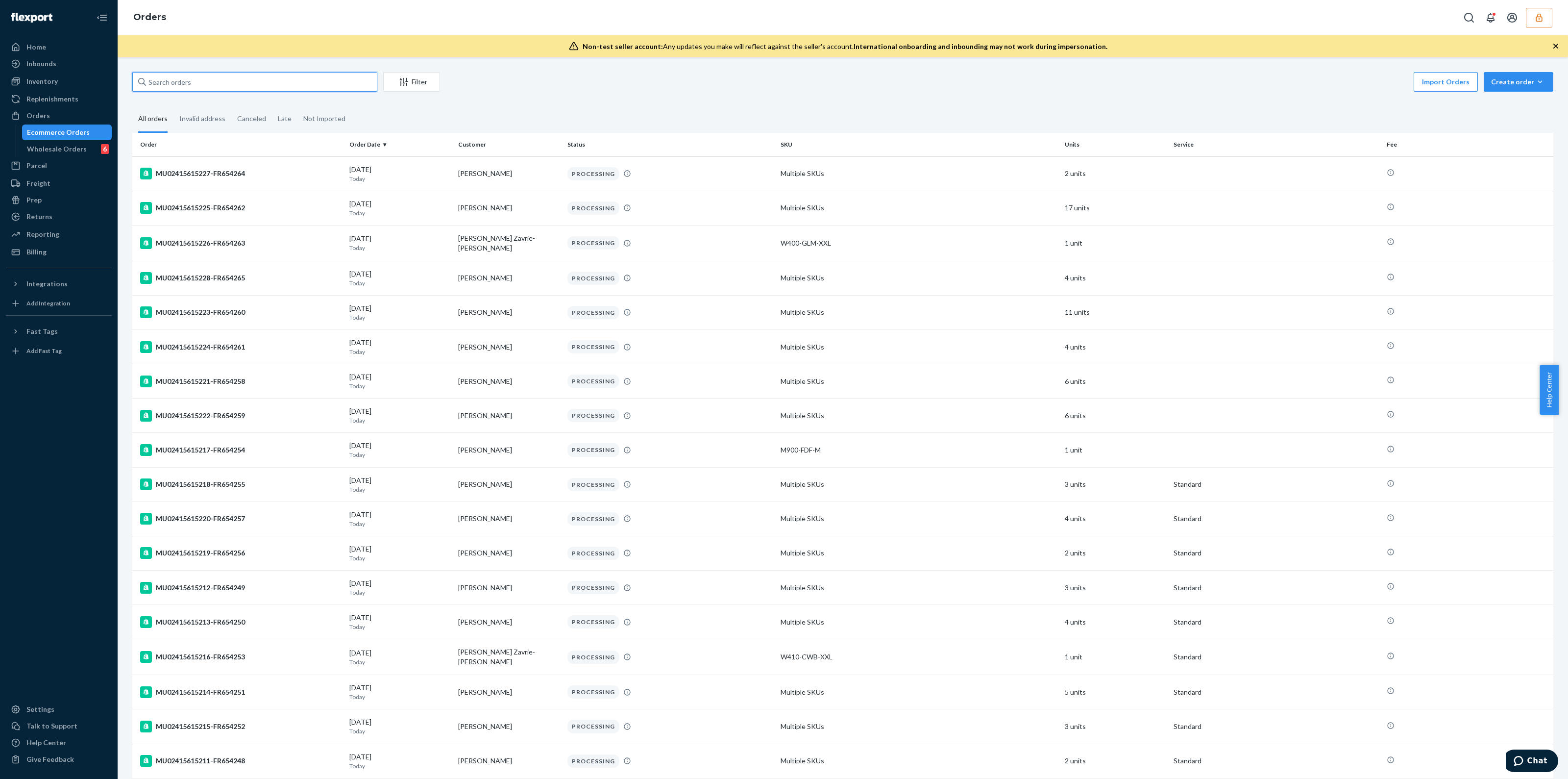
click at [336, 82] on input "text" at bounding box center [254, 82] width 245 height 19
paste input "MU02415580400"
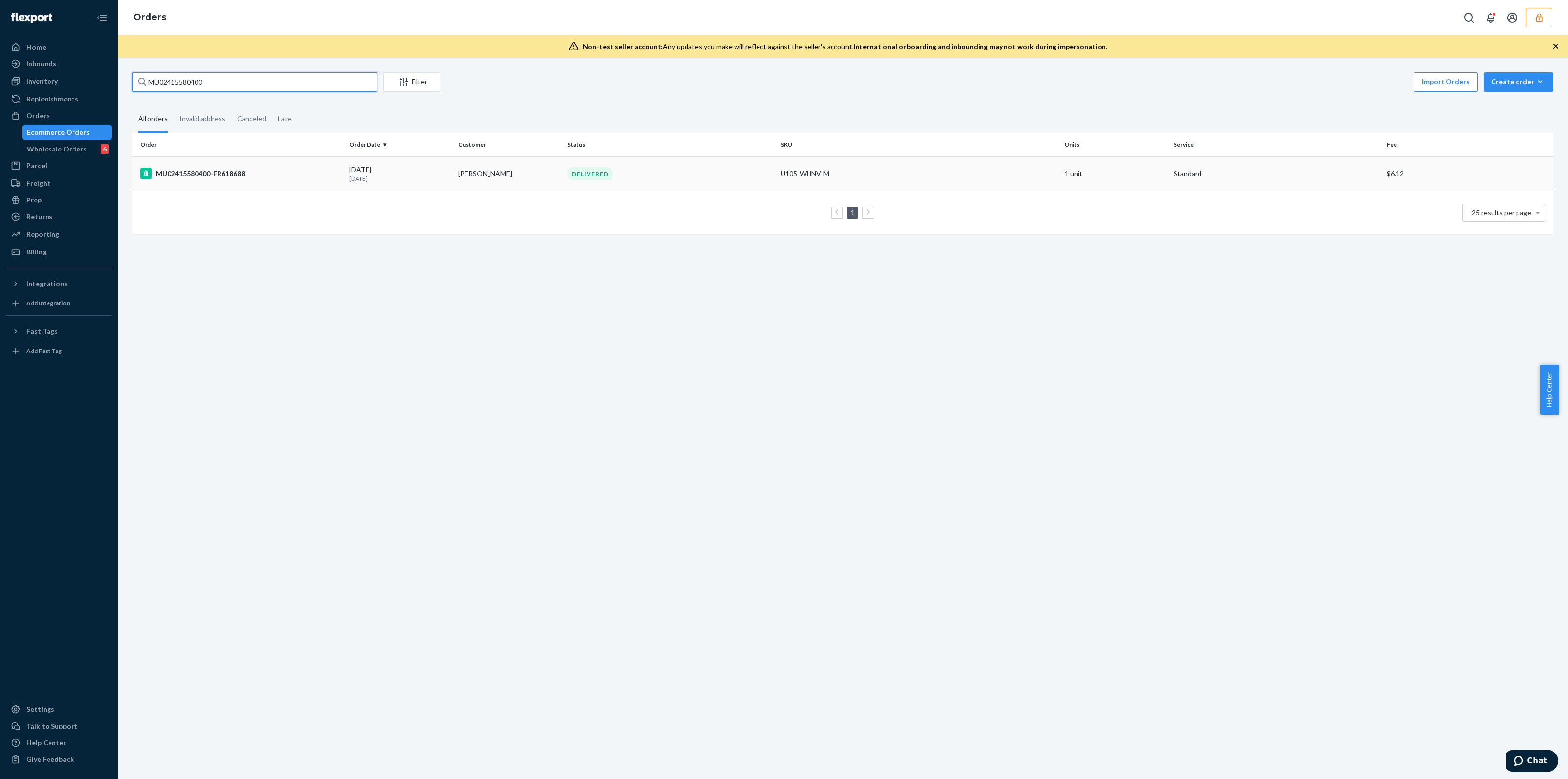
type input "MU02415580400"
click at [732, 170] on div "DELIVERED" at bounding box center [670, 174] width 209 height 13
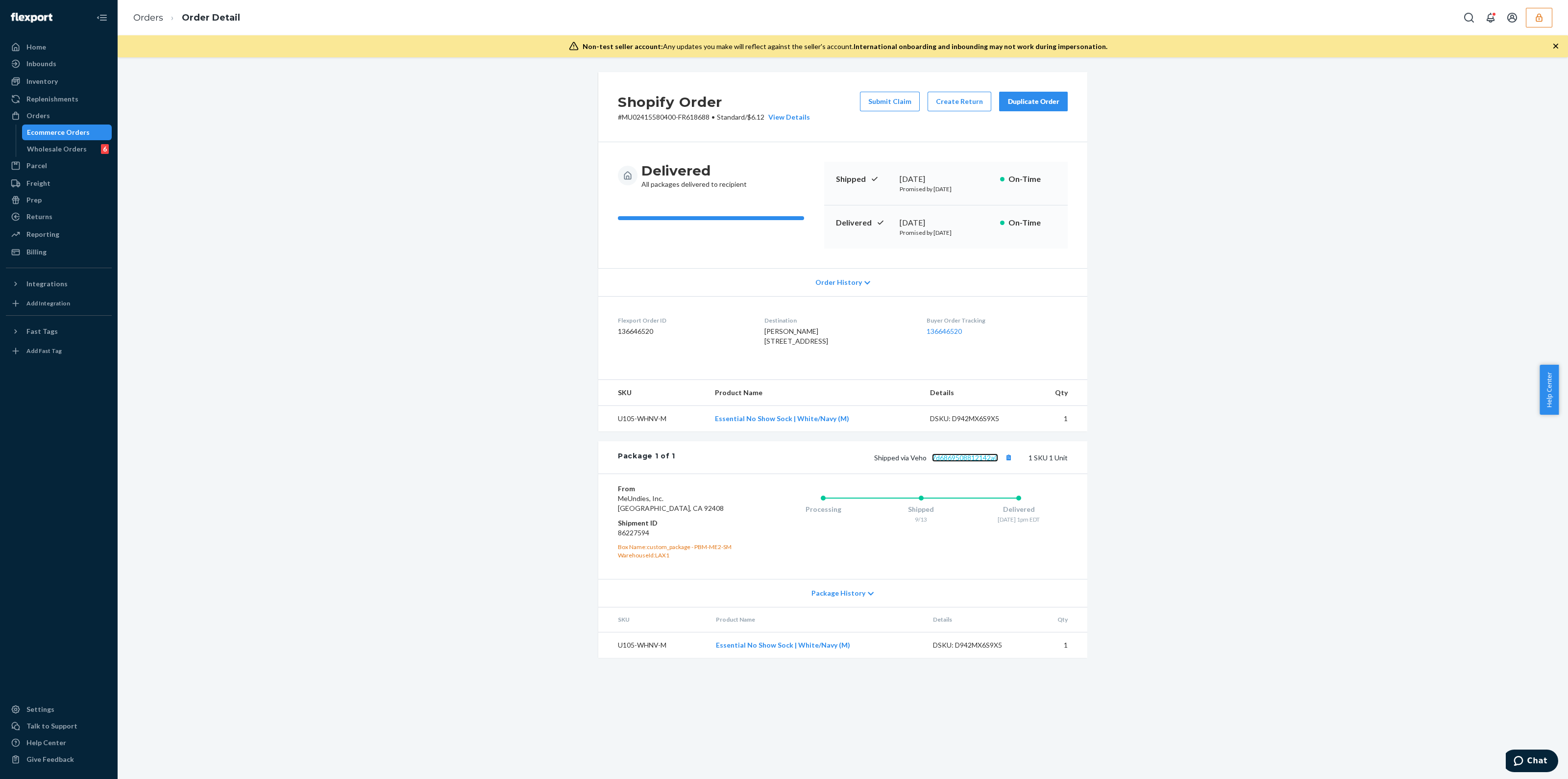
click at [948, 462] on link "7d6869508812142a0" at bounding box center [965, 458] width 66 height 9
drag, startPoint x: 71, startPoint y: 134, endPoint x: 77, endPoint y: 132, distance: 6.3
click at [71, 134] on div "Ecommerce Orders" at bounding box center [58, 132] width 63 height 10
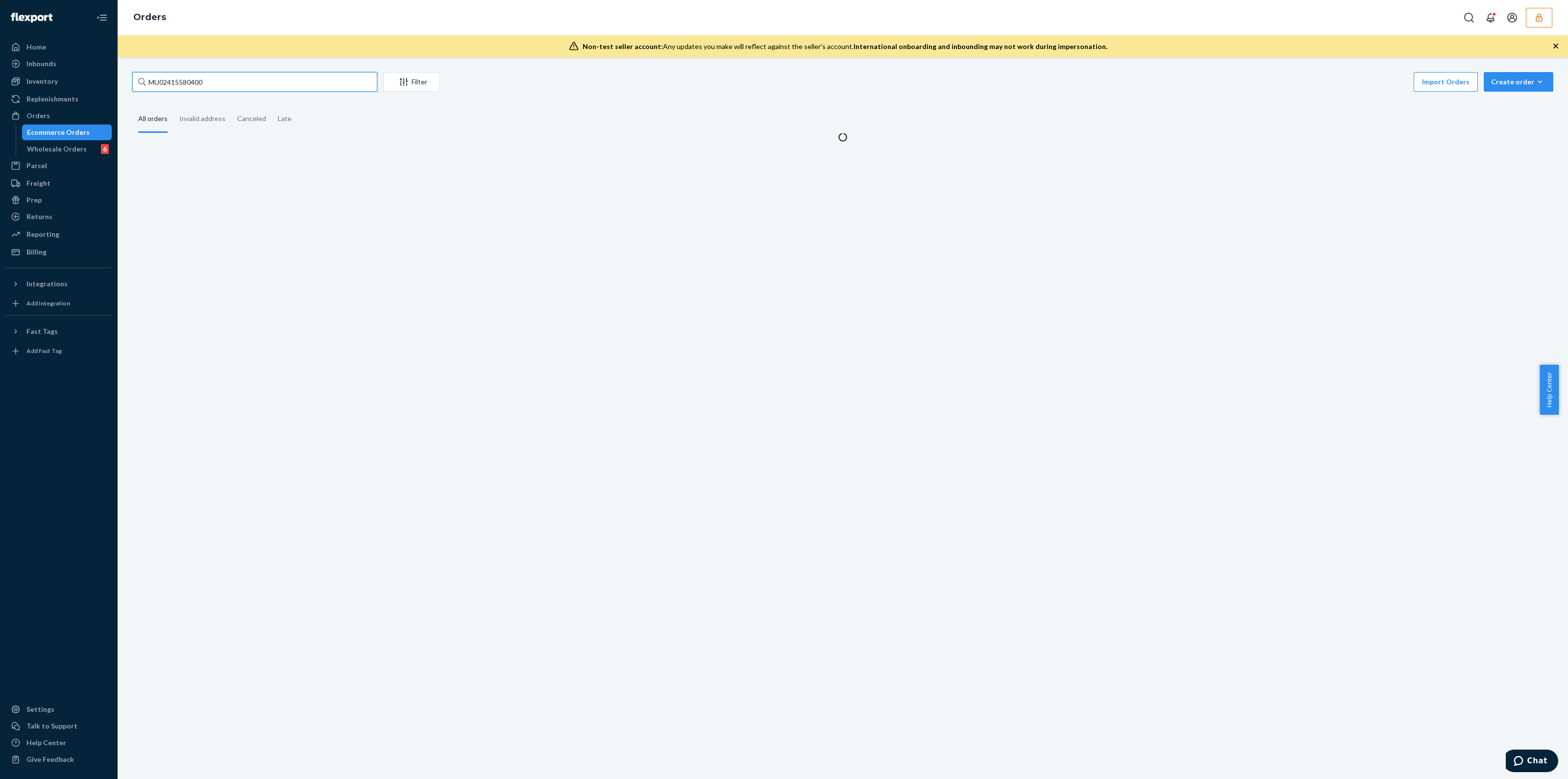
click at [299, 76] on input "MU02415580400" at bounding box center [254, 82] width 245 height 19
drag, startPoint x: 299, startPoint y: 76, endPoint x: 305, endPoint y: 72, distance: 7.2
click at [305, 72] on input "MU02415580400" at bounding box center [254, 82] width 245 height 19
paste input "MU02415578879"
type input "MU02415578879"
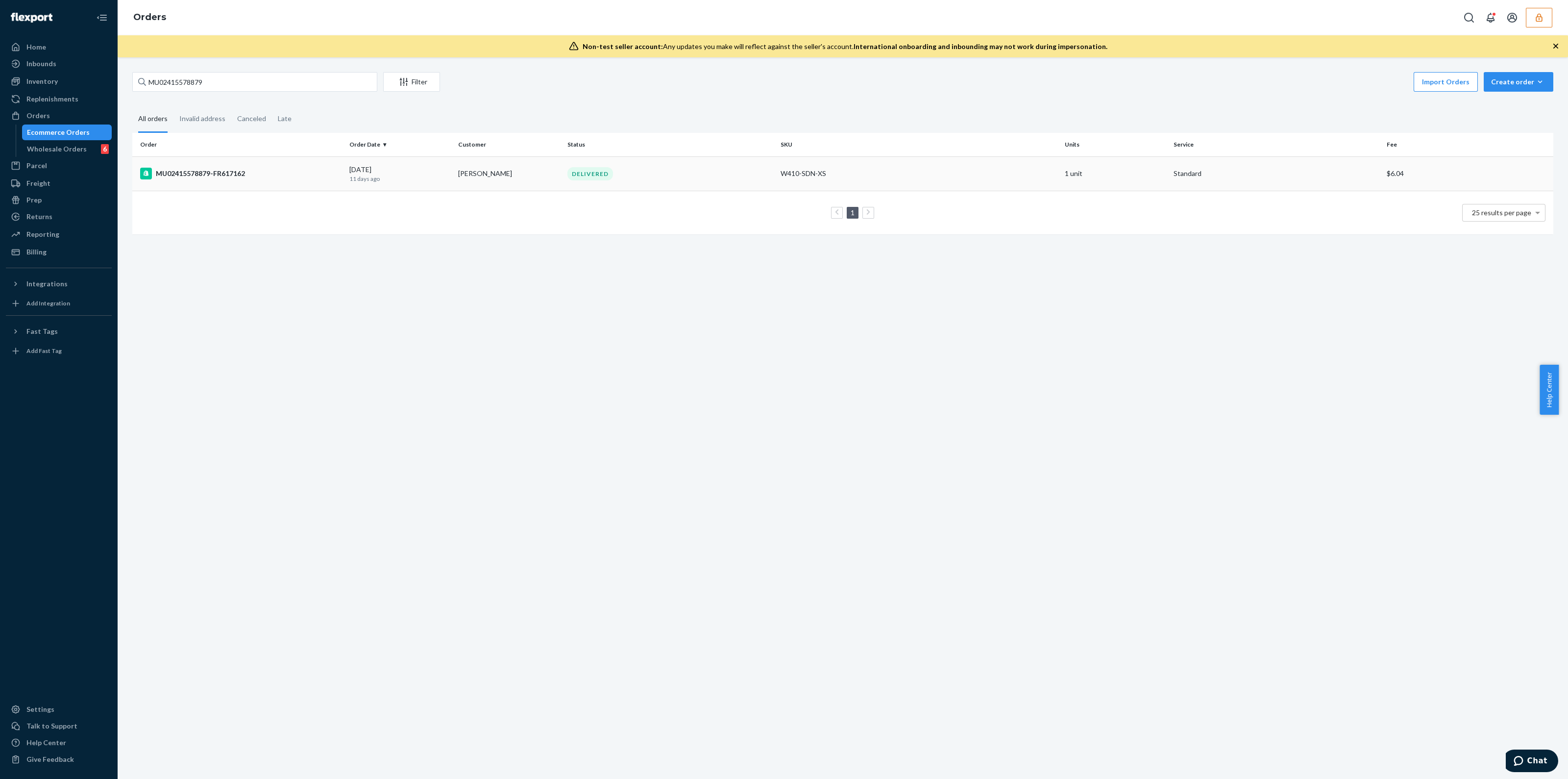
click at [629, 166] on td "DELIVERED" at bounding box center [670, 174] width 213 height 34
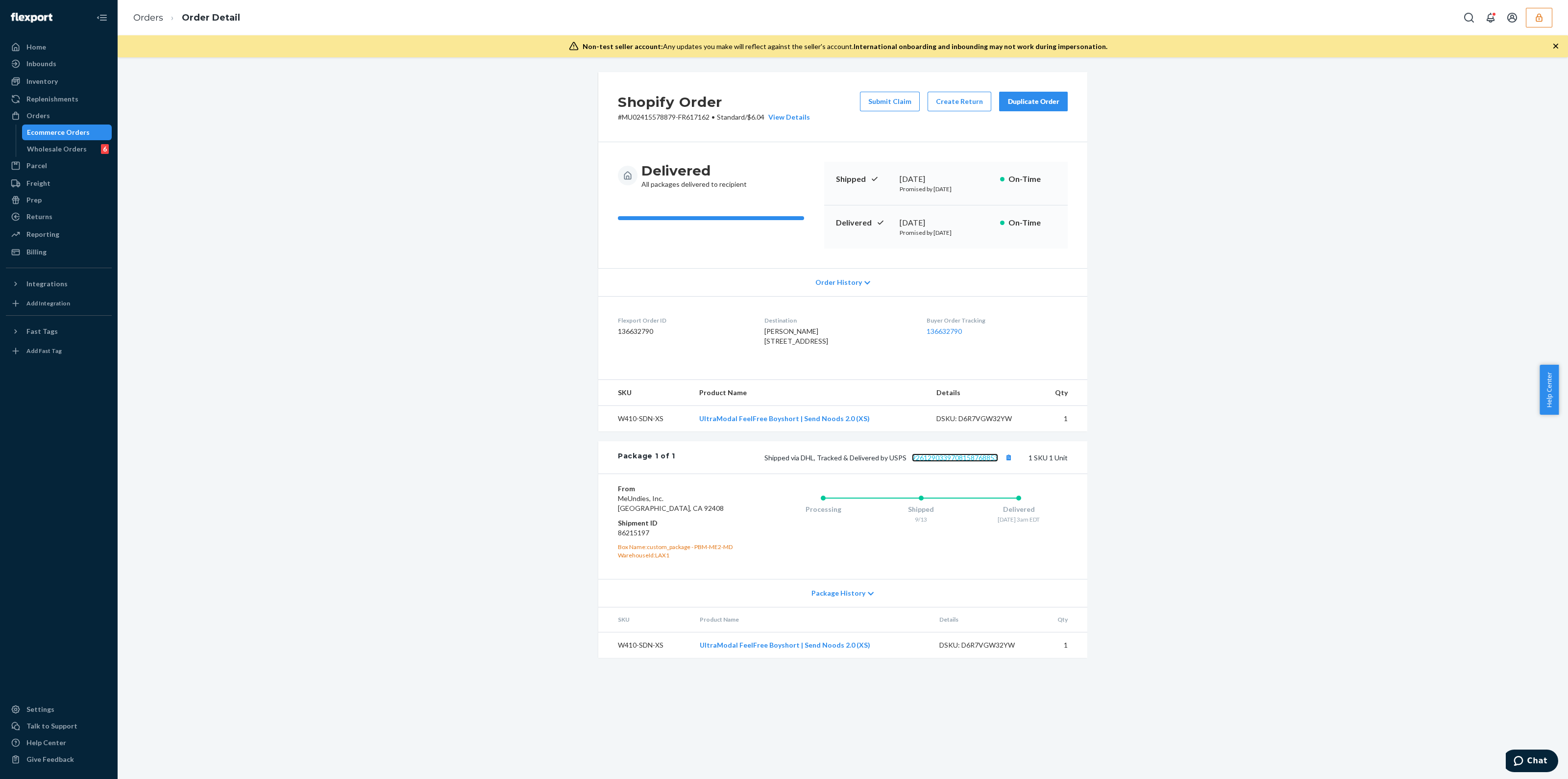
click at [925, 462] on link "9261290339708158768853" at bounding box center [955, 458] width 86 height 9
click at [89, 139] on div "Ecommerce Orders" at bounding box center [67, 132] width 88 height 14
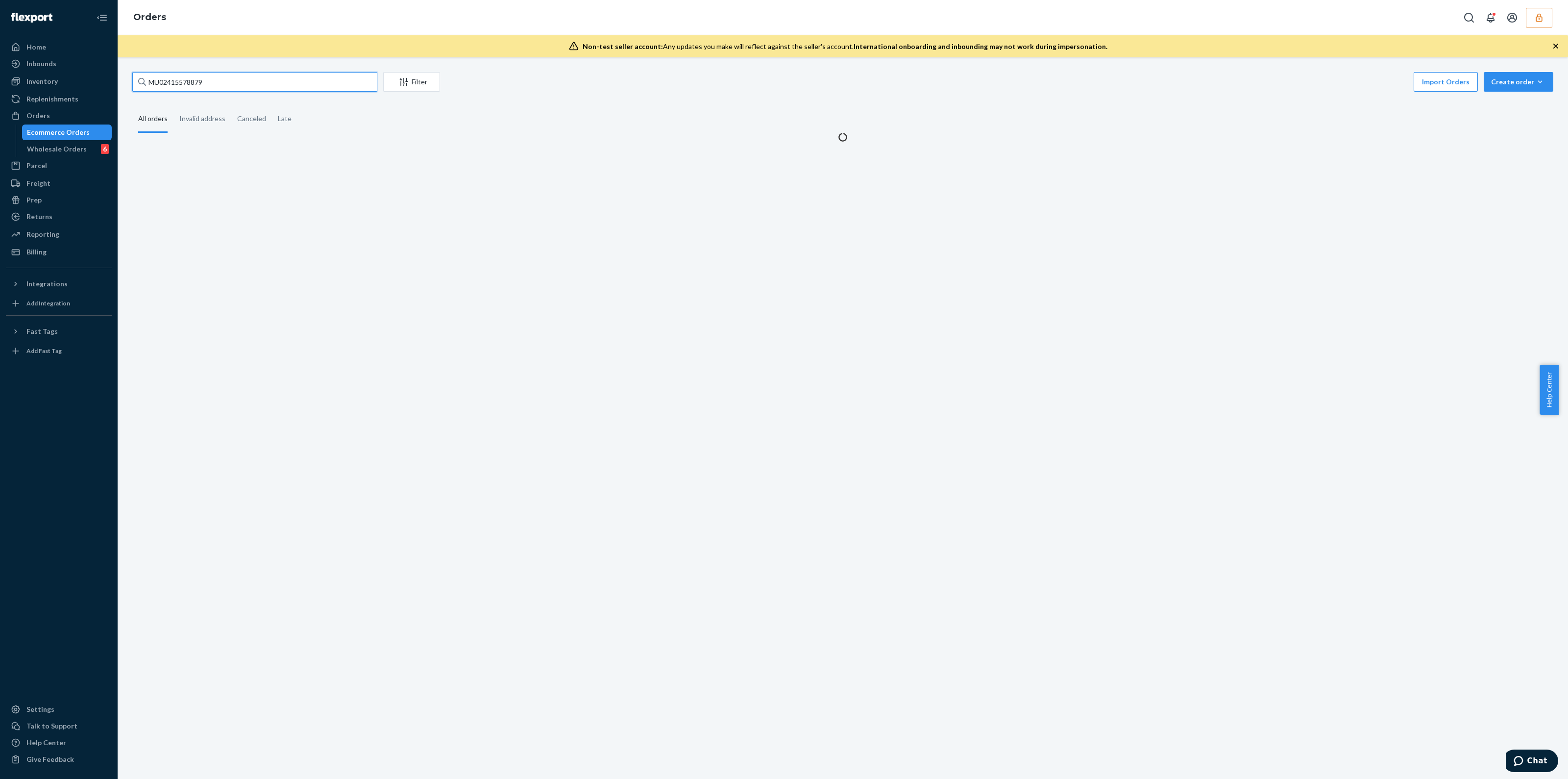
click at [298, 76] on input "MU02415578879" at bounding box center [254, 82] width 245 height 19
paste input "MU02415581456"
type input "MU02415581456"
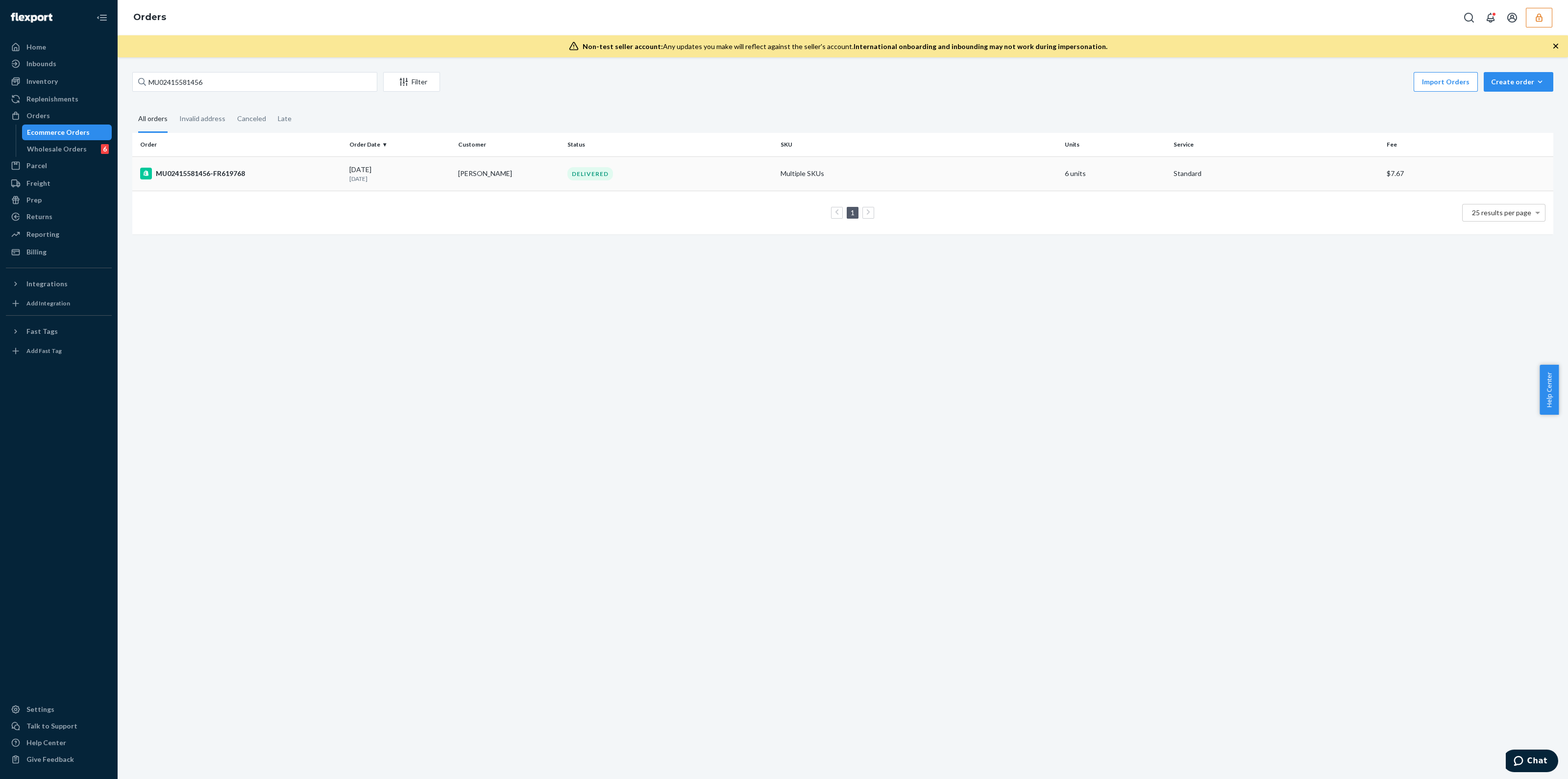
click at [708, 171] on div "DELIVERED" at bounding box center [670, 174] width 209 height 13
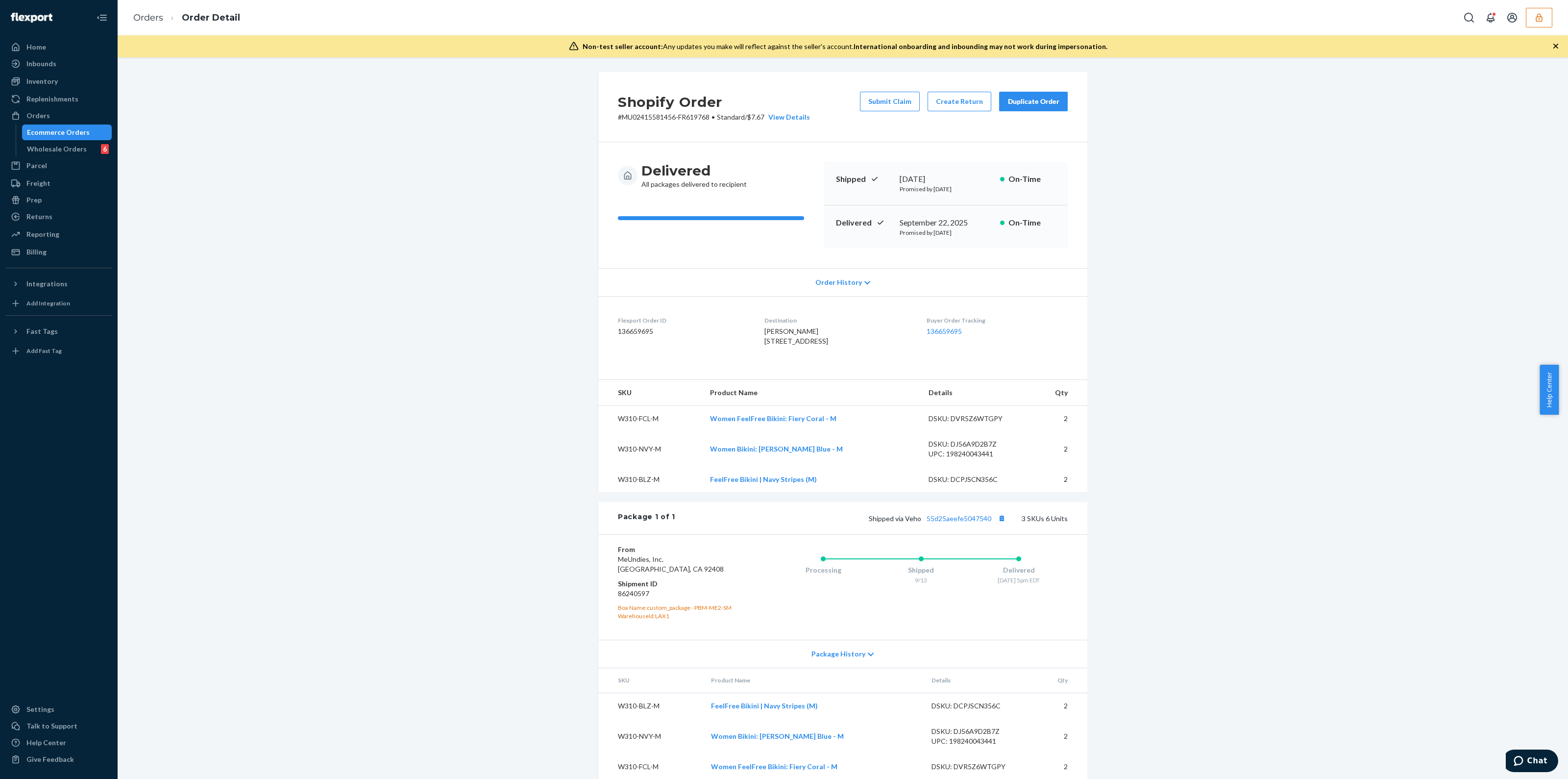
scroll to position [30, 0]
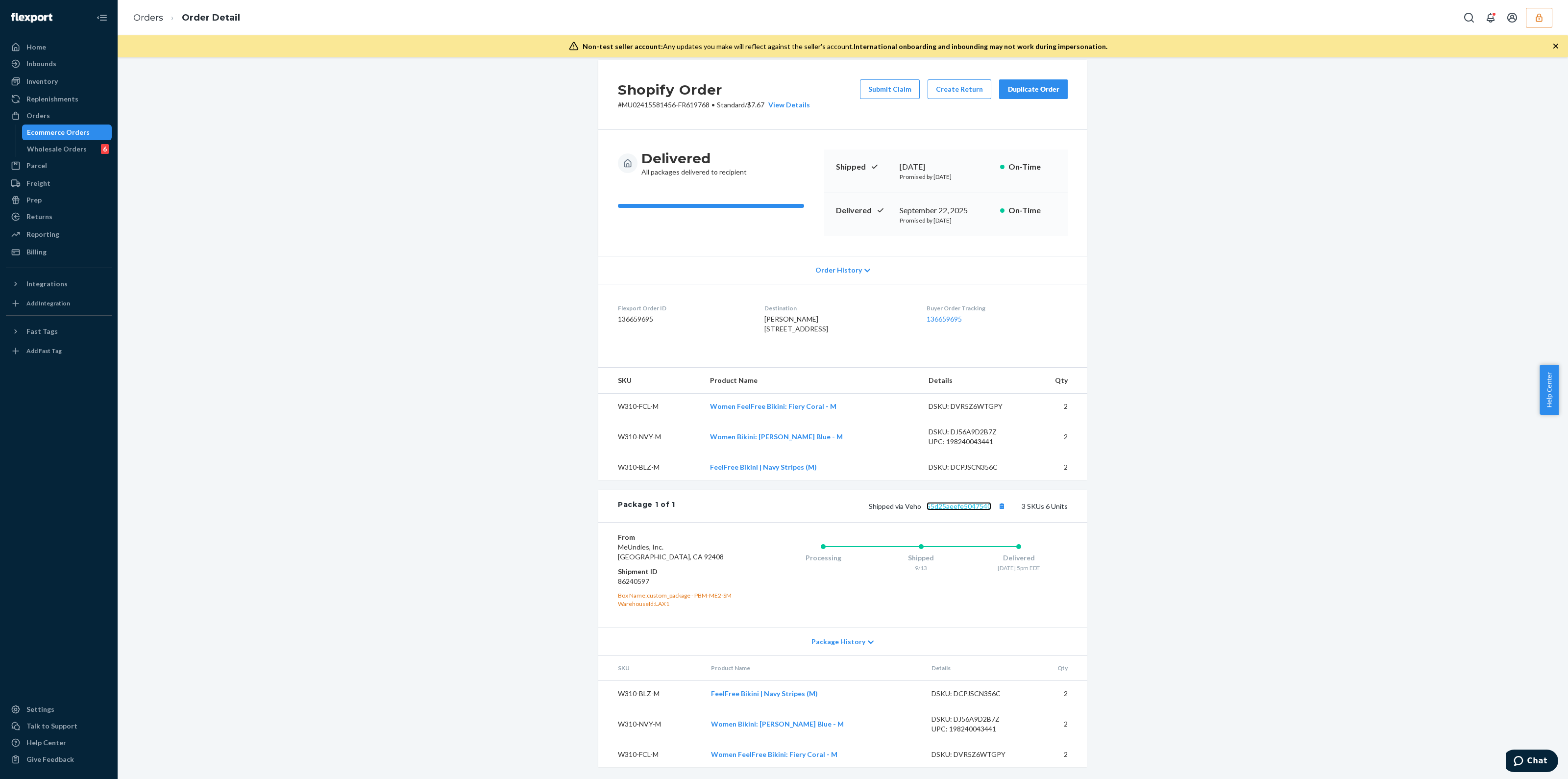
click at [970, 506] on link "55d25aeefe5047540" at bounding box center [959, 506] width 65 height 9
click at [69, 125] on div "Ecommerce Orders" at bounding box center [67, 132] width 88 height 14
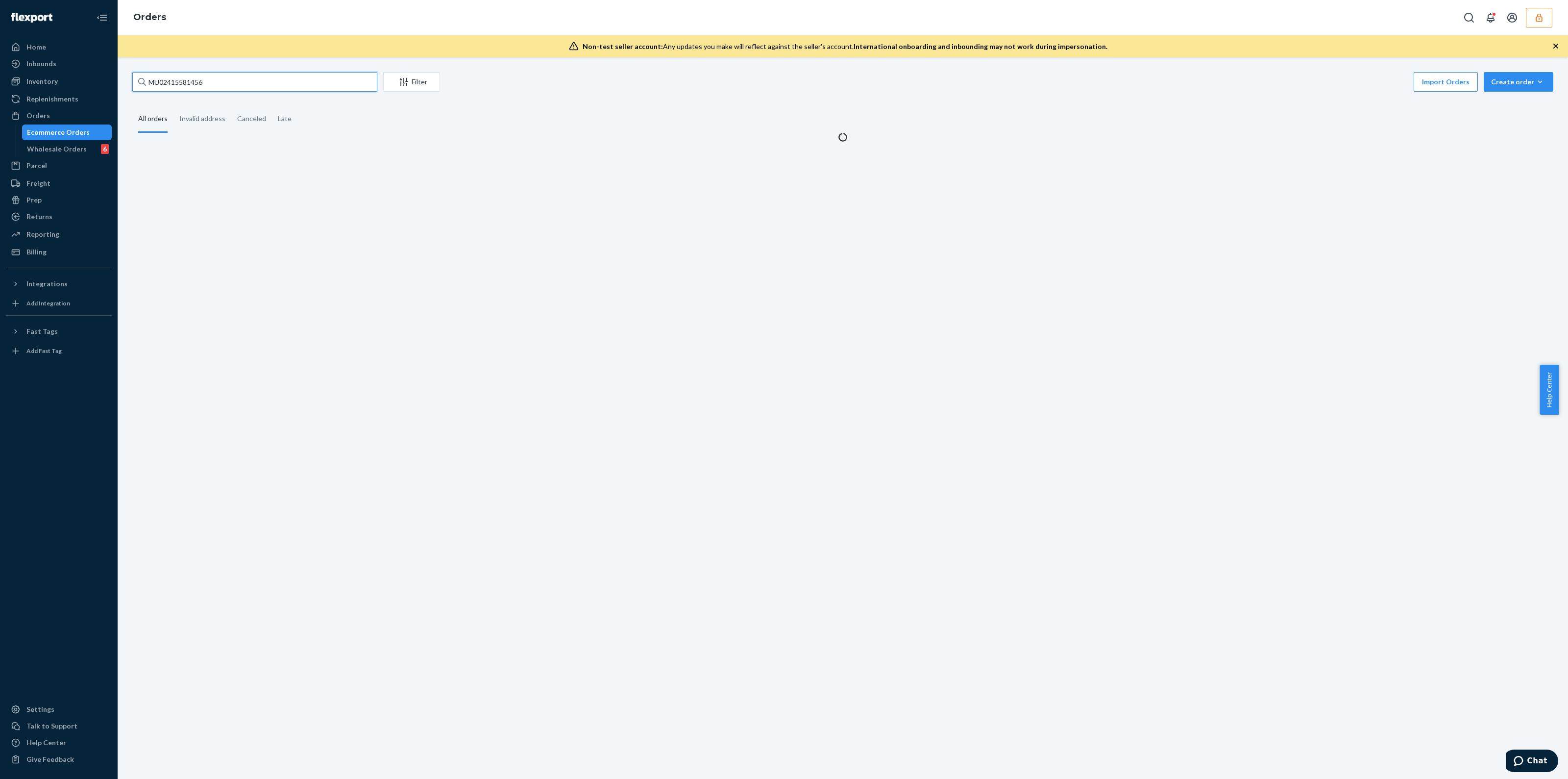
click at [218, 90] on input "MU02415581456" at bounding box center [254, 82] width 245 height 19
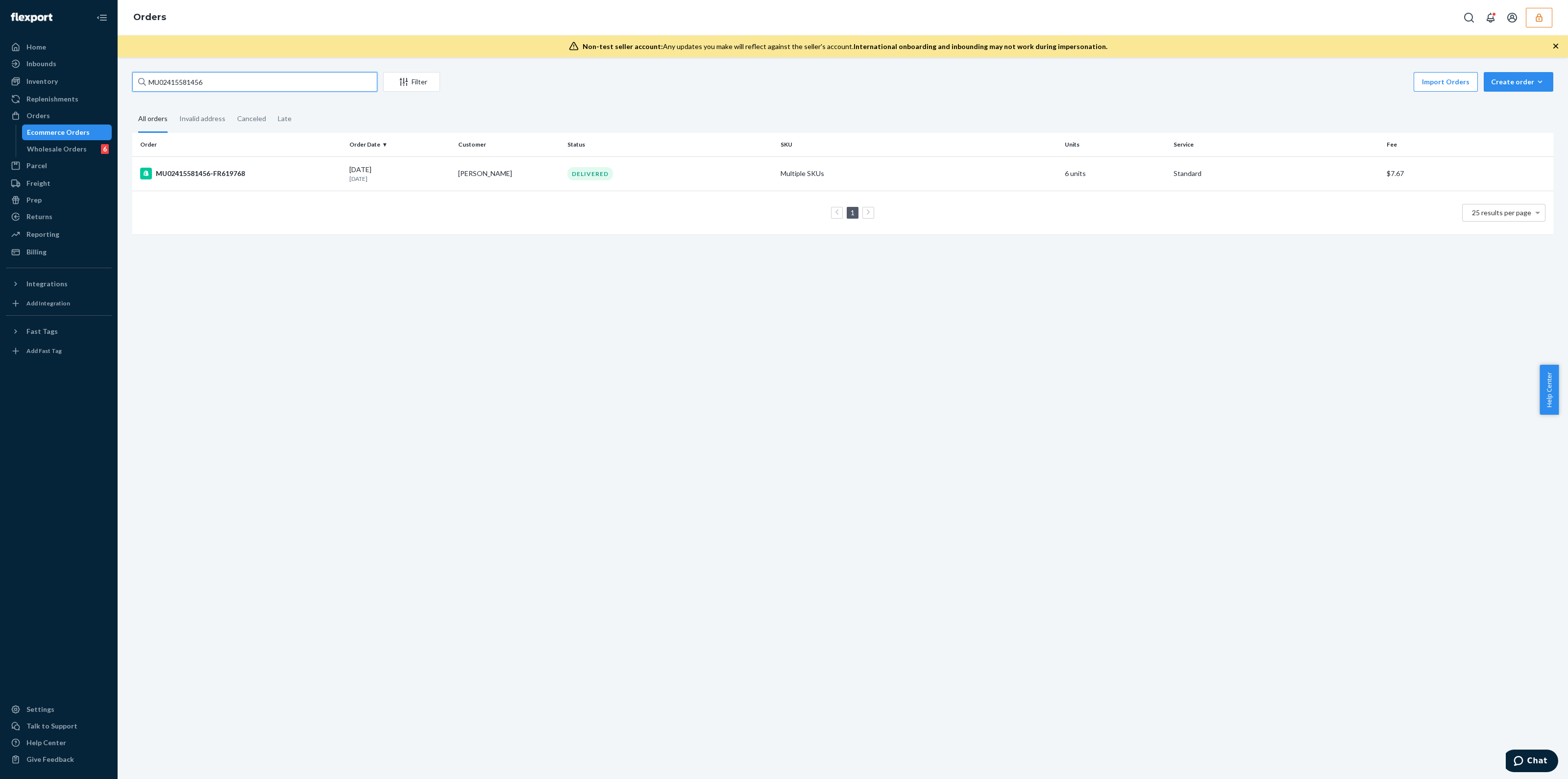
click at [218, 89] on input "MU02415581456" at bounding box center [254, 82] width 245 height 19
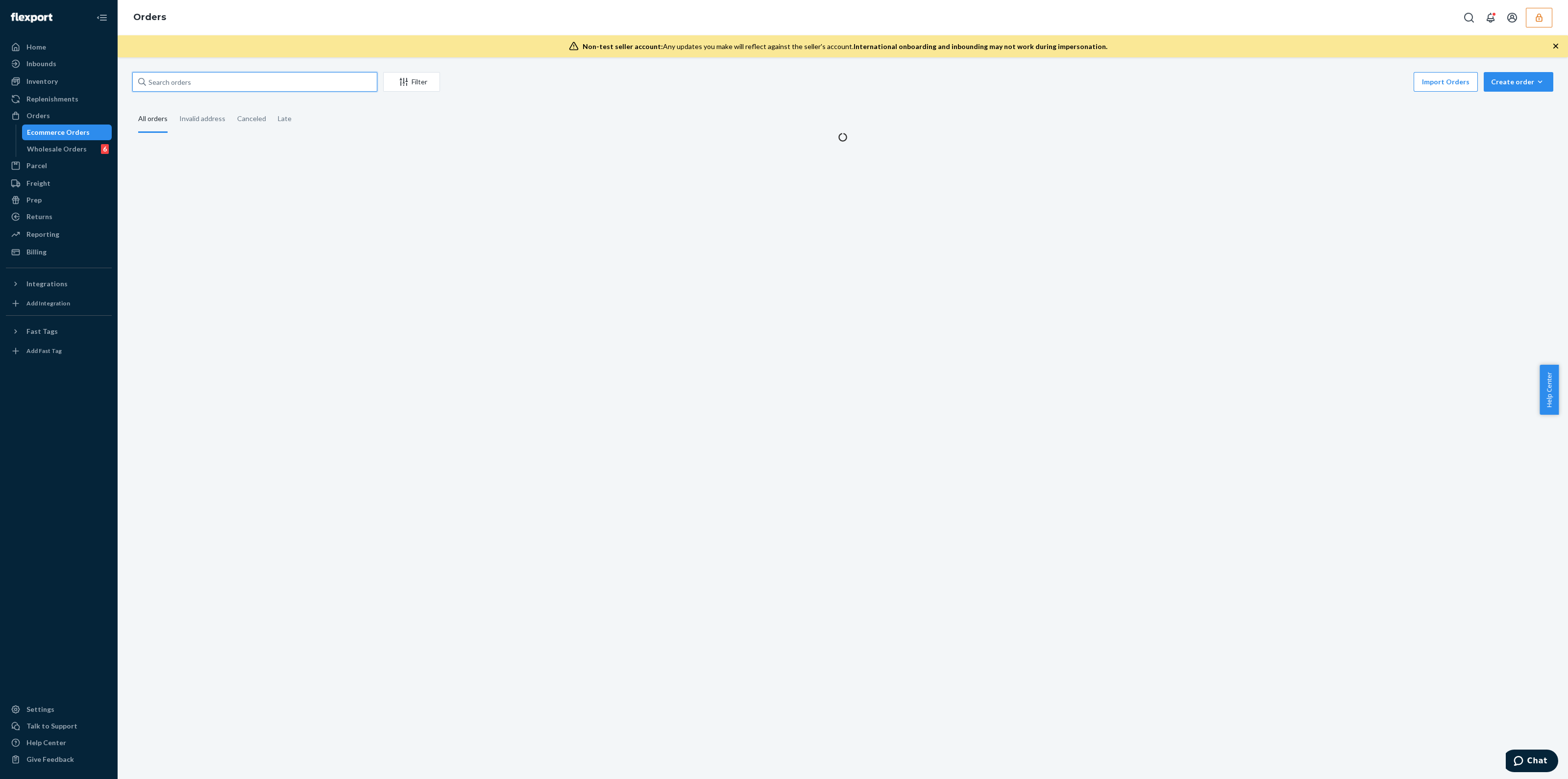
paste input "MU02415581159"
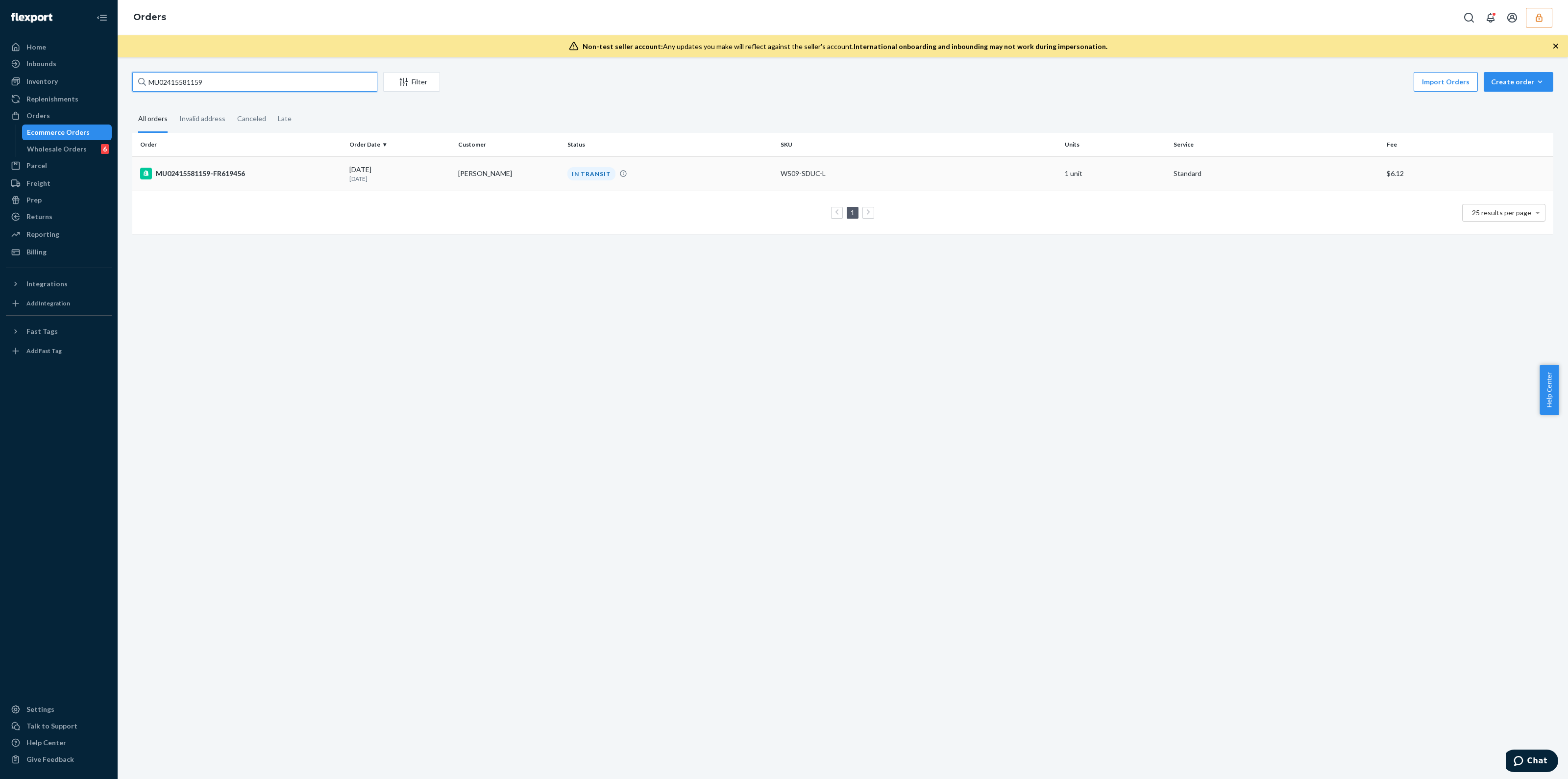
type input "MU02415581159"
click at [703, 180] on td "IN TRANSIT" at bounding box center [670, 174] width 213 height 34
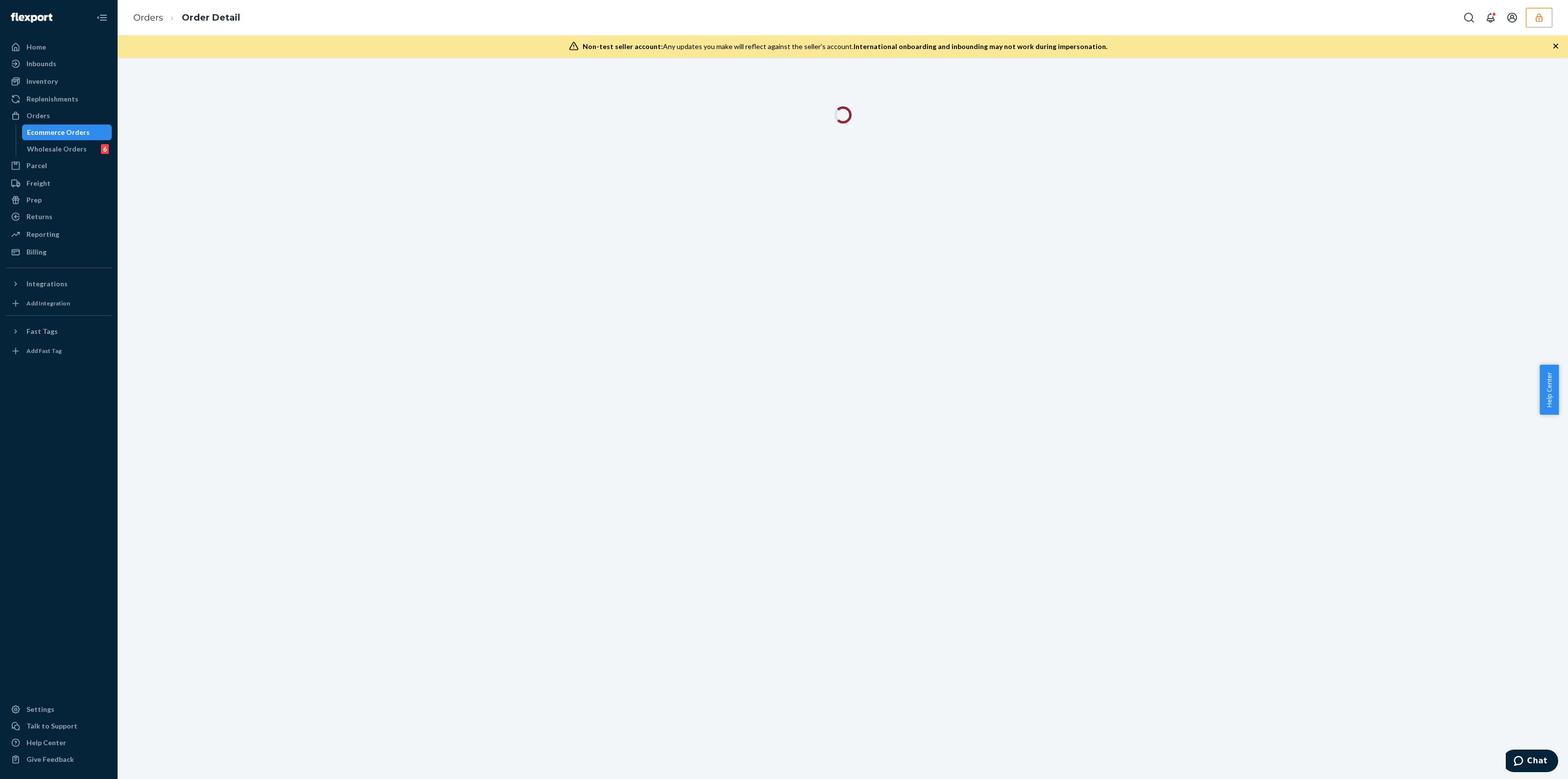
click at [1557, 50] on icon "button" at bounding box center [1556, 46] width 10 height 10
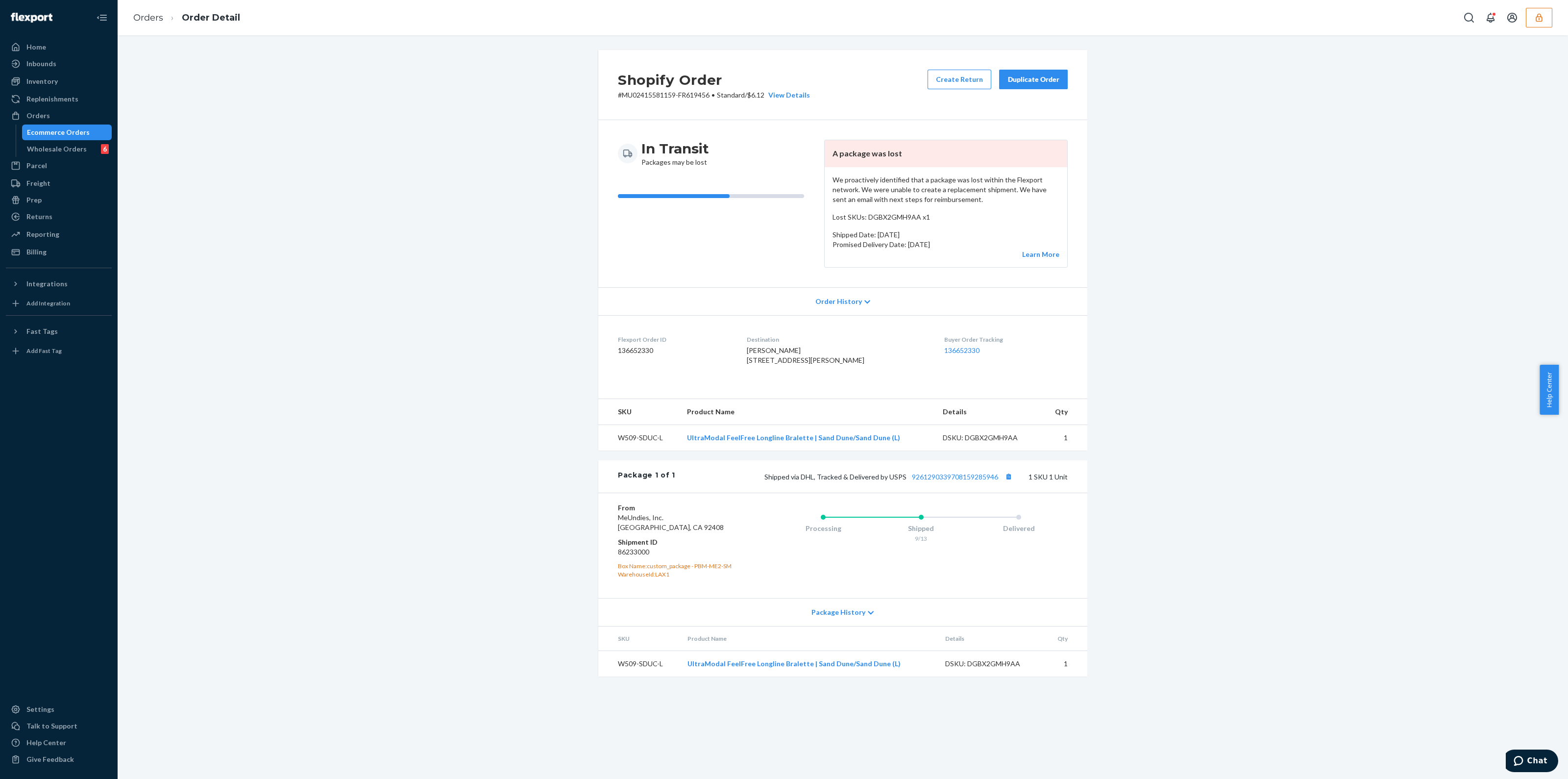
click at [99, 132] on div "Ecommerce Orders" at bounding box center [67, 132] width 88 height 14
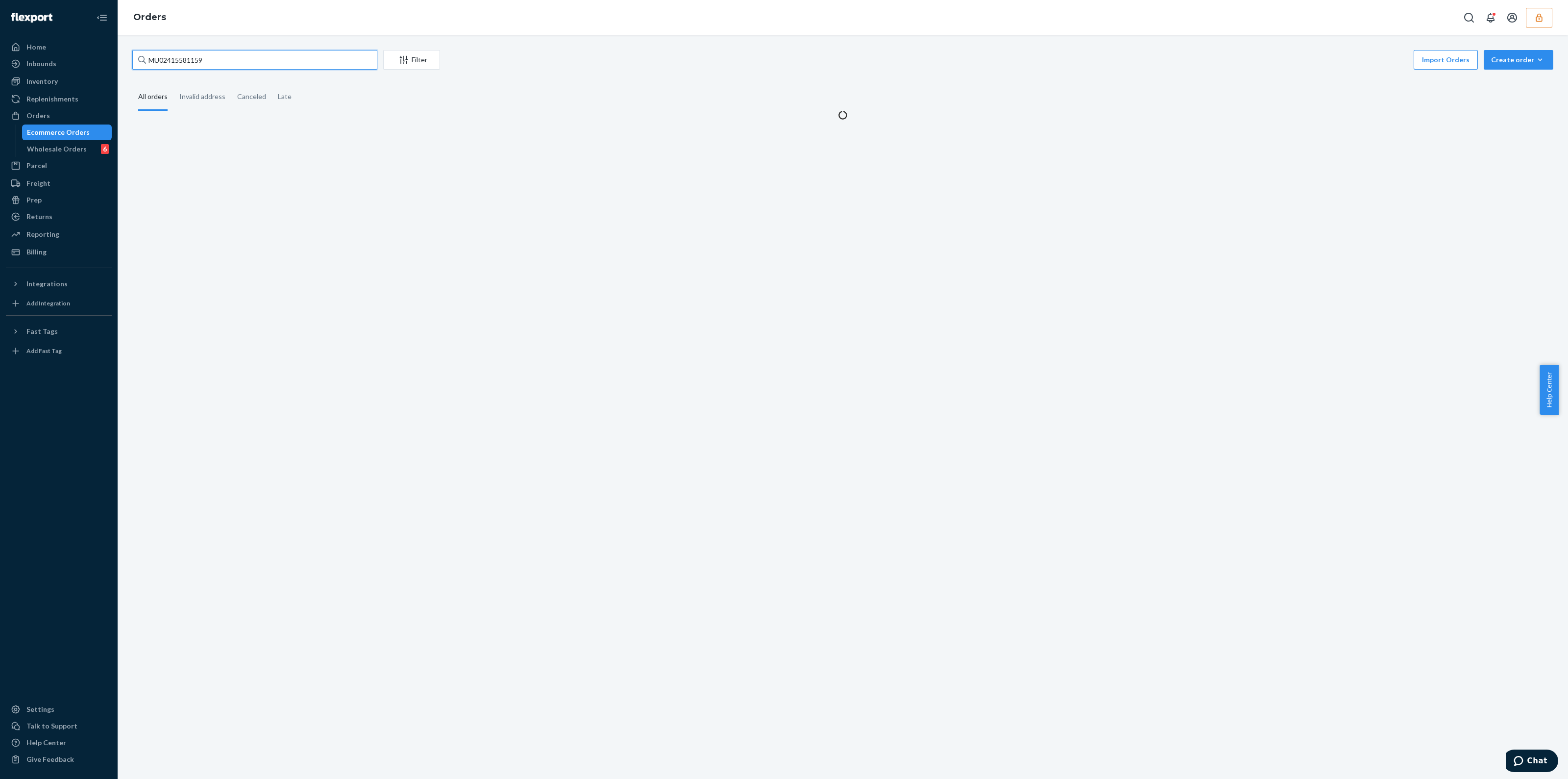
click at [259, 58] on input "MU02415581159" at bounding box center [254, 60] width 245 height 19
paste input "MU02415582415"
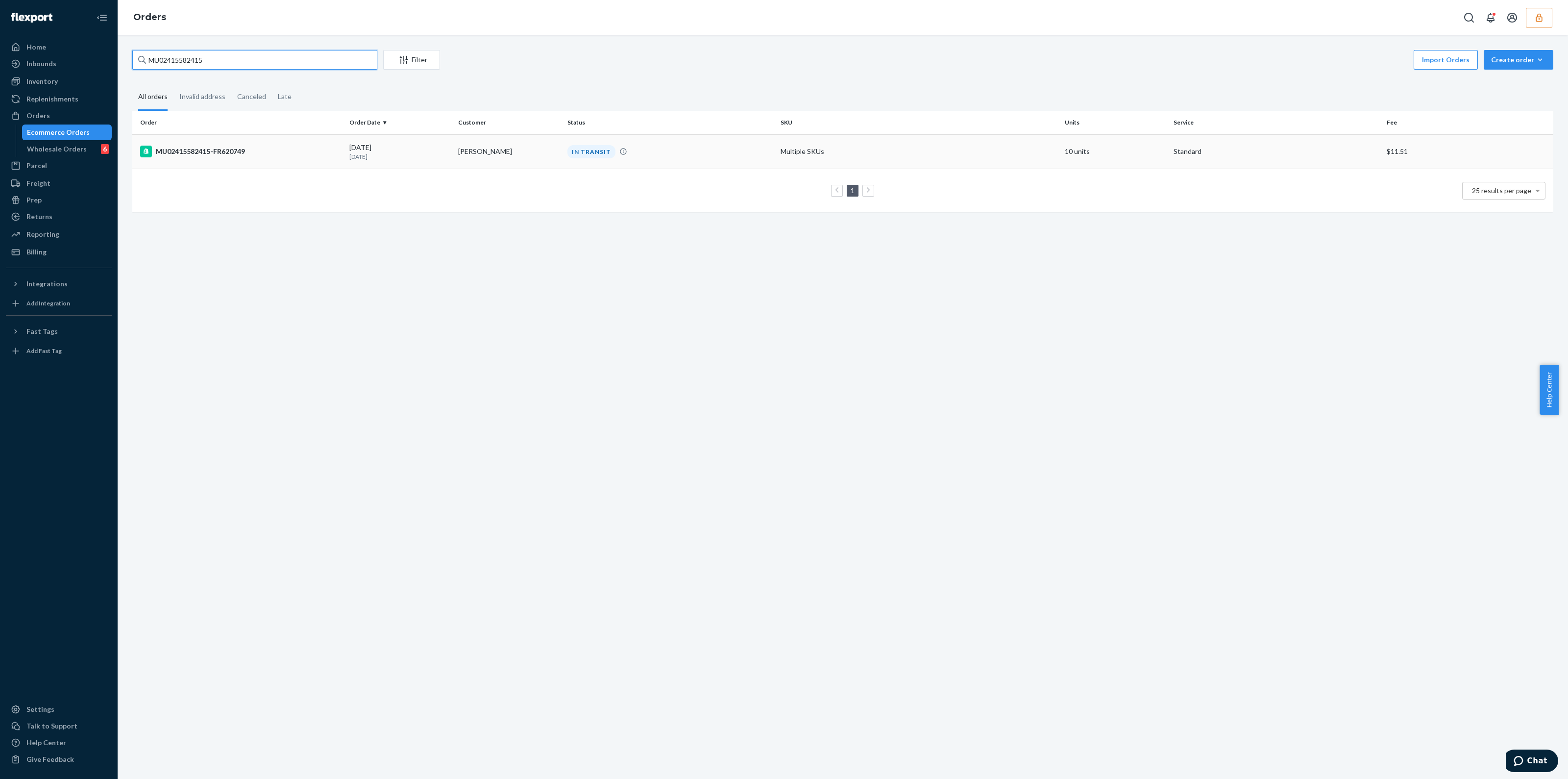
type input "MU02415582415"
click at [963, 167] on td "Multiple SKUs" at bounding box center [919, 152] width 284 height 34
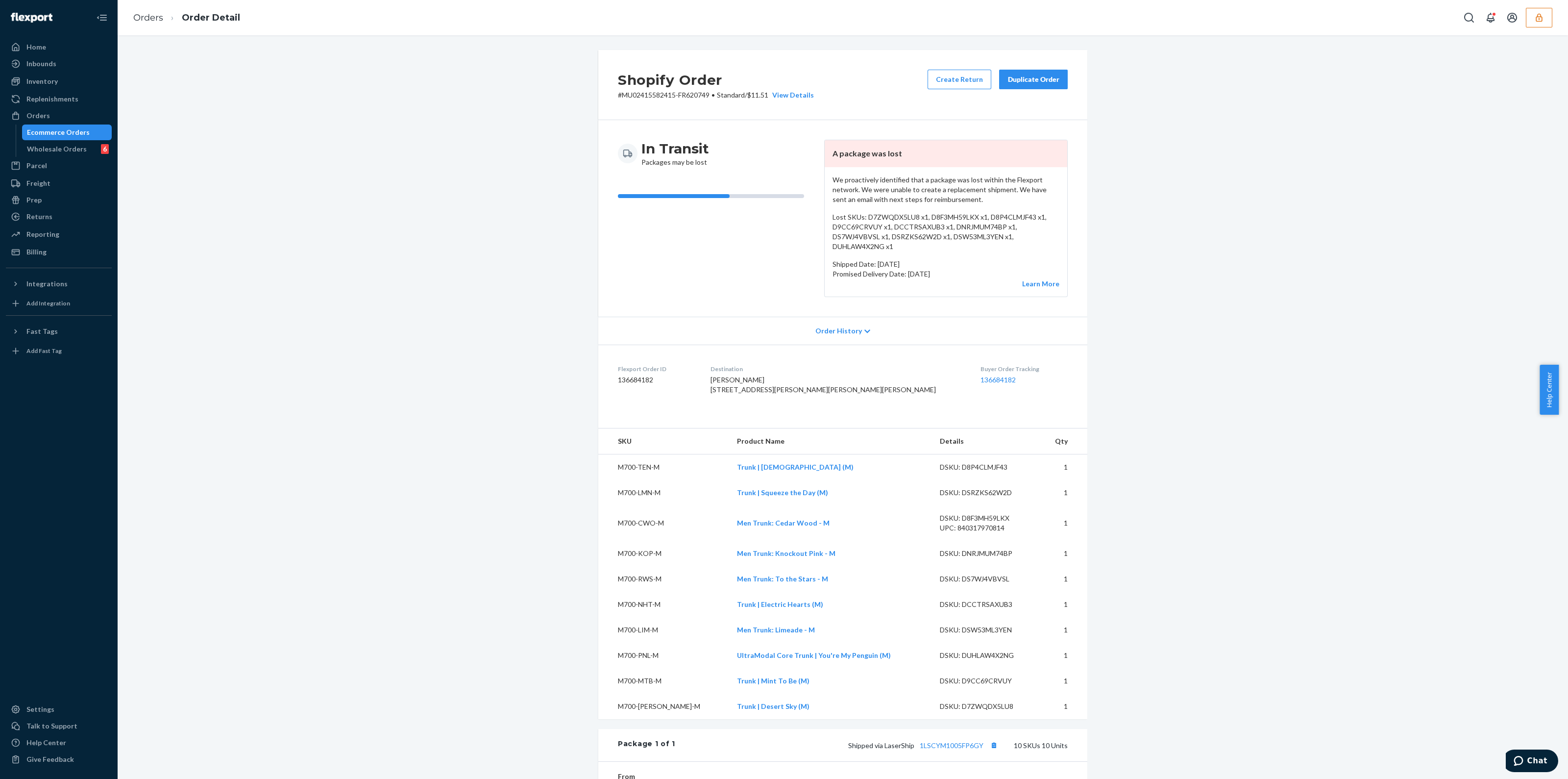
click at [72, 139] on link "Ecommerce Orders" at bounding box center [67, 132] width 90 height 16
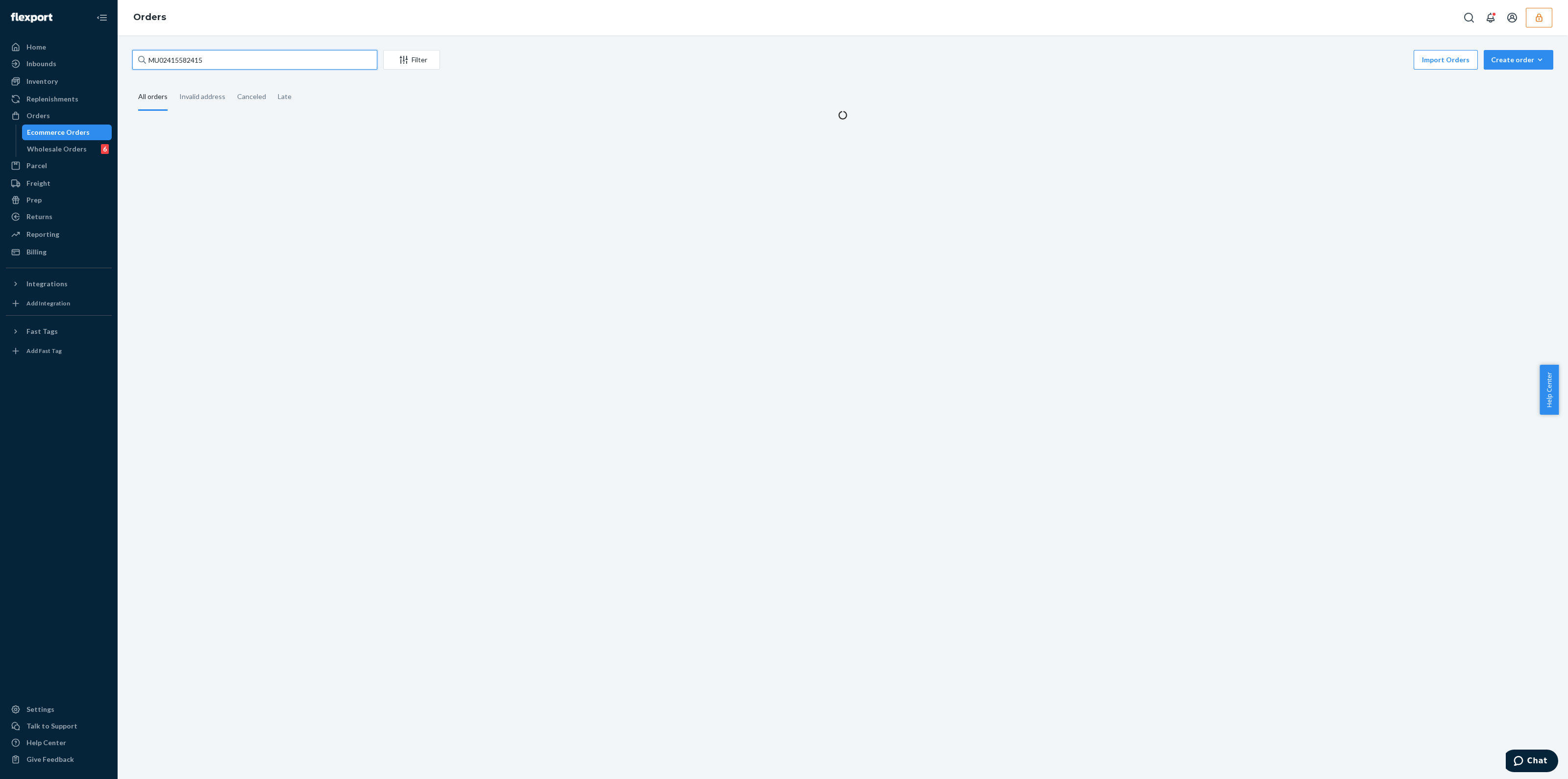
click at [253, 56] on input "MU02415582415" at bounding box center [254, 60] width 245 height 19
click at [253, 57] on input "MU02415582415" at bounding box center [254, 60] width 245 height 19
type input "M"
paste input "MU02415582524"
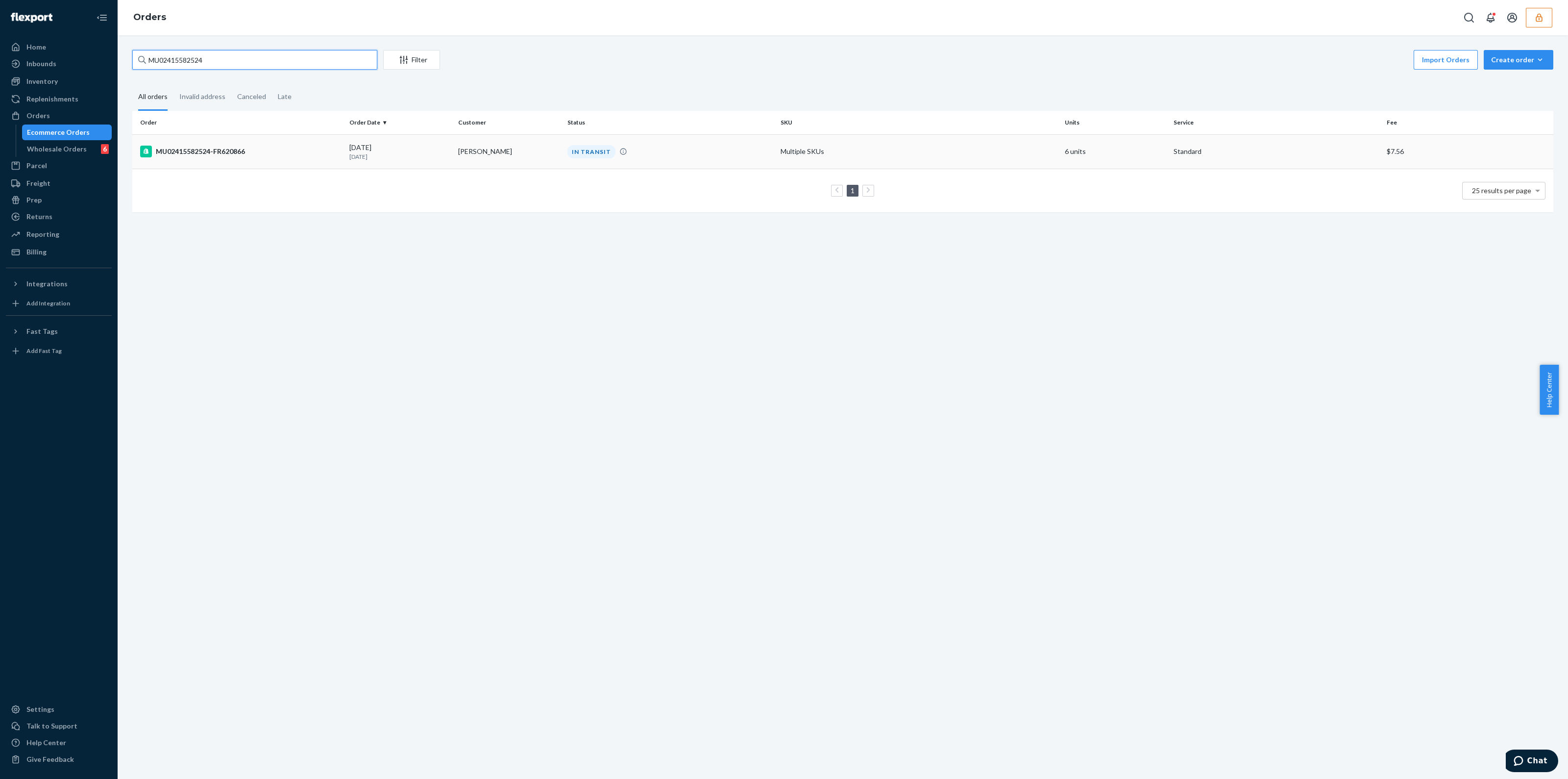
type input "MU02415582524"
click at [709, 150] on div "IN TRANSIT" at bounding box center [670, 152] width 209 height 13
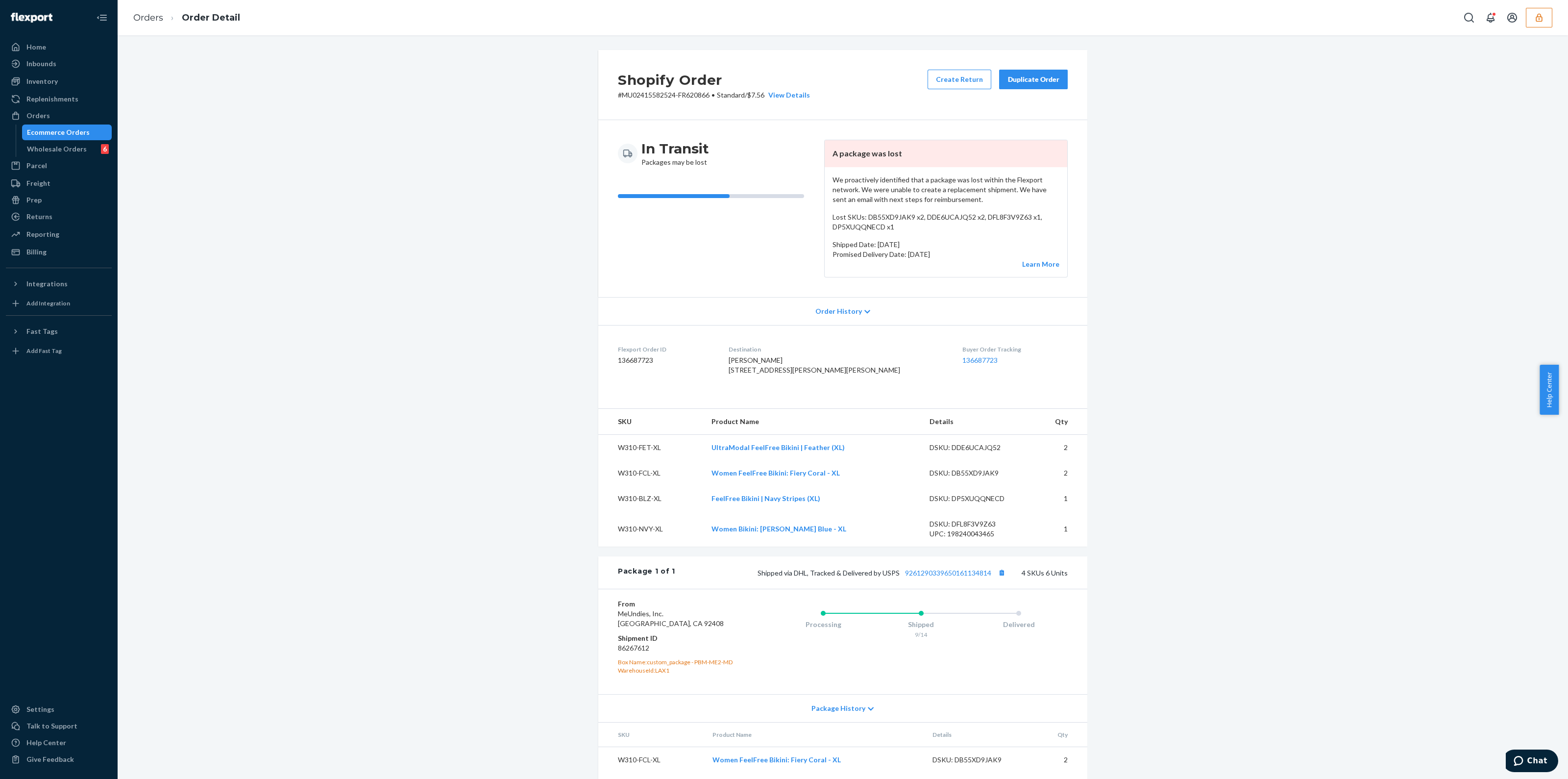
click at [91, 133] on div "Ecommerce Orders" at bounding box center [67, 132] width 88 height 14
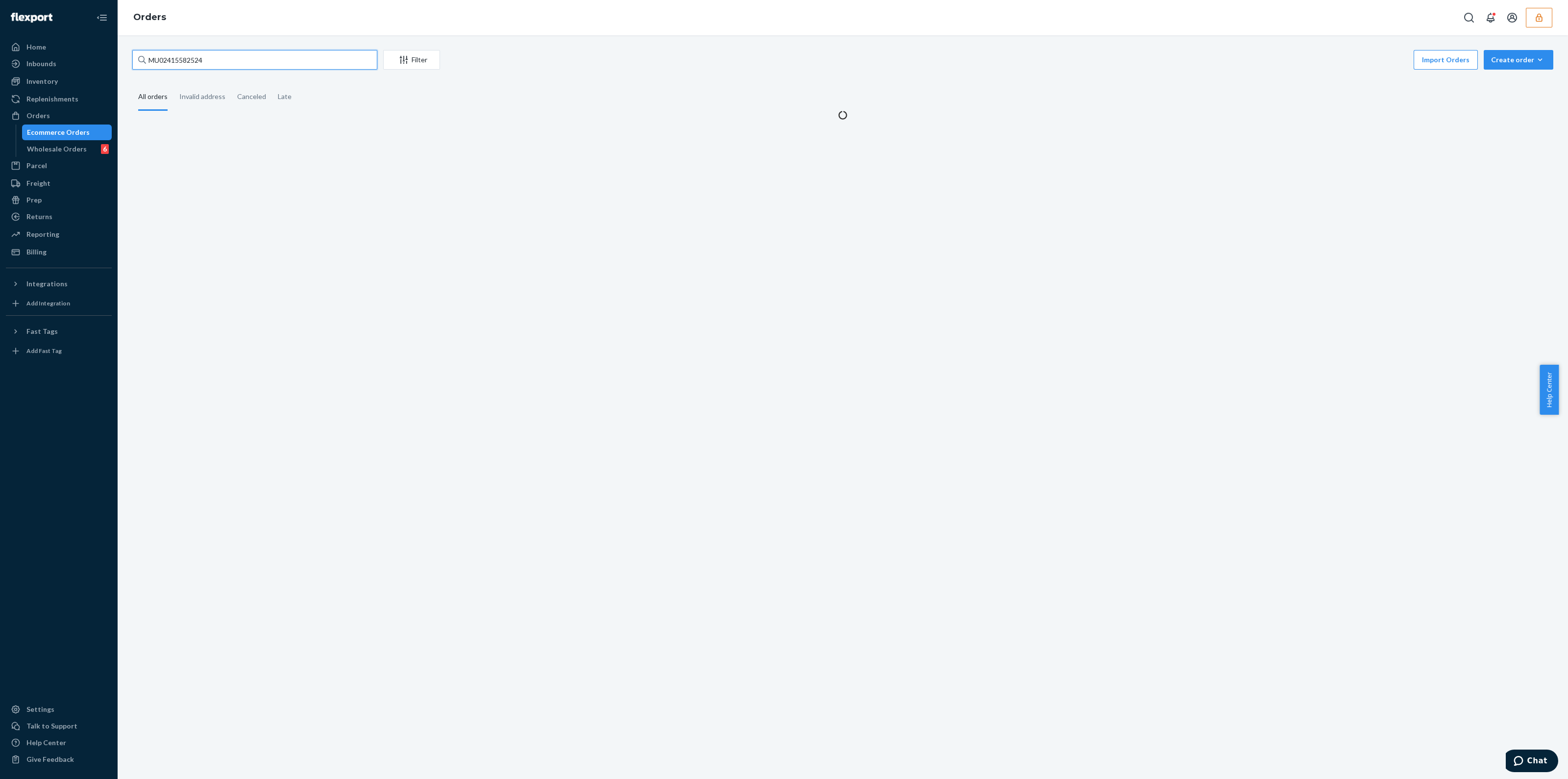
click at [265, 58] on input "MU02415582524" at bounding box center [254, 60] width 245 height 19
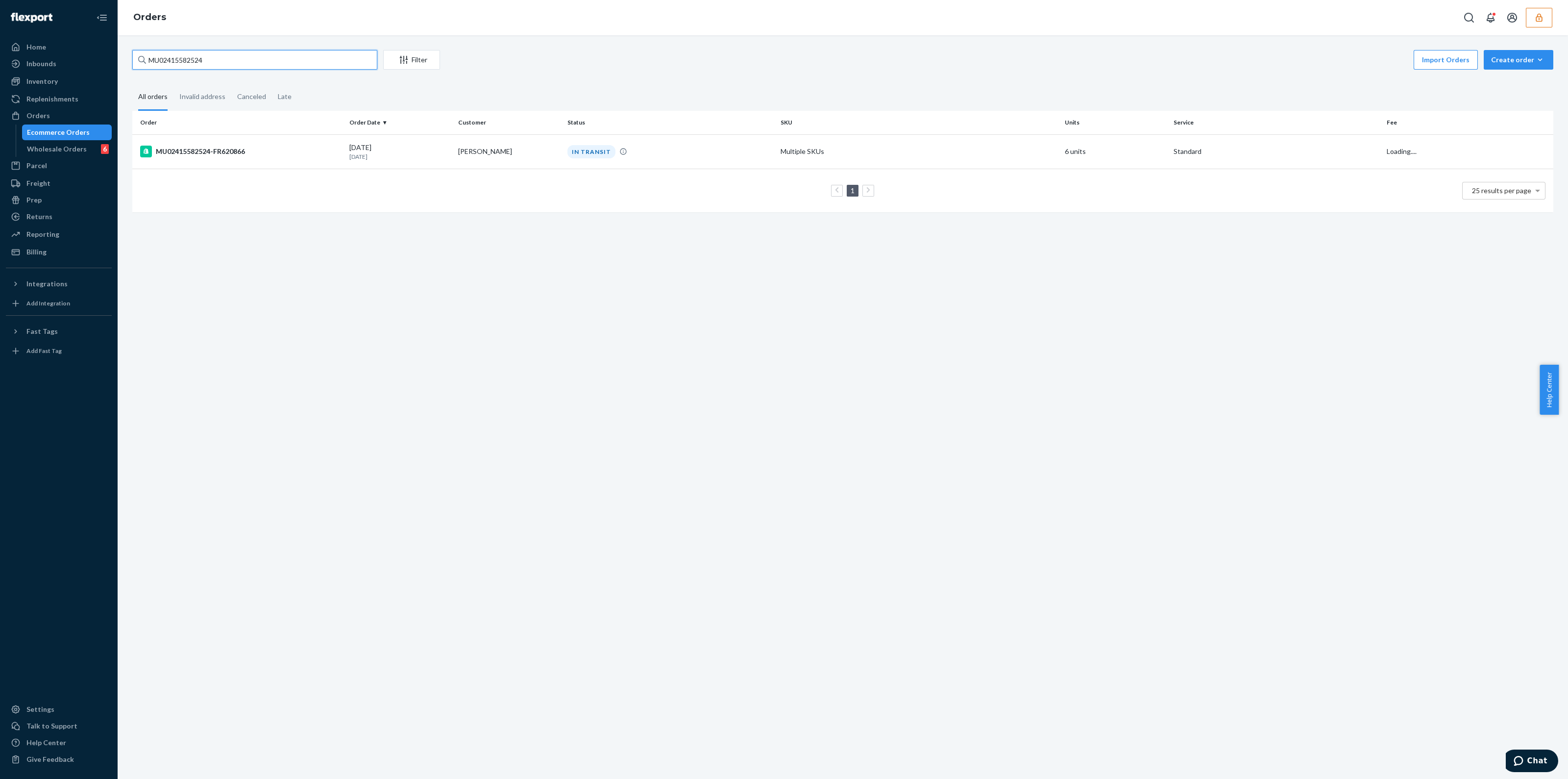
click at [265, 58] on input "MU02415582524" at bounding box center [254, 60] width 245 height 19
paste input "MU02415581159"
type input "MU02415581159"
click at [861, 155] on div "W509-SDUC-L" at bounding box center [919, 152] width 276 height 10
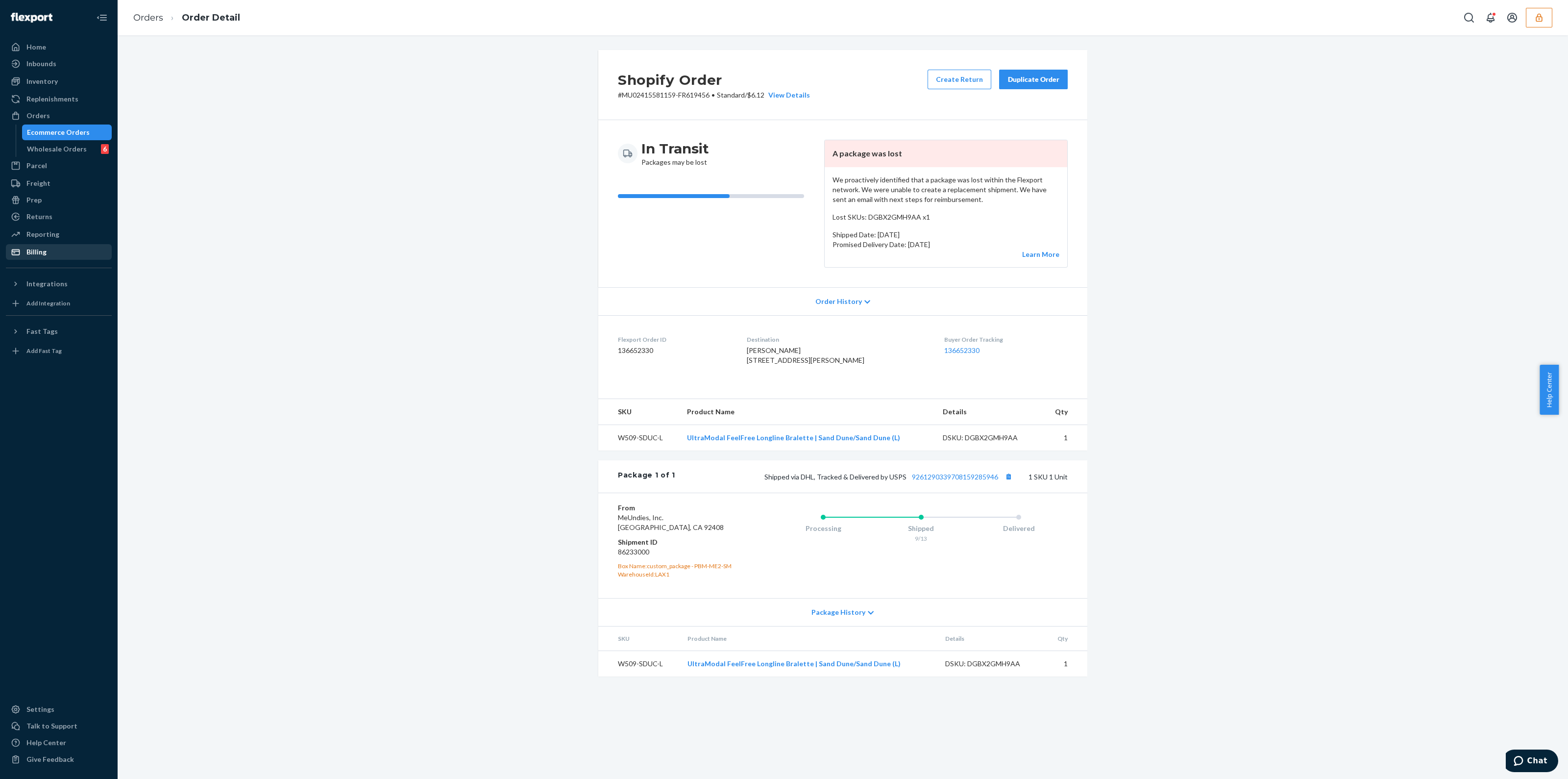
click at [37, 250] on div "Billing" at bounding box center [36, 252] width 20 height 10
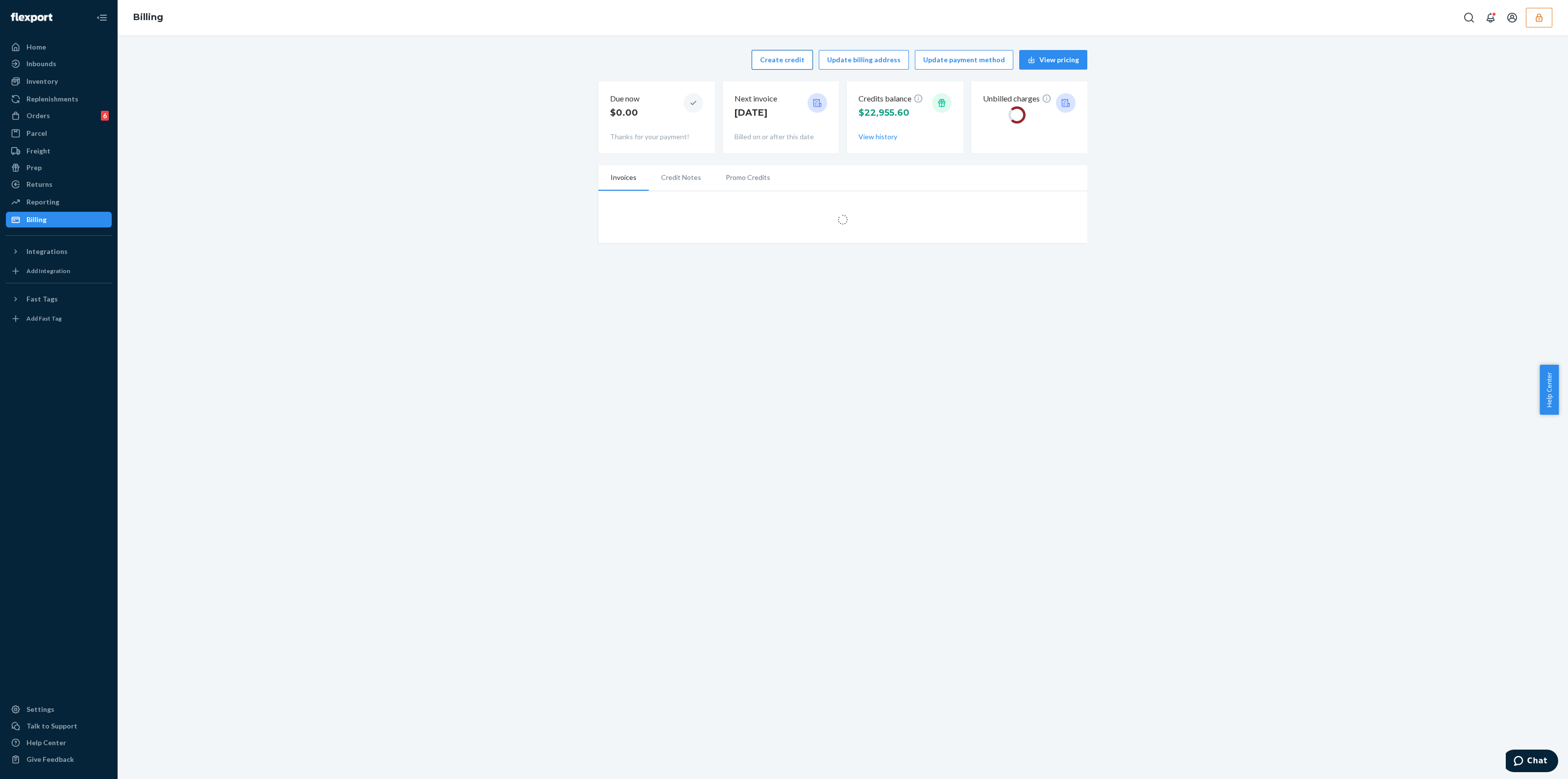
click at [850, 52] on button "Update billing address" at bounding box center [864, 60] width 90 height 19
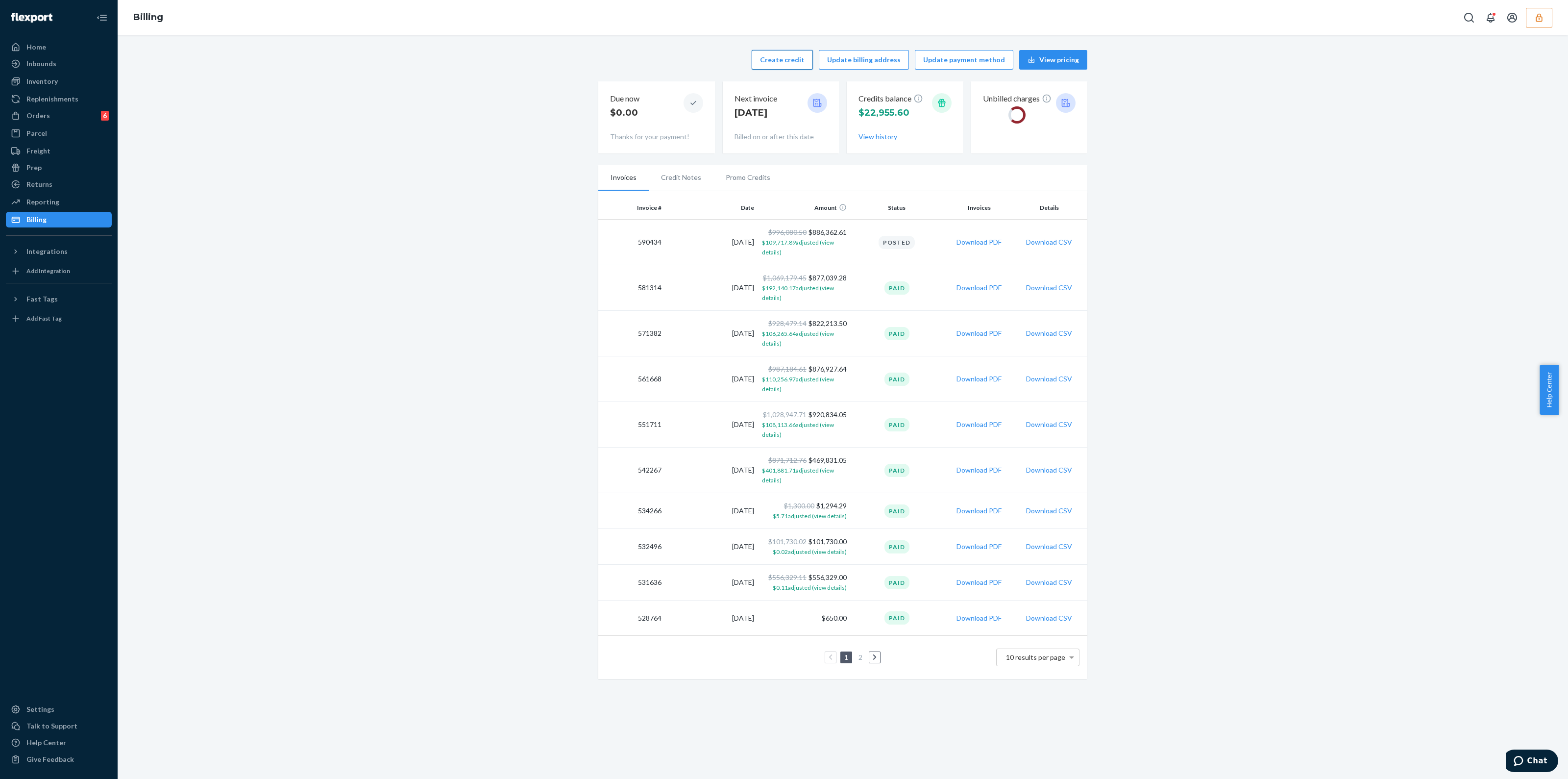
click at [807, 60] on button "Create credit" at bounding box center [782, 60] width 61 height 19
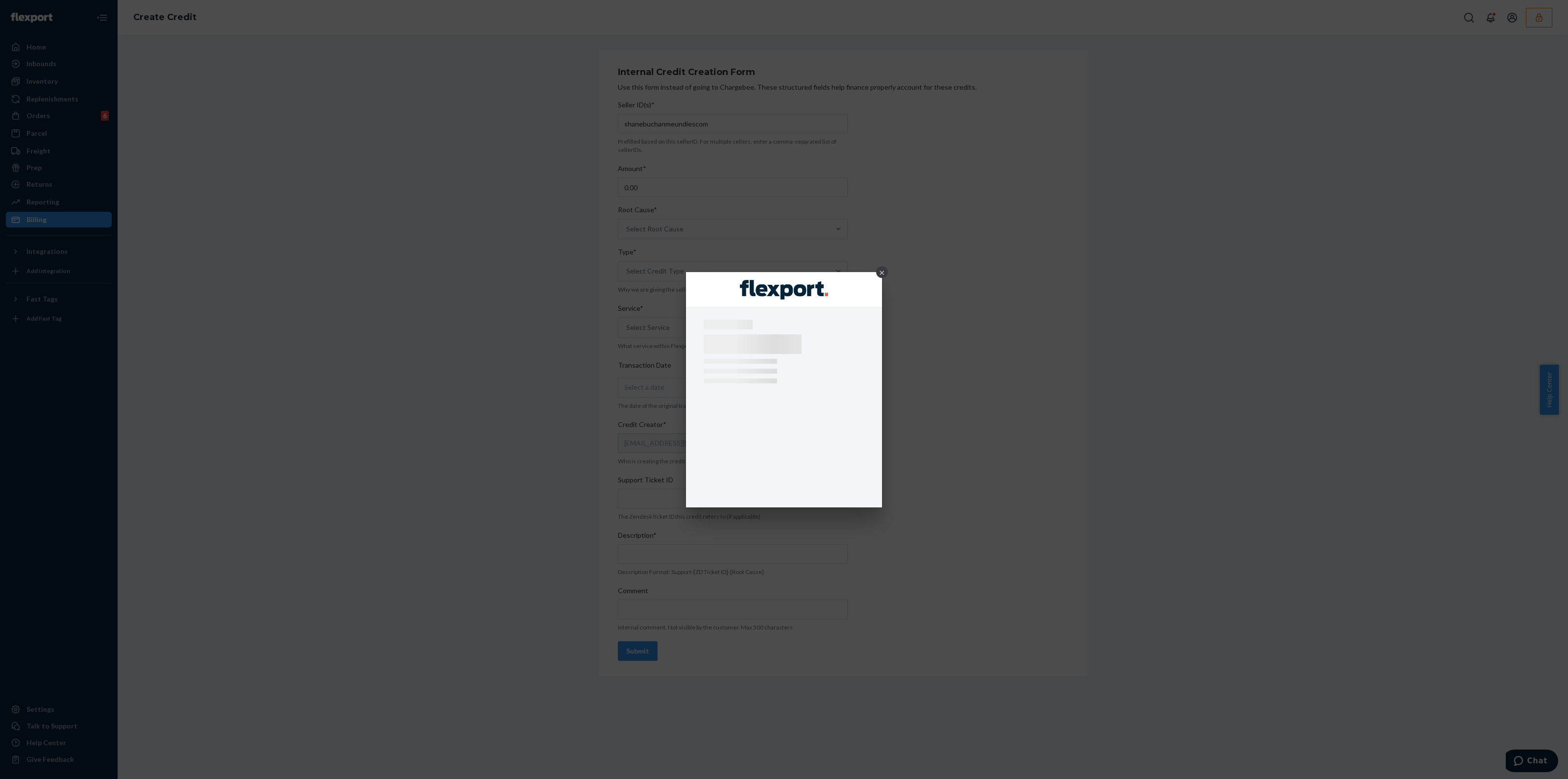
click at [881, 269] on div "×" at bounding box center [881, 272] width 12 height 12
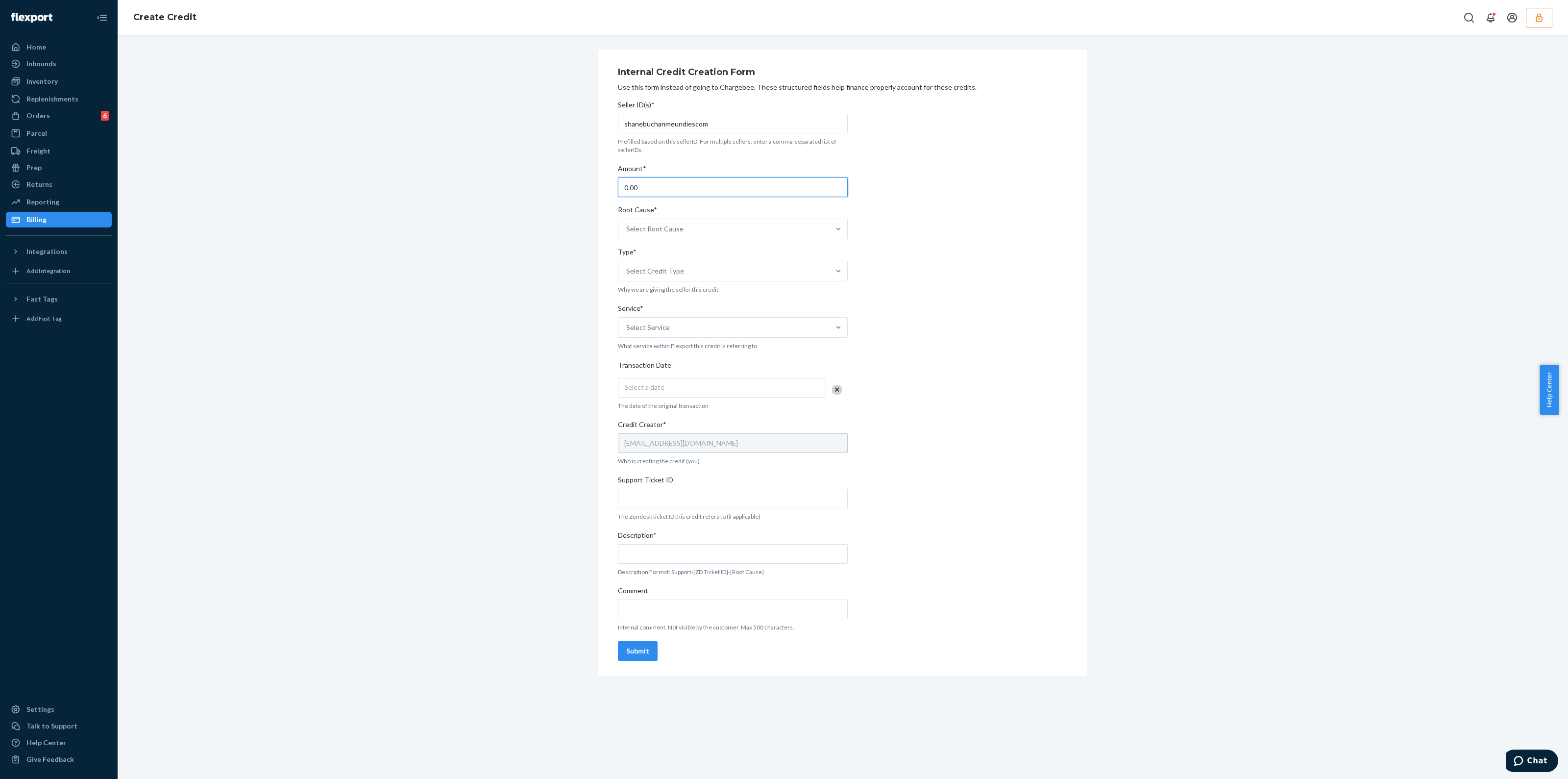
drag, startPoint x: 682, startPoint y: 188, endPoint x: 340, endPoint y: 190, distance: 342.0
click at [377, 189] on div "Internal Credit Creation Form Use this form instead of going to Chargebee. Thes…" at bounding box center [842, 363] width 1436 height 627
type input "17.00"
click at [746, 236] on div "Select Root Cause" at bounding box center [724, 229] width 211 height 19
click at [627, 234] on input "Root Cause* option Channel Integration focused, 1 of 29. 29 results available. …" at bounding box center [627, 229] width 1 height 10
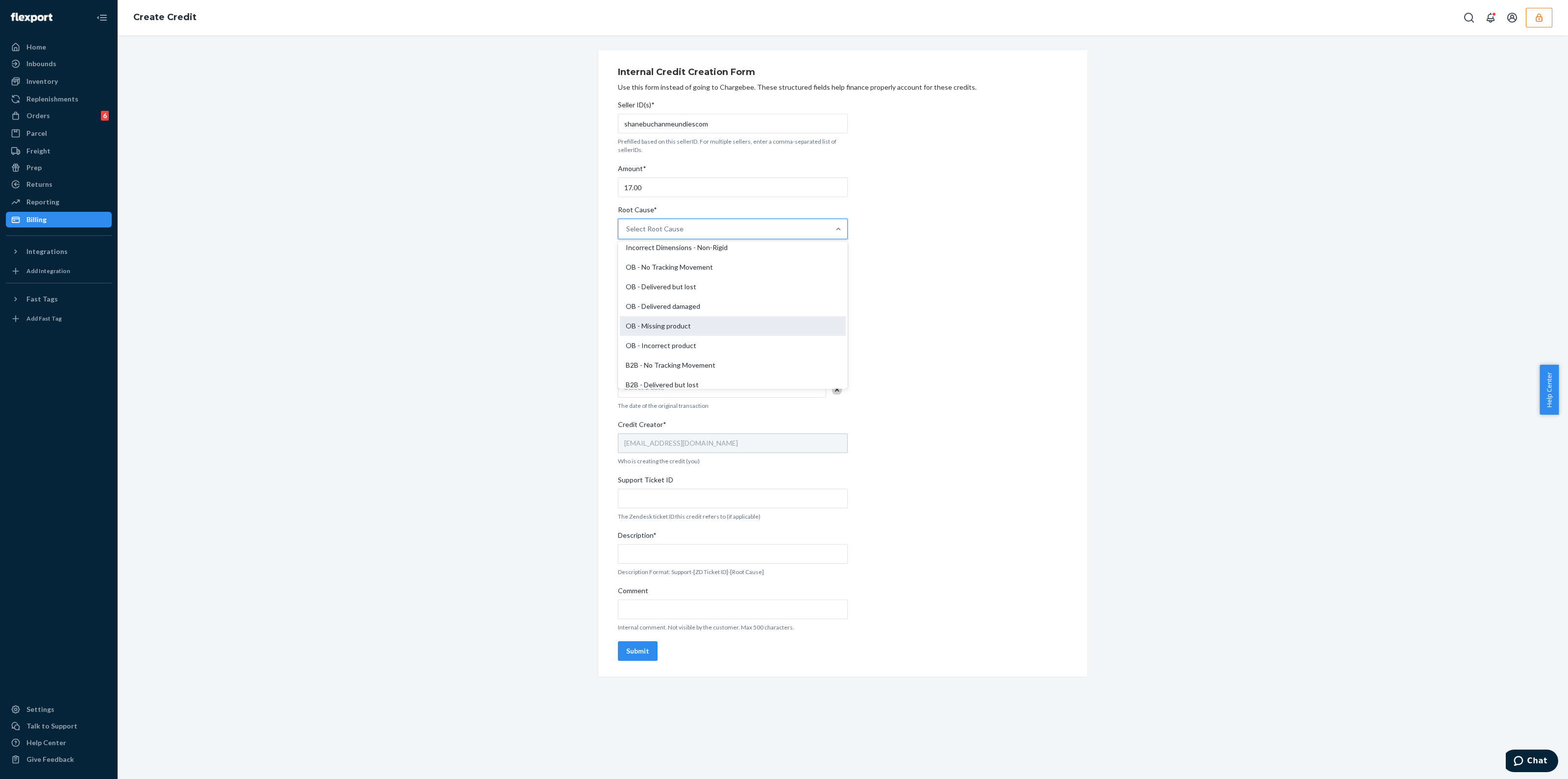
scroll to position [245, 0]
click at [676, 262] on div "OB - No Tracking Movement" at bounding box center [732, 263] width 226 height 19
click at [627, 234] on input "Root Cause* option OB - No Tracking Movement focused, 14 of 29. 29 results avai…" at bounding box center [627, 229] width 1 height 10
click at [677, 269] on div "Select Credit Type" at bounding box center [724, 271] width 211 height 19
click at [627, 269] on input "Type* Select Credit Type" at bounding box center [627, 271] width 1 height 10
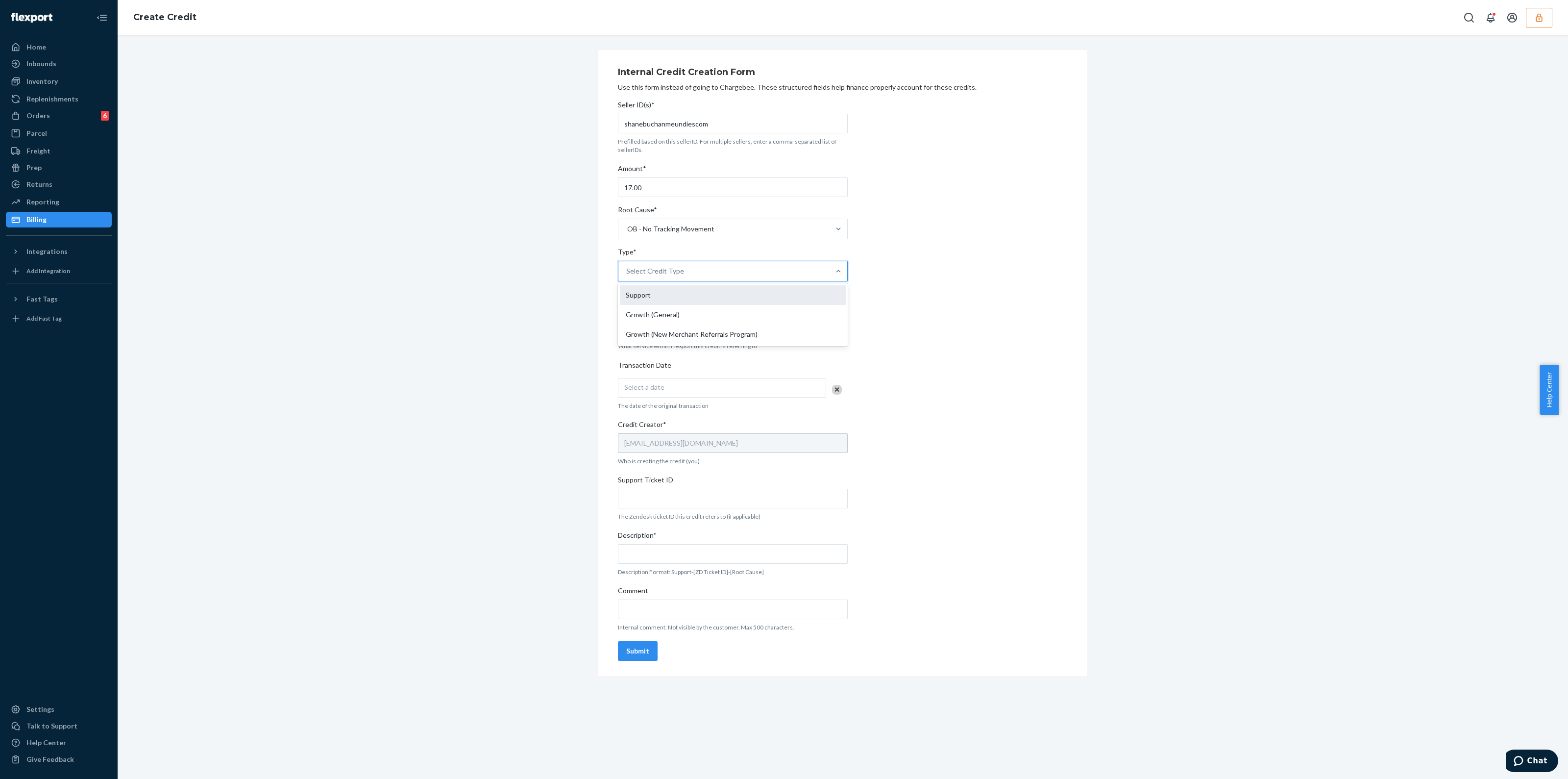
click at [684, 297] on div "Support" at bounding box center [732, 295] width 226 height 19
click at [627, 276] on input "Type* option Support focused, 1 of 3. 3 results available. Use Up and Down to c…" at bounding box center [627, 271] width 1 height 10
click at [681, 333] on div "Select Service" at bounding box center [724, 328] width 211 height 19
click at [627, 333] on input "Service* option Crossdock focused, 1 of 10. 10 results available. Use Up and Do…" at bounding box center [627, 328] width 1 height 10
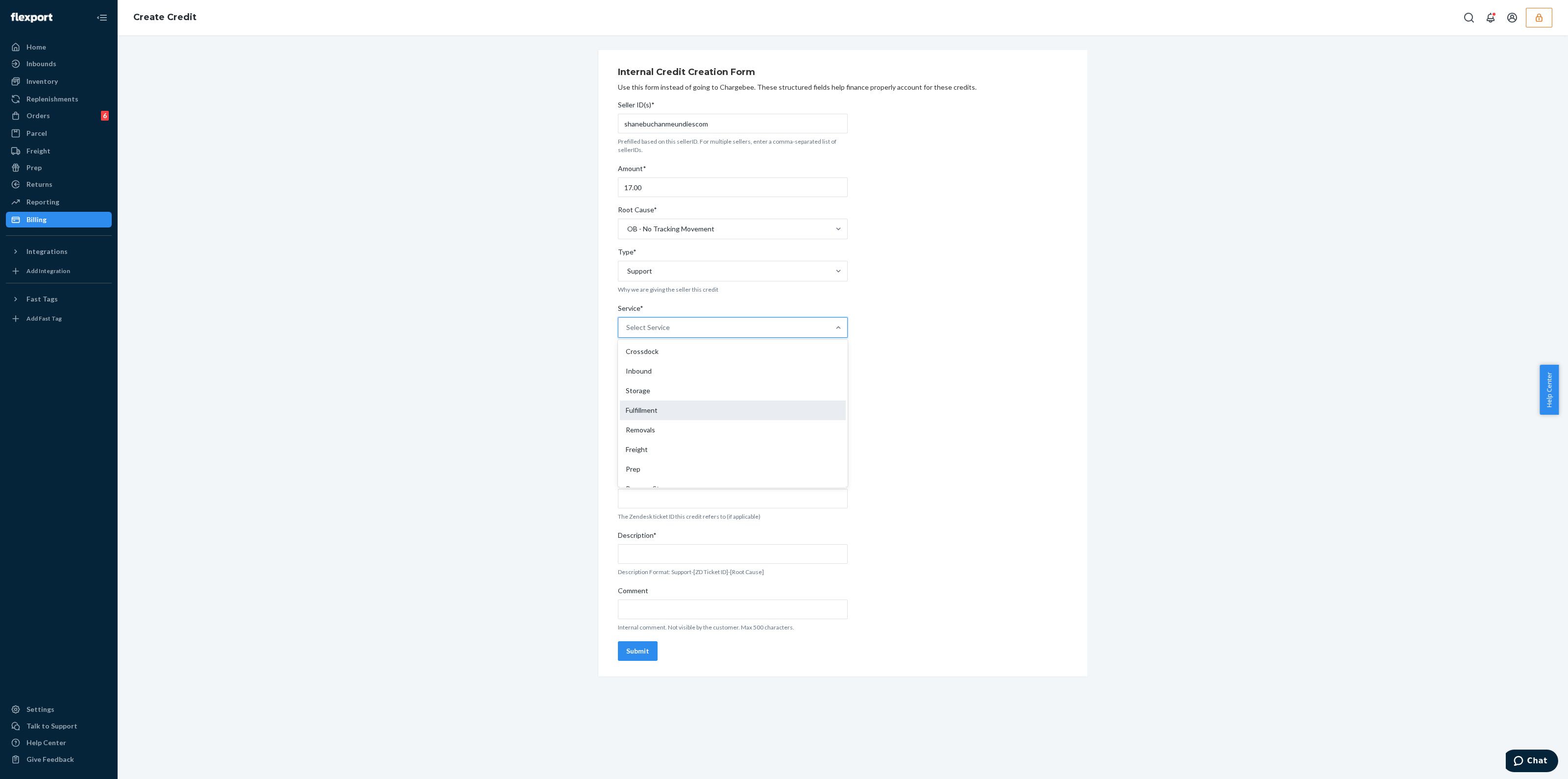
click at [693, 413] on div "Fulfillment" at bounding box center [732, 411] width 226 height 19
click at [627, 333] on input "Service* option Fulfillment focused, 4 of 10. 10 results available. Use Up and …" at bounding box center [627, 328] width 1 height 10
click at [695, 381] on div "Select a date" at bounding box center [722, 388] width 208 height 19
click at [704, 499] on button "23" at bounding box center [698, 499] width 19 height 16
click at [704, 499] on input "Support Ticket ID" at bounding box center [733, 499] width 230 height 19
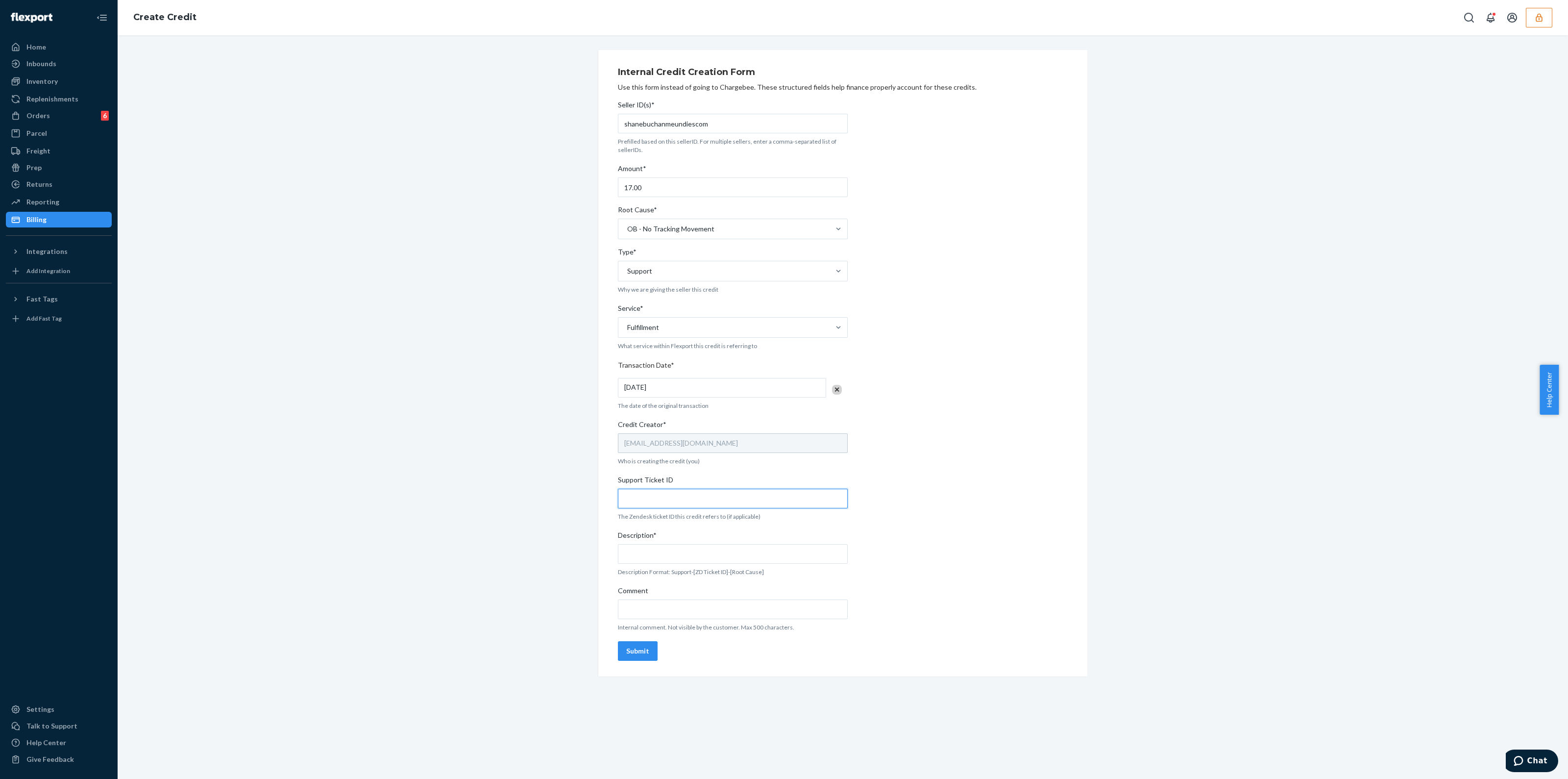
click at [742, 496] on input "Support Ticket ID" at bounding box center [733, 499] width 230 height 19
paste input "https://flexport-fulfillment.zendesk.com/agent/tickets/824290"
type input "https://flexport-fulfillment.zendesk.com/agent/tickets/824290"
click at [679, 607] on input "Comment" at bounding box center [733, 610] width 230 height 19
paste input "https://flexport-fulfillment.zendesk.com/agent/tickets/824290"
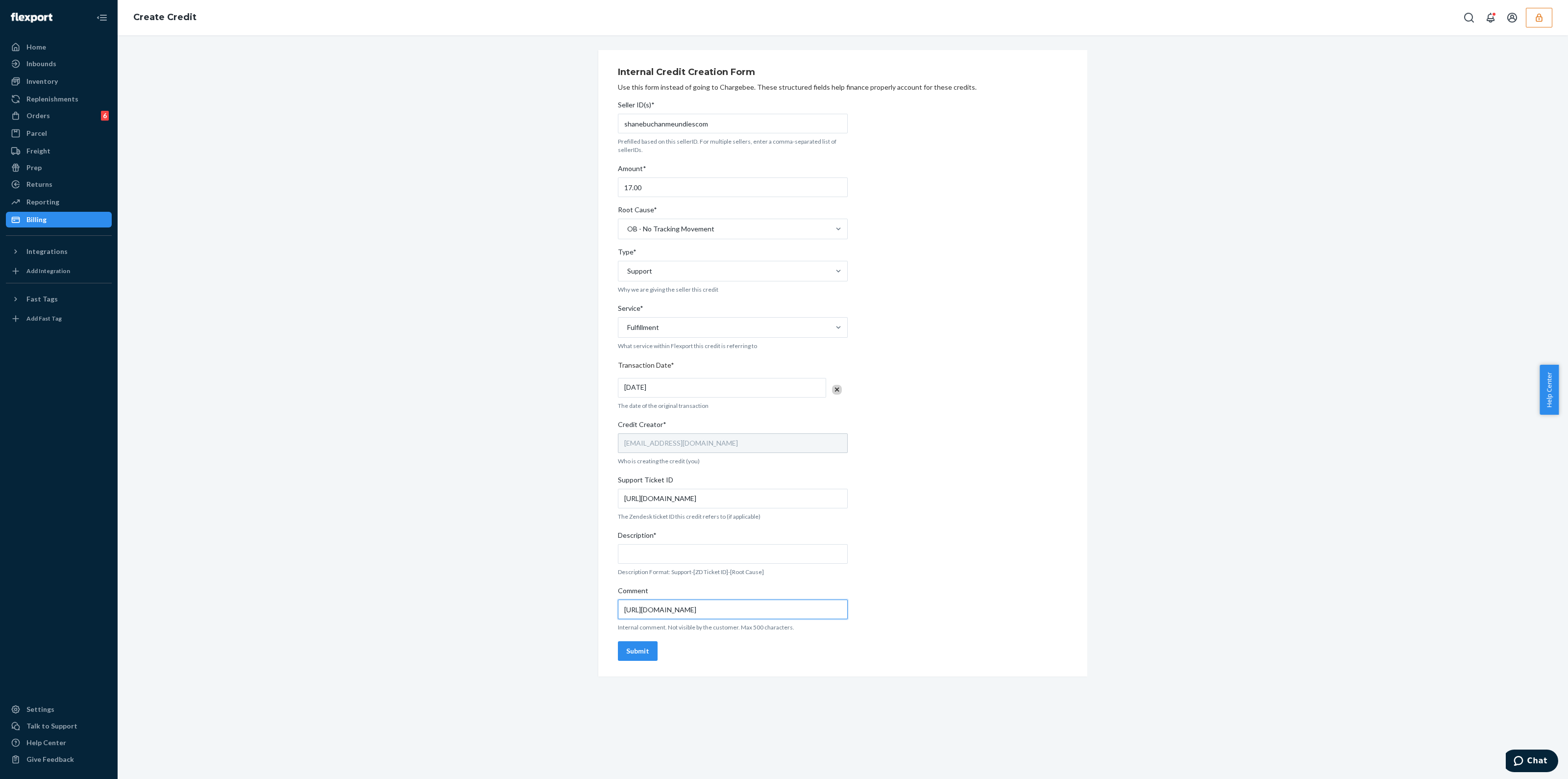
type input "https://flexport-fulfillment.zendesk.com/agent/tickets/824290"
click at [670, 564] on div "Seller ID(s)* shanebuchanmeundiescom Prefilled based on this sellerID. For mult…" at bounding box center [733, 381] width 230 height 569
click at [667, 560] on input "Description*" at bounding box center [733, 554] width 230 height 19
type input "Support-824290-OB No Tracking Movement"
click at [640, 655] on div "Submit" at bounding box center [638, 651] width 23 height 10
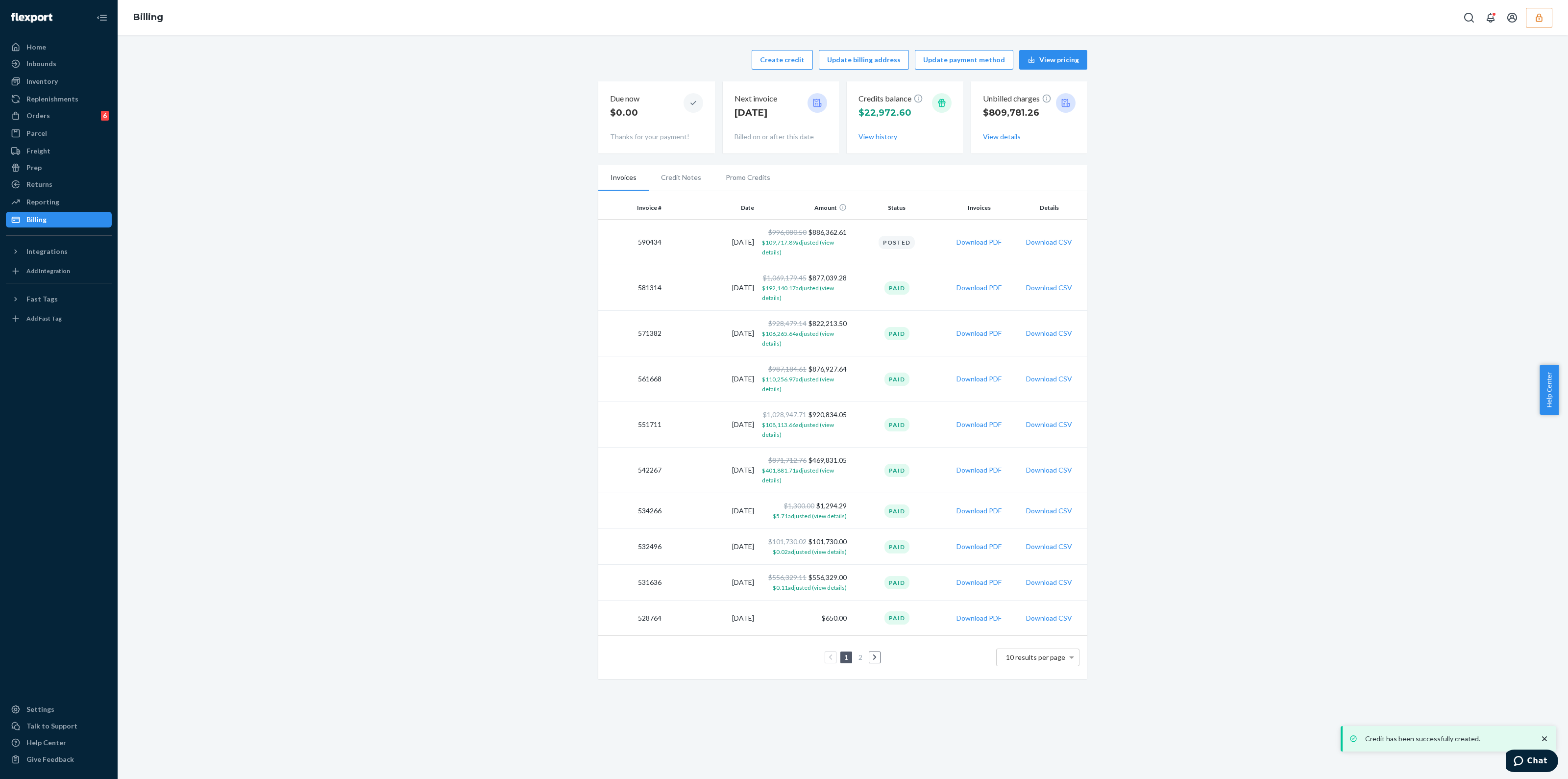
click at [738, 176] on li "Promo Credits" at bounding box center [748, 177] width 69 height 24
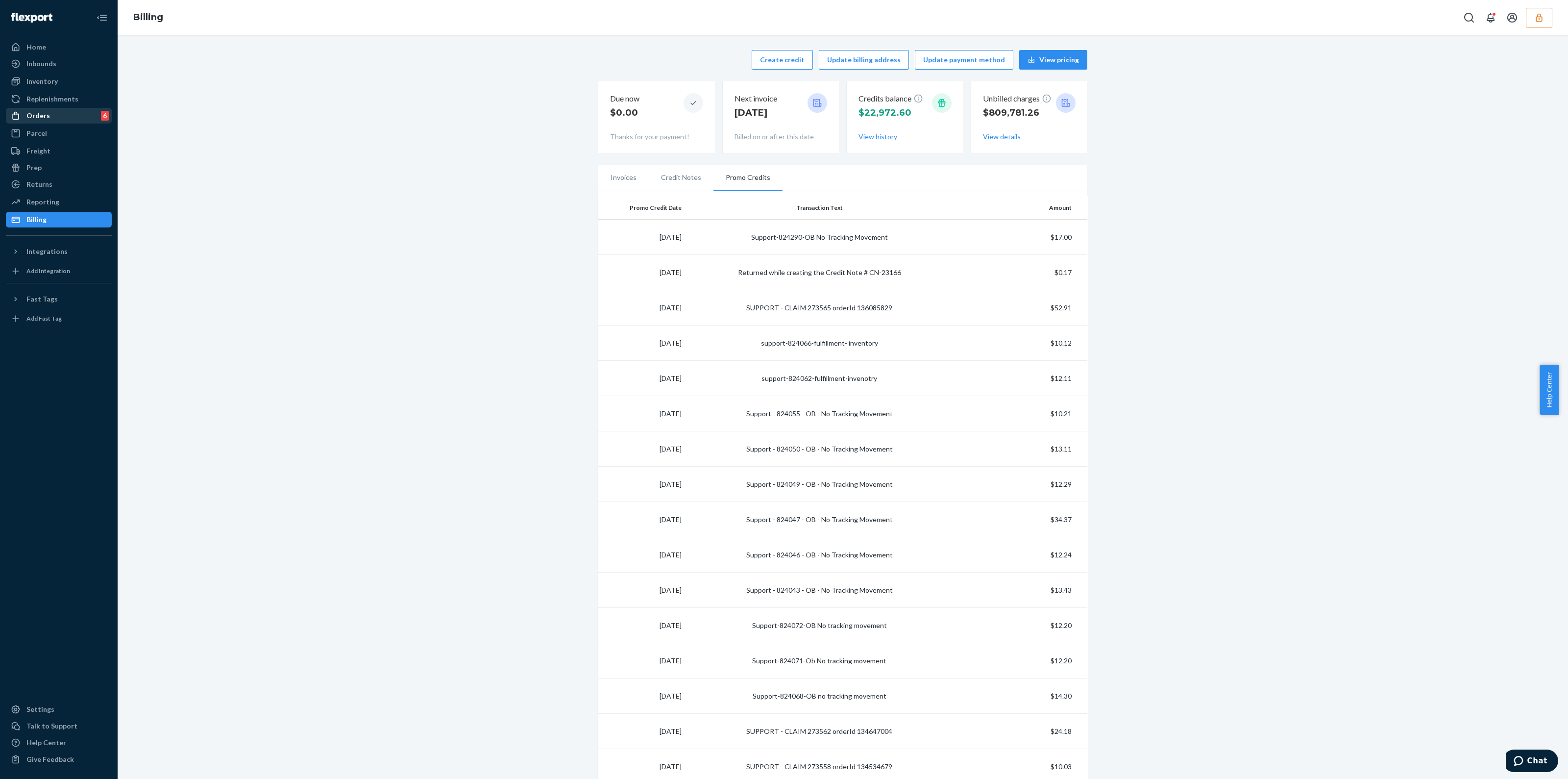
click at [49, 120] on div "Orders 6" at bounding box center [58, 116] width 104 height 14
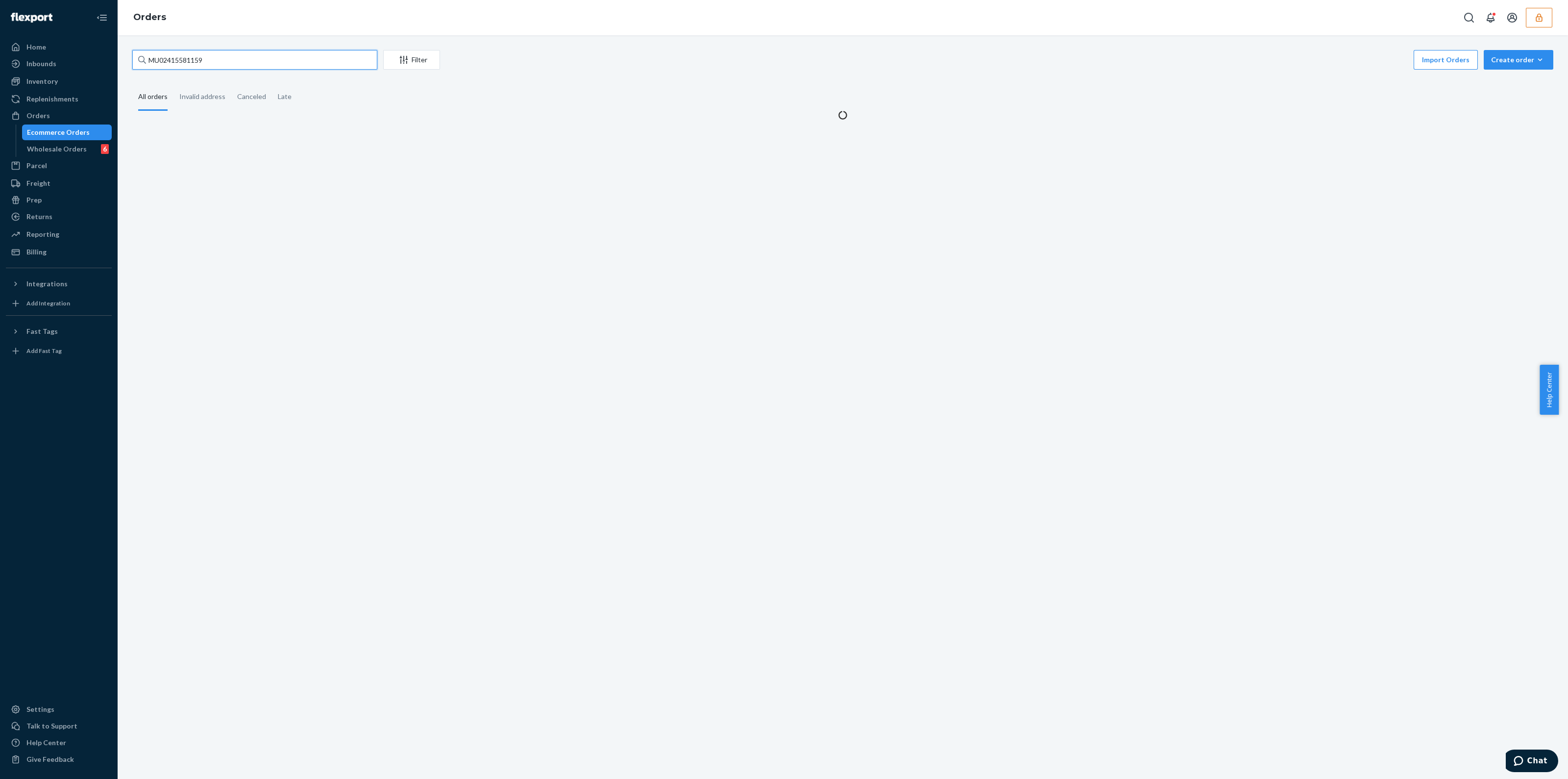
click at [265, 65] on input "MU02415581159" at bounding box center [254, 60] width 245 height 19
paste input "MU02415582447"
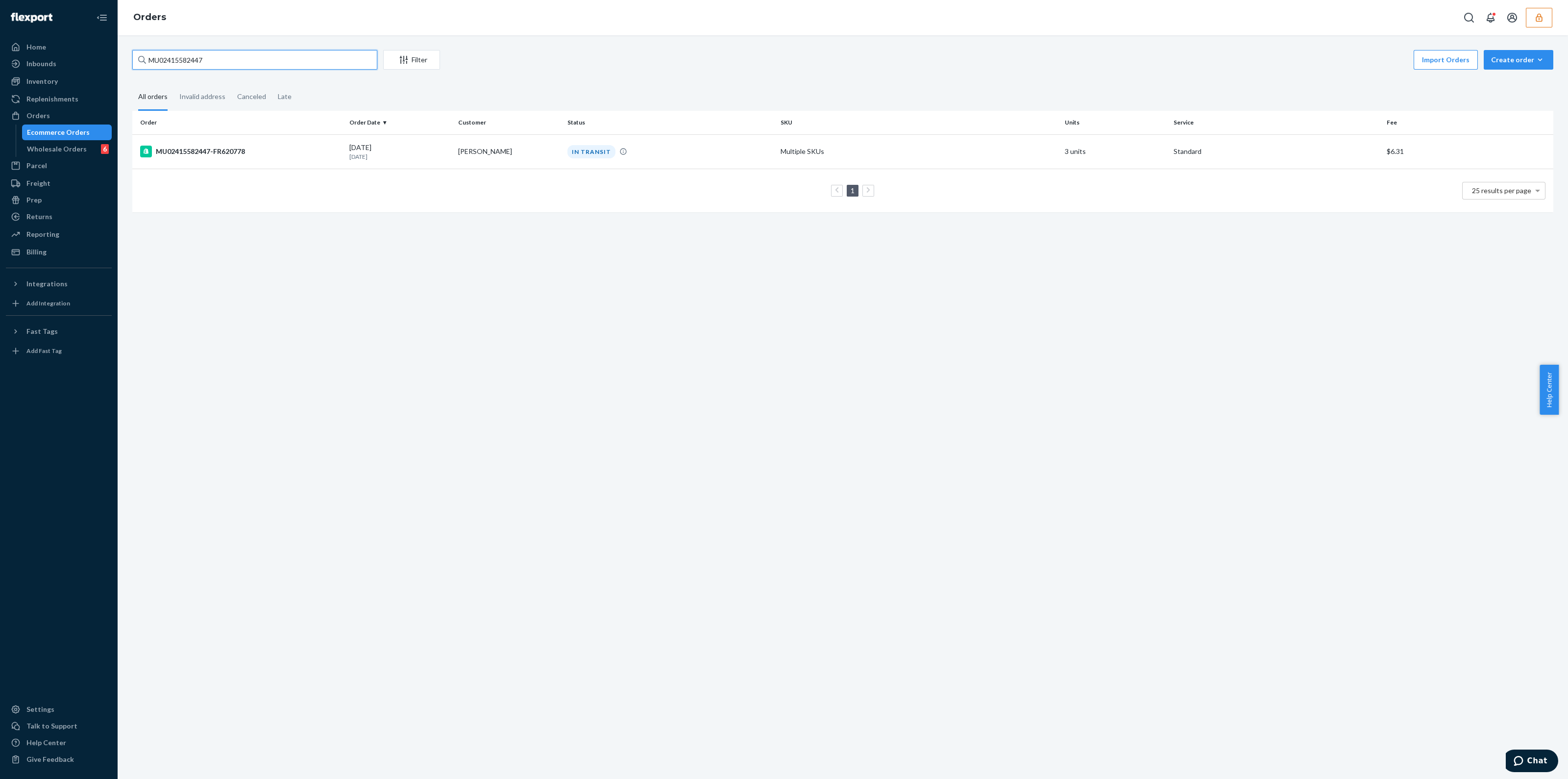
type input "MU02415582447"
drag, startPoint x: 273, startPoint y: 48, endPoint x: 270, endPoint y: 53, distance: 5.8
click at [271, 51] on div "MU02415582447 Filter Import Orders Create order Ecommerce order Removal order A…" at bounding box center [842, 407] width 1451 height 744
click at [270, 53] on input "MU02415582447" at bounding box center [254, 60] width 245 height 19
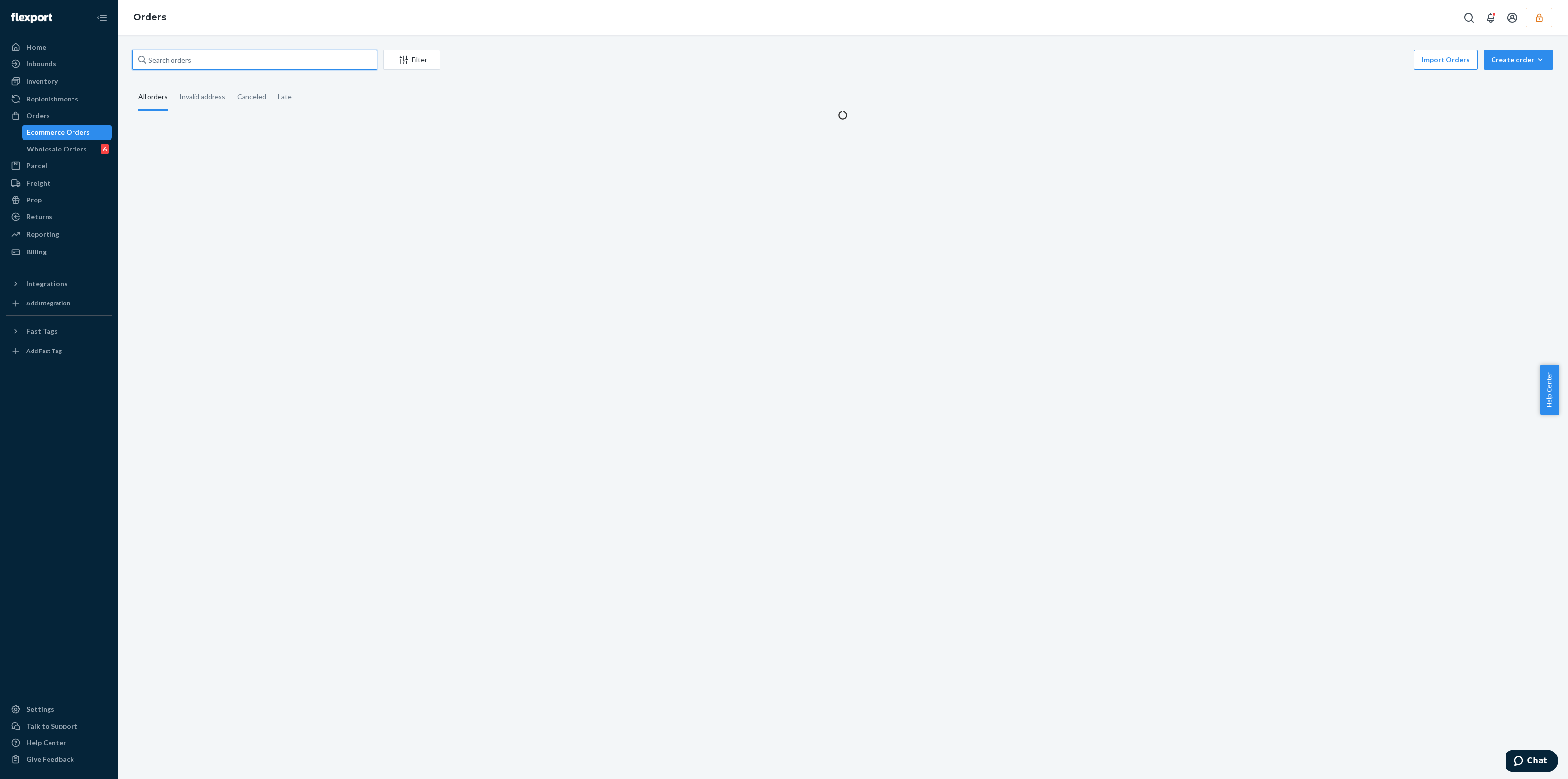
paste input "MU02415584781"
type input "MU02415584781"
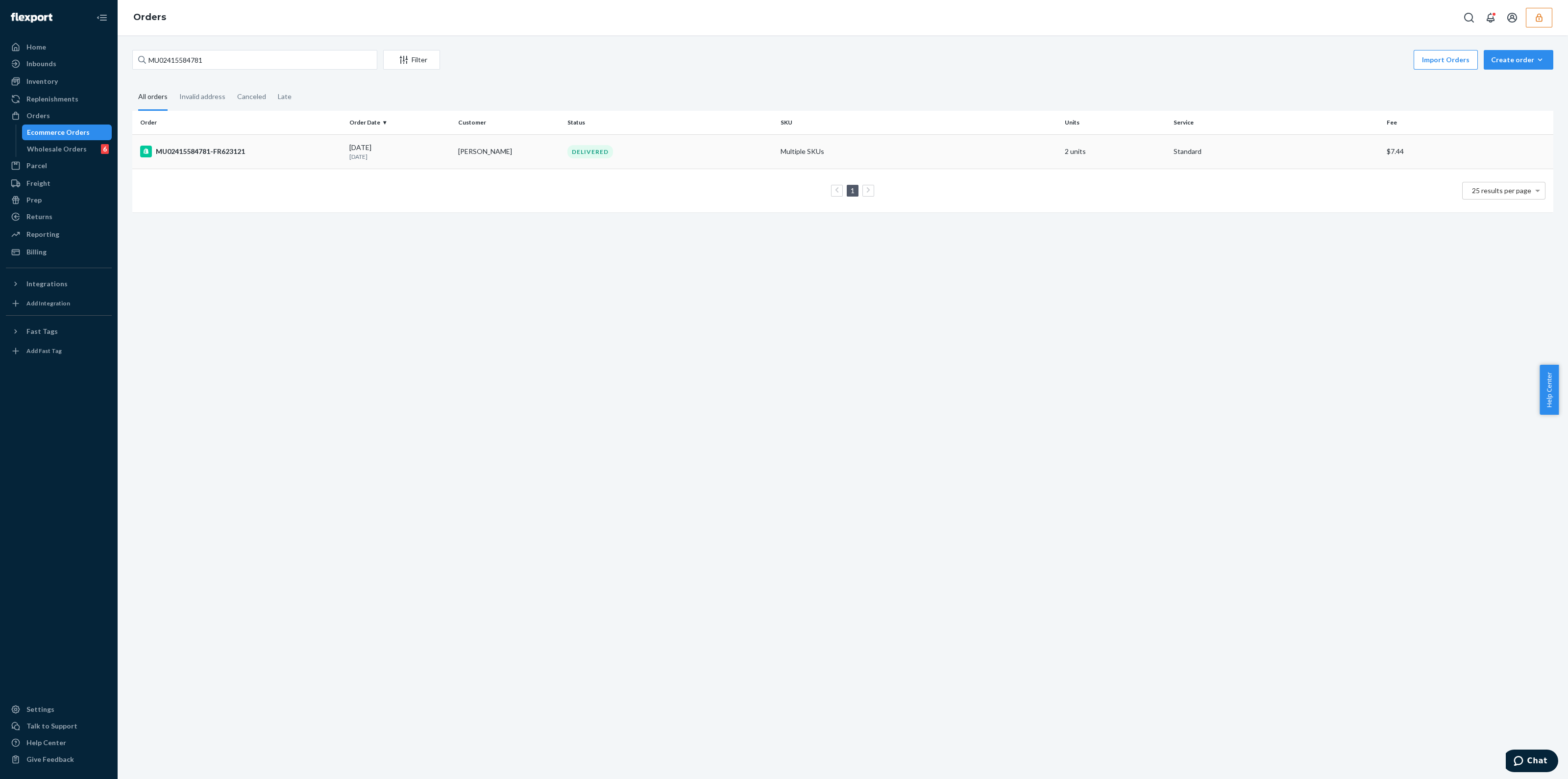
click at [699, 167] on td "DELIVERED" at bounding box center [670, 152] width 213 height 34
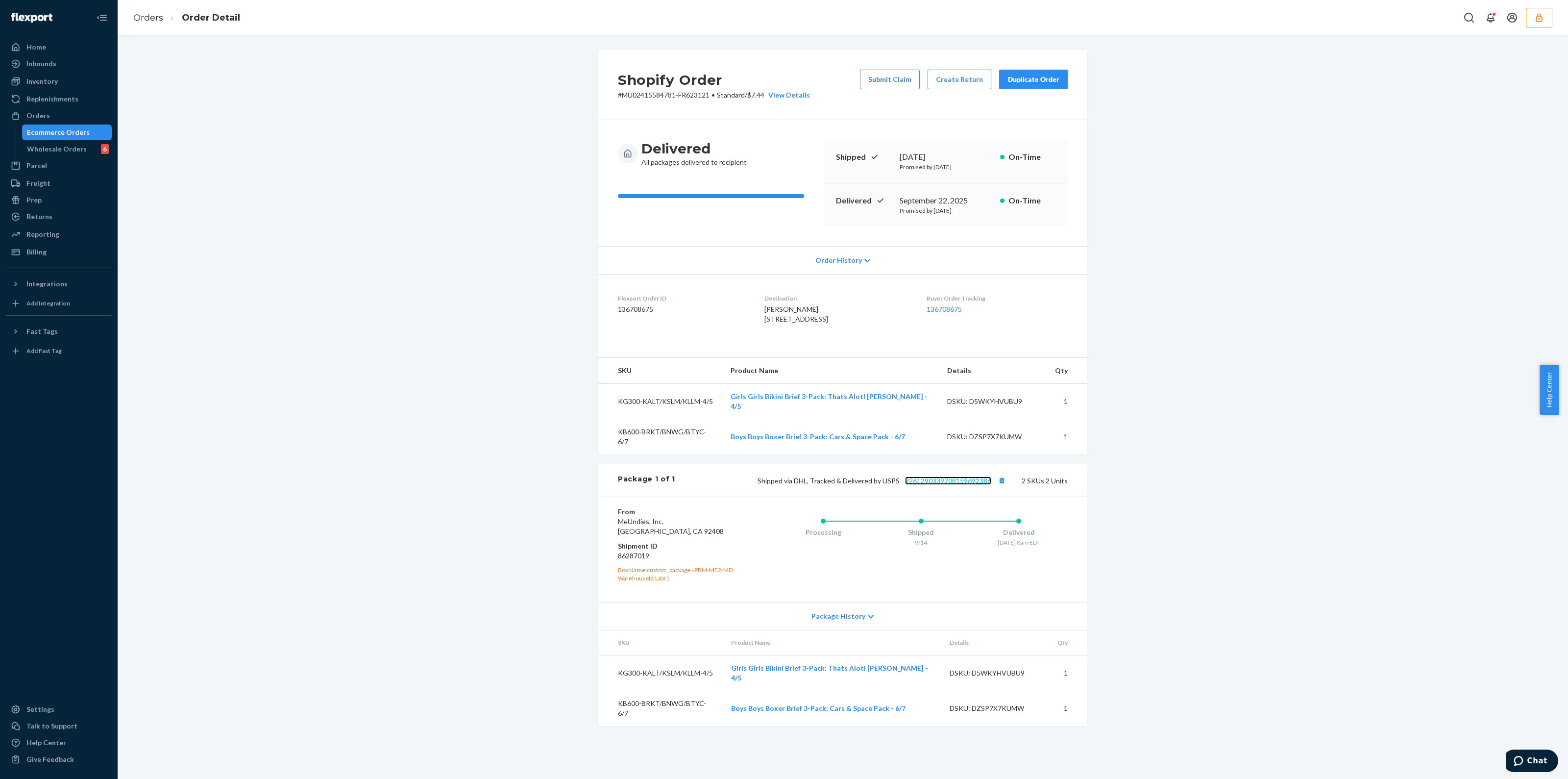
click at [968, 482] on link "9261290339708159692386" at bounding box center [948, 481] width 86 height 9
click at [86, 136] on div "Ecommerce Orders" at bounding box center [67, 132] width 88 height 14
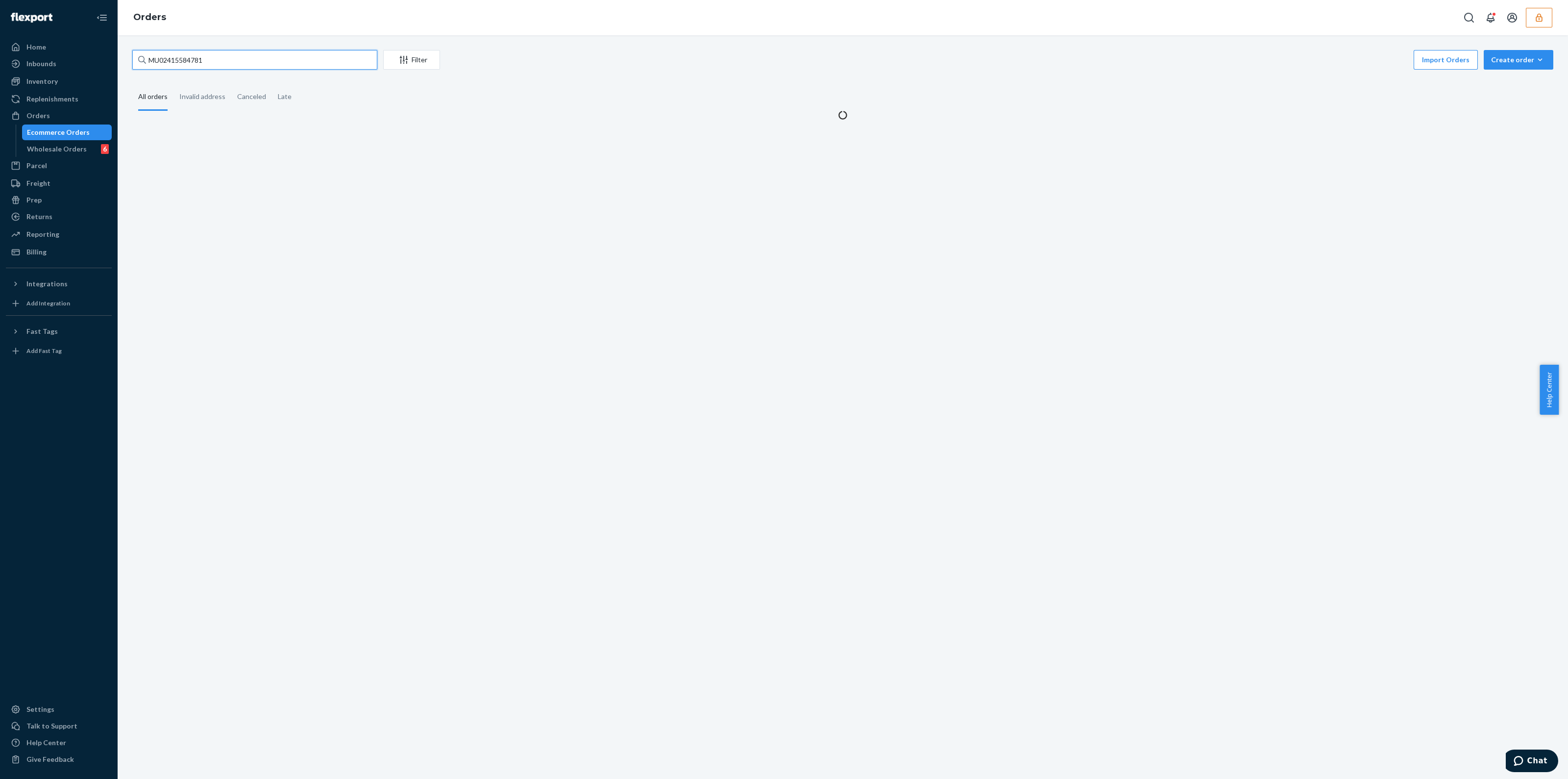
click at [242, 69] on input "MU02415584781" at bounding box center [254, 60] width 245 height 19
paste input "MU02415585133"
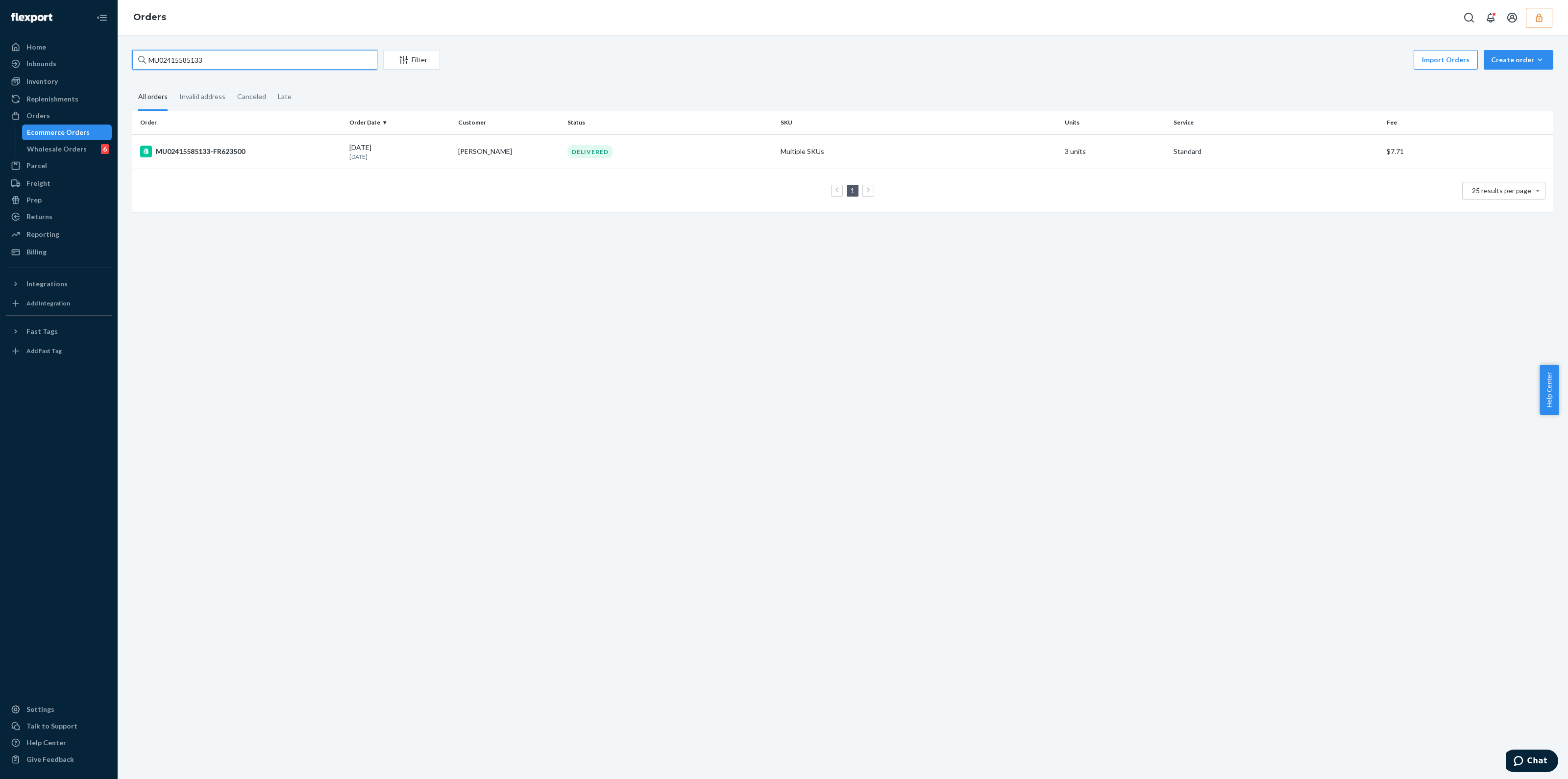
type input "MU02415585133"
click at [712, 169] on td "1 25 results per page" at bounding box center [842, 191] width 1421 height 44
click at [710, 162] on td "DELIVERED" at bounding box center [670, 152] width 213 height 34
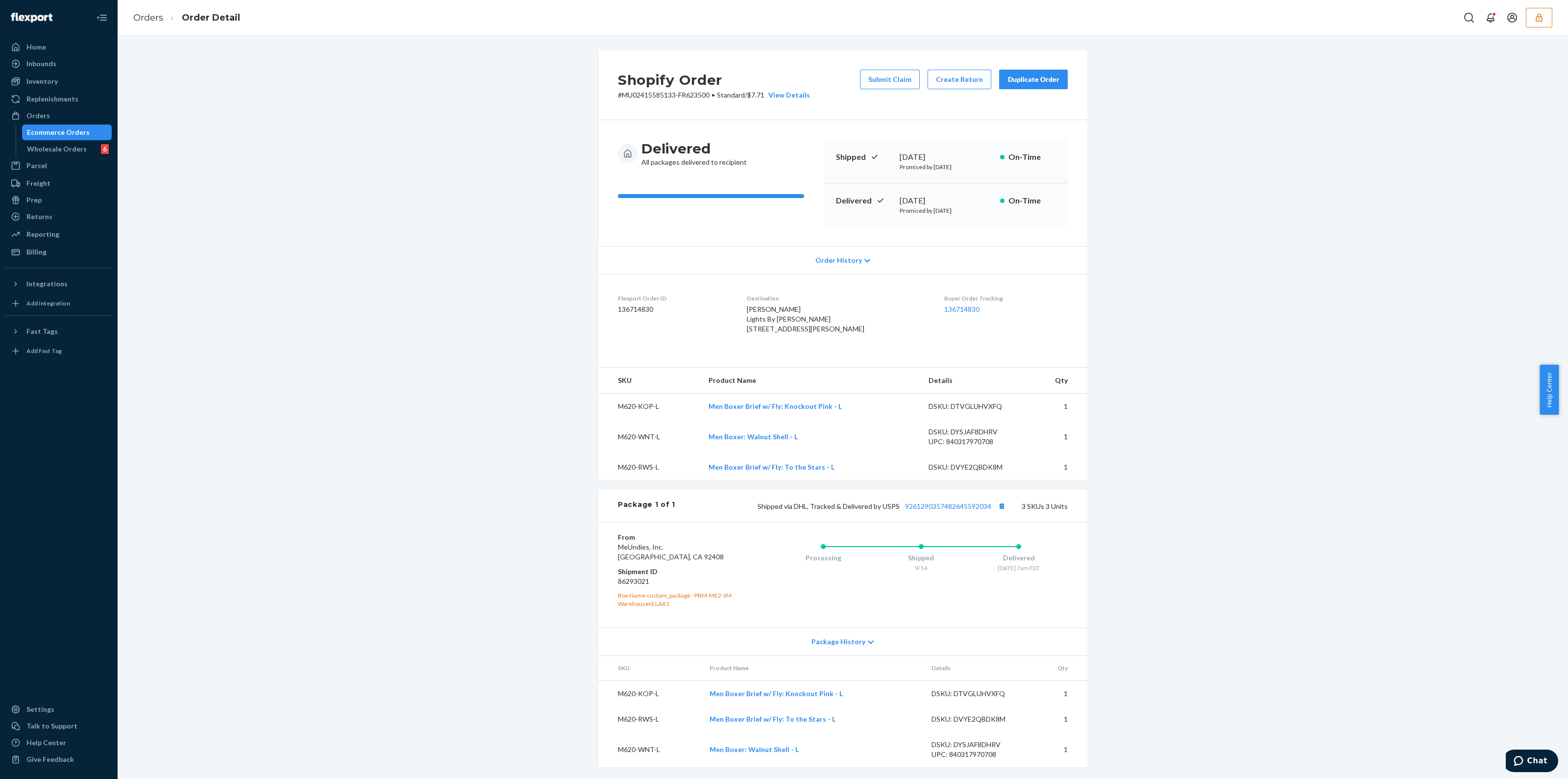
scroll to position [18, 0]
click at [951, 509] on link "9261290357482645592034" at bounding box center [948, 506] width 86 height 9
click at [44, 128] on div "Ecommerce Orders" at bounding box center [58, 132] width 63 height 10
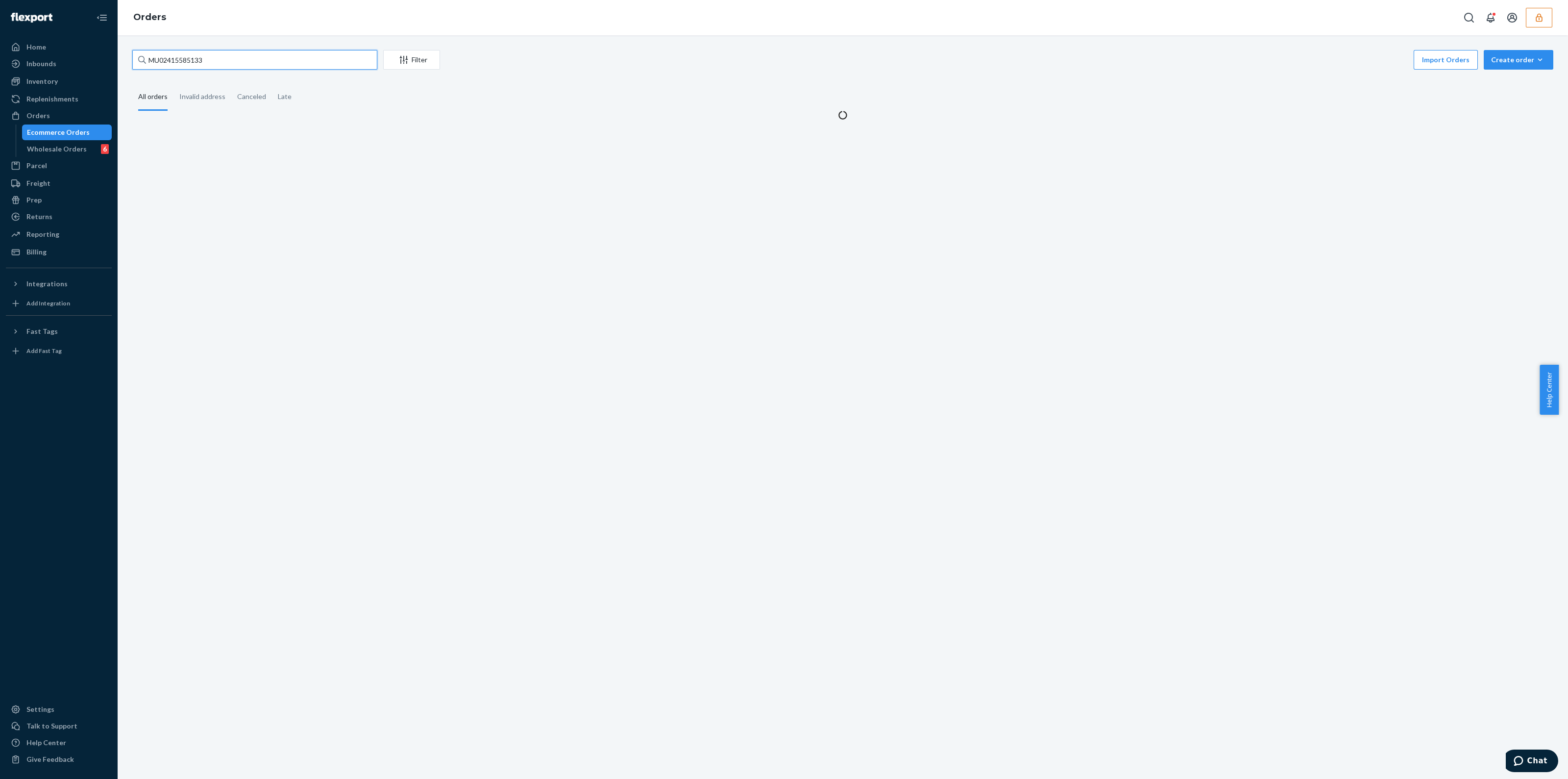
click at [255, 63] on input "MU02415585133" at bounding box center [254, 60] width 245 height 19
paste input "MU02415585799"
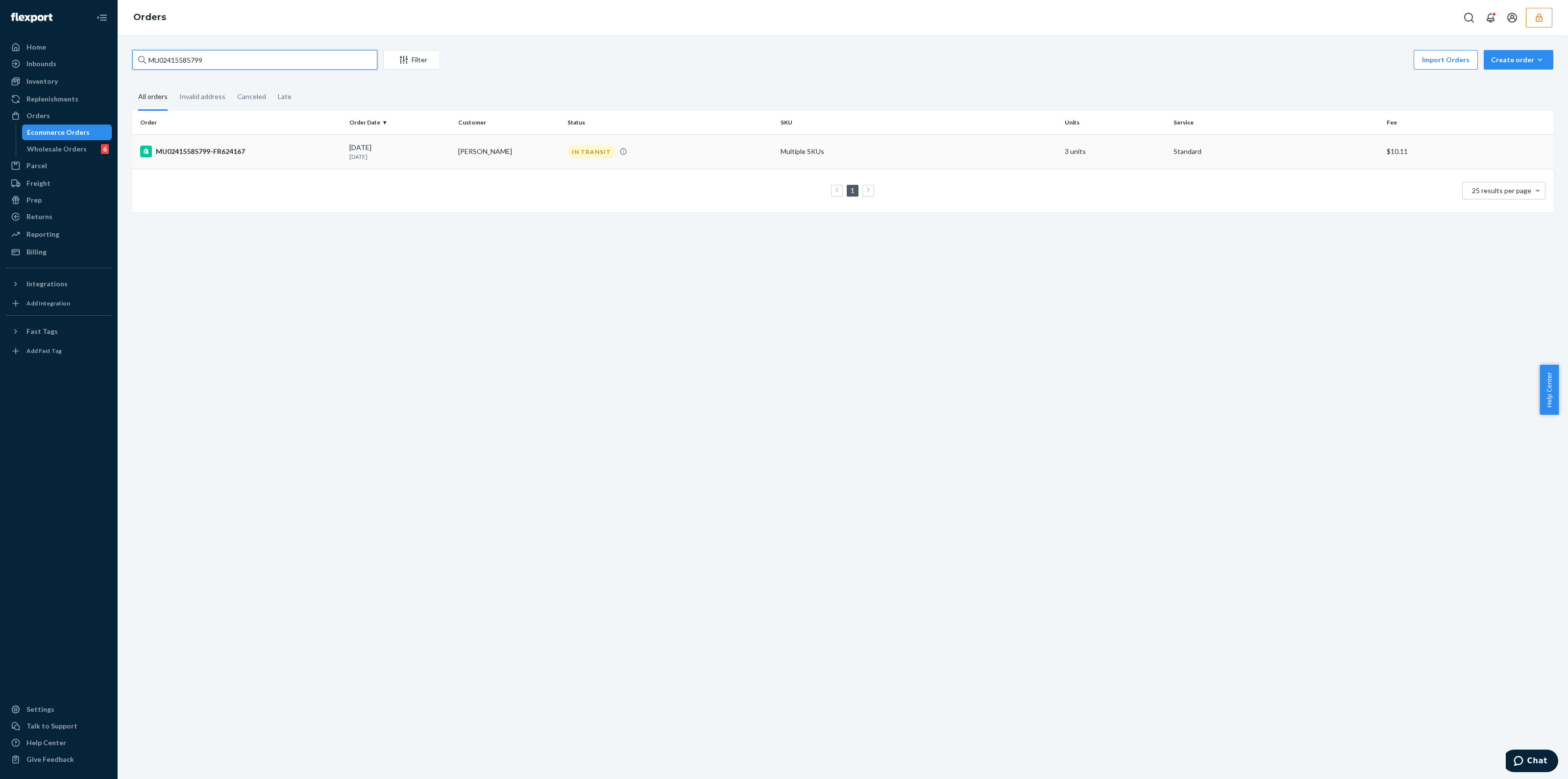
type input "MU02415585799"
click at [682, 153] on div "IN TRANSIT" at bounding box center [670, 152] width 209 height 13
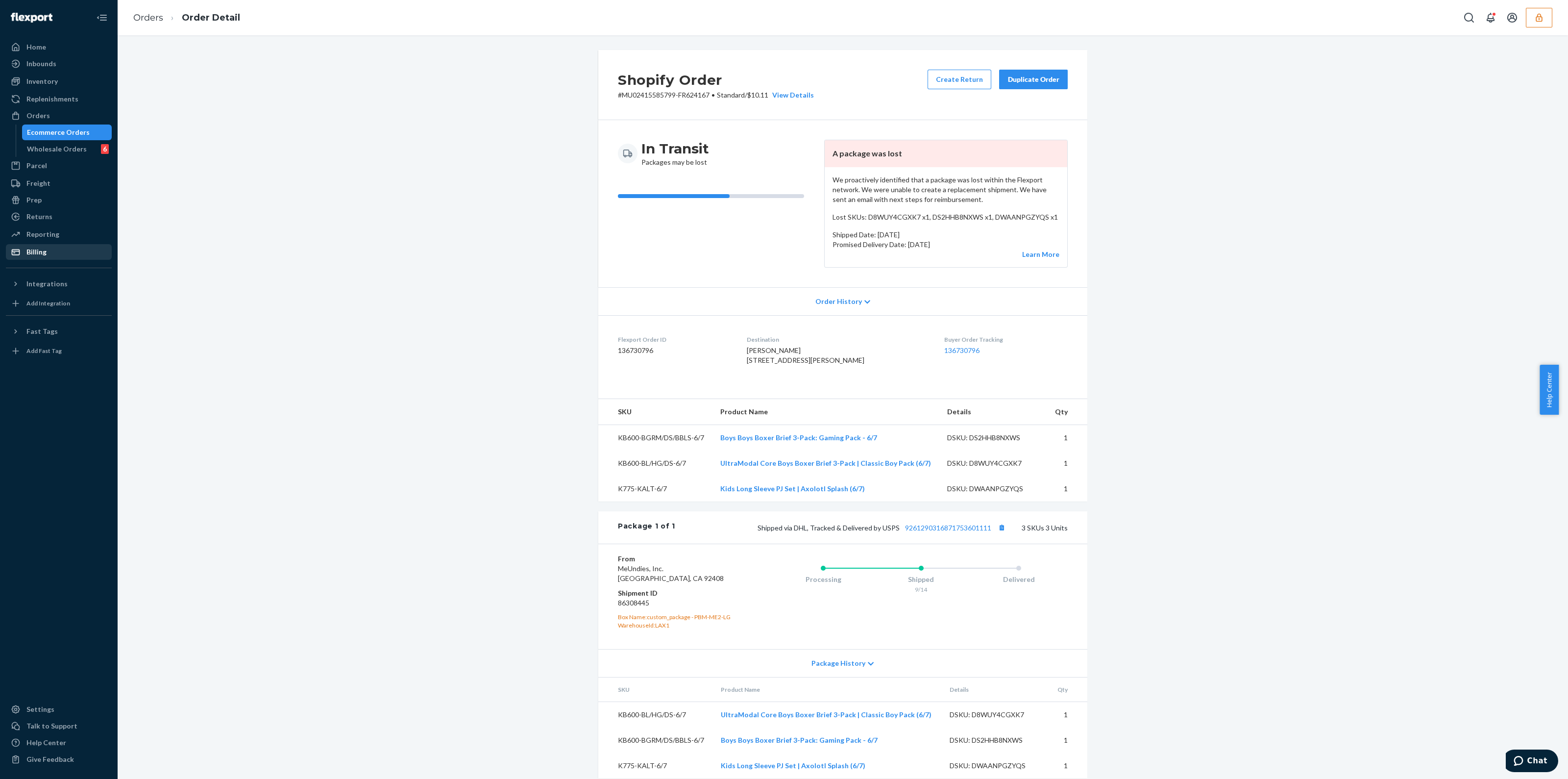
click at [47, 256] on div "Billing" at bounding box center [58, 252] width 104 height 14
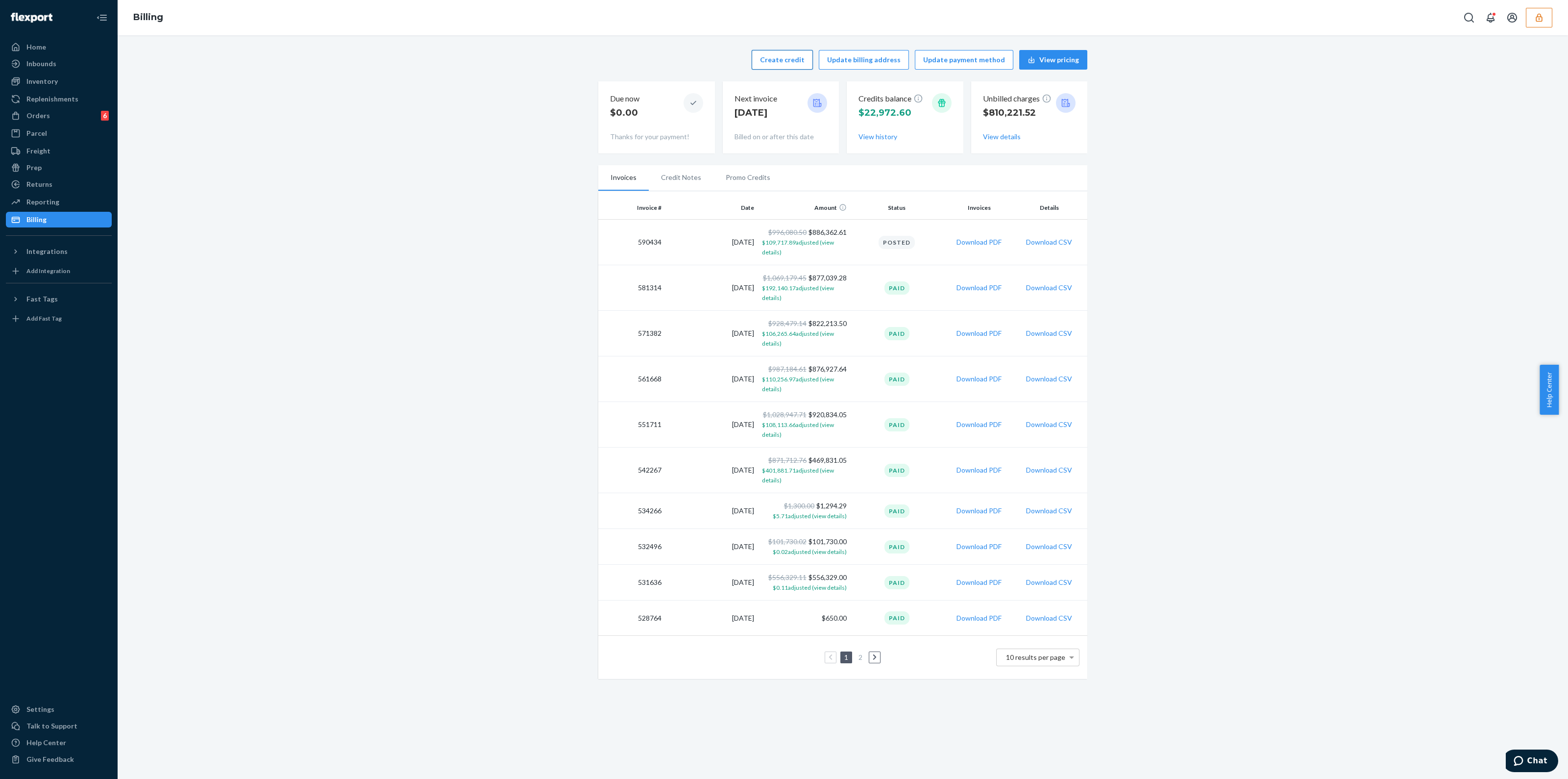
click at [802, 65] on button "Create credit" at bounding box center [782, 60] width 61 height 19
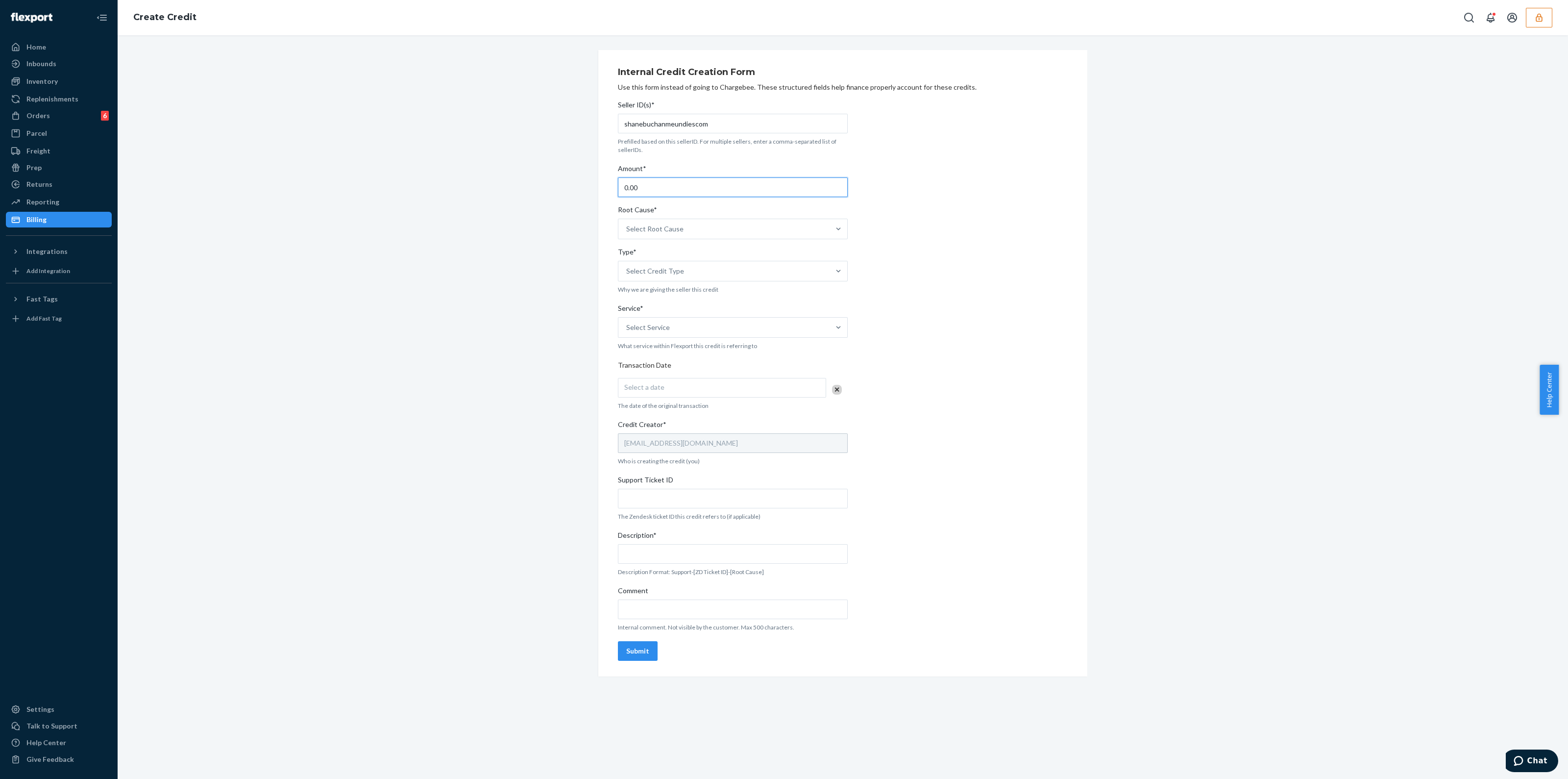
drag, startPoint x: 687, startPoint y: 189, endPoint x: 403, endPoint y: 208, distance: 284.6
click at [424, 208] on div "Internal Credit Creation Form Use this form instead of going to Chargebee. Thes…" at bounding box center [842, 363] width 1436 height 627
paste input "43.07"
type input "43.07"
click at [631, 226] on div "Select Root Cause" at bounding box center [655, 229] width 57 height 10
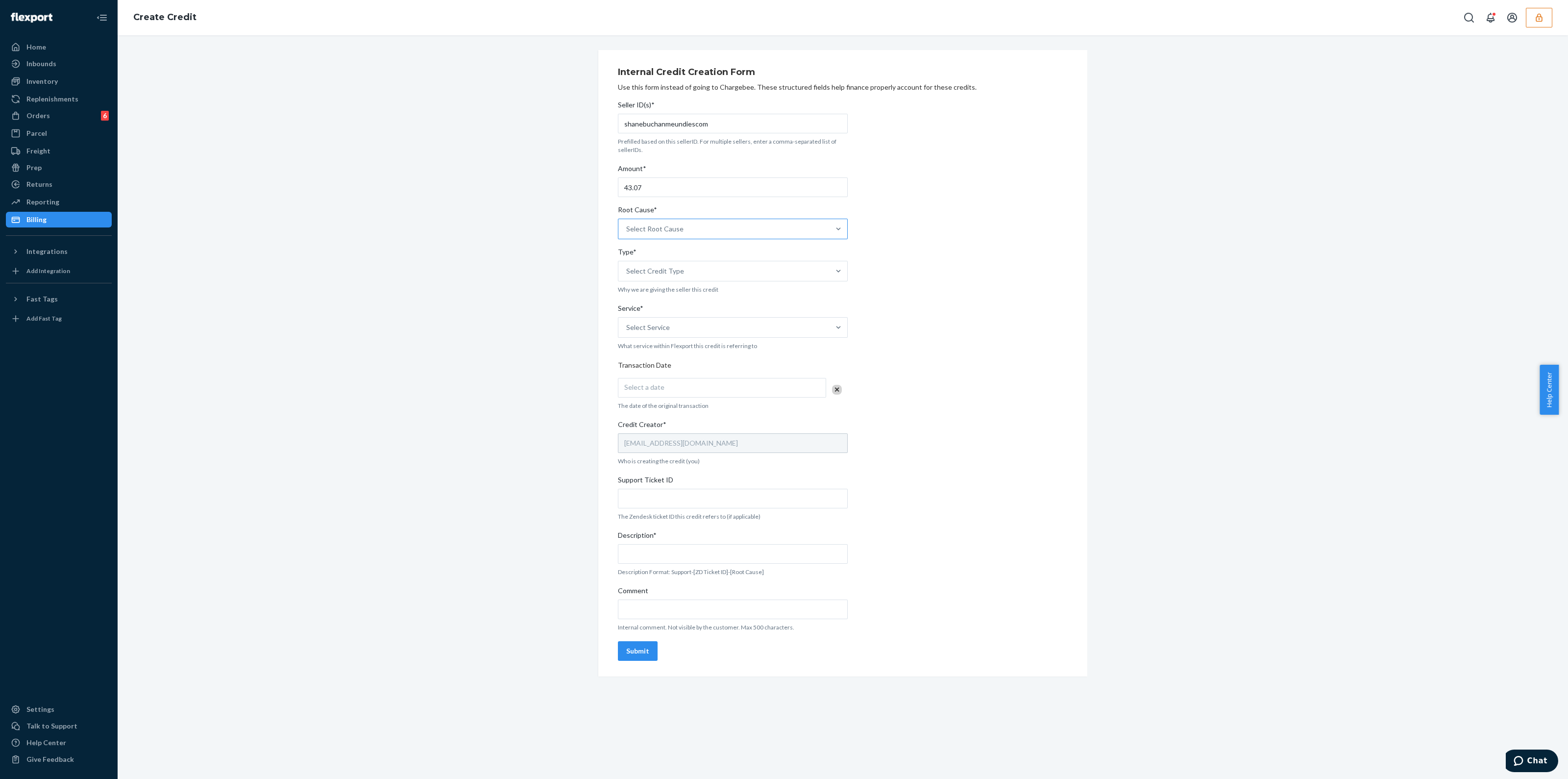
click at [627, 226] on input "Root Cause* Select Root Cause" at bounding box center [627, 229] width 1 height 10
click at [736, 323] on div "OB - No Tracking Movement" at bounding box center [732, 324] width 226 height 19
click at [627, 234] on input "Root Cause* option OB - No Tracking Movement focused, 14 of 29. 29 results avai…" at bounding box center [627, 229] width 1 height 10
click at [702, 278] on div "Select Credit Type" at bounding box center [724, 271] width 211 height 19
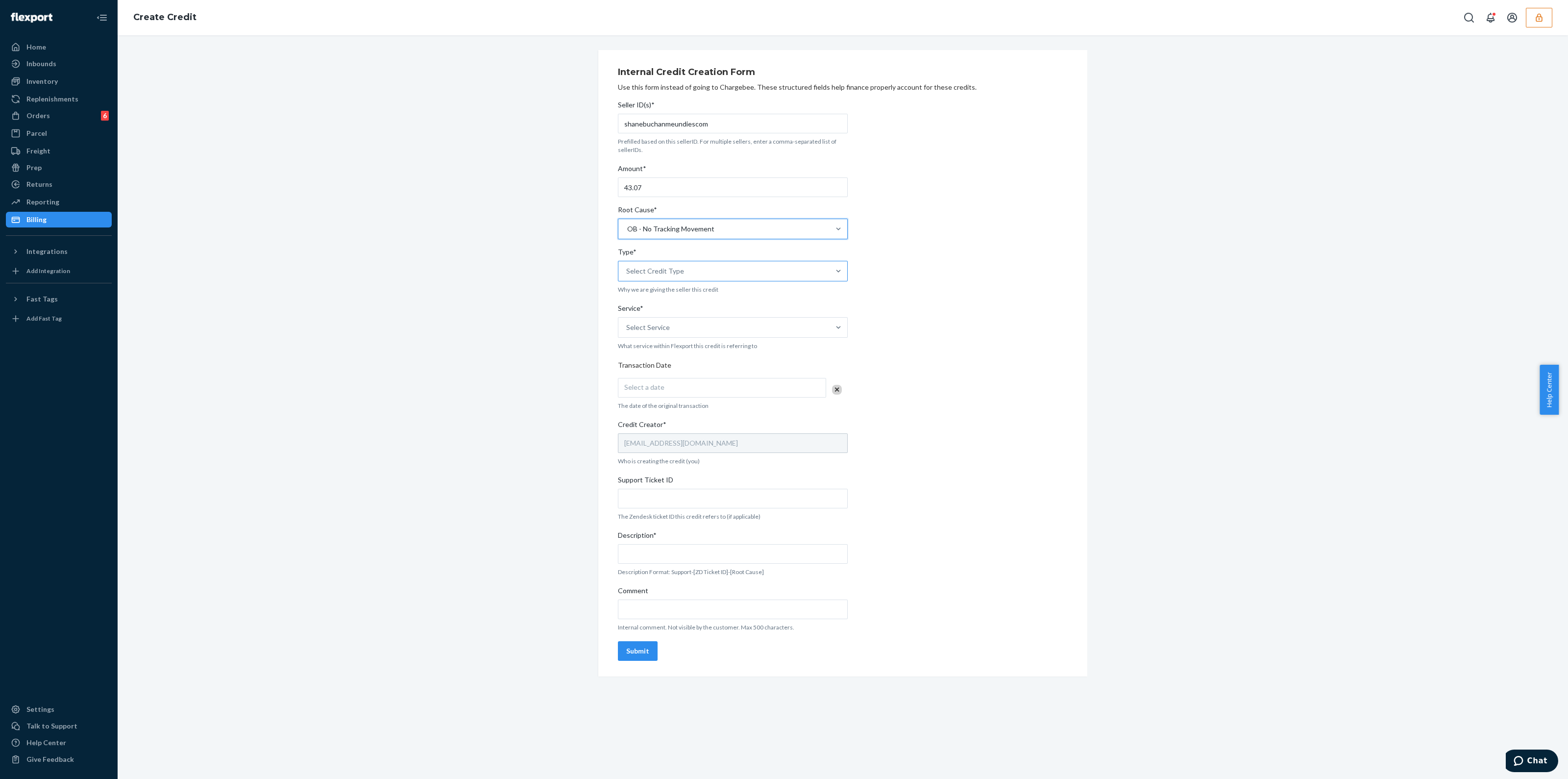
click at [627, 276] on input "Type* Select Credit Type" at bounding box center [627, 271] width 1 height 10
click at [686, 303] on div "Support" at bounding box center [732, 295] width 226 height 19
click at [627, 276] on input "Type* option Support focused, 1 of 3. 3 results available. Use Up and Down to c…" at bounding box center [627, 271] width 1 height 10
click at [685, 328] on div "Select Service" at bounding box center [724, 328] width 211 height 19
click at [627, 328] on input "Service* Select Service" at bounding box center [627, 328] width 1 height 10
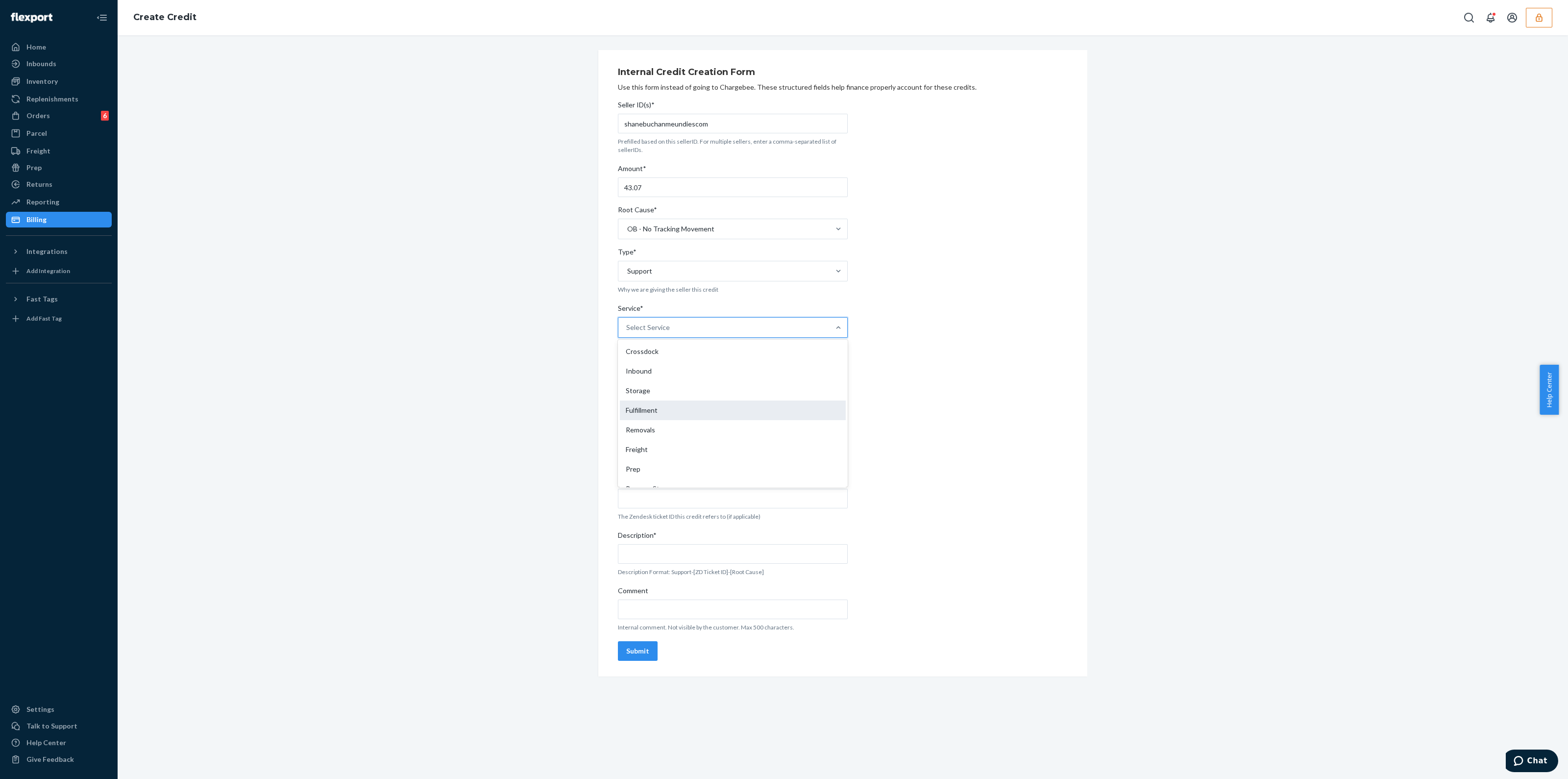
click at [667, 414] on div "Fulfillment" at bounding box center [732, 411] width 226 height 19
click at [627, 333] on input "Service* option Fulfillment focused, 4 of 10. 10 results available. Use Up and …" at bounding box center [627, 328] width 1 height 10
click at [673, 397] on div "Seller ID(s)* shanebuchanmeundiescom Prefilled based on this sellerID. For mult…" at bounding box center [733, 381] width 230 height 569
click at [674, 389] on div "Select a date" at bounding box center [722, 388] width 208 height 19
click at [698, 499] on abbr "23" at bounding box center [698, 499] width 7 height 7
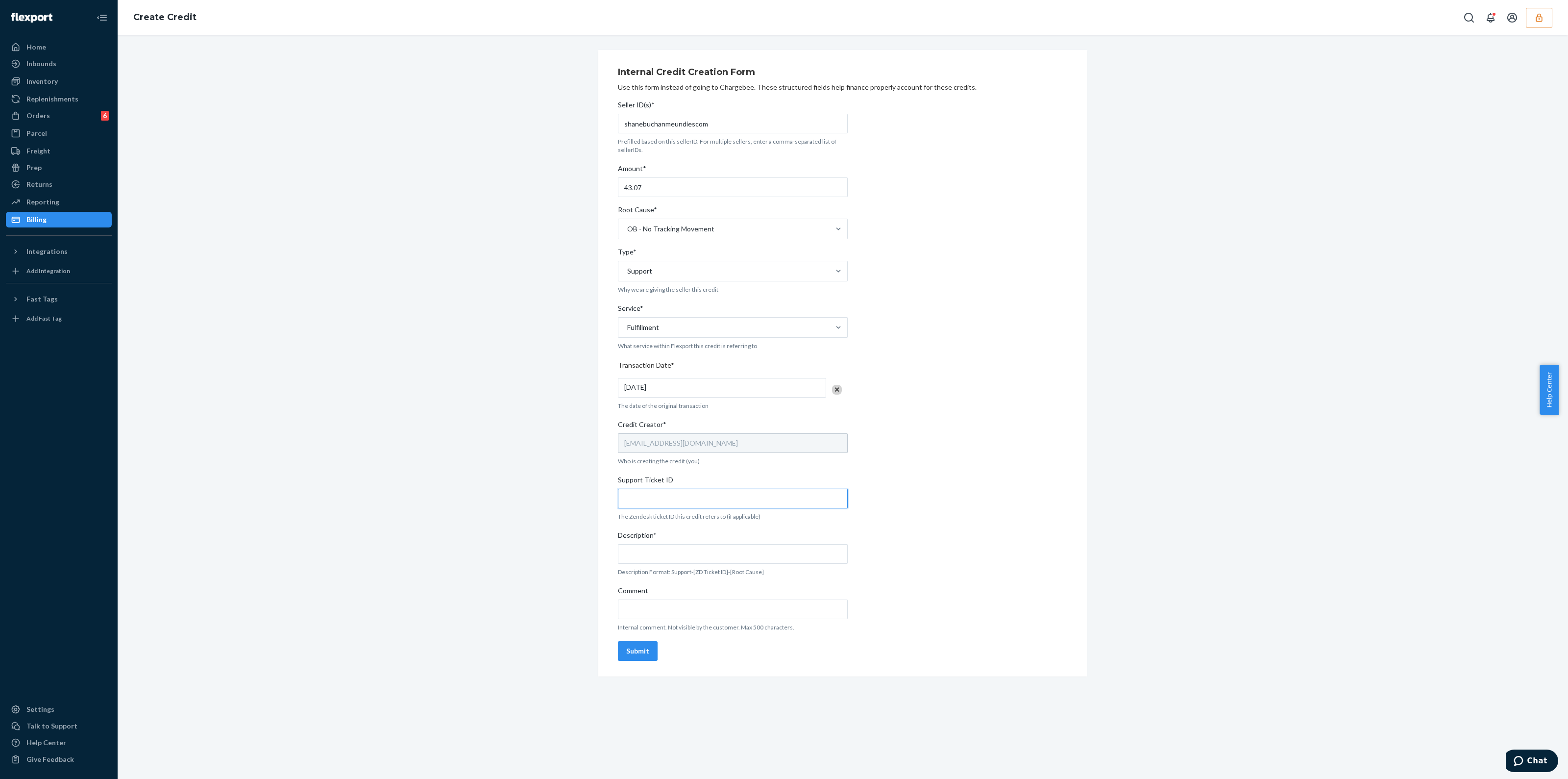
click at [698, 498] on input "Support Ticket ID" at bounding box center [733, 499] width 230 height 19
click at [780, 496] on input "Support Ticket ID" at bounding box center [733, 499] width 230 height 19
paste input "https://flexport-fulfillment.zendesk.com/agent/tickets/824321"
type input "https://flexport-fulfillment.zendesk.com/agent/tickets/824321"
click at [686, 618] on input "Comment" at bounding box center [733, 610] width 230 height 19
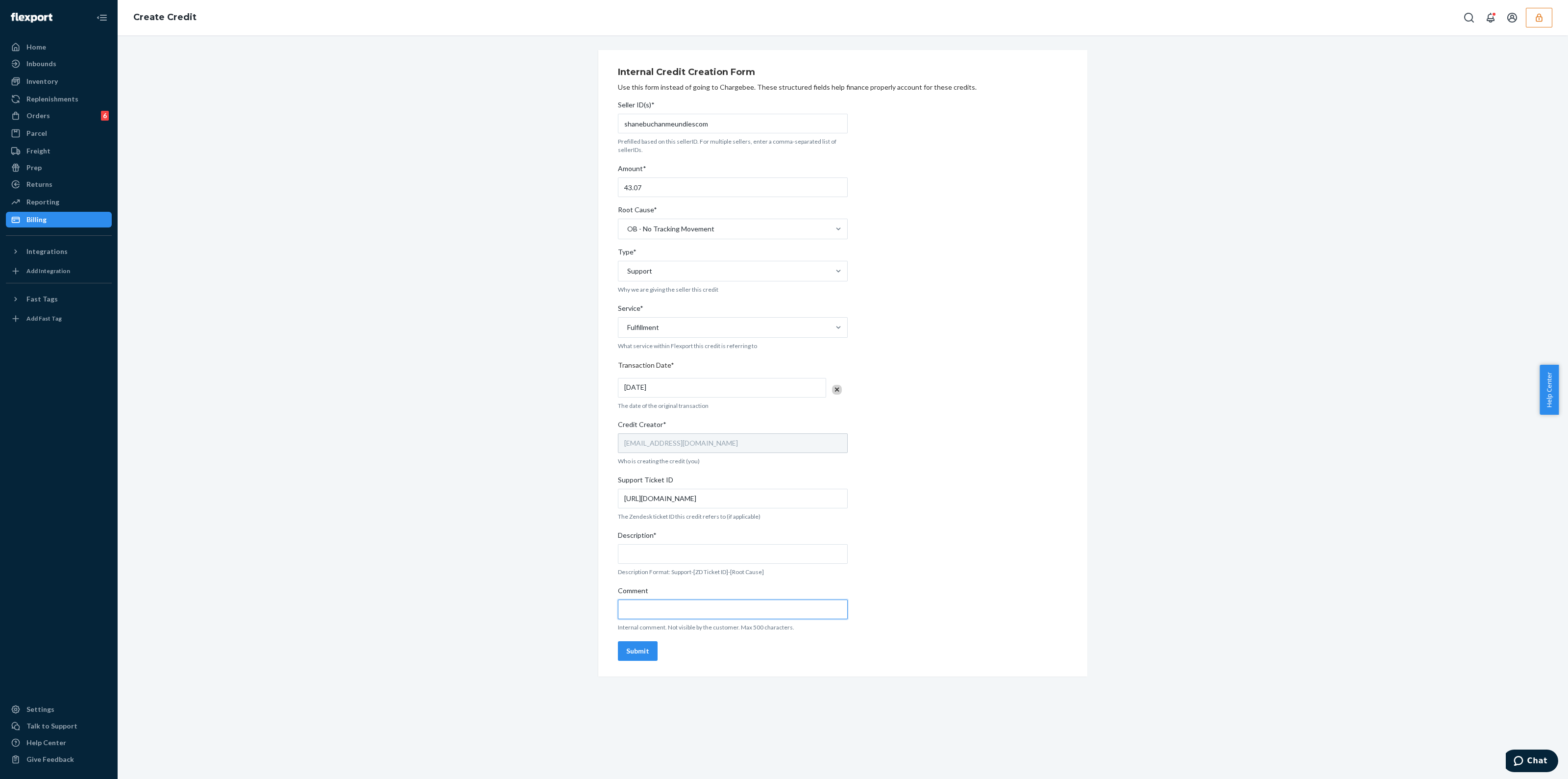
paste input "https://flexport-fulfillment.zendesk.com/agent/tickets/824321"
type input "https://flexport-fulfillment.zendesk.com/agent/tickets/824321"
click at [697, 559] on input "Description*" at bounding box center [733, 554] width 230 height 19
type input "Support-824321-OB No tracking movement"
click at [640, 642] on button "Submit" at bounding box center [637, 651] width 40 height 19
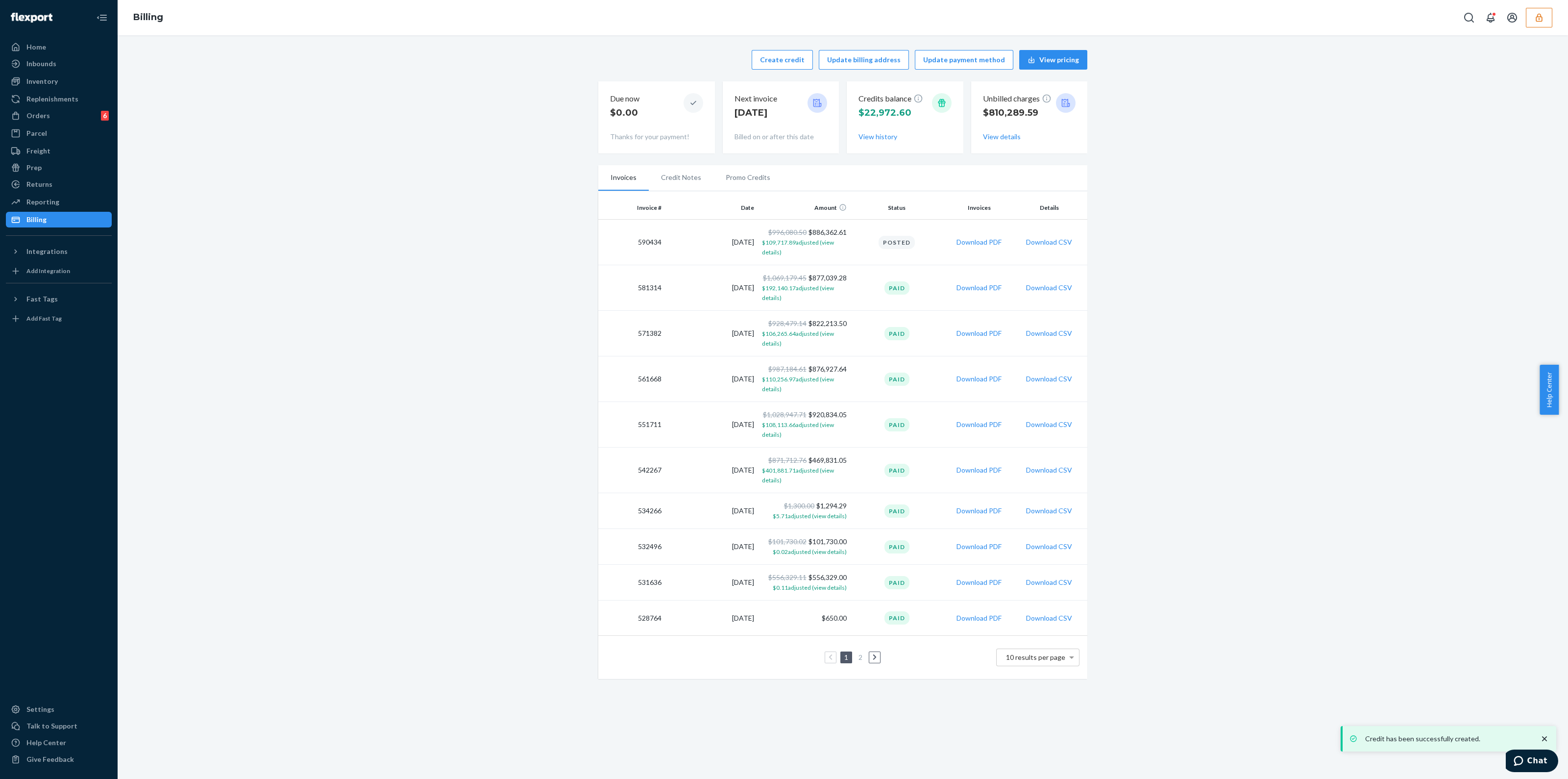
click at [747, 182] on li "Promo Credits" at bounding box center [748, 177] width 69 height 24
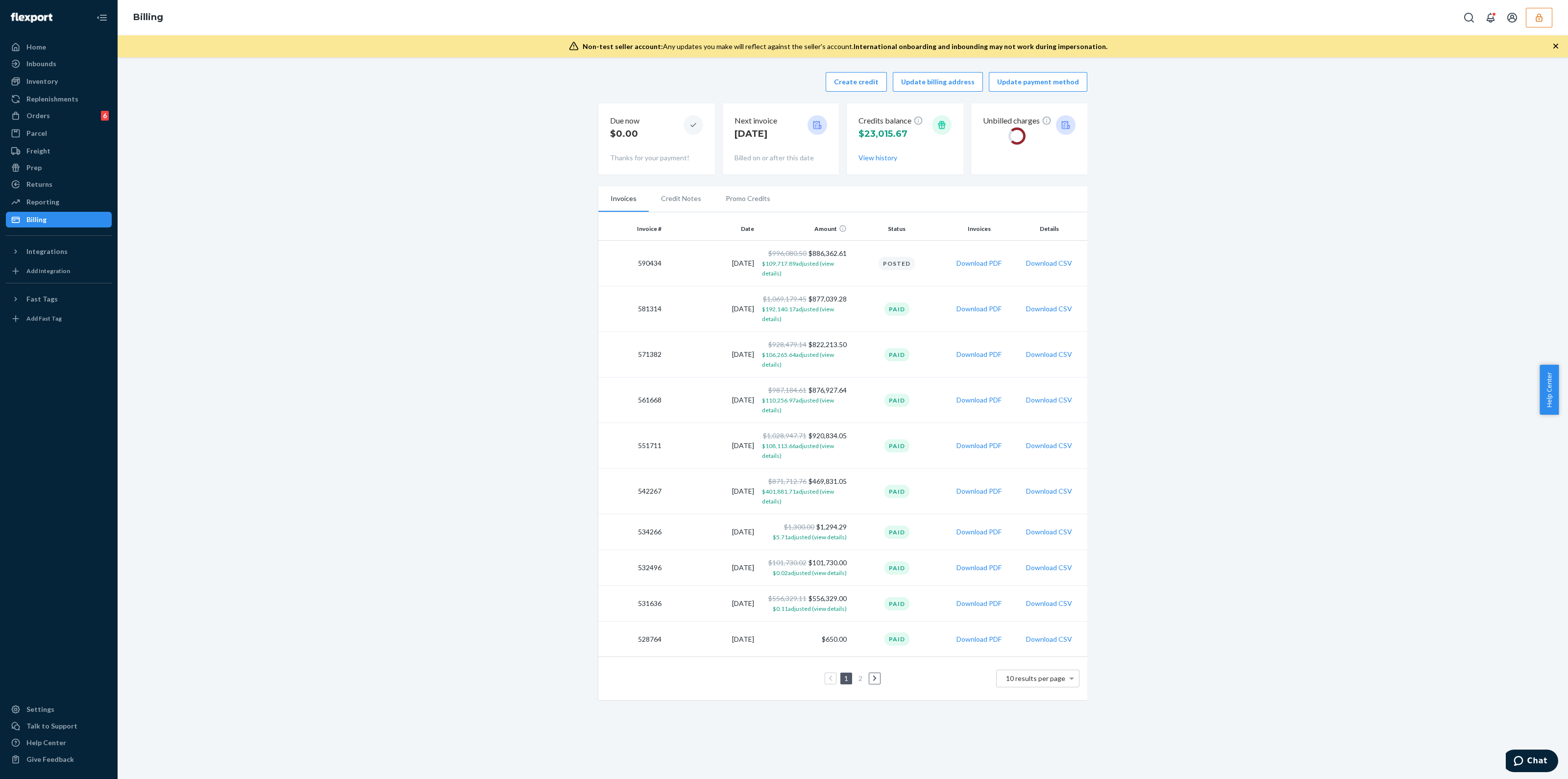
click at [752, 200] on li "Promo Credits" at bounding box center [748, 199] width 69 height 24
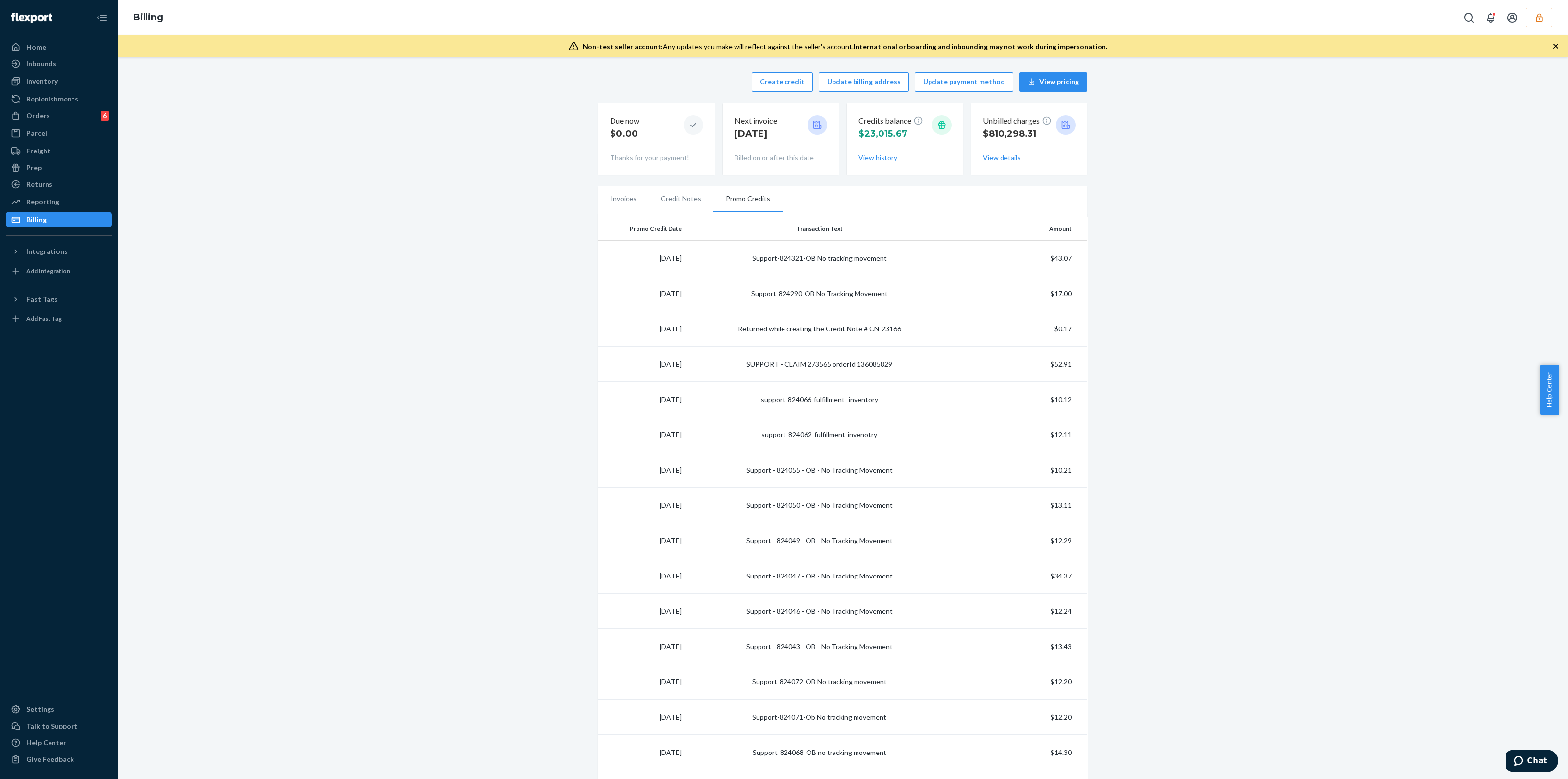
click at [1536, 13] on icon "button" at bounding box center [1539, 18] width 10 height 10
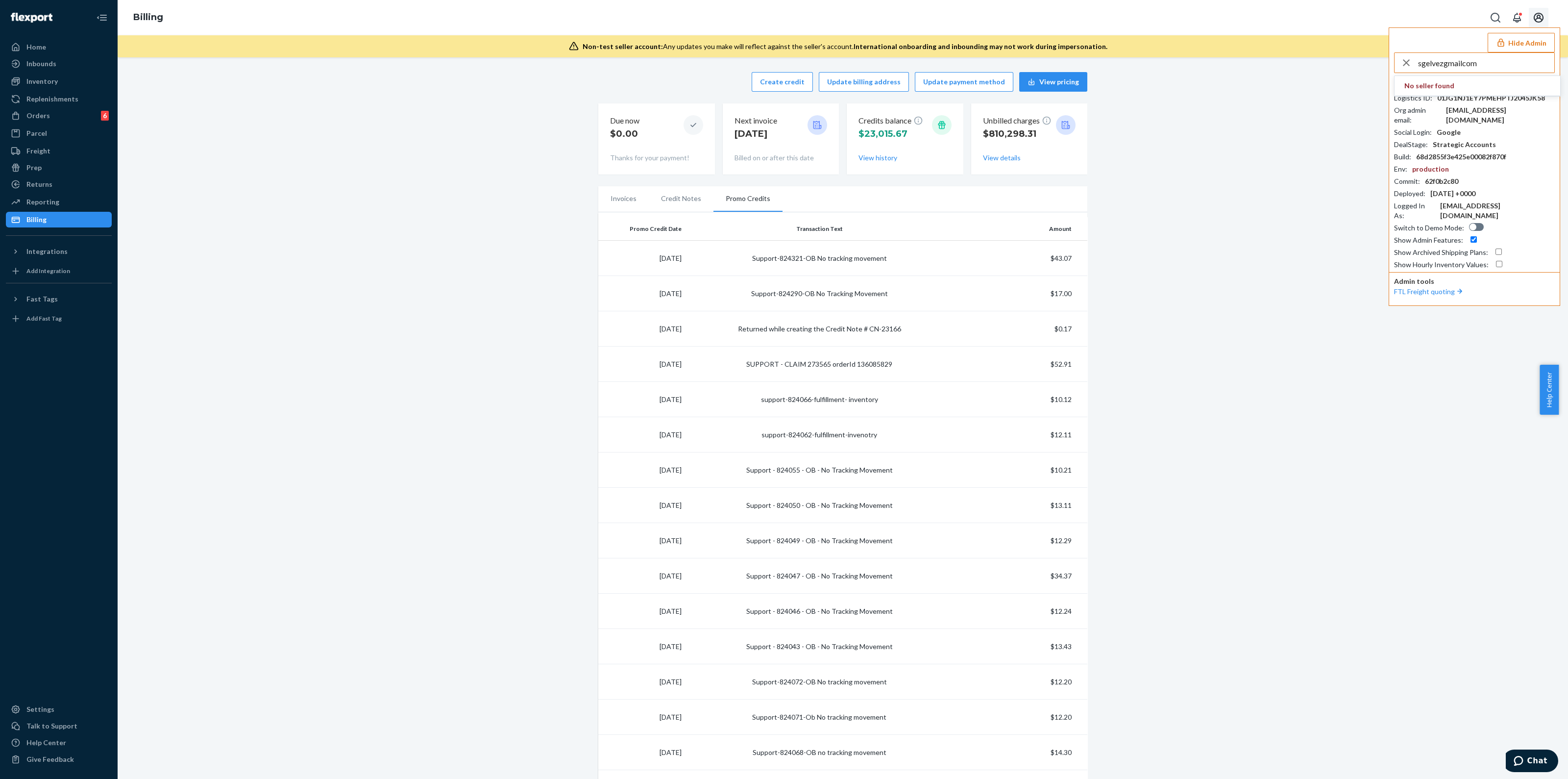
type input "sgelvezgmailcom"
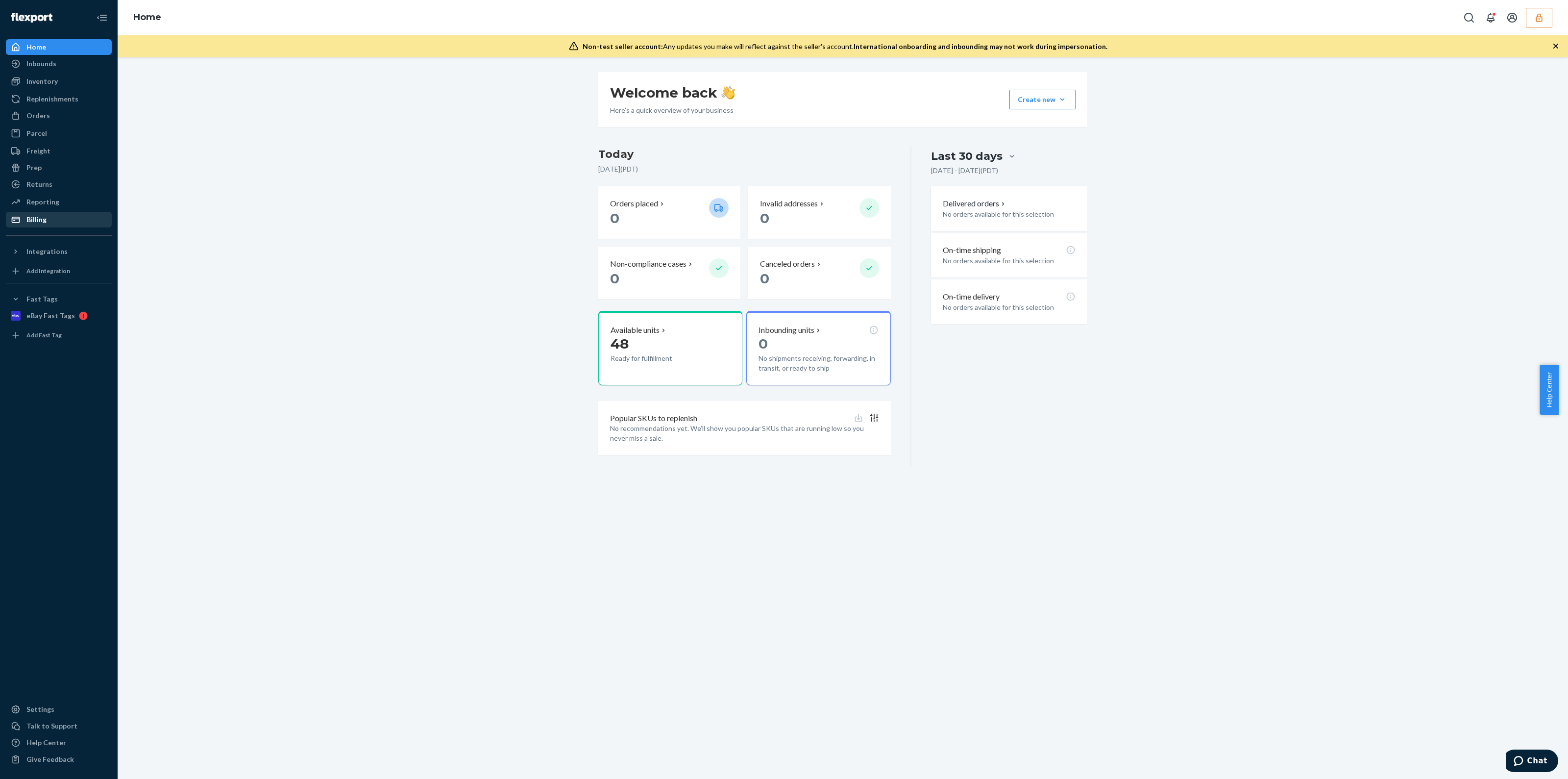
click at [9, 219] on div "Billing" at bounding box center [58, 219] width 104 height 14
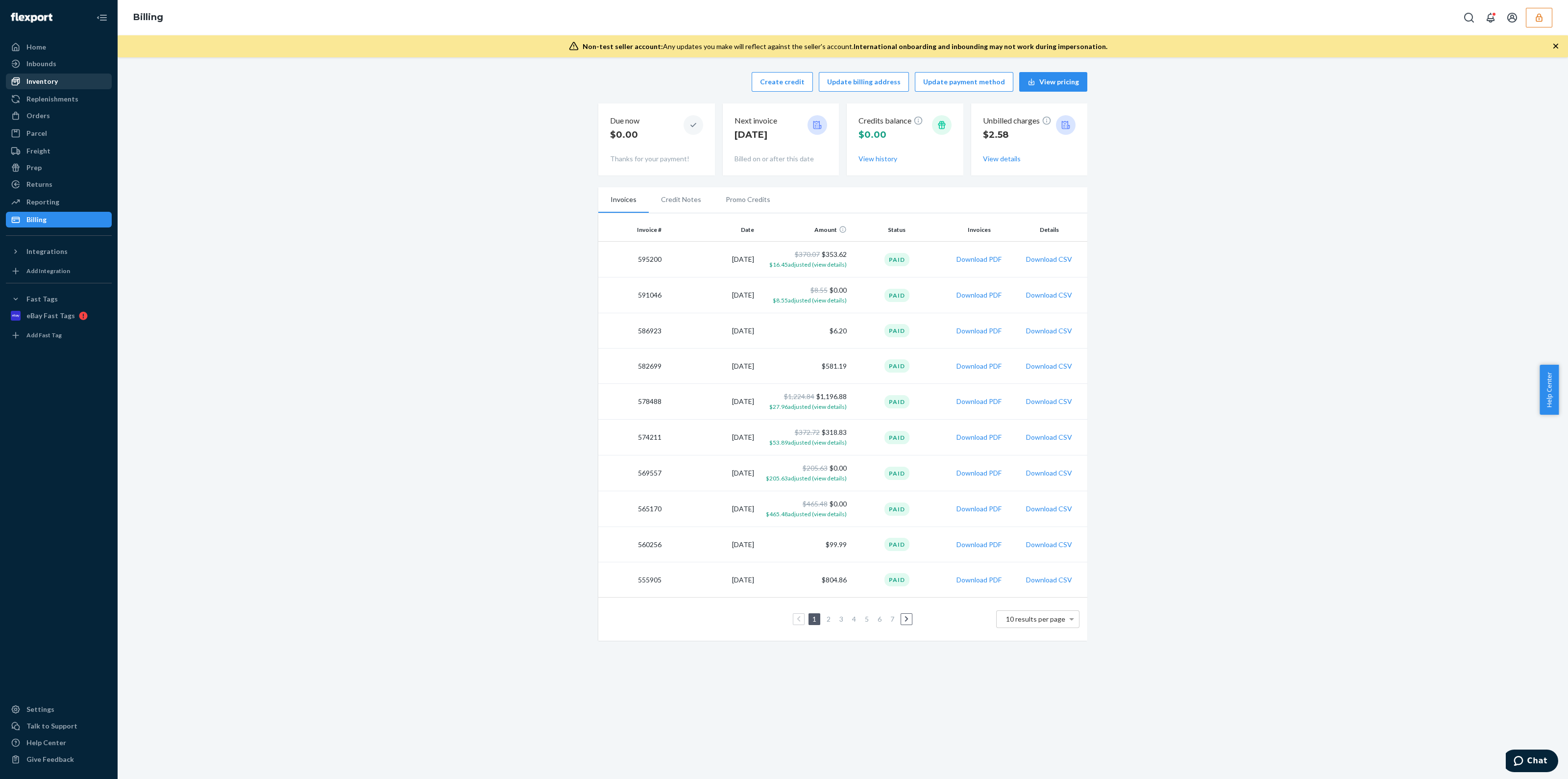
click at [67, 79] on div "Inventory" at bounding box center [58, 81] width 104 height 14
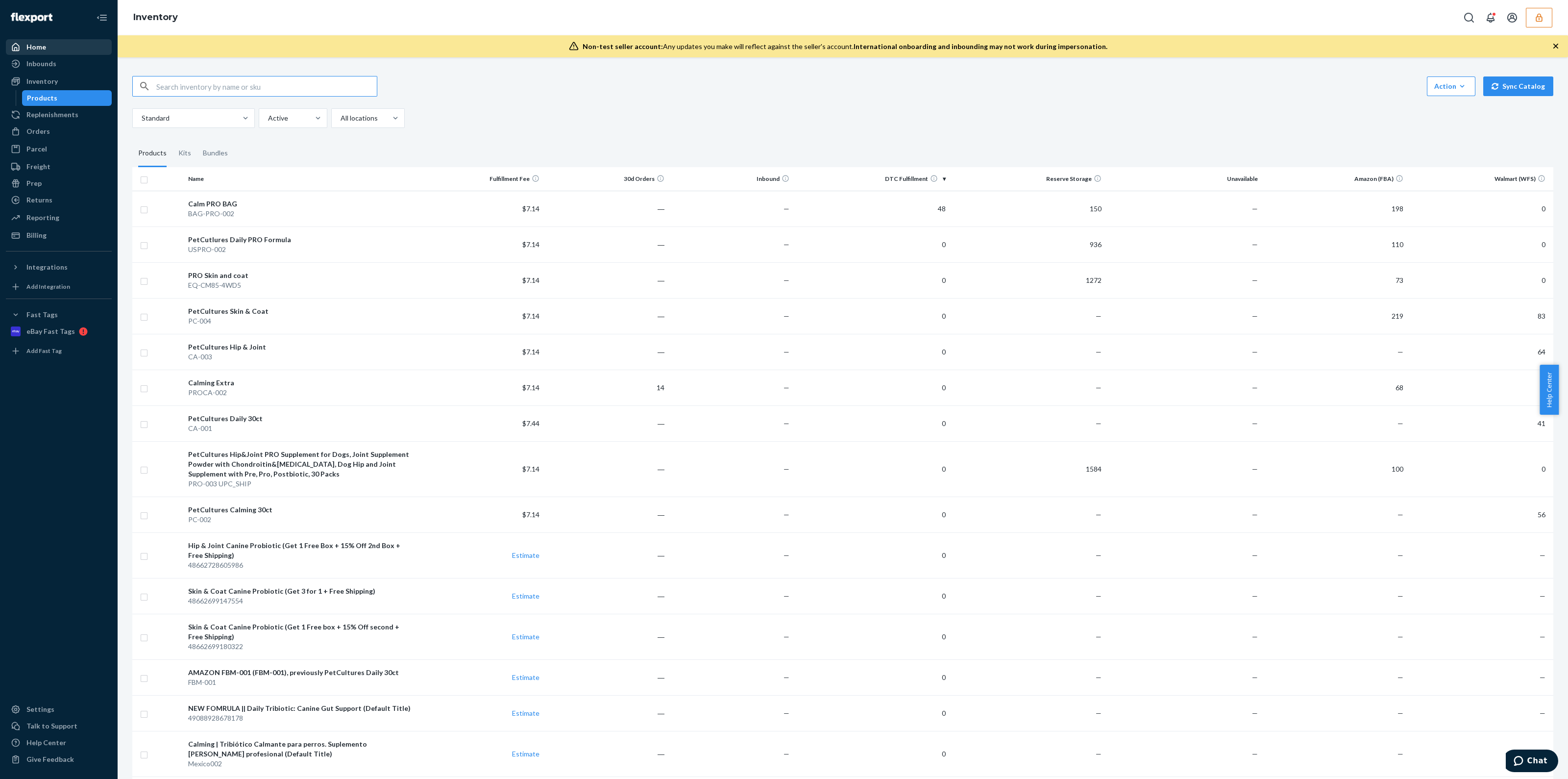
click at [64, 49] on div "Home" at bounding box center [58, 47] width 104 height 14
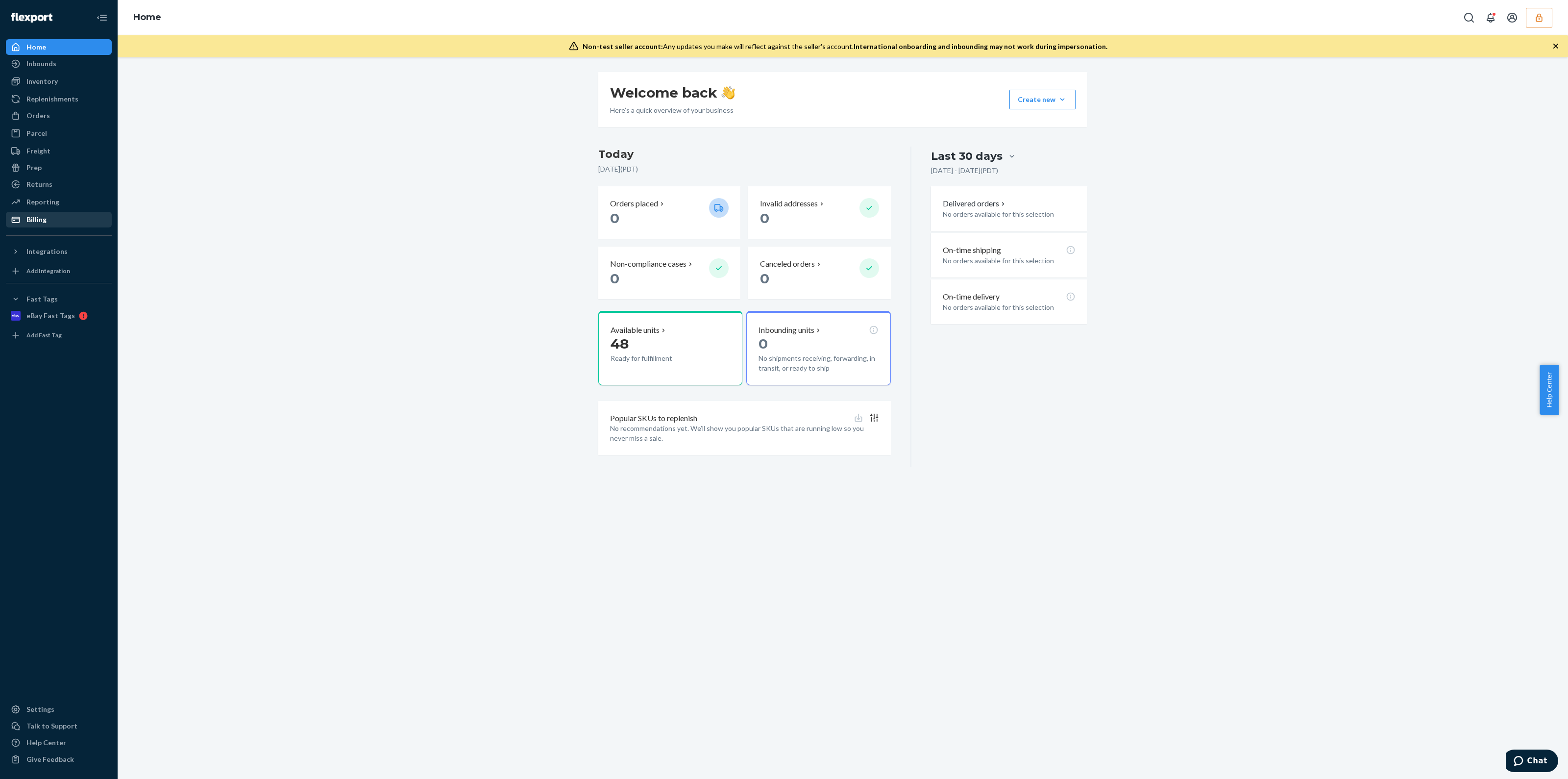
click at [44, 221] on div "Billing" at bounding box center [36, 220] width 20 height 10
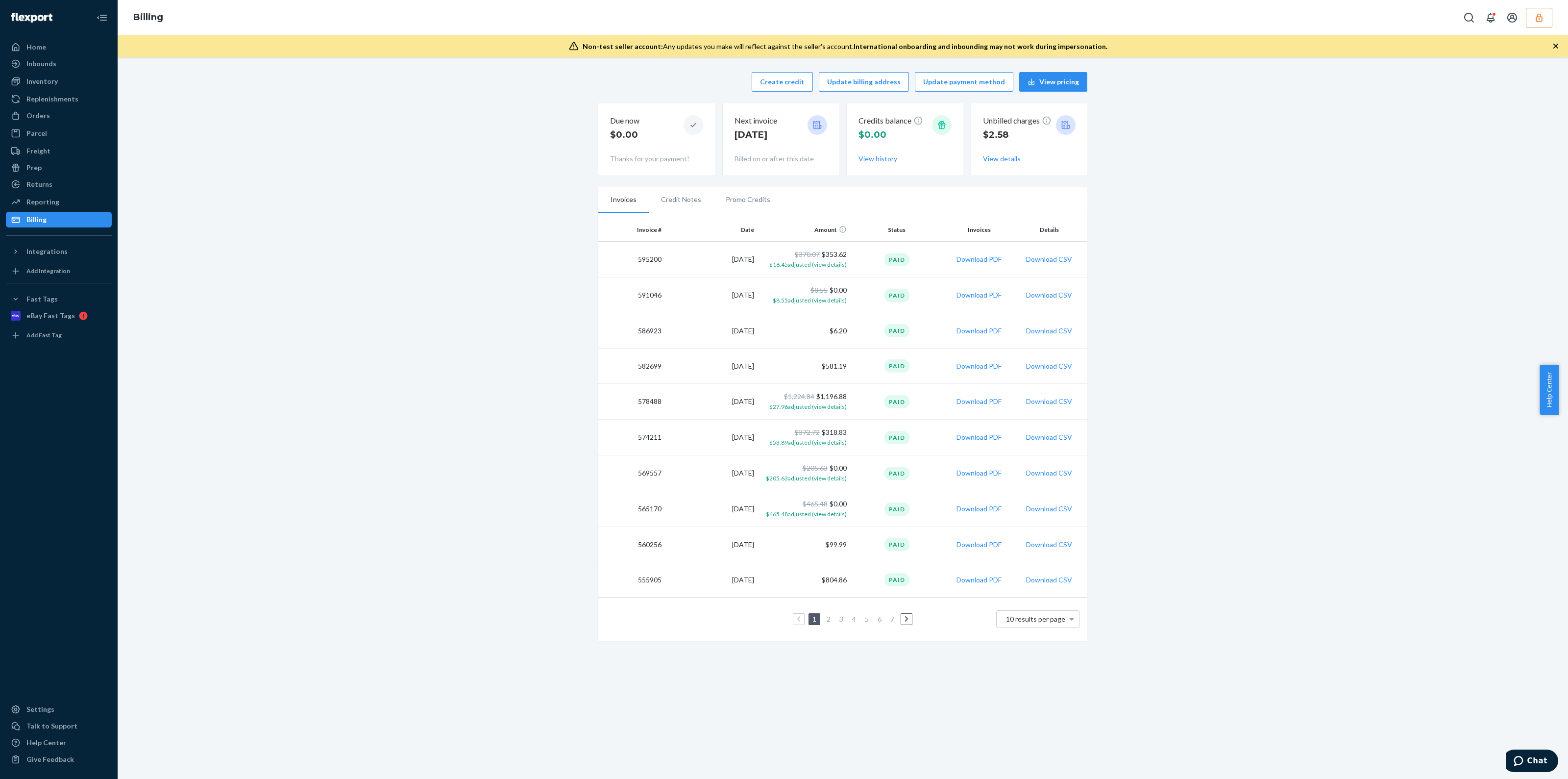
click at [1541, 25] on button "button" at bounding box center [1539, 18] width 26 height 19
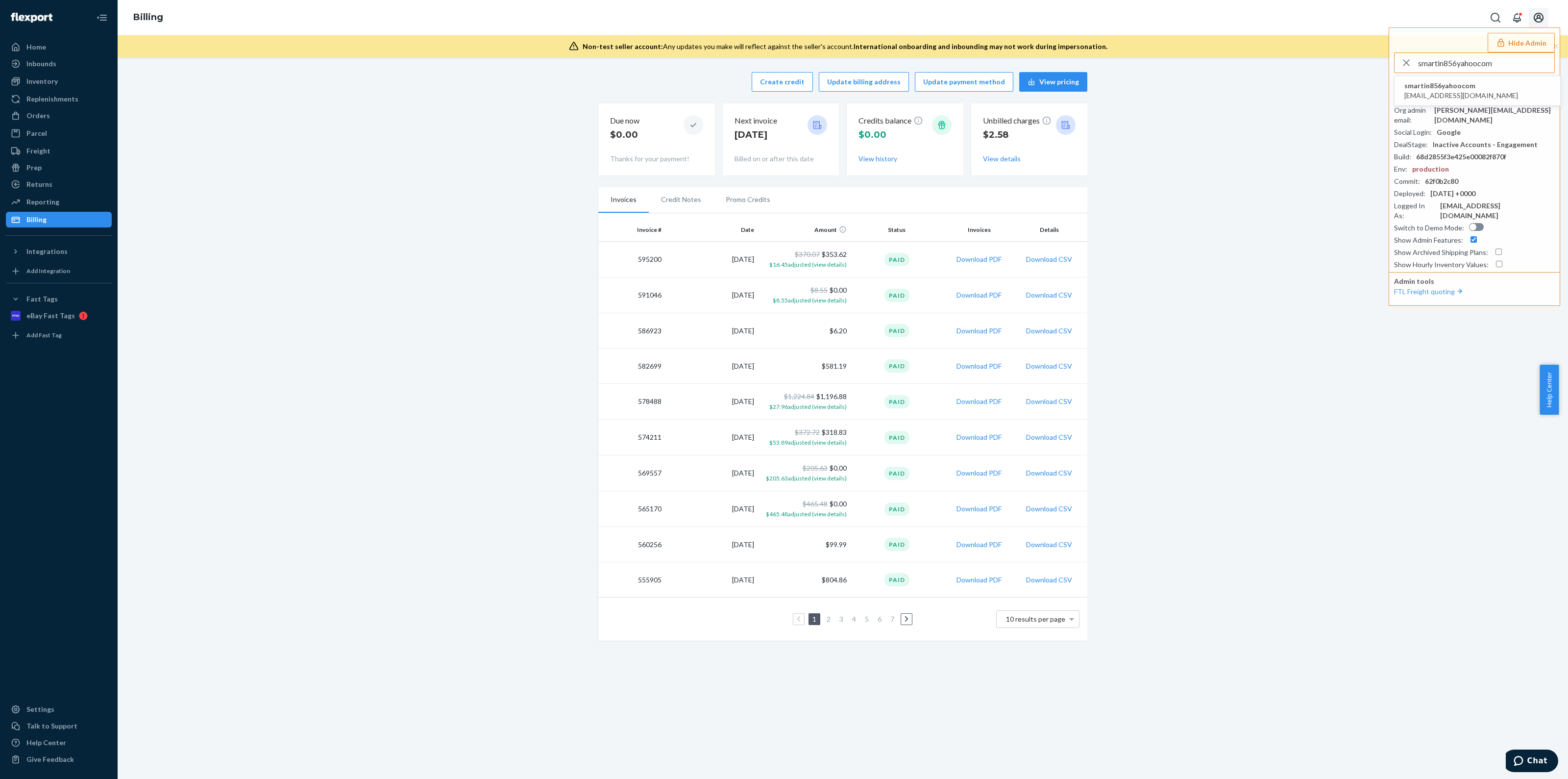
type input "smartin856yahoocom"
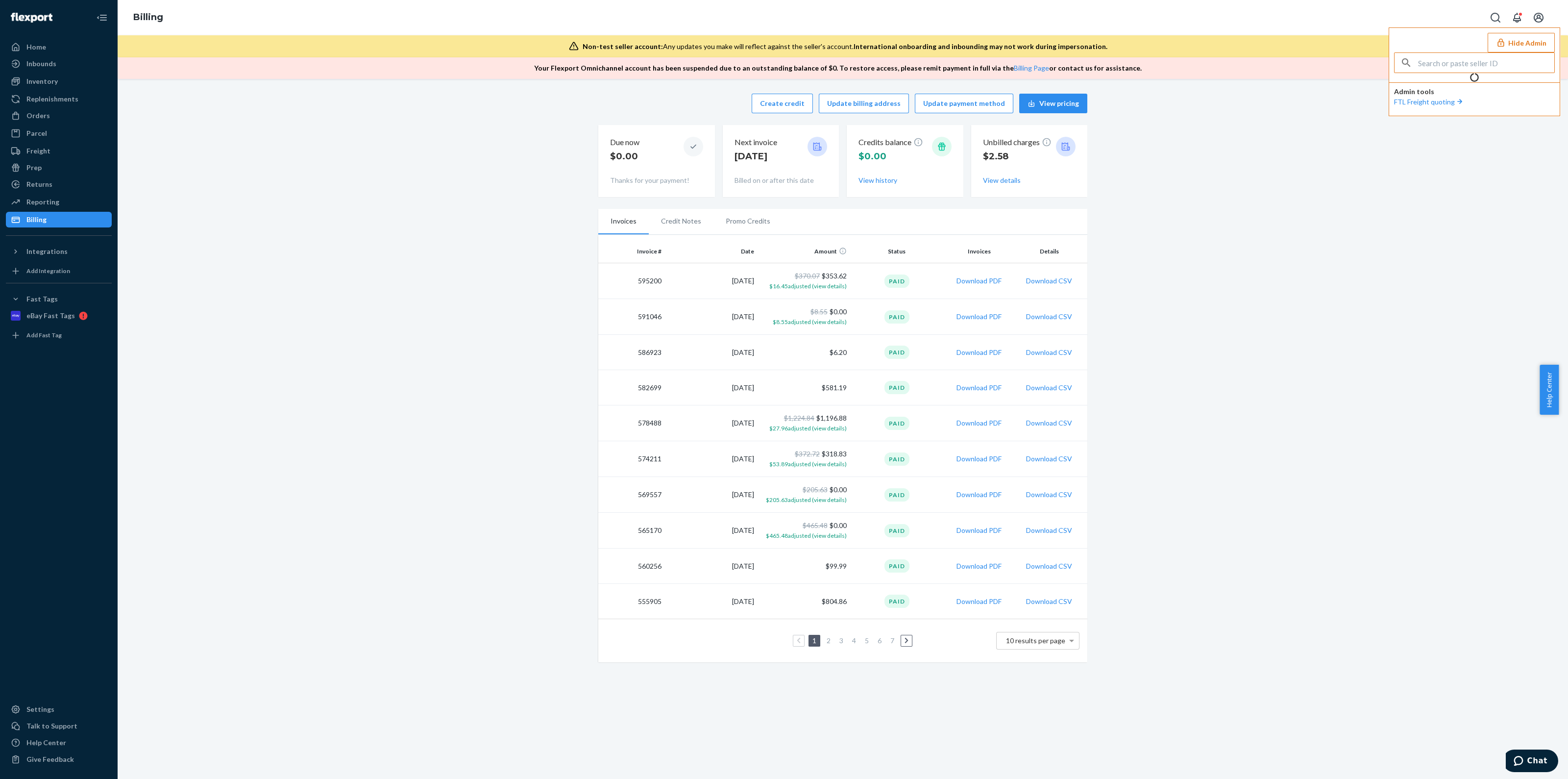
click at [1477, 57] on input "text" at bounding box center [1486, 63] width 136 height 19
type input "smartin856yahoocom"
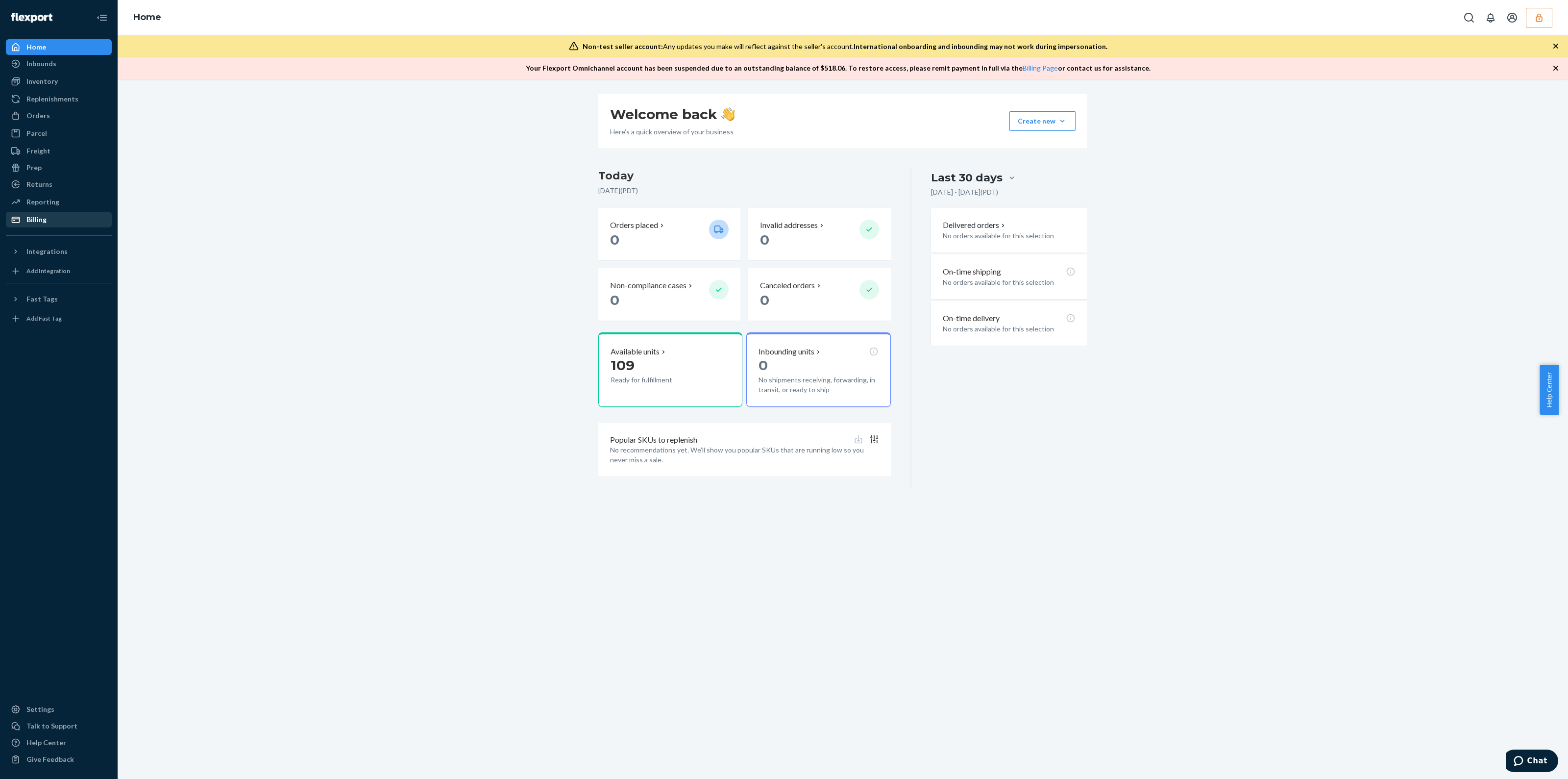
click at [77, 220] on div "Billing" at bounding box center [58, 219] width 104 height 14
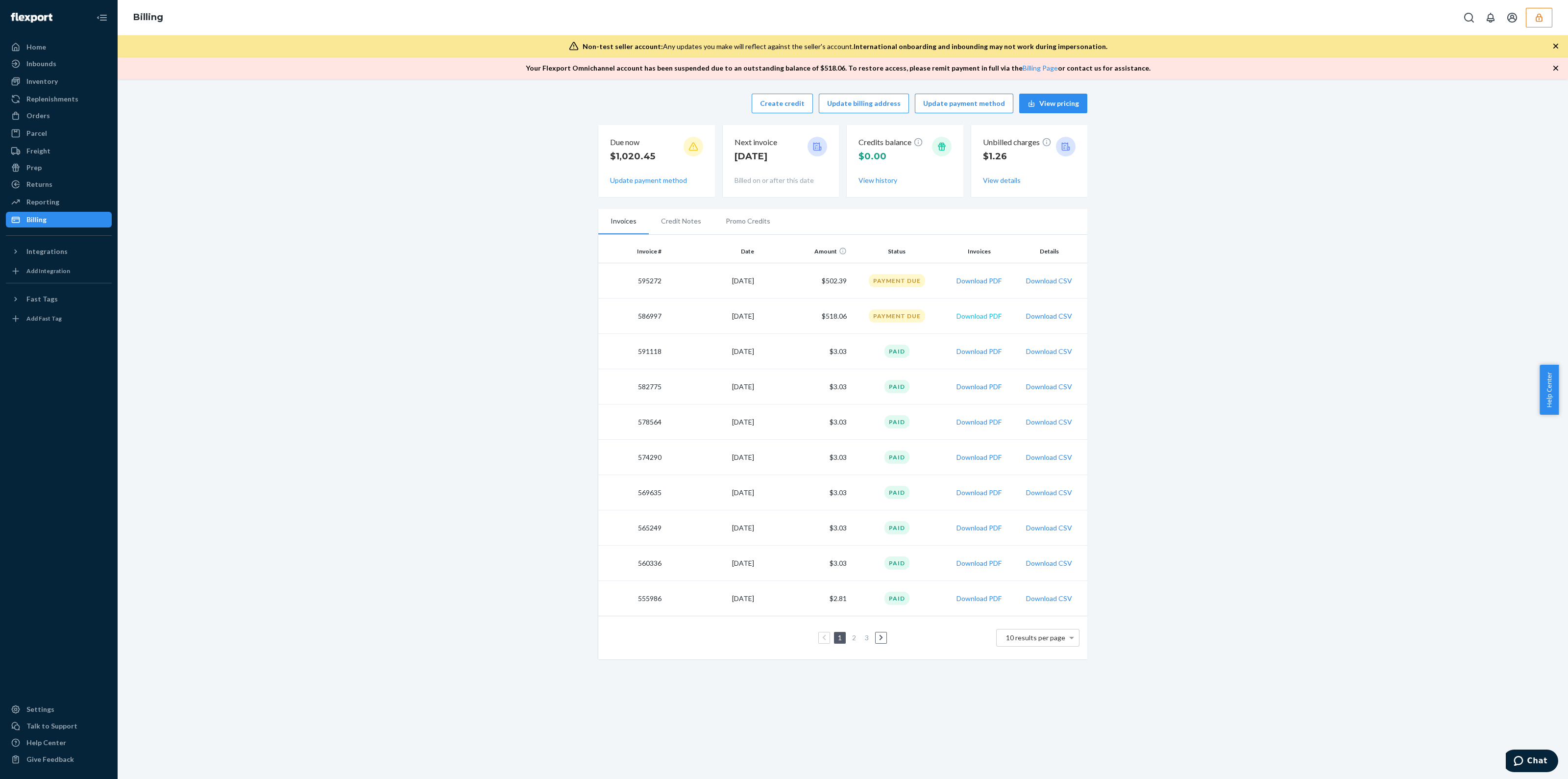
click at [984, 319] on button "Download PDF" at bounding box center [979, 316] width 45 height 10
click at [986, 284] on button "Download PDF" at bounding box center [979, 281] width 45 height 10
click at [66, 118] on div "Orders" at bounding box center [58, 116] width 104 height 14
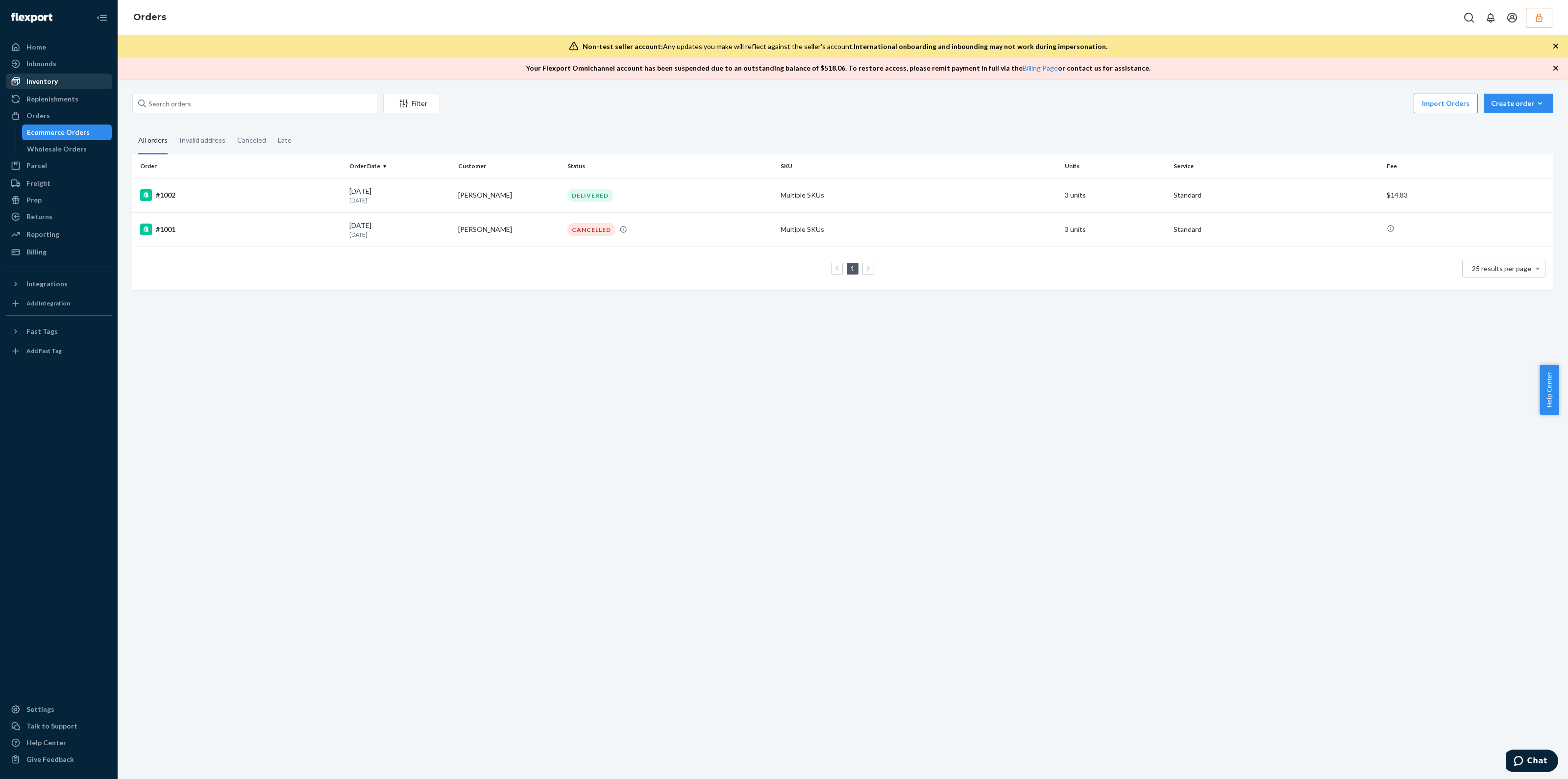
click at [54, 77] on div "Inventory" at bounding box center [42, 82] width 32 height 10
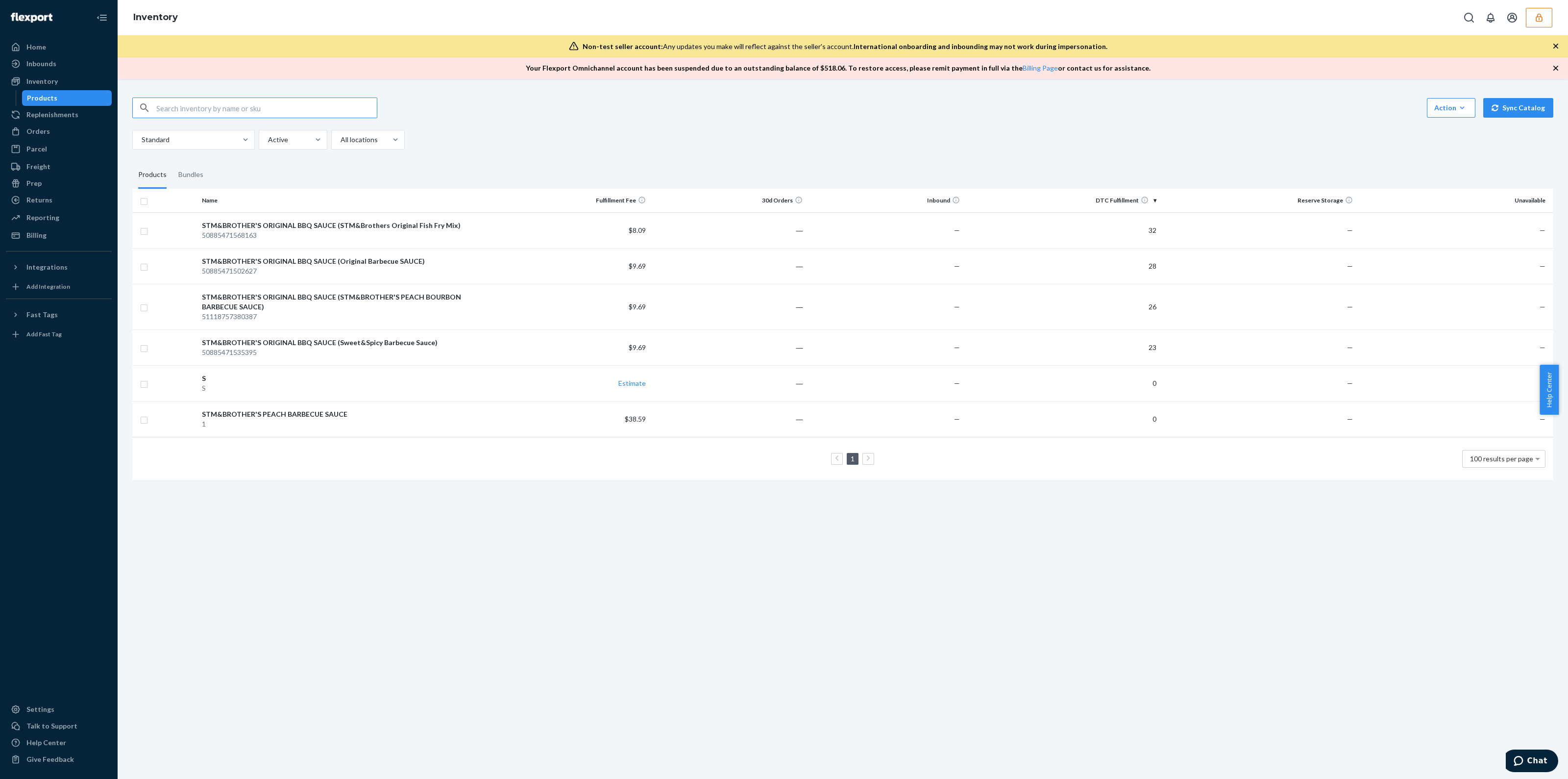
click at [145, 203] on input "checkbox" at bounding box center [144, 200] width 8 height 10
checkbox input "true"
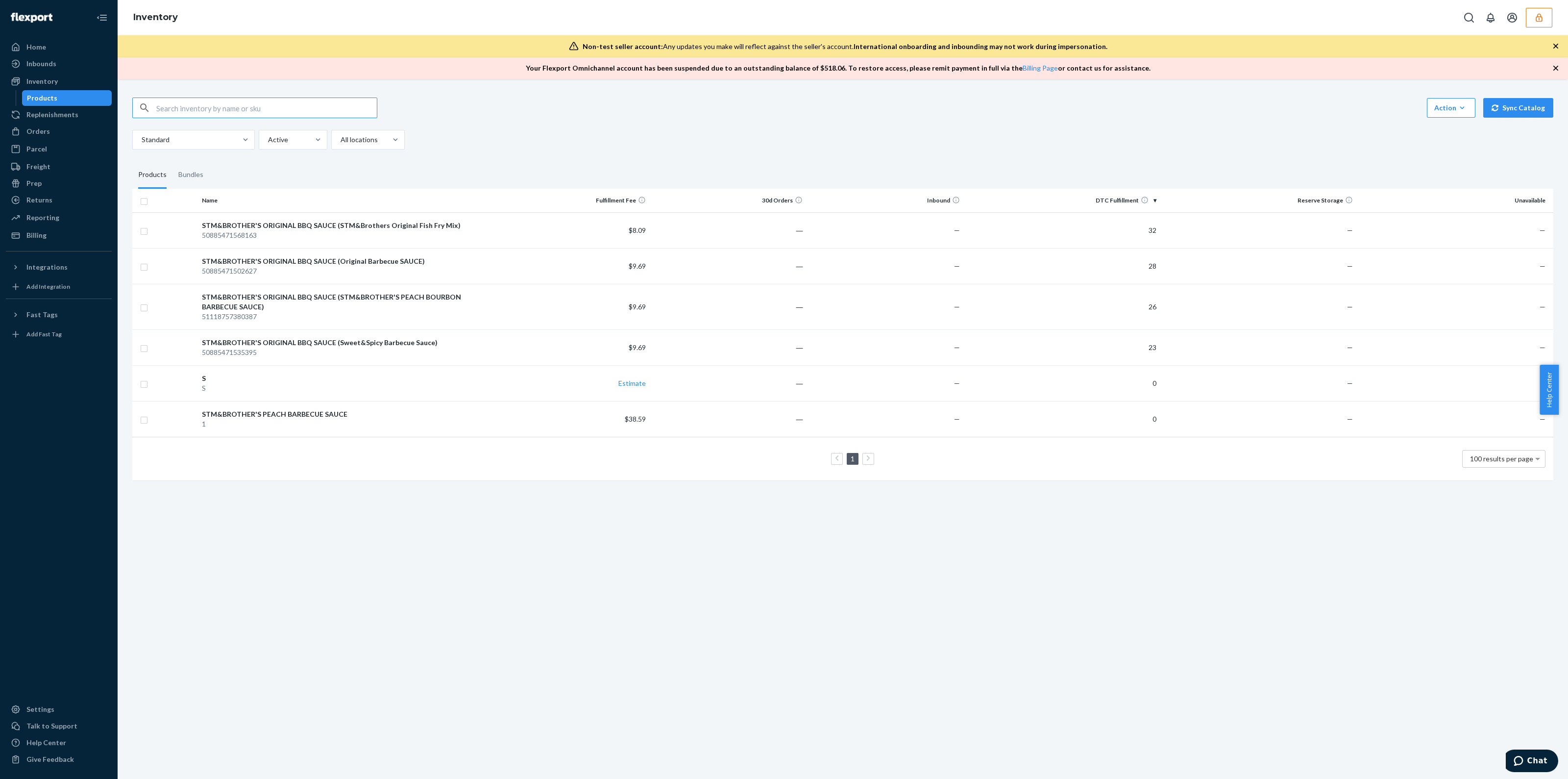
checkbox input "true"
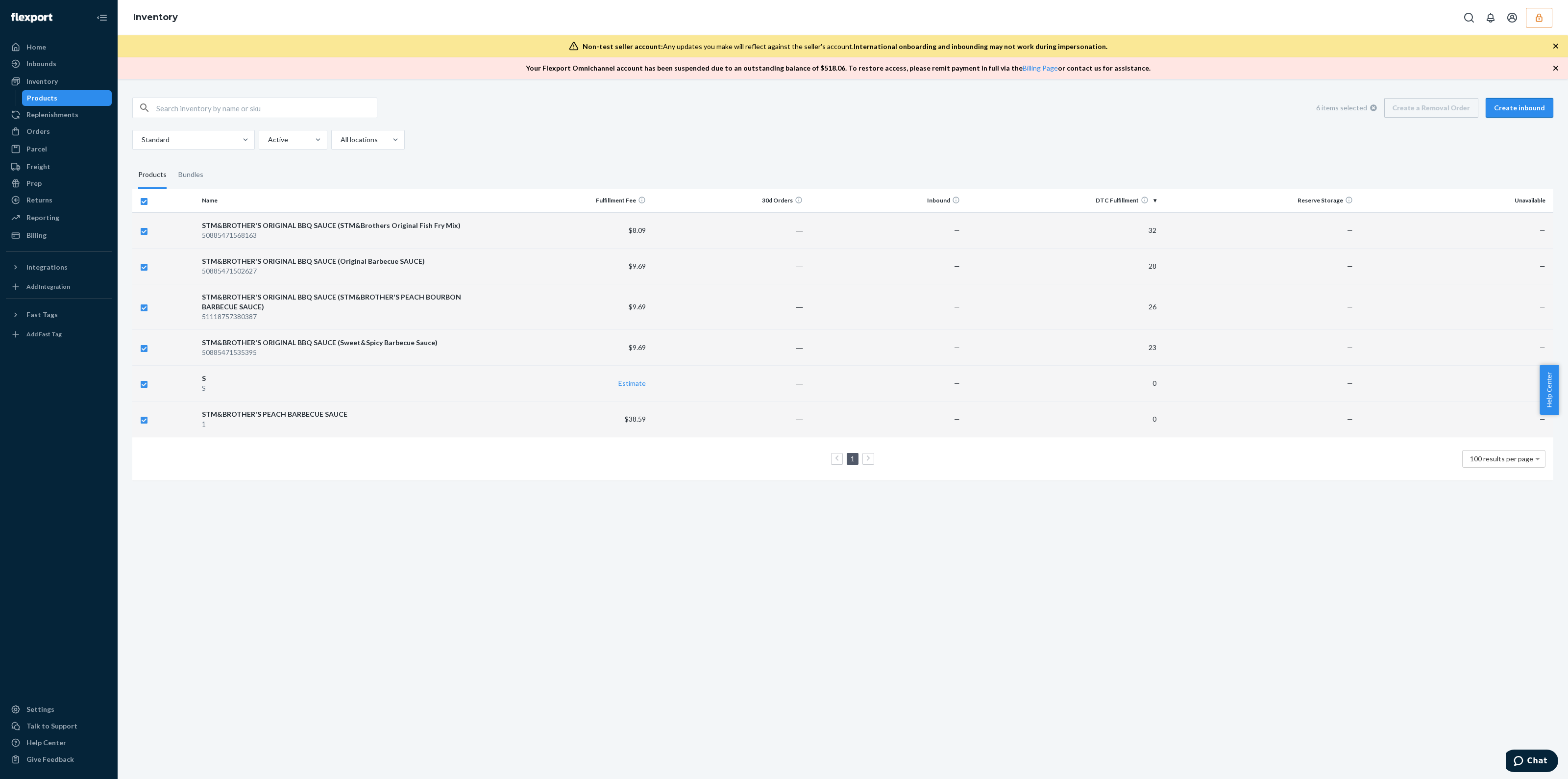
click at [1516, 114] on button "Create inbound" at bounding box center [1519, 108] width 68 height 19
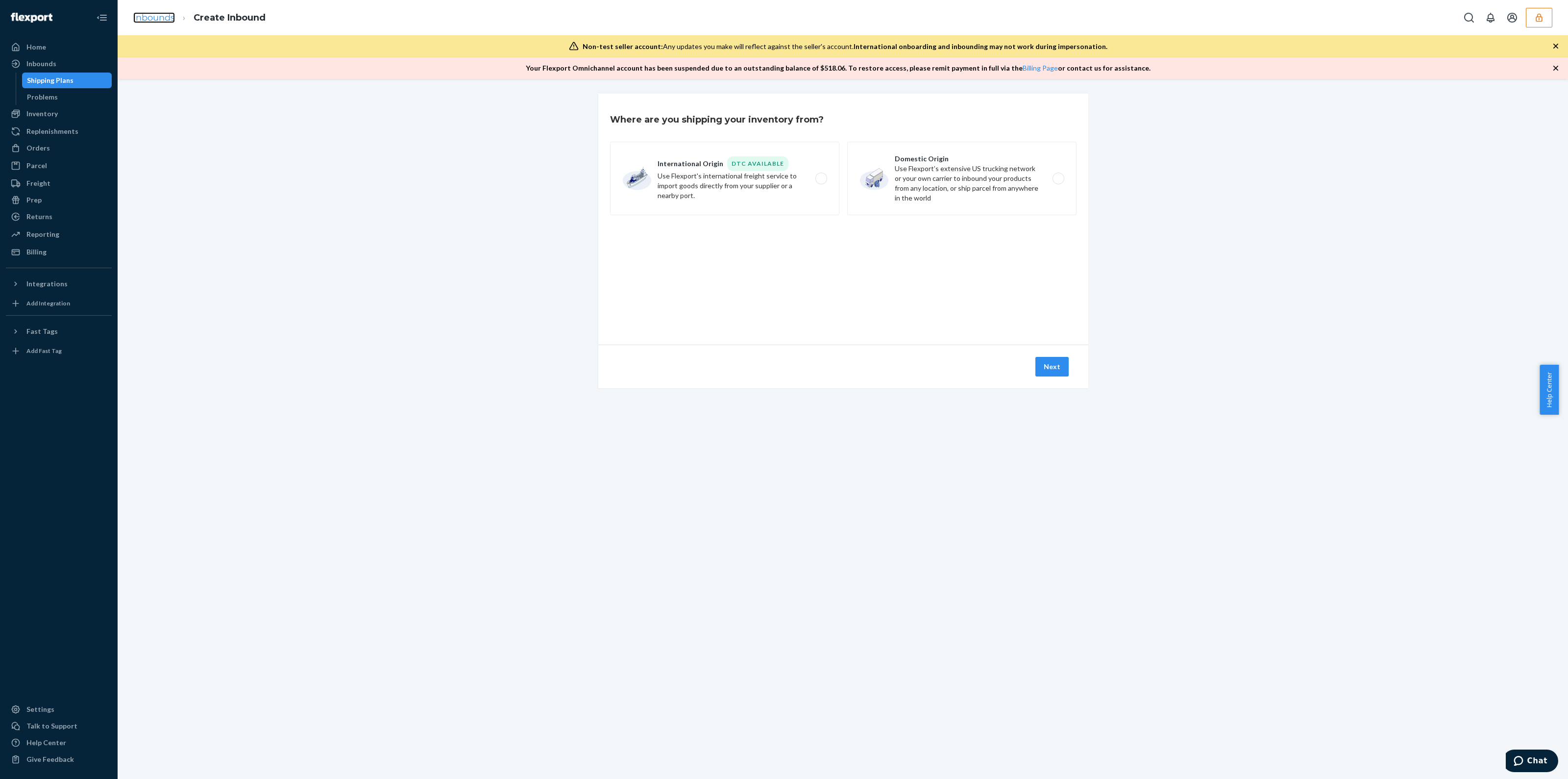
click at [155, 19] on link "Inbounds" at bounding box center [154, 18] width 41 height 11
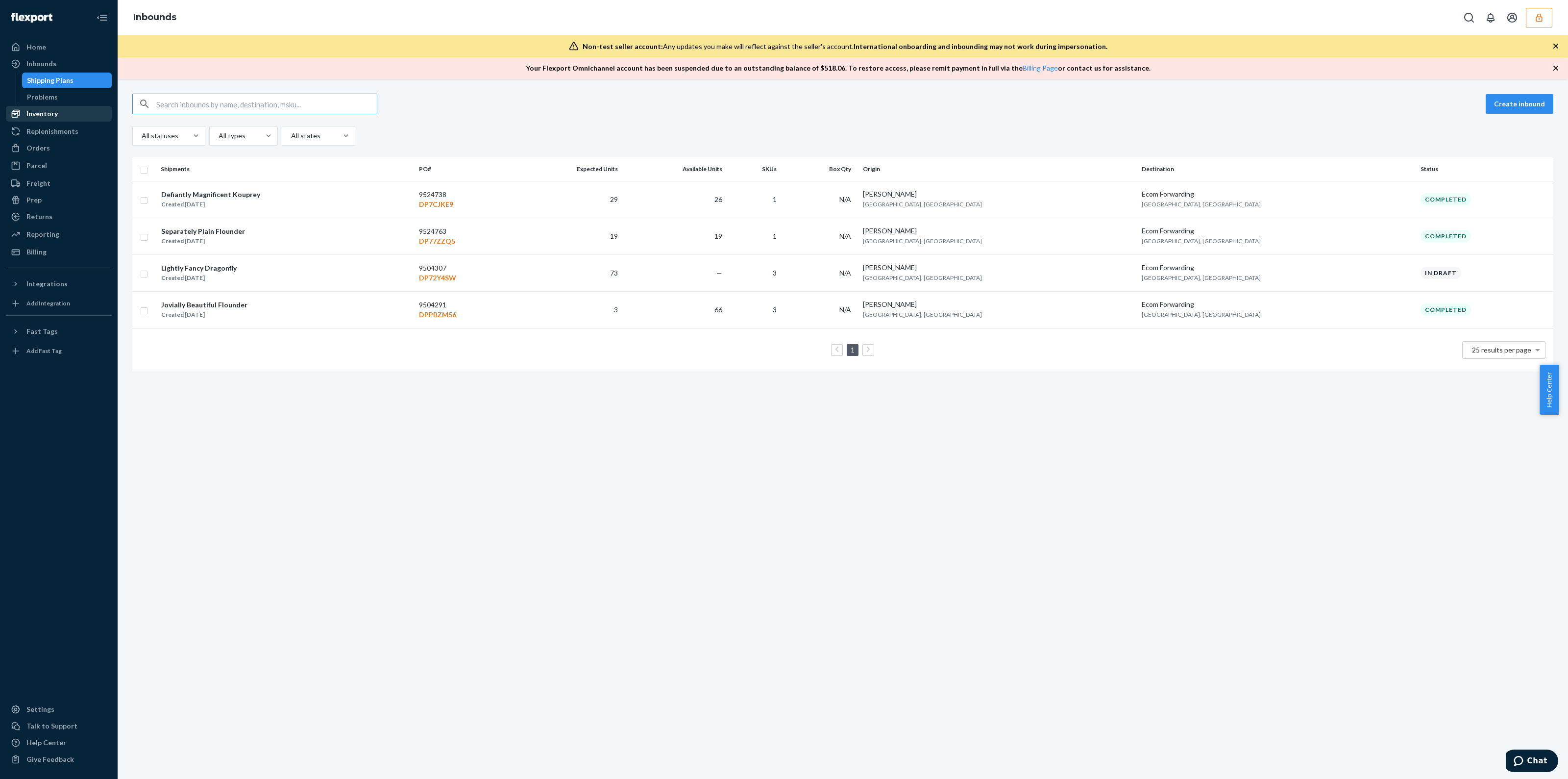
click at [47, 119] on div "Inventory" at bounding box center [58, 113] width 104 height 14
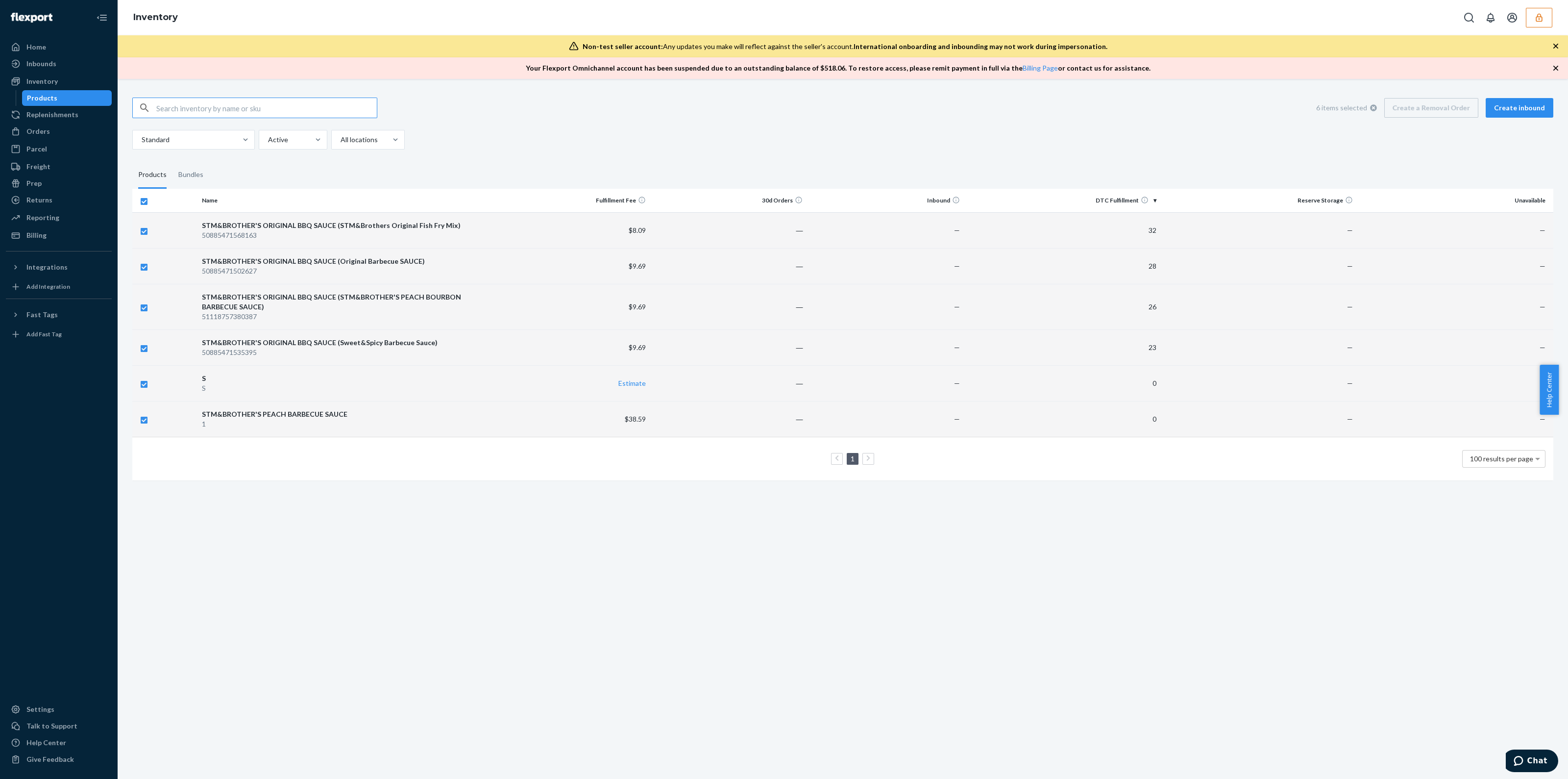
click at [140, 418] on input "checkbox" at bounding box center [144, 418] width 8 height 10
checkbox input "false"
checkbox input "true"
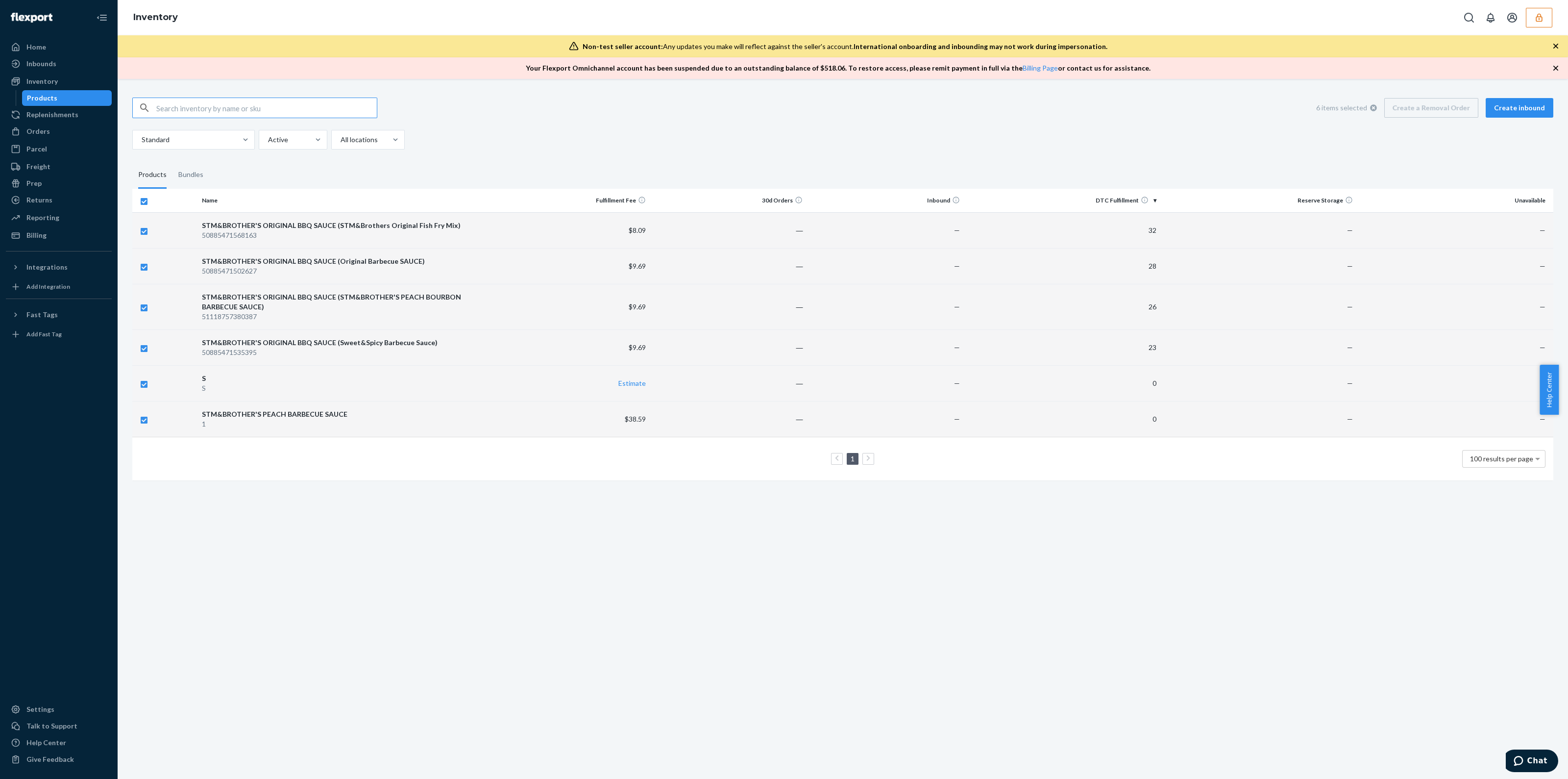
checkbox input "true"
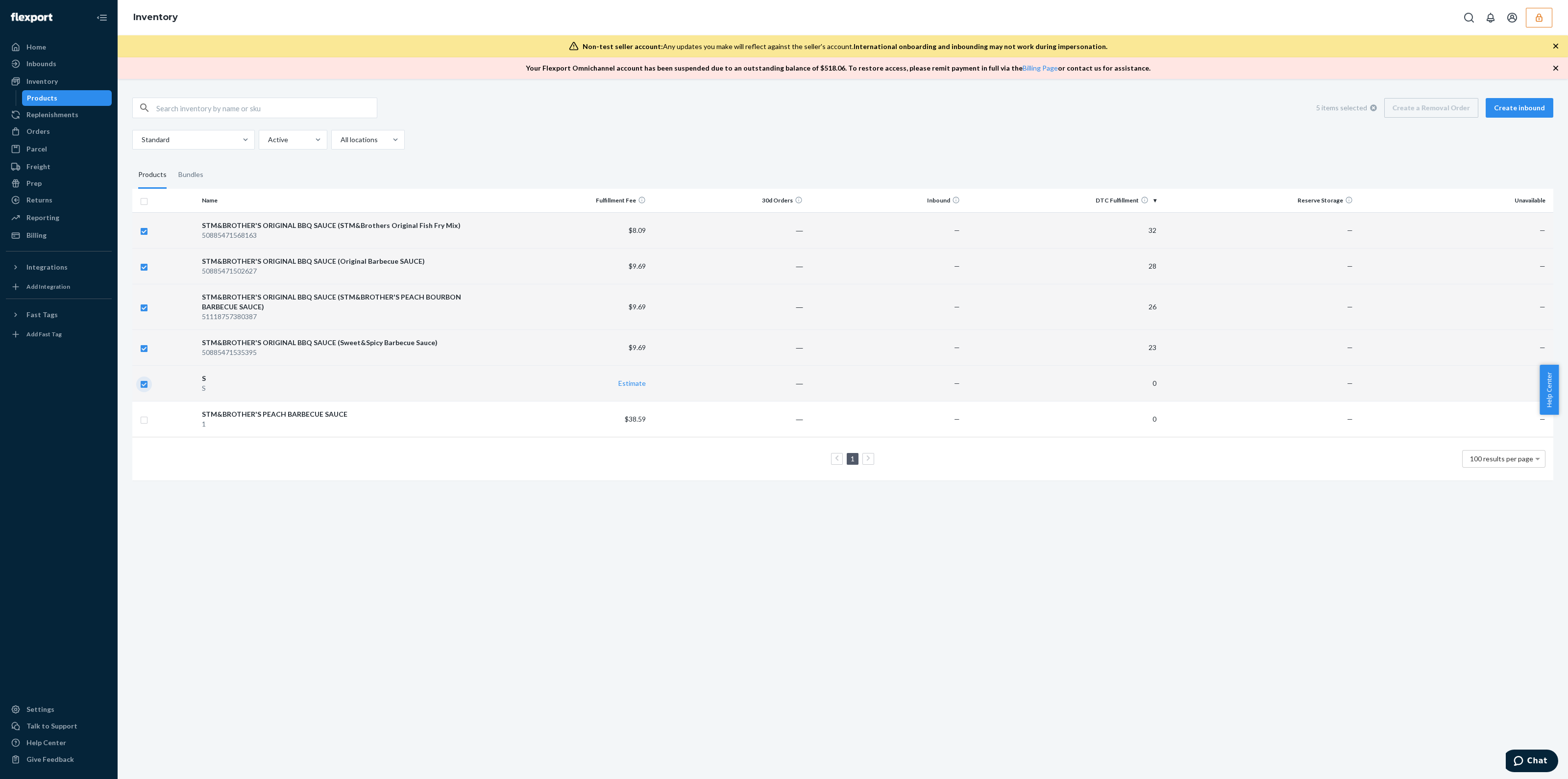
click at [140, 384] on input "checkbox" at bounding box center [144, 383] width 8 height 10
checkbox input "false"
checkbox input "true"
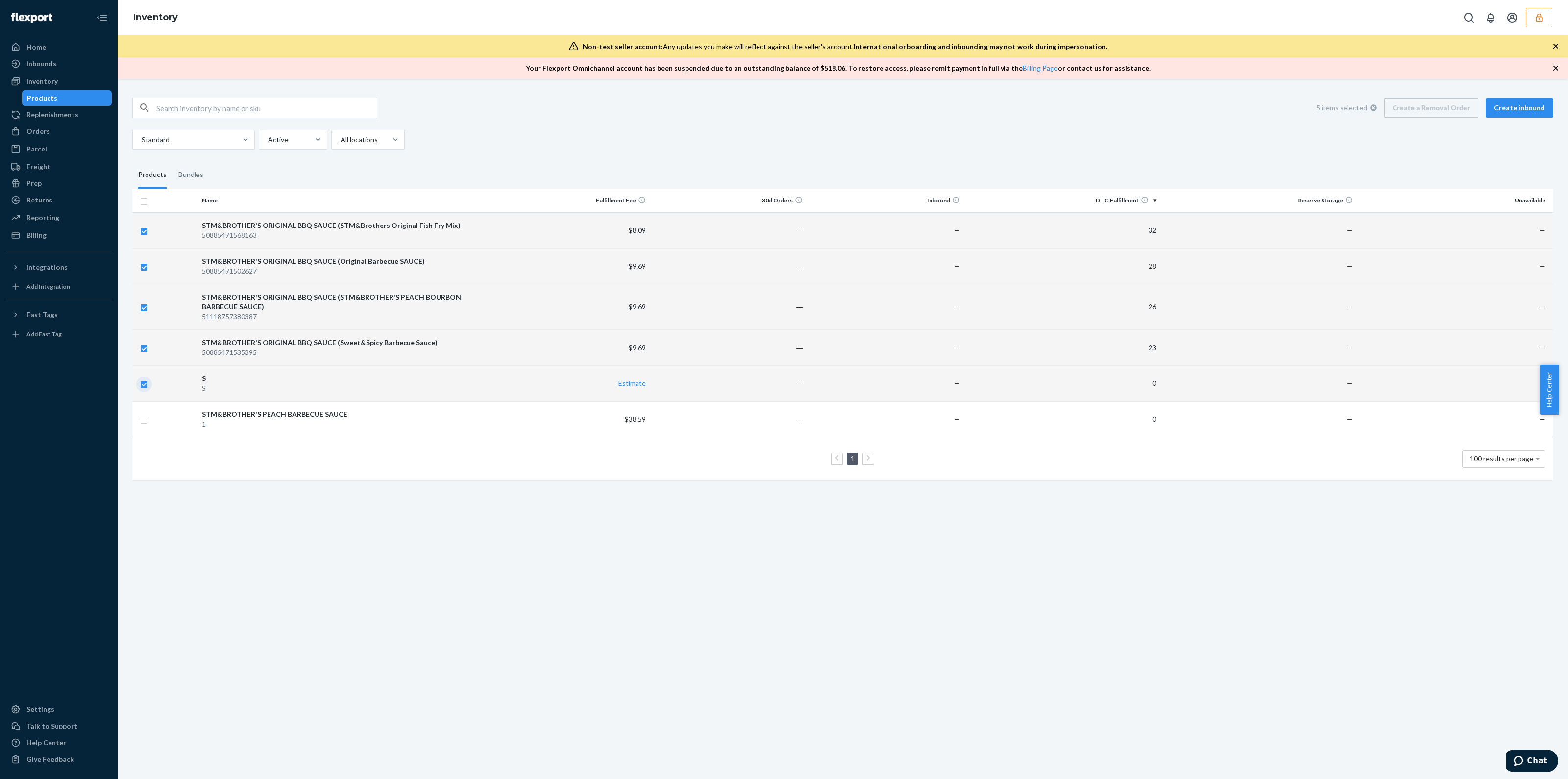
checkbox input "true"
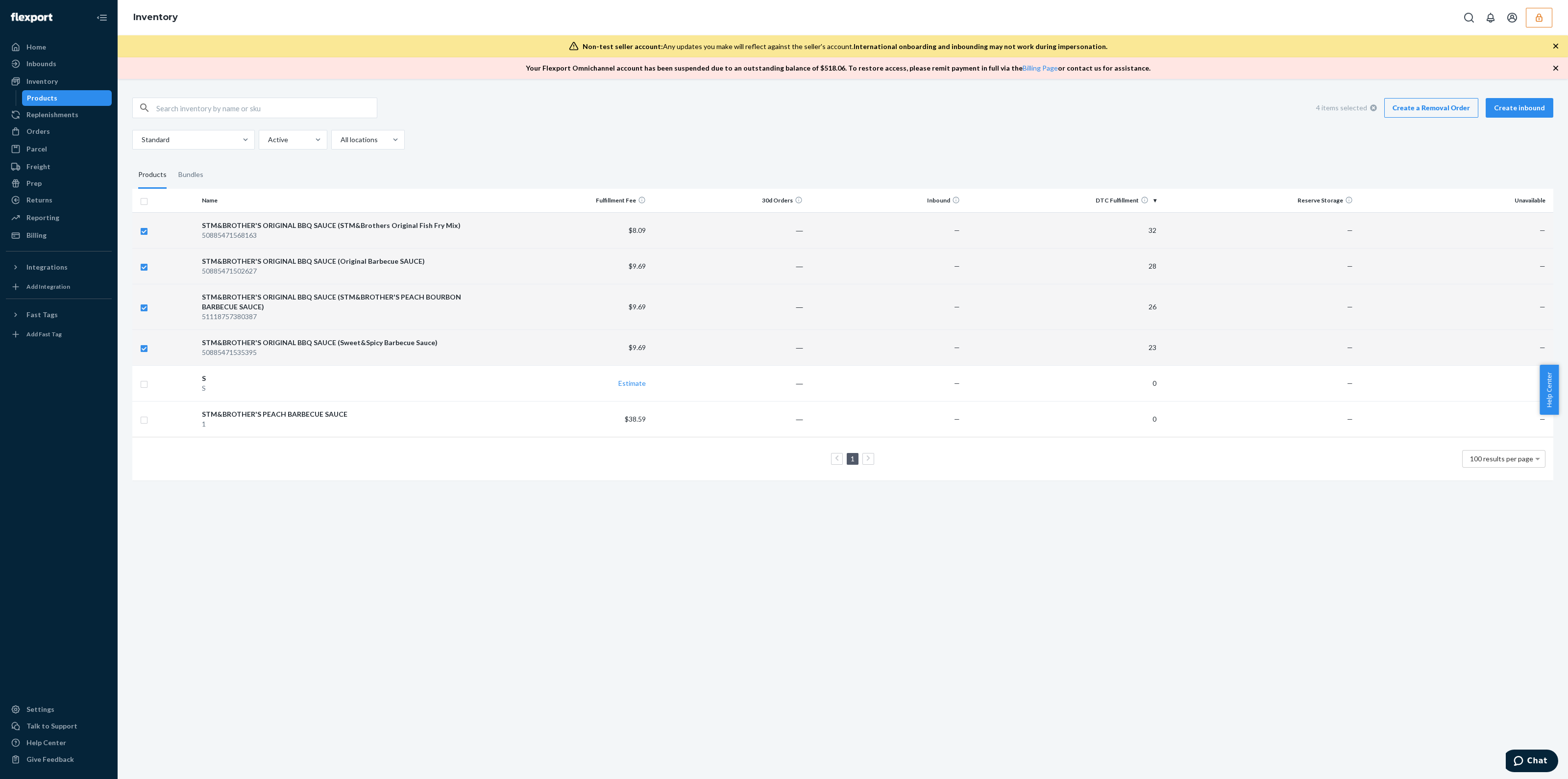
click at [1445, 112] on link "Create a Removal Order" at bounding box center [1431, 108] width 94 height 19
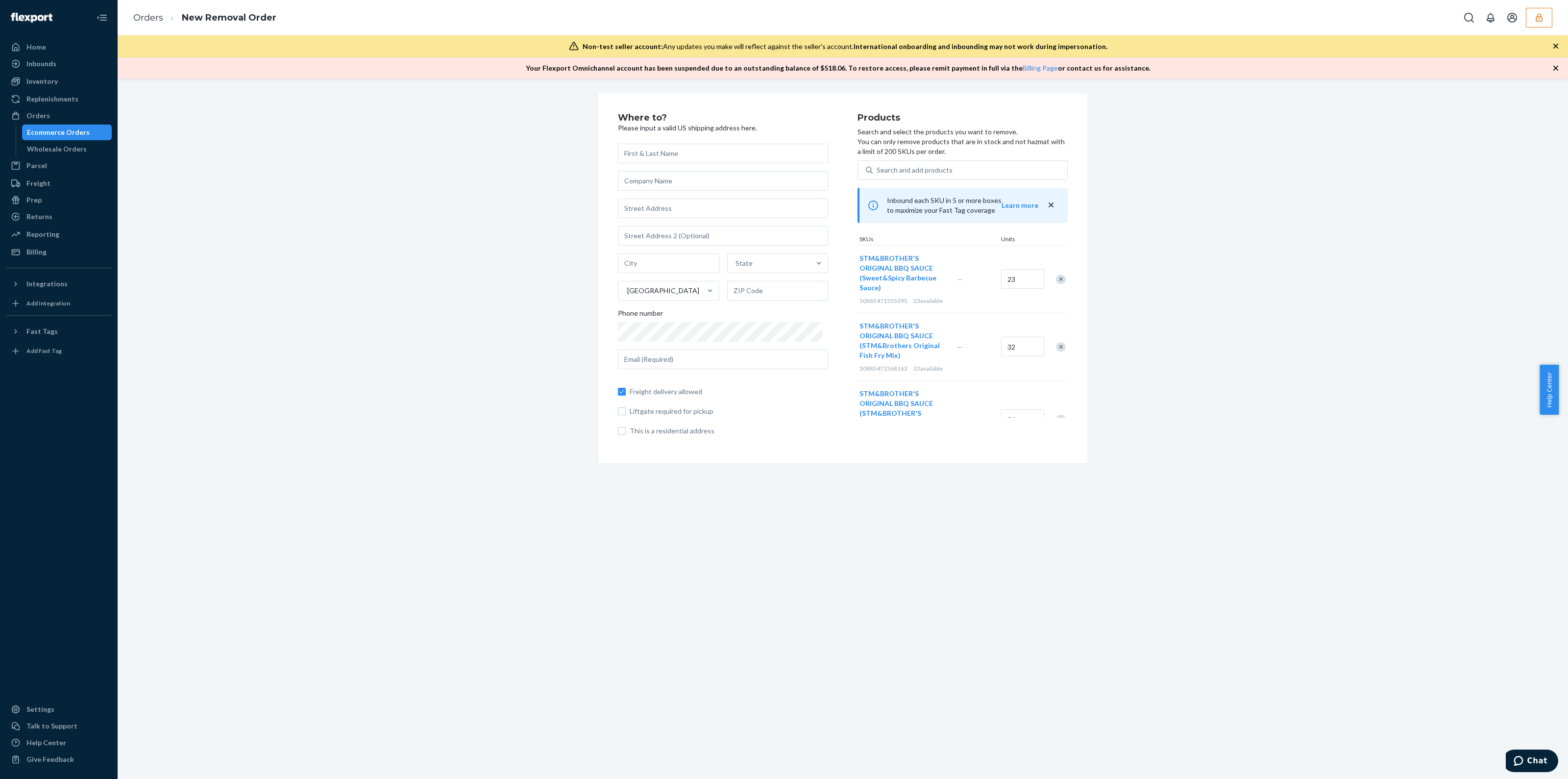
click at [649, 397] on div "Freight delivery allowed Liftgate required for pickup This is a residential add…" at bounding box center [723, 406] width 210 height 59
click at [622, 390] on label "Freight delivery allowed" at bounding box center [723, 392] width 210 height 10
click at [622, 390] on input "Freight delivery allowed" at bounding box center [621, 392] width 8 height 8
checkbox input "false"
click at [732, 162] on input "text" at bounding box center [723, 153] width 210 height 19
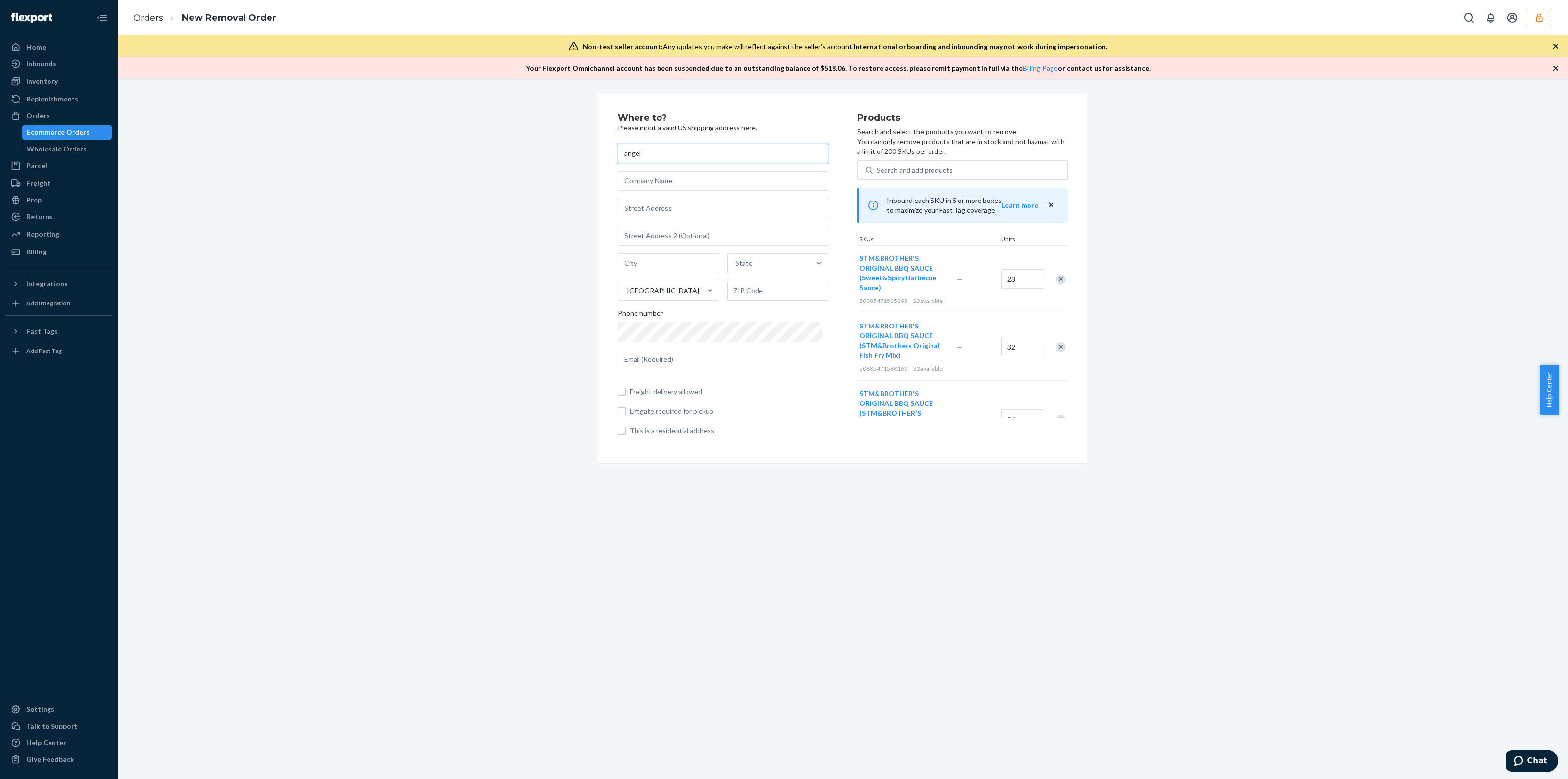
type input "angel"
type input "1310 San Bernardino Road, Upland, CA, USA"
type input "Upland"
type input "91786"
type input "1310 San Bernardino Rd"
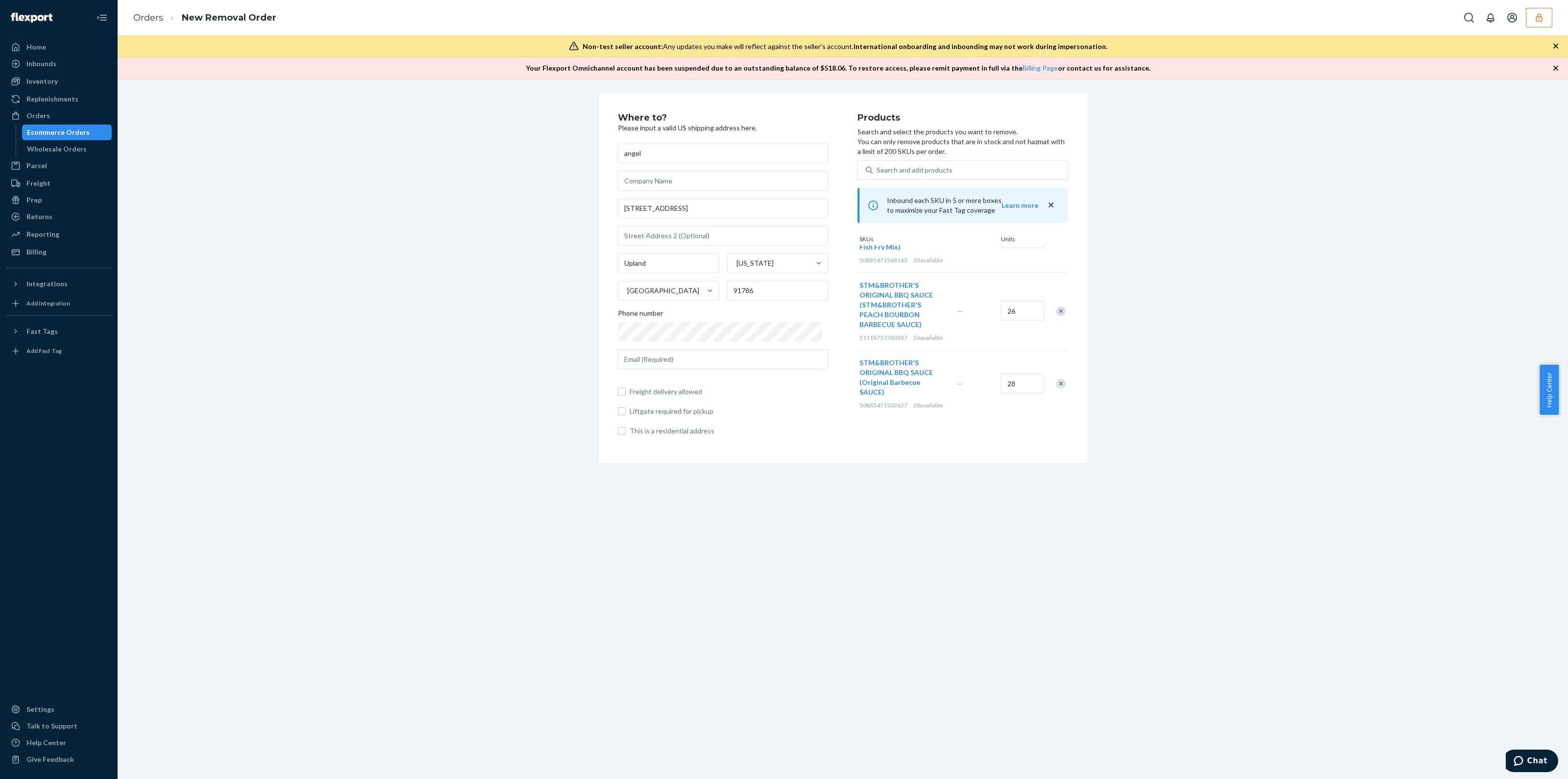
scroll to position [141, 0]
click at [672, 392] on span "Freight delivery allowed" at bounding box center [729, 392] width 198 height 10
click at [626, 392] on input "Freight delivery allowed" at bounding box center [621, 392] width 8 height 8
click at [673, 388] on span "Freight delivery allowed" at bounding box center [729, 392] width 198 height 10
click at [626, 388] on input "Freight delivery allowed" at bounding box center [621, 392] width 8 height 8
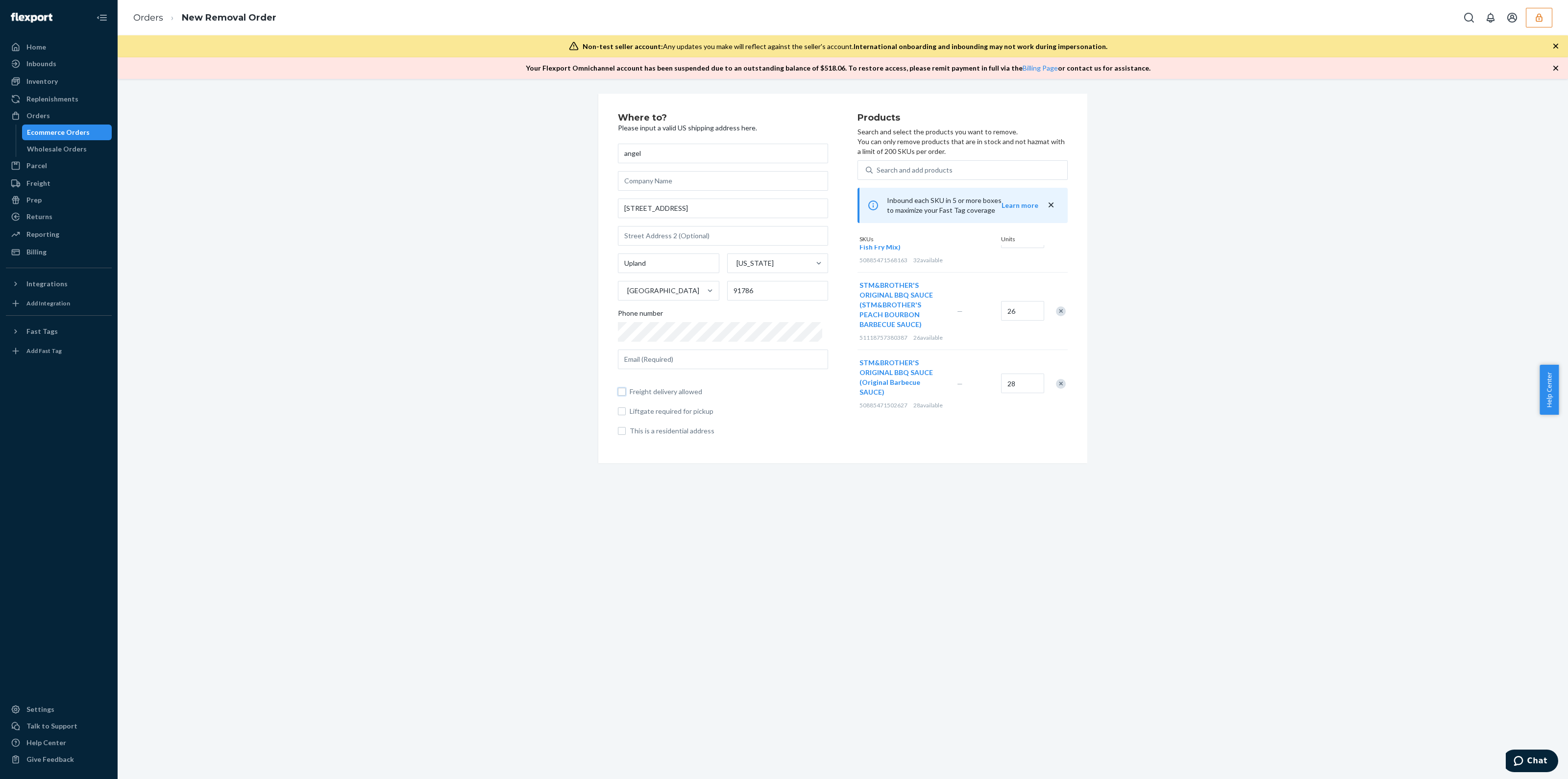
checkbox input "false"
click at [687, 347] on div "angel 1310 San Bernardino Rd Upland California United States 91786 Phone number…" at bounding box center [723, 290] width 210 height 292
click at [695, 361] on input "text" at bounding box center [723, 359] width 210 height 19
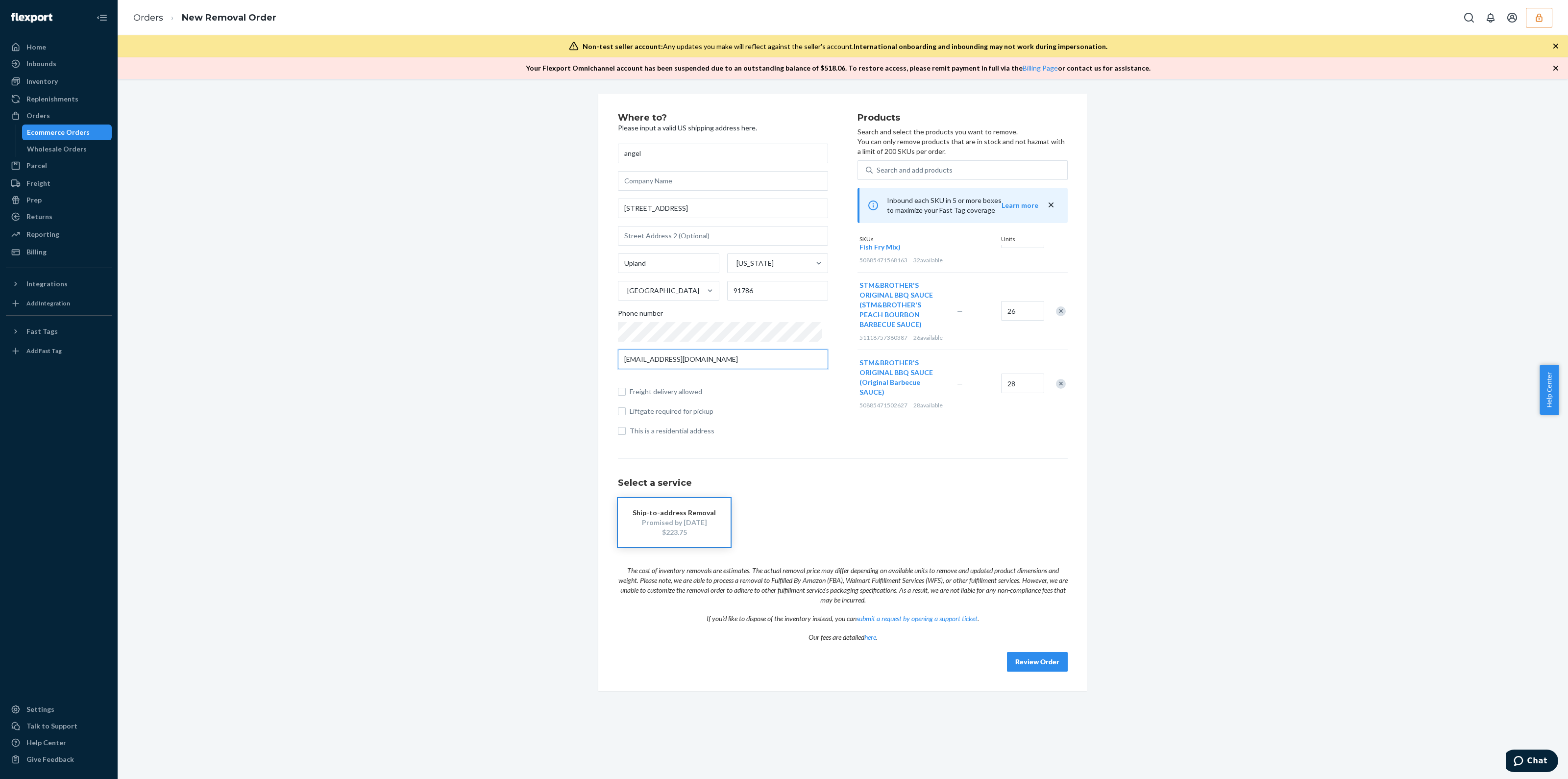
type input "hotdogman710@gmail.com"
click at [1019, 658] on button "Review Order" at bounding box center [1037, 662] width 61 height 19
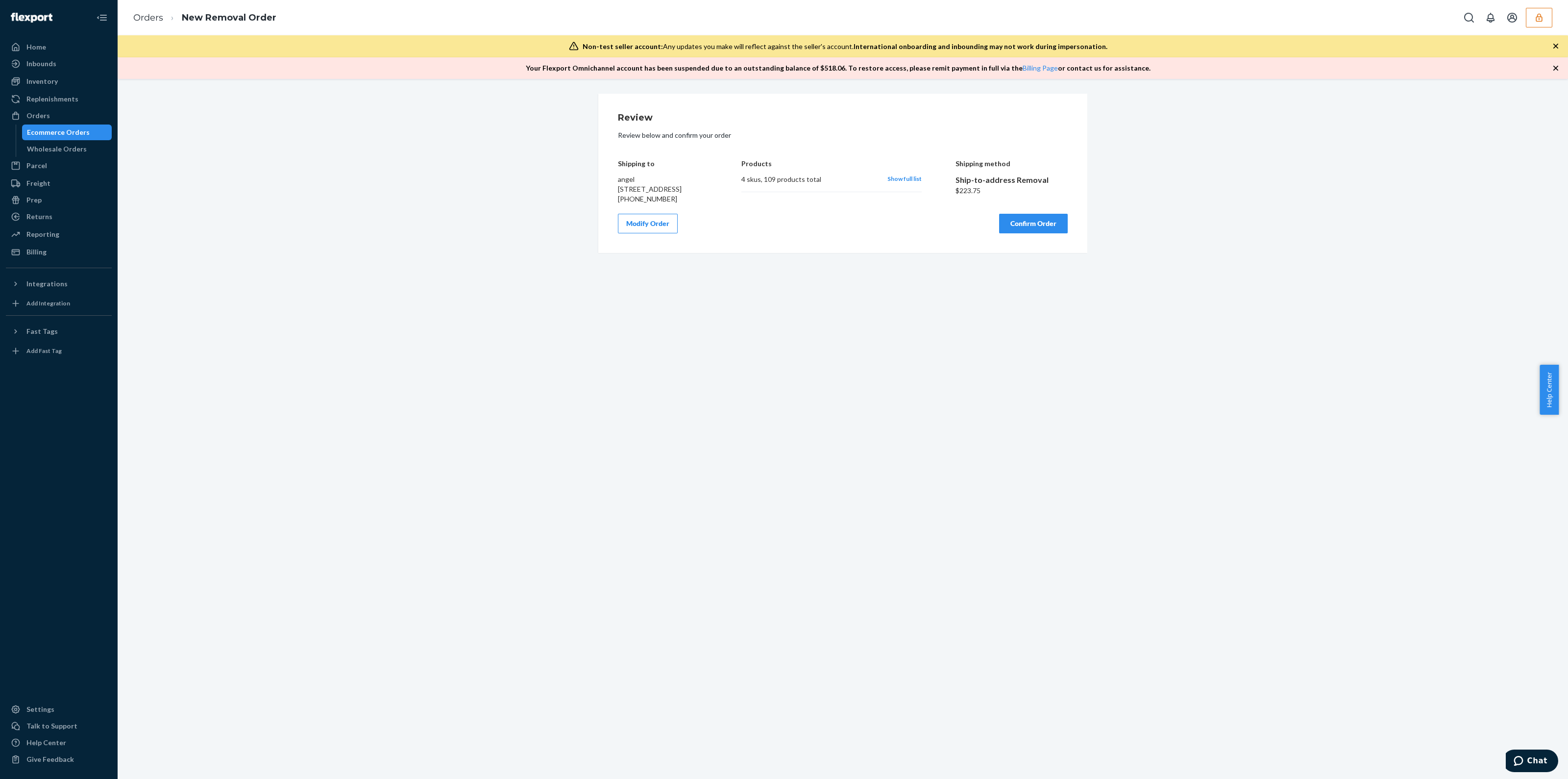
click at [1554, 70] on icon "button" at bounding box center [1556, 68] width 10 height 10
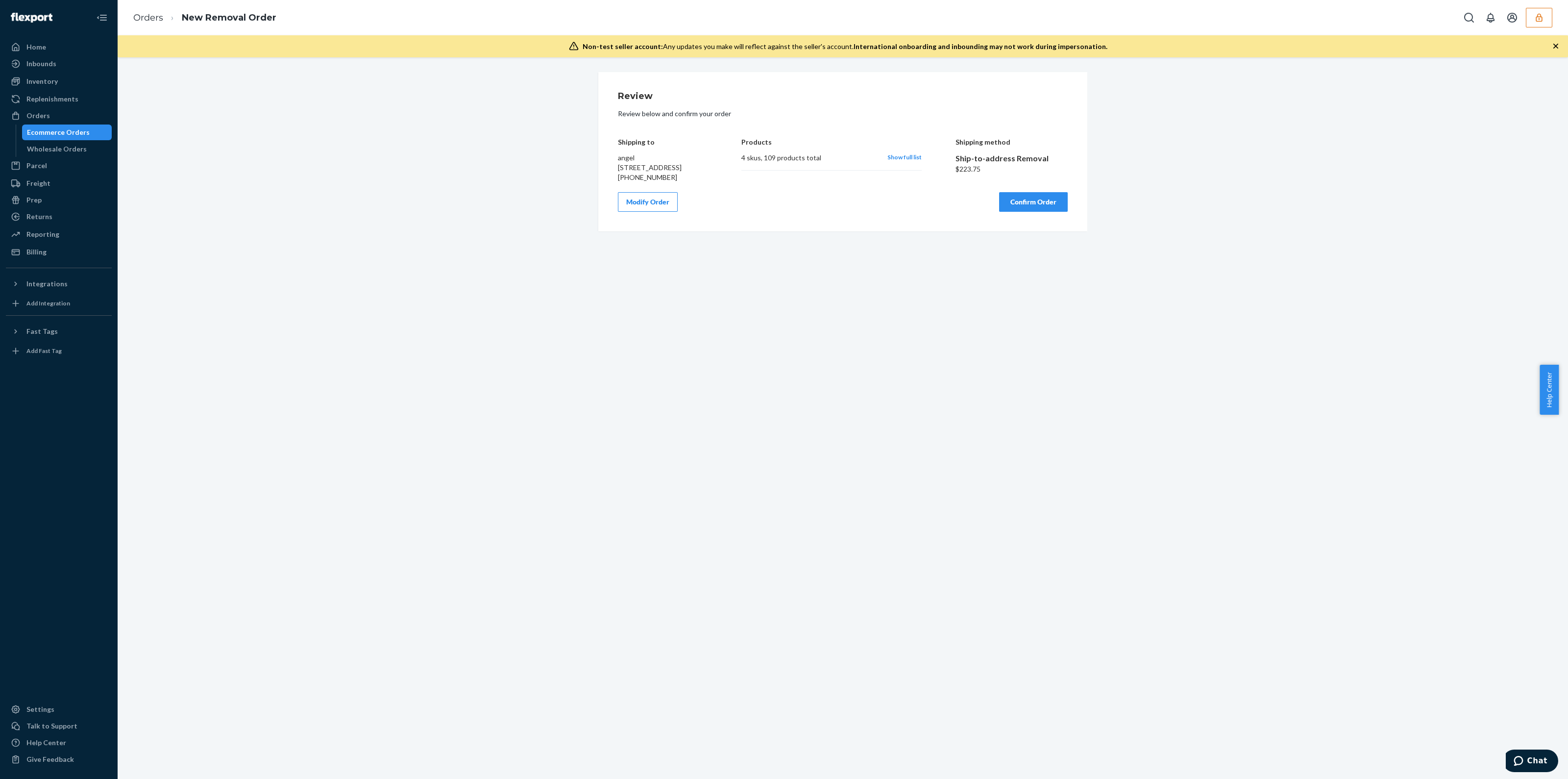
click at [1553, 49] on icon "button" at bounding box center [1556, 46] width 10 height 10
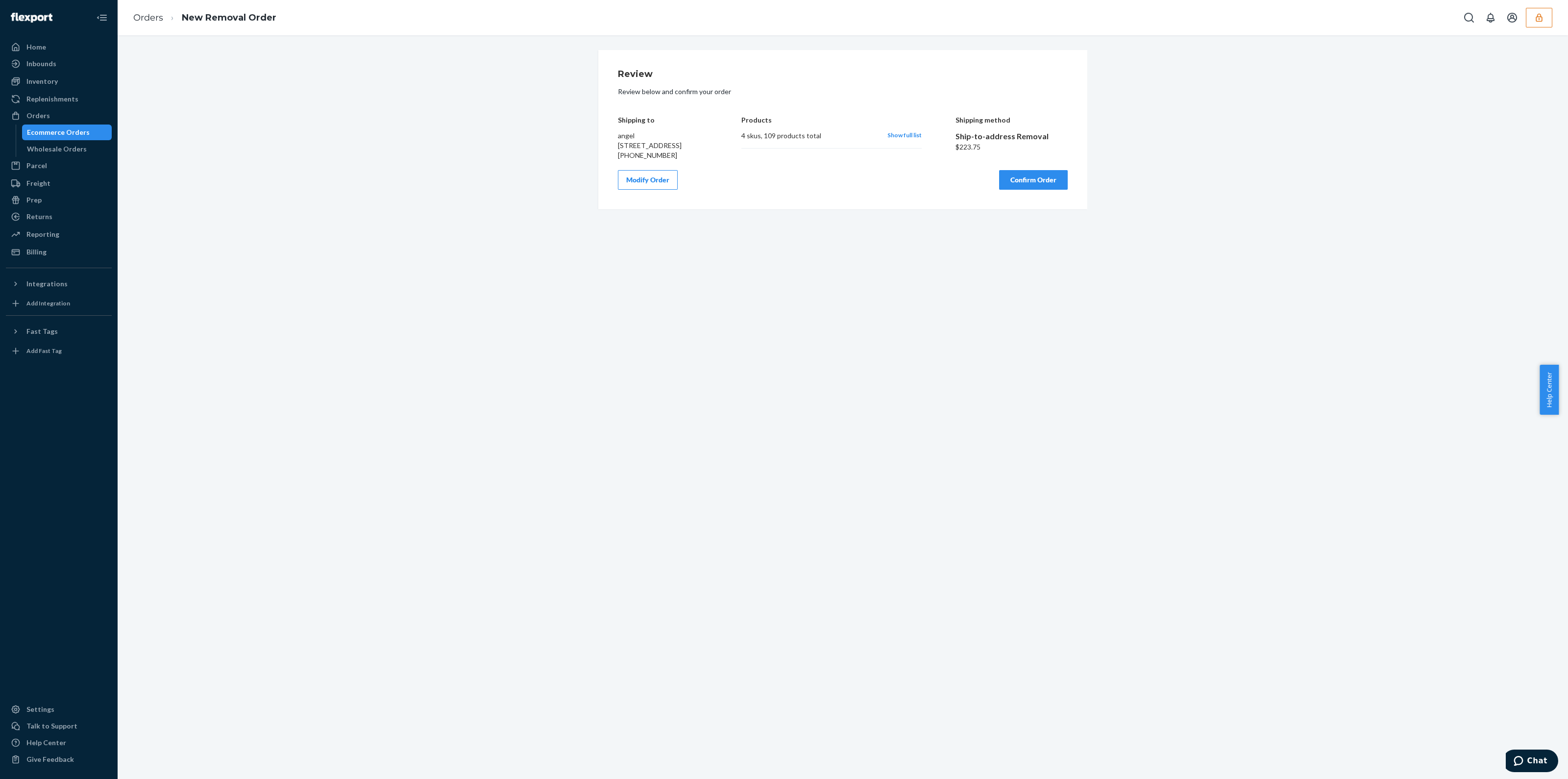
click at [909, 135] on span "Show full list" at bounding box center [905, 135] width 34 height 7
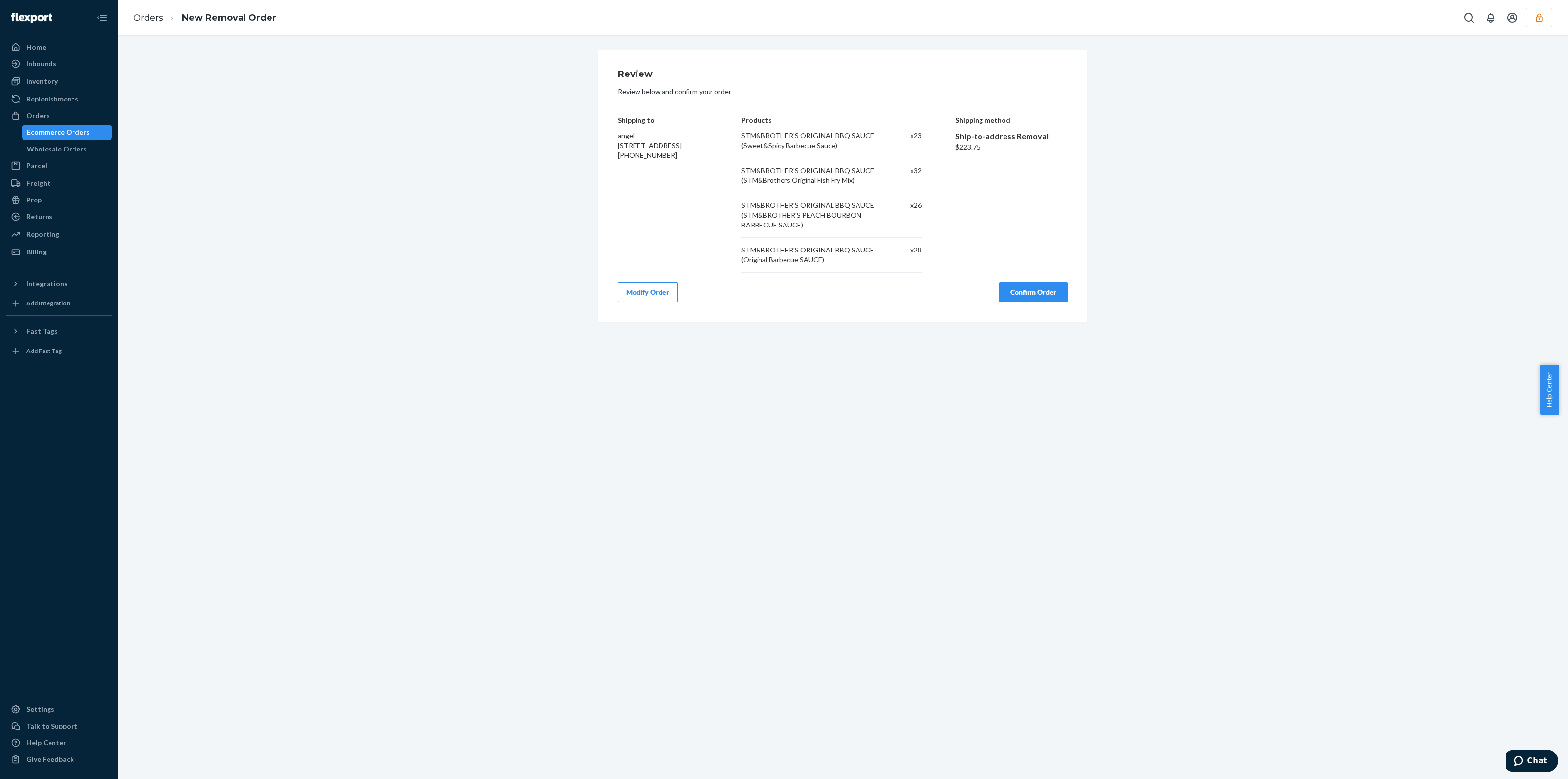
click at [652, 298] on button "Modify Order" at bounding box center [648, 292] width 60 height 19
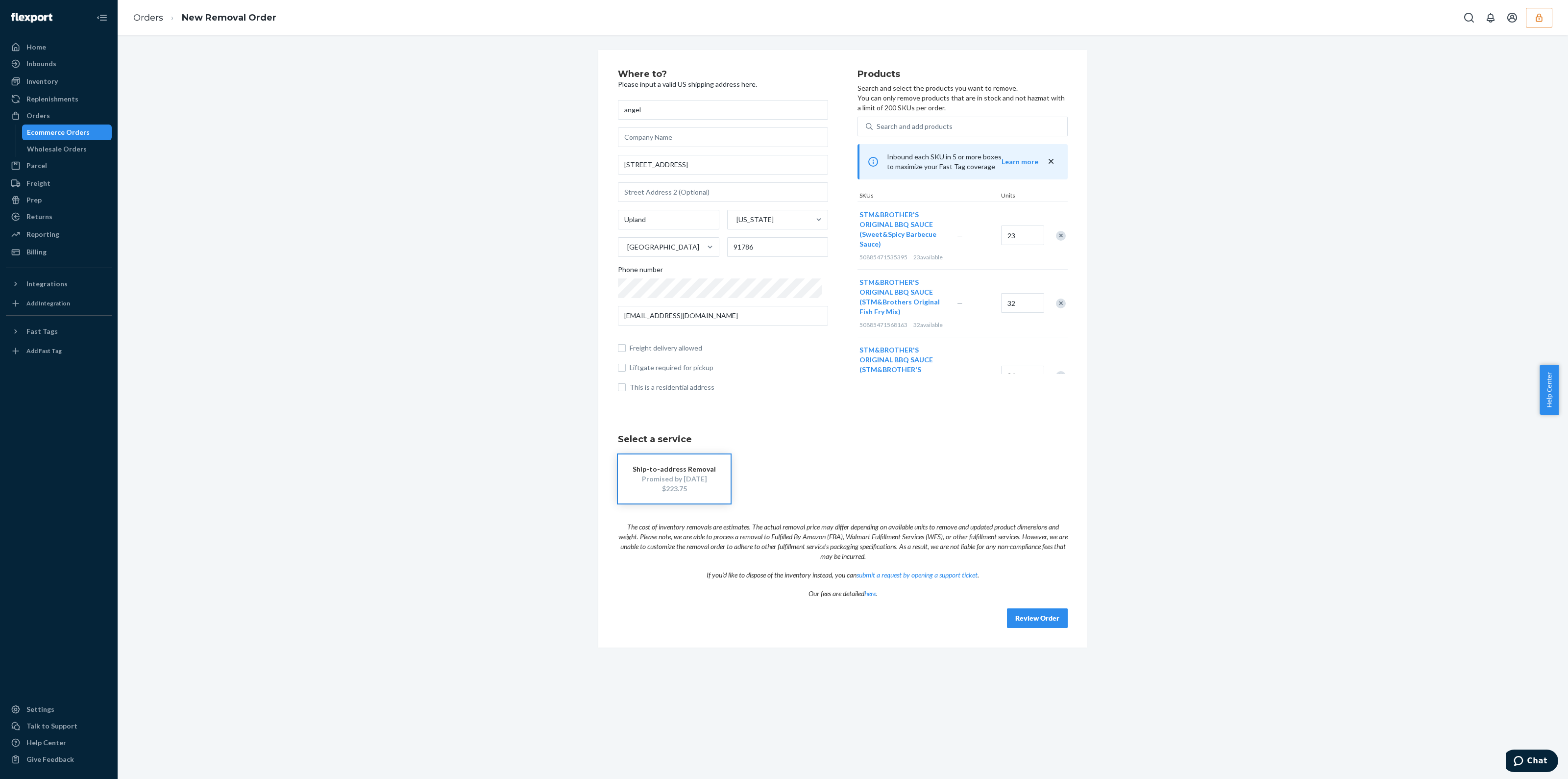
click at [1049, 622] on button "Review Order" at bounding box center [1037, 618] width 61 height 19
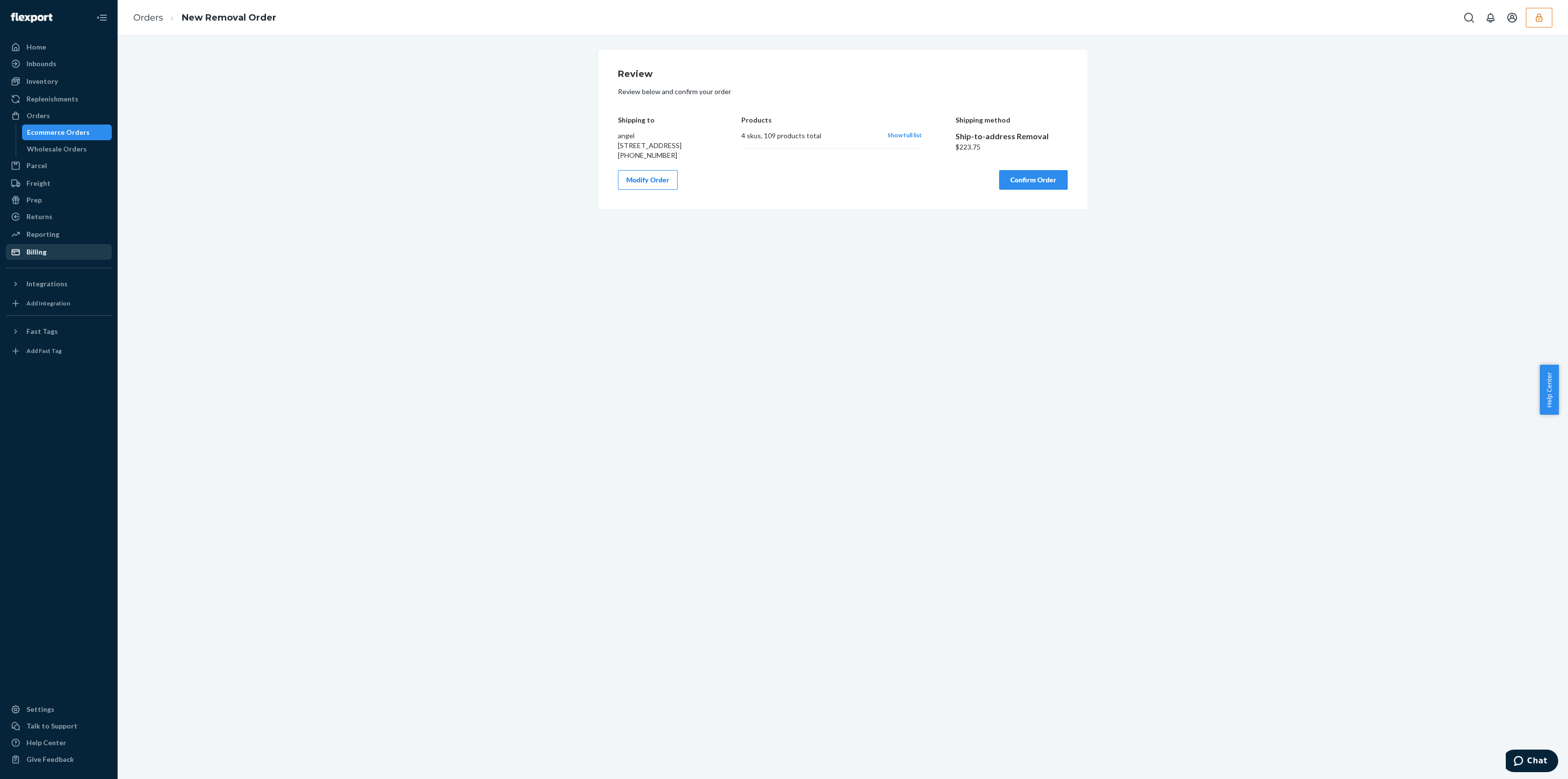
click at [57, 246] on div "Billing" at bounding box center [58, 252] width 104 height 14
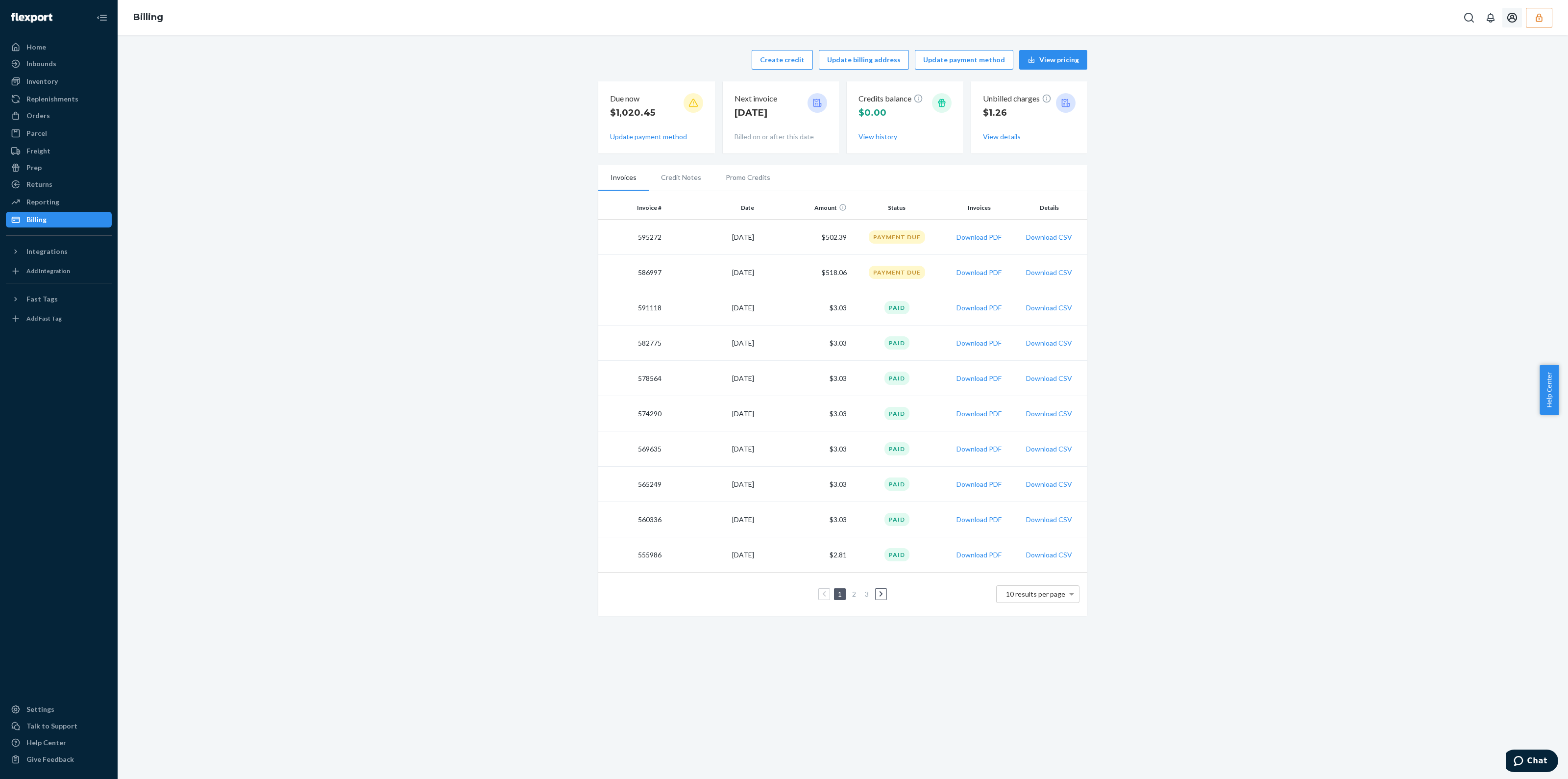
click at [1538, 21] on icon "button" at bounding box center [1539, 18] width 6 height 9
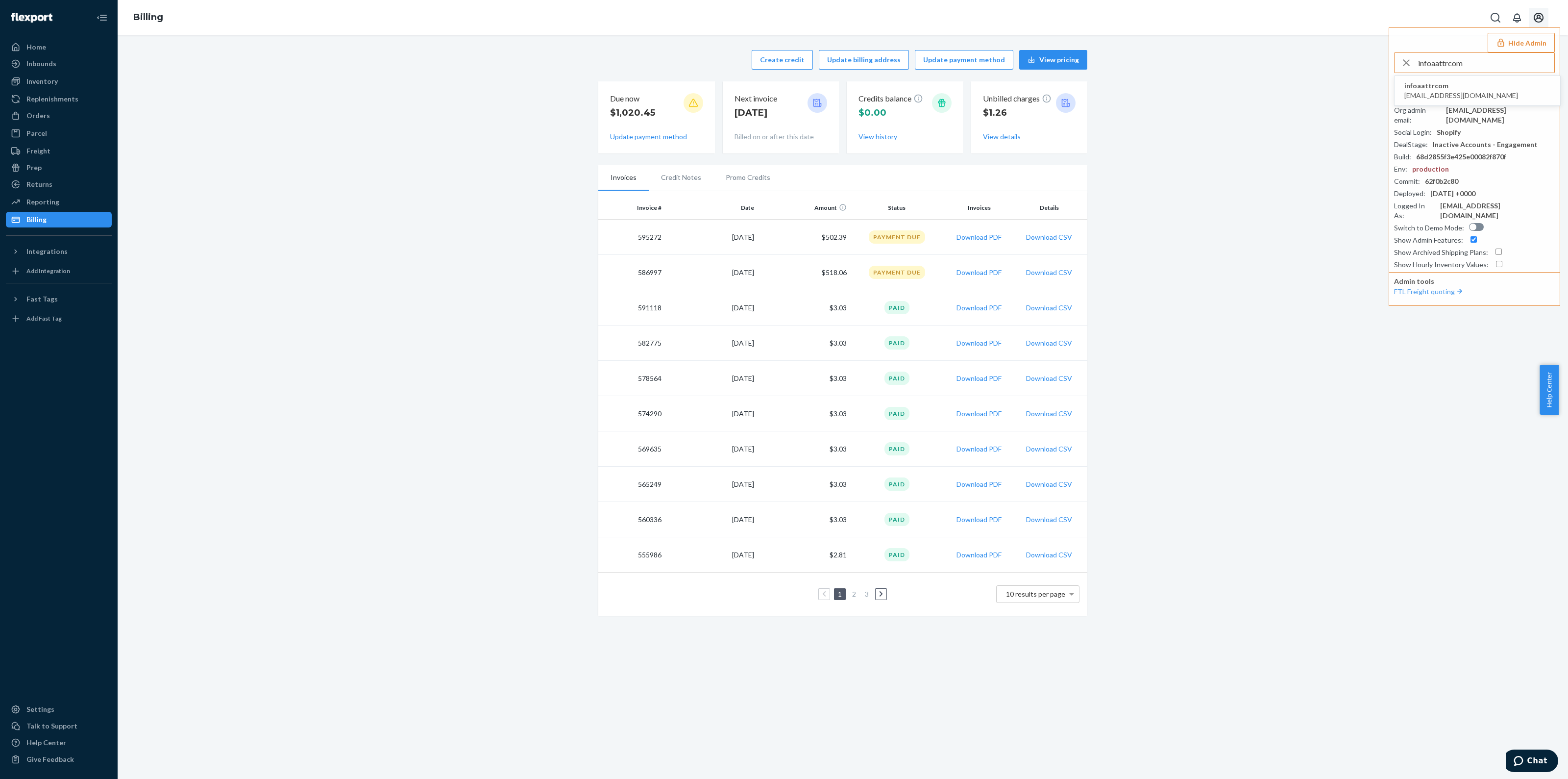
type input "infoaattrcom"
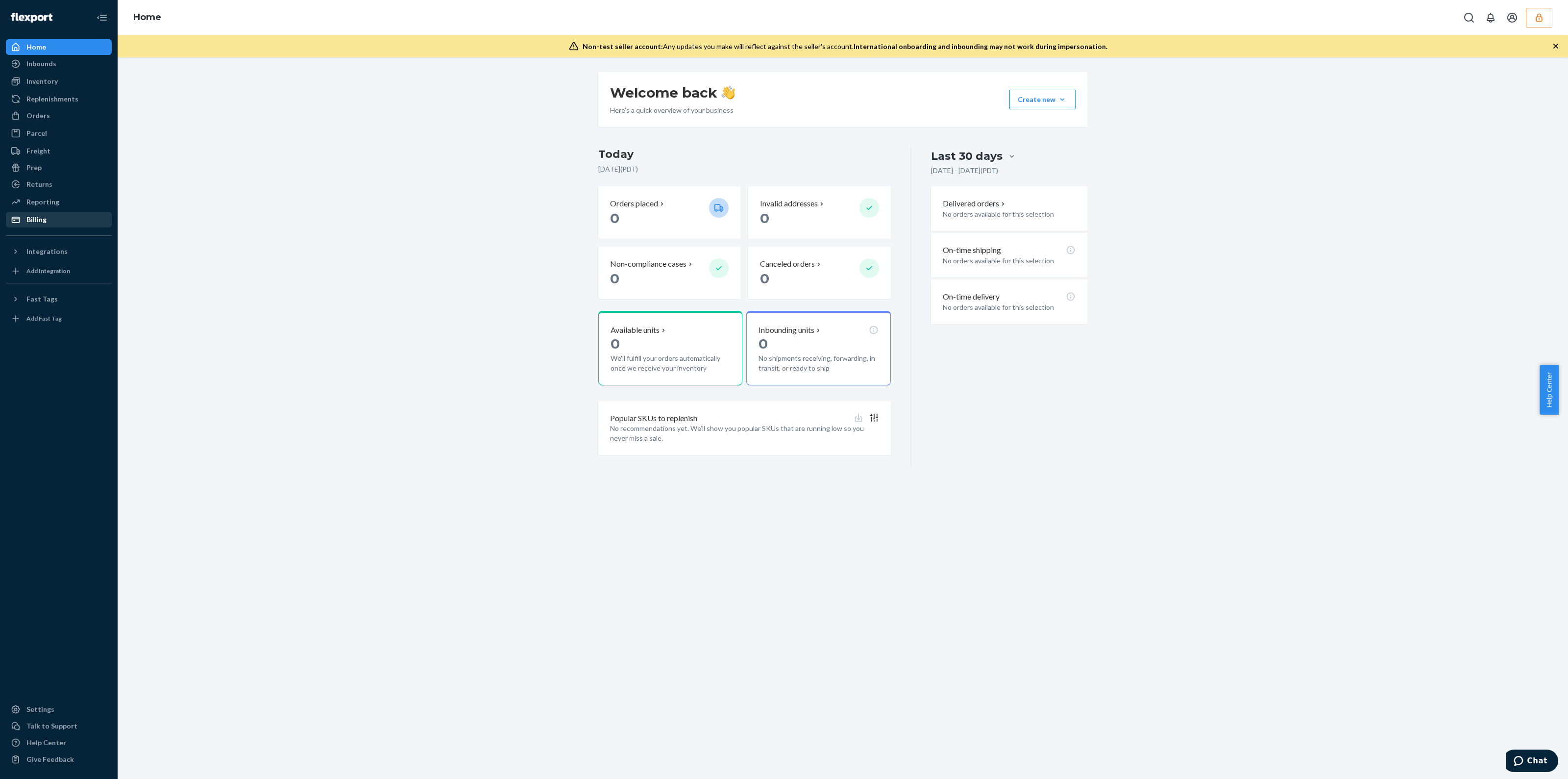
click at [29, 219] on div "Billing" at bounding box center [36, 220] width 20 height 10
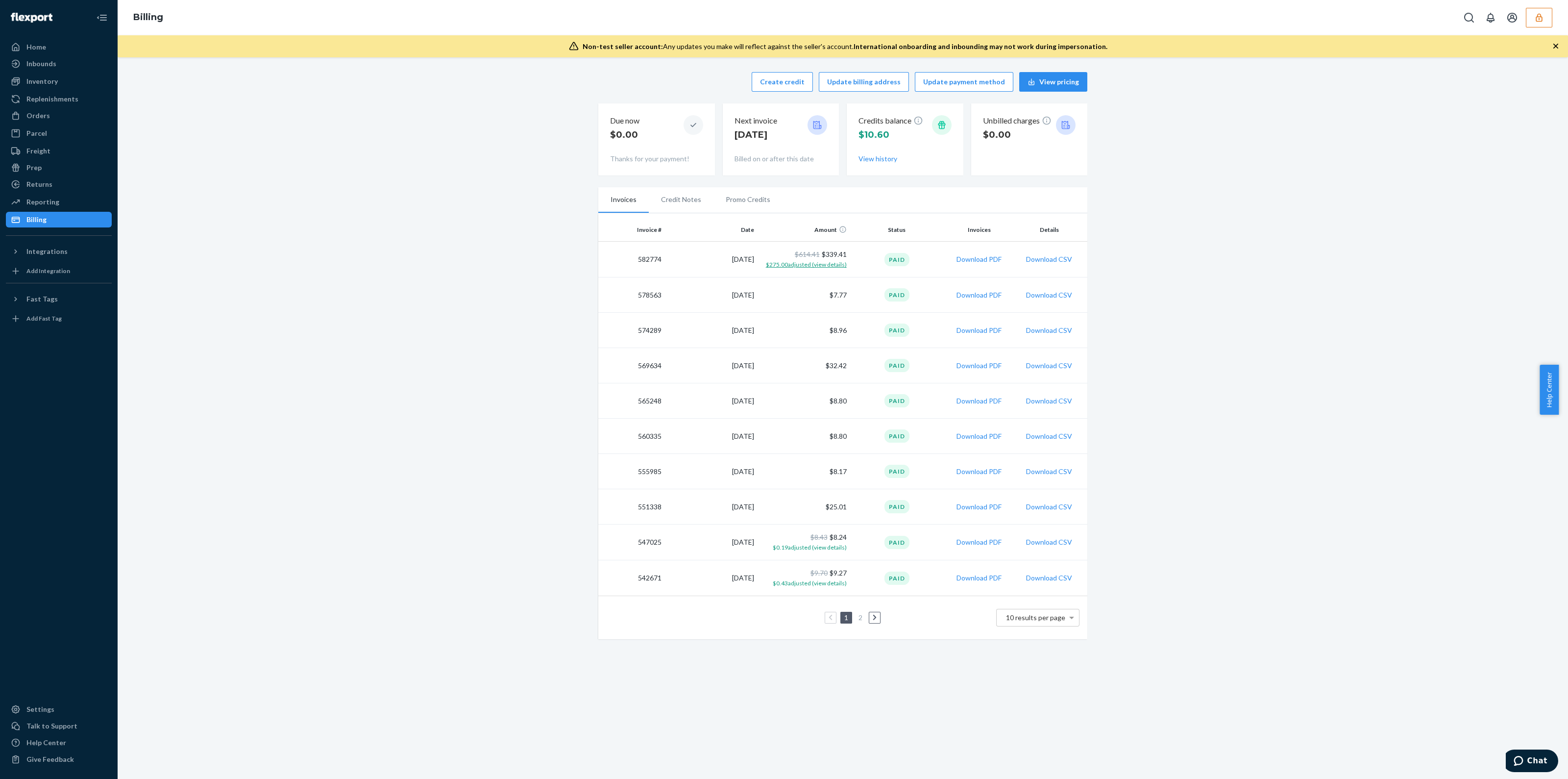
click at [816, 266] on span "$275.00 adjusted (view details)" at bounding box center [806, 264] width 81 height 7
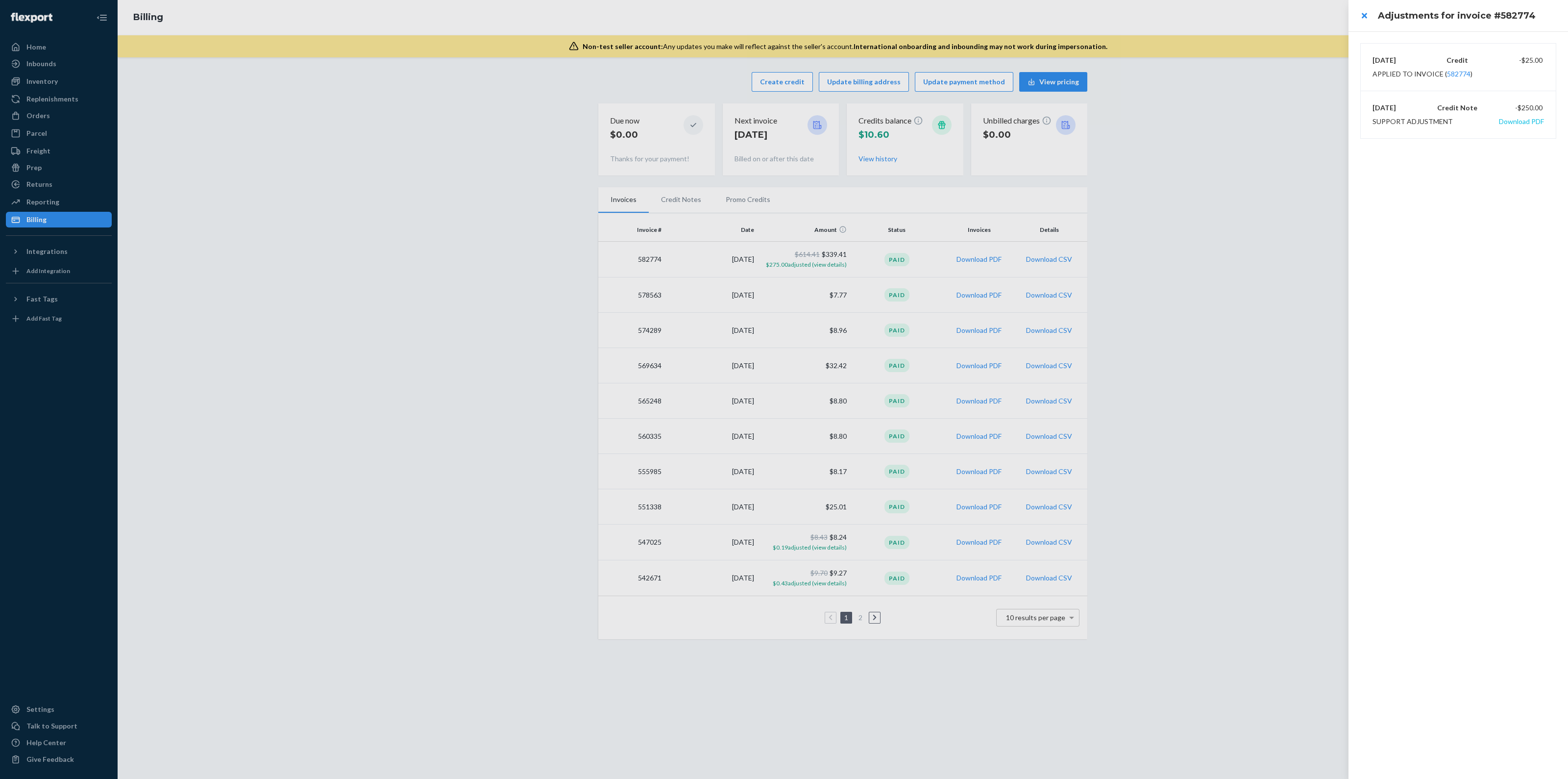
click at [1516, 124] on button "Download PDF" at bounding box center [1521, 122] width 45 height 10
click at [74, 79] on div at bounding box center [784, 389] width 1568 height 779
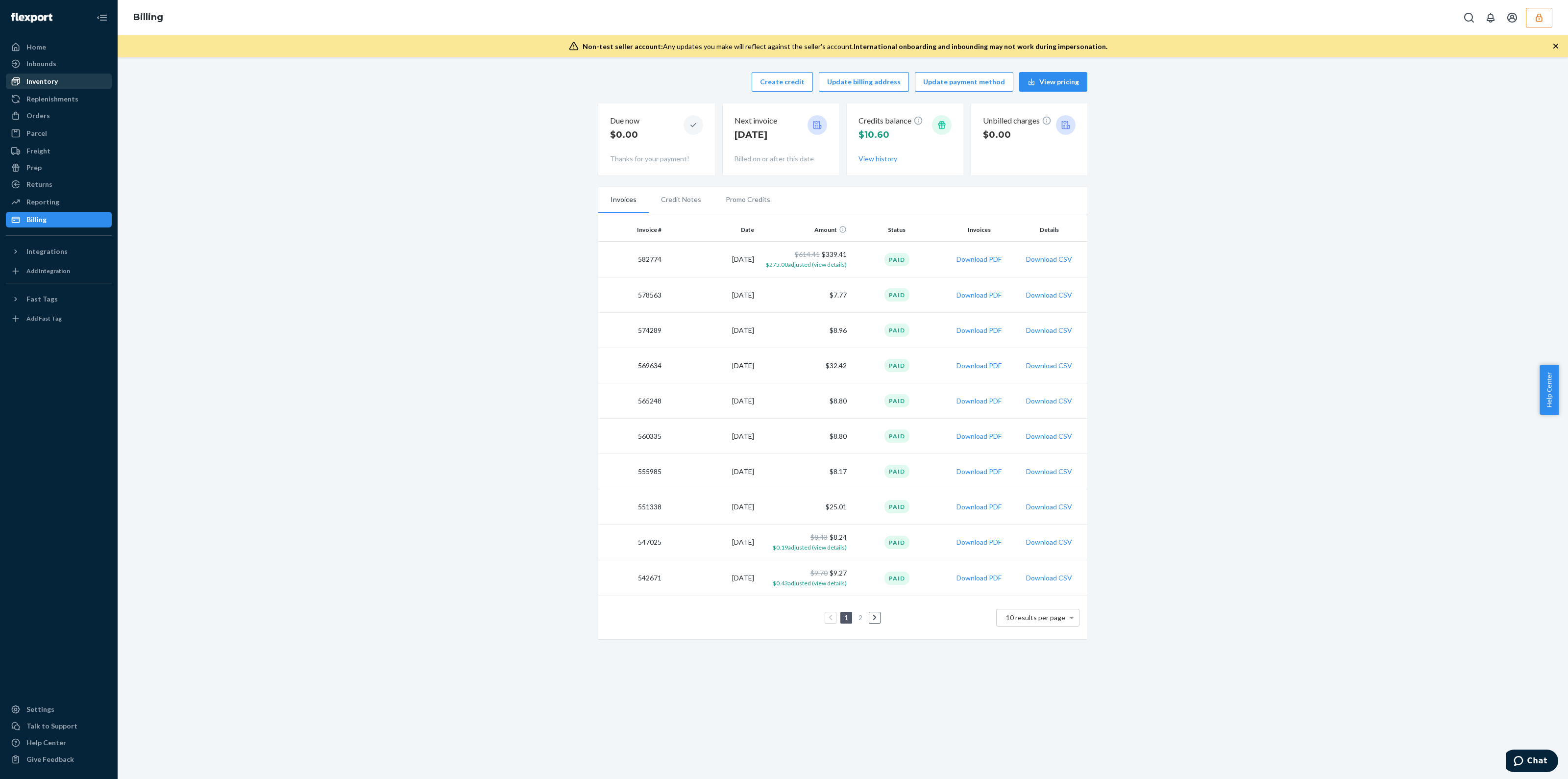
click at [68, 77] on div "Inventory" at bounding box center [58, 81] width 104 height 14
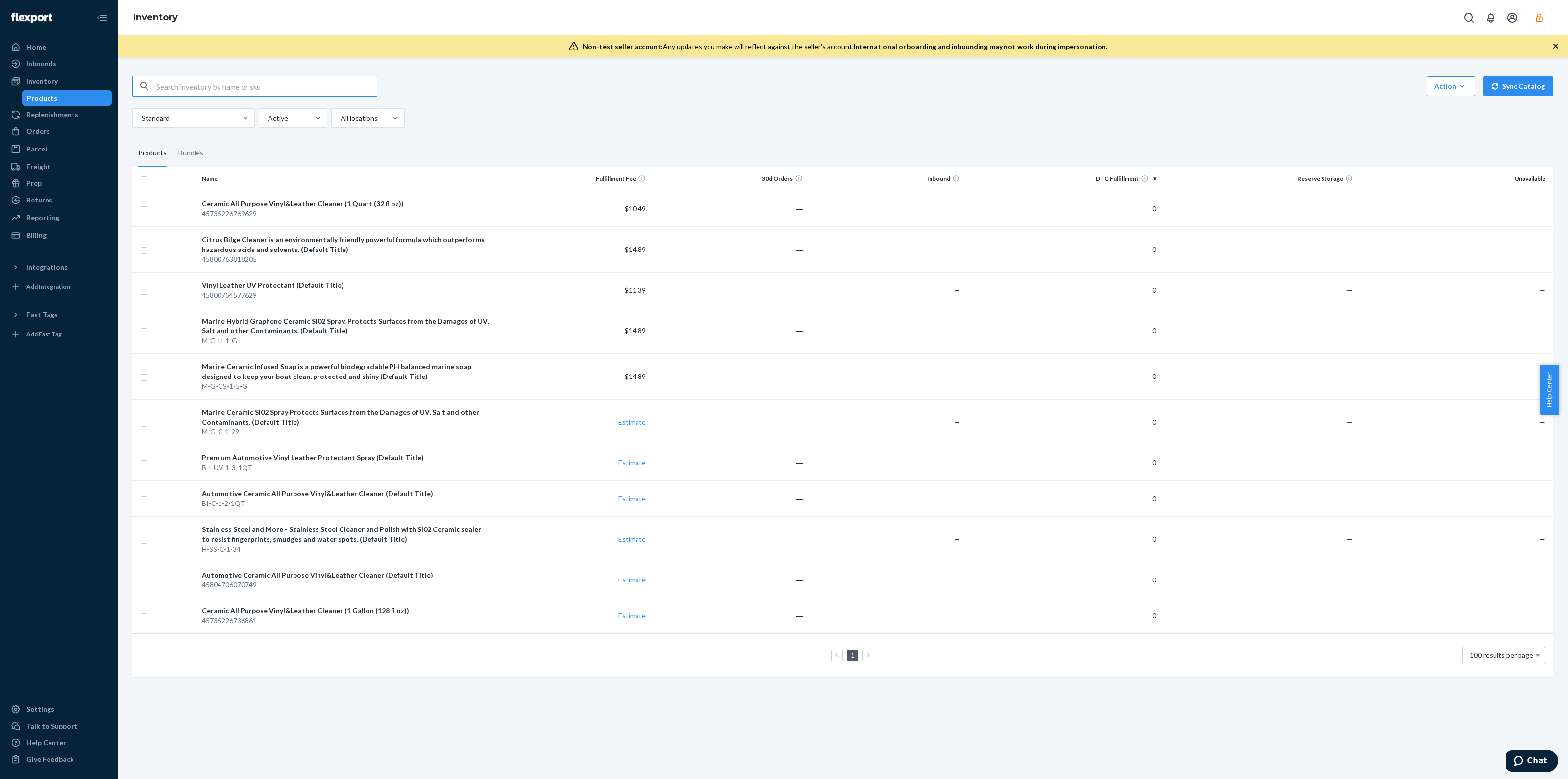
click at [1534, 18] on button "button" at bounding box center [1539, 18] width 26 height 19
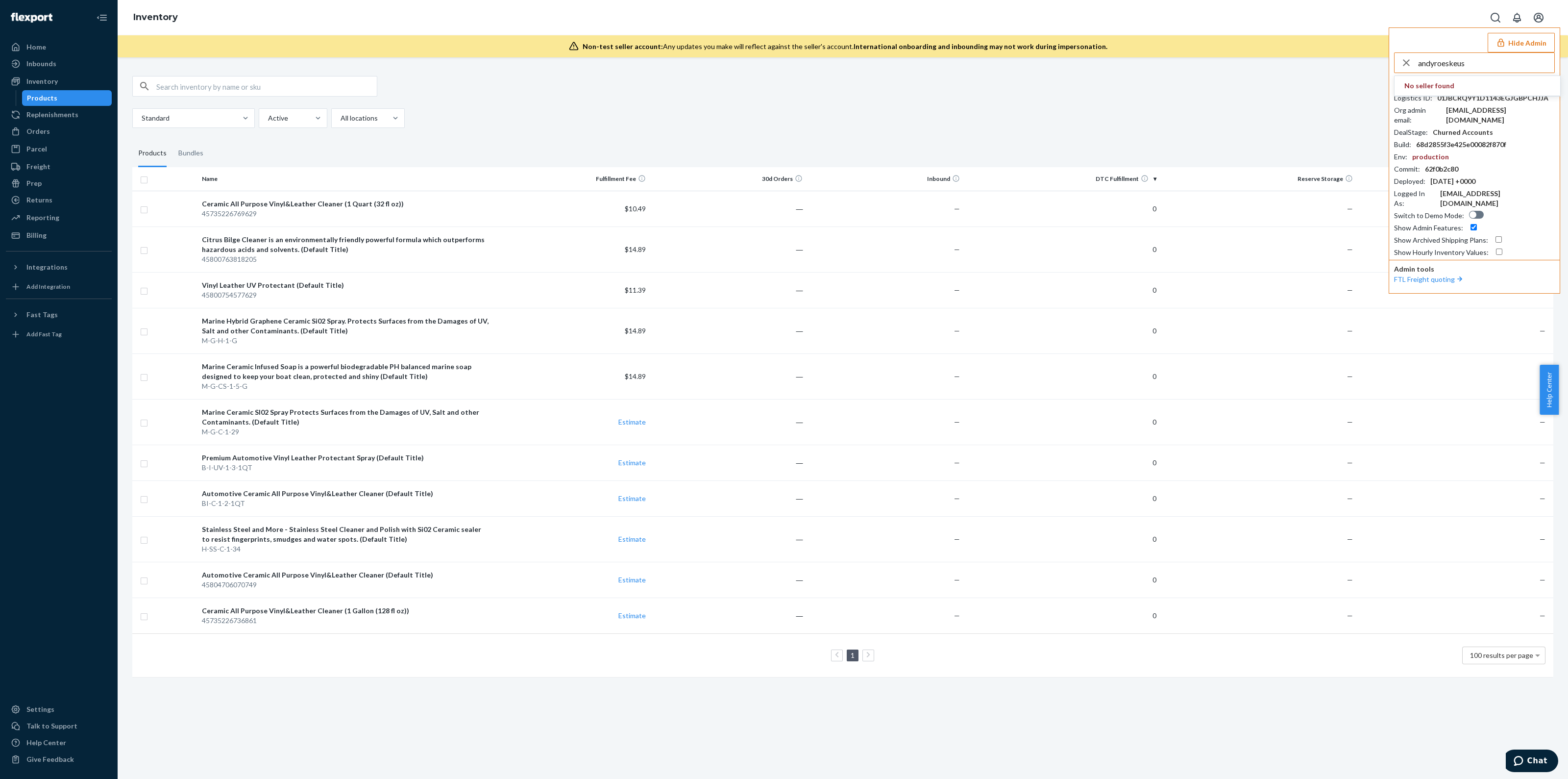
type input "andyroeskeus"
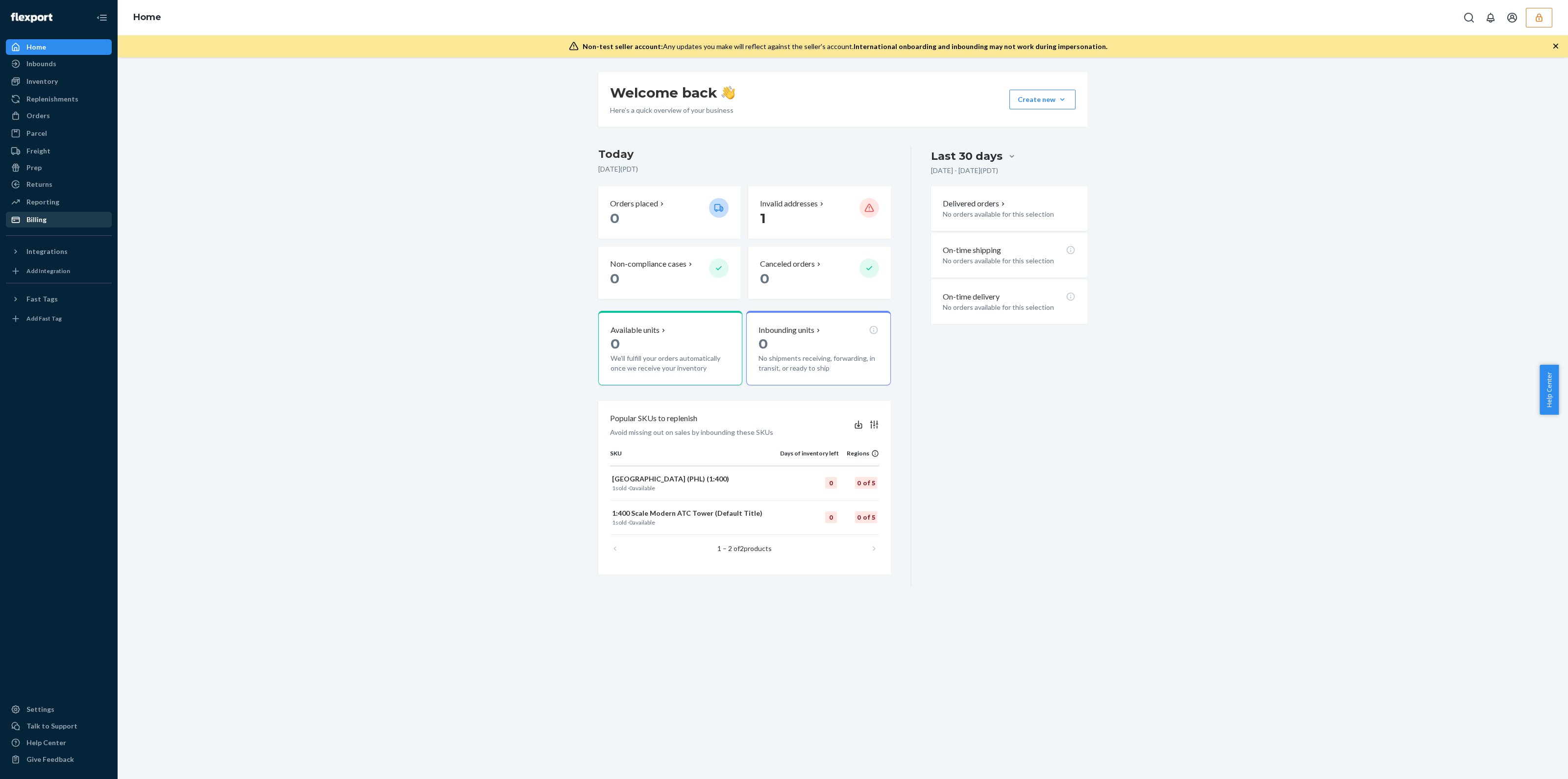
click at [60, 214] on div "Billing" at bounding box center [58, 219] width 104 height 14
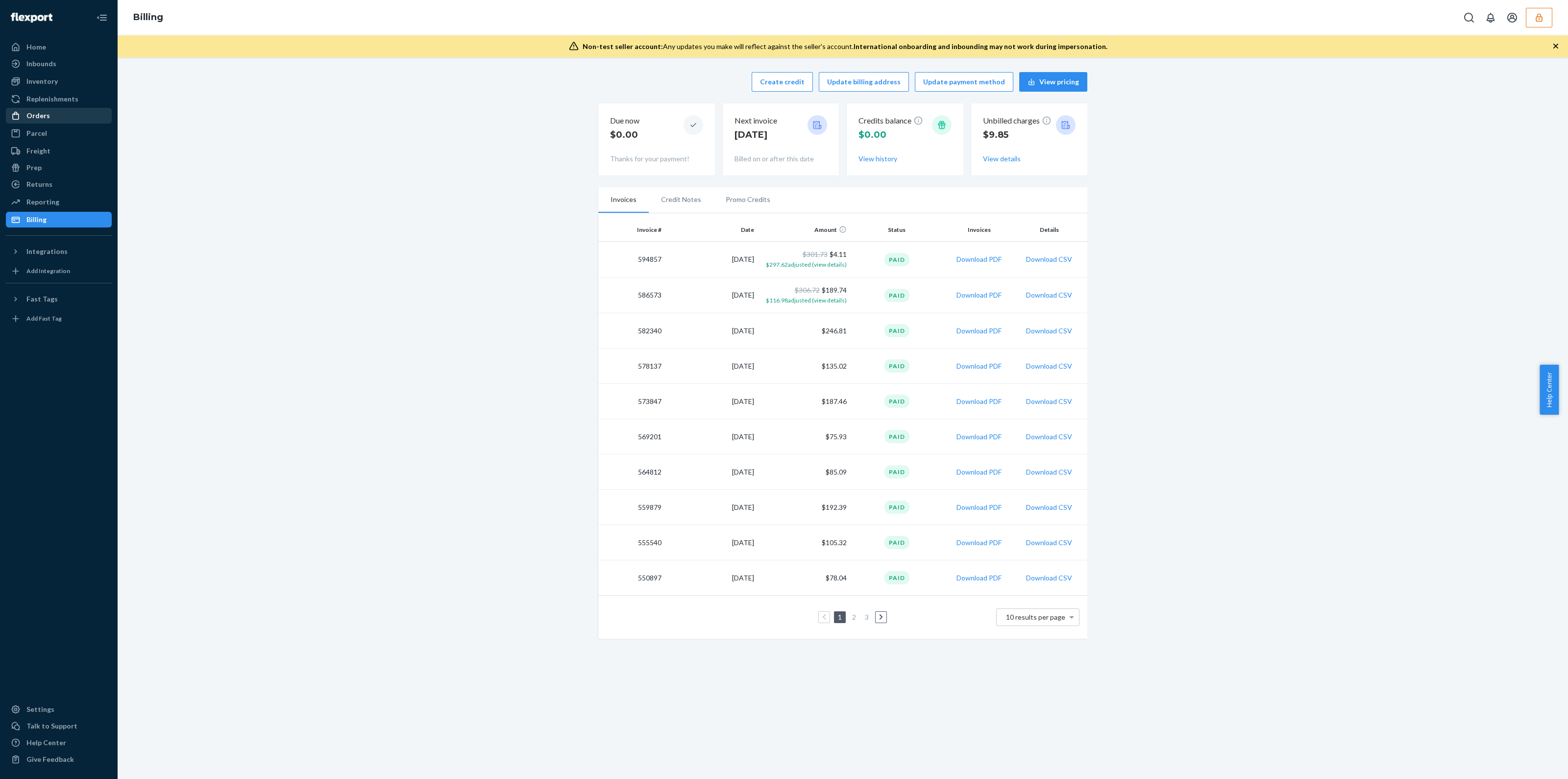
click at [66, 116] on div "Orders" at bounding box center [58, 116] width 104 height 14
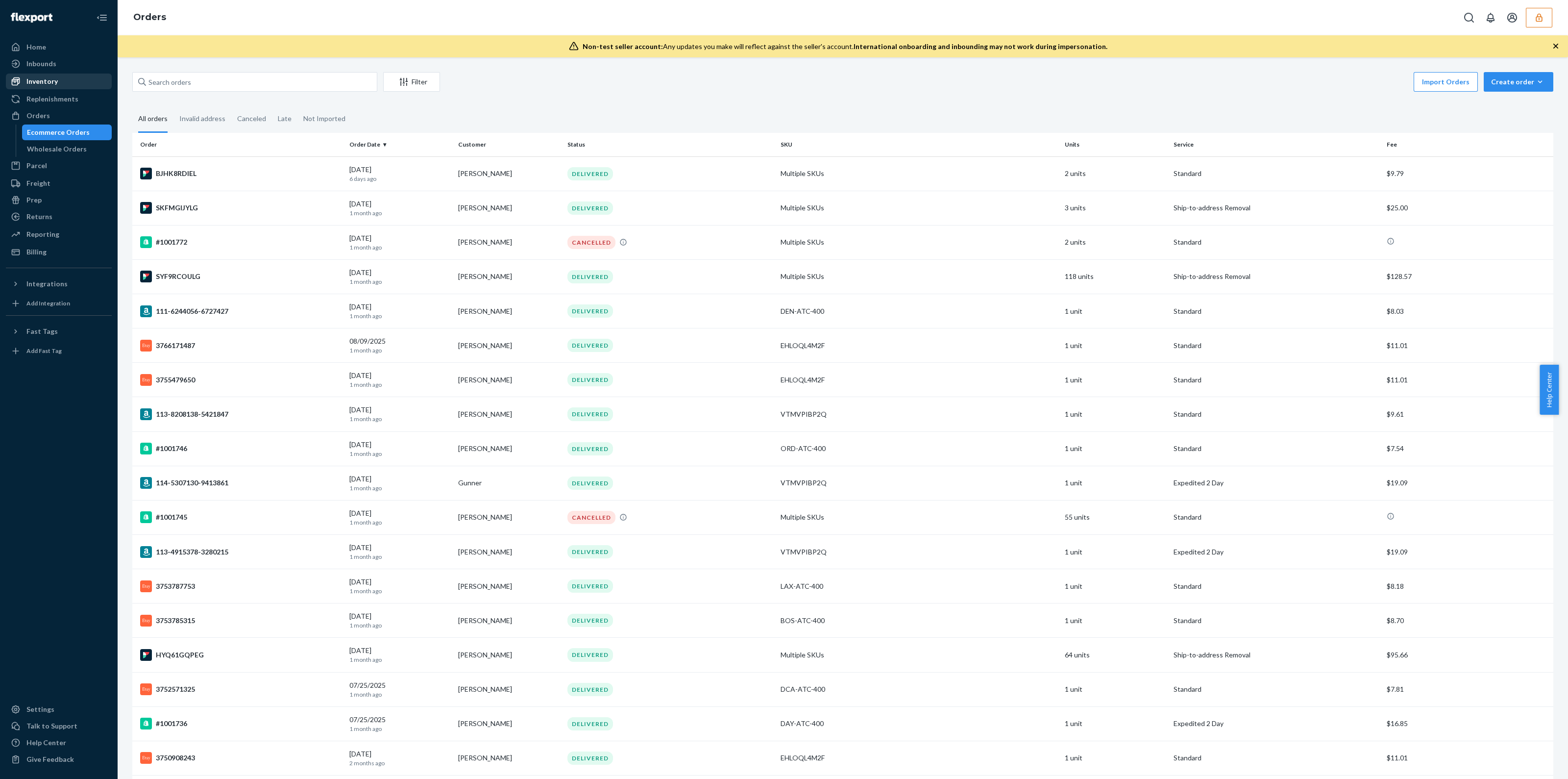
click at [41, 79] on div "Inventory" at bounding box center [42, 82] width 32 height 10
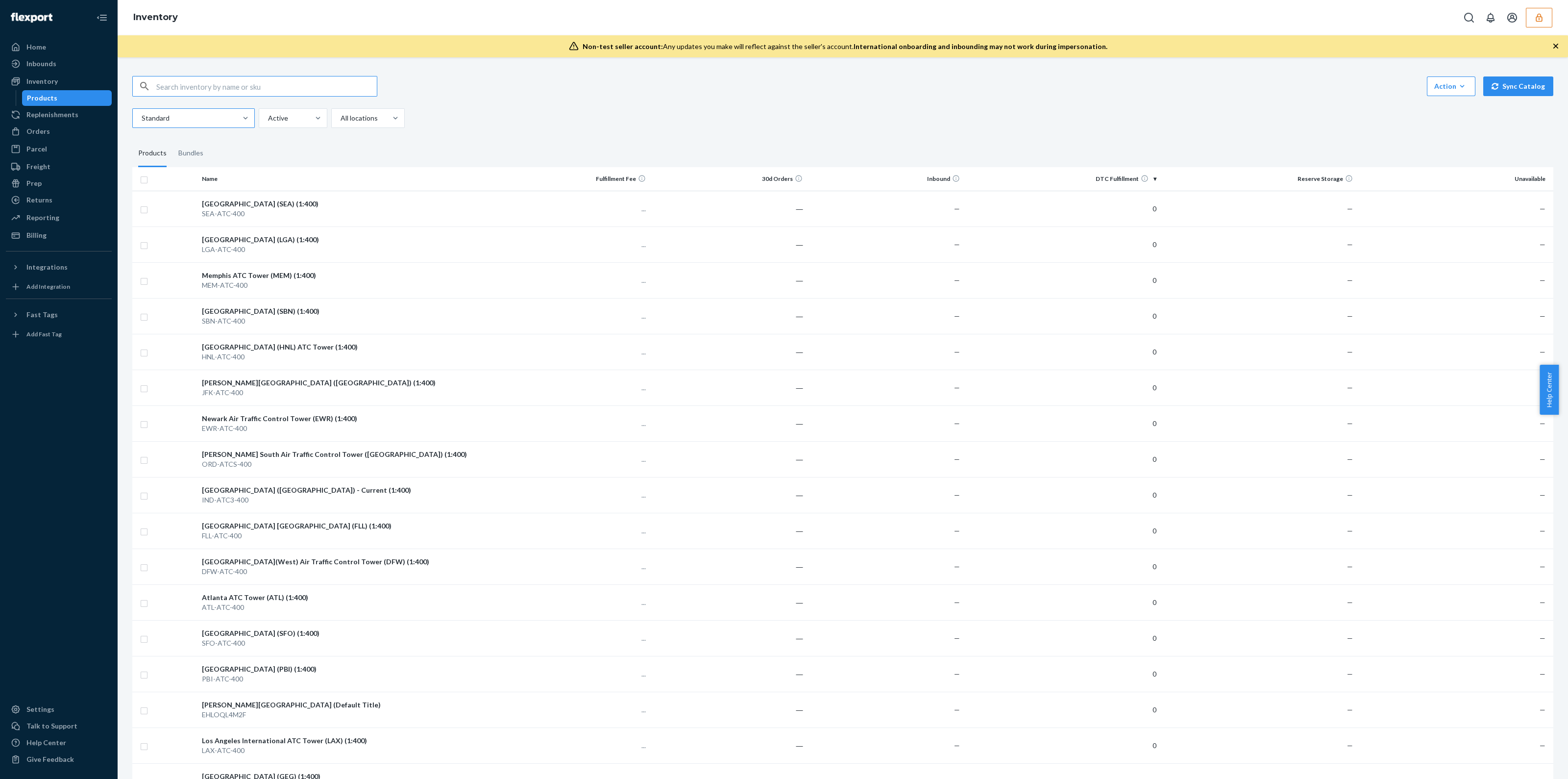
click at [168, 121] on div at bounding box center [192, 118] width 104 height 12
click at [142, 121] on input "Standard" at bounding box center [141, 118] width 1 height 10
click at [49, 278] on div "Home Inbounds Shipping Plans Problems Inventory Products Replenishments Orders …" at bounding box center [58, 389] width 117 height 779
click at [49, 276] on div "Home Inbounds Shipping Plans Problems Inventory Products Replenishments Orders …" at bounding box center [58, 389] width 117 height 779
click at [49, 272] on div "Integrations" at bounding box center [58, 267] width 104 height 14
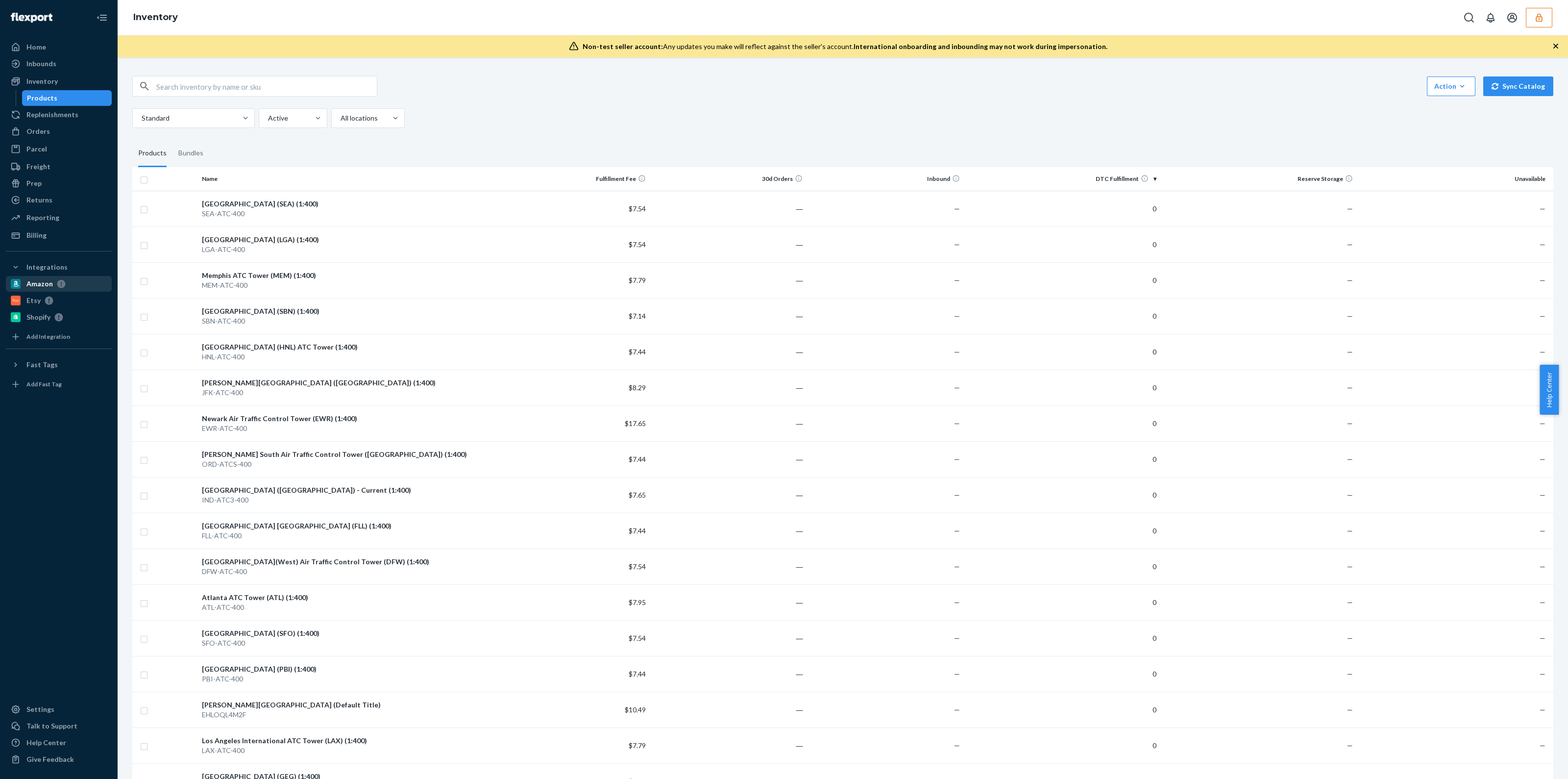
click at [54, 283] on icon at bounding box center [59, 284] width 13 height 9
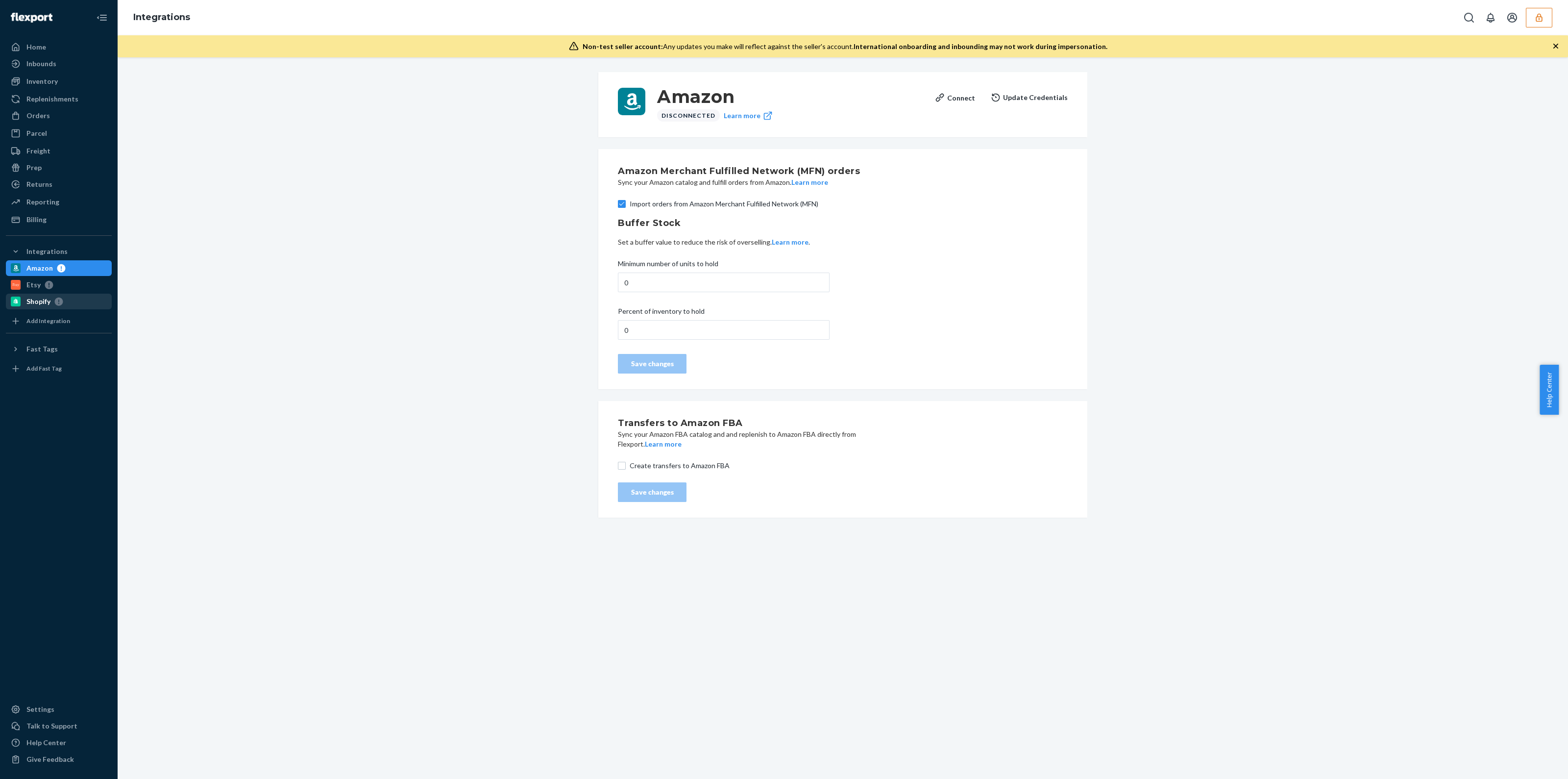
click at [41, 297] on div "Shopify" at bounding box center [38, 301] width 24 height 10
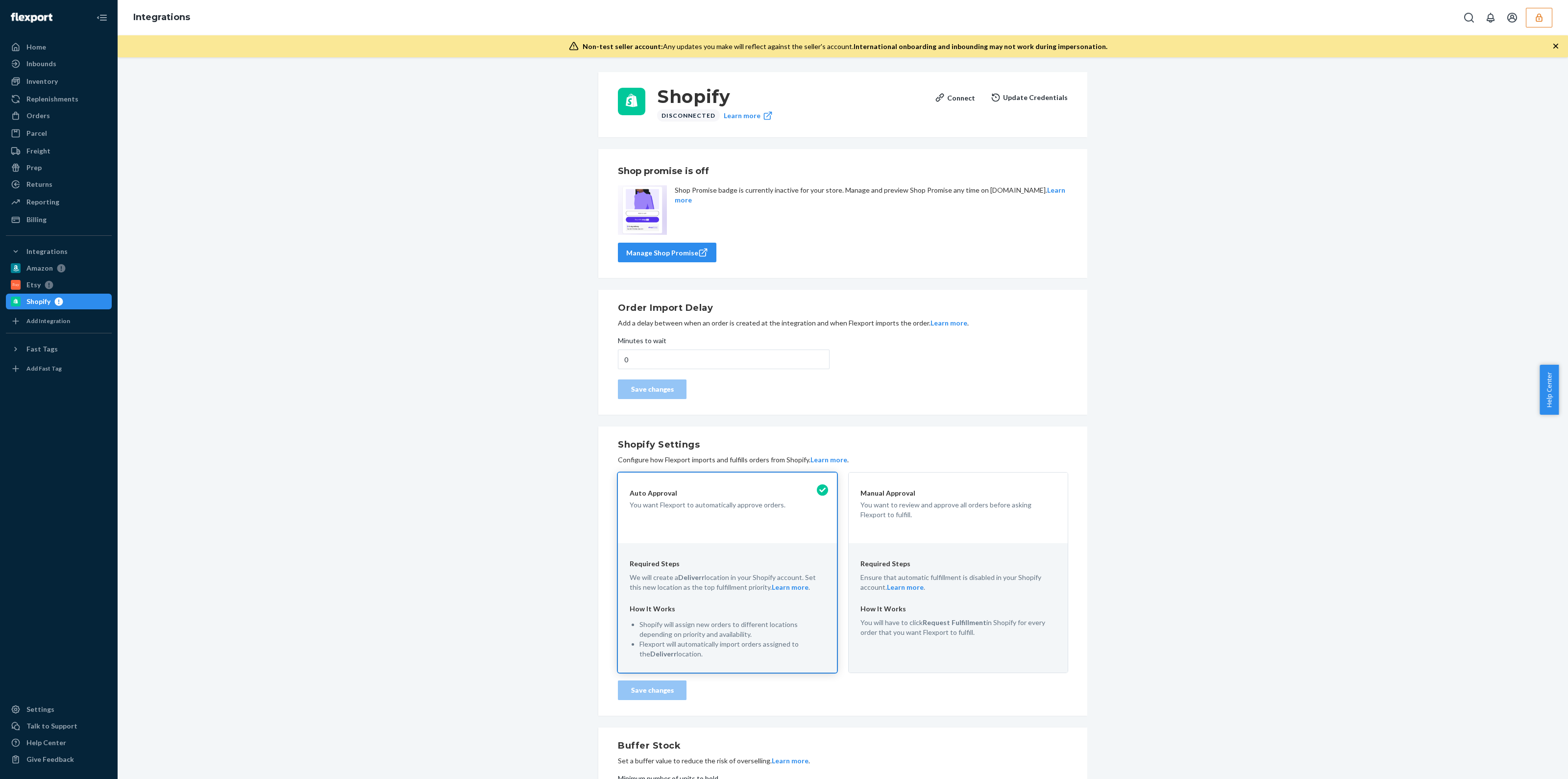
click at [46, 308] on div "Shopify" at bounding box center [58, 301] width 104 height 14
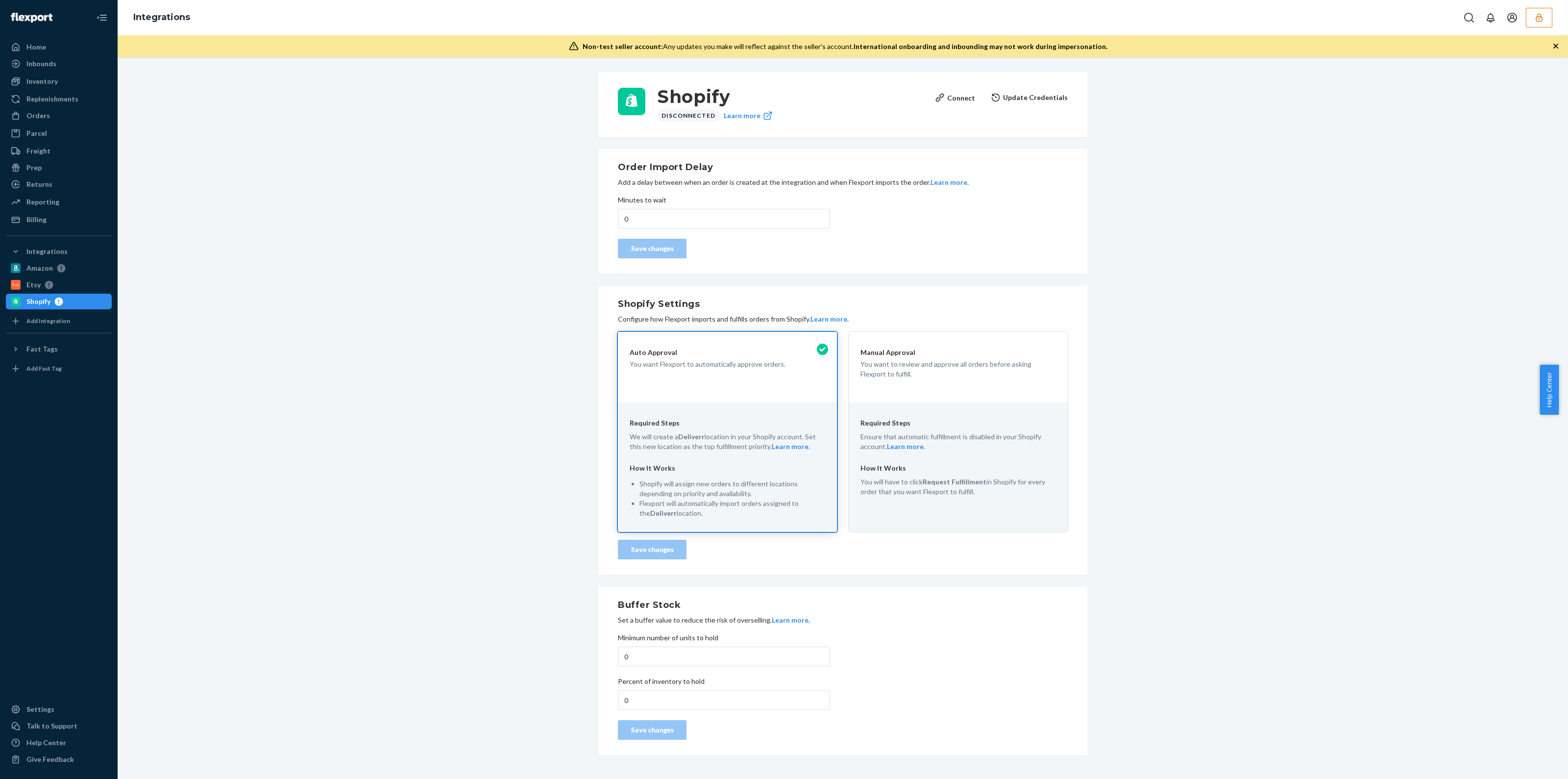
click at [1549, 23] on button "button" at bounding box center [1539, 18] width 26 height 19
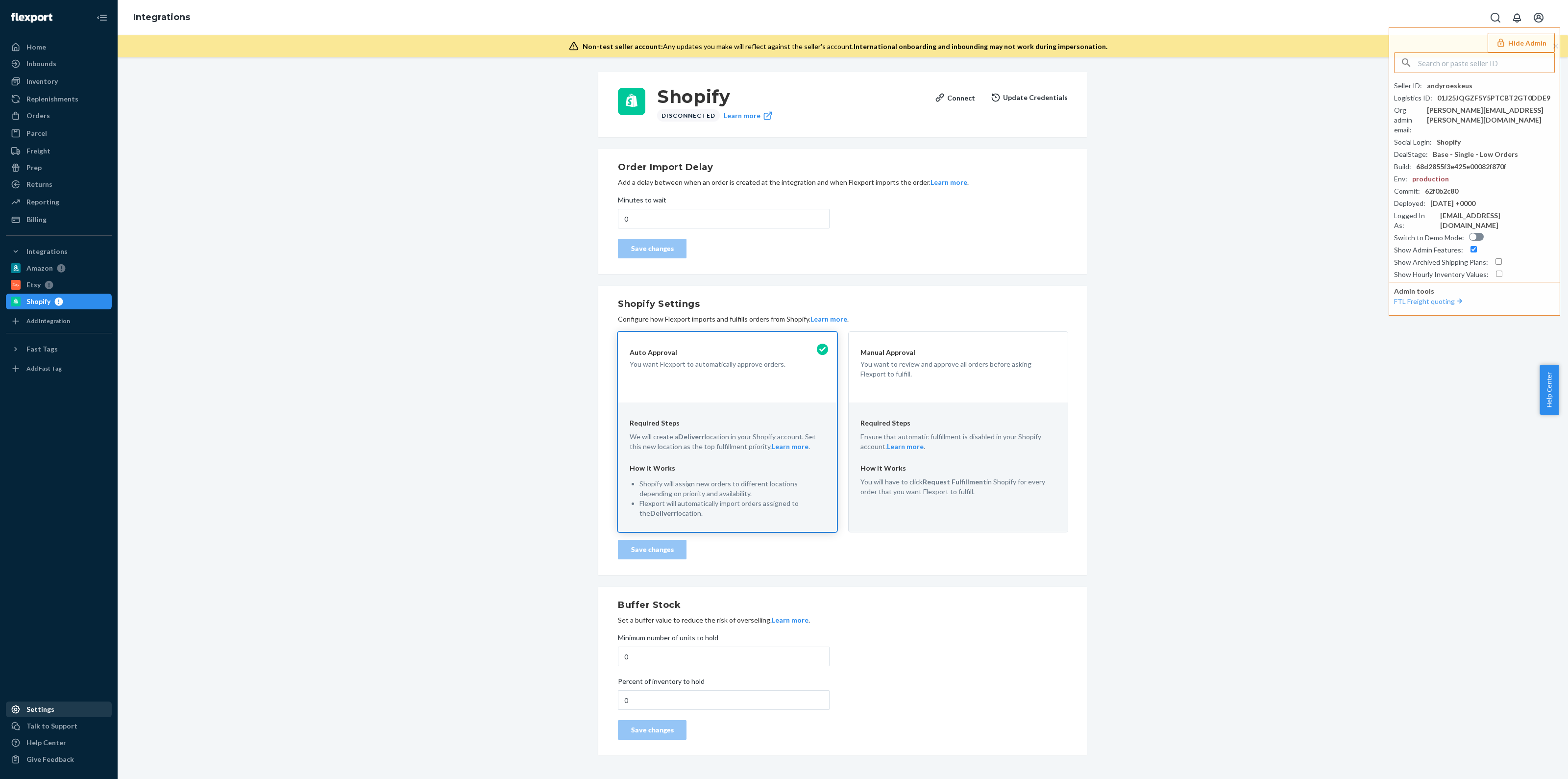
click at [72, 714] on div "Settings" at bounding box center [58, 710] width 104 height 14
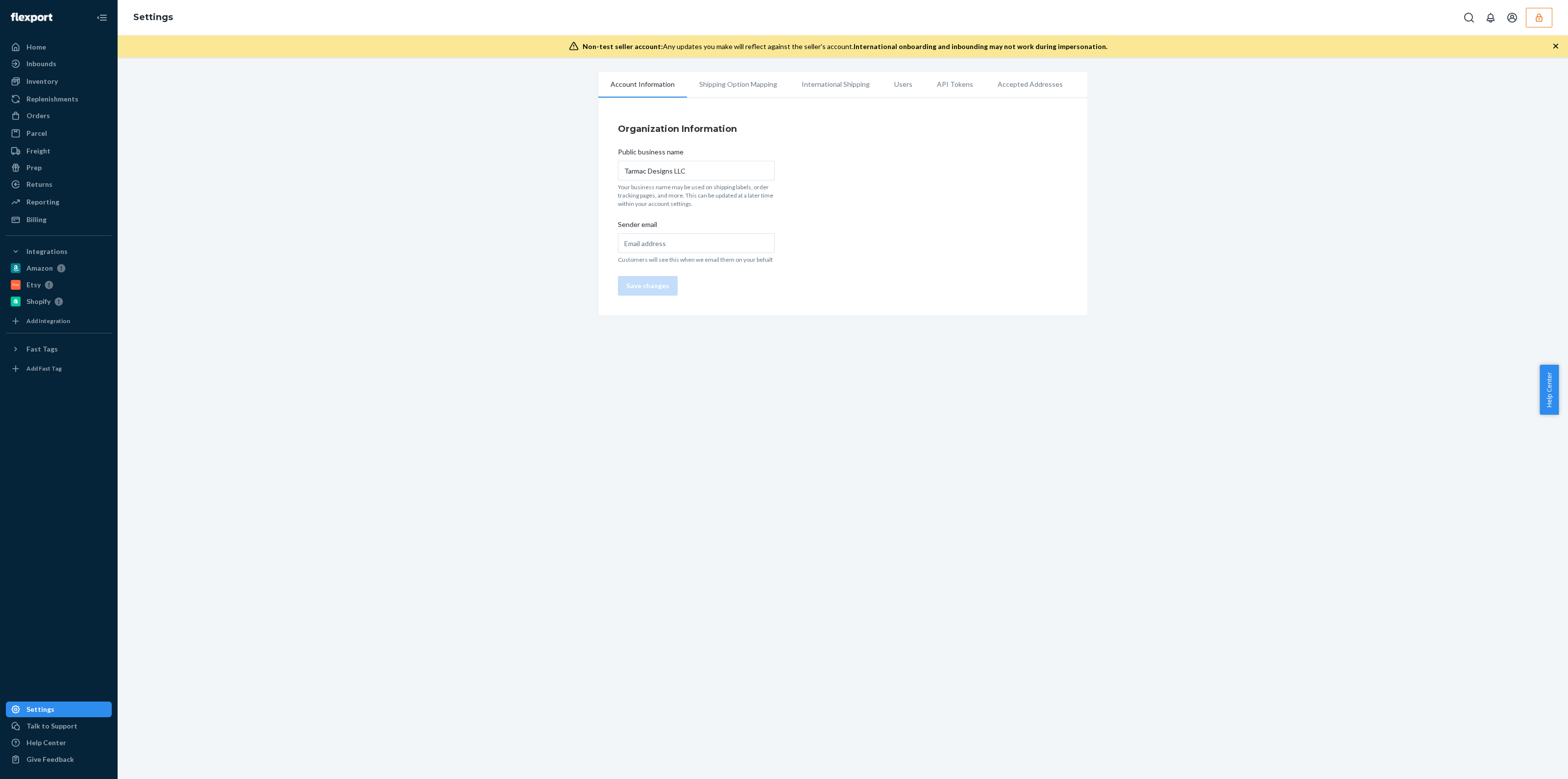
click at [904, 86] on li "Users" at bounding box center [903, 84] width 43 height 24
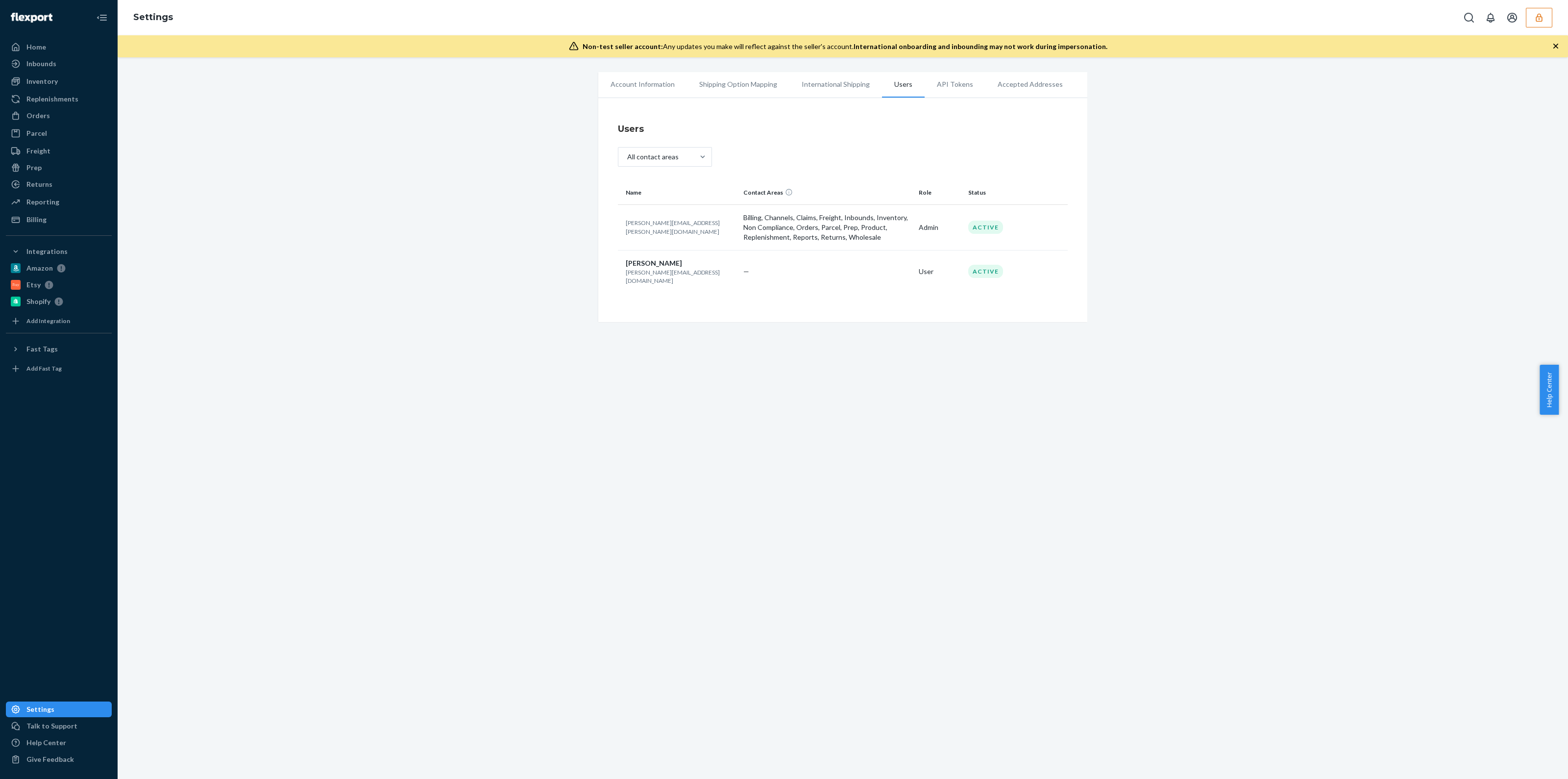
click at [1533, 14] on button "button" at bounding box center [1539, 18] width 26 height 19
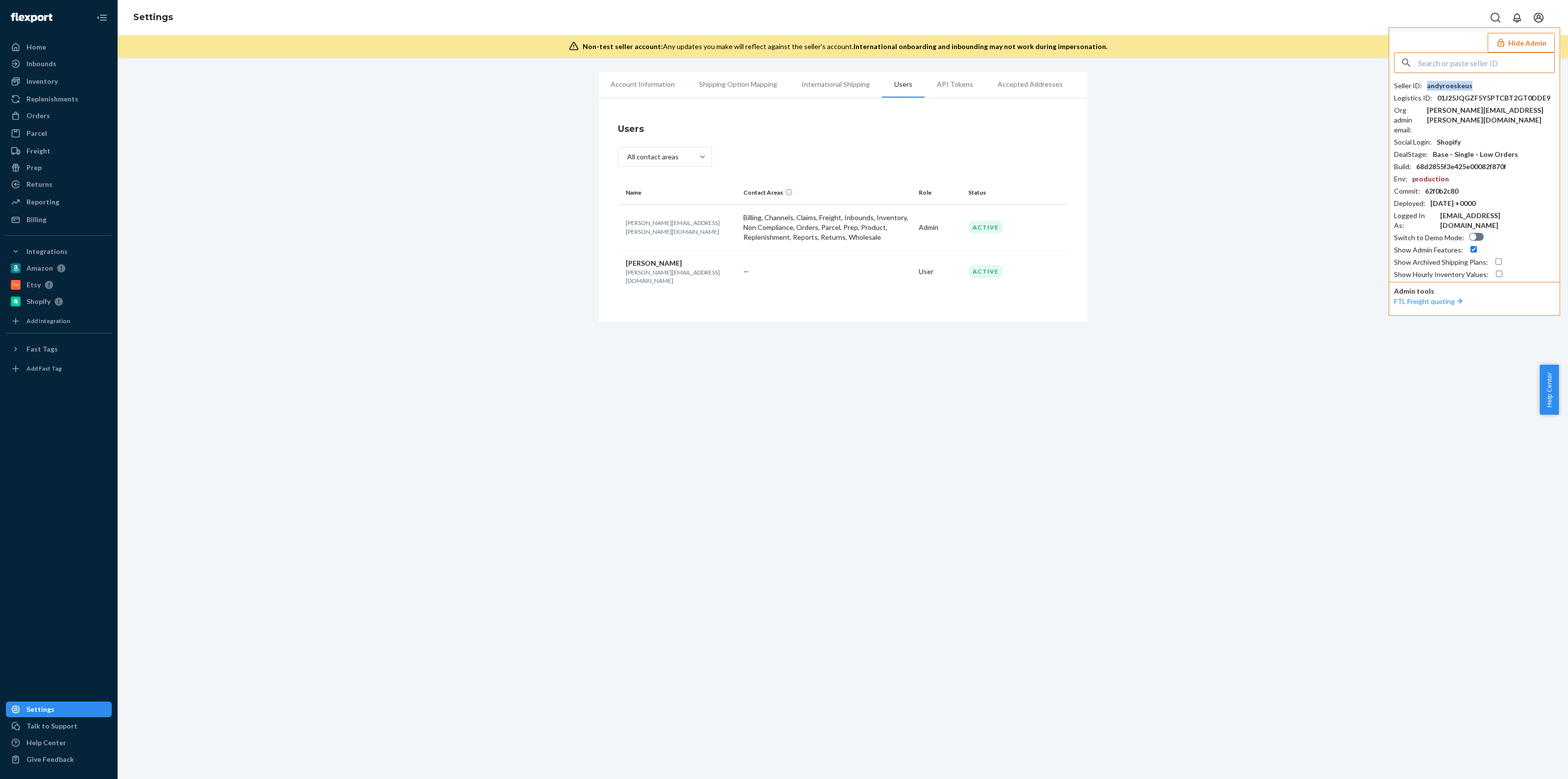
click at [1463, 84] on div "andyroeskeus" at bounding box center [1449, 86] width 46 height 10
click at [645, 224] on p "[PERSON_NAME][EMAIL_ADDRESS][PERSON_NAME][DOMAIN_NAME]" at bounding box center [681, 227] width 110 height 16
click at [647, 224] on p "[PERSON_NAME][EMAIL_ADDRESS][PERSON_NAME][DOMAIN_NAME]" at bounding box center [681, 227] width 110 height 16
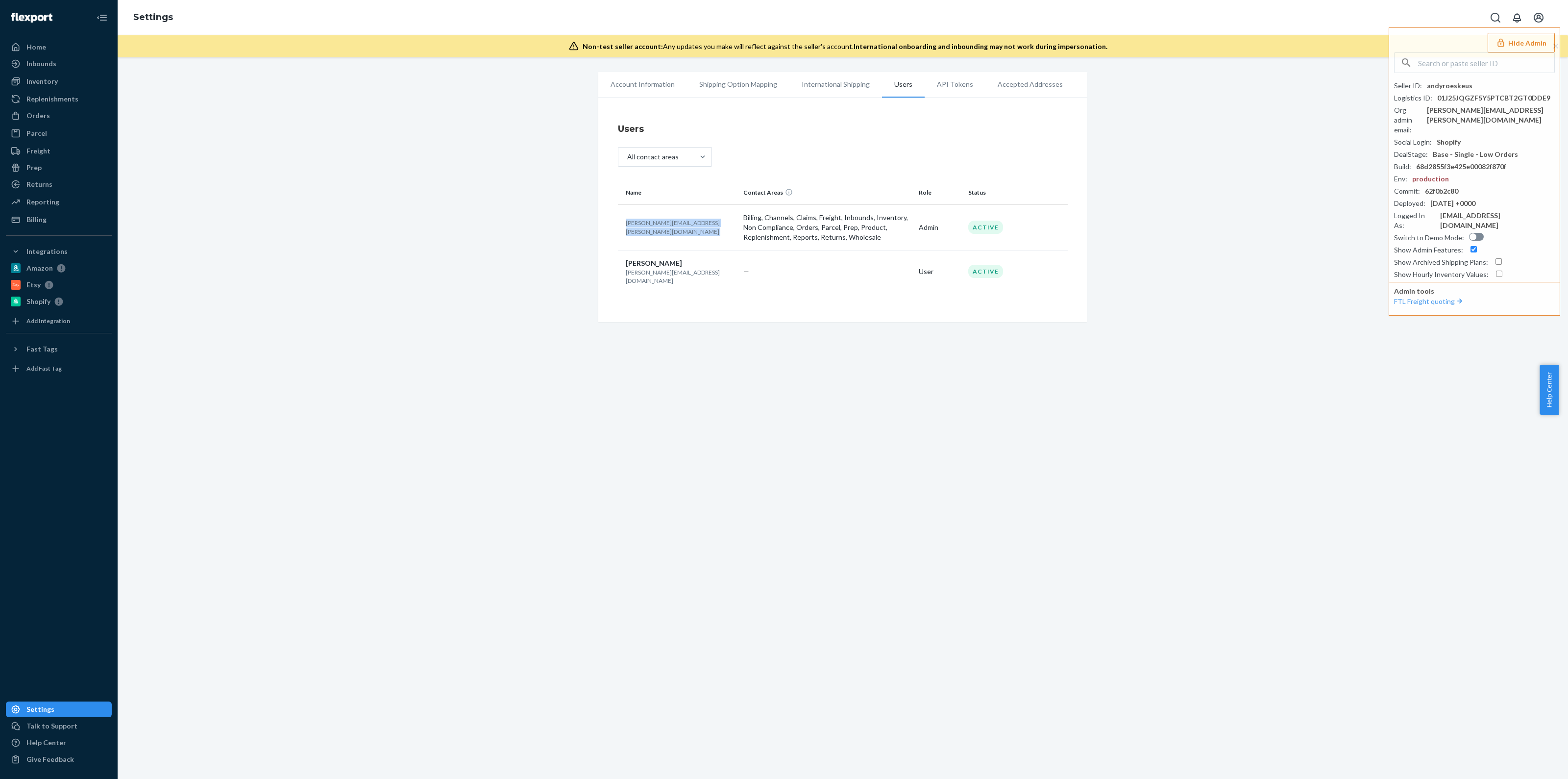
click at [647, 224] on p "[PERSON_NAME][EMAIL_ADDRESS][PERSON_NAME][DOMAIN_NAME]" at bounding box center [681, 227] width 110 height 16
copy p "[PERSON_NAME][EMAIL_ADDRESS][PERSON_NAME][DOMAIN_NAME]"
click at [673, 276] on p "[PERSON_NAME][EMAIL_ADDRESS][DOMAIN_NAME]" at bounding box center [681, 276] width 110 height 16
click at [673, 269] on p "[PERSON_NAME][EMAIL_ADDRESS][DOMAIN_NAME]" at bounding box center [681, 276] width 110 height 16
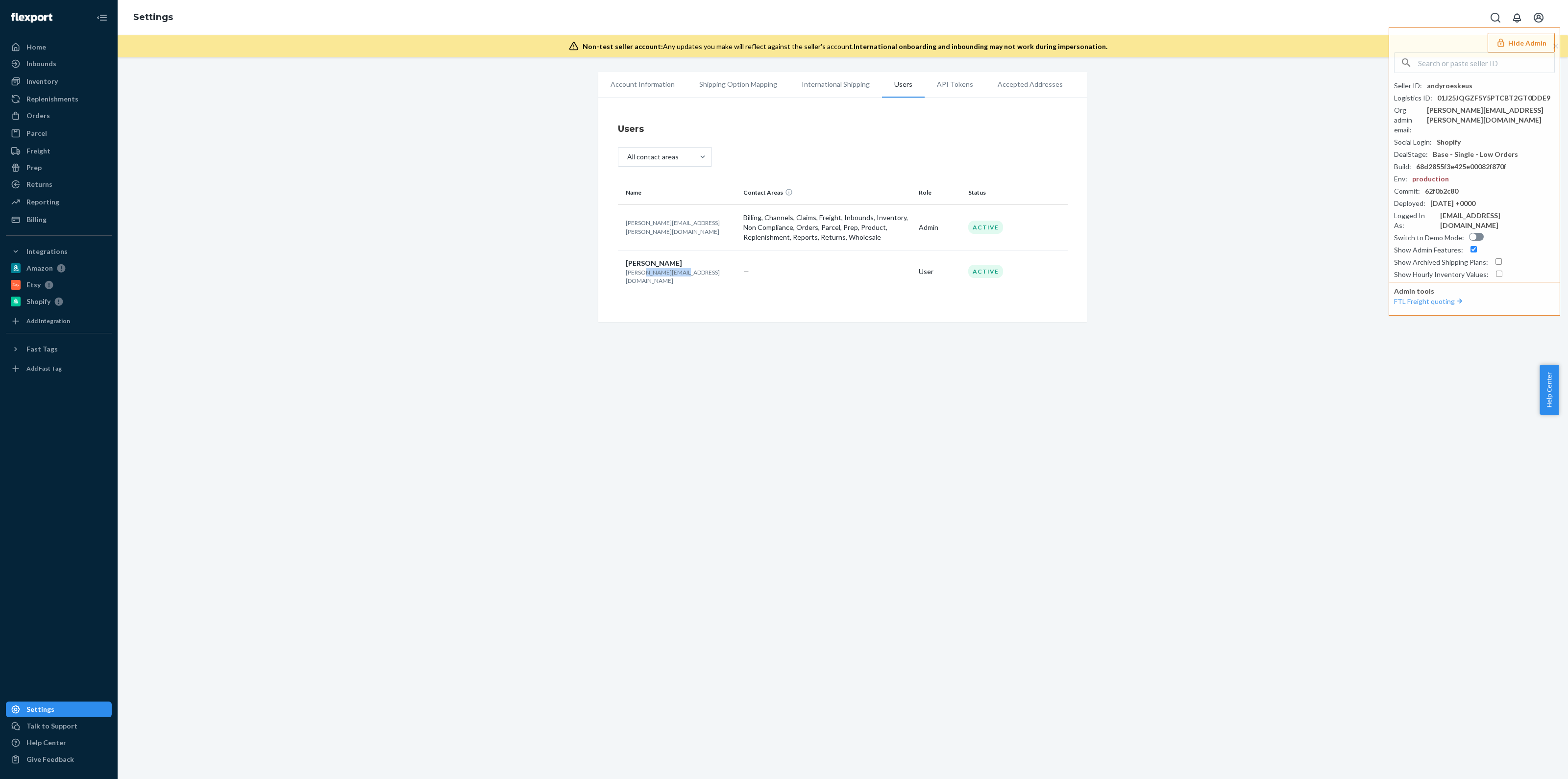
click at [673, 269] on p "[PERSON_NAME][EMAIL_ADDRESS][DOMAIN_NAME]" at bounding box center [681, 276] width 110 height 16
copy p "[PERSON_NAME][EMAIL_ADDRESS][DOMAIN_NAME]"
click at [19, 217] on icon at bounding box center [16, 220] width 10 height 10
